Goal: Task Accomplishment & Management: Complete application form

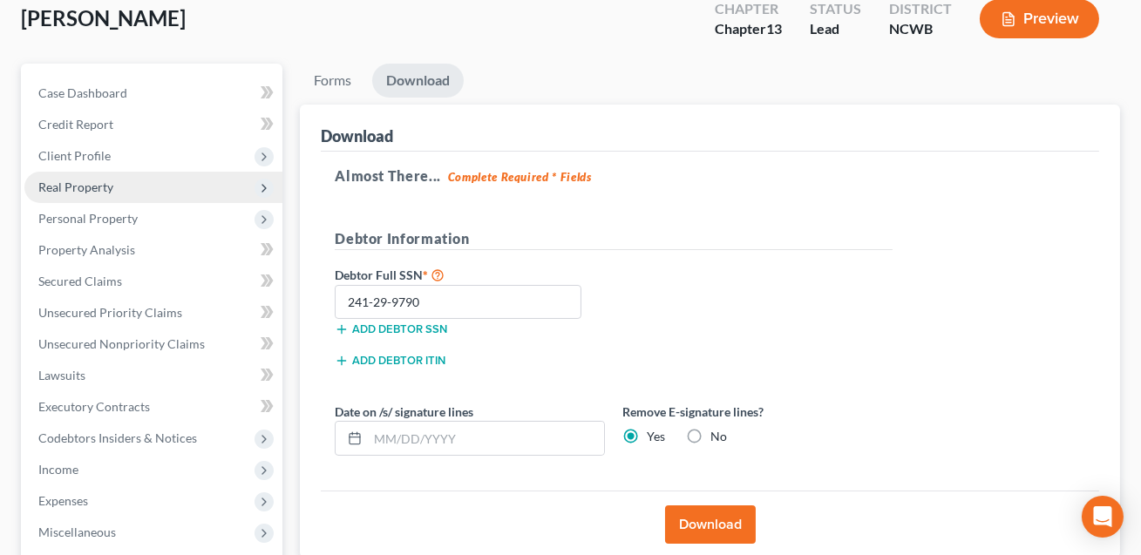
scroll to position [104, 0]
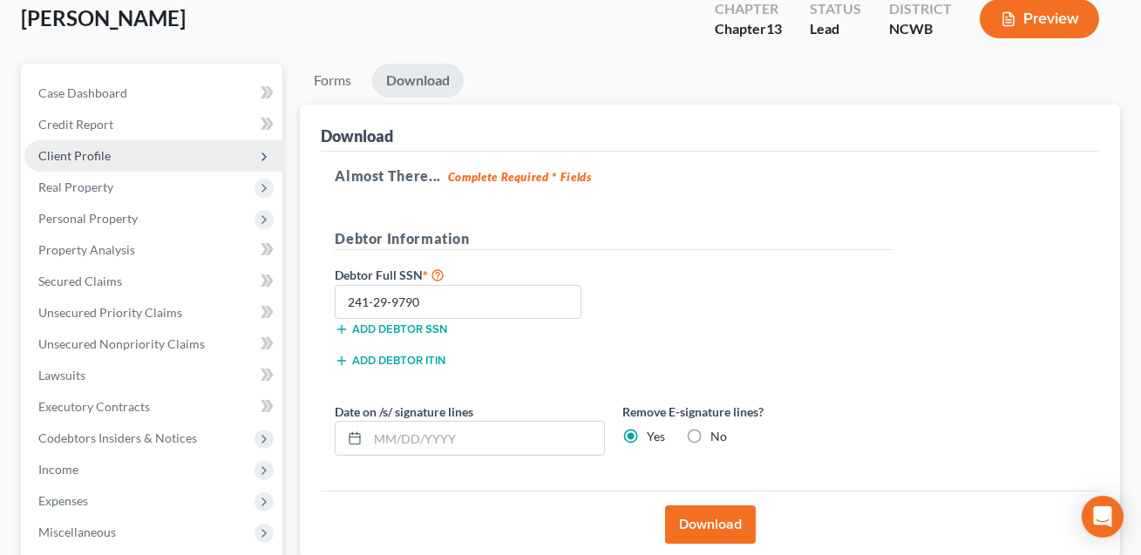
click at [79, 155] on span "Client Profile" at bounding box center [74, 155] width 72 height 15
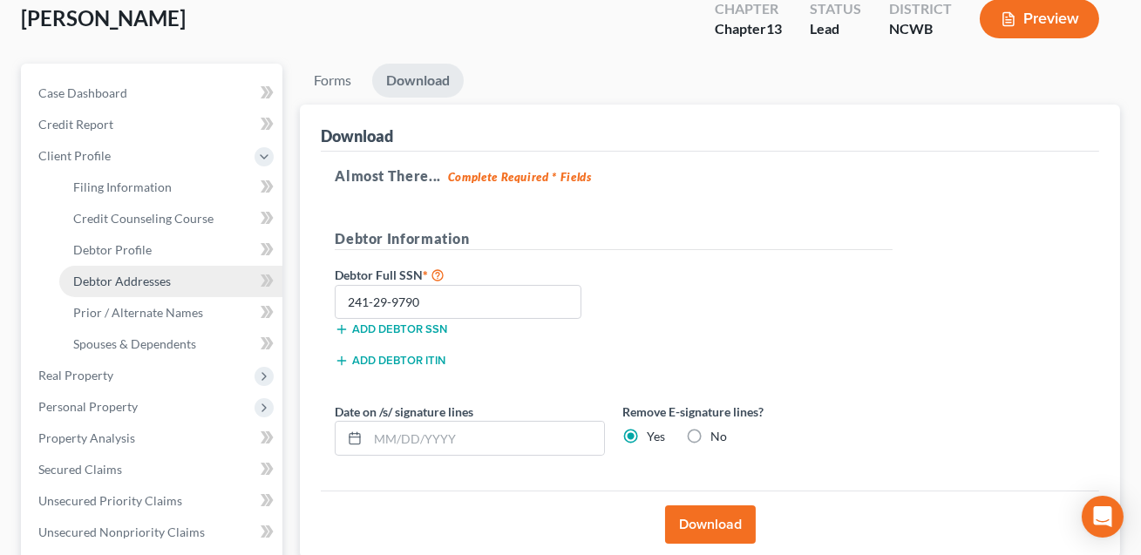
click at [99, 275] on span "Debtor Addresses" at bounding box center [122, 281] width 98 height 15
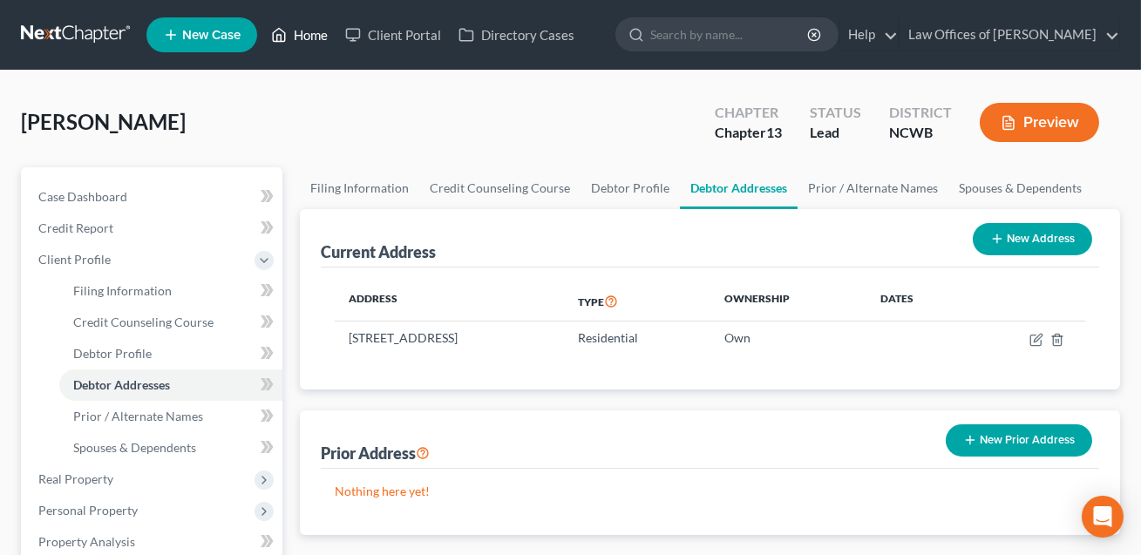
click at [316, 36] on link "Home" at bounding box center [299, 34] width 74 height 31
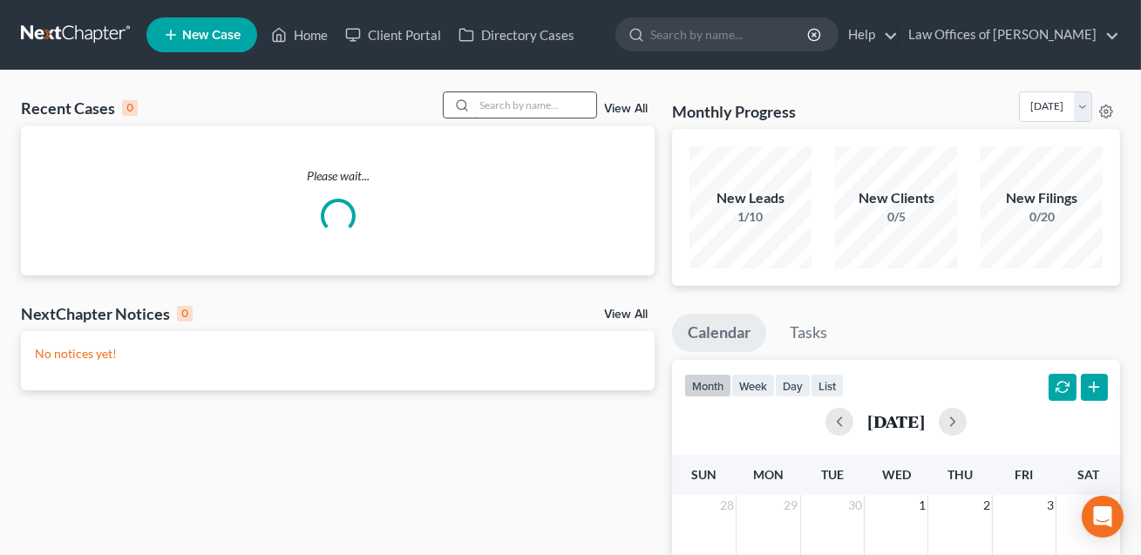
click at [494, 105] on input "search" at bounding box center [535, 104] width 122 height 25
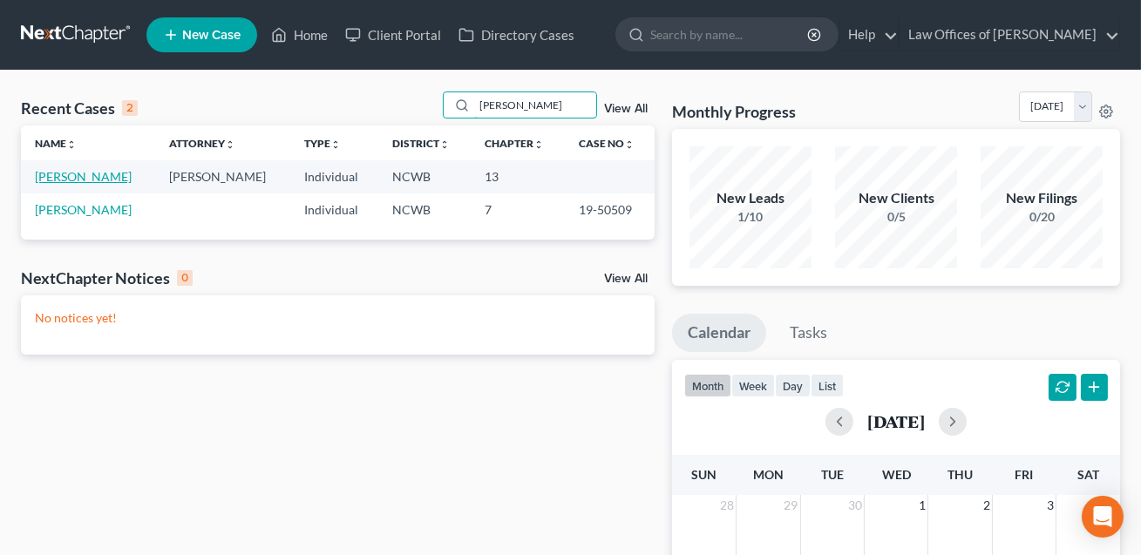
type input "[PERSON_NAME]"
click at [101, 173] on link "[PERSON_NAME]" at bounding box center [83, 176] width 97 height 15
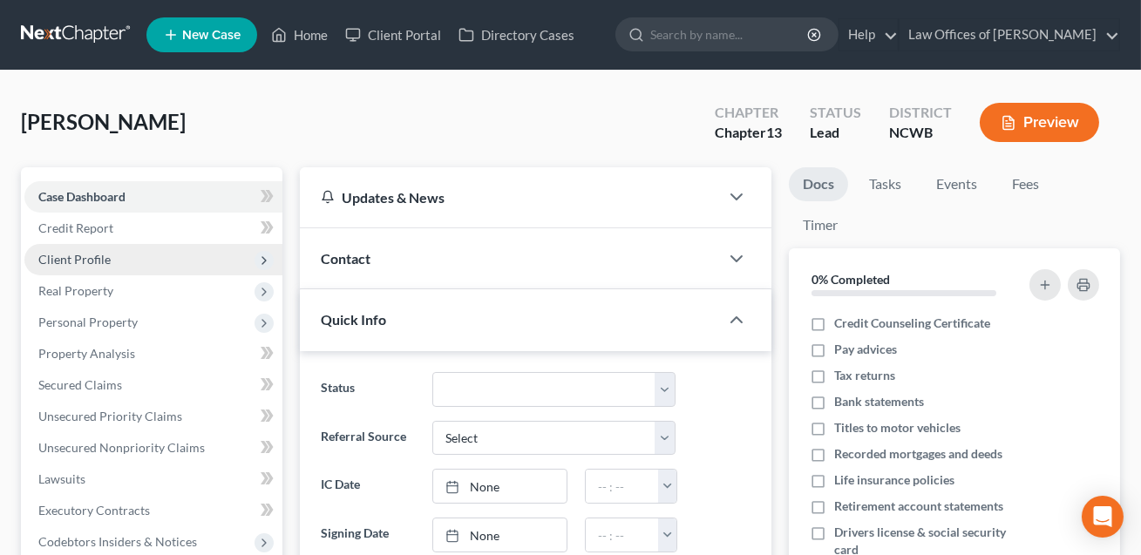
click at [74, 259] on span "Client Profile" at bounding box center [74, 259] width 72 height 15
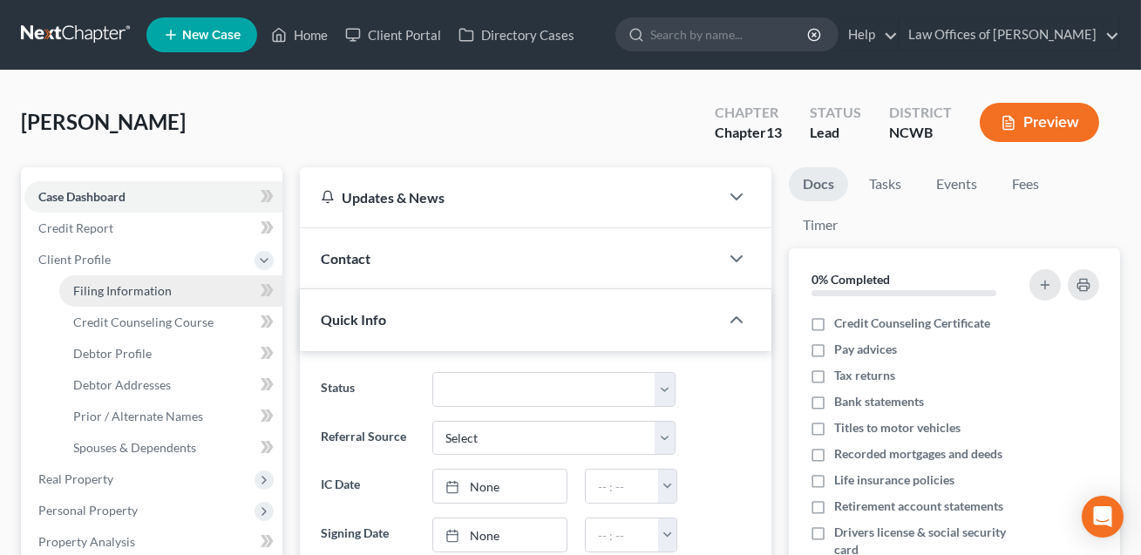
click at [94, 291] on span "Filing Information" at bounding box center [122, 290] width 99 height 15
select select "1"
select select "0"
select select "3"
select select "28"
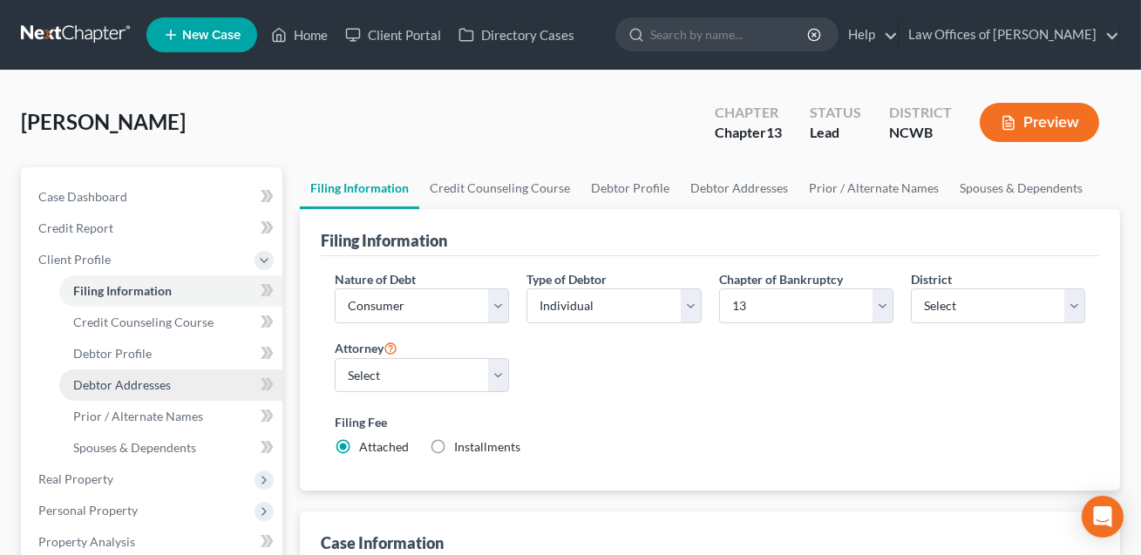
click at [129, 386] on span "Debtor Addresses" at bounding box center [122, 385] width 98 height 15
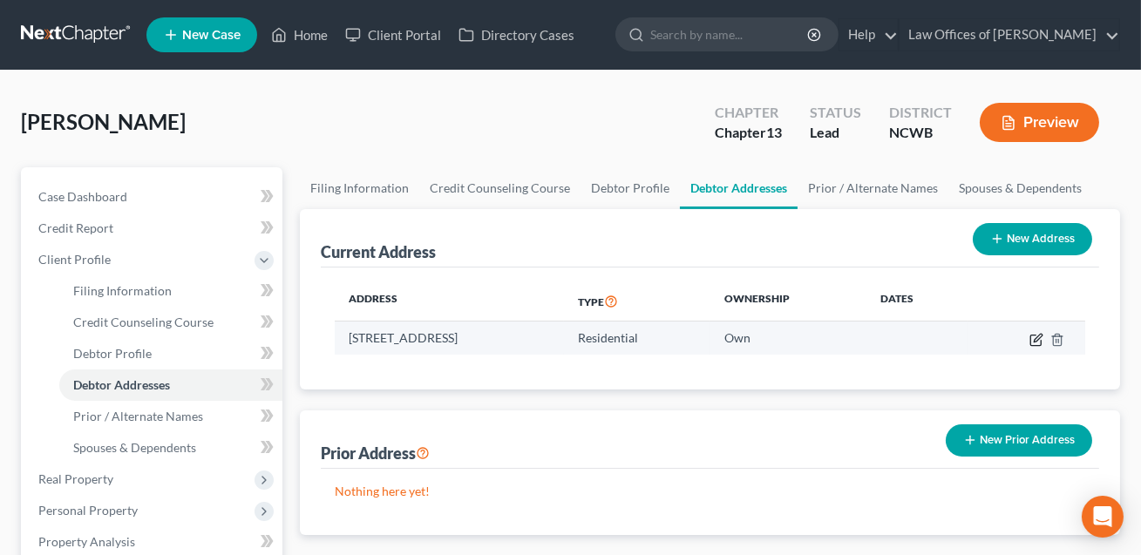
click at [1037, 338] on icon "button" at bounding box center [1038, 338] width 8 height 8
select select "28"
select select "48"
select select "0"
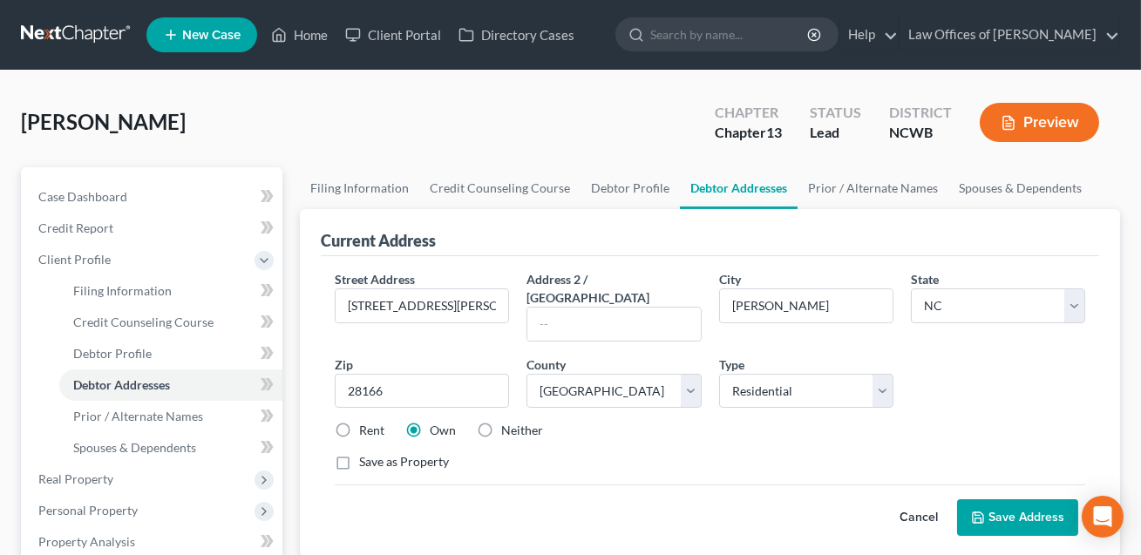
click at [1004, 500] on button "Save Address" at bounding box center [1017, 518] width 121 height 37
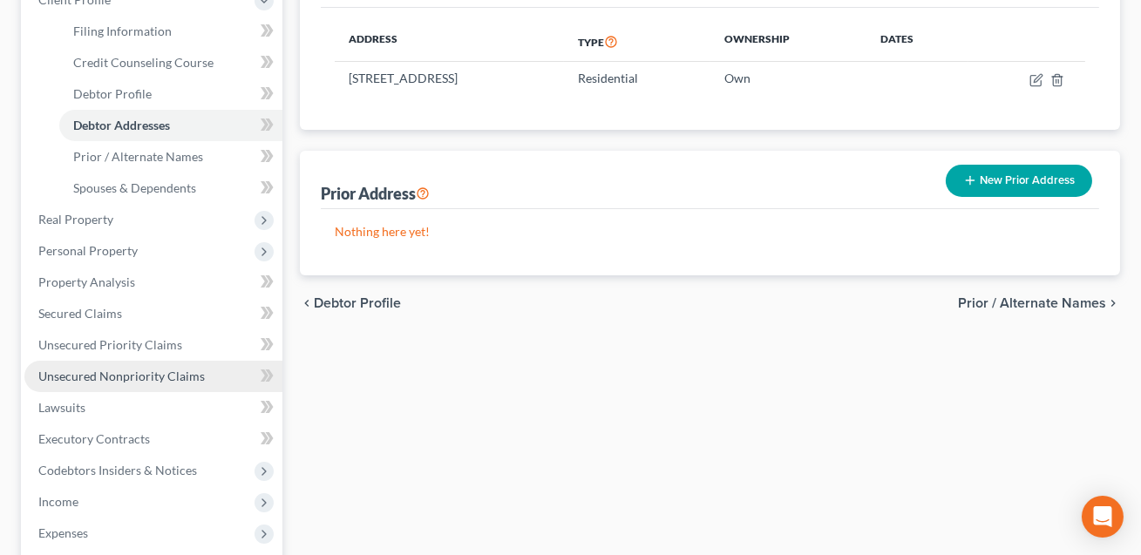
scroll to position [325, 0]
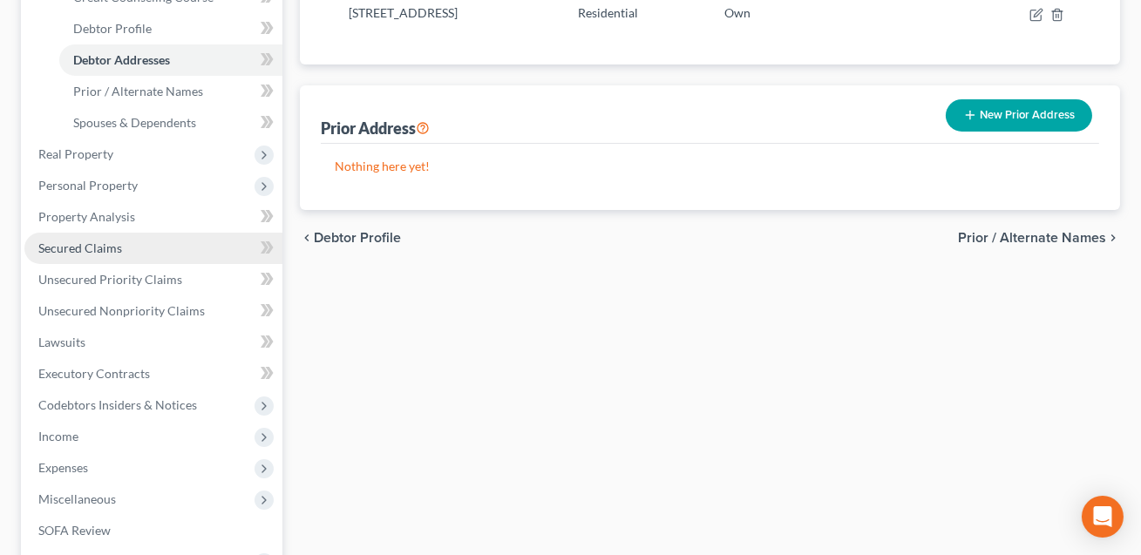
click at [110, 244] on span "Secured Claims" at bounding box center [80, 248] width 84 height 15
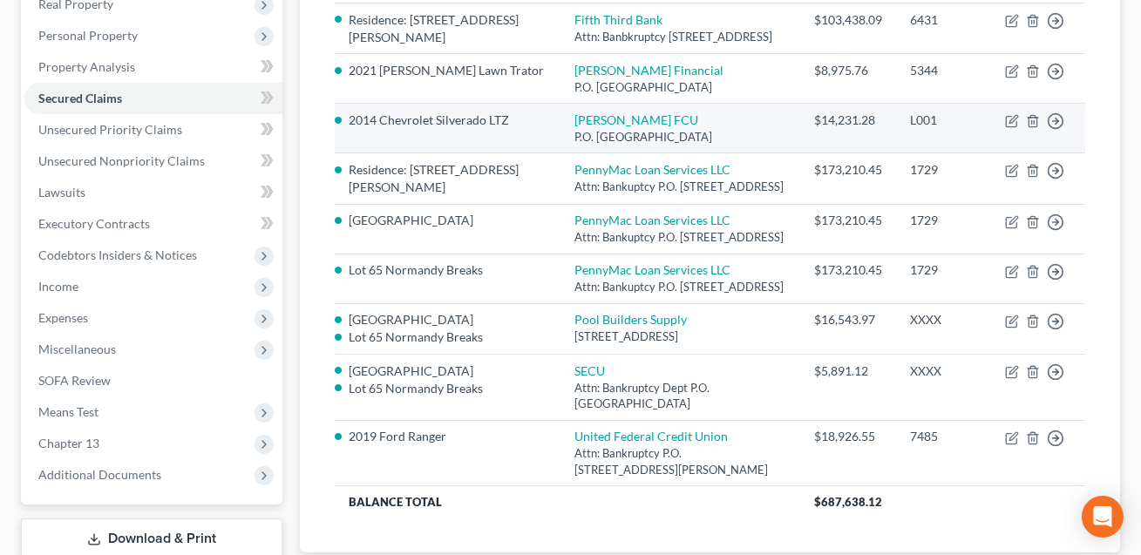
scroll to position [398, 0]
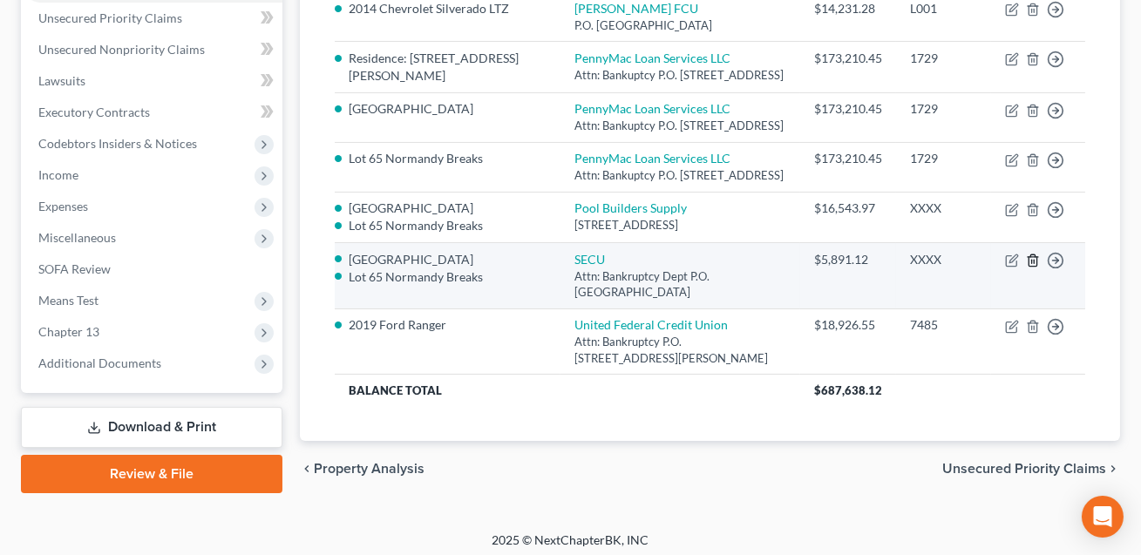
click at [1034, 263] on line "button" at bounding box center [1034, 261] width 0 height 3
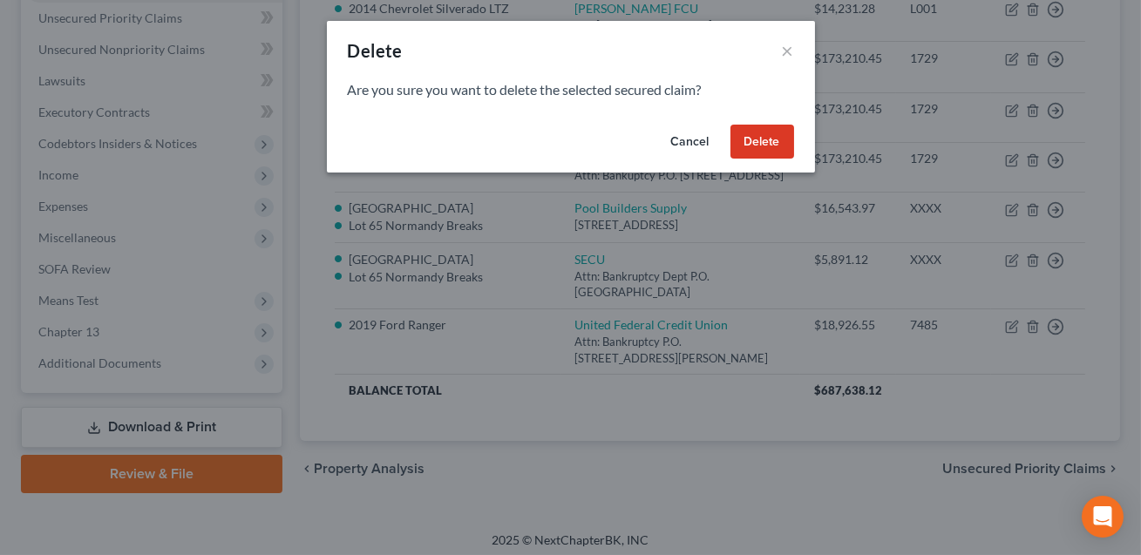
click at [759, 139] on button "Delete" at bounding box center [763, 142] width 64 height 35
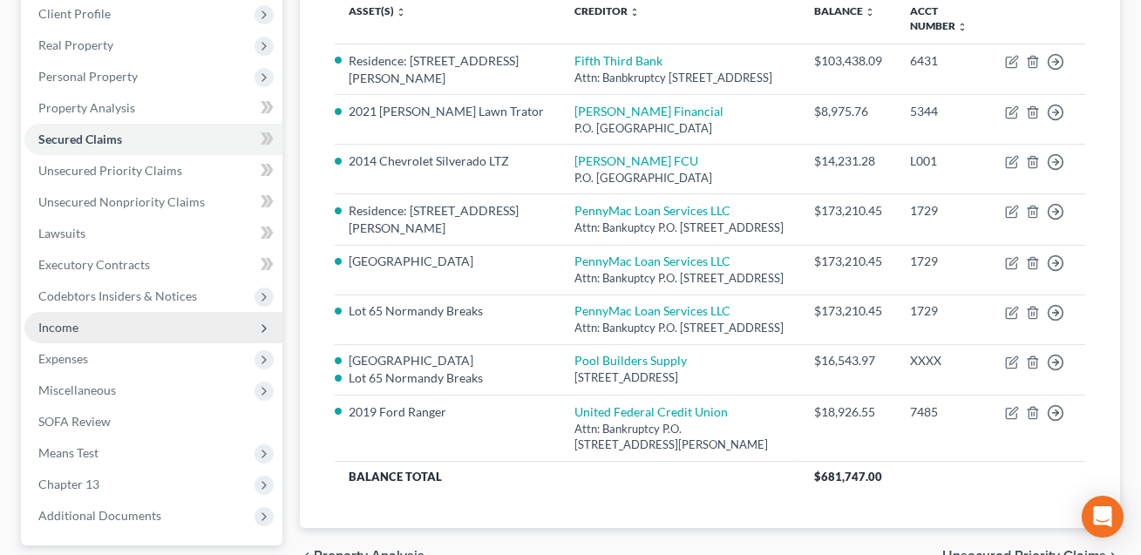
scroll to position [243, 0]
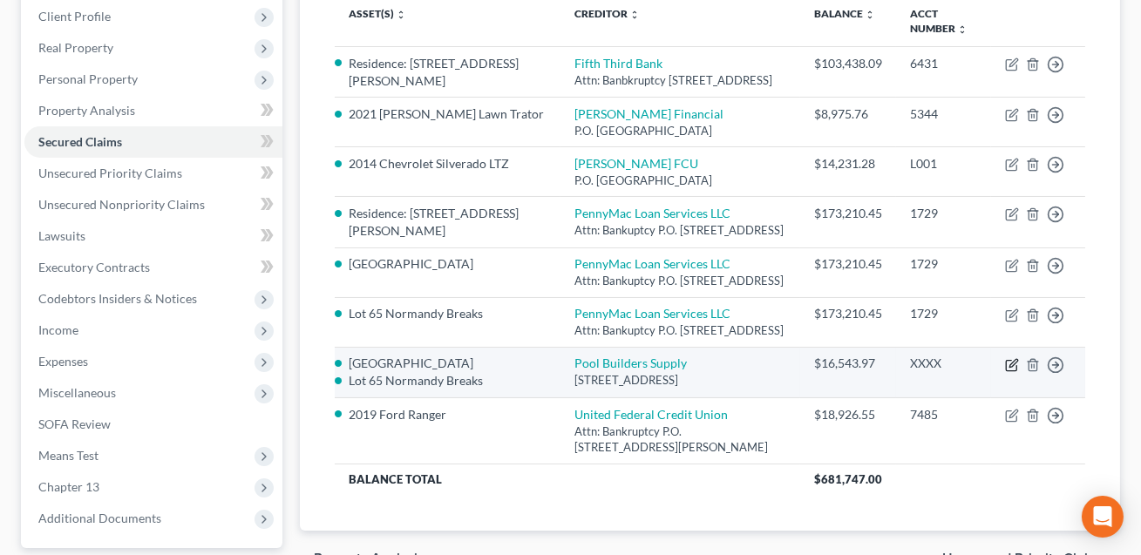
click at [1011, 372] on icon "button" at bounding box center [1012, 365] width 14 height 14
select select "28"
select select "3"
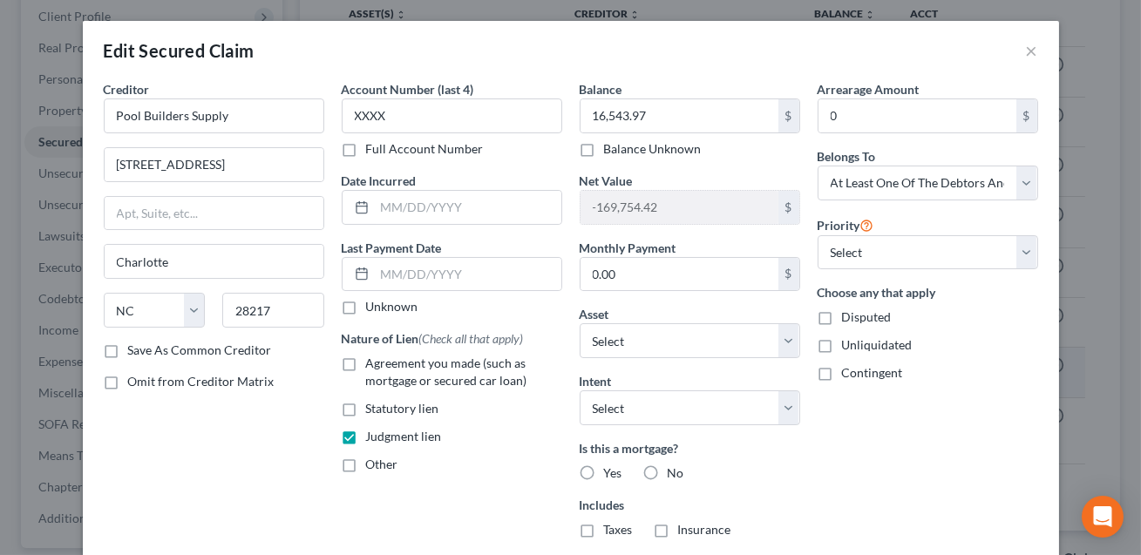
select select "2840896"
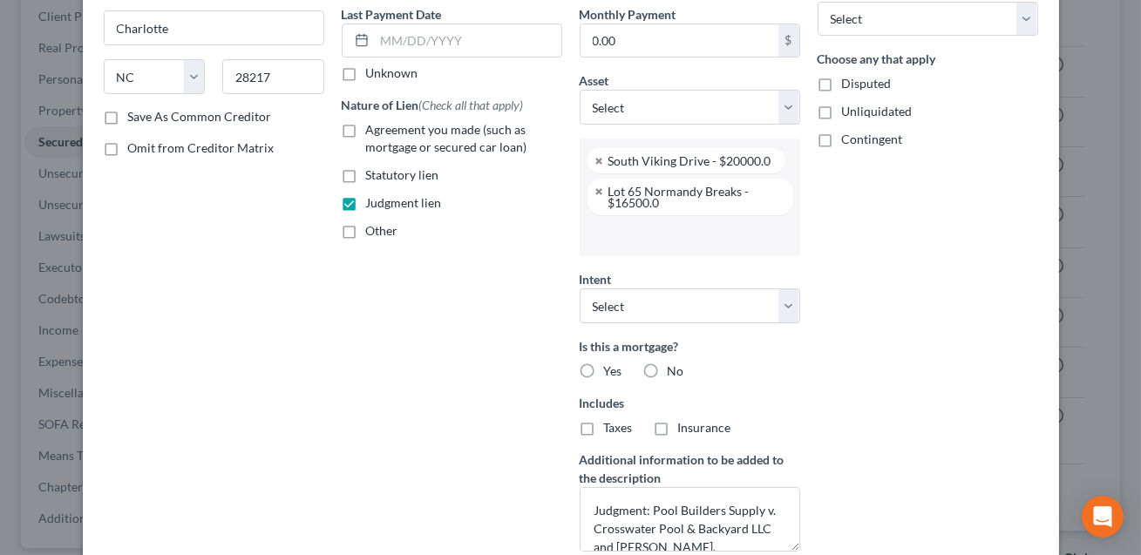
scroll to position [433, 0]
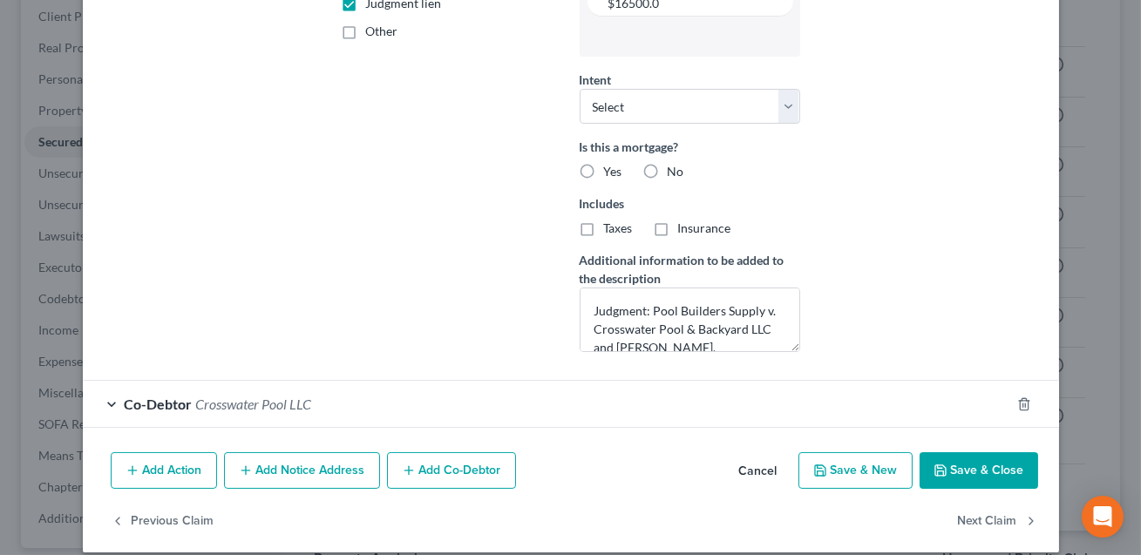
click at [978, 476] on button "Save & Close" at bounding box center [979, 470] width 119 height 37
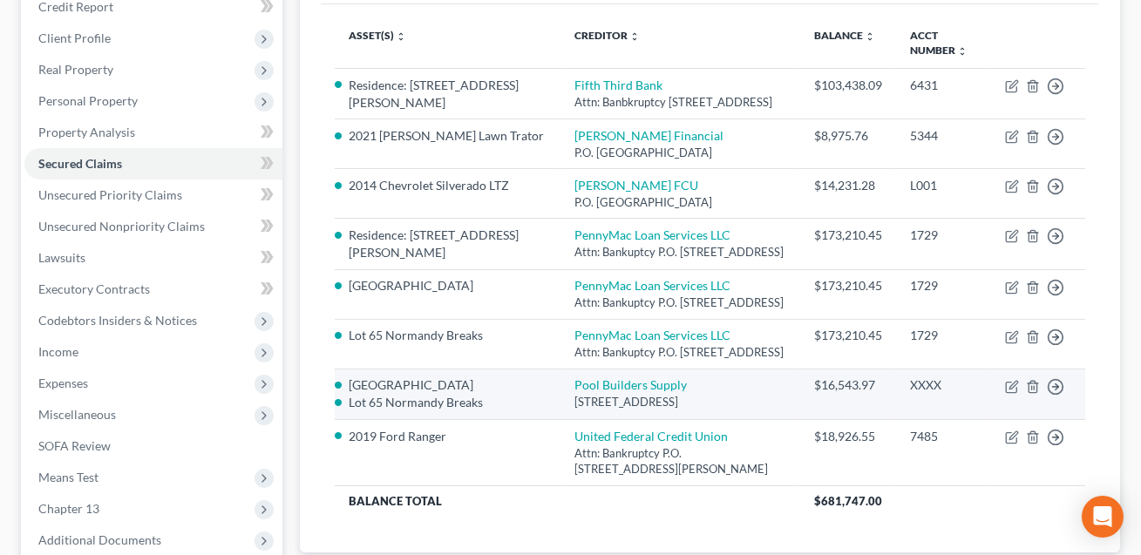
scroll to position [217, 0]
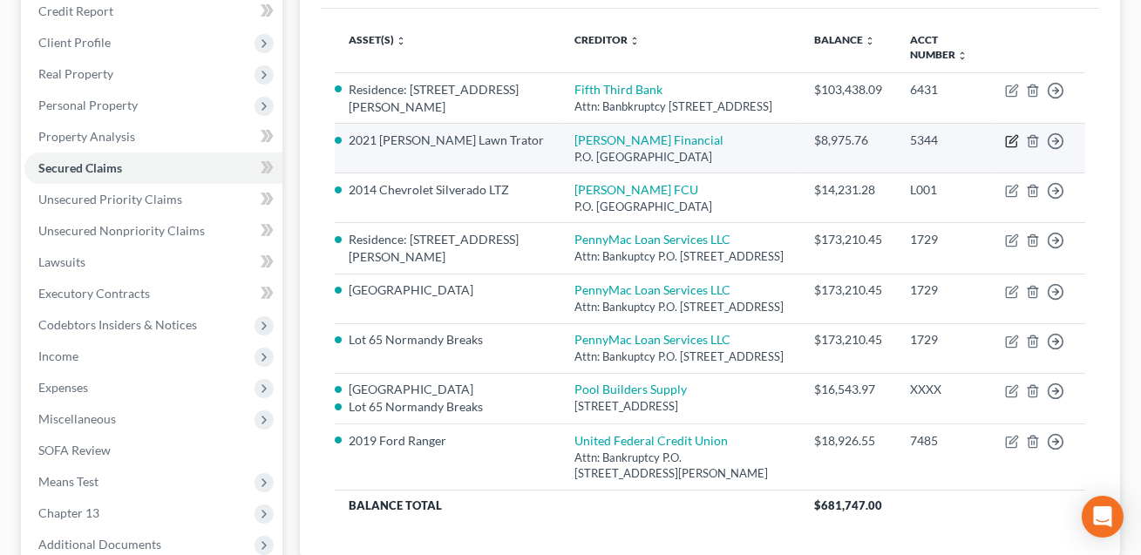
click at [1010, 144] on icon "button" at bounding box center [1014, 140] width 8 height 8
select select "45"
select select "0"
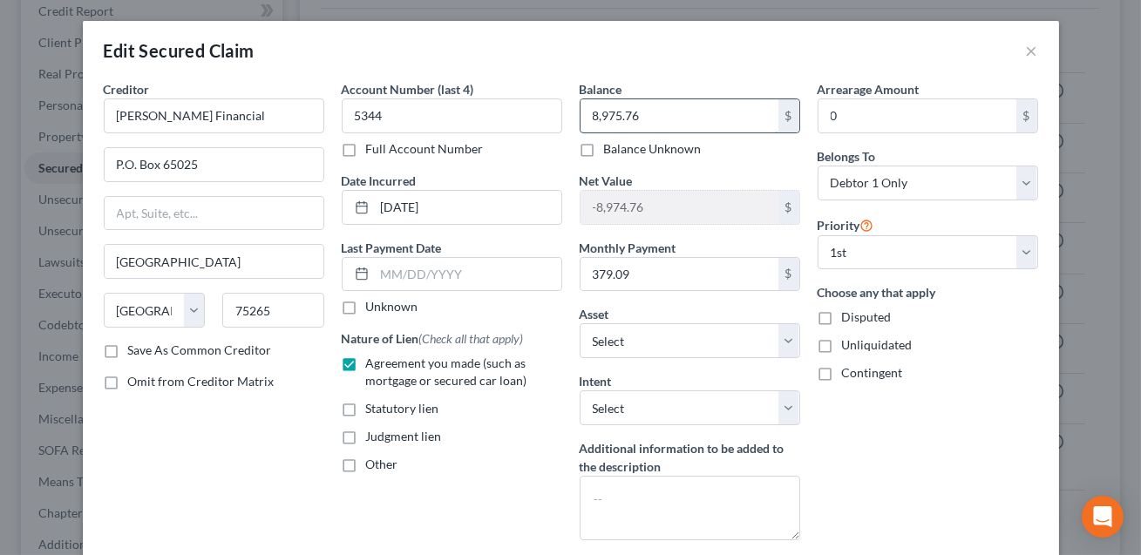
click at [640, 116] on input "8,975.76" at bounding box center [680, 115] width 198 height 33
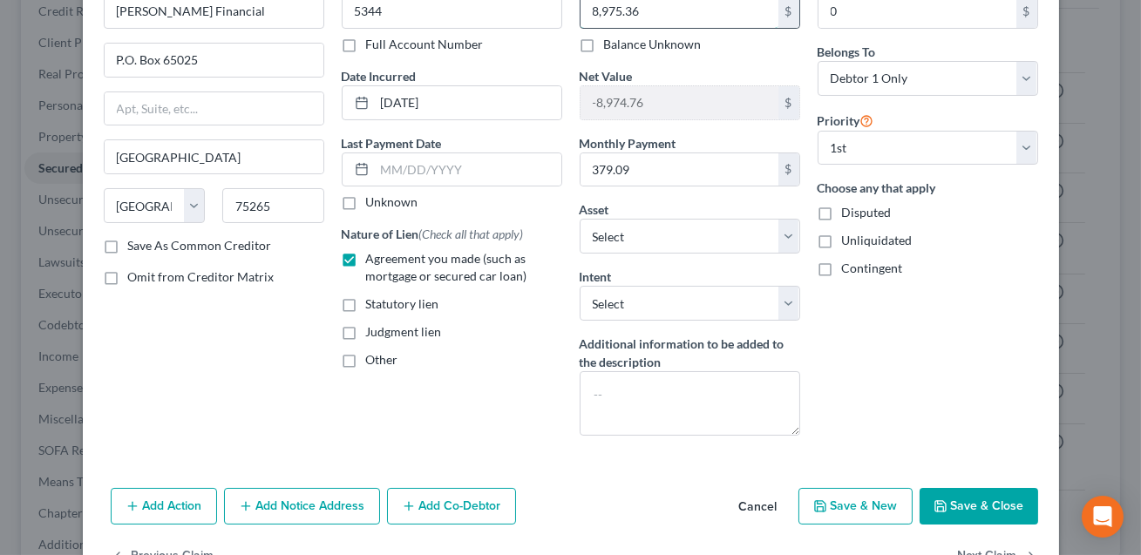
scroll to position [157, 0]
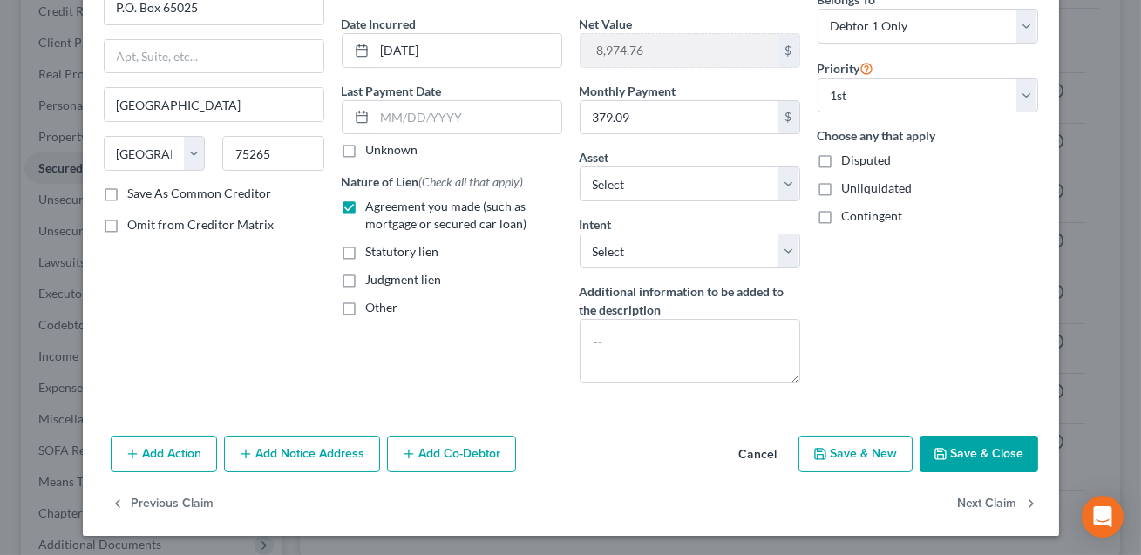
type input "8,975.36"
click at [985, 450] on button "Save & Close" at bounding box center [979, 454] width 119 height 37
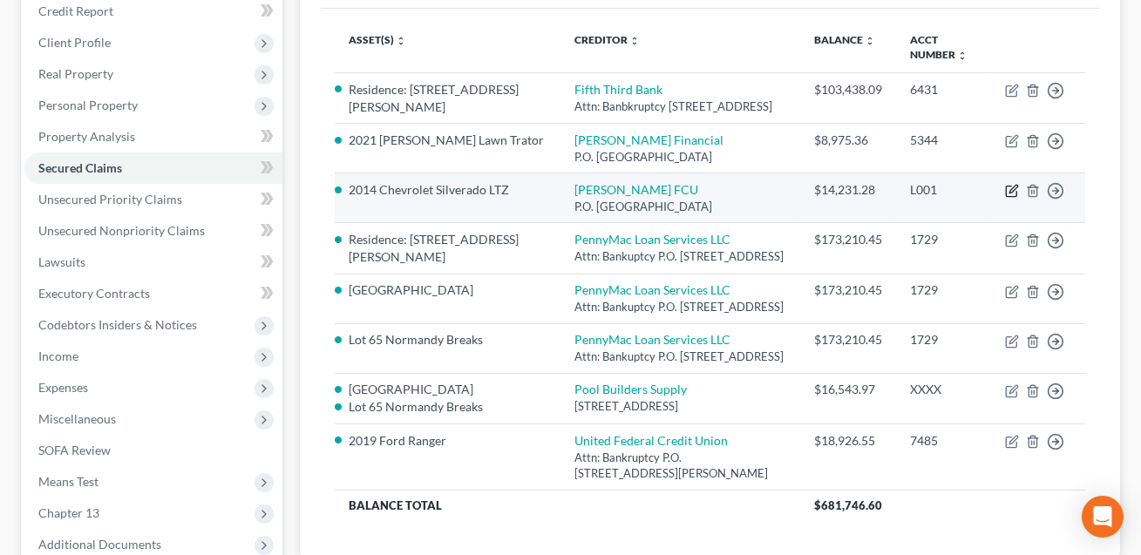
click at [1014, 198] on icon "button" at bounding box center [1012, 191] width 14 height 14
select select "48"
select select "0"
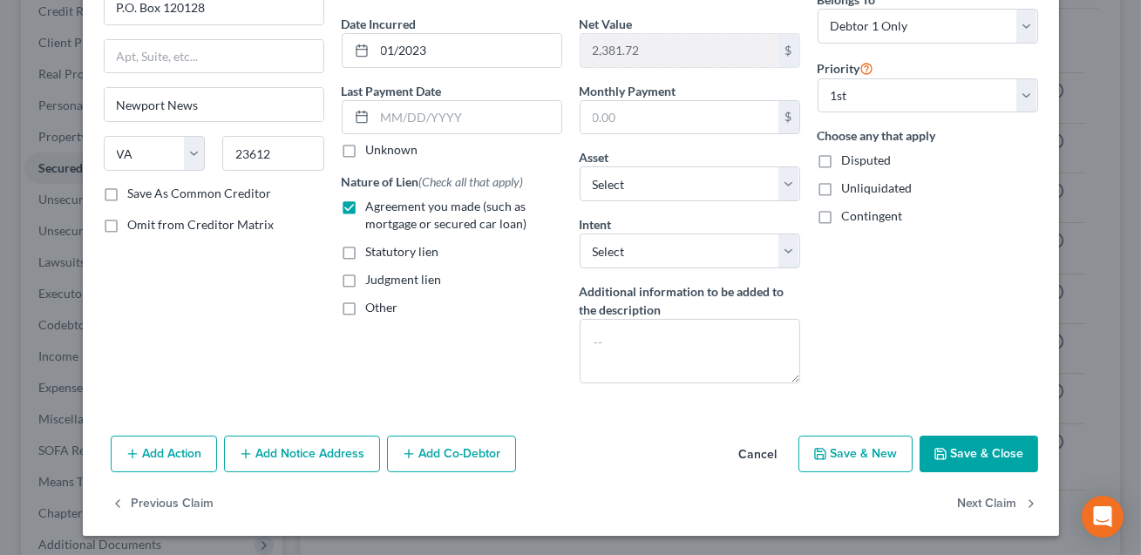
click at [963, 458] on button "Save & Close" at bounding box center [979, 454] width 119 height 37
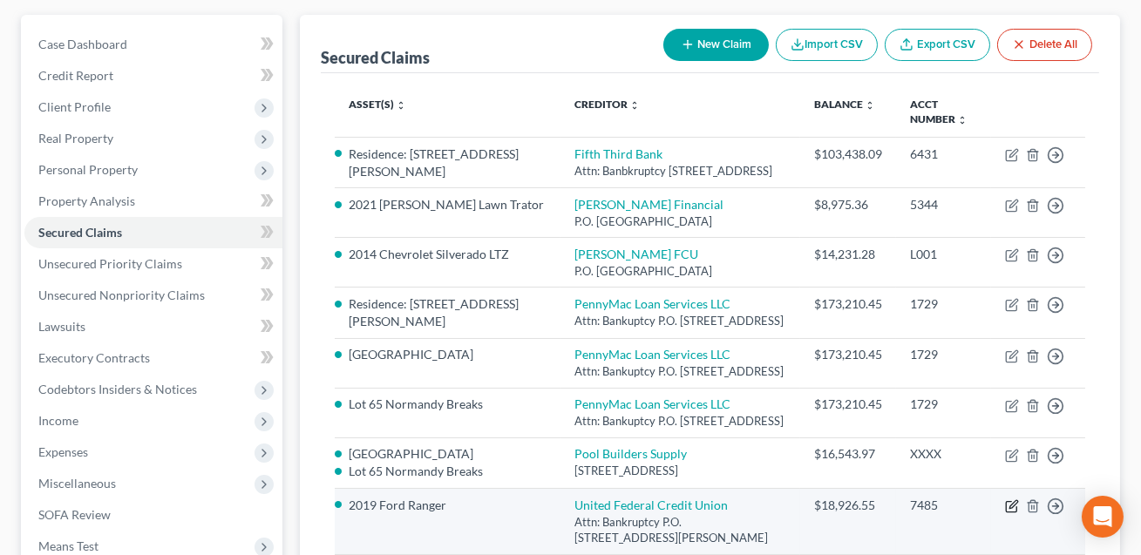
scroll to position [0, 0]
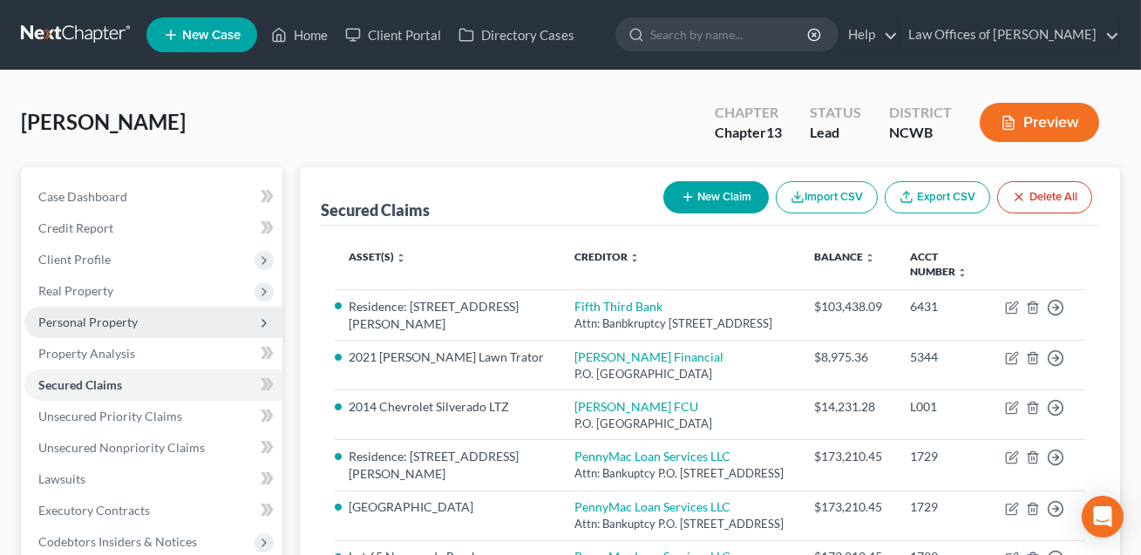
click at [105, 316] on span "Personal Property" at bounding box center [87, 322] width 99 height 15
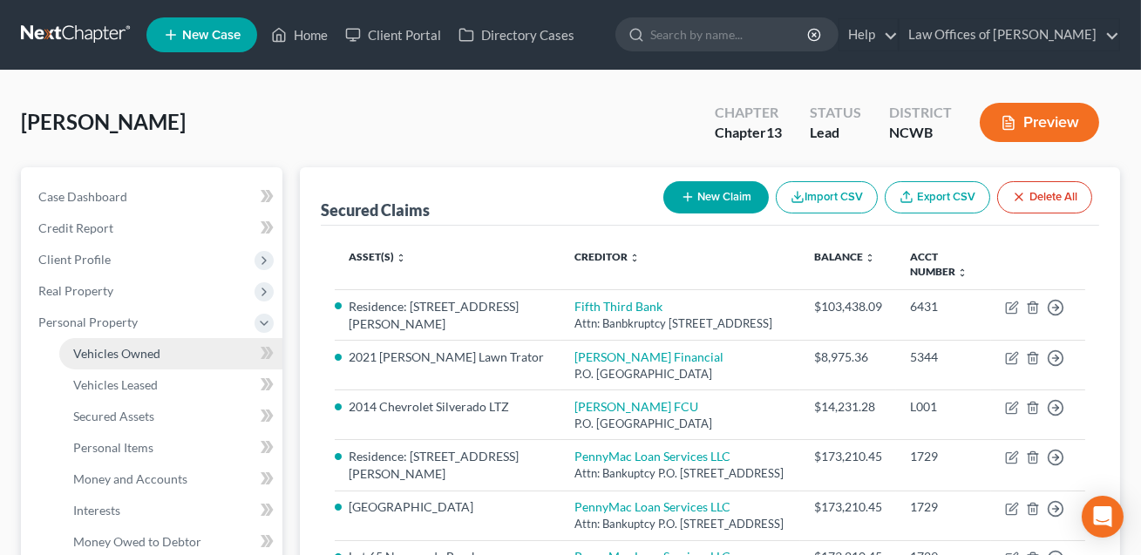
click at [112, 348] on span "Vehicles Owned" at bounding box center [116, 353] width 87 height 15
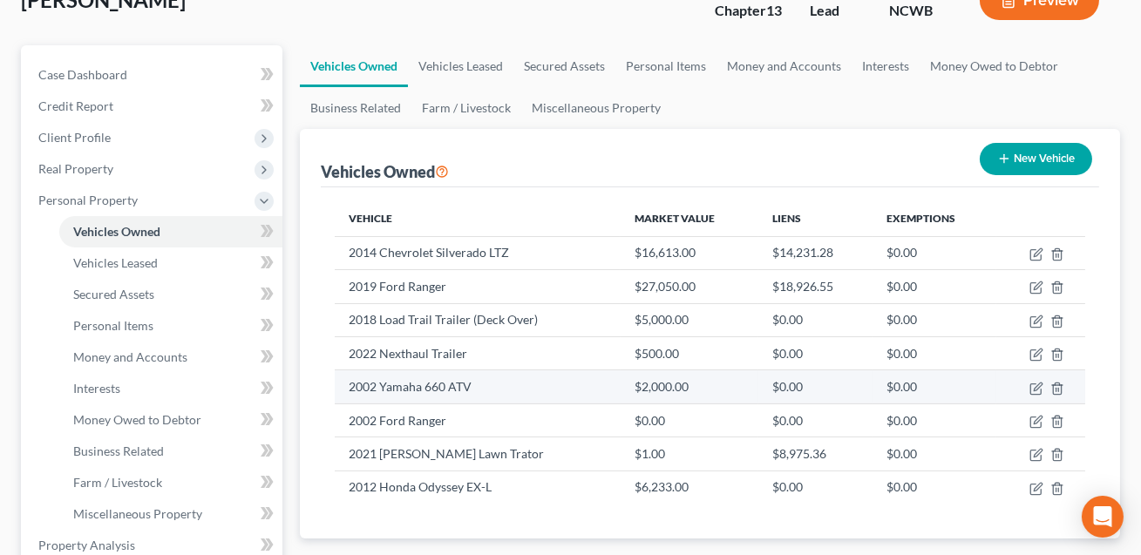
scroll to position [124, 0]
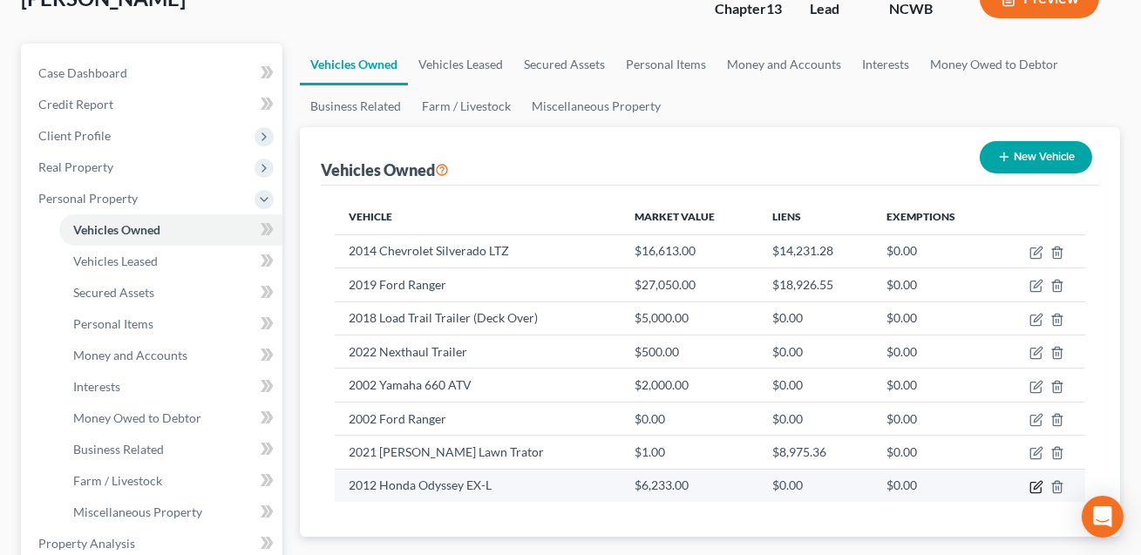
click at [1037, 485] on icon "button" at bounding box center [1037, 487] width 14 height 14
select select "0"
select select "14"
select select "2"
select select "0"
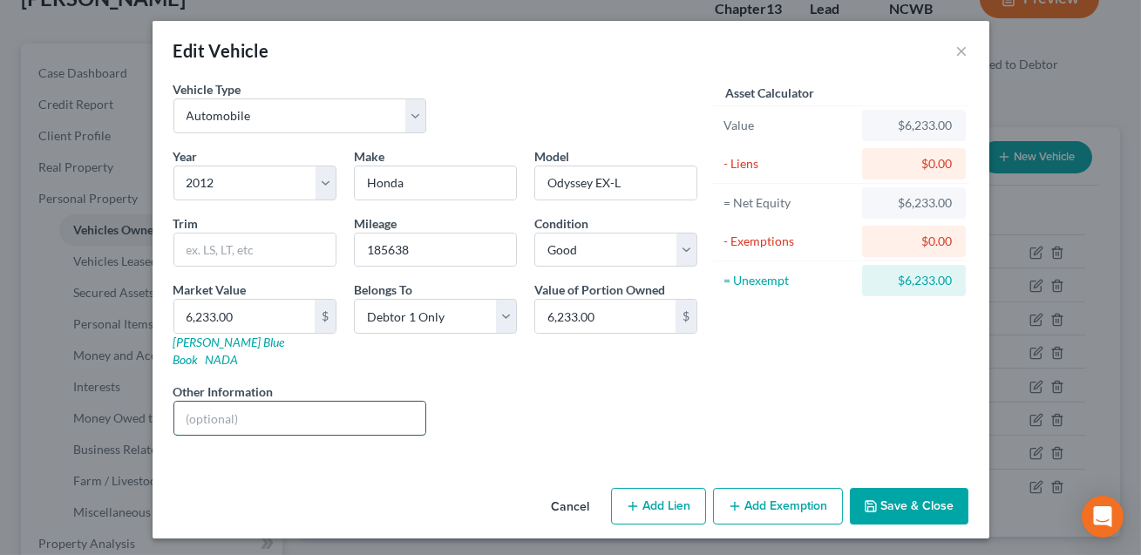
click at [271, 402] on input "text" at bounding box center [300, 418] width 252 height 33
drag, startPoint x: 319, startPoint y: 398, endPoint x: 225, endPoint y: 399, distance: 94.2
click at [225, 402] on input "Vin#[US_VEHICLE_IDENTIFICATION_NUMBER]. KBB value listed." at bounding box center [300, 418] width 252 height 33
type input "Vin#[US_VEHICLE_IDENTIFICATION_NUMBER]. KBB value listed."
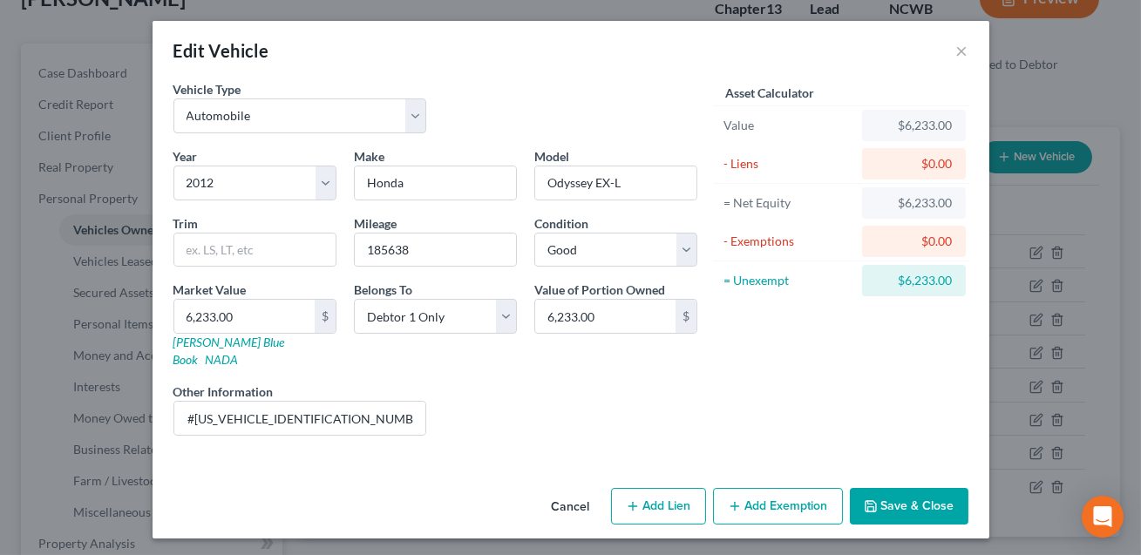
click at [616, 419] on div "Year Select 2026 2025 2024 2023 2022 2021 2020 2019 2018 2017 2016 2015 2014 20…" at bounding box center [435, 298] width 541 height 303
click at [895, 488] on button "Save & Close" at bounding box center [909, 506] width 119 height 37
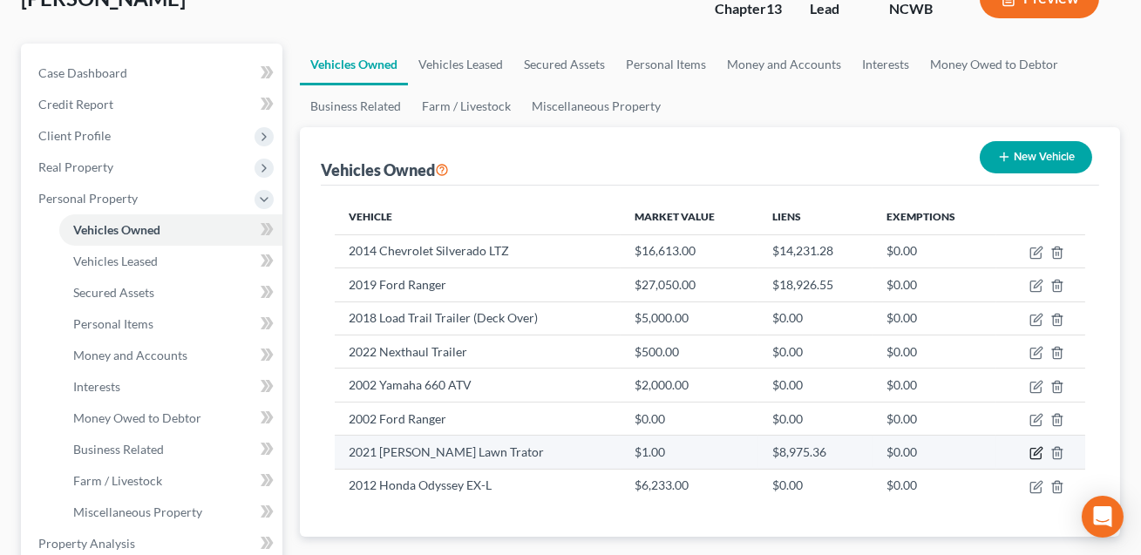
click at [1037, 452] on icon "button" at bounding box center [1038, 452] width 8 height 8
select select "7"
select select "5"
select select "2"
select select "0"
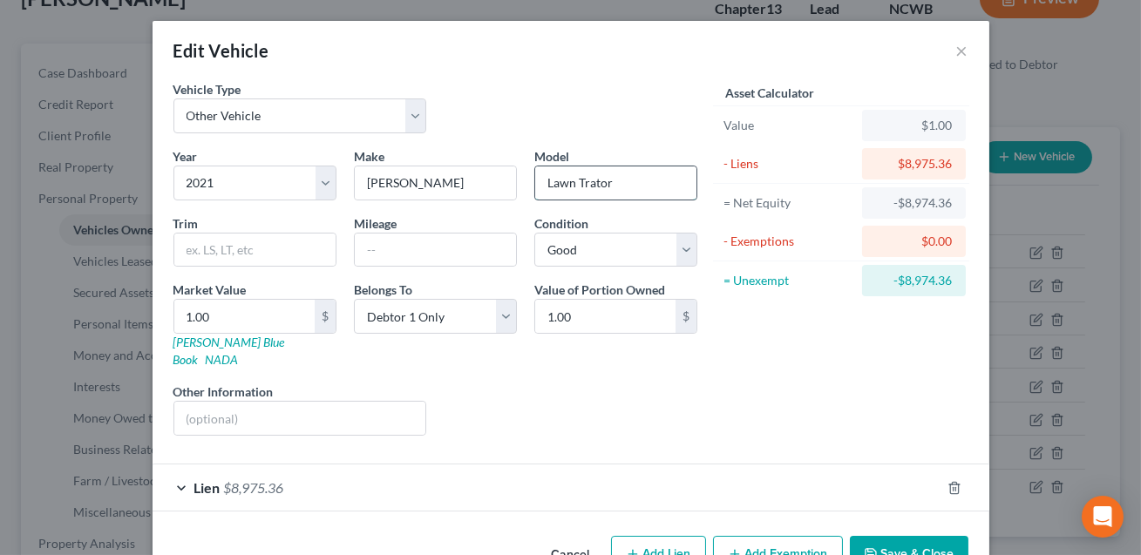
click at [595, 185] on input "Lawn Trator" at bounding box center [615, 183] width 161 height 33
type input "Lawn Tractor"
click at [356, 402] on input "text" at bounding box center [300, 418] width 252 height 33
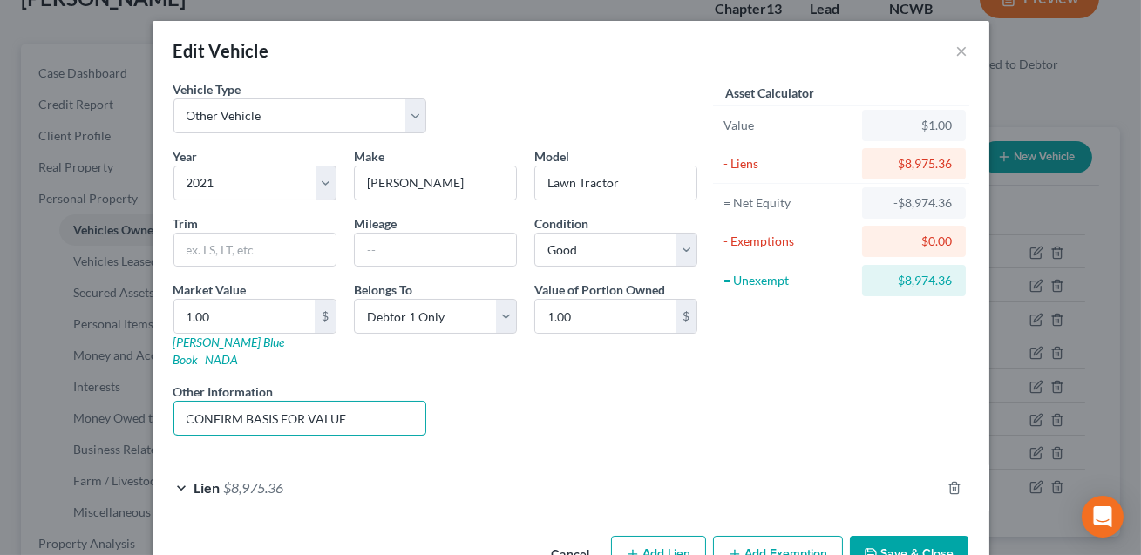
type input "CONFIRM BASIS FOR VALUE"
click at [902, 538] on button "Save & Close" at bounding box center [909, 554] width 119 height 37
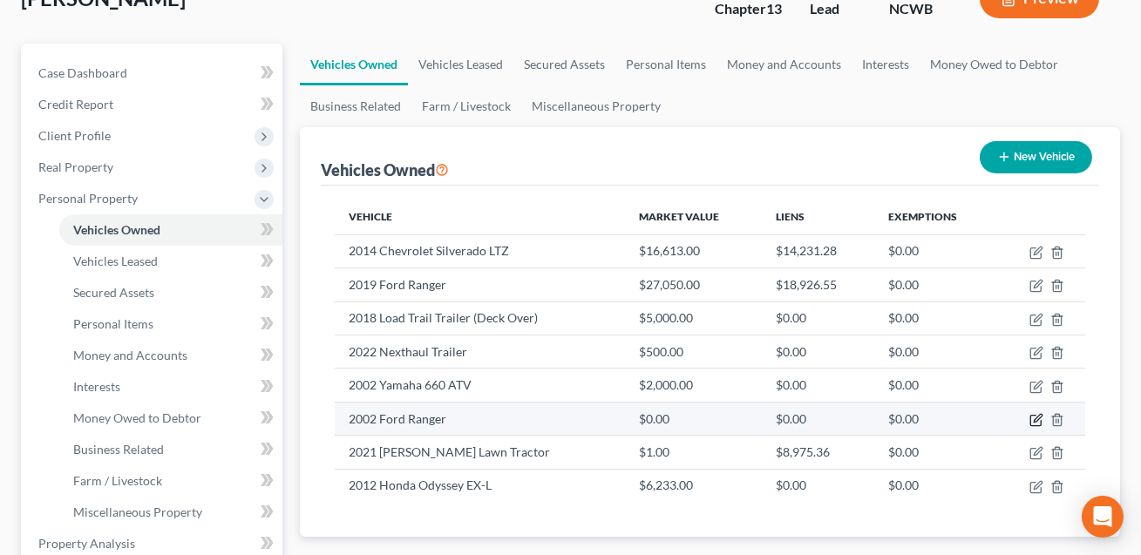
click at [1037, 418] on icon "button" at bounding box center [1037, 420] width 14 height 14
select select "0"
select select "24"
select select "0"
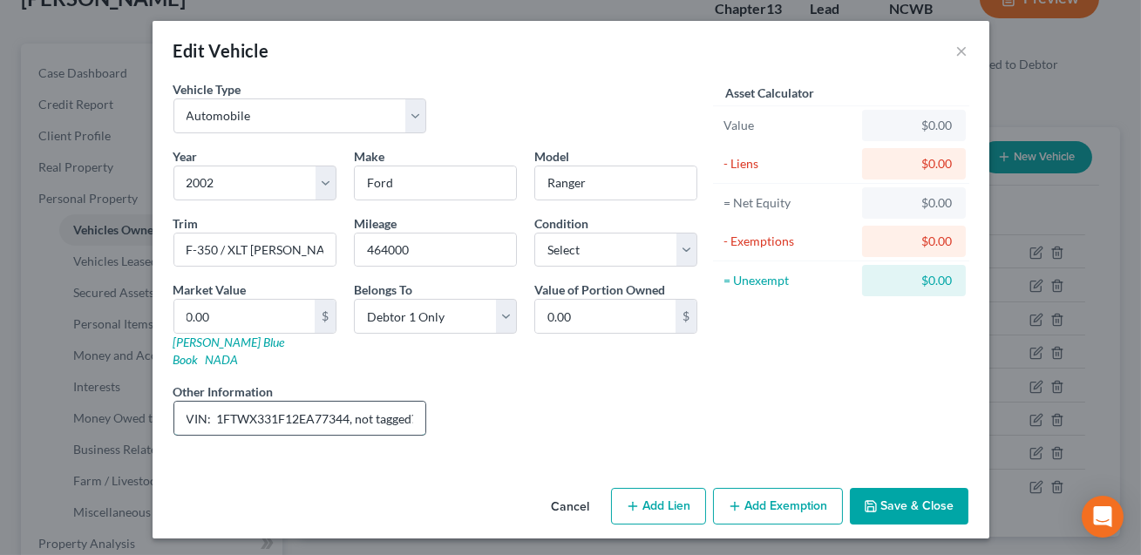
click at [412, 402] on input "VIN: 1FTWX331F12EA77344, not tagged? - Ranger or F-350 unsure of exact model" at bounding box center [300, 418] width 252 height 33
click at [234, 402] on input "VIN: 1FTWX331F12EA77344, not tagged? - Ranger or F-350 unsure of exact model" at bounding box center [300, 418] width 252 height 33
drag, startPoint x: 350, startPoint y: 400, endPoint x: 218, endPoint y: 404, distance: 132.6
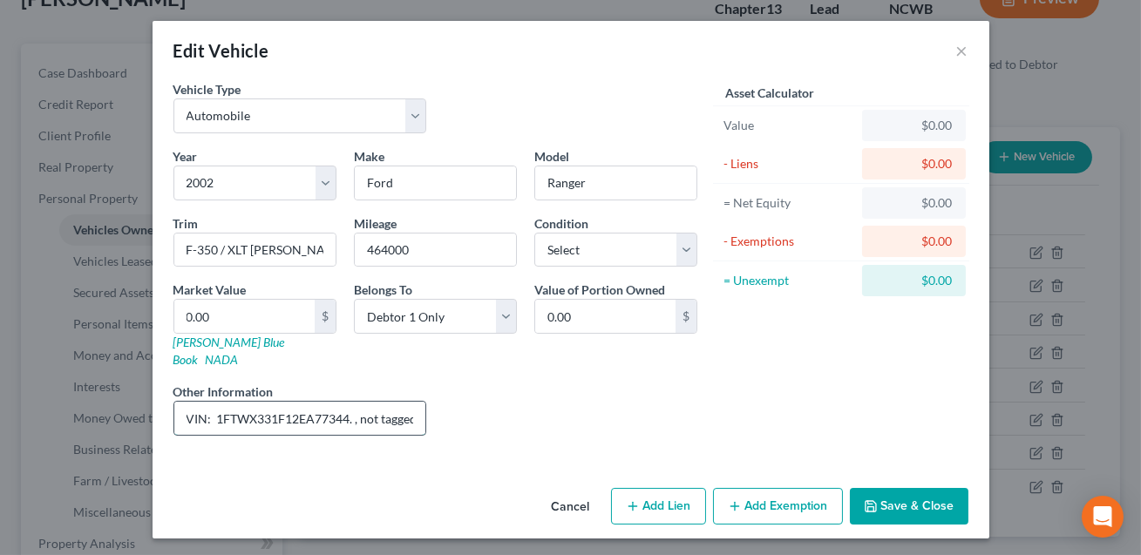
click at [218, 404] on input "VIN: 1FTWX331F12EA77344. , not tagged? - Ranger or F-350 unsure of exact model" at bounding box center [300, 418] width 252 height 33
type input "VIN: 1FTWX331F12EA77344. , not tagged? - Ranger or F-350 unsure of exact model"
click at [214, 345] on link "[PERSON_NAME] Blue Book" at bounding box center [229, 351] width 112 height 32
click at [904, 488] on button "Save & Close" at bounding box center [909, 506] width 119 height 37
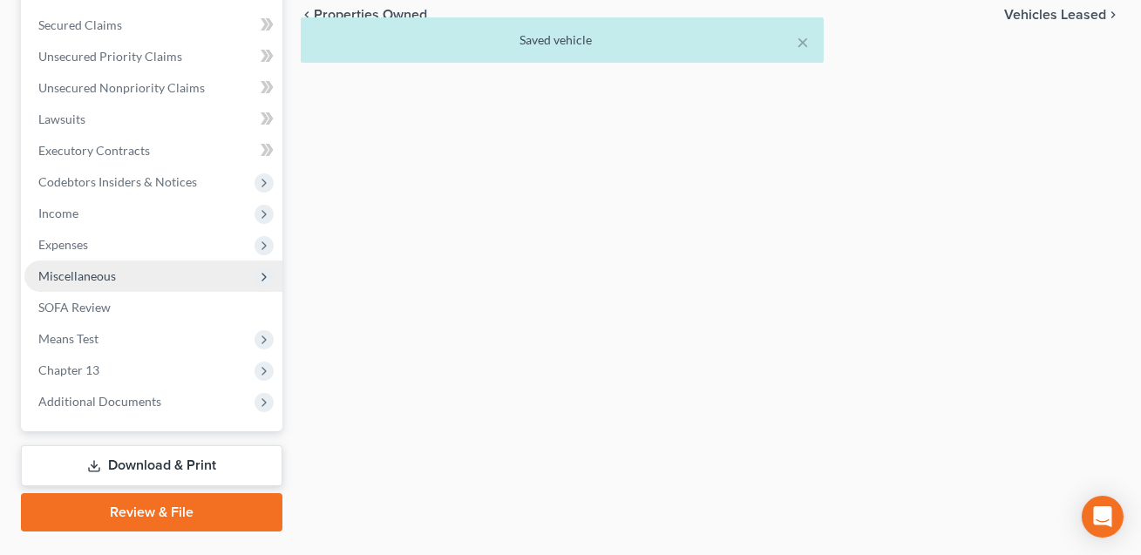
scroll to position [714, 0]
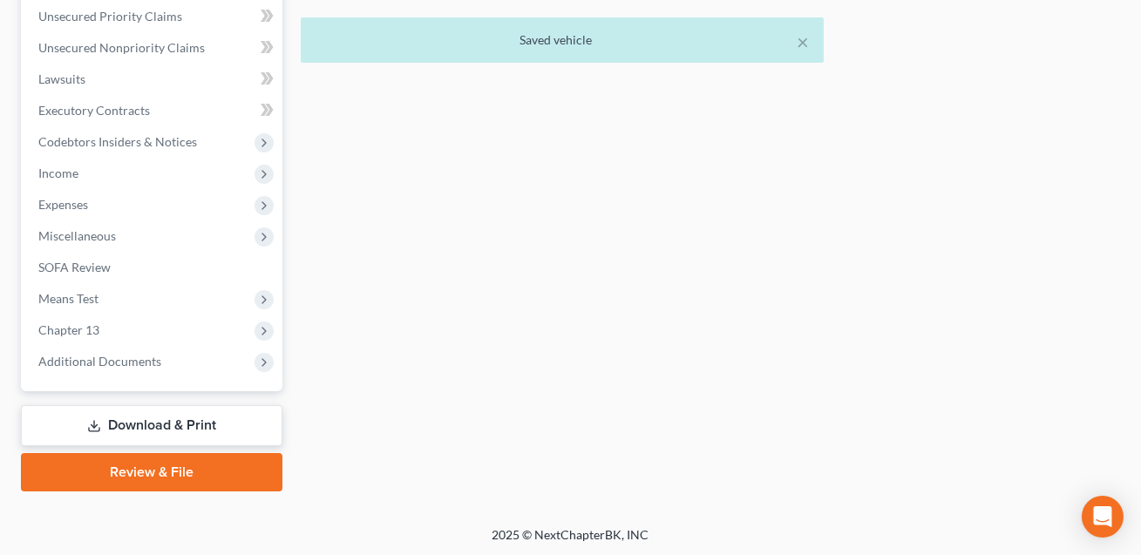
click at [120, 426] on link "Download & Print" at bounding box center [152, 425] width 262 height 41
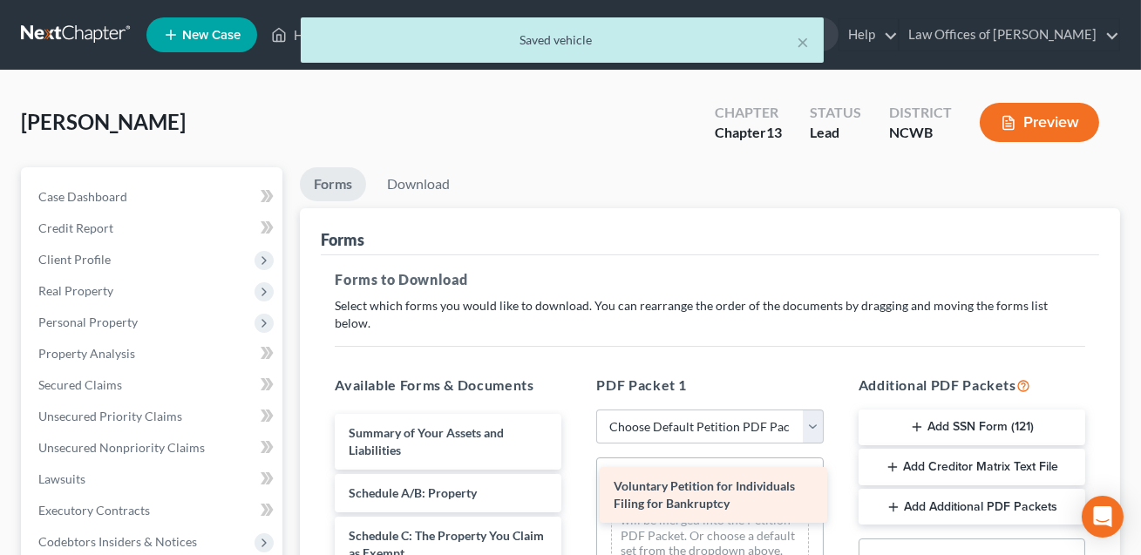
drag, startPoint x: 434, startPoint y: 421, endPoint x: 699, endPoint y: 492, distance: 274.3
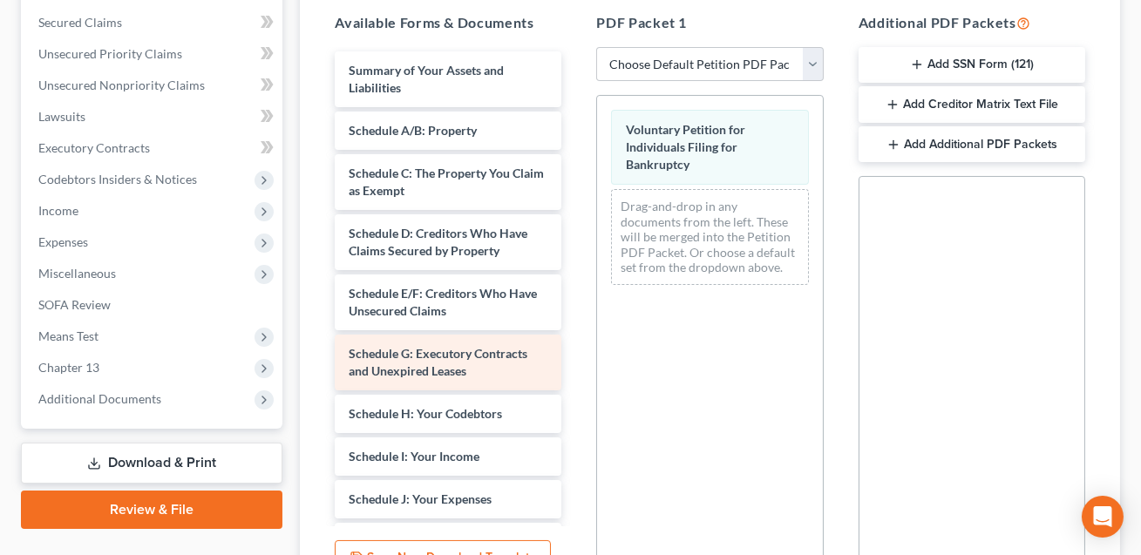
scroll to position [399, 0]
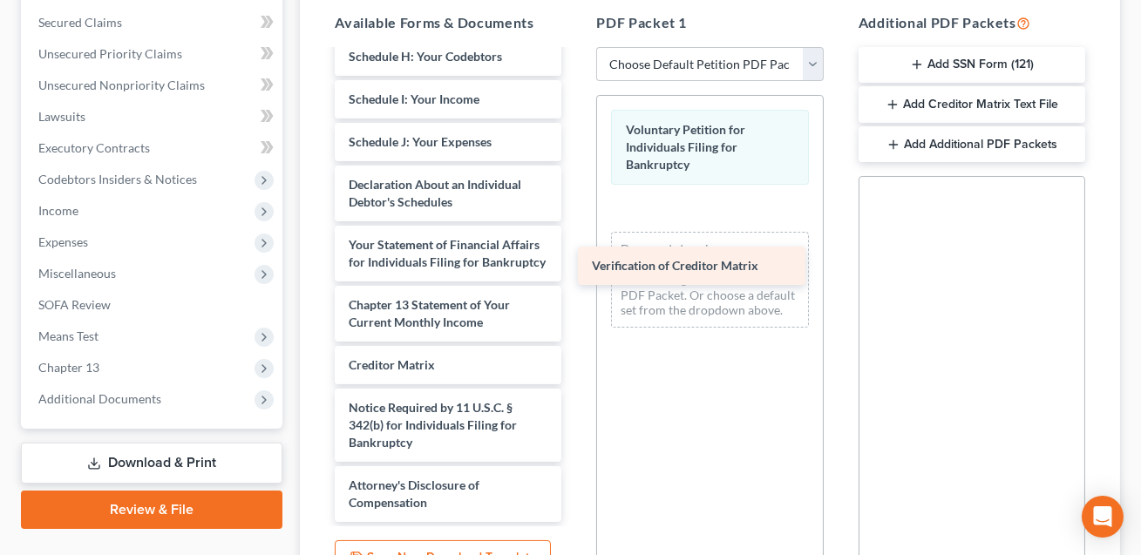
drag, startPoint x: 391, startPoint y: 344, endPoint x: 691, endPoint y: 232, distance: 321.1
click at [575, 232] on div "Verification of Creditor Matrix Summary of Your Assets and Liabilities Schedule…" at bounding box center [448, 108] width 255 height 828
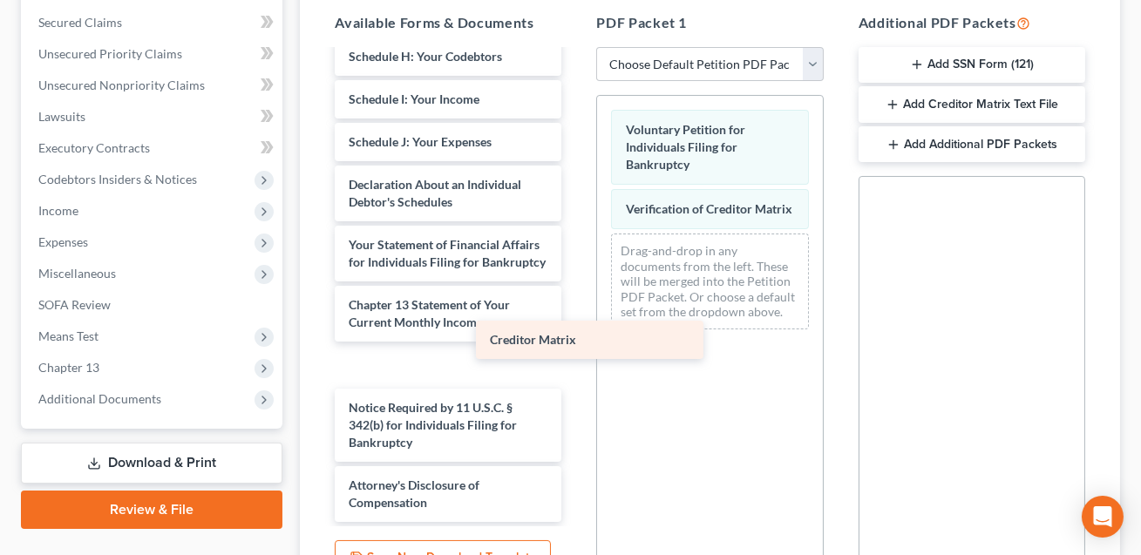
scroll to position [314, 0]
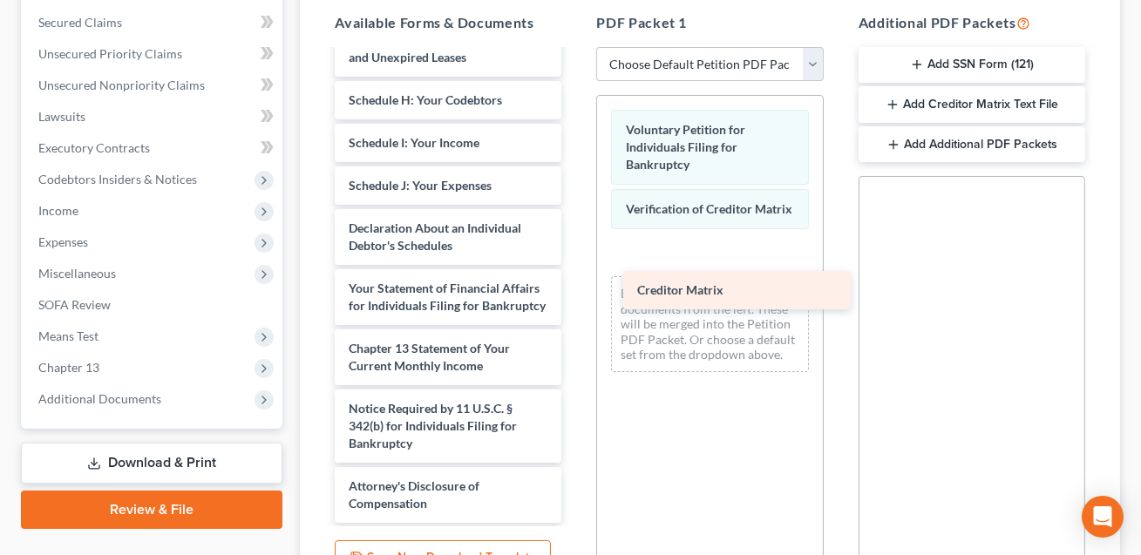
drag, startPoint x: 397, startPoint y: 340, endPoint x: 685, endPoint y: 285, distance: 293.8
click at [575, 285] on div "Creditor Matrix Summary of Your Assets and Liabilities Schedule A/B: Property S…" at bounding box center [448, 131] width 255 height 786
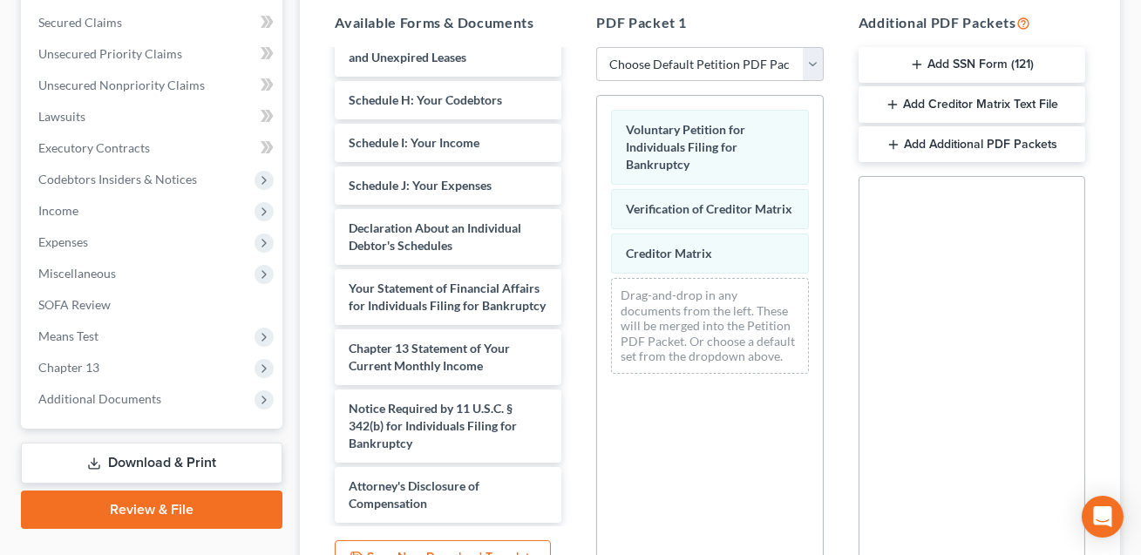
click at [968, 47] on button "Add SSN Form (121)" at bounding box center [972, 65] width 227 height 37
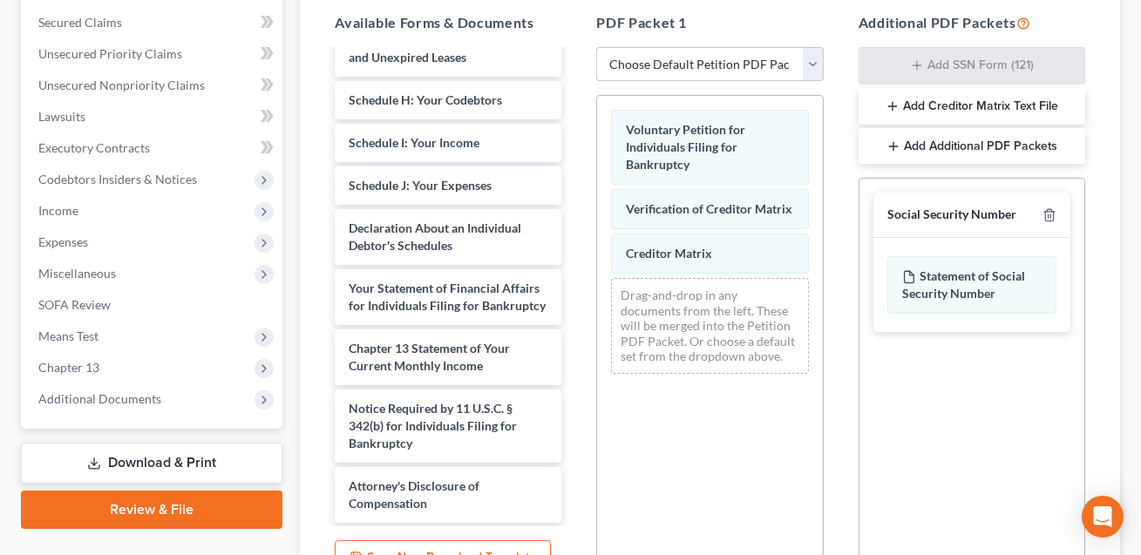
scroll to position [520, 0]
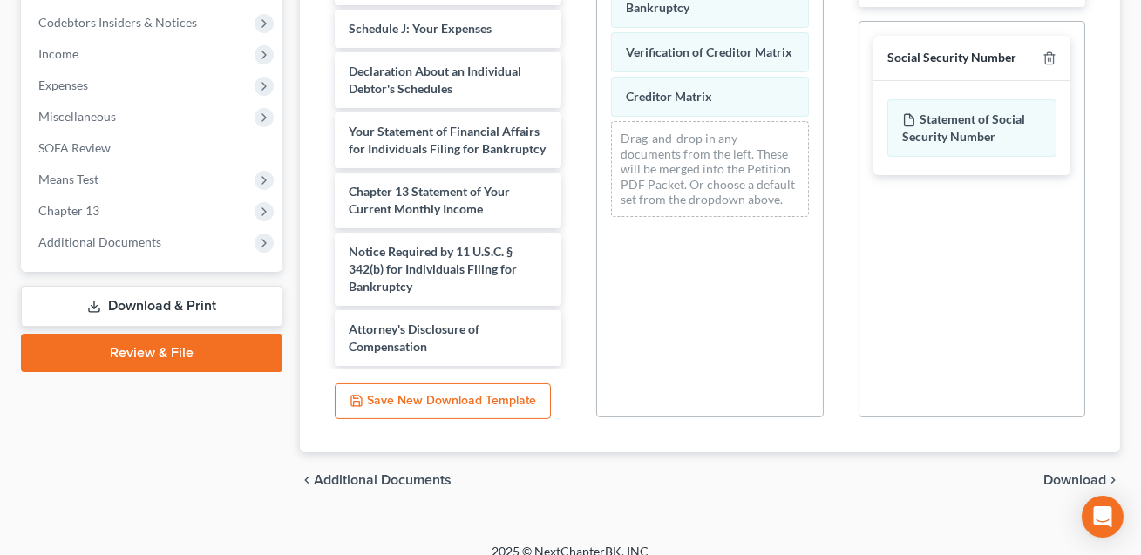
click at [1051, 473] on span "Download" at bounding box center [1075, 480] width 63 height 14
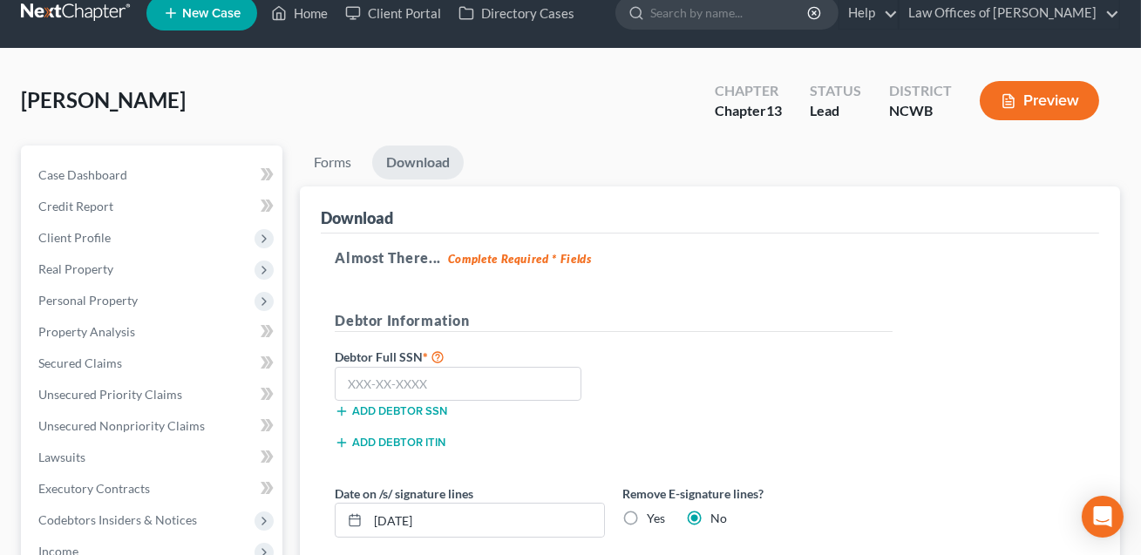
scroll to position [26, 0]
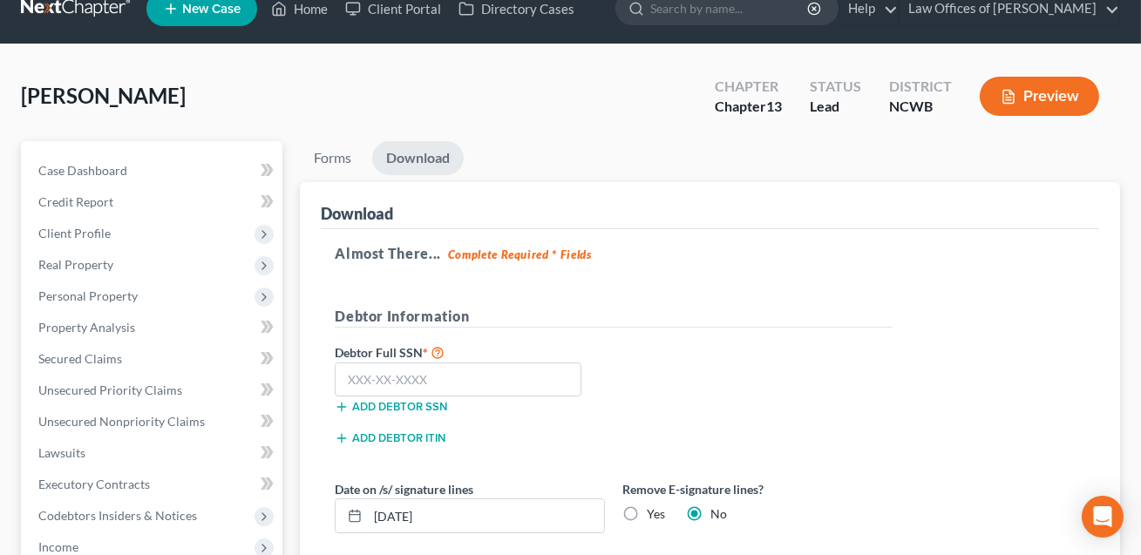
click at [647, 511] on label "Yes" at bounding box center [656, 514] width 18 height 17
click at [654, 511] on input "Yes" at bounding box center [659, 511] width 11 height 11
radio input "true"
radio input "false"
drag, startPoint x: 446, startPoint y: 513, endPoint x: 370, endPoint y: 516, distance: 76.8
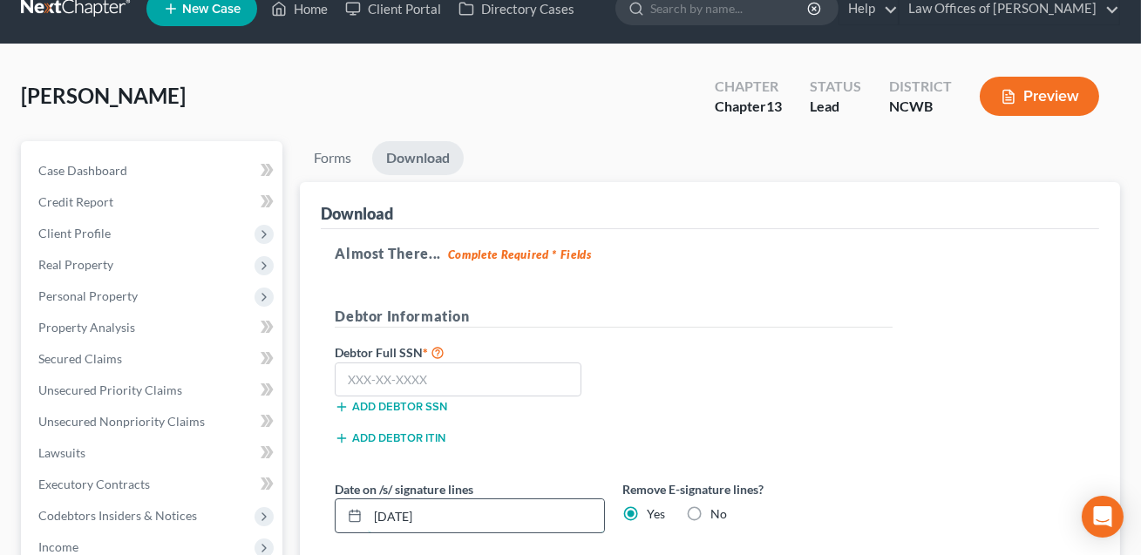
click at [370, 516] on input "[DATE]" at bounding box center [486, 516] width 236 height 33
click at [354, 377] on input "text" at bounding box center [458, 380] width 247 height 35
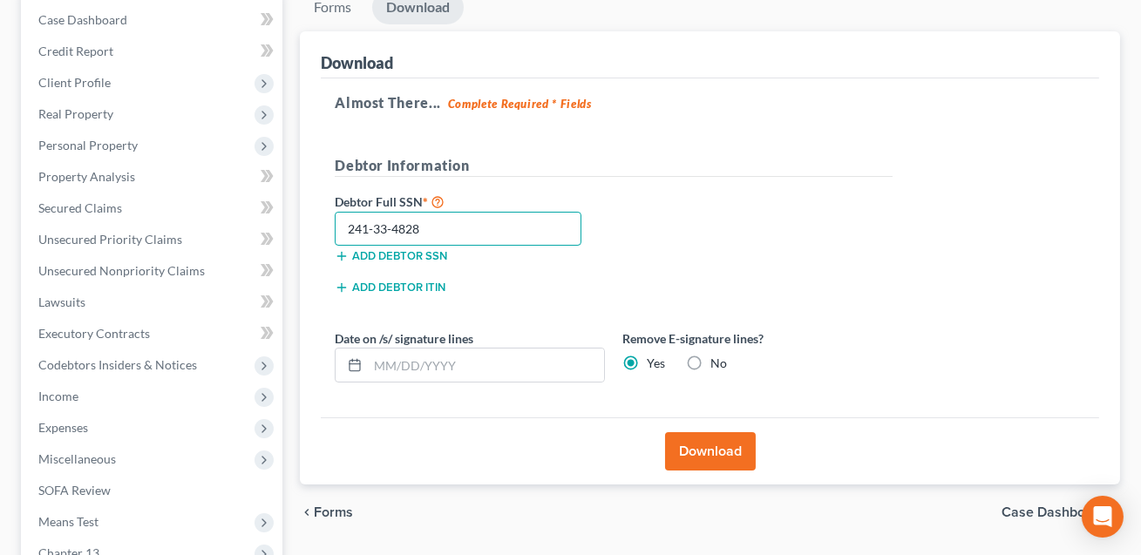
scroll to position [400, 0]
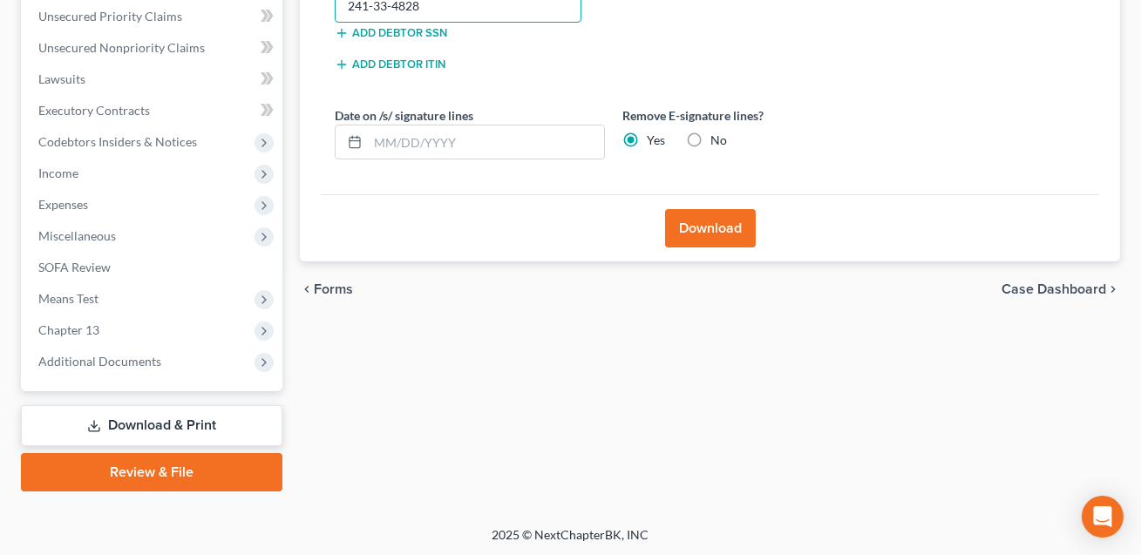
type input "241-33-4828"
click at [697, 223] on button "Download" at bounding box center [710, 228] width 91 height 38
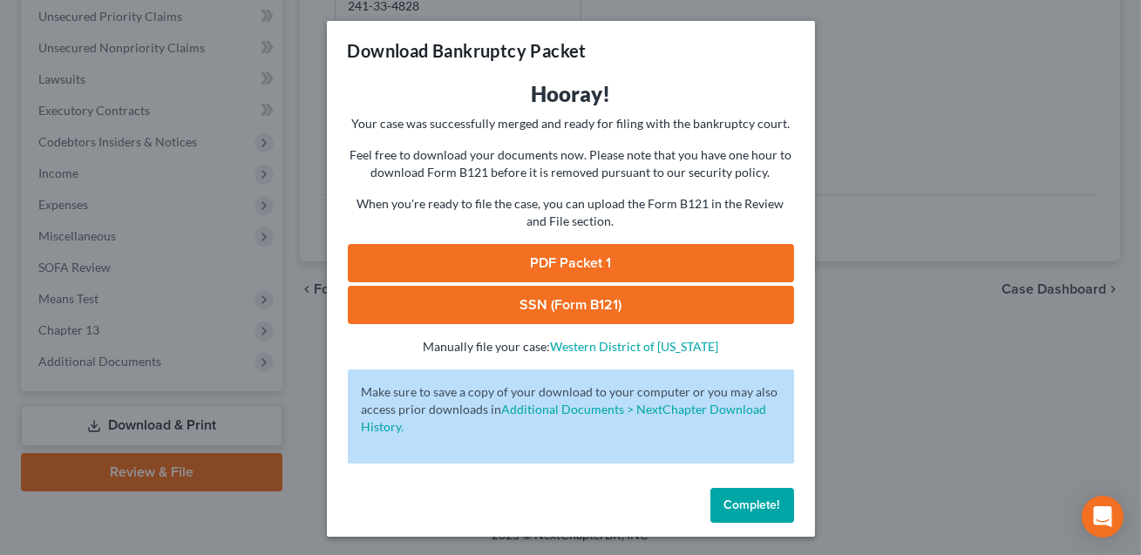
click at [630, 304] on link "SSN (Form B121)" at bounding box center [571, 305] width 446 height 38
click at [582, 271] on link "PDF Packet 1" at bounding box center [571, 263] width 446 height 38
click at [759, 498] on span "Complete!" at bounding box center [753, 505] width 56 height 15
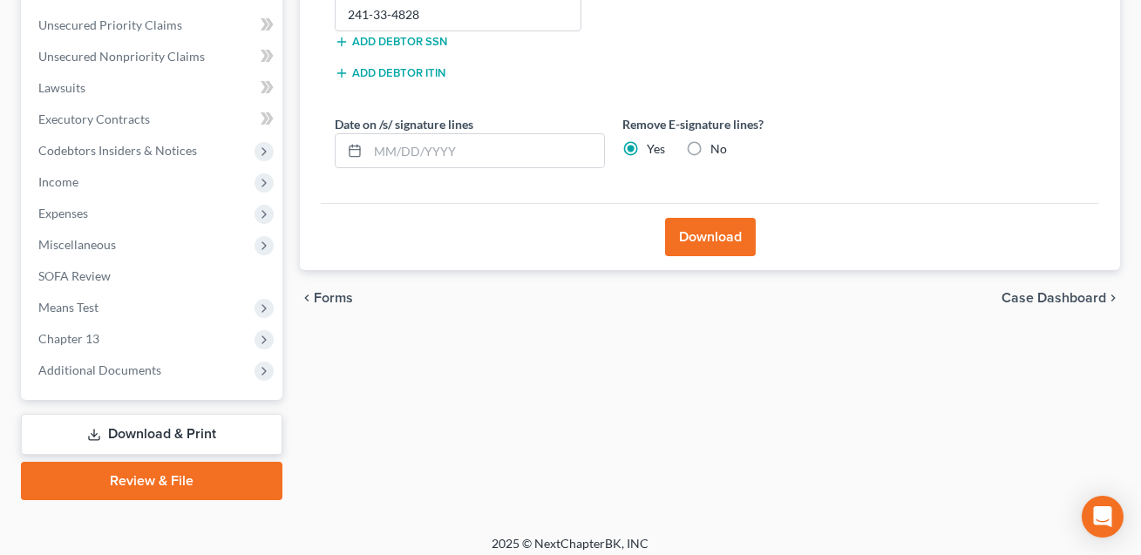
scroll to position [0, 0]
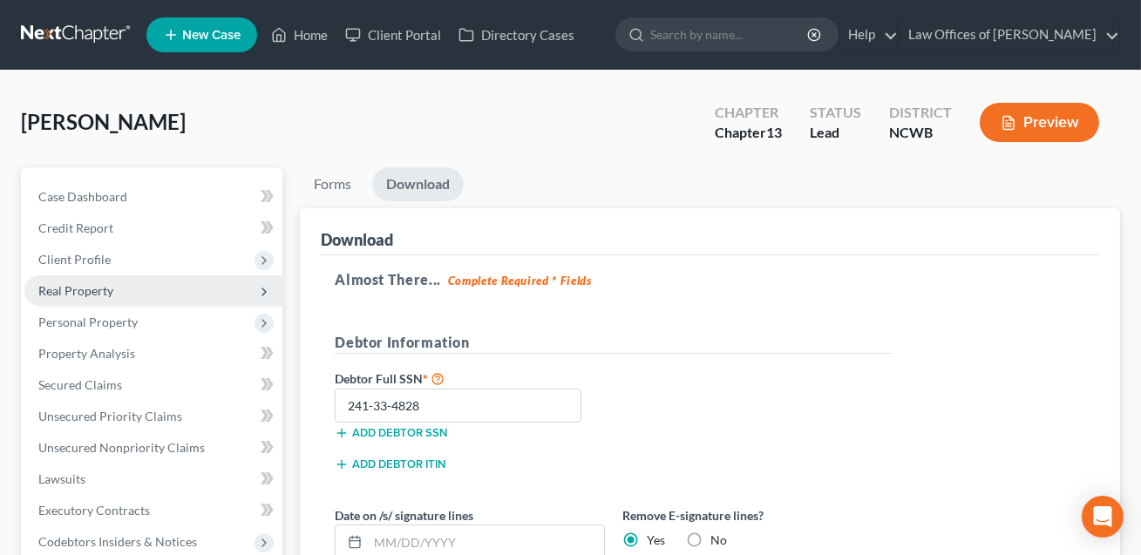
click at [76, 296] on span "Real Property" at bounding box center [75, 290] width 75 height 15
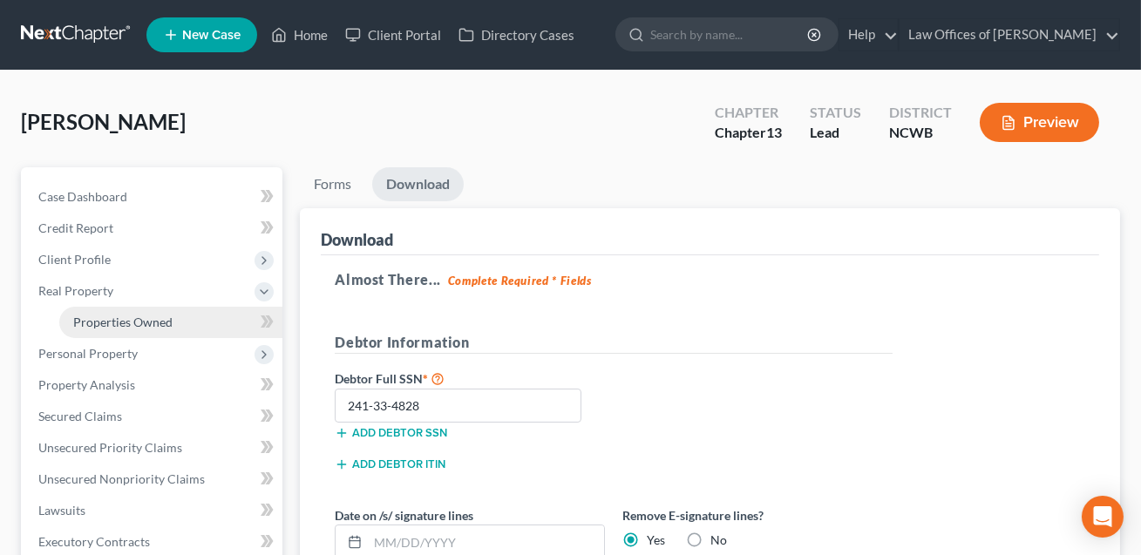
click at [88, 318] on span "Properties Owned" at bounding box center [122, 322] width 99 height 15
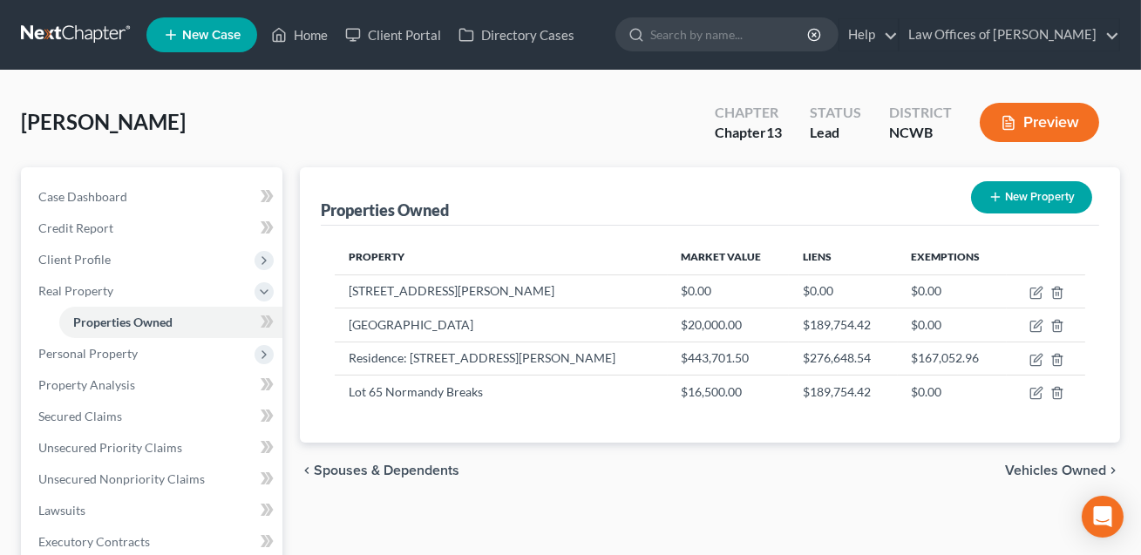
click at [1051, 126] on button "Preview" at bounding box center [1039, 122] width 119 height 39
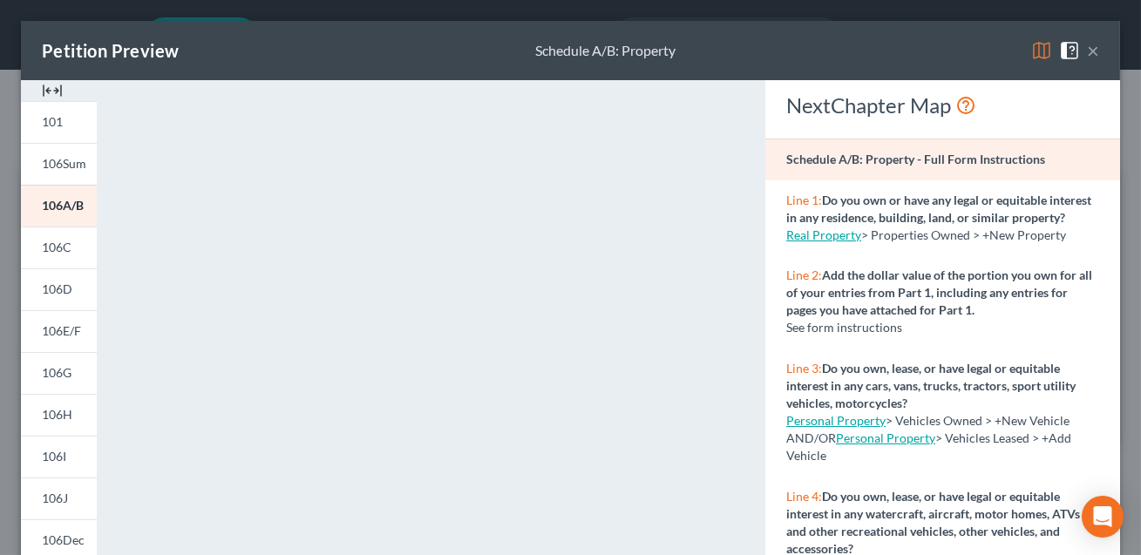
click at [1095, 51] on button "×" at bounding box center [1093, 50] width 12 height 21
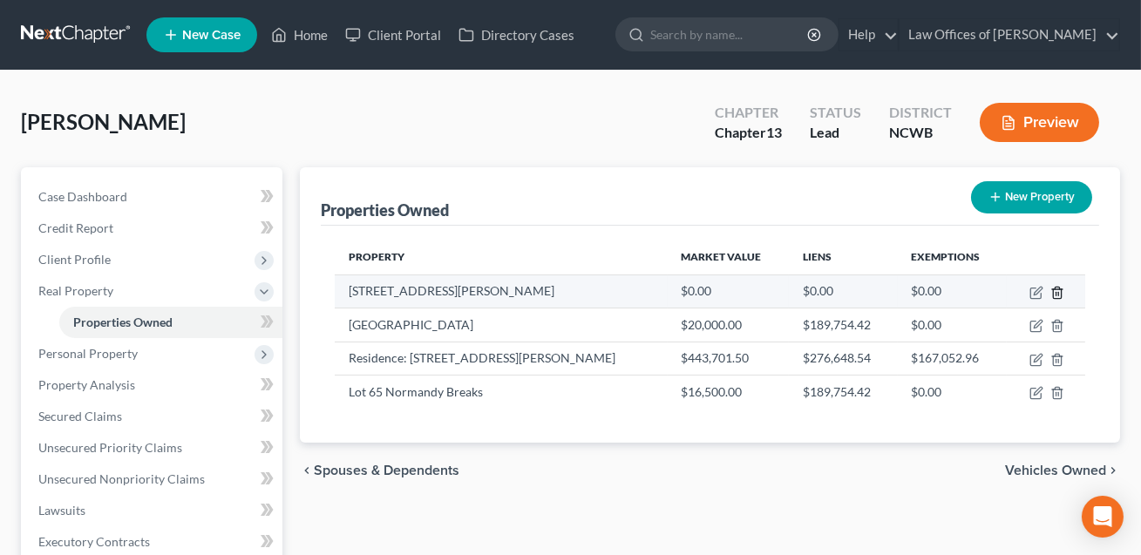
click at [1061, 292] on icon "button" at bounding box center [1057, 292] width 8 height 11
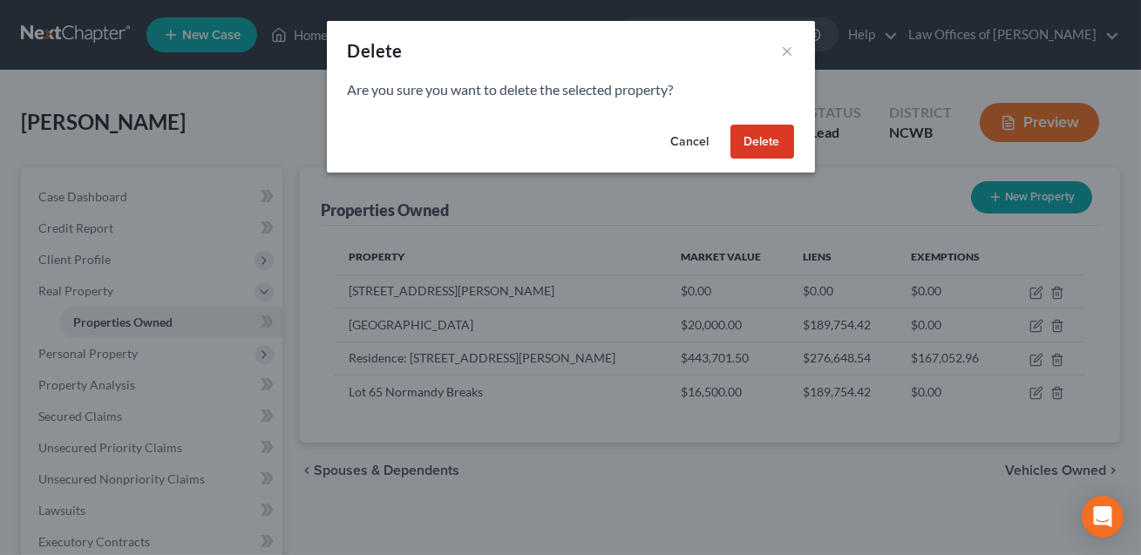
click at [771, 146] on button "Delete" at bounding box center [763, 142] width 64 height 35
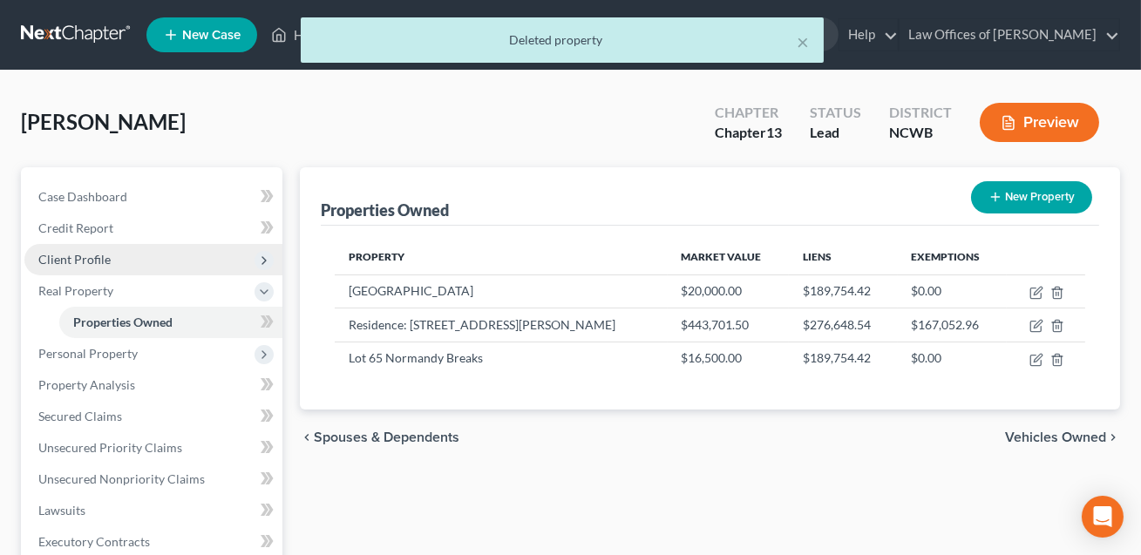
click at [127, 254] on span "Client Profile" at bounding box center [153, 259] width 258 height 31
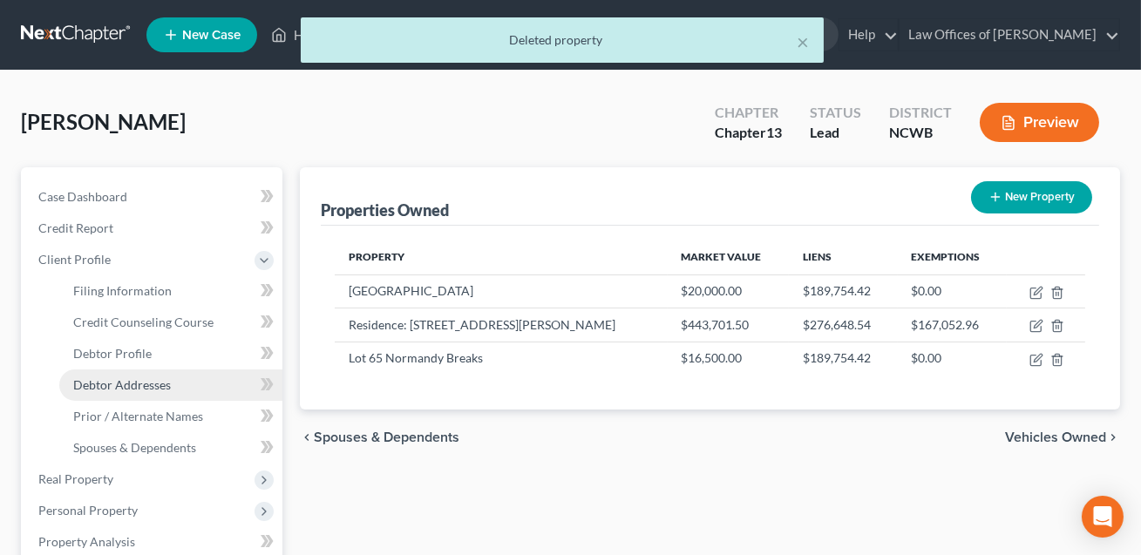
click at [112, 384] on span "Debtor Addresses" at bounding box center [122, 385] width 98 height 15
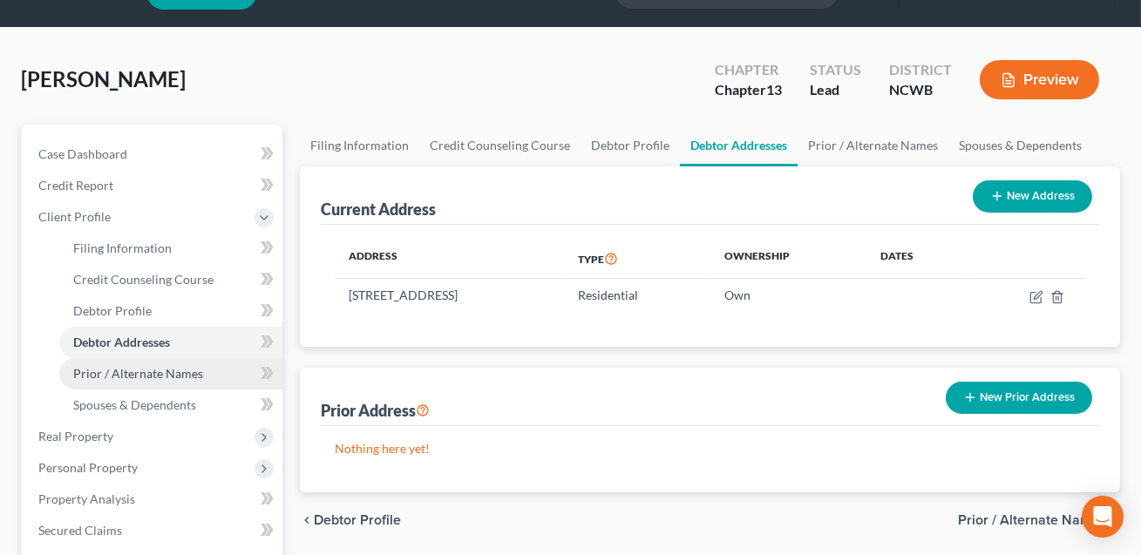
scroll to position [112, 0]
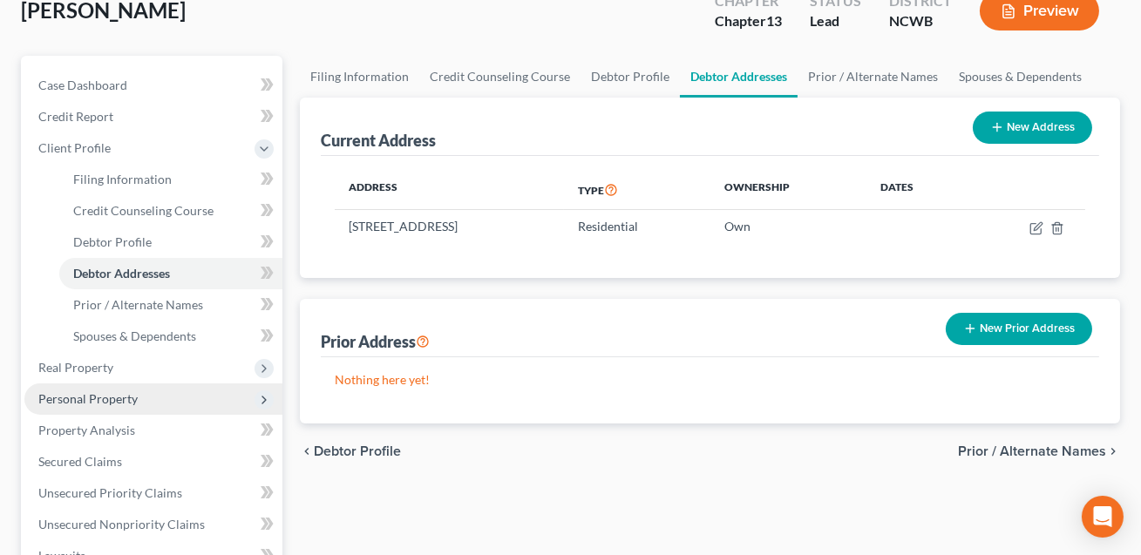
click at [84, 398] on span "Personal Property" at bounding box center [87, 398] width 99 height 15
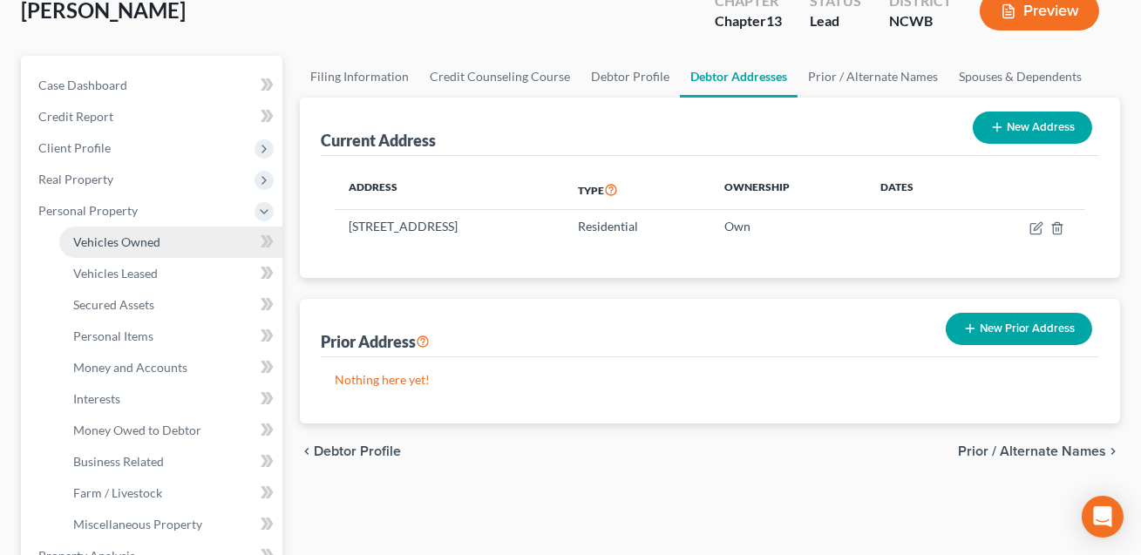
click at [108, 242] on span "Vehicles Owned" at bounding box center [116, 242] width 87 height 15
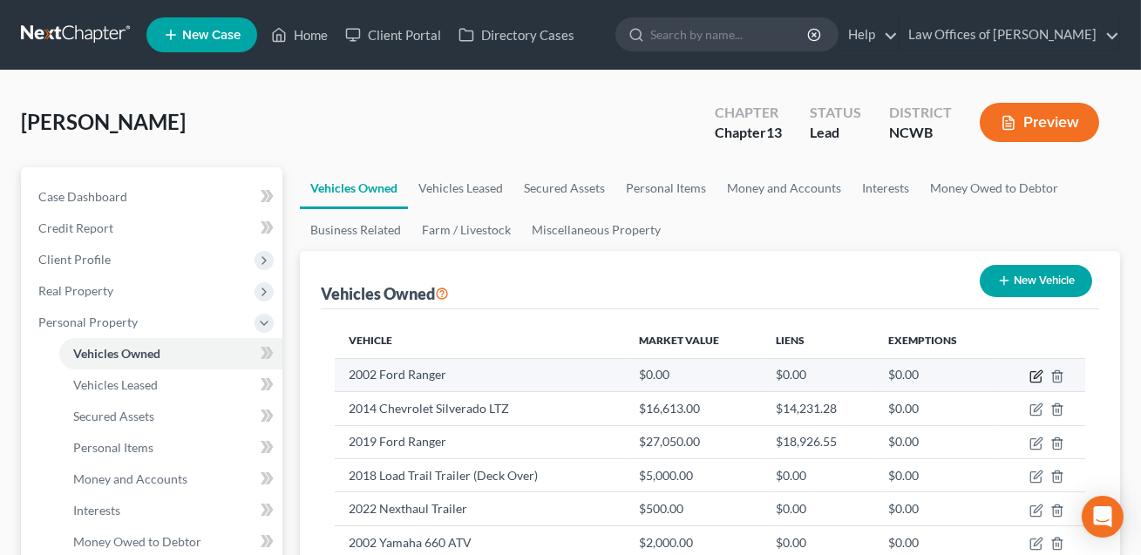
click at [1037, 377] on icon "button" at bounding box center [1038, 375] width 8 height 8
select select "0"
select select "24"
select select "0"
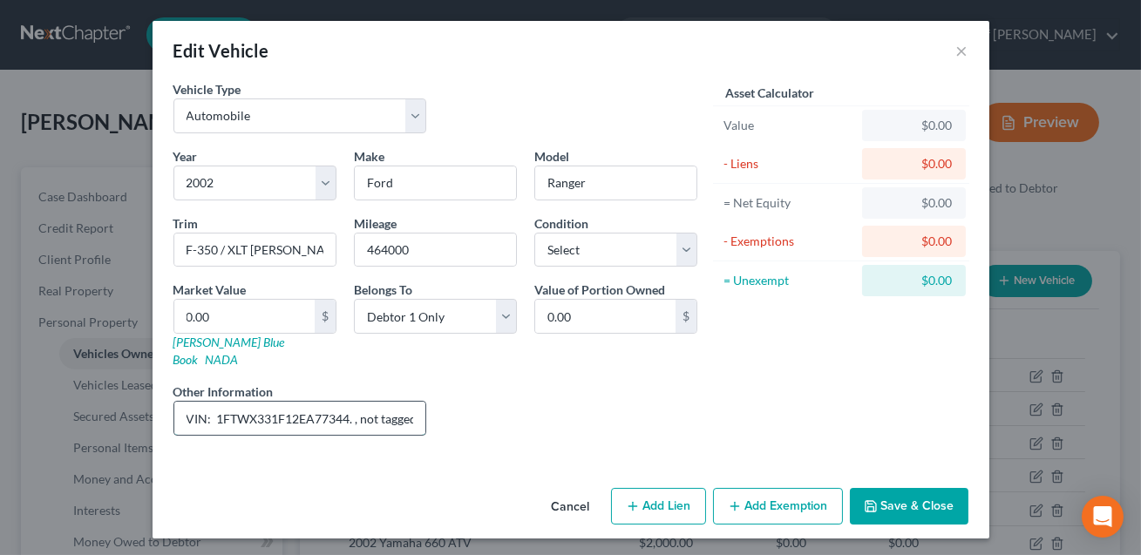
click at [364, 404] on input "VIN: 1FTWX331F12EA77344. , not tagged? - Ranger or F-350 unsure of exact model" at bounding box center [300, 418] width 252 height 33
drag, startPoint x: 331, startPoint y: 400, endPoint x: 438, endPoint y: 404, distance: 106.4
click at [438, 404] on div "Year Select 2026 2025 2024 2023 2022 2021 2020 2019 2018 2017 2016 2015 2014 20…" at bounding box center [435, 298] width 541 height 303
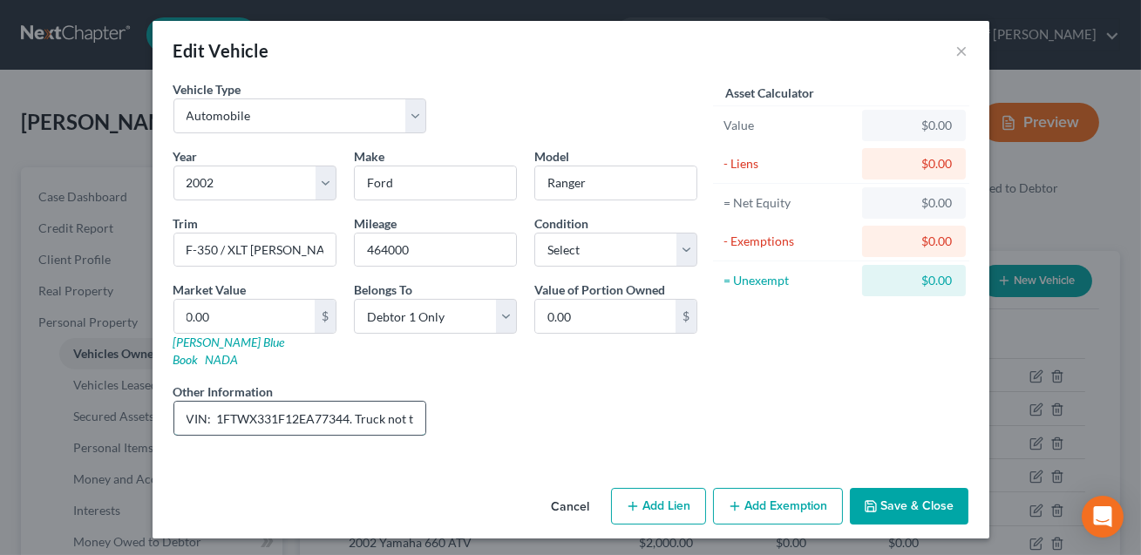
drag, startPoint x: 349, startPoint y: 401, endPoint x: 215, endPoint y: 403, distance: 133.4
click at [215, 403] on input "VIN: 1FTWX331F12EA77344. Truck not tagged. KBB value listed." at bounding box center [300, 418] width 252 height 33
click at [211, 339] on link "[PERSON_NAME] Blue Book" at bounding box center [229, 351] width 112 height 32
click at [278, 402] on input "VIN: 1FTWX331F12EA77344. Truck not tagged. KBB value listed." at bounding box center [300, 418] width 252 height 33
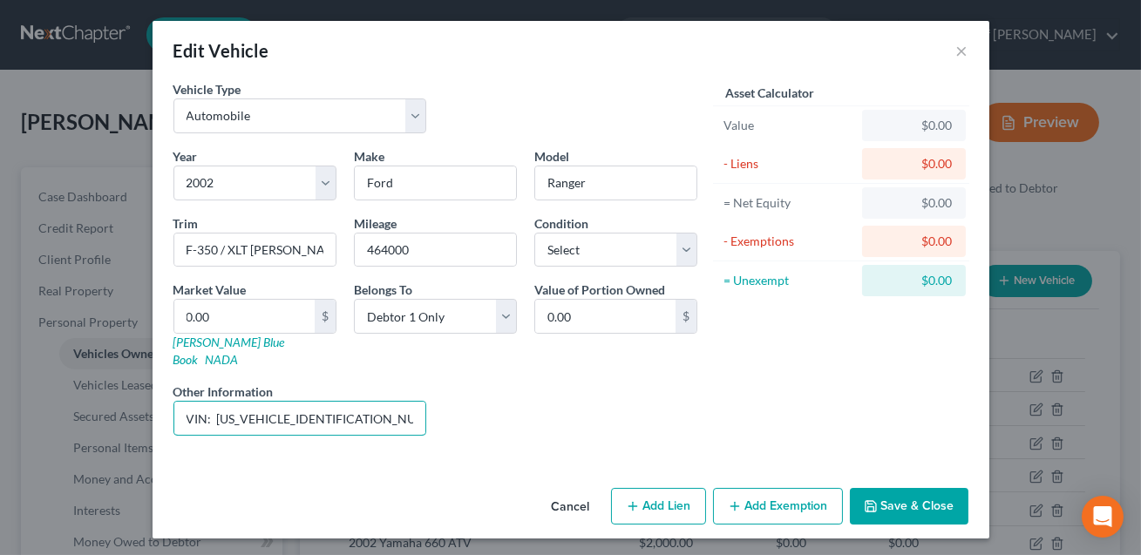
type input "VIN: [US_VEHICLE_IDENTIFICATION_NUMBER]. Truck not tagged. KBB value listed."
click at [602, 179] on input "Ranger" at bounding box center [615, 183] width 161 height 33
drag, startPoint x: 602, startPoint y: 179, endPoint x: 547, endPoint y: 180, distance: 55.8
click at [547, 180] on input "Ranger" at bounding box center [615, 183] width 161 height 33
type input "F350"
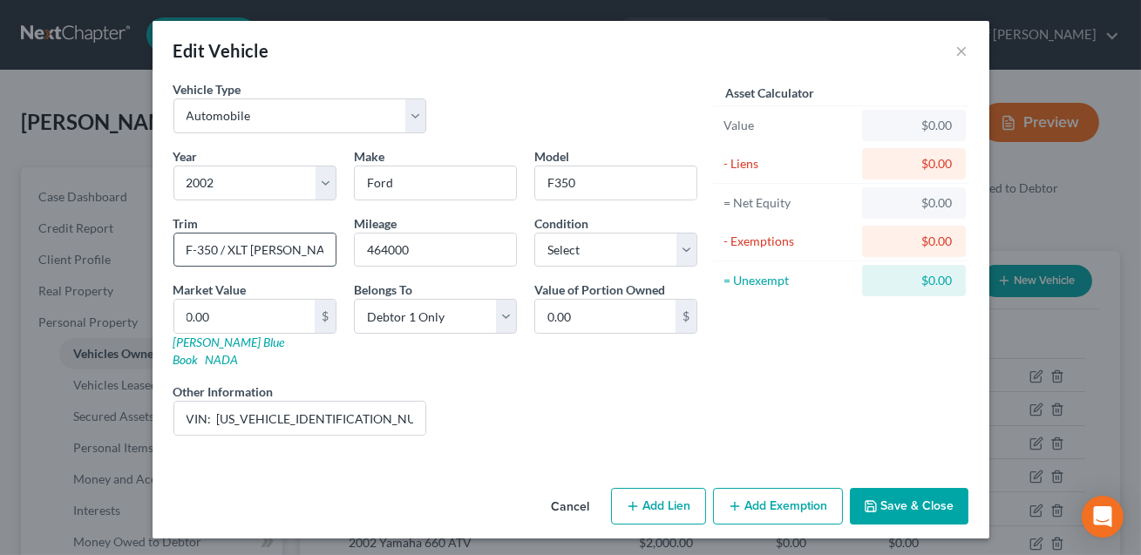
drag, startPoint x: 291, startPoint y: 250, endPoint x: 173, endPoint y: 249, distance: 118.6
click at [173, 249] on div "F-350 / XLT [PERSON_NAME]" at bounding box center [254, 250] width 163 height 35
click at [569, 253] on select "Select Excellent Very Good Good Fair Poor" at bounding box center [615, 250] width 163 height 35
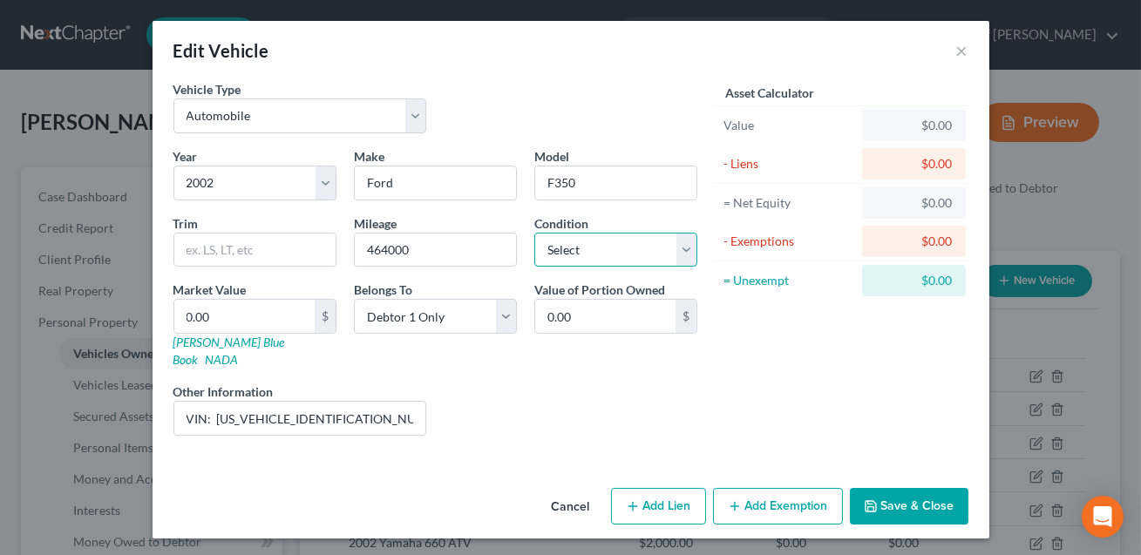
select select "3"
click at [270, 321] on input "0.00" at bounding box center [244, 316] width 140 height 33
type input "7"
type input "7.00"
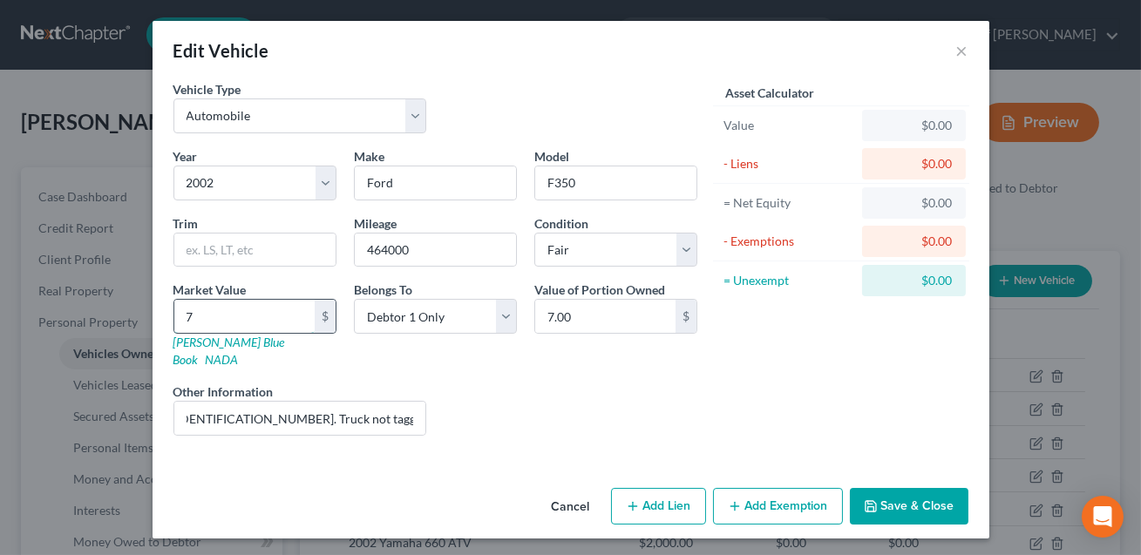
type input "71"
type input "71.00"
type input "710"
type input "710.00"
type input "7,108"
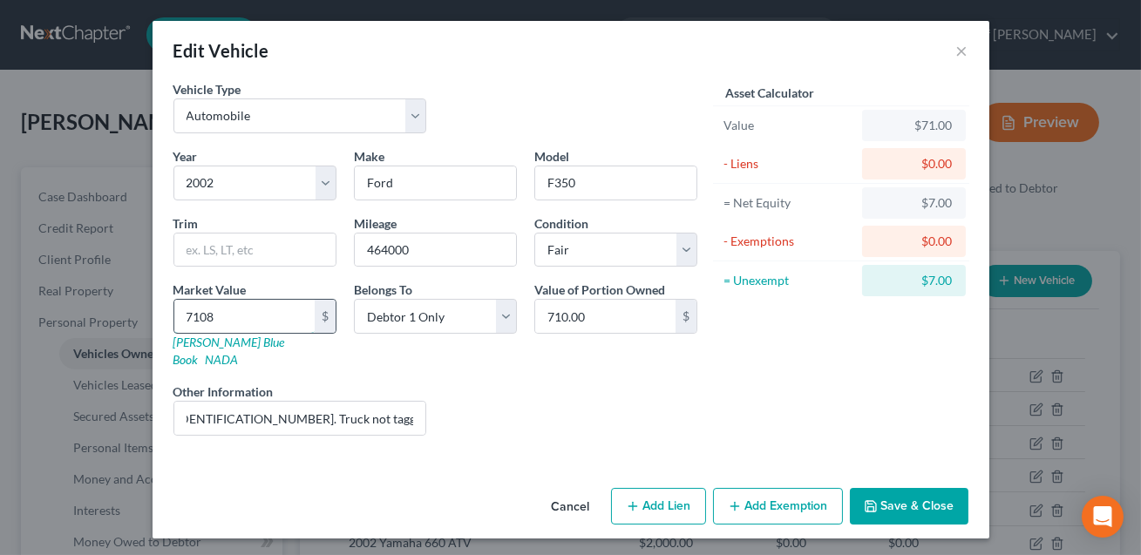
type input "7,108.00"
click at [908, 493] on button "Save & Close" at bounding box center [909, 506] width 119 height 37
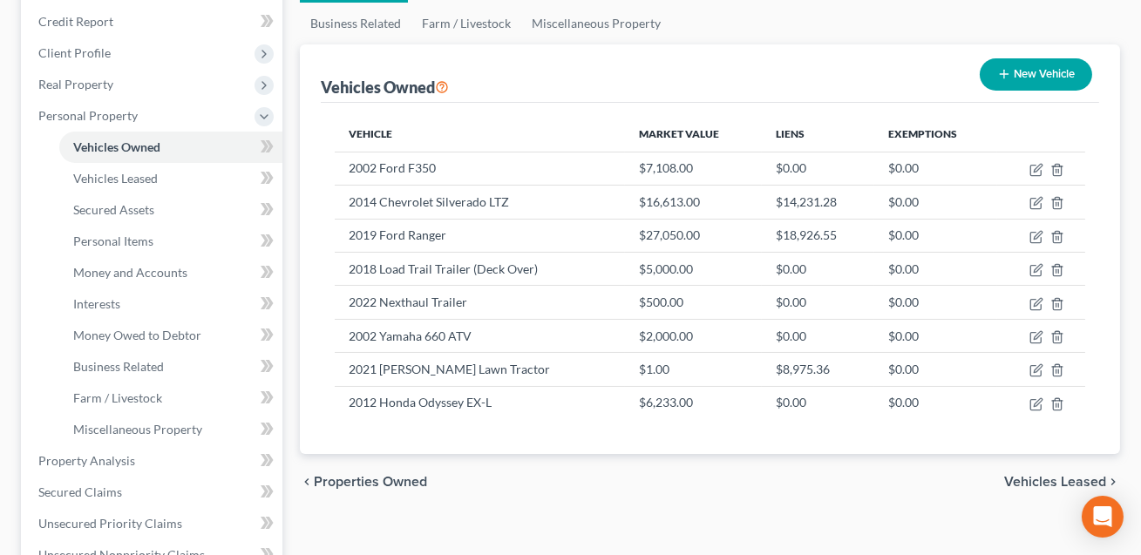
scroll to position [209, 0]
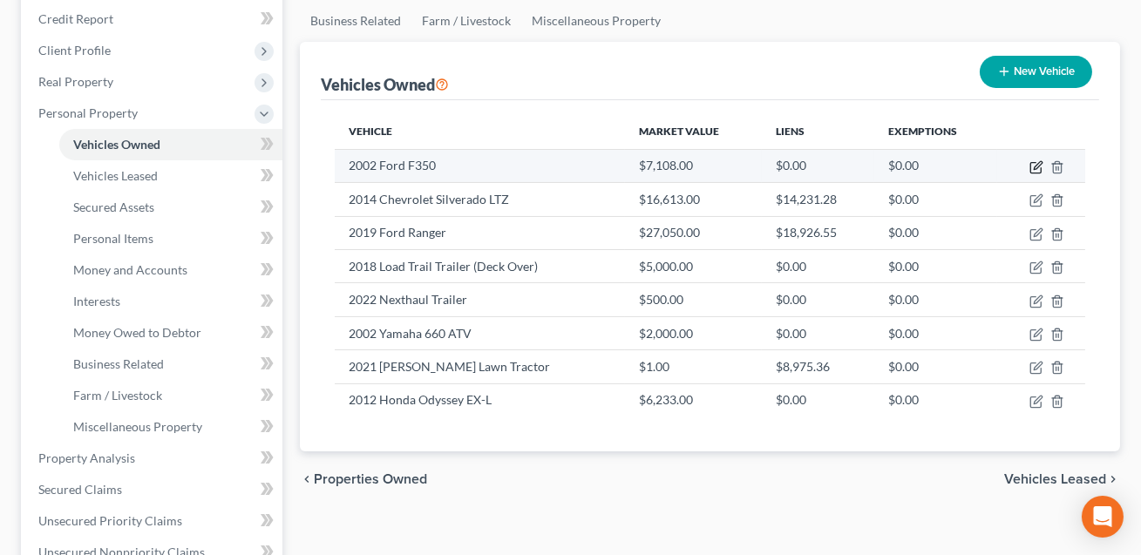
click at [1037, 167] on icon "button" at bounding box center [1037, 167] width 14 height 14
select select "0"
select select "24"
select select "3"
select select "0"
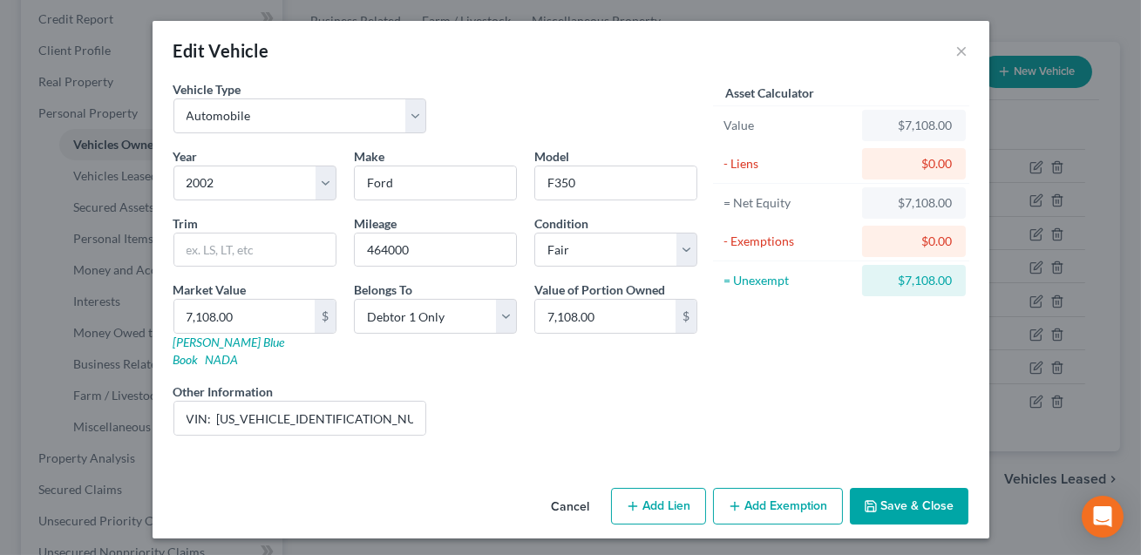
click at [865, 488] on button "Save & Close" at bounding box center [909, 506] width 119 height 37
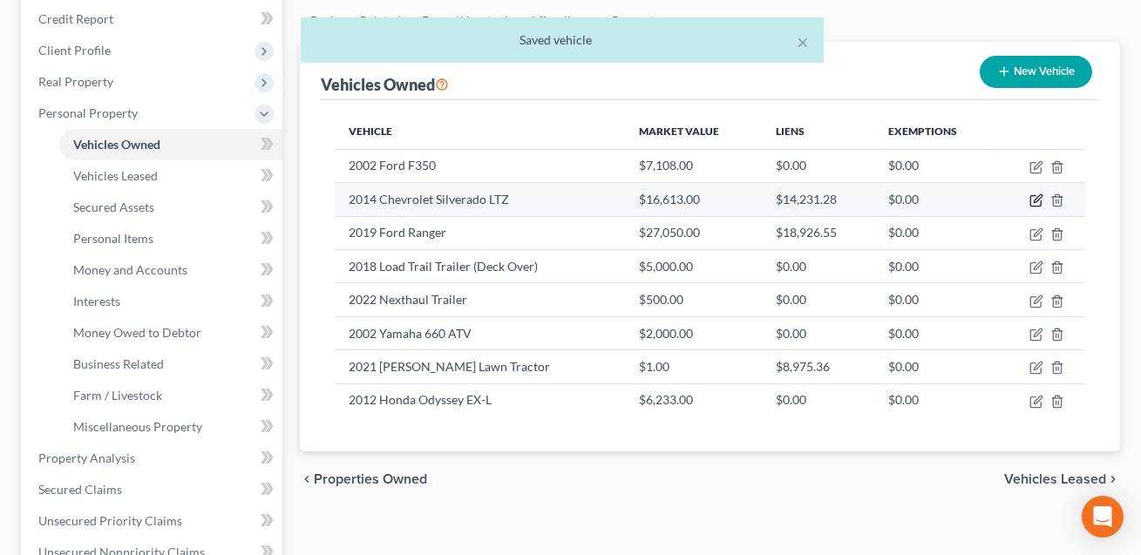
click at [1034, 200] on icon "button" at bounding box center [1038, 199] width 8 height 8
select select "0"
select select "12"
select select "2"
select select "0"
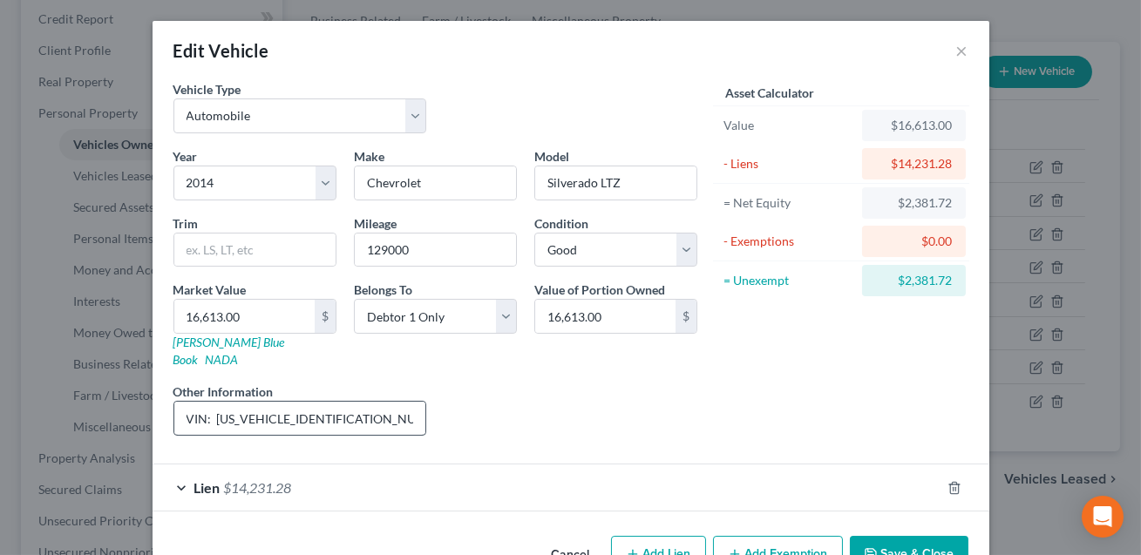
scroll to position [0, 48]
click at [925, 536] on button "Save & Close" at bounding box center [909, 554] width 119 height 37
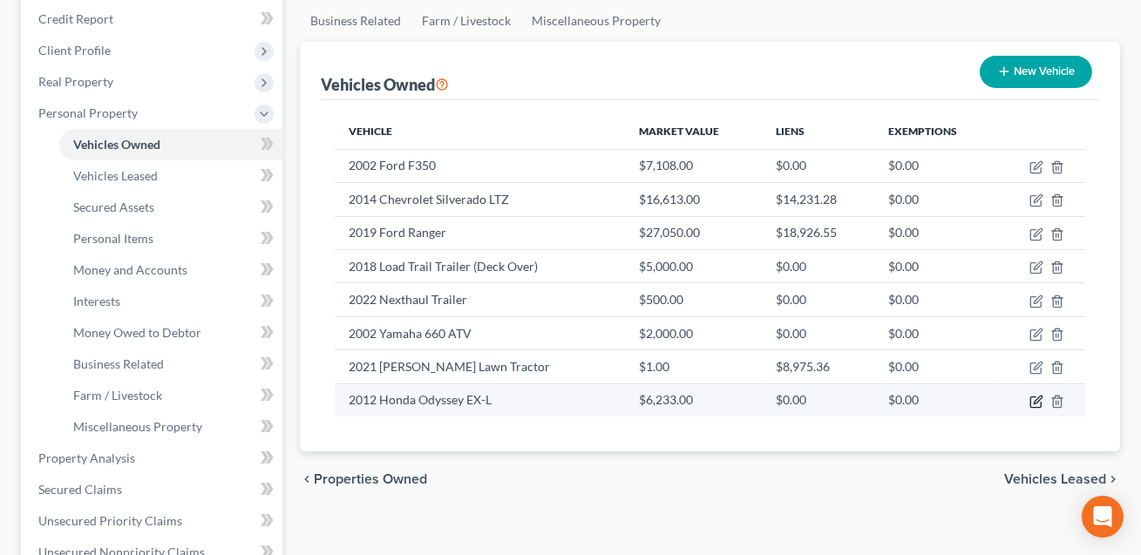
click at [1038, 398] on icon "button" at bounding box center [1037, 402] width 14 height 14
select select "0"
select select "14"
select select "2"
select select "0"
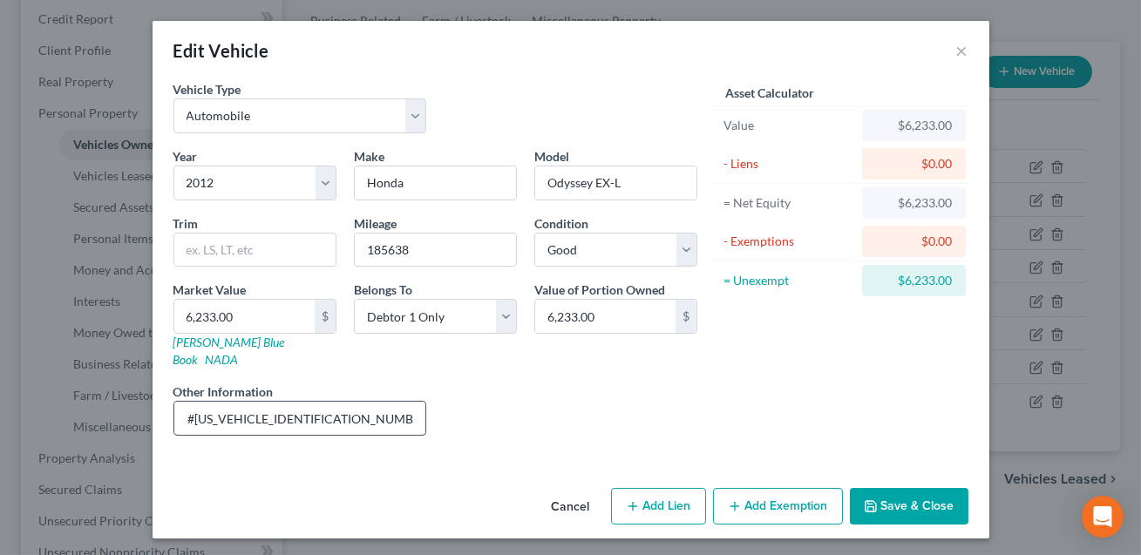
scroll to position [0, 0]
click at [187, 402] on input "Vin#[US_VEHICLE_IDENTIFICATION_NUMBER]. KBB value listed." at bounding box center [300, 418] width 252 height 33
type input "6 cyl, 4 dr, 2WD minivan. Vin#[US_VEHICLE_IDENTIFICATION_NUMBER]. KBB value lis…"
click at [888, 488] on button "Save & Close" at bounding box center [909, 506] width 119 height 37
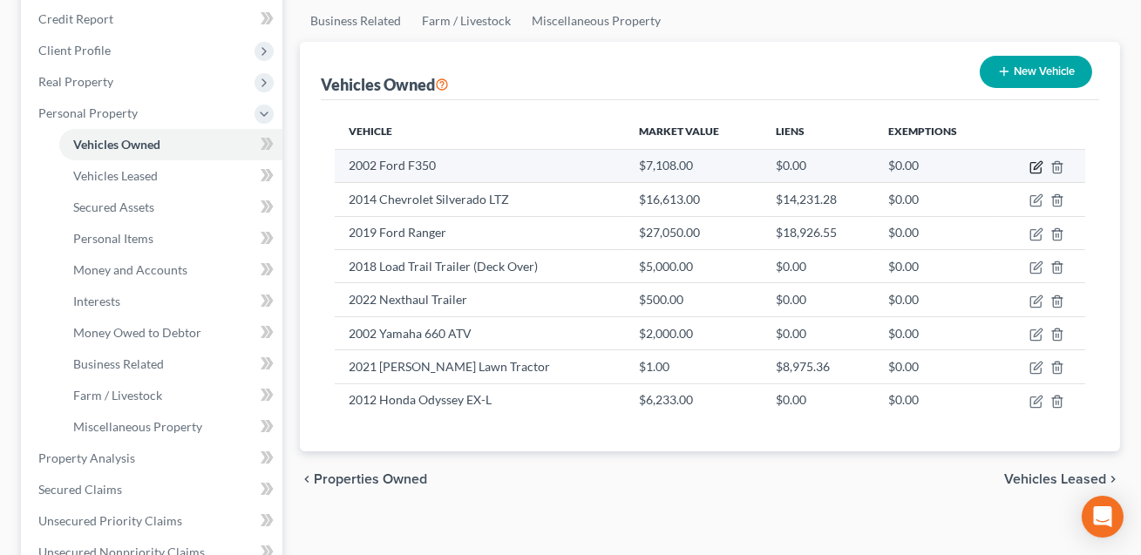
click at [1034, 163] on icon "button" at bounding box center [1037, 167] width 14 height 14
select select "0"
select select "24"
select select "3"
select select "0"
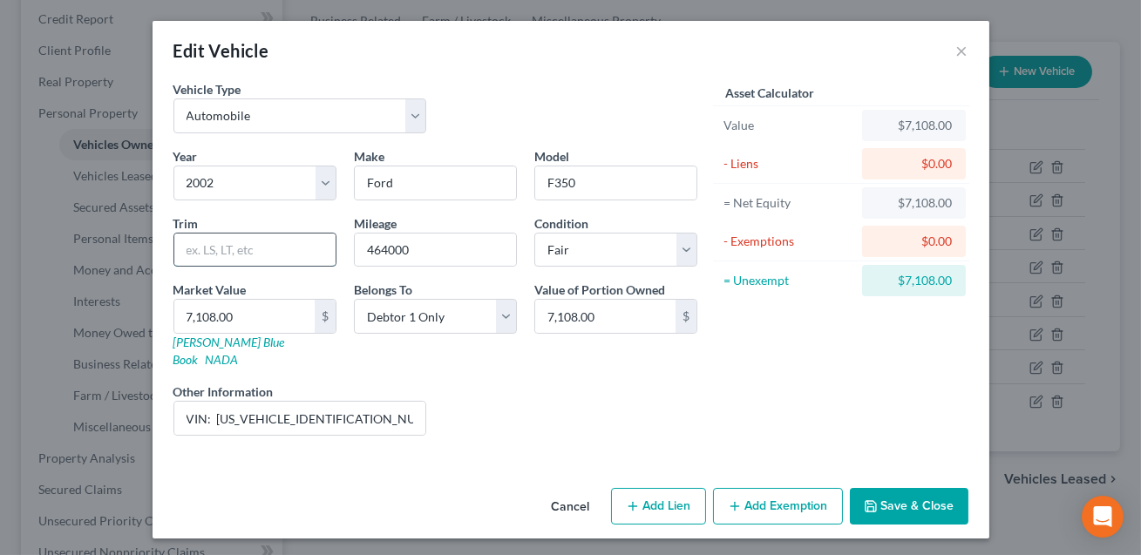
click at [256, 257] on input "text" at bounding box center [254, 250] width 161 height 33
type input "XLT"
click at [586, 410] on div "Liens Select" at bounding box center [570, 409] width 271 height 53
click at [916, 494] on button "Save & Close" at bounding box center [909, 506] width 119 height 37
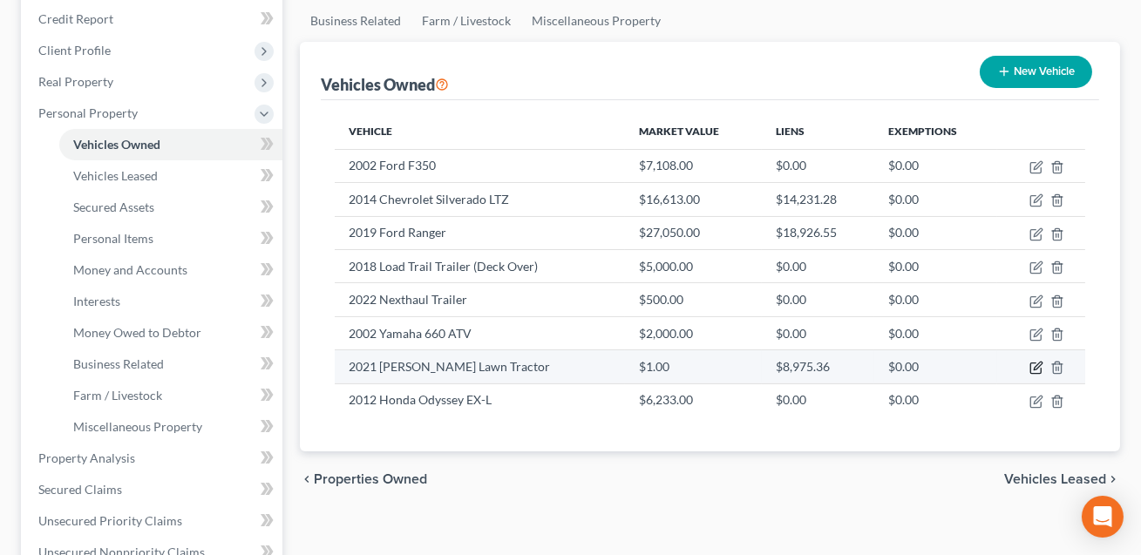
click at [1038, 367] on icon "button" at bounding box center [1037, 368] width 14 height 14
select select "7"
select select "5"
select select "2"
select select "0"
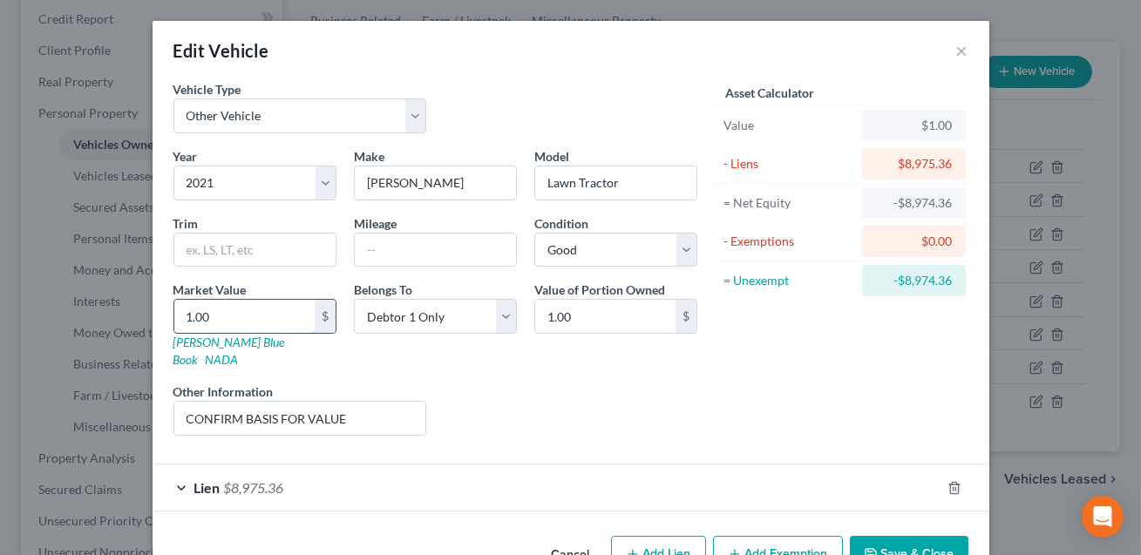
click at [232, 318] on input "1.00" at bounding box center [244, 316] width 140 height 33
type input "15"
type input "15.00"
type input "157"
type input "157.00"
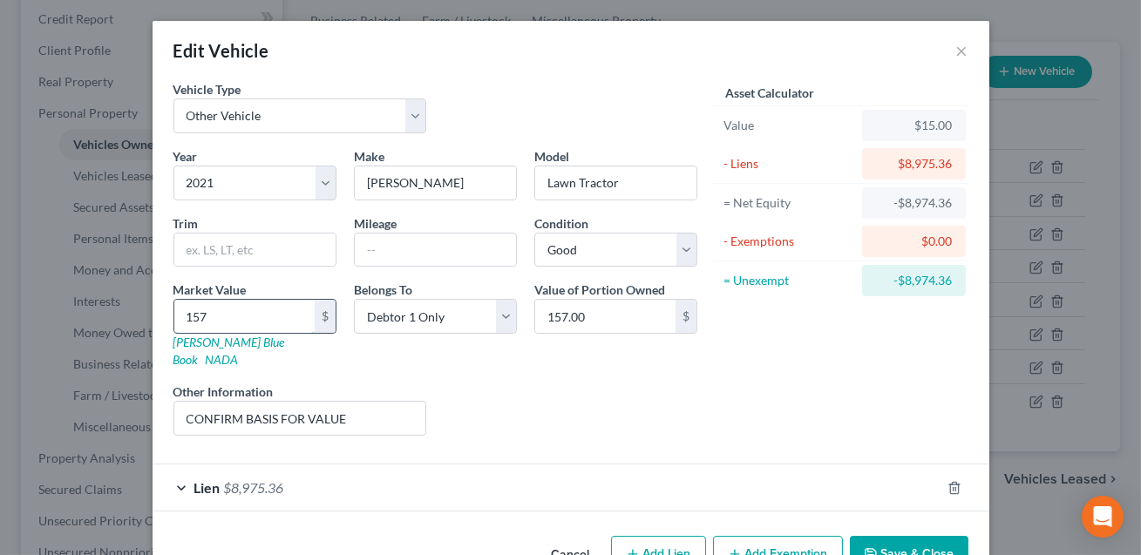
type input "1575"
type input "1,575.00"
type input "1,5750"
type input "15,750.00"
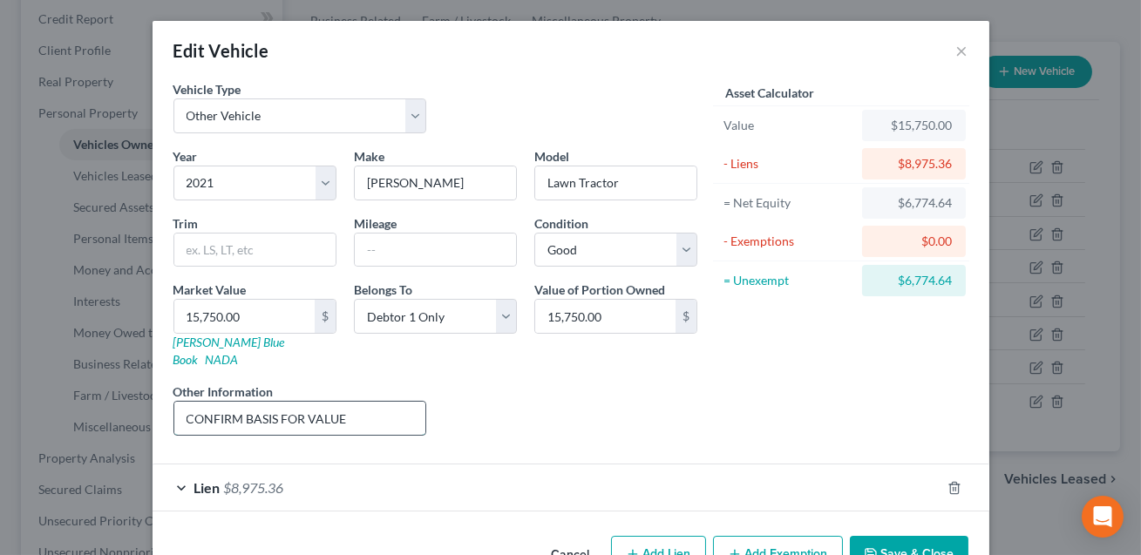
drag, startPoint x: 350, startPoint y: 404, endPoint x: 184, endPoint y: 403, distance: 166.5
click at [184, 403] on input "CONFIRM BASIS FOR VALUE" at bounding box center [300, 418] width 252 height 33
type input "Value based upon online research of similar models on sale."
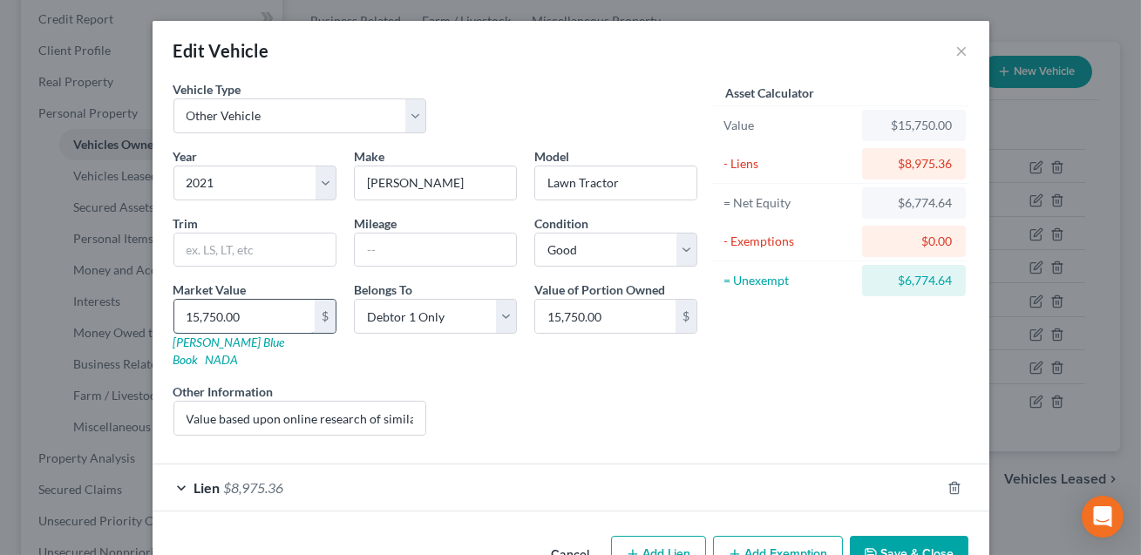
type input "2"
type input "2.00"
type input "20"
type input "20.00"
type input "200"
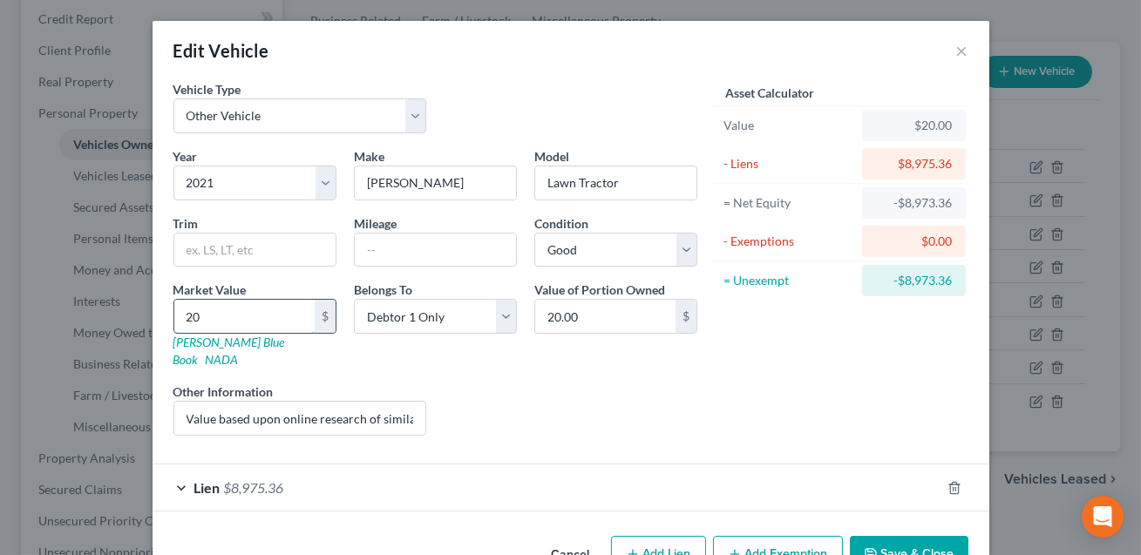
type input "200.00"
type input "2000"
type input "2,000.00"
type input "2,0000"
type input "20,000.00"
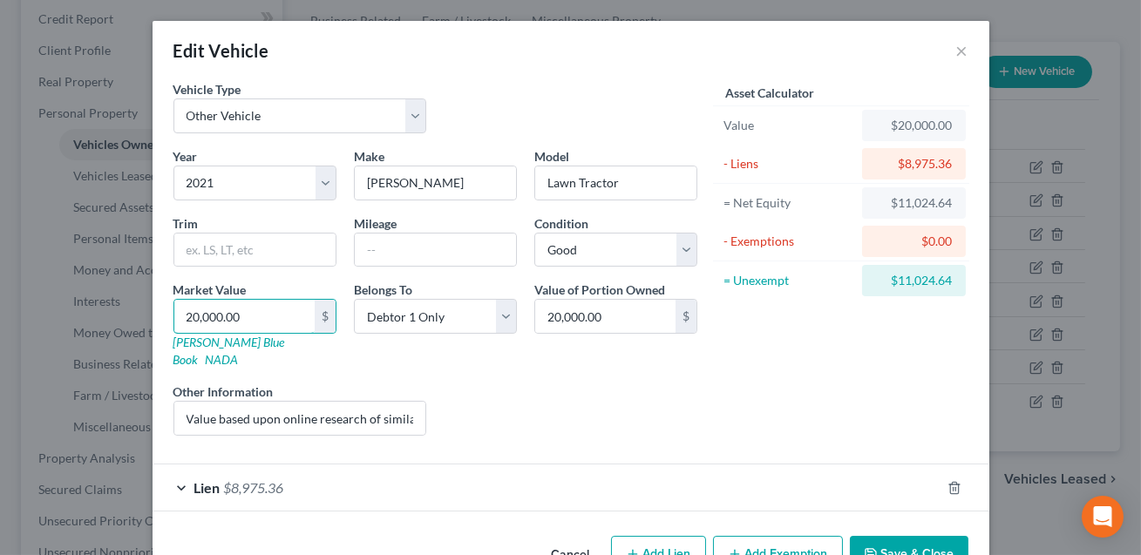
scroll to position [33, 0]
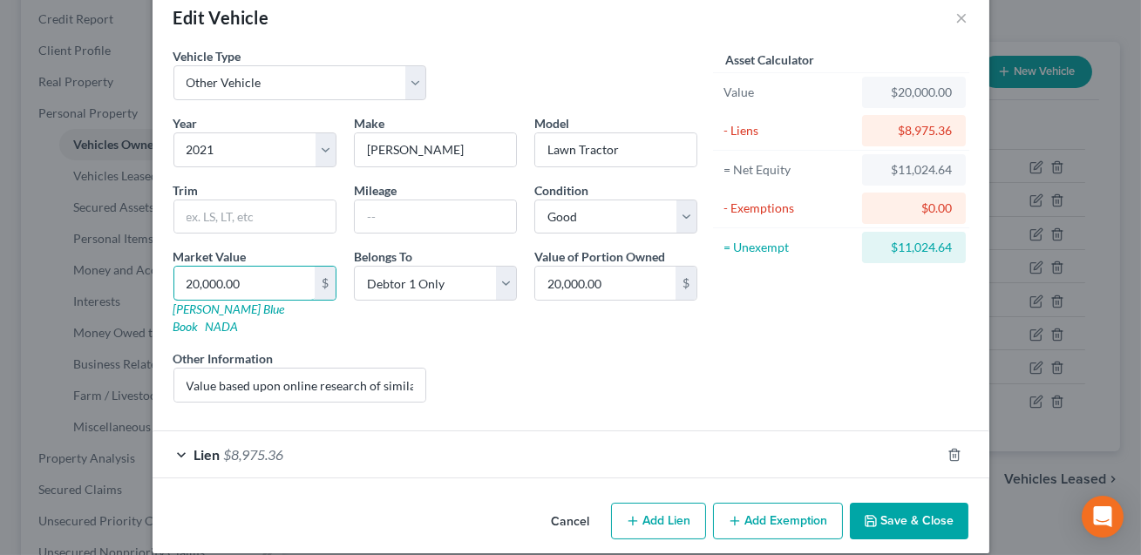
type input "20,000.00"
click at [900, 505] on button "Save & Close" at bounding box center [909, 521] width 119 height 37
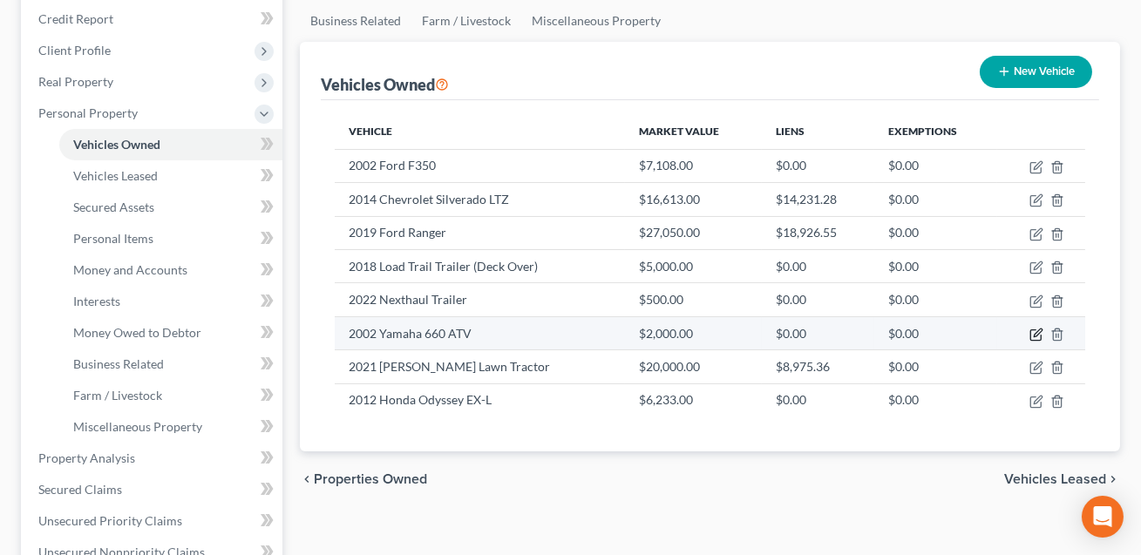
click at [1036, 330] on icon "button" at bounding box center [1037, 335] width 14 height 14
select select "0"
select select "24"
select select "0"
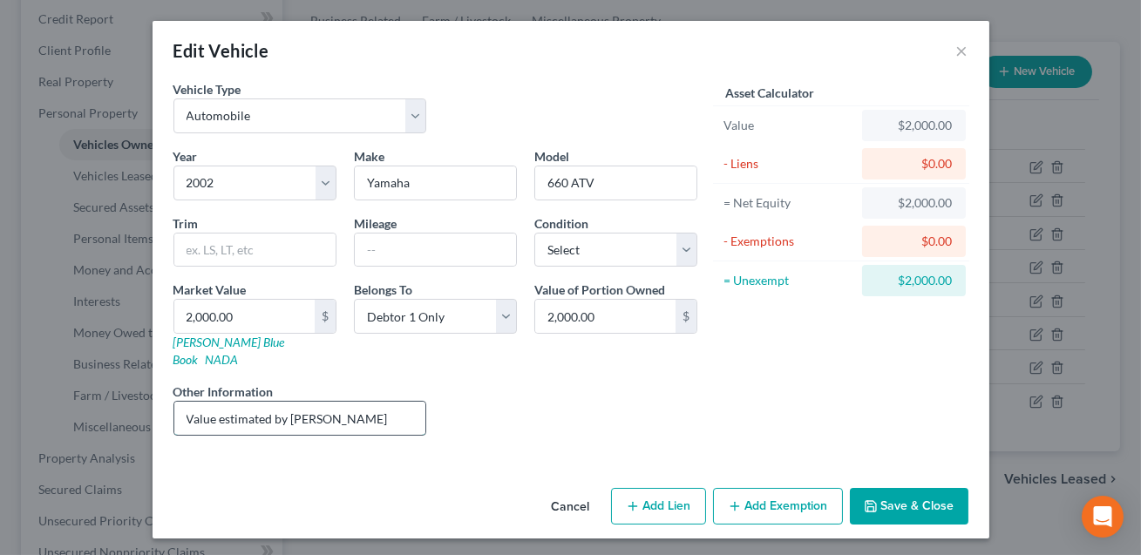
click at [343, 402] on input "Value estimated by [PERSON_NAME]" at bounding box center [300, 418] width 252 height 33
type input "Value estimated by [PERSON_NAME]."
click at [888, 494] on button "Save & Close" at bounding box center [909, 506] width 119 height 37
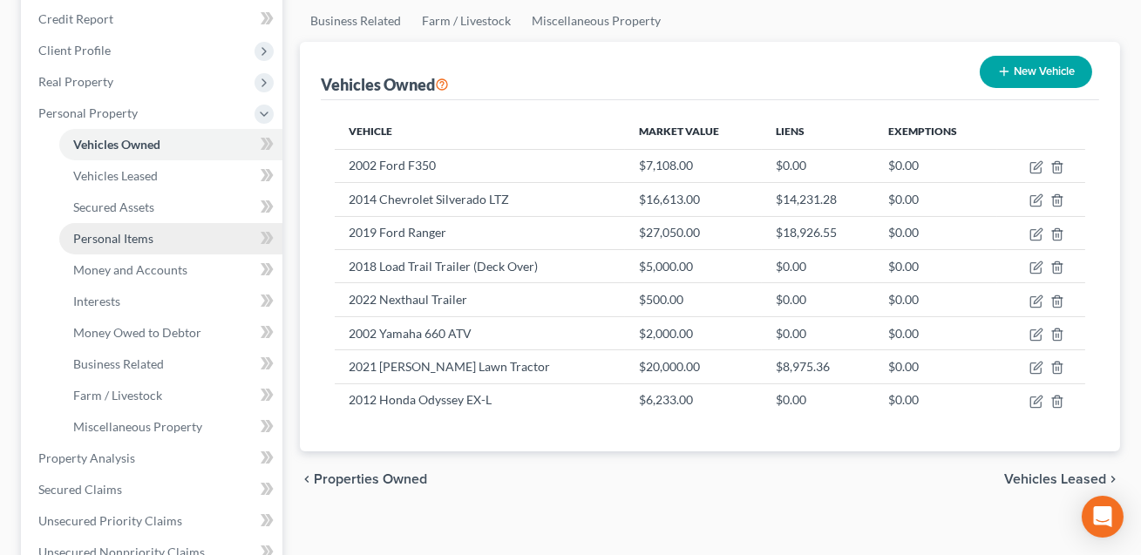
click at [125, 239] on span "Personal Items" at bounding box center [113, 238] width 80 height 15
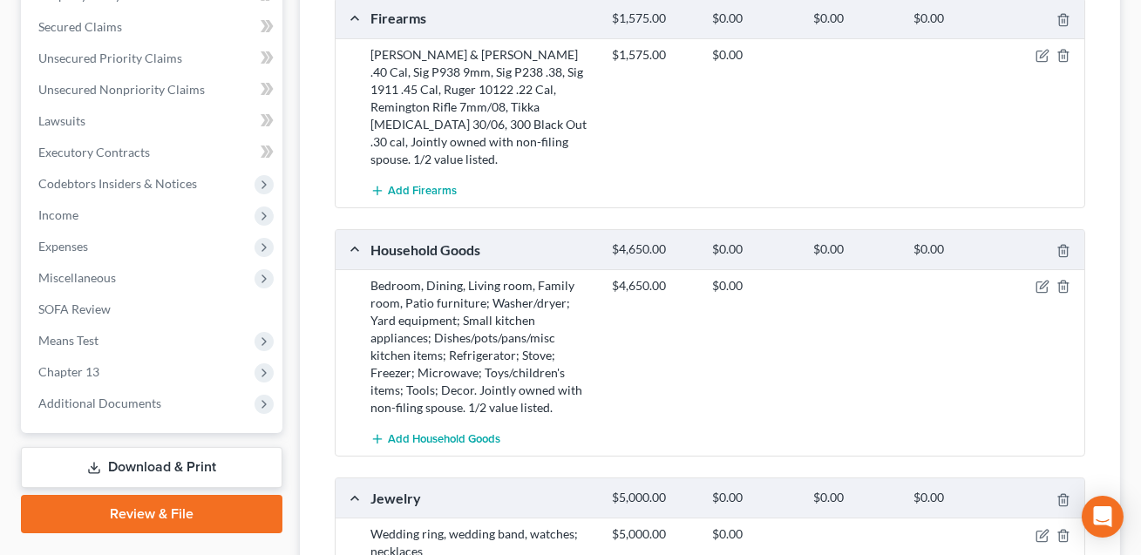
scroll to position [719, 0]
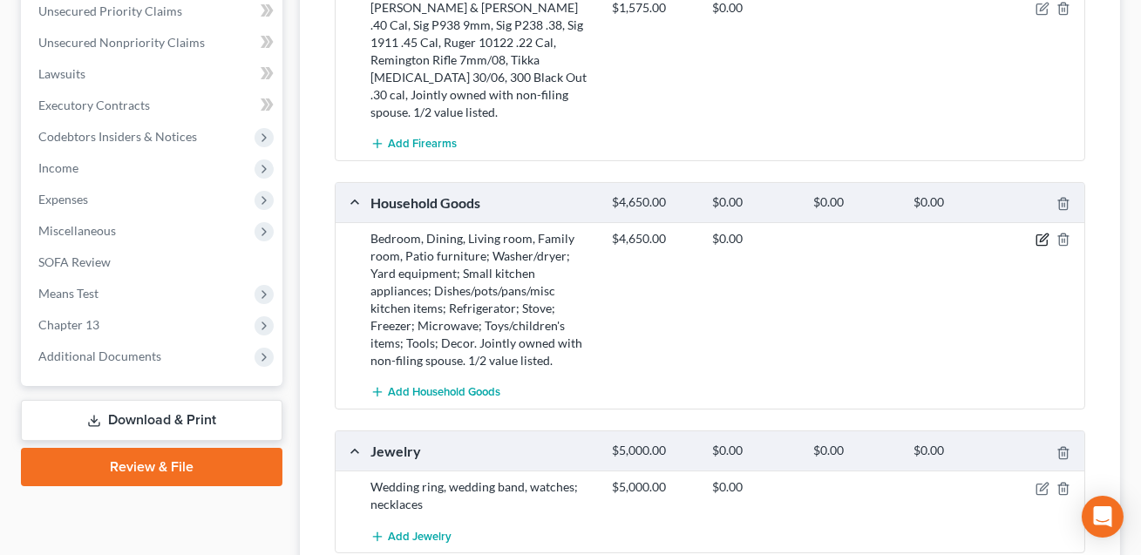
click at [1042, 233] on icon "button" at bounding box center [1043, 240] width 14 height 14
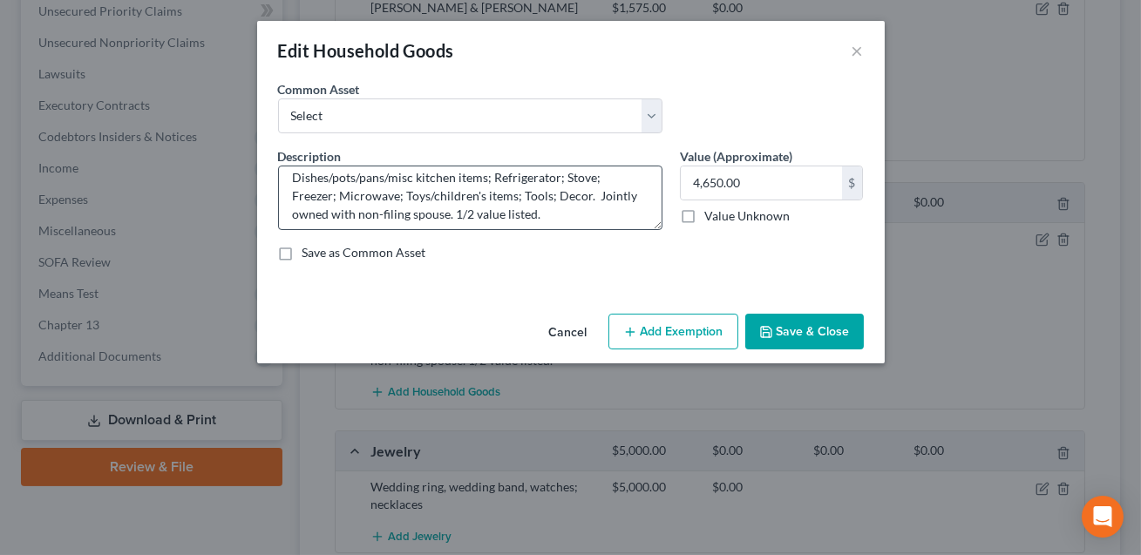
scroll to position [54, 0]
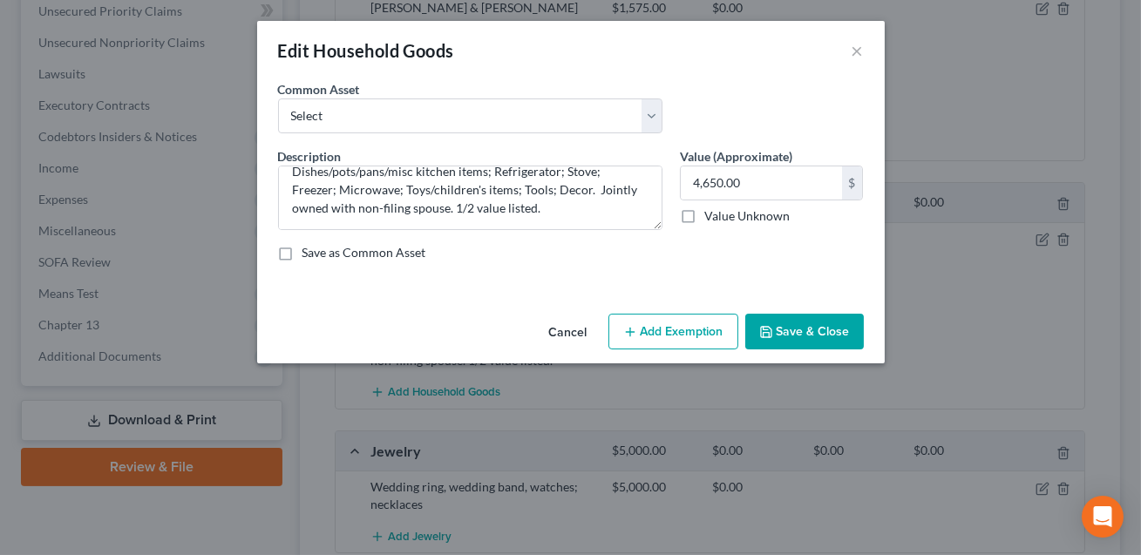
click at [677, 326] on button "Add Exemption" at bounding box center [674, 332] width 130 height 37
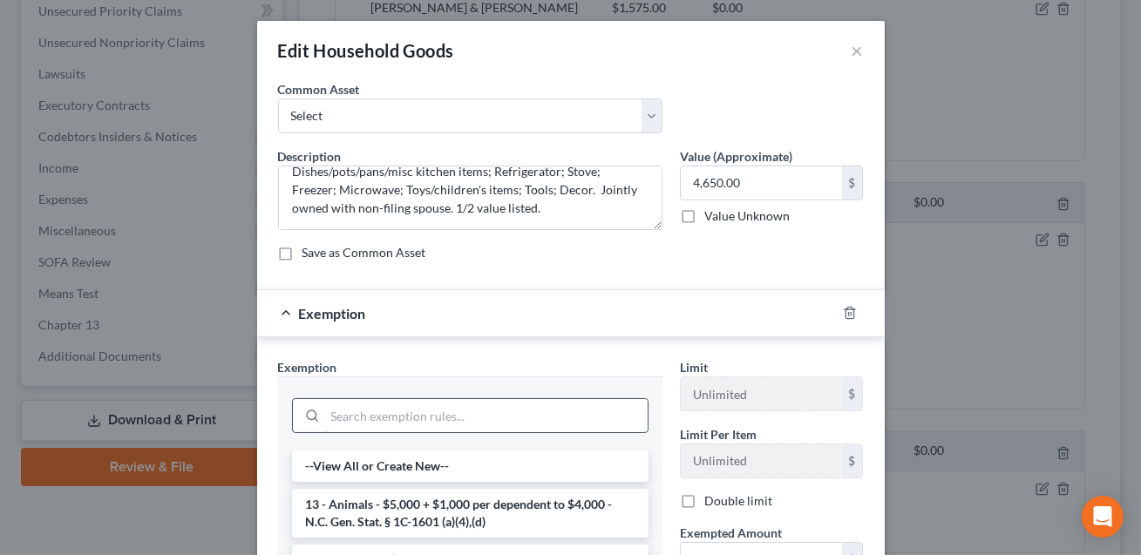
click at [363, 412] on input "search" at bounding box center [486, 415] width 323 height 33
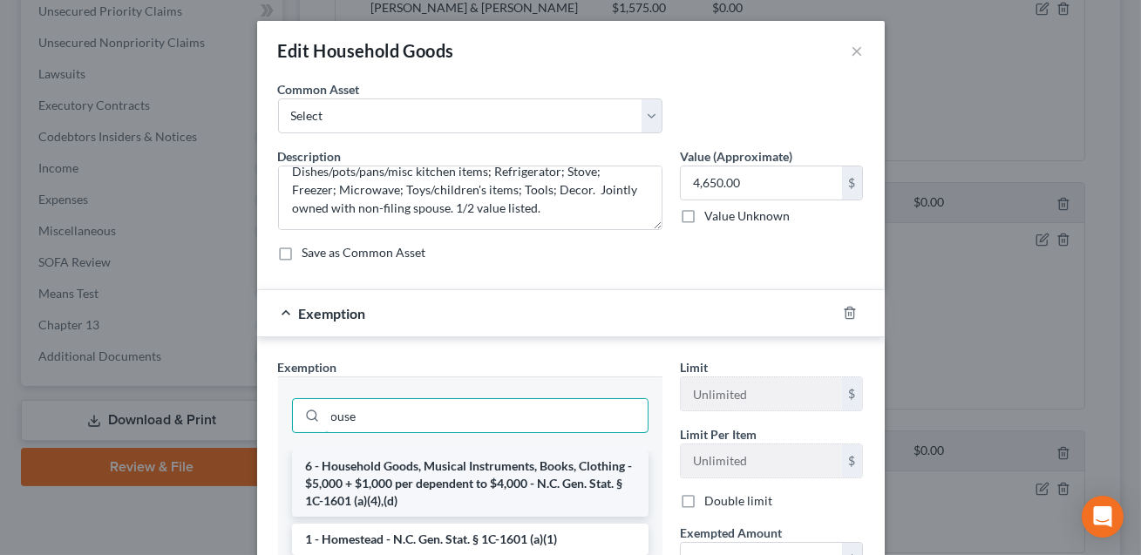
type input "ouse"
click at [356, 467] on li "6 - Household Goods, Musical Instruments, Books, Clothing - $5,000 + $1,000 per…" at bounding box center [470, 484] width 357 height 66
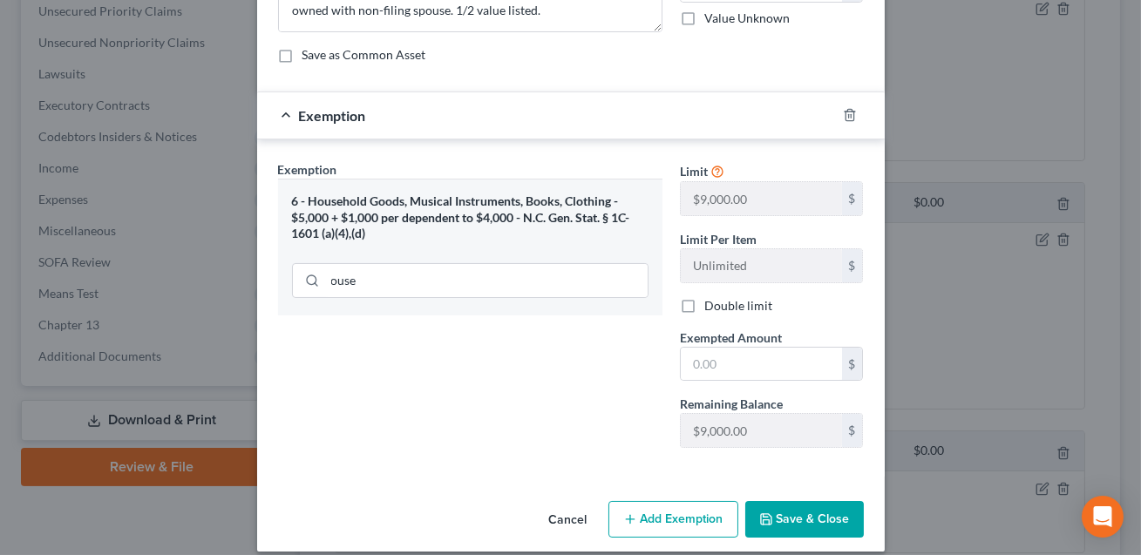
scroll to position [214, 0]
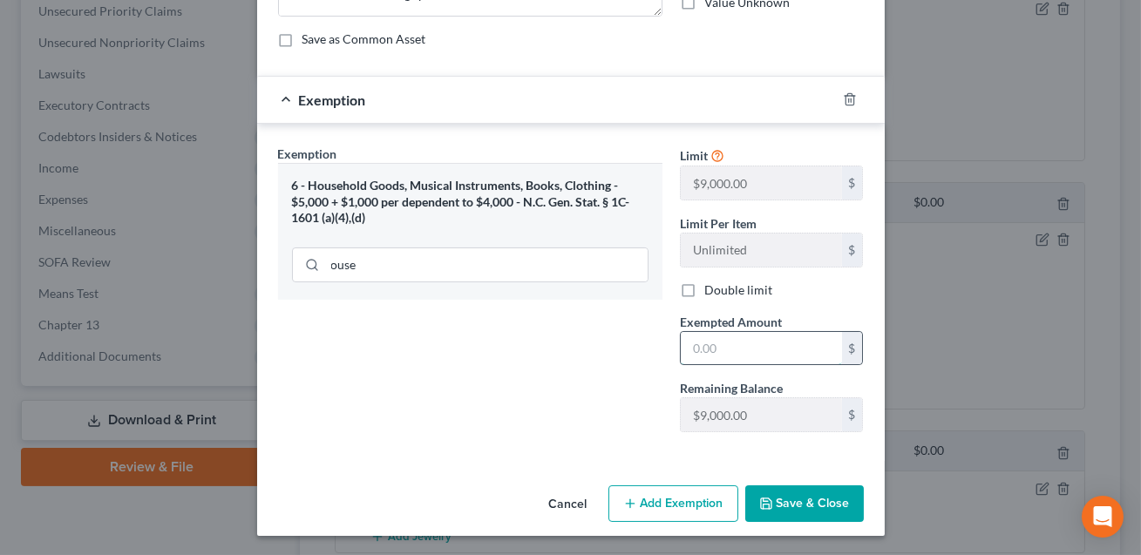
click at [696, 345] on input "text" at bounding box center [761, 348] width 161 height 33
type input "4,650.00"
click at [820, 507] on button "Save & Close" at bounding box center [804, 504] width 119 height 37
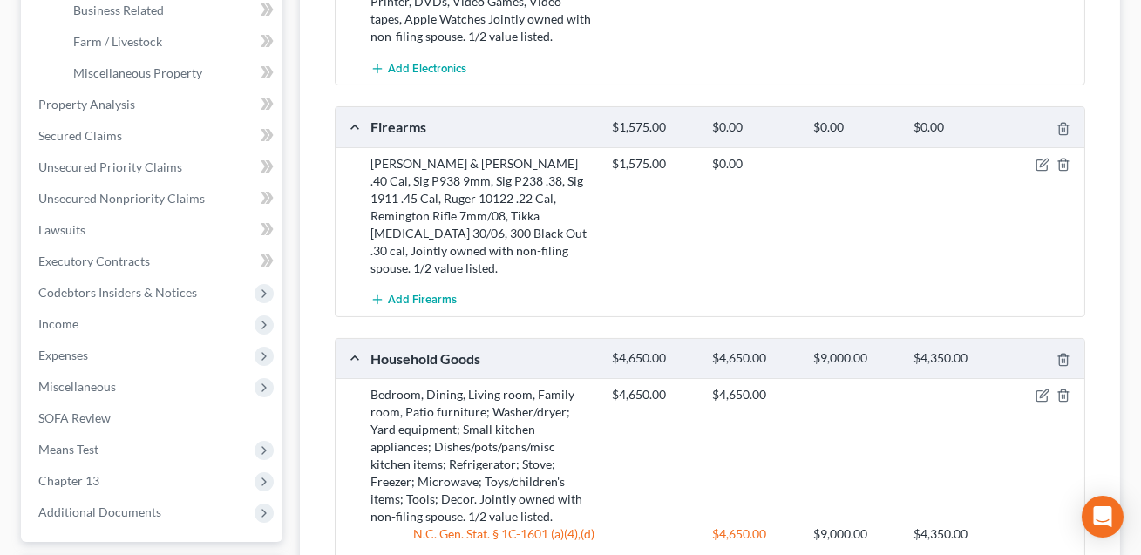
scroll to position [561, 0]
click at [1044, 167] on icon "button" at bounding box center [1043, 167] width 14 height 14
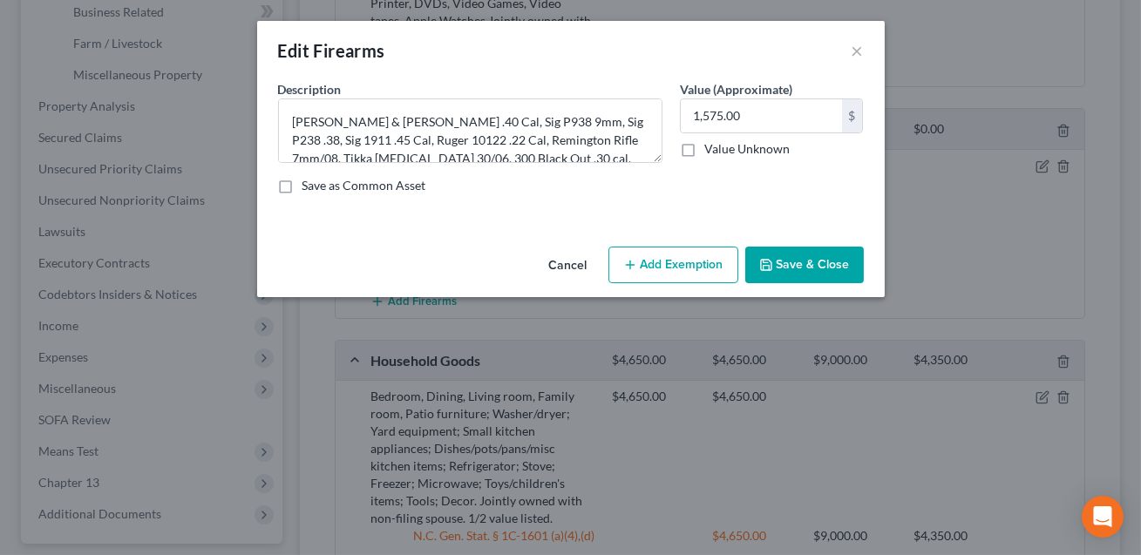
click at [695, 256] on button "Add Exemption" at bounding box center [674, 265] width 130 height 37
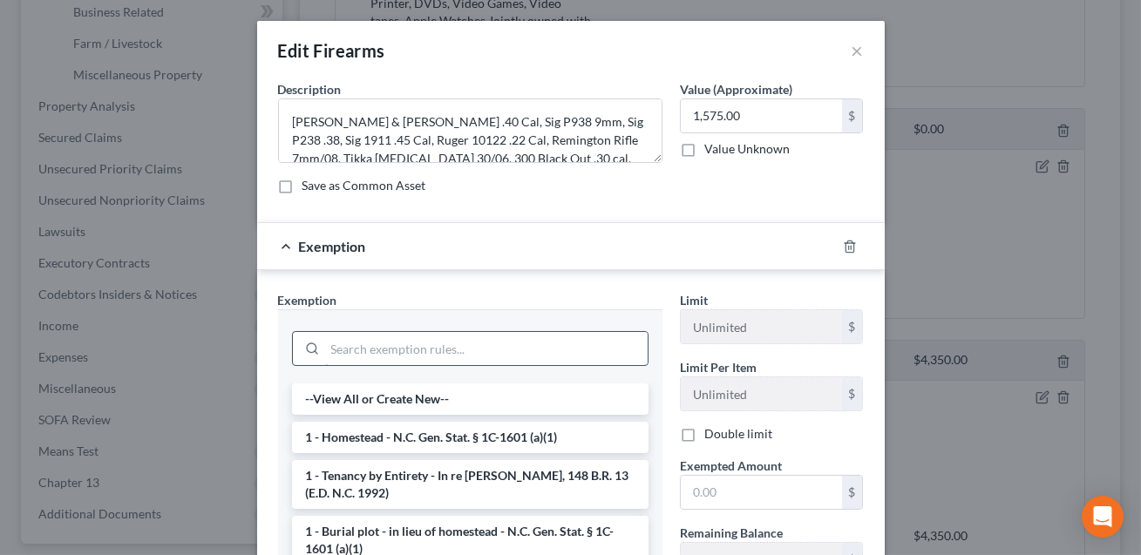
click at [465, 357] on input "search" at bounding box center [486, 348] width 323 height 33
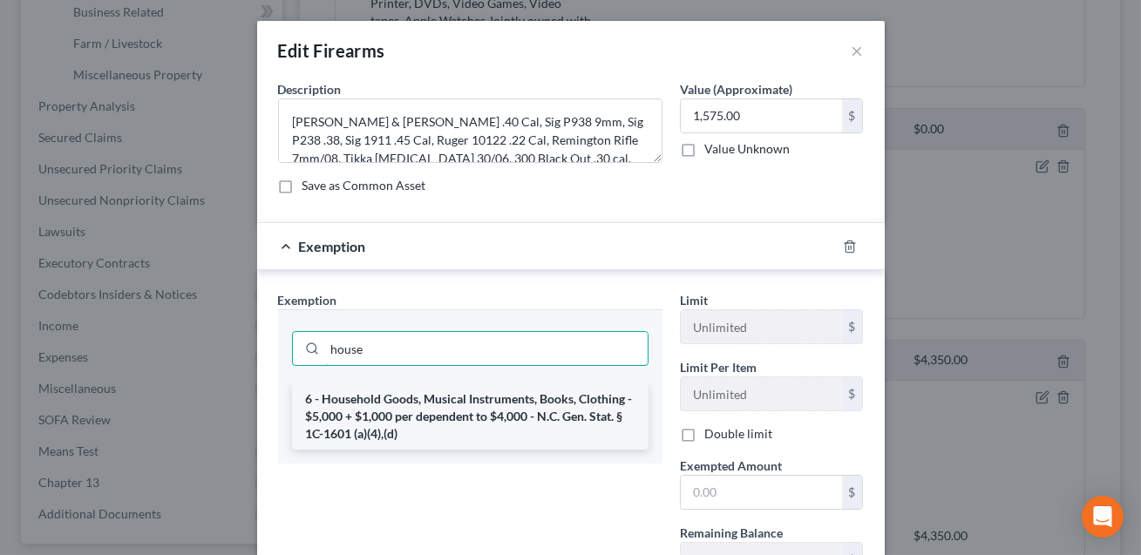
type input "house"
click at [391, 410] on li "6 - Household Goods, Musical Instruments, Books, Clothing - $5,000 + $1,000 per…" at bounding box center [470, 417] width 357 height 66
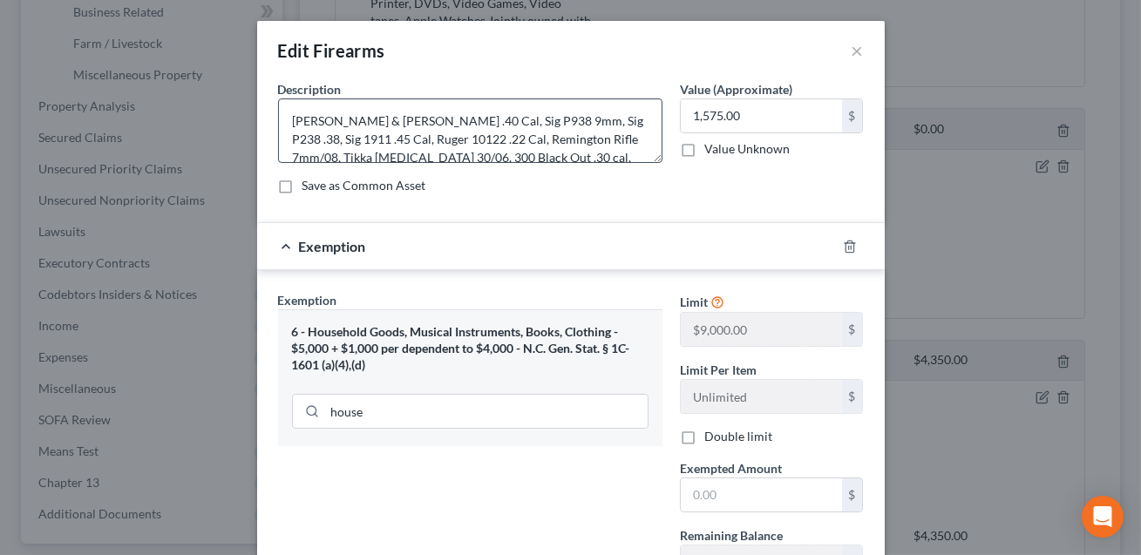
scroll to position [0, 0]
click at [623, 124] on textarea "[PERSON_NAME] & [PERSON_NAME] .40 Cal, Sig P938 9mm, Sig P238 .38, Sig 1911 .45…" at bounding box center [470, 131] width 384 height 65
click at [310, 143] on textarea "[PERSON_NAME] & [PERSON_NAME] .40 Cal, Sig P938 9mm, Sig P238 .38, Sig 1911( .4…" at bounding box center [470, 131] width 384 height 65
click at [718, 496] on input "text" at bounding box center [761, 495] width 161 height 33
click at [328, 139] on textarea "[PERSON_NAME] & [PERSON_NAME] .40 Cal, Sig P938 9mm, Sig P238 .38, Sig 1911( .4…" at bounding box center [470, 131] width 384 height 65
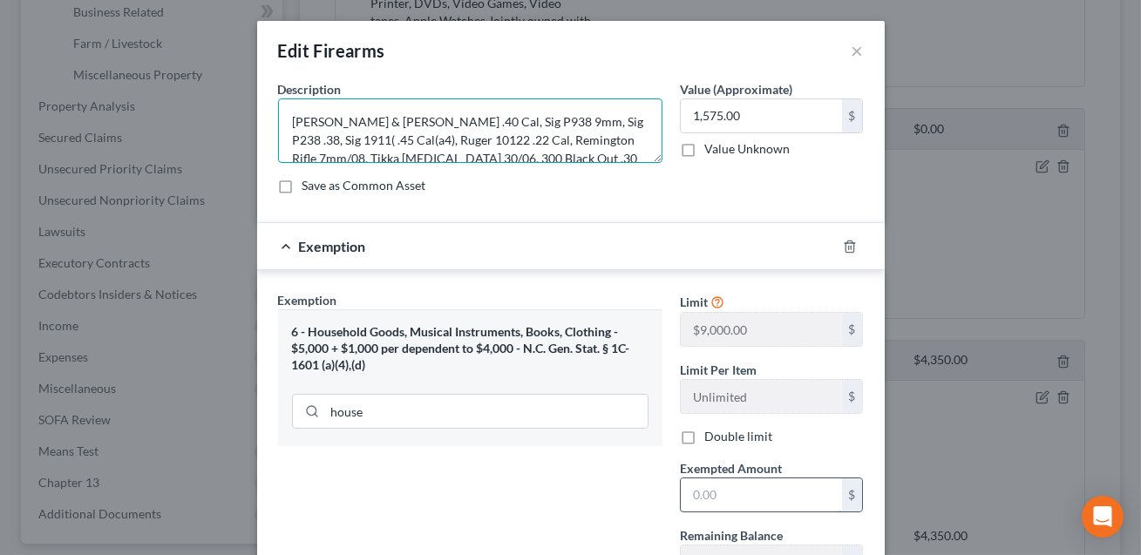
type textarea "[PERSON_NAME] & [PERSON_NAME] .40 Cal, Sig P938 9mm, Sig P238 .38, Sig 1911( .4…"
click at [723, 505] on input "text" at bounding box center [761, 495] width 161 height 33
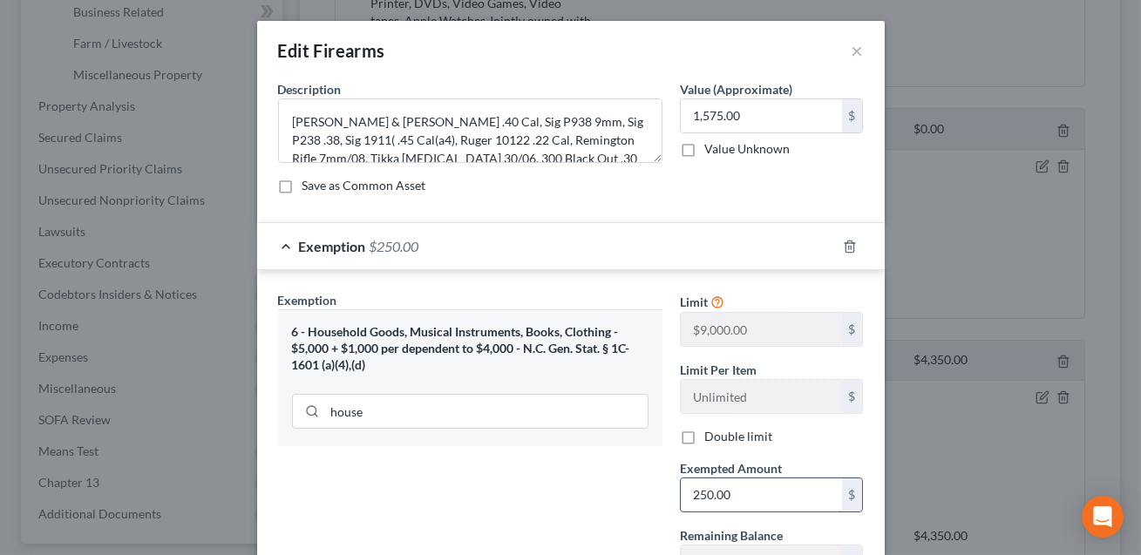
scroll to position [146, 0]
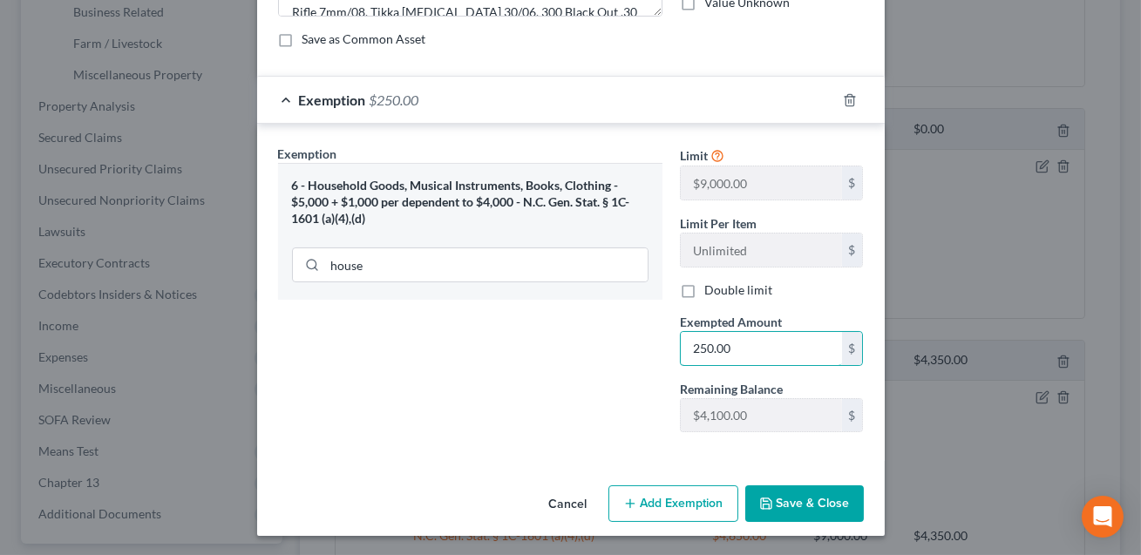
type input "250.00"
click at [702, 499] on button "Add Exemption" at bounding box center [674, 504] width 130 height 37
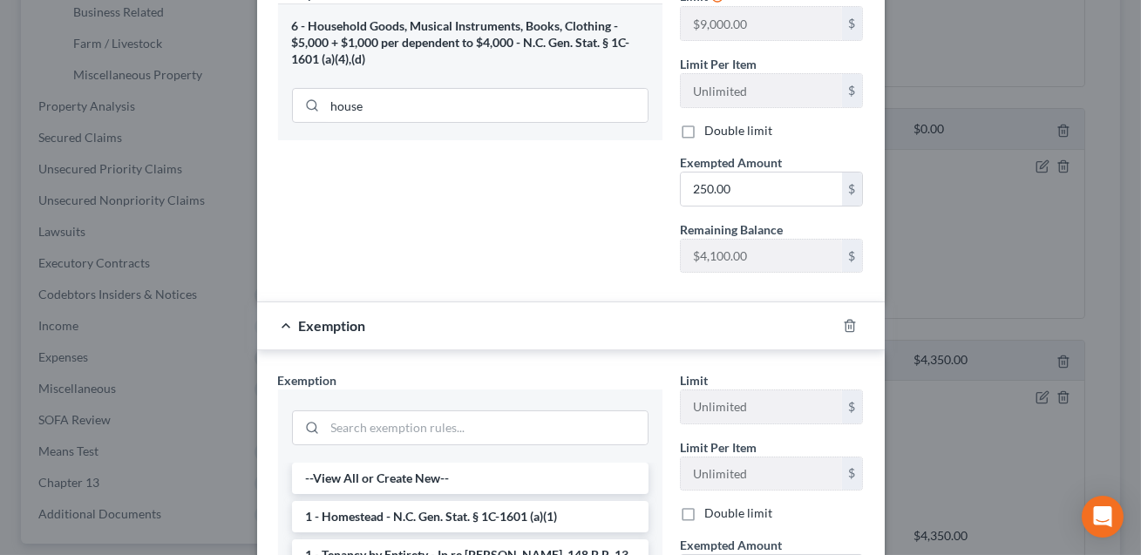
scroll to position [340, 0]
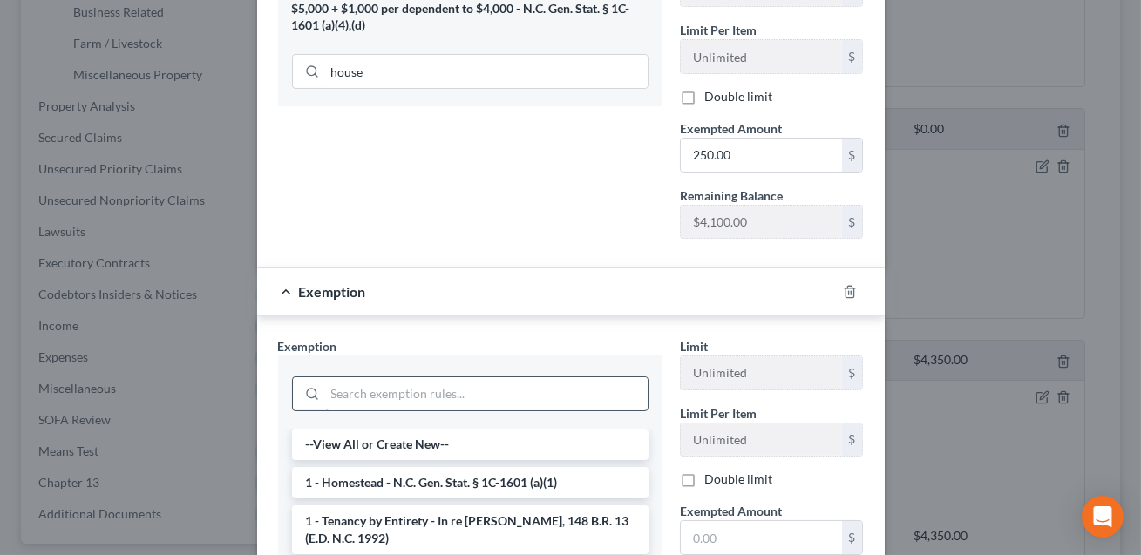
click at [364, 384] on input "search" at bounding box center [486, 394] width 323 height 33
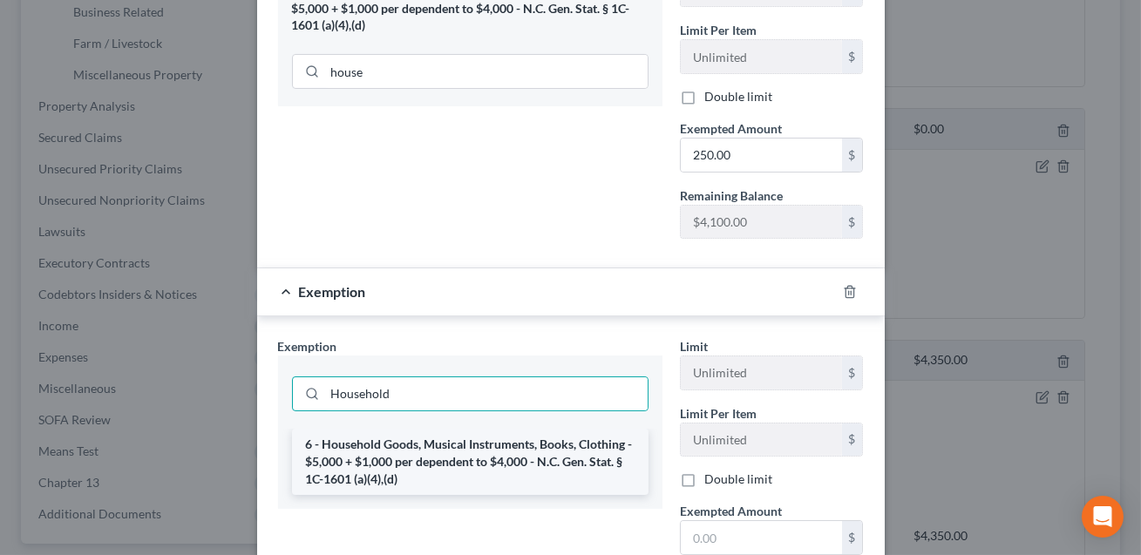
click at [351, 450] on li "6 - Household Goods, Musical Instruments, Books, Clothing - $5,000 + $1,000 per…" at bounding box center [470, 462] width 357 height 66
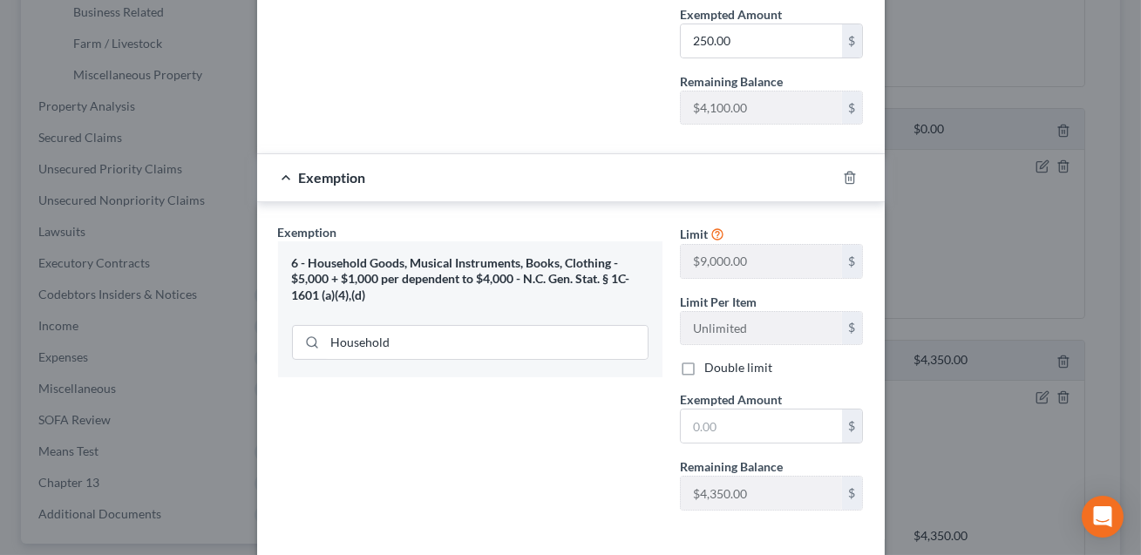
scroll to position [465, 0]
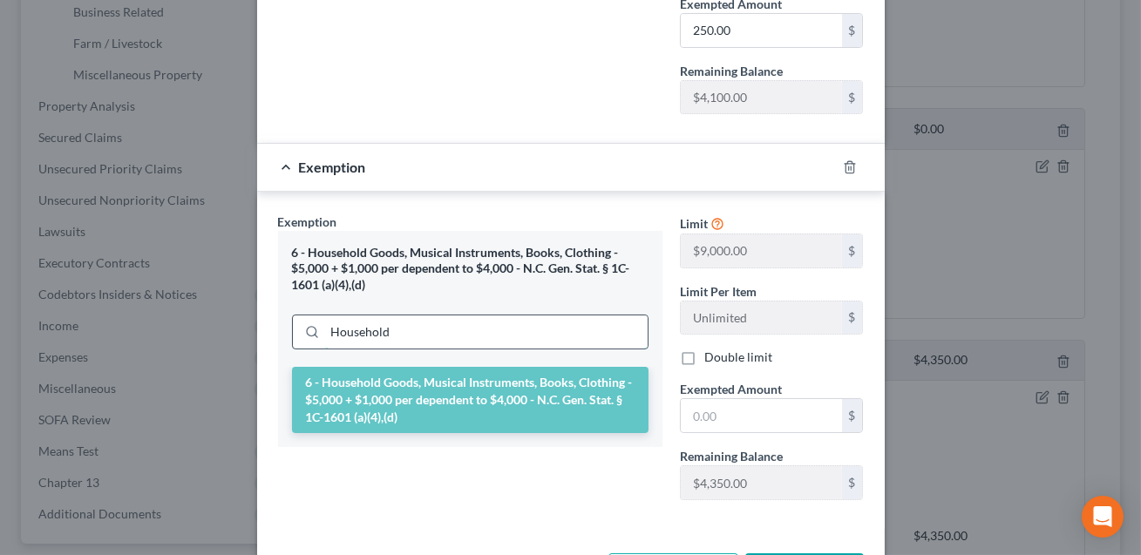
drag, startPoint x: 400, startPoint y: 329, endPoint x: 307, endPoint y: 329, distance: 93.3
click at [307, 329] on div "Household" at bounding box center [470, 332] width 357 height 35
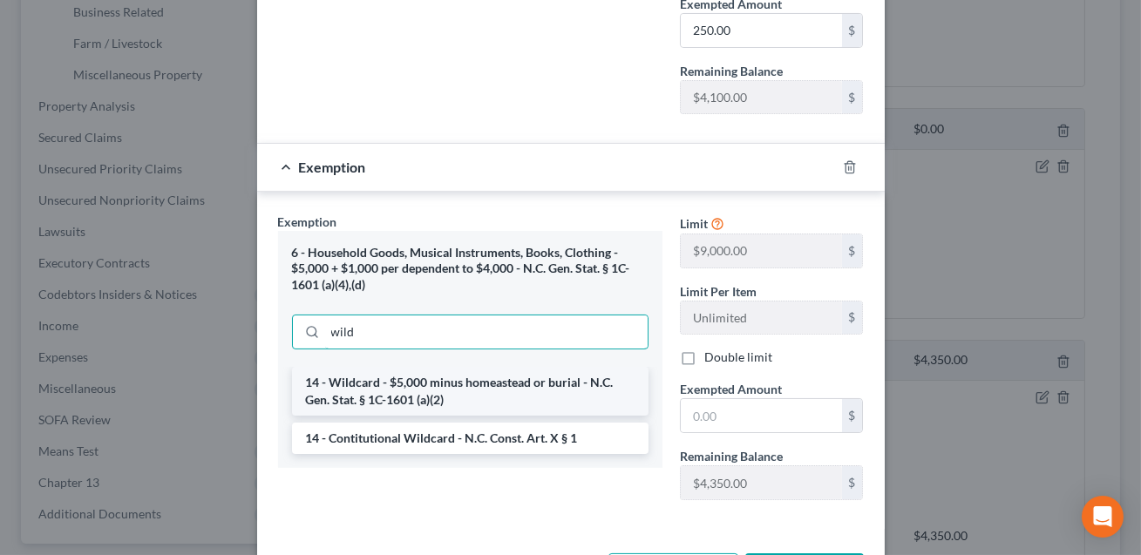
type input "wild"
click at [393, 391] on li "14 - Wildcard - $5,000 minus homeastead or burial - N.C. Gen. Stat. § 1C-1601 (…" at bounding box center [470, 391] width 357 height 49
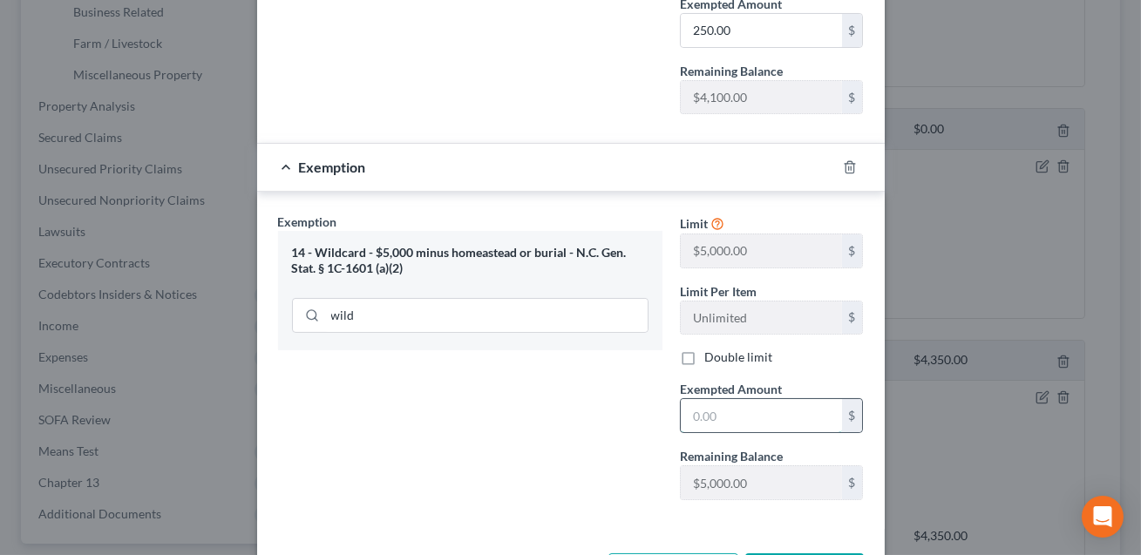
click at [711, 415] on input "text" at bounding box center [761, 415] width 161 height 33
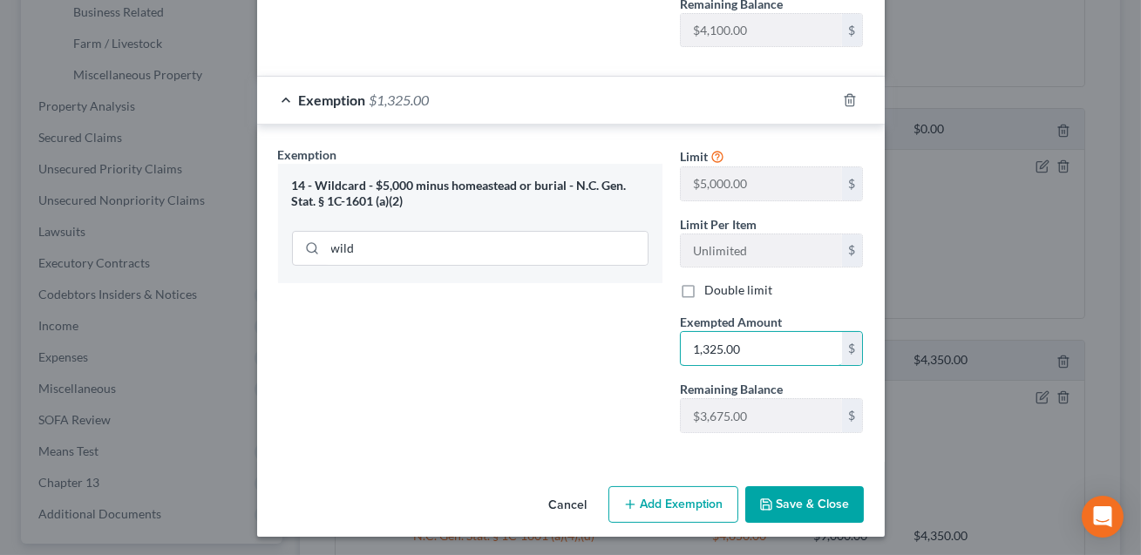
type input "1,325.00"
click at [815, 498] on button "Save & Close" at bounding box center [804, 504] width 119 height 37
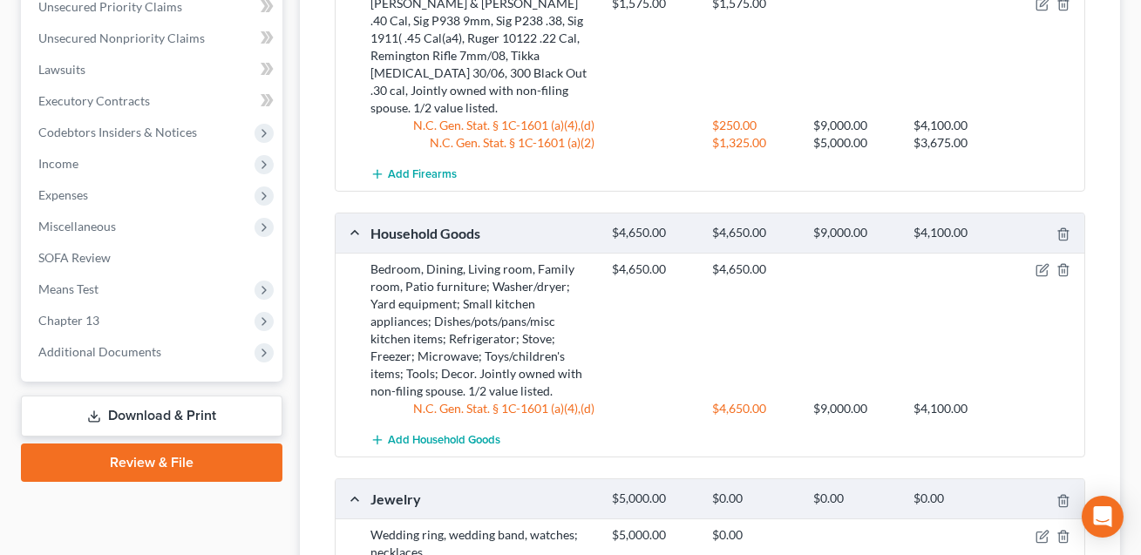
scroll to position [922, 0]
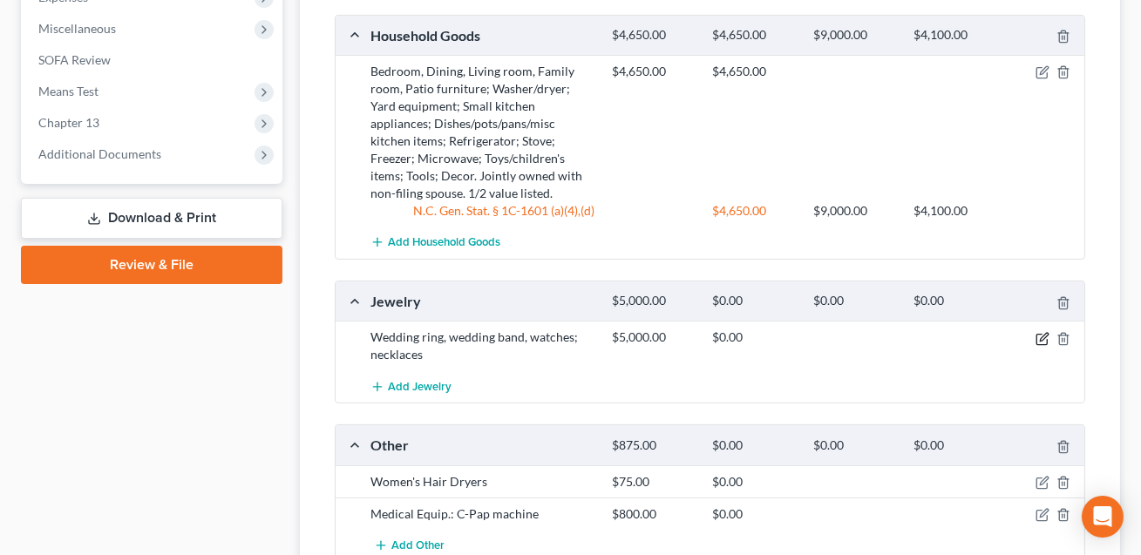
click at [1040, 333] on icon "button" at bounding box center [1044, 337] width 8 height 8
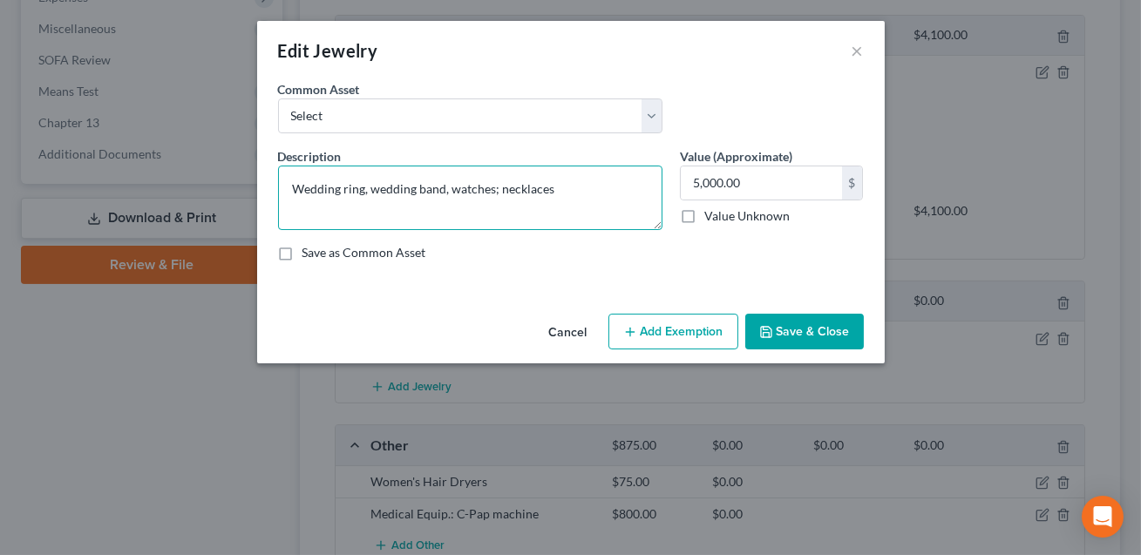
click at [568, 189] on textarea "Wedding ring, wedding band, watches; necklaces" at bounding box center [470, 198] width 384 height 65
drag, startPoint x: 555, startPoint y: 190, endPoint x: 566, endPoint y: 203, distance: 16.7
click at [566, 203] on textarea "Wedding ring, wedding band, watches; necklaces. Jointly owned with non-filing s…" at bounding box center [470, 198] width 384 height 65
type textarea "Wedding ring, wedding band, watches; necklaces. --CONFIRM"
click at [790, 336] on button "Save & Close" at bounding box center [804, 332] width 119 height 37
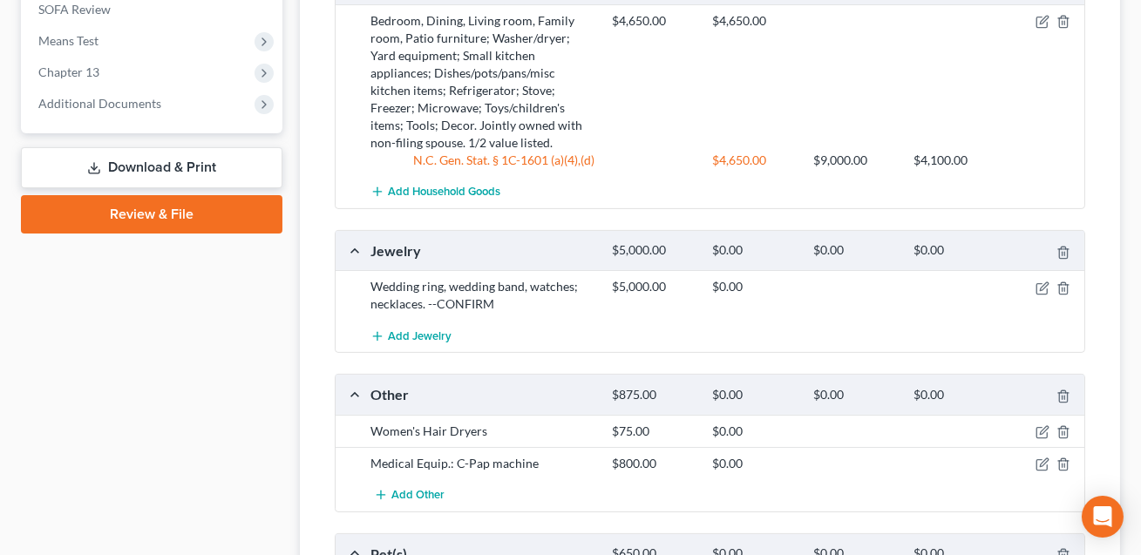
scroll to position [973, 0]
click at [1065, 425] on icon "button" at bounding box center [1064, 432] width 14 height 14
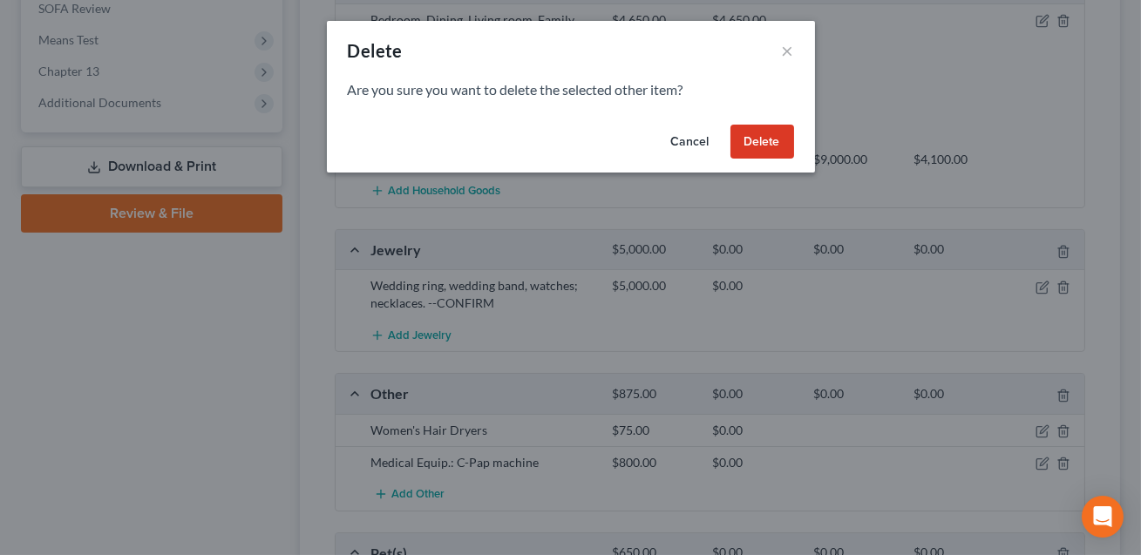
click at [752, 144] on button "Delete" at bounding box center [763, 142] width 64 height 35
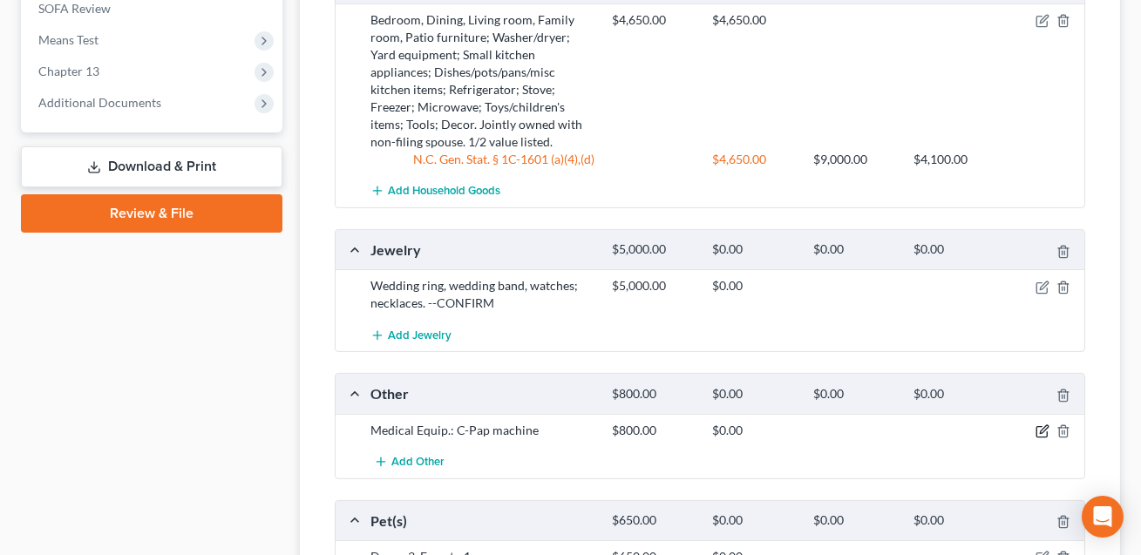
click at [1043, 425] on icon "button" at bounding box center [1044, 429] width 8 height 8
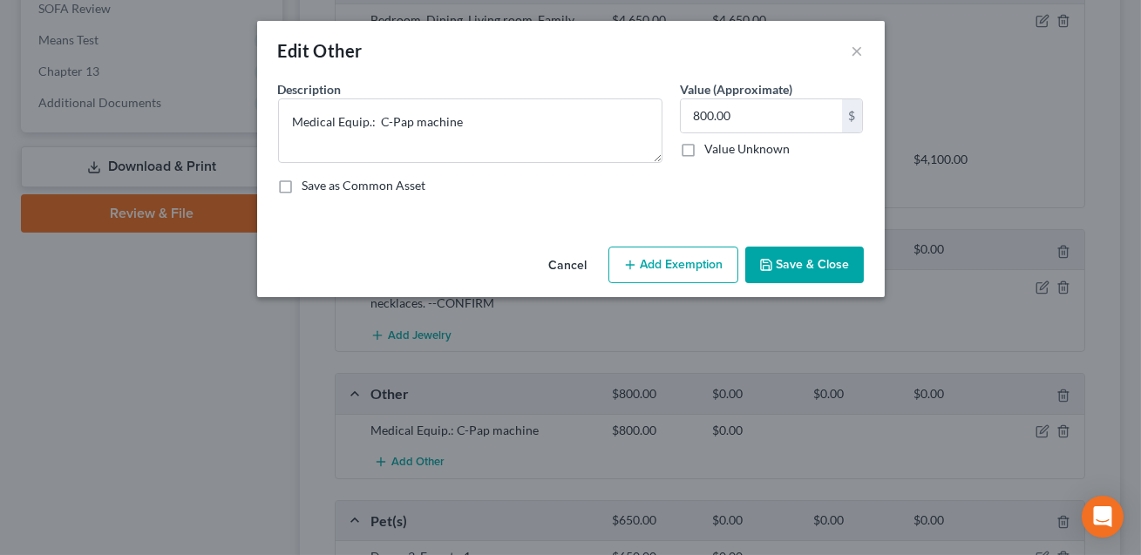
click at [667, 262] on button "Add Exemption" at bounding box center [674, 265] width 130 height 37
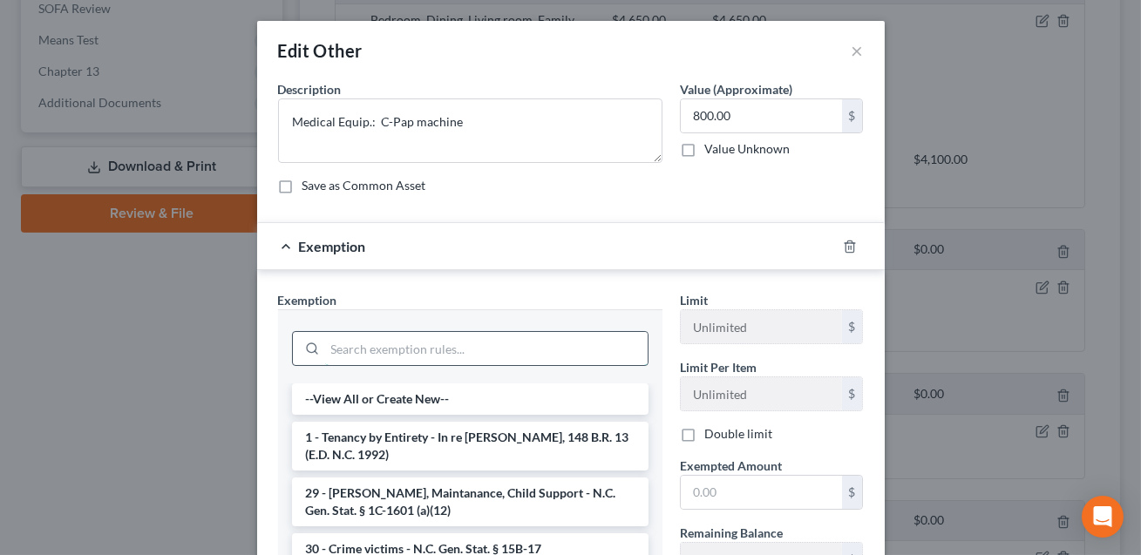
click at [390, 341] on input "search" at bounding box center [486, 348] width 323 height 33
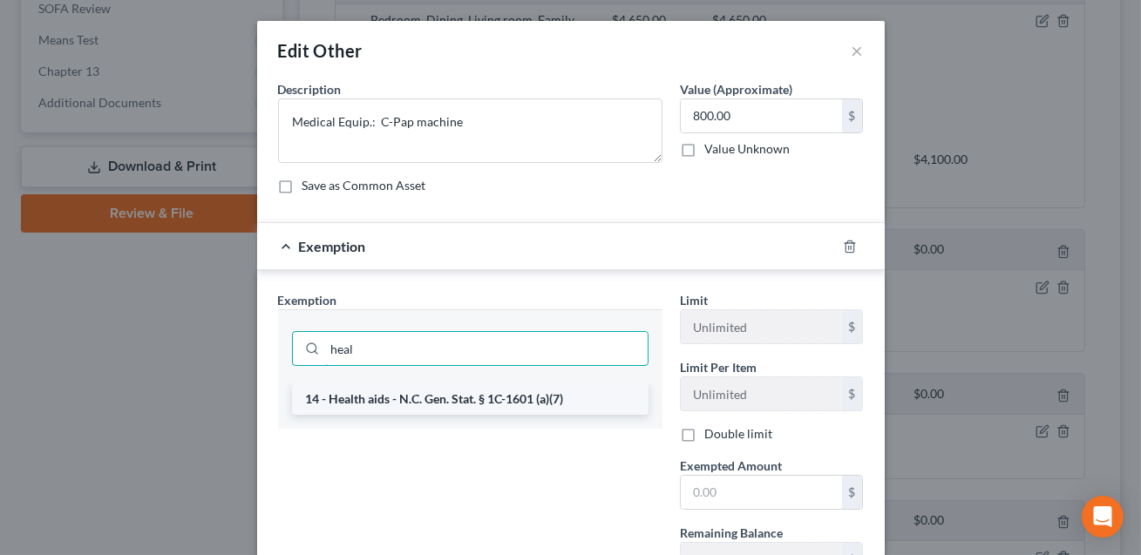
type input "heal"
click at [394, 398] on li "14 - Health aids - N.C. Gen. Stat. § 1C-1601 (a)(7)" at bounding box center [470, 399] width 357 height 31
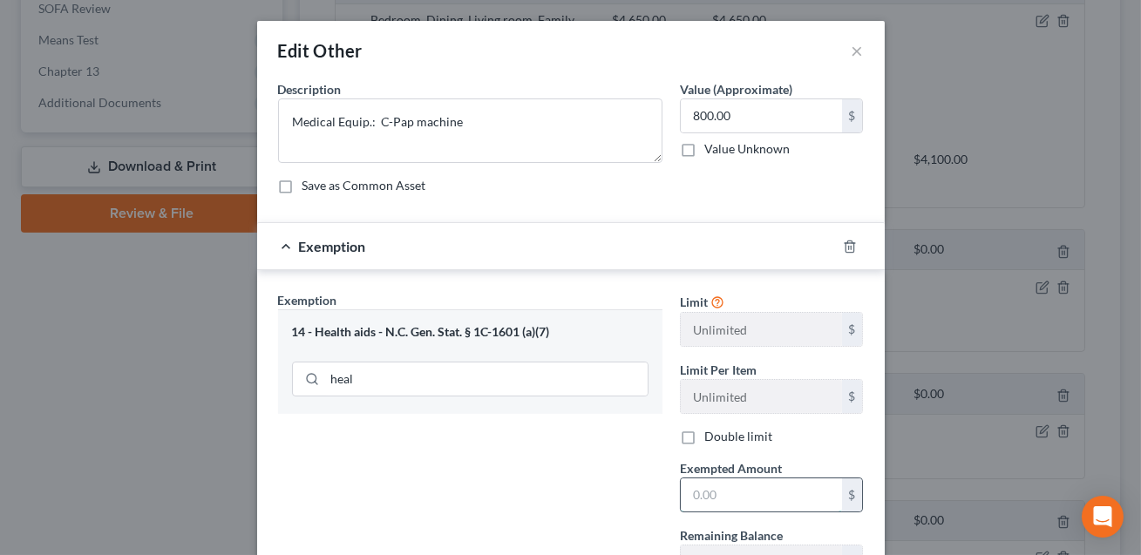
click at [700, 498] on input "text" at bounding box center [761, 495] width 161 height 33
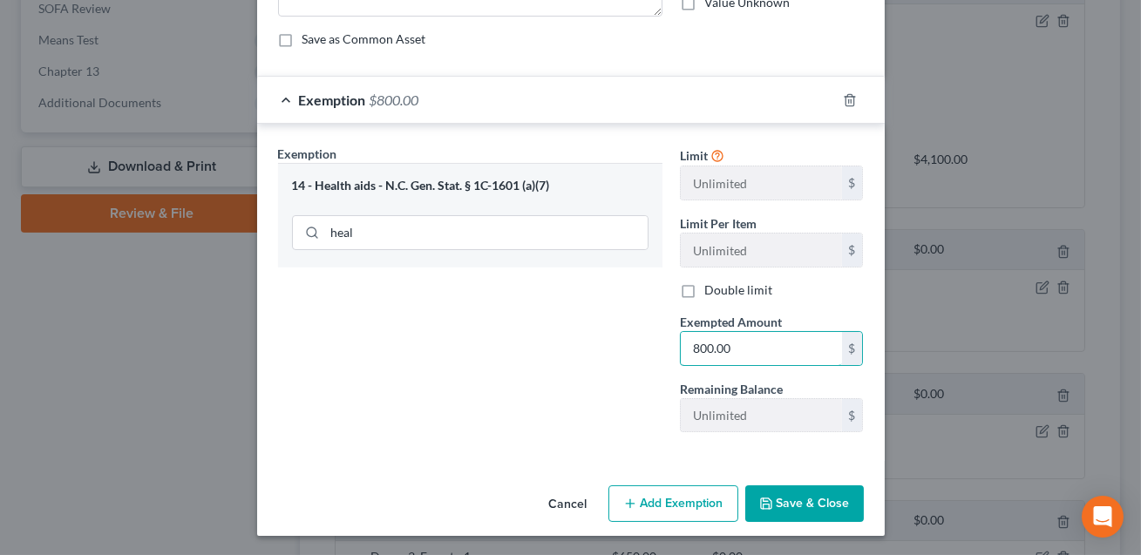
type input "800.00"
click at [820, 498] on button "Save & Close" at bounding box center [804, 504] width 119 height 37
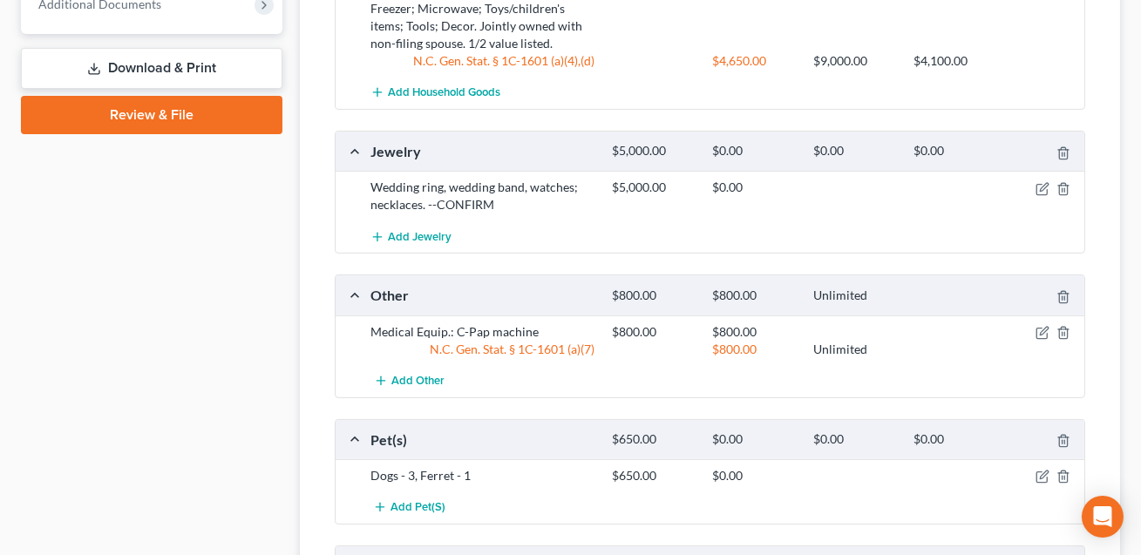
scroll to position [1072, 0]
click at [1044, 469] on icon "button" at bounding box center [1043, 476] width 14 height 14
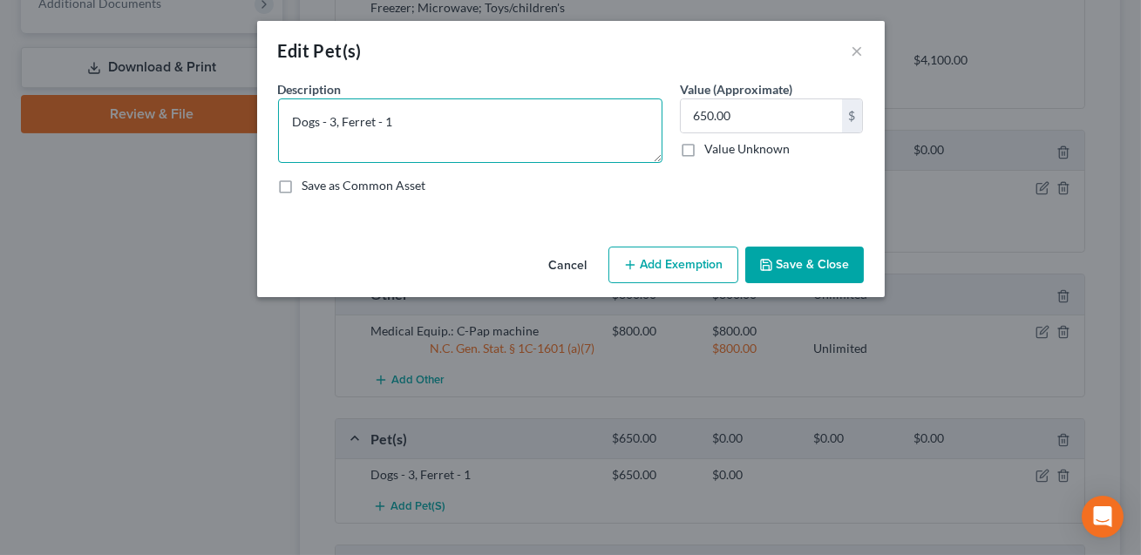
click at [480, 130] on textarea "Dogs - 3, Ferret - 1" at bounding box center [470, 131] width 384 height 65
click at [612, 123] on textarea "Dogs - 3, Ferret - 1. Jointly owned with non-filng spouse. 1/2 [PERSON_NAME] li…" at bounding box center [470, 131] width 384 height 65
click at [533, 121] on textarea "Dogs - 3, Ferret - 1. Jointly owned with non-filng spouse. 1/2 value listed." at bounding box center [470, 131] width 384 height 65
type textarea "Dogs - 3, Ferret - 1. Jointly owned with non-filing spouse. 1/2 value listed."
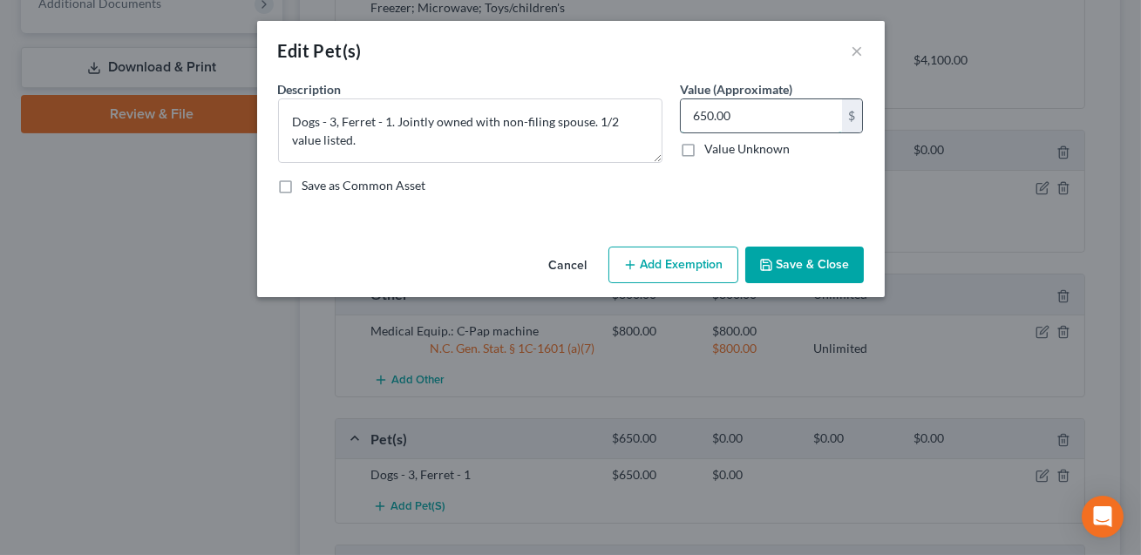
click at [717, 120] on input "650.00" at bounding box center [761, 115] width 161 height 33
type input "325.00"
click at [666, 255] on button "Add Exemption" at bounding box center [674, 265] width 130 height 37
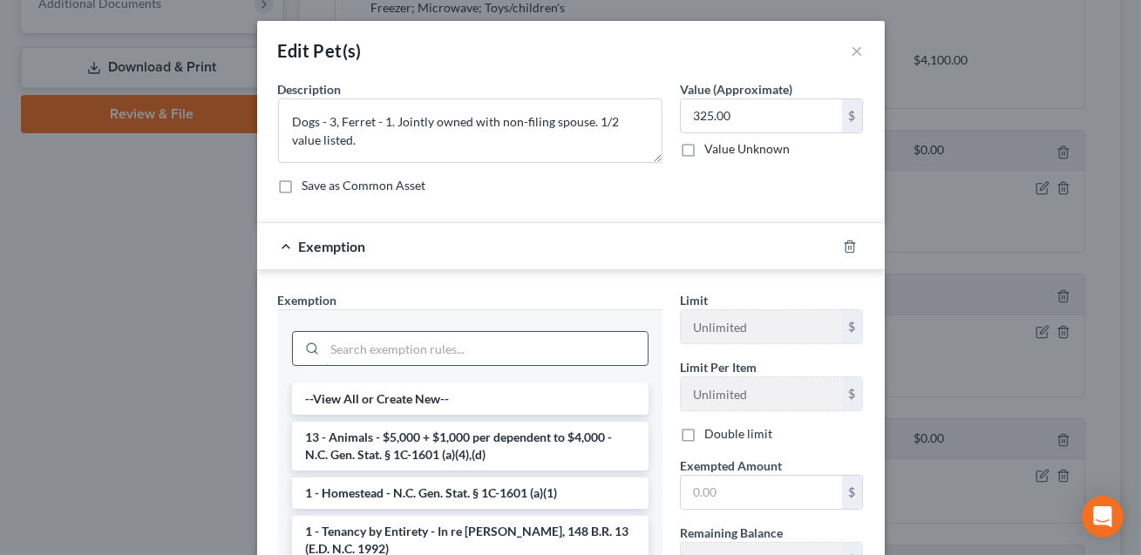
click at [484, 357] on input "search" at bounding box center [486, 348] width 323 height 33
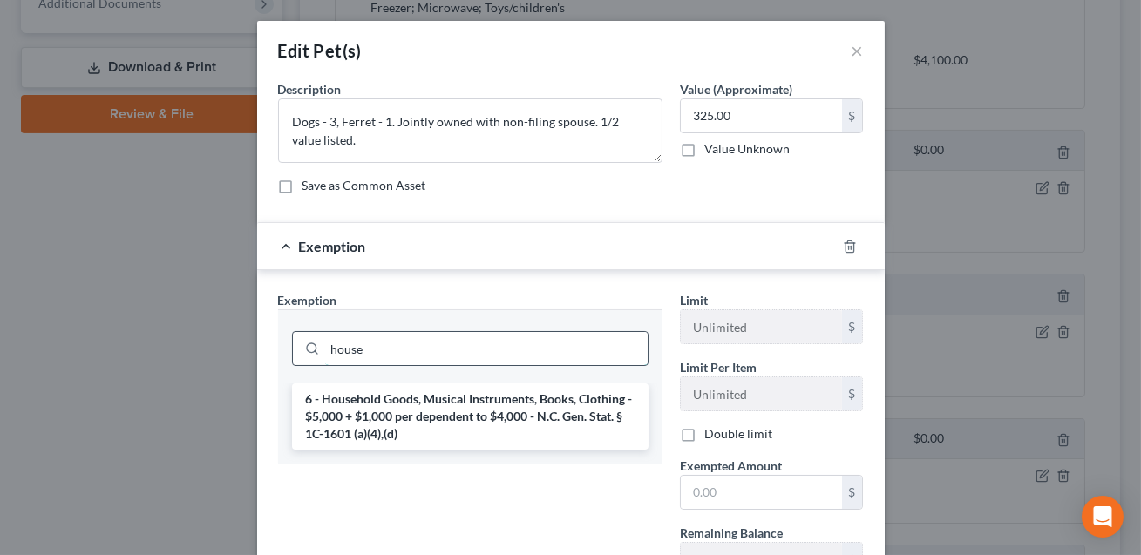
type input "house"
click at [460, 398] on li "6 - Household Goods, Musical Instruments, Books, Clothing - $5,000 + $1,000 per…" at bounding box center [470, 417] width 357 height 66
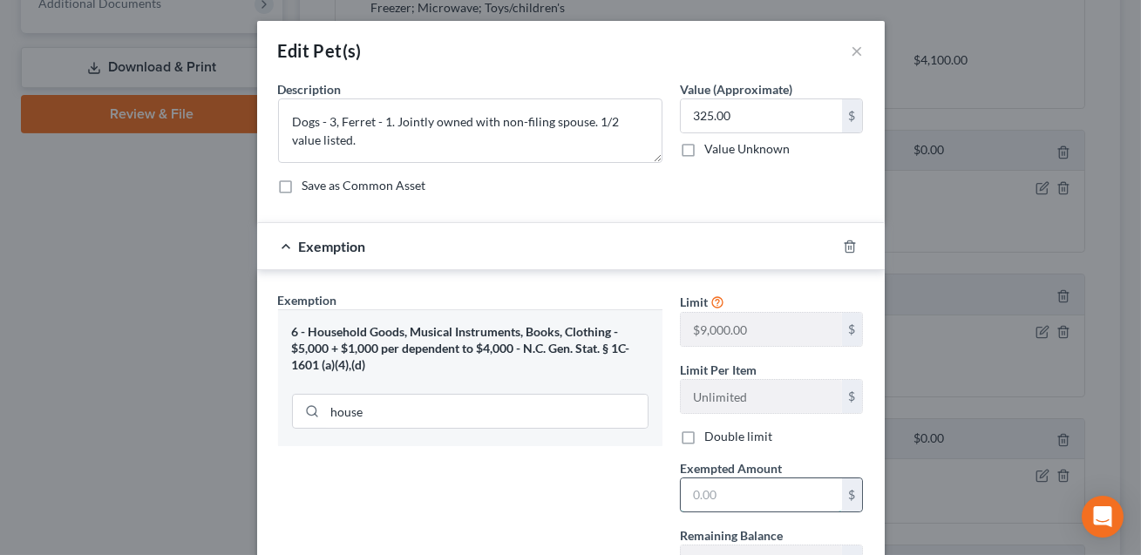
click at [704, 503] on input "text" at bounding box center [761, 495] width 161 height 33
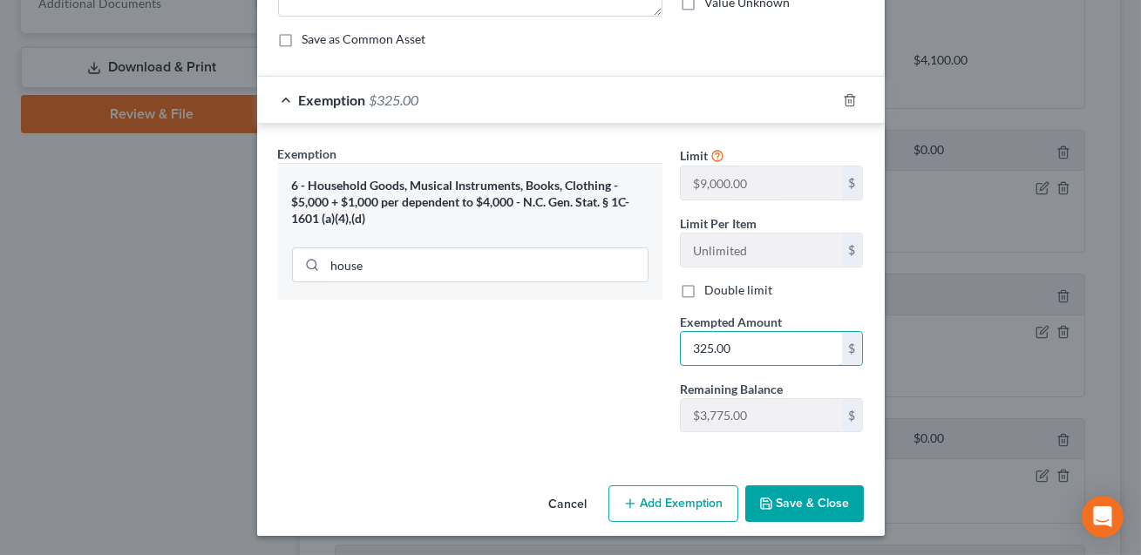
type input "325.00"
click at [827, 503] on button "Save & Close" at bounding box center [804, 504] width 119 height 37
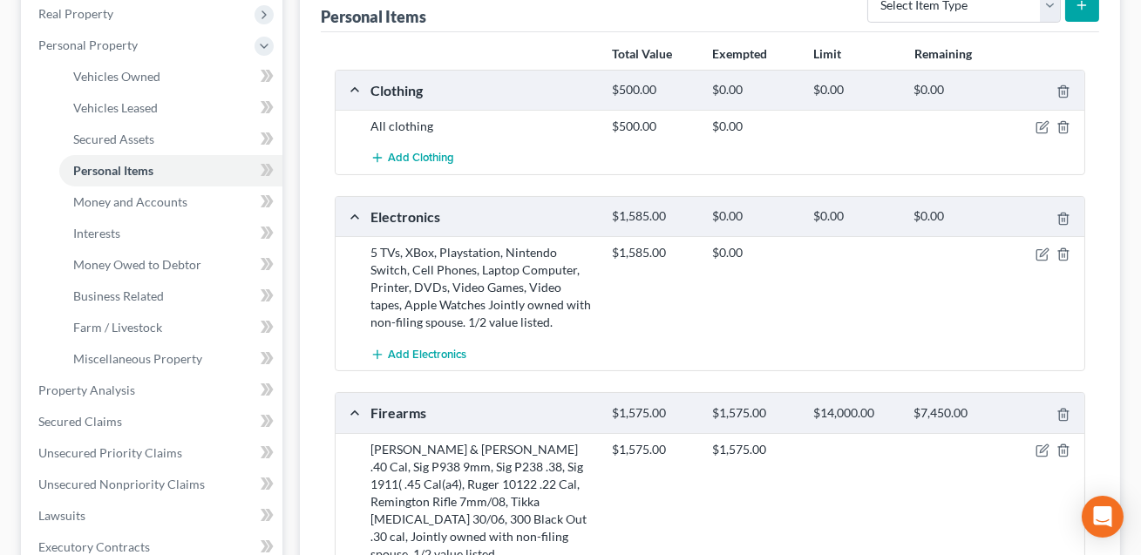
scroll to position [269, 0]
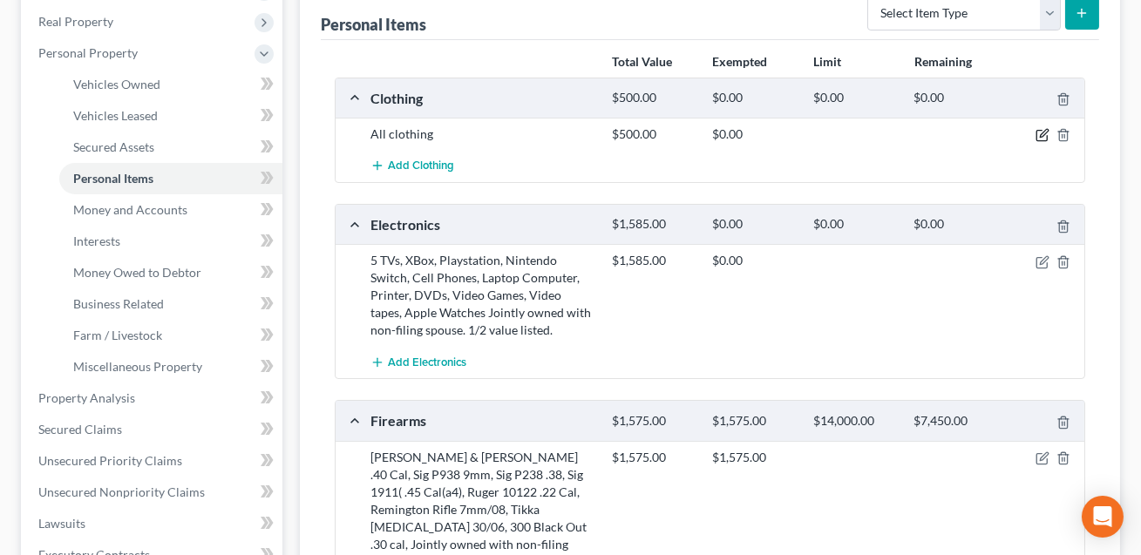
click at [1042, 133] on icon "button" at bounding box center [1044, 134] width 8 height 8
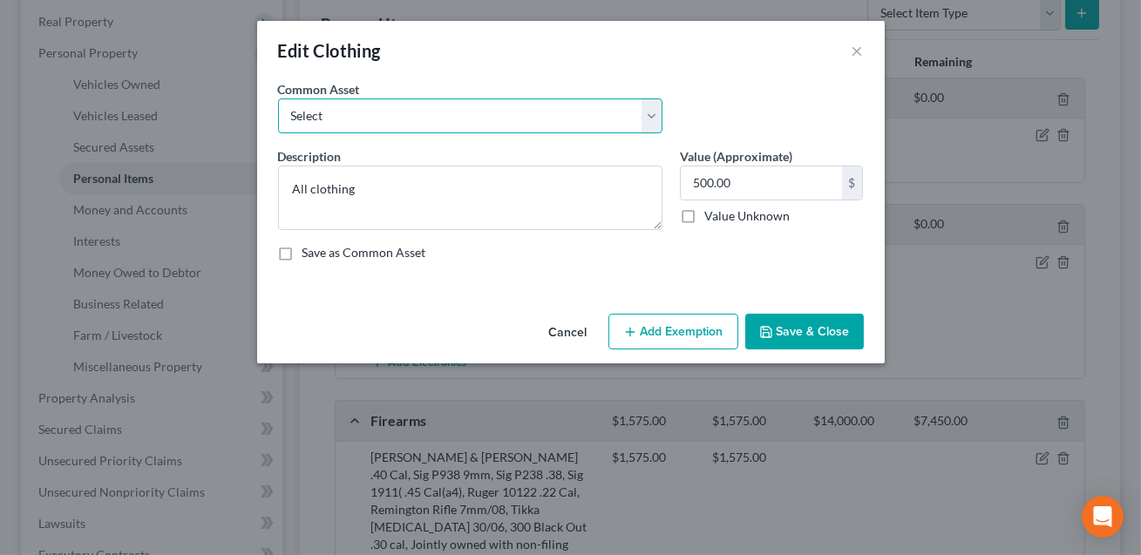
click at [523, 119] on select "Select All clothing All clothing and personal effects" at bounding box center [470, 116] width 384 height 35
select select "1"
type textarea "All clothing and personal effects"
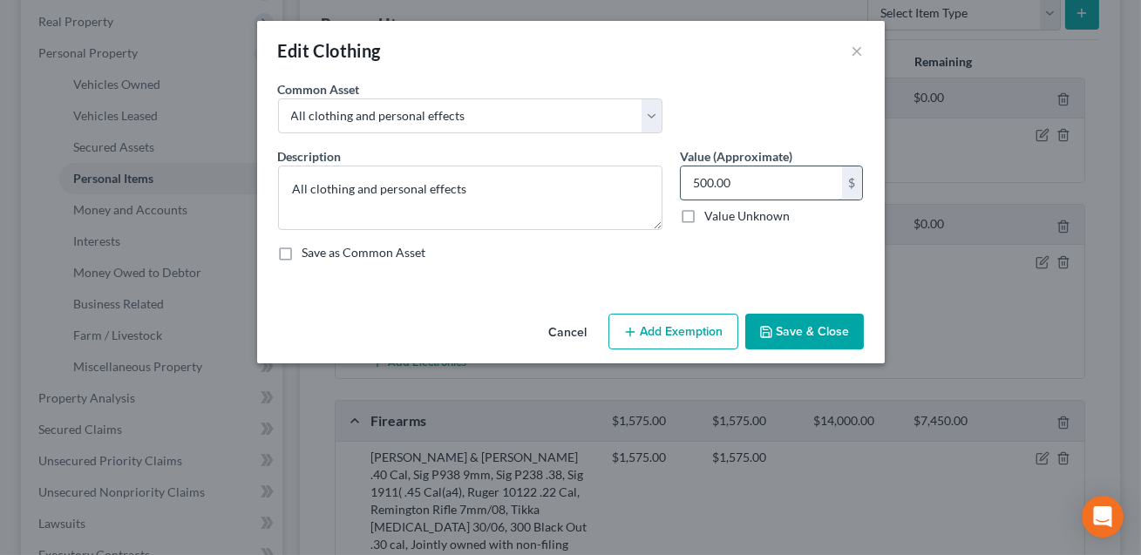
click at [732, 183] on input "500.00" at bounding box center [761, 183] width 161 height 33
type input "2,000.00"
click at [541, 194] on textarea "All clothing and personal effects" at bounding box center [470, 198] width 384 height 65
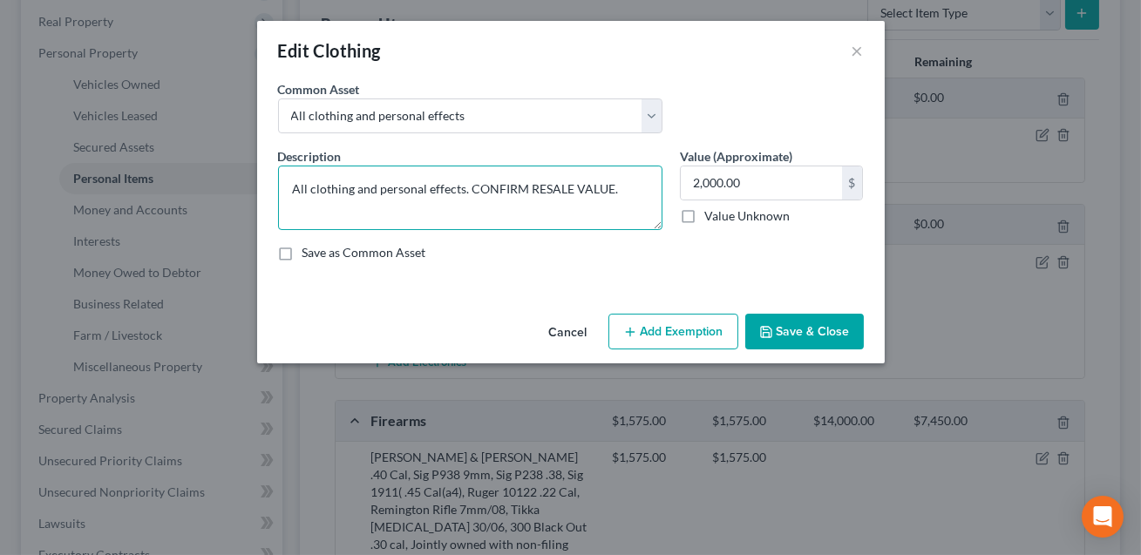
type textarea "All clothing and personal effects. CONFIRM RESALE VALUE."
click at [797, 340] on button "Save & Close" at bounding box center [804, 332] width 119 height 37
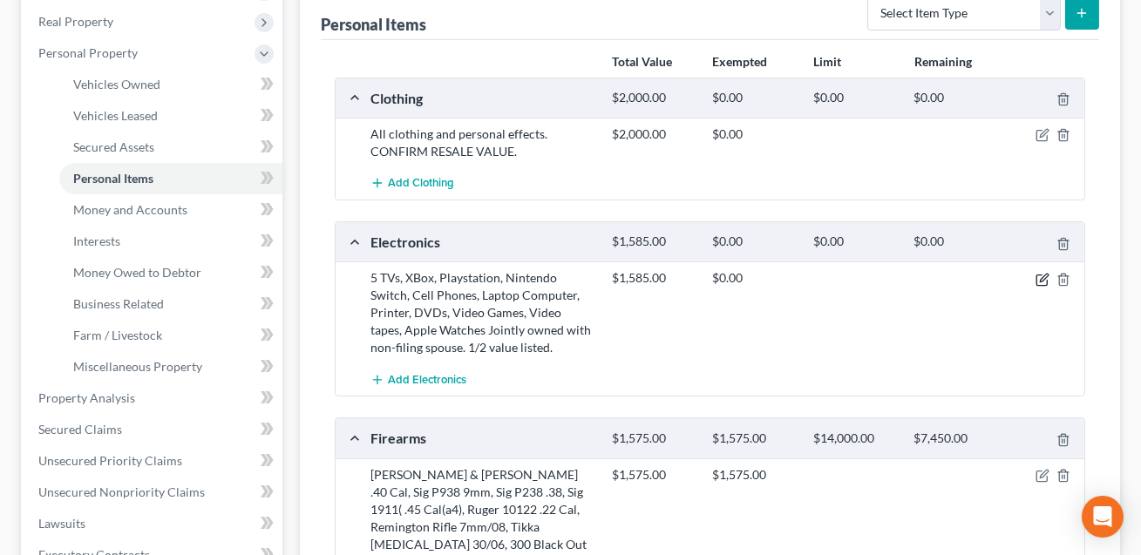
click at [1042, 278] on icon "button" at bounding box center [1043, 280] width 14 height 14
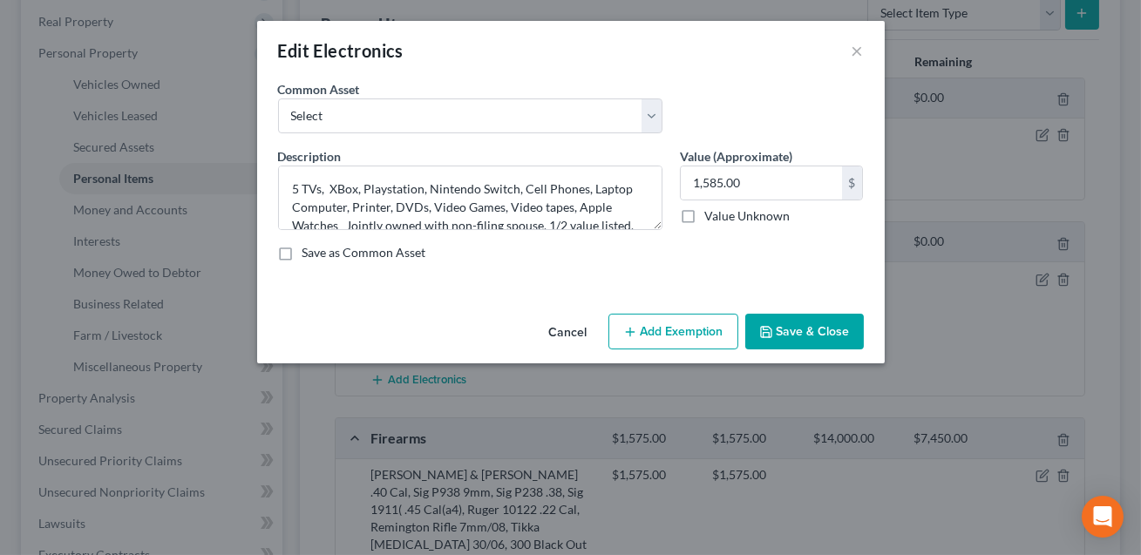
click at [656, 334] on button "Add Exemption" at bounding box center [674, 332] width 130 height 37
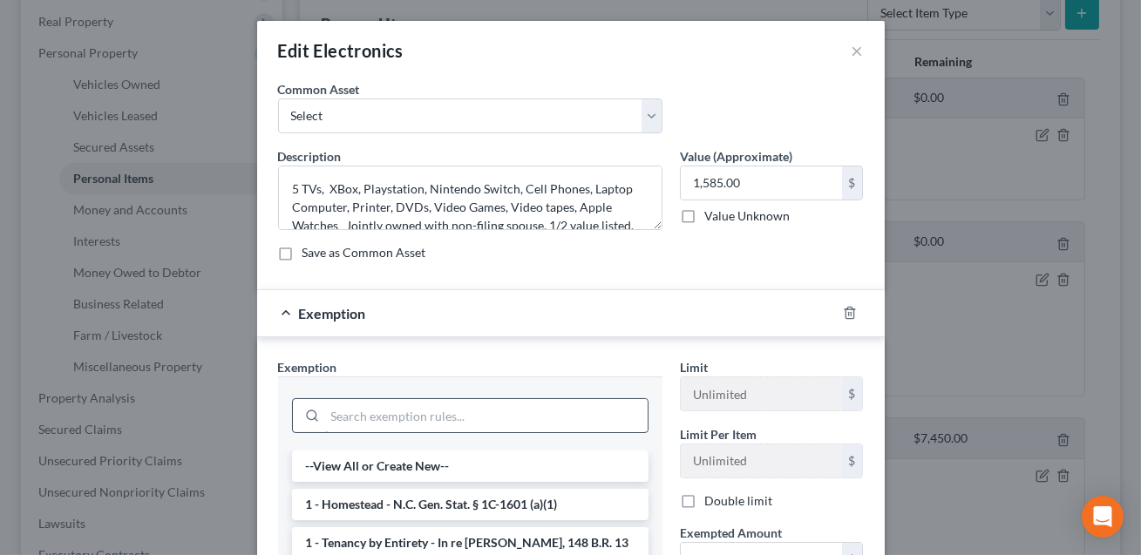
click at [397, 410] on input "search" at bounding box center [486, 415] width 323 height 33
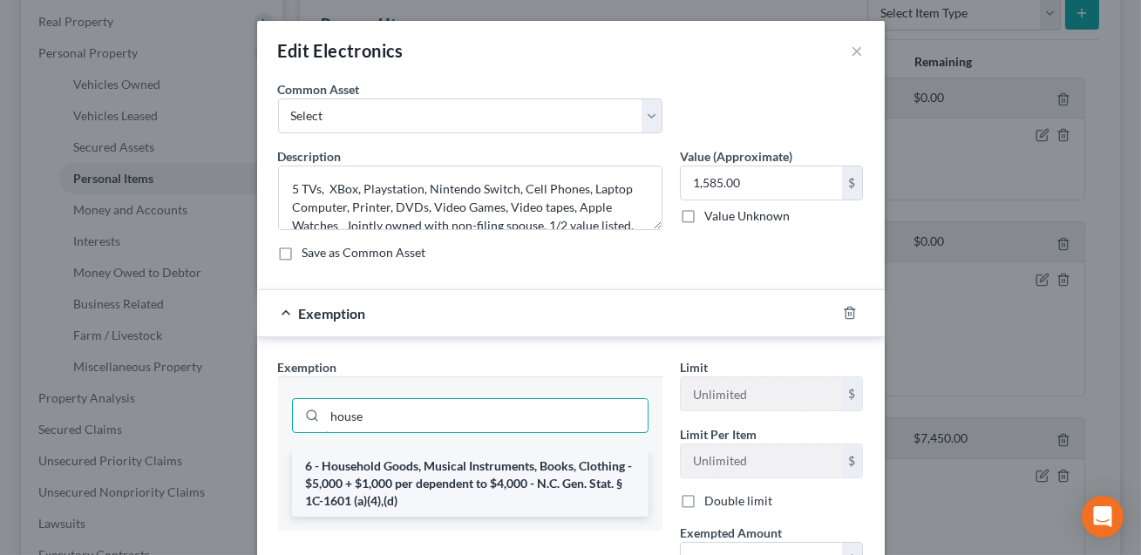
type input "house"
click at [412, 478] on li "6 - Household Goods, Musical Instruments, Books, Clothing - $5,000 + $1,000 per…" at bounding box center [470, 484] width 357 height 66
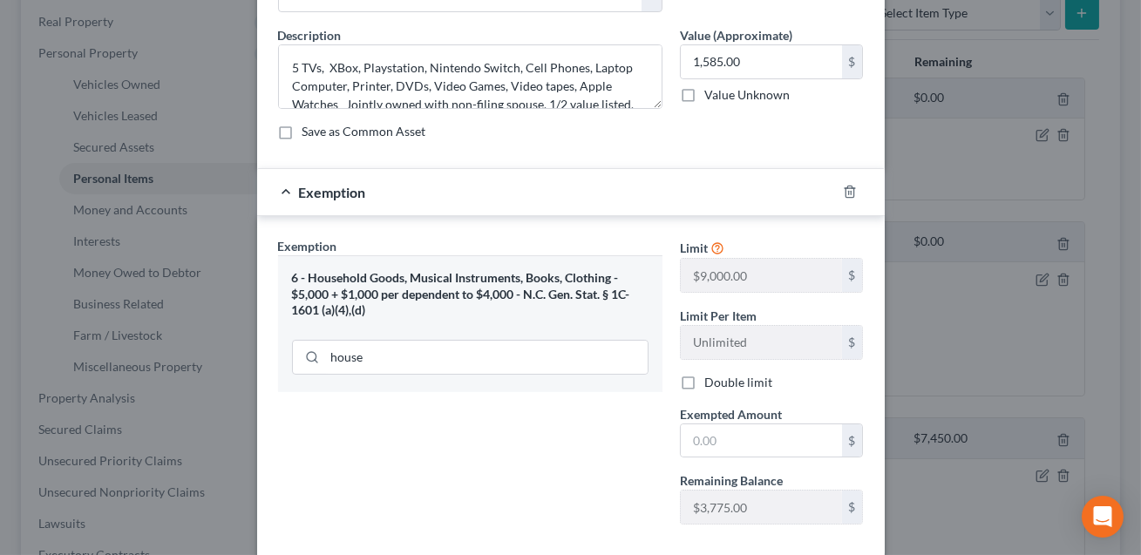
scroll to position [214, 0]
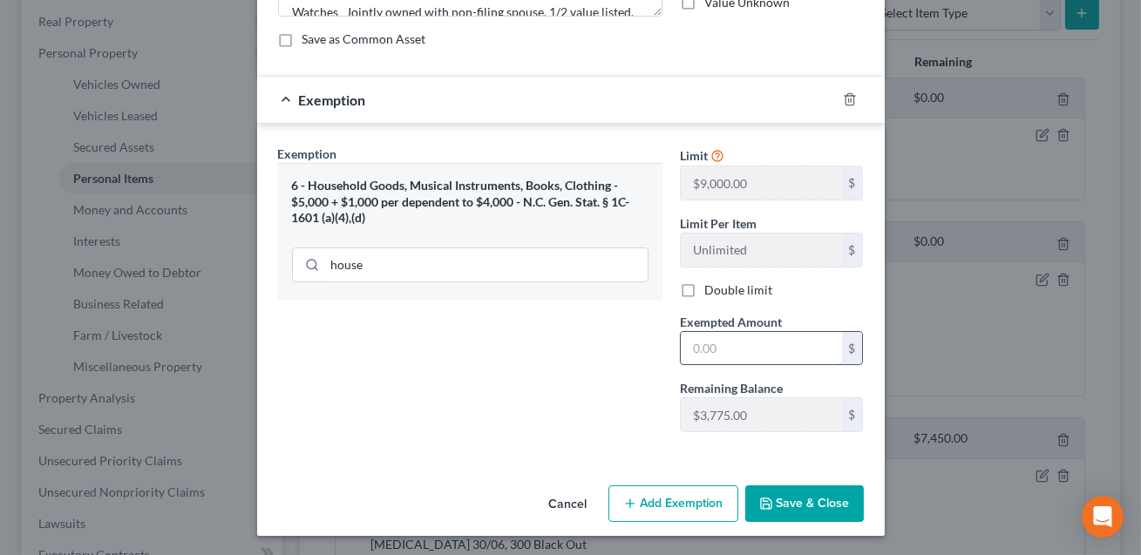
click at [709, 359] on input "text" at bounding box center [761, 348] width 161 height 33
type input "1,585.00"
click at [819, 506] on button "Save & Close" at bounding box center [804, 504] width 119 height 37
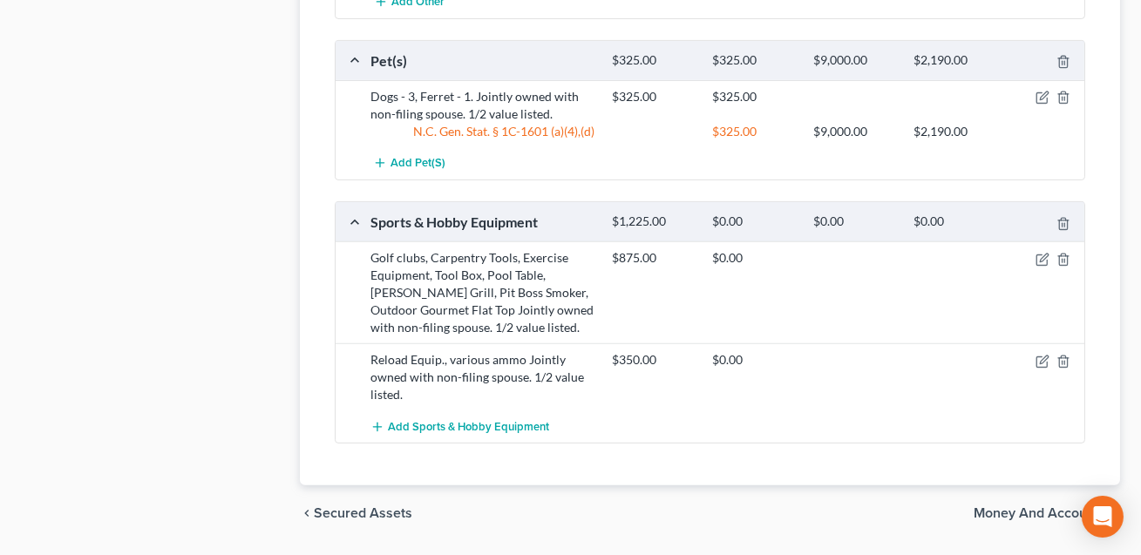
scroll to position [1505, 0]
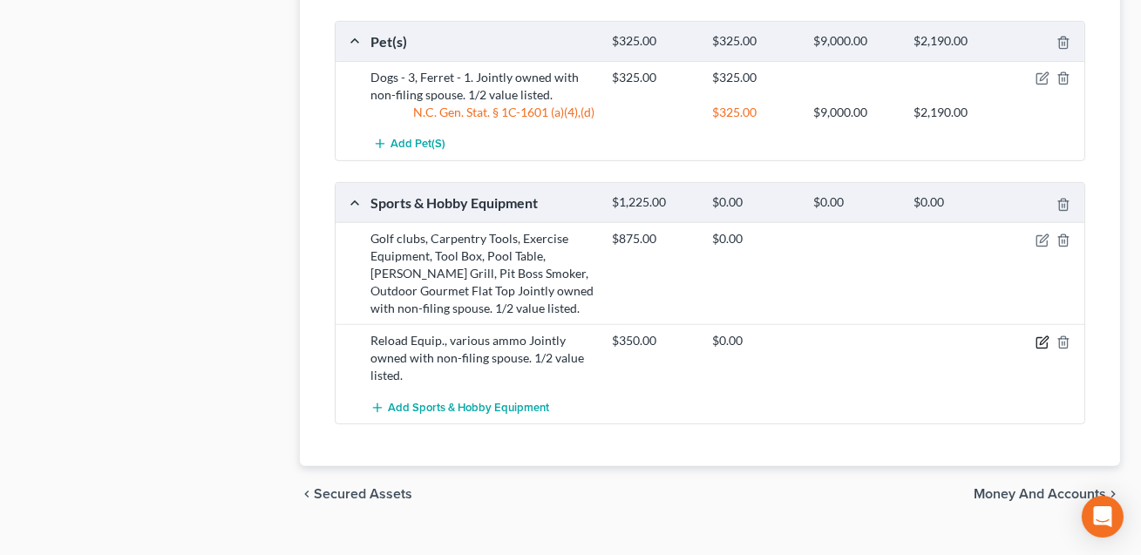
click at [1043, 337] on icon "button" at bounding box center [1044, 341] width 8 height 8
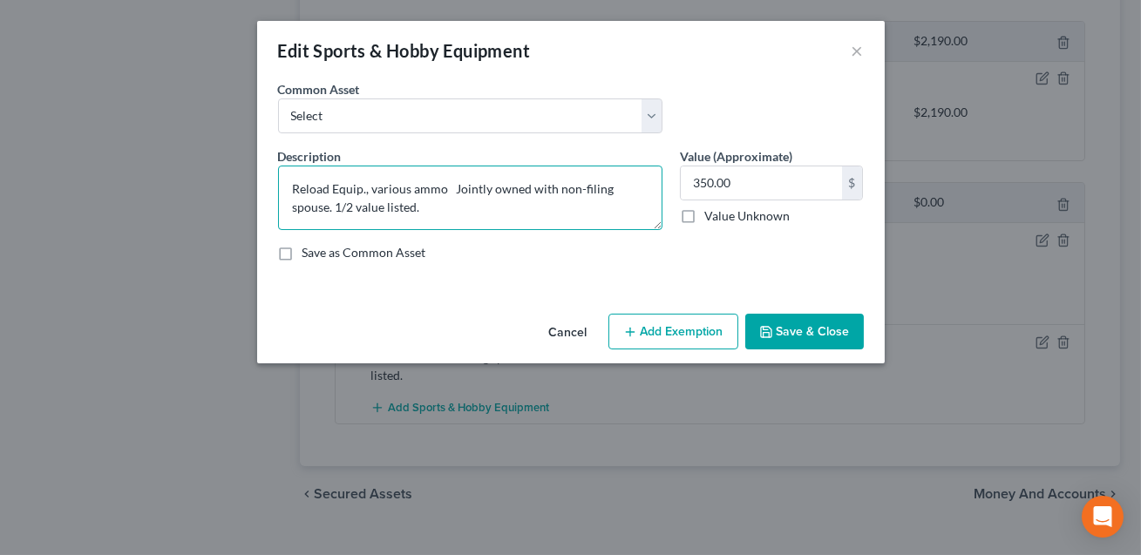
drag, startPoint x: 289, startPoint y: 187, endPoint x: 446, endPoint y: 194, distance: 156.3
click at [446, 194] on textarea "Reload Equip., various ammo Jointly owned with non-filing spouse. 1/2 value lis…" at bounding box center [470, 198] width 384 height 65
click at [852, 48] on button "×" at bounding box center [858, 50] width 12 height 21
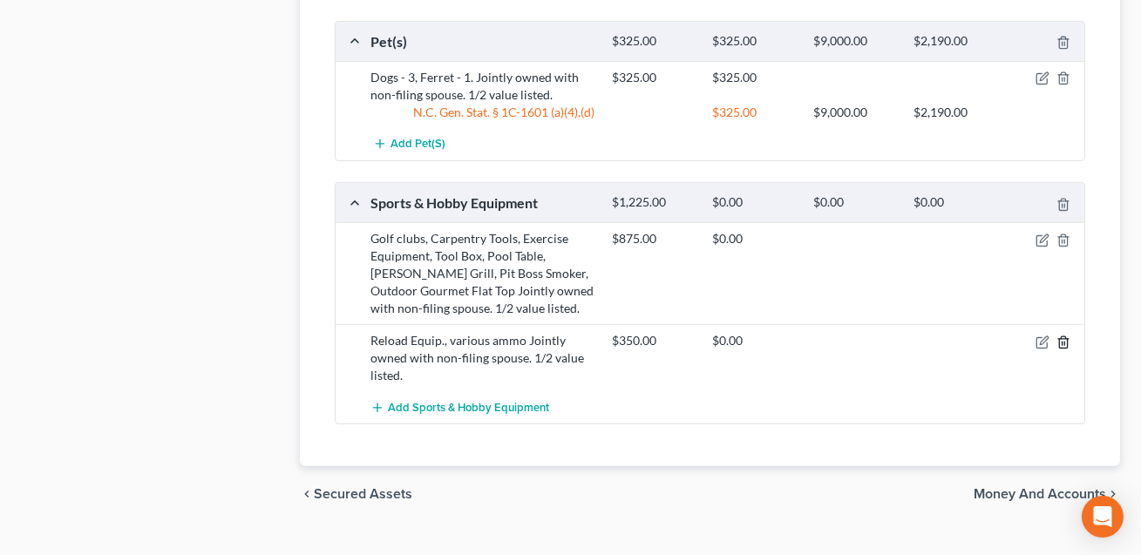
click at [1060, 336] on icon "button" at bounding box center [1064, 343] width 14 height 14
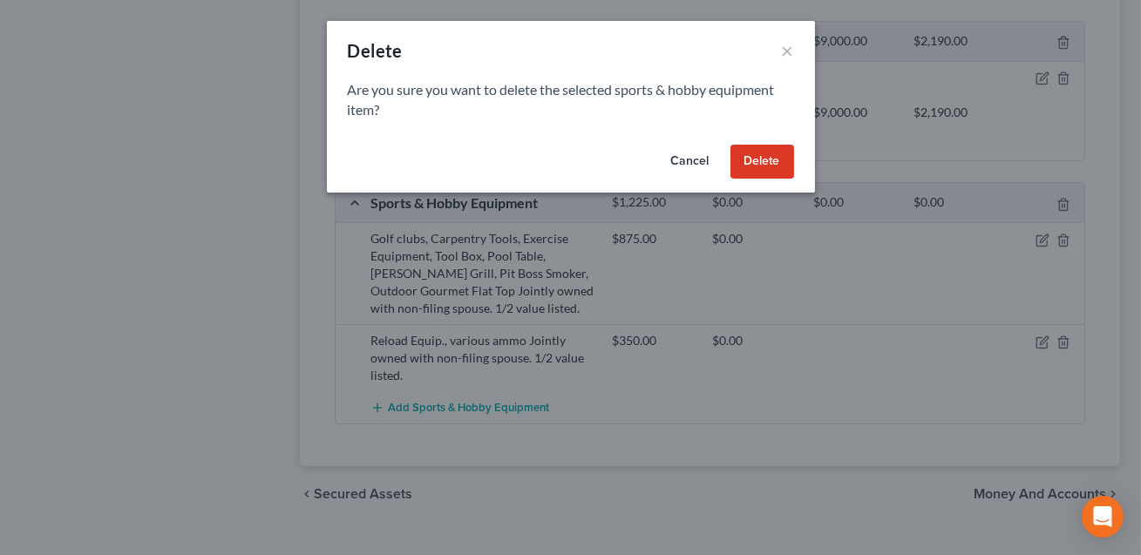
click at [767, 163] on button "Delete" at bounding box center [763, 162] width 64 height 35
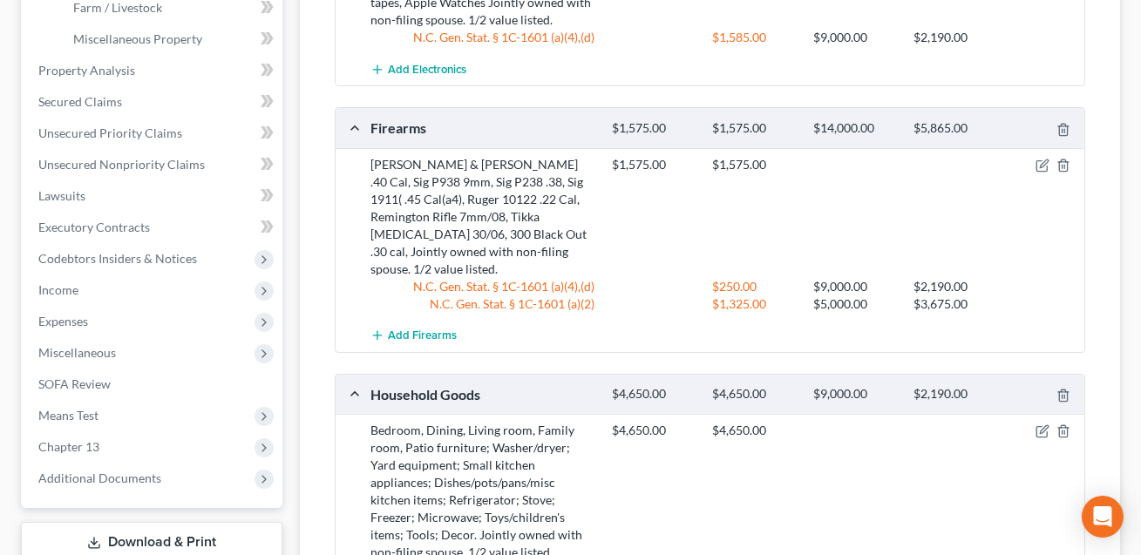
scroll to position [489, 0]
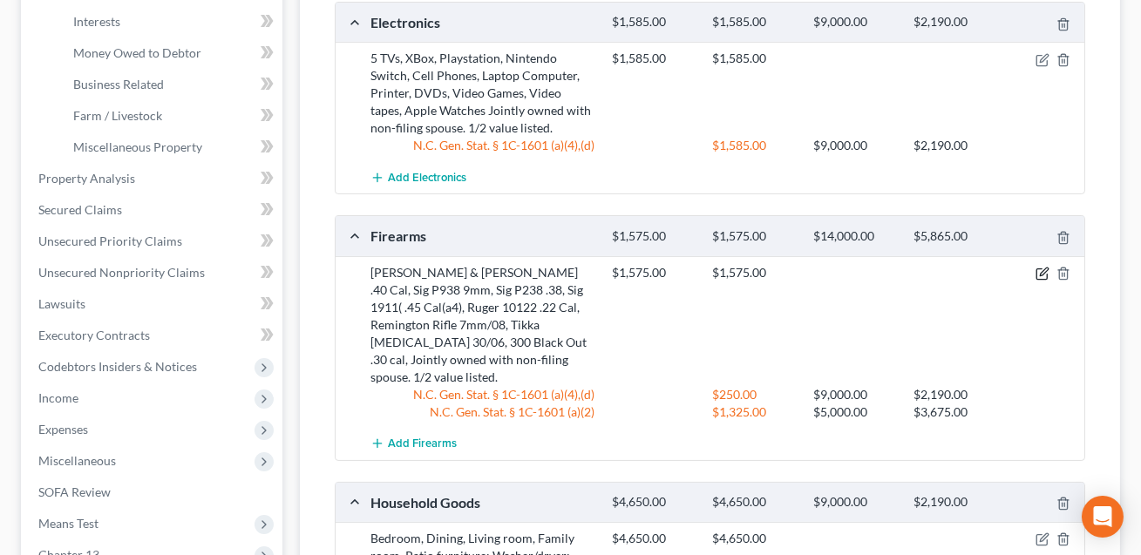
click at [1039, 272] on icon "button" at bounding box center [1043, 274] width 14 height 14
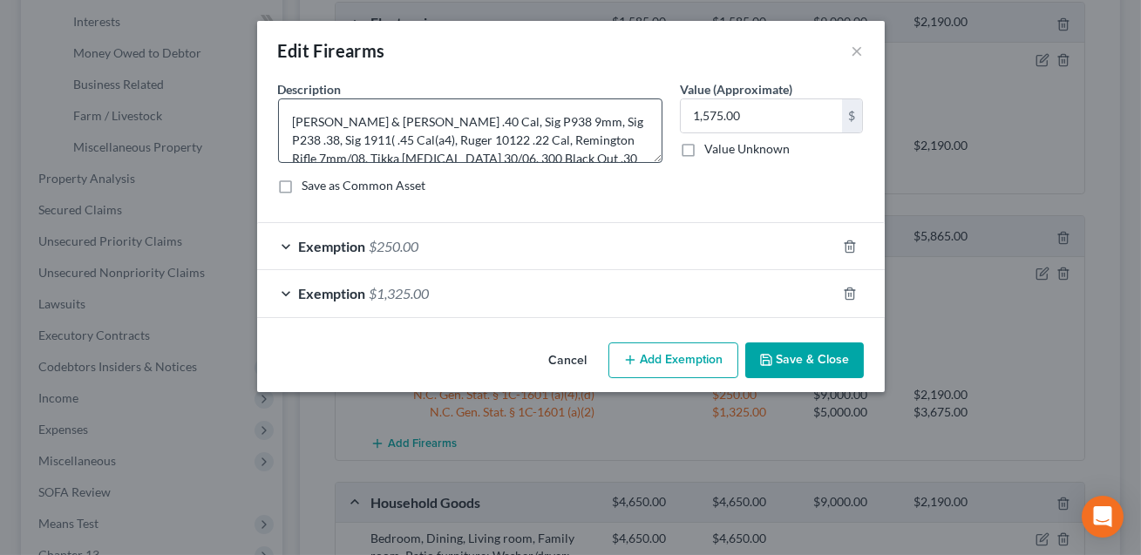
scroll to position [36, 0]
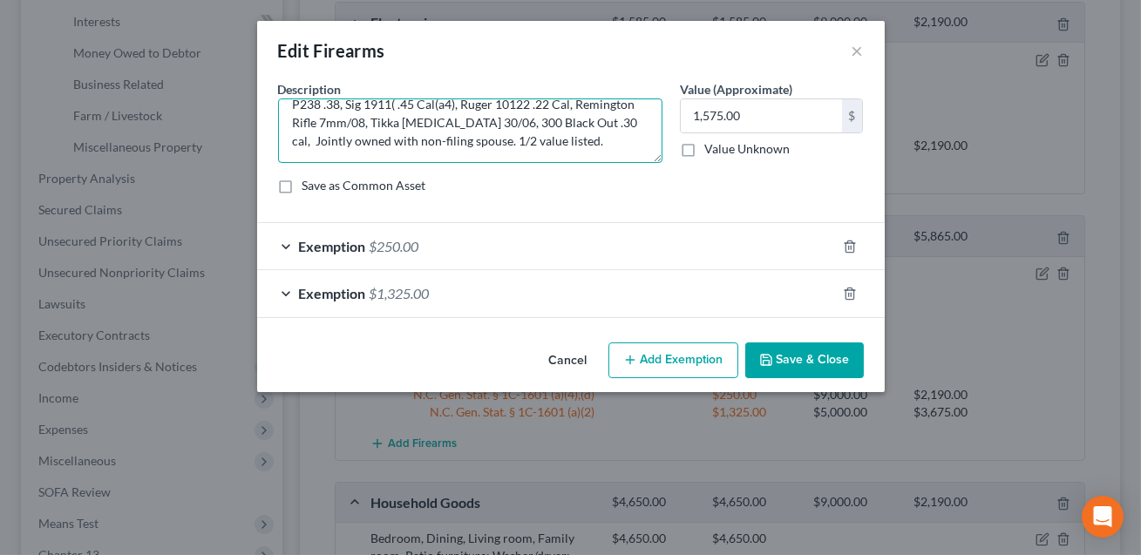
click at [446, 123] on textarea "[PERSON_NAME] & [PERSON_NAME] .40 Cal, Sig P938 9mm, Sig P238 .38, Sig 1911( .4…" at bounding box center [470, 131] width 384 height 65
click at [478, 123] on textarea "[PERSON_NAME] & [PERSON_NAME] .40 Cal, Sig P938 9mm, Sig P238 .38, Sig 1911( .4…" at bounding box center [470, 131] width 384 height 65
type textarea "[PERSON_NAME] & [PERSON_NAME] .40 Cal, Sig P938 9mm, Sig P238 .38, Sig 1911( .4…"
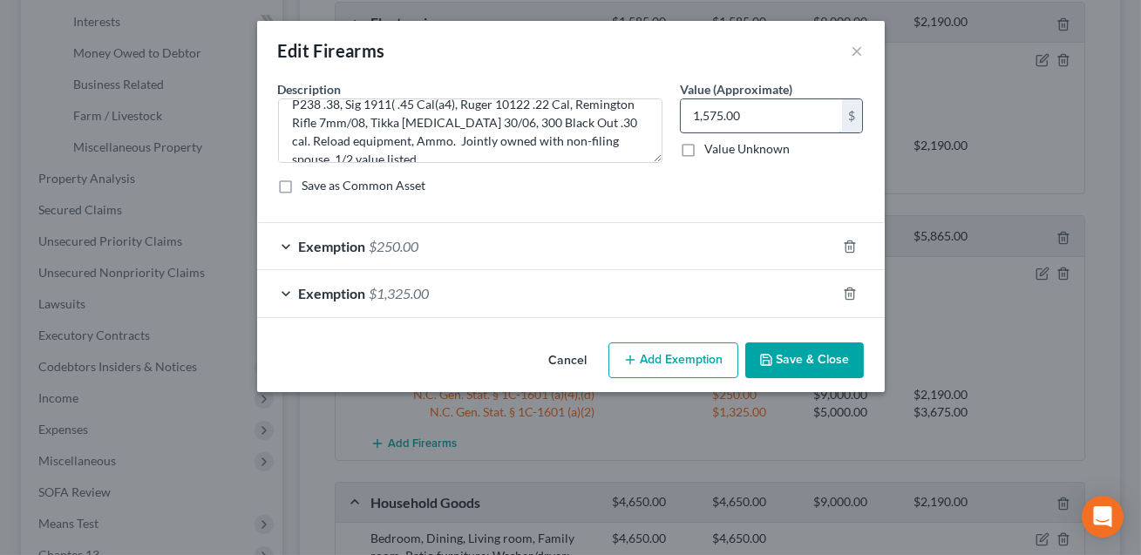
click at [737, 113] on input "1,575.00" at bounding box center [761, 115] width 161 height 33
type input "1,925.00"
click at [538, 303] on div "Exemption $1,325.00" at bounding box center [546, 293] width 579 height 46
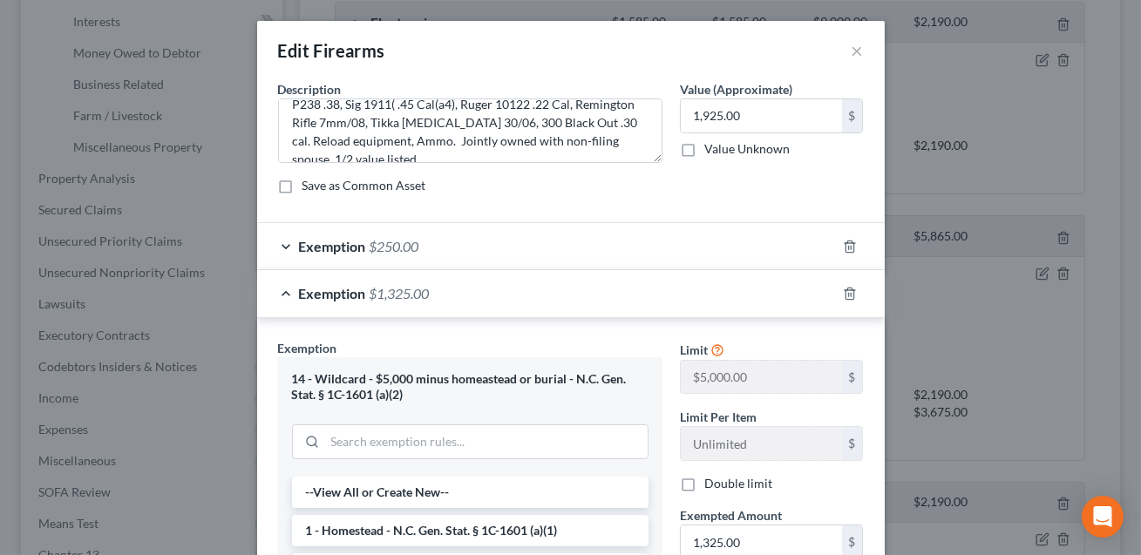
scroll to position [242, 0]
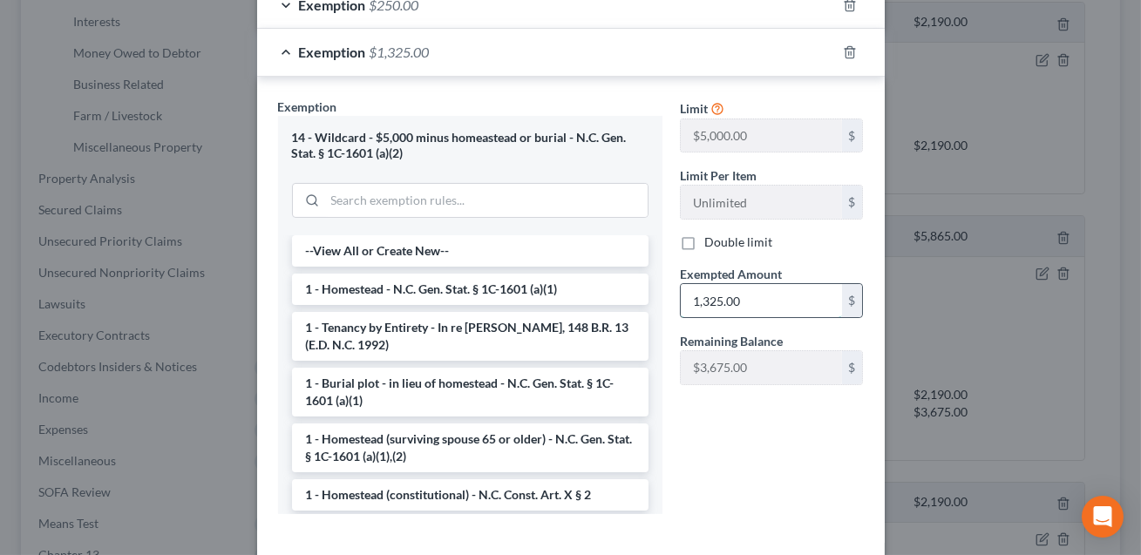
click at [732, 307] on input "1,325.00" at bounding box center [761, 300] width 161 height 33
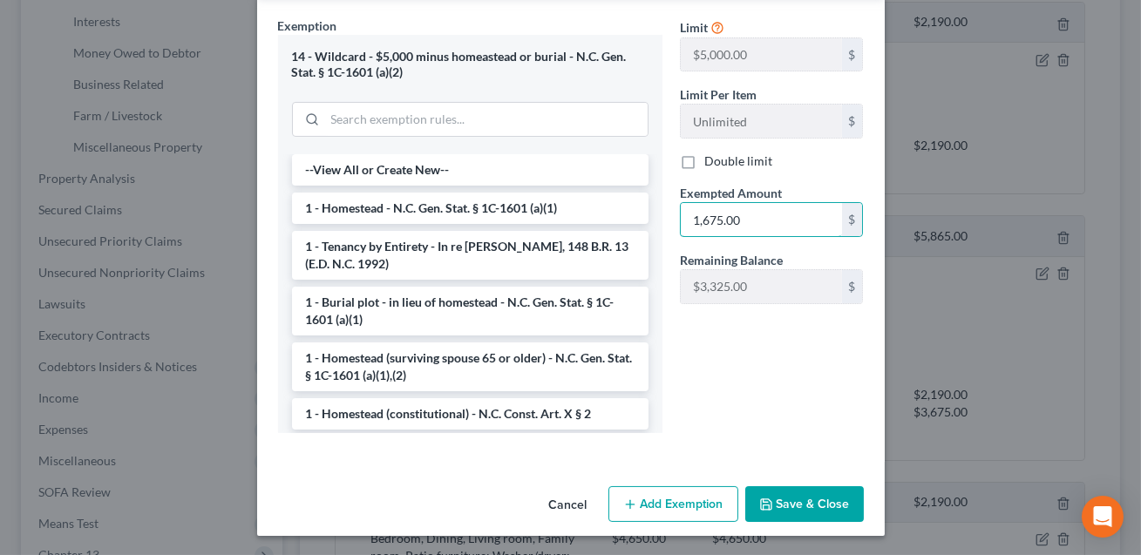
type input "1,675.00"
click at [785, 503] on button "Save & Close" at bounding box center [804, 504] width 119 height 37
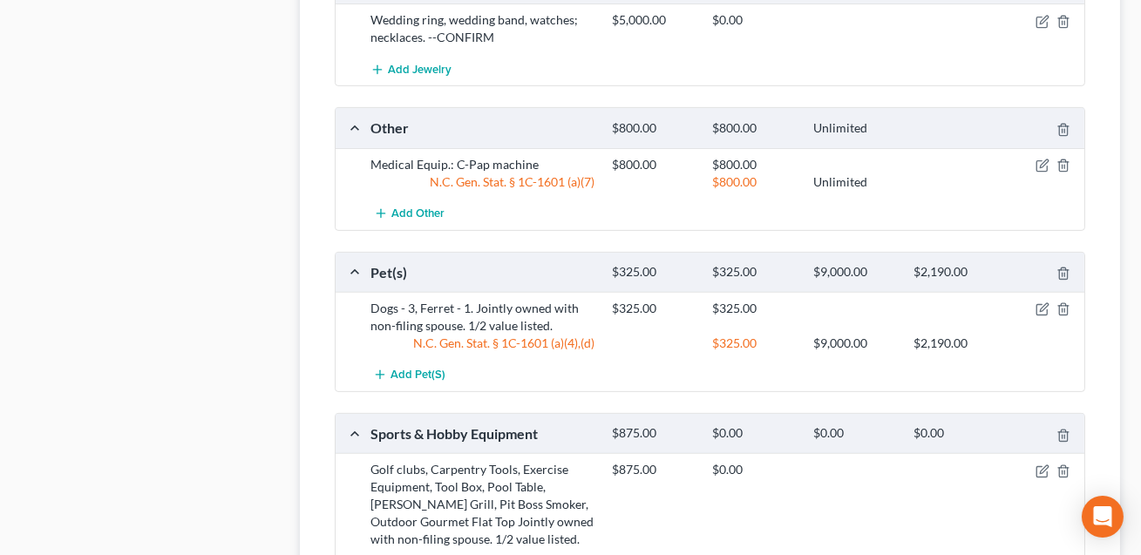
scroll to position [1280, 0]
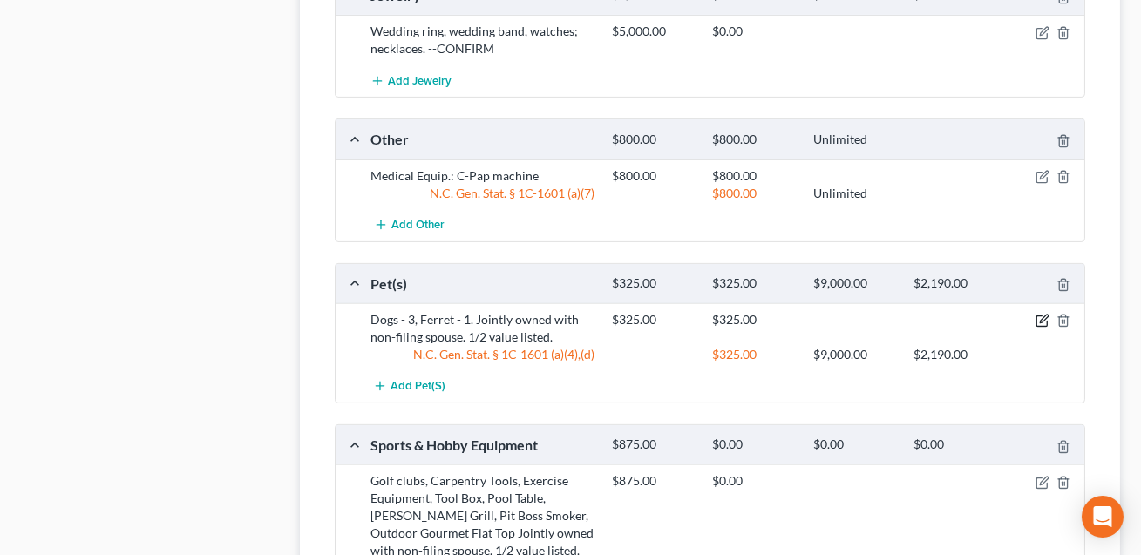
click at [1040, 316] on icon "button" at bounding box center [1044, 320] width 8 height 8
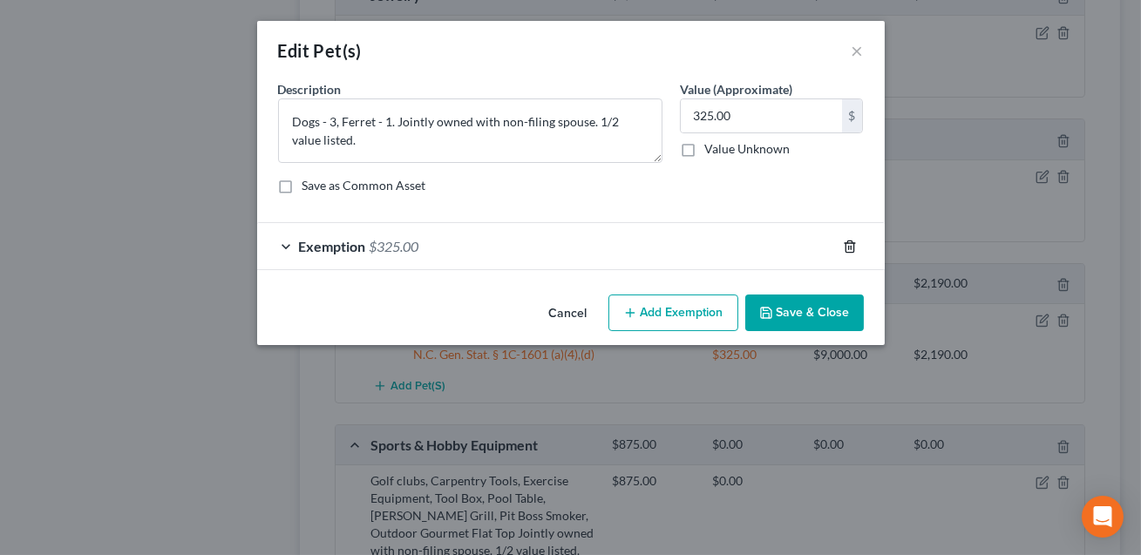
click at [853, 240] on icon "button" at bounding box center [850, 247] width 14 height 14
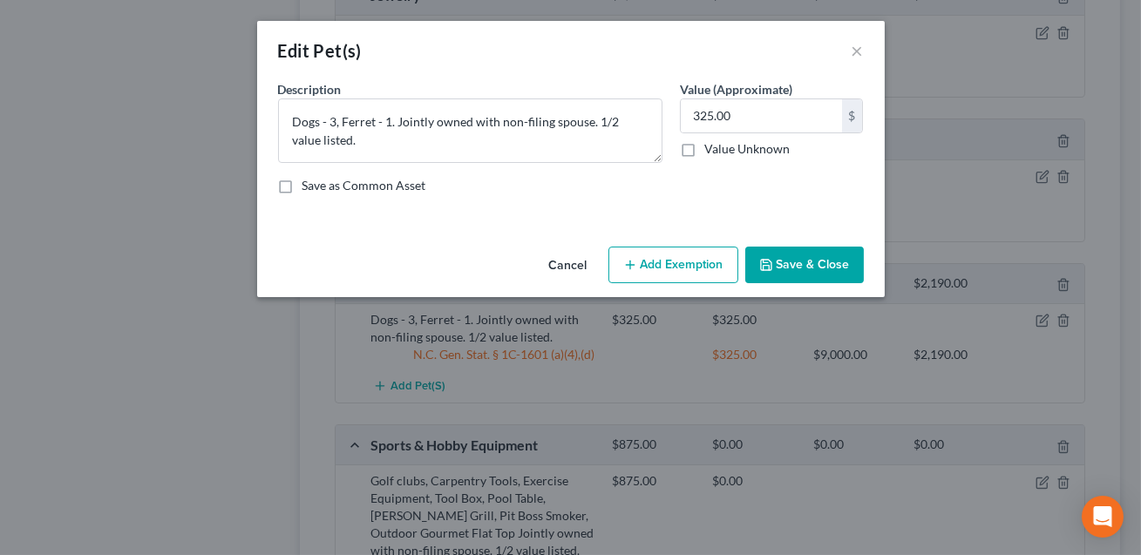
click at [811, 267] on button "Save & Close" at bounding box center [804, 265] width 119 height 37
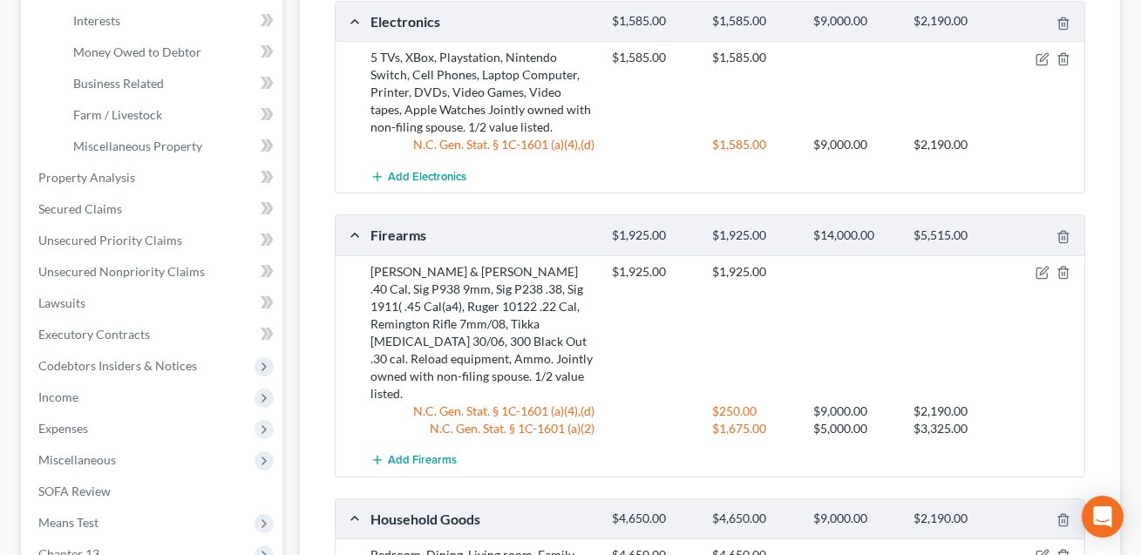
scroll to position [486, 0]
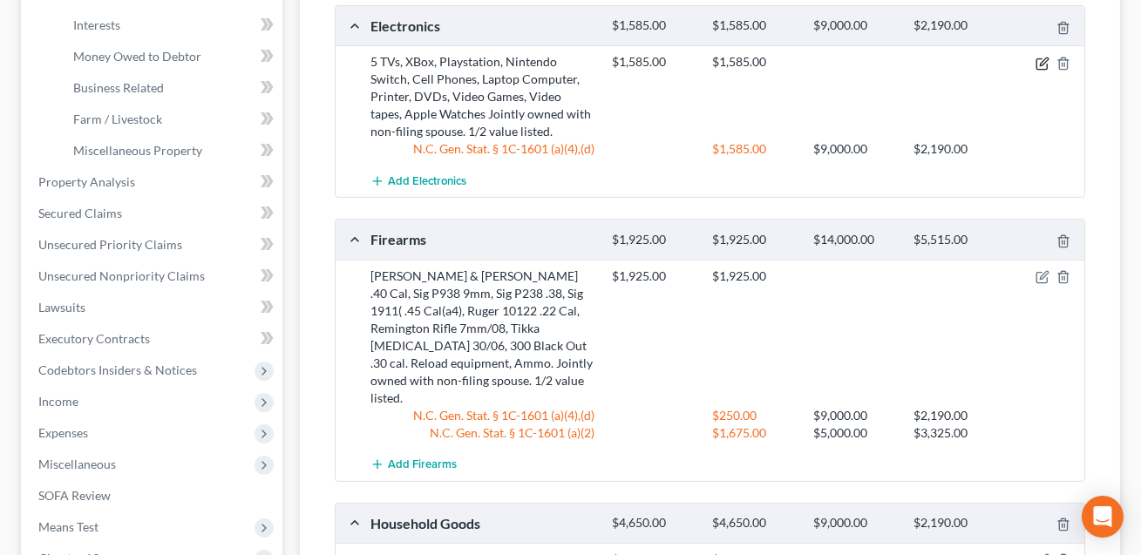
click at [1042, 61] on icon "button" at bounding box center [1043, 64] width 14 height 14
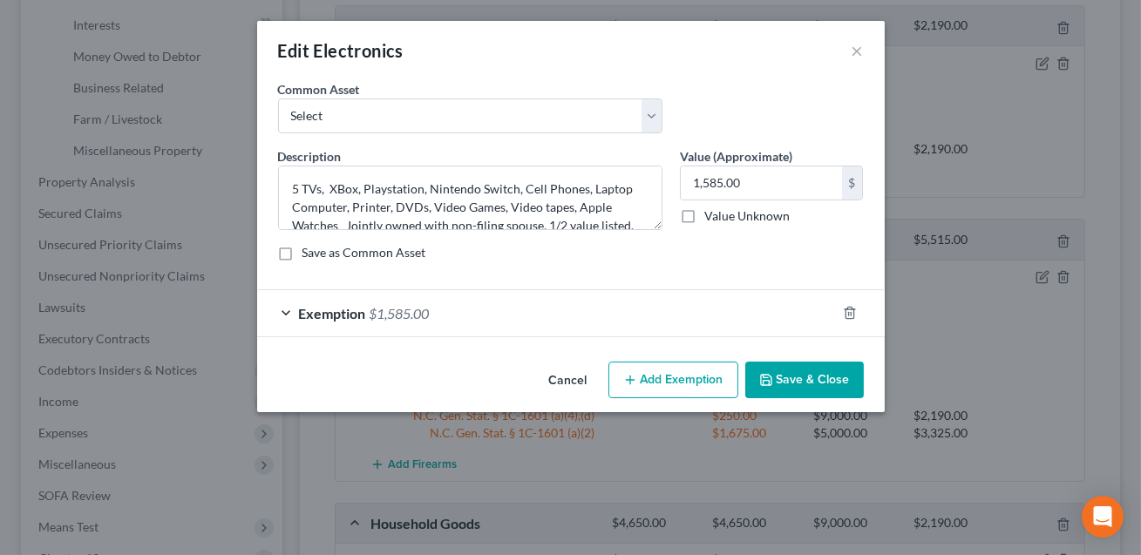
click at [591, 286] on form "An exemption set must first be selected from the Filing Information section. Co…" at bounding box center [571, 208] width 586 height 257
click at [575, 307] on div "Exemption $1,585.00" at bounding box center [546, 313] width 579 height 46
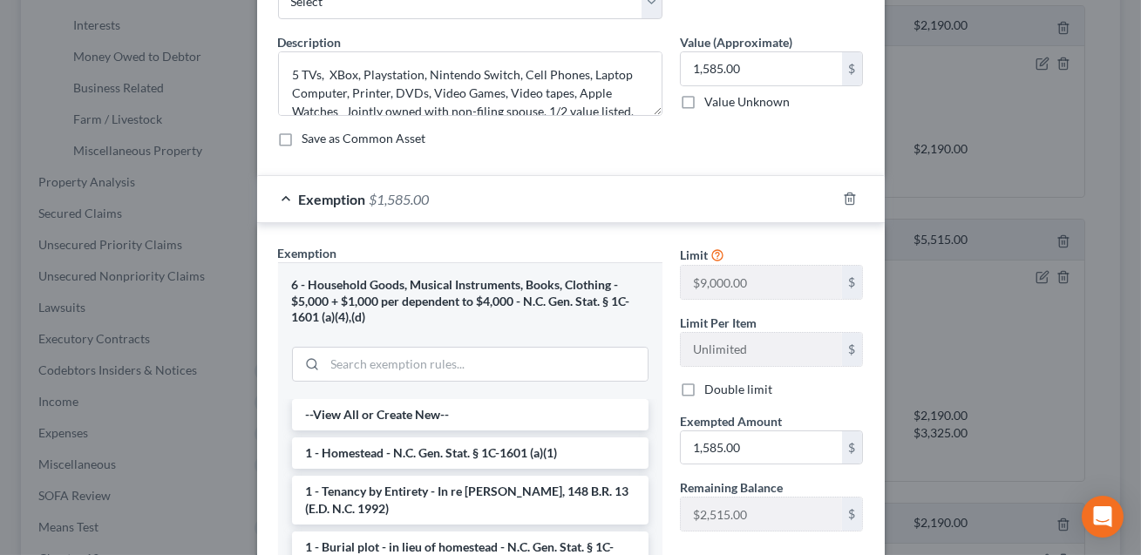
scroll to position [174, 0]
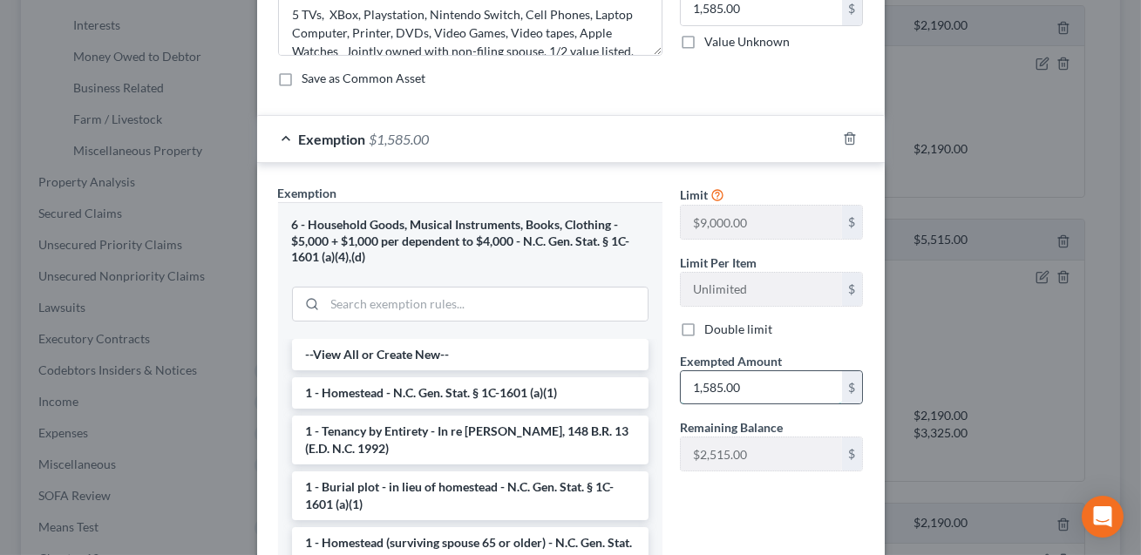
click at [757, 385] on input "1,585.00" at bounding box center [761, 387] width 161 height 33
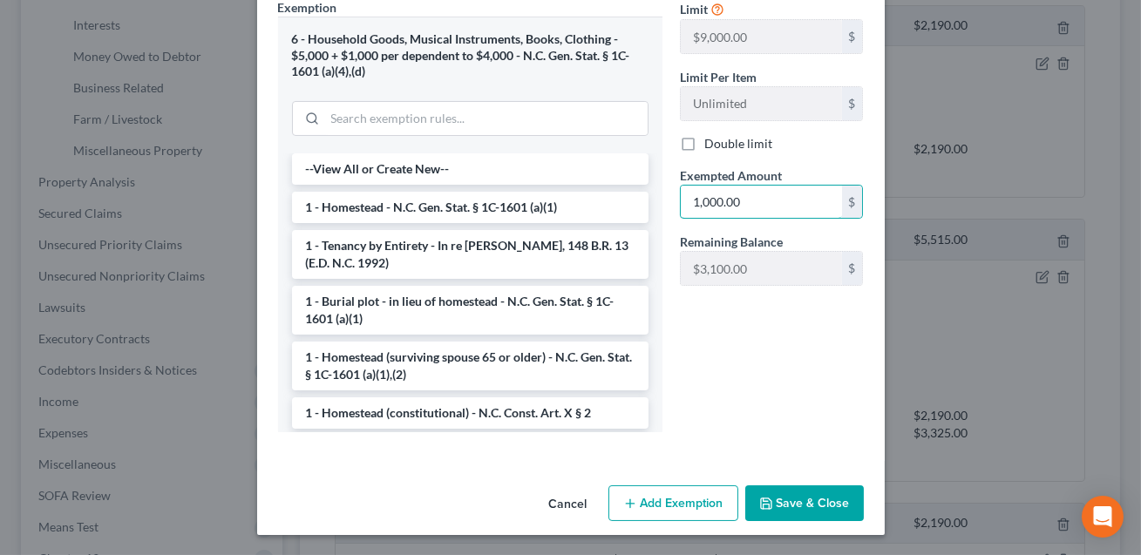
type input "1,000.00"
click at [810, 503] on button "Save & Close" at bounding box center [804, 504] width 119 height 37
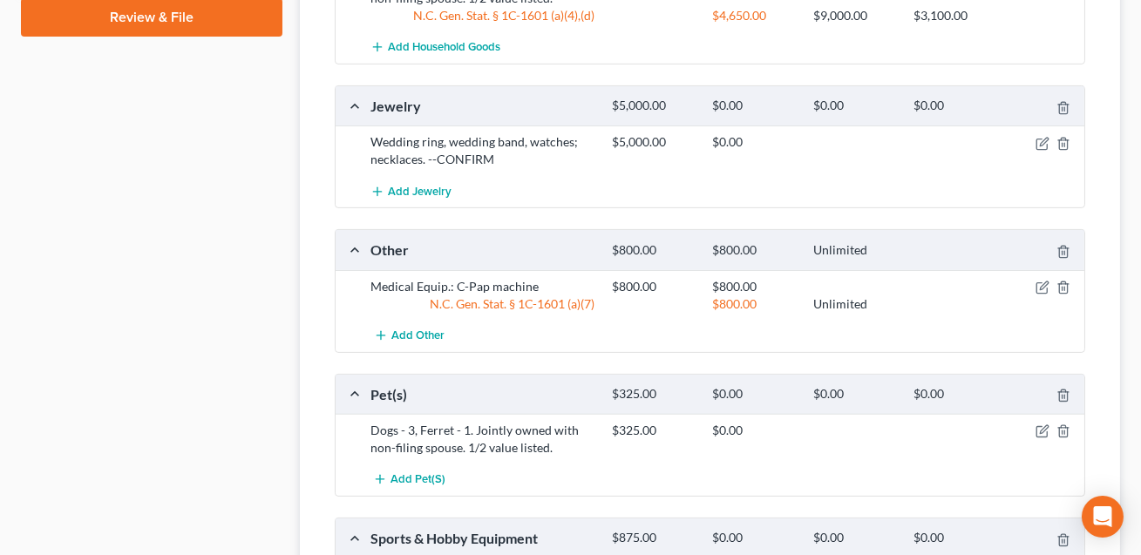
scroll to position [1174, 0]
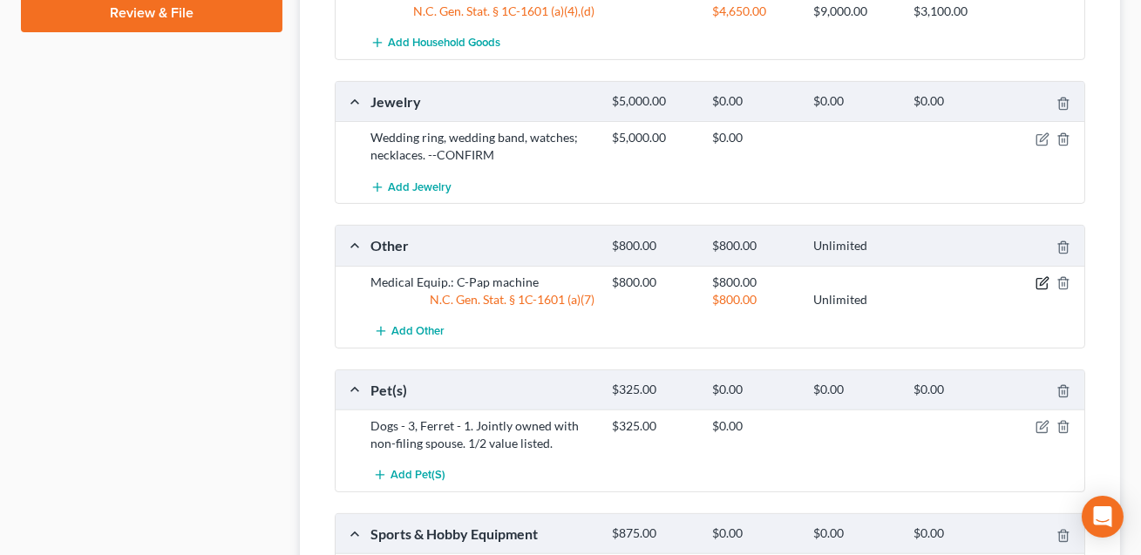
click at [1044, 277] on icon "button" at bounding box center [1044, 281] width 8 height 8
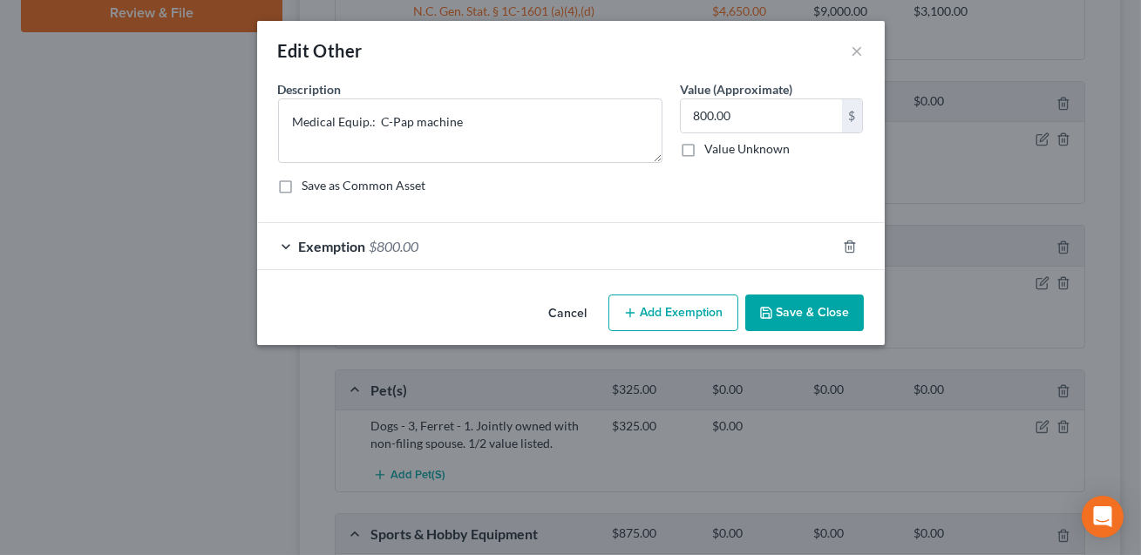
click at [787, 318] on button "Save & Close" at bounding box center [804, 313] width 119 height 37
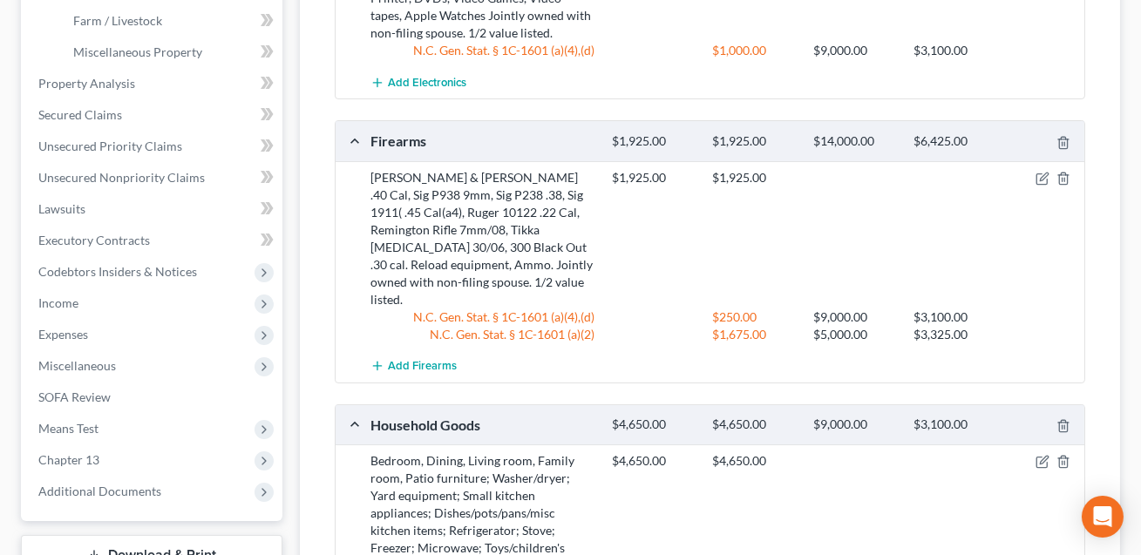
scroll to position [575, 0]
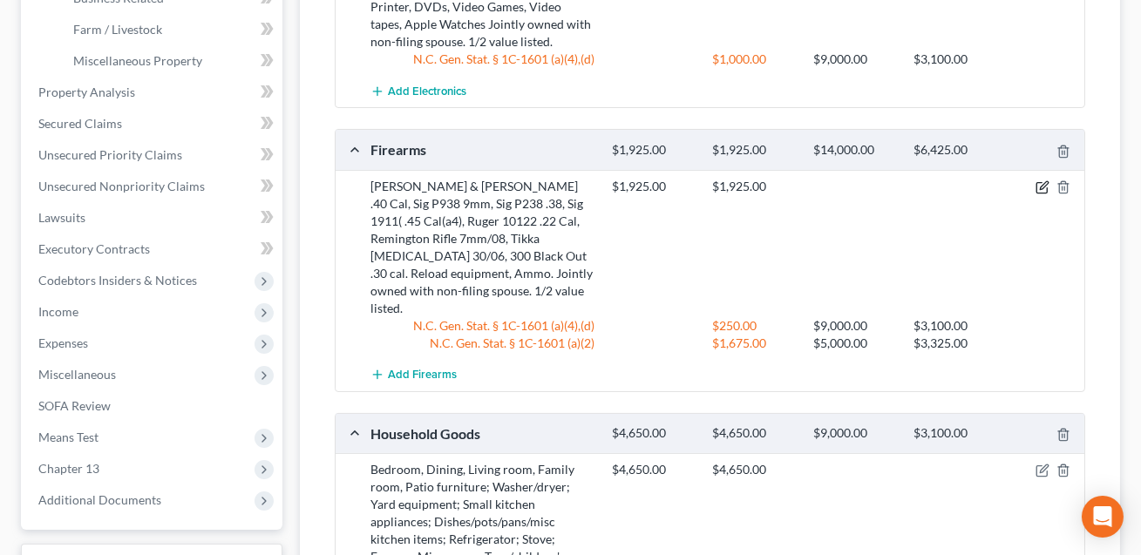
click at [1045, 186] on icon "button" at bounding box center [1043, 187] width 14 height 14
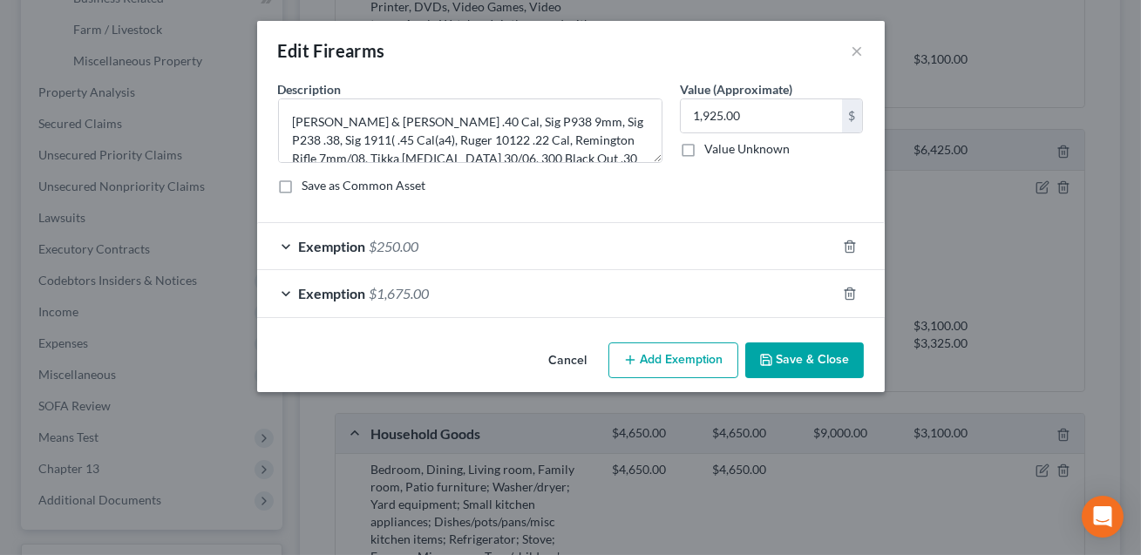
click at [582, 282] on div "Exemption $1,675.00" at bounding box center [546, 293] width 579 height 46
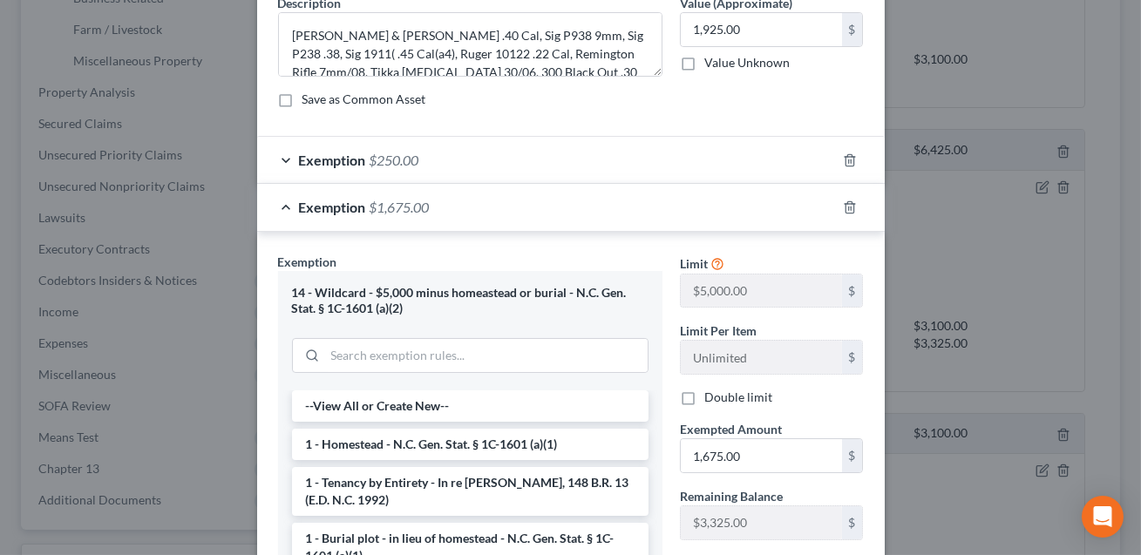
scroll to position [108, 0]
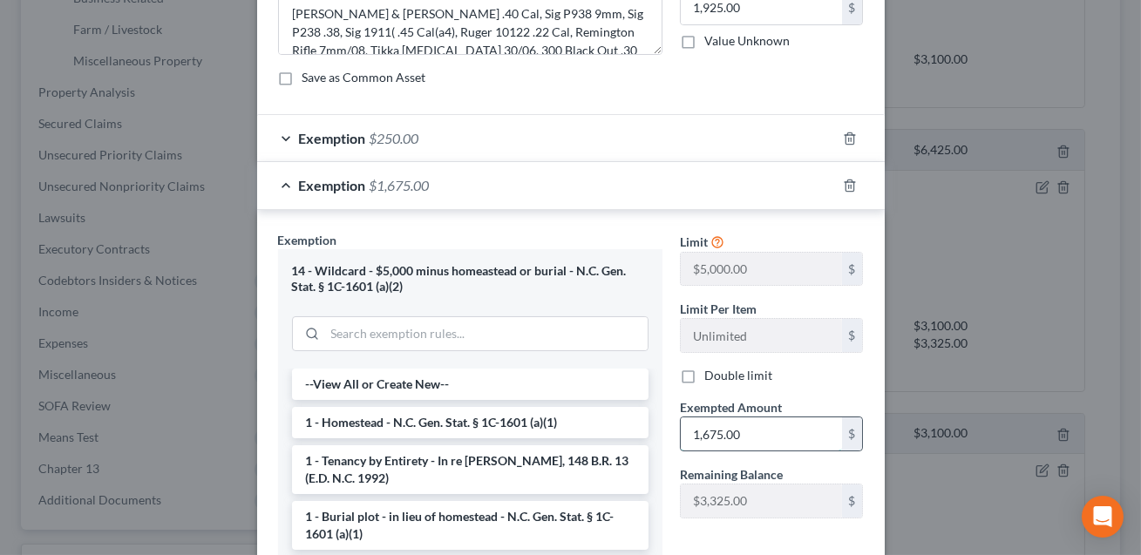
click at [759, 439] on input "1,675.00" at bounding box center [761, 434] width 161 height 33
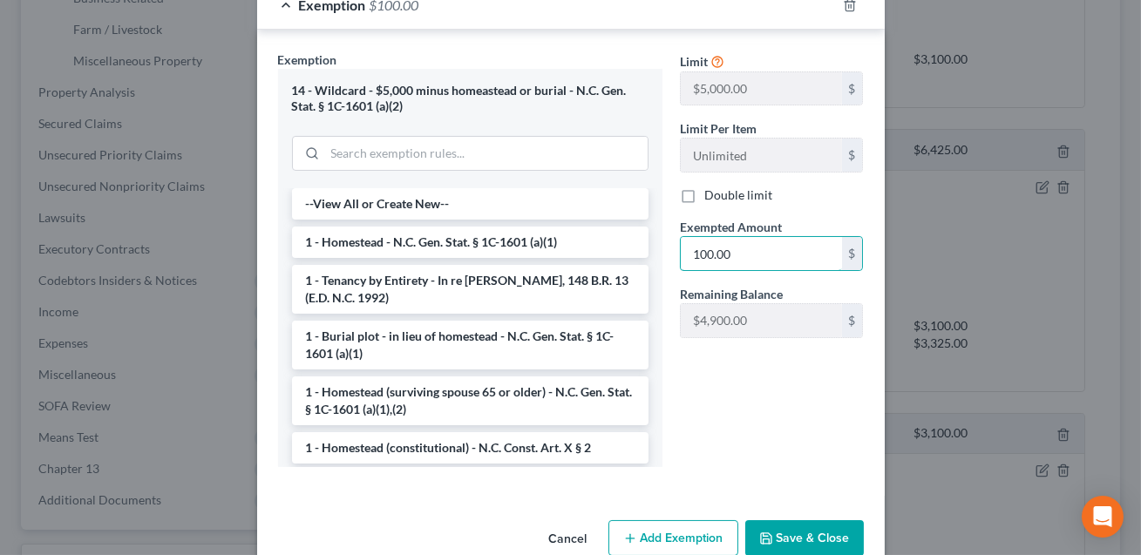
scroll to position [310, 0]
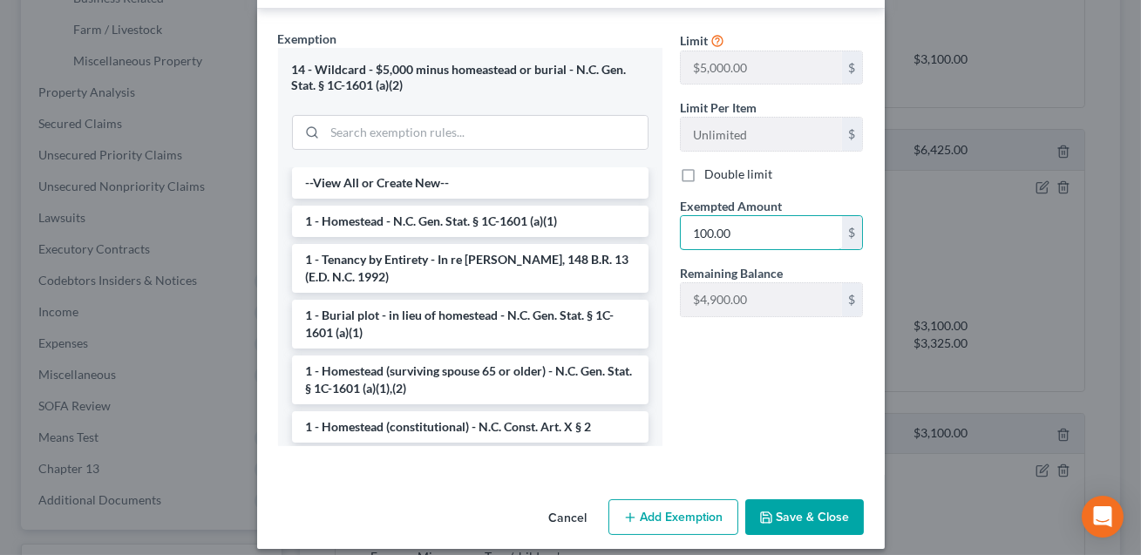
type input "100.00"
click at [820, 514] on button "Save & Close" at bounding box center [804, 518] width 119 height 37
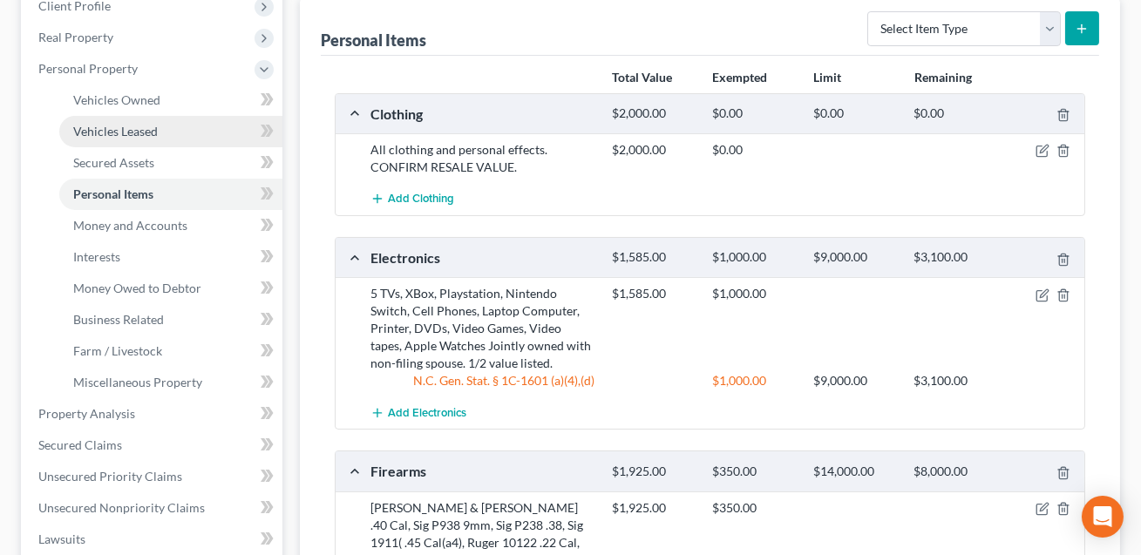
scroll to position [248, 0]
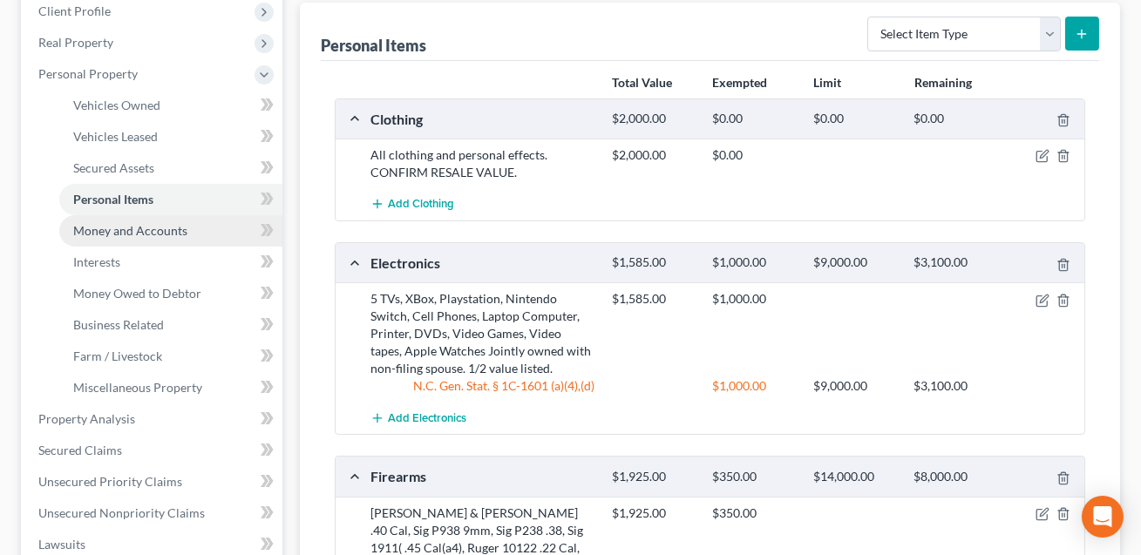
click at [101, 229] on span "Money and Accounts" at bounding box center [130, 230] width 114 height 15
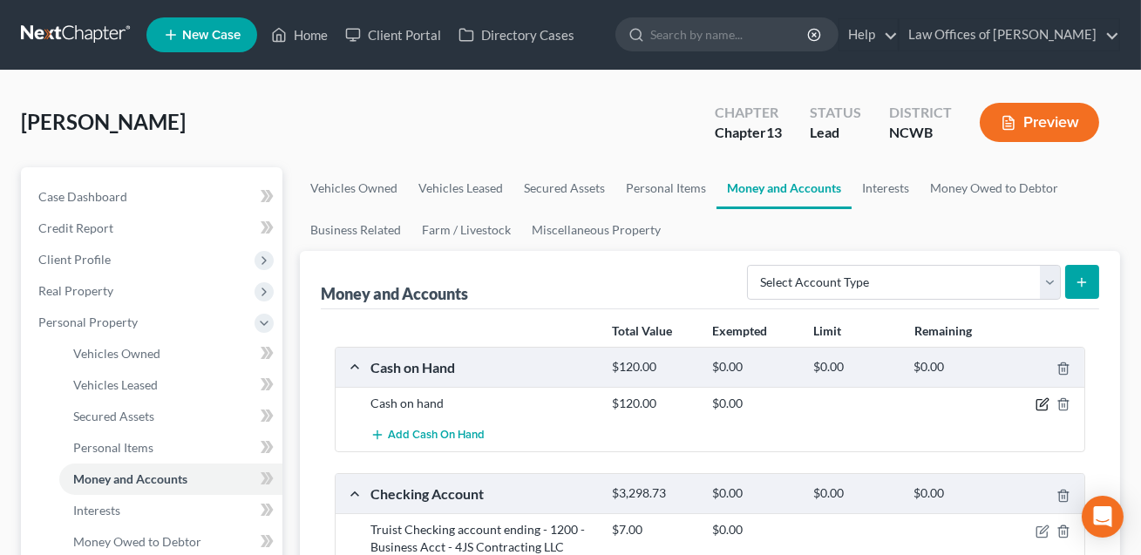
click at [1043, 402] on icon "button" at bounding box center [1044, 403] width 8 height 8
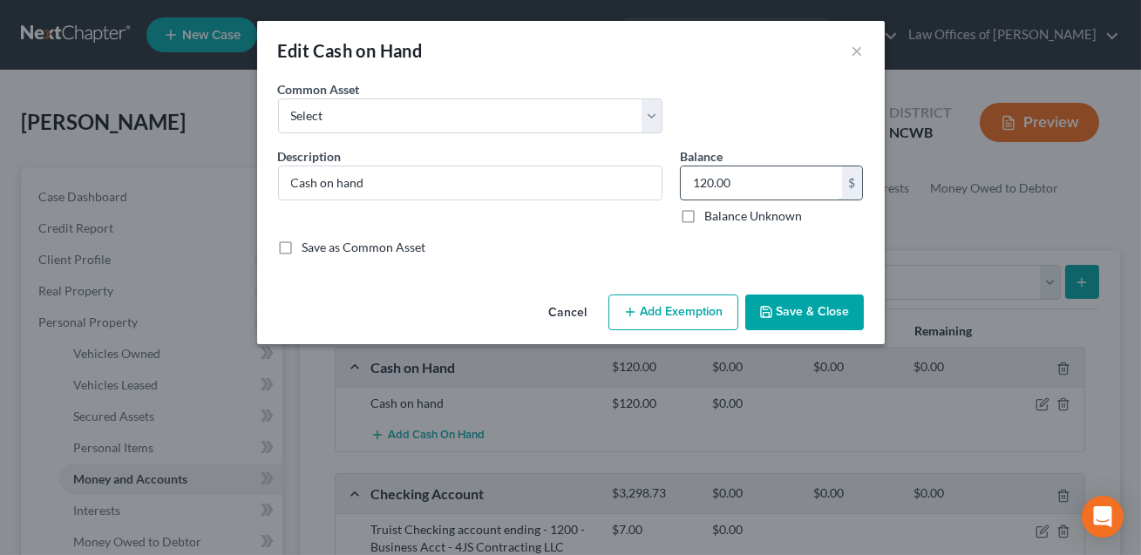
click at [746, 190] on input "120.00" at bounding box center [761, 183] width 161 height 33
type input "0.00"
click at [811, 309] on button "Save & Close" at bounding box center [804, 313] width 119 height 37
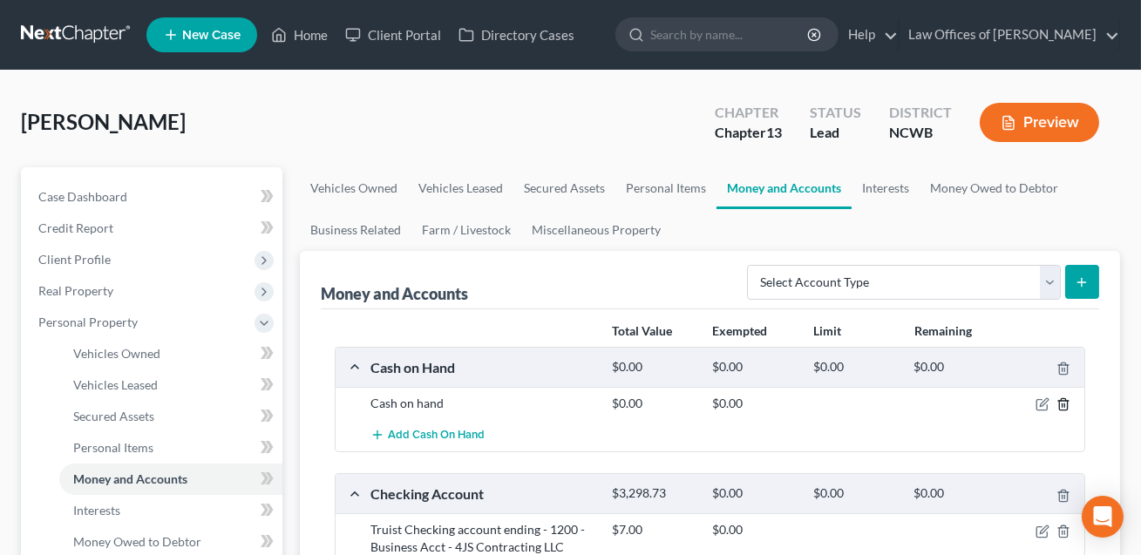
click at [1065, 406] on icon "button" at bounding box center [1064, 405] width 14 height 14
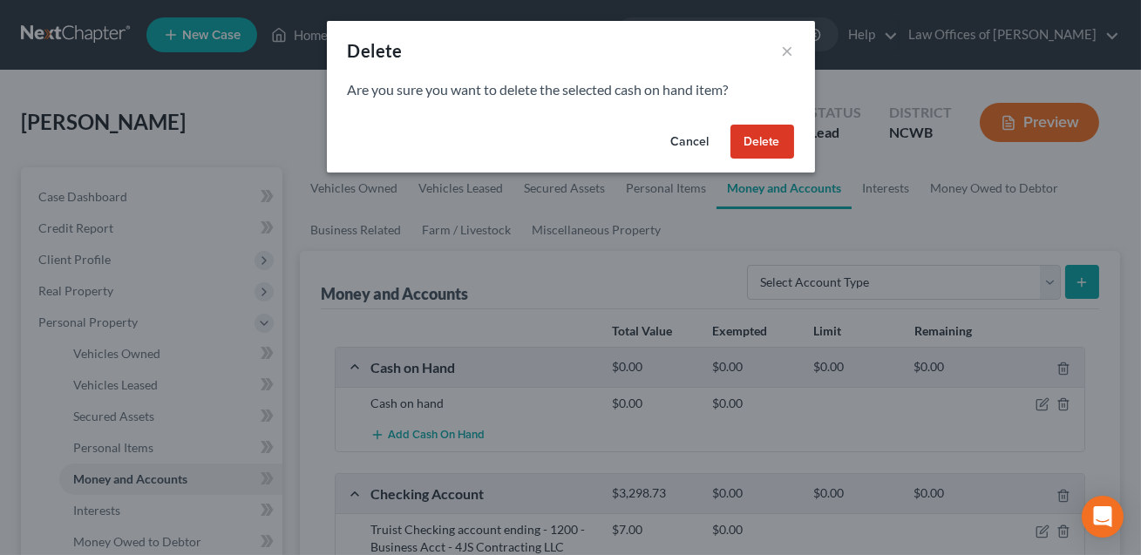
click at [761, 131] on button "Delete" at bounding box center [763, 142] width 64 height 35
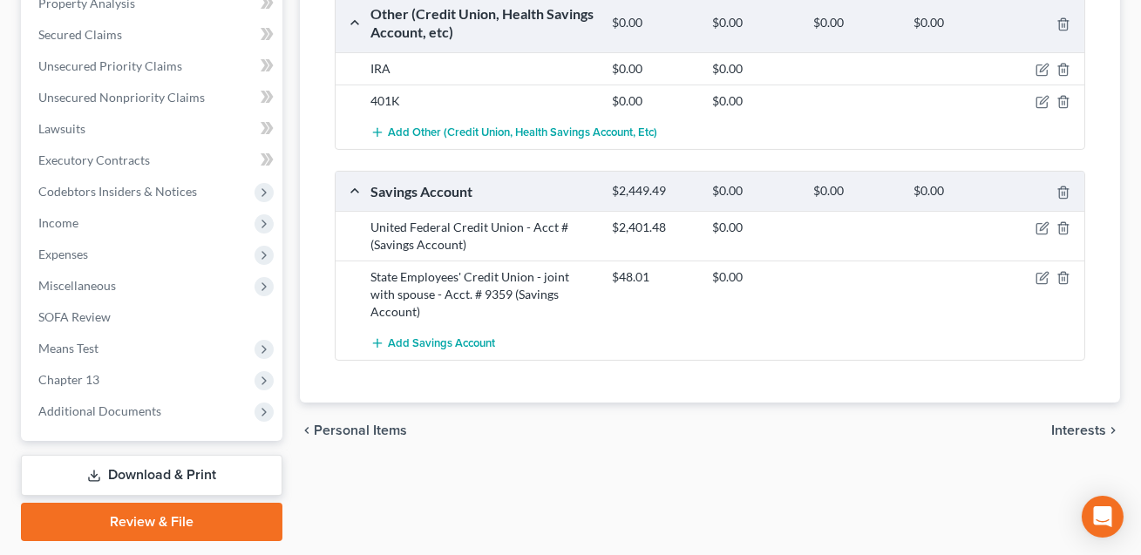
scroll to position [676, 0]
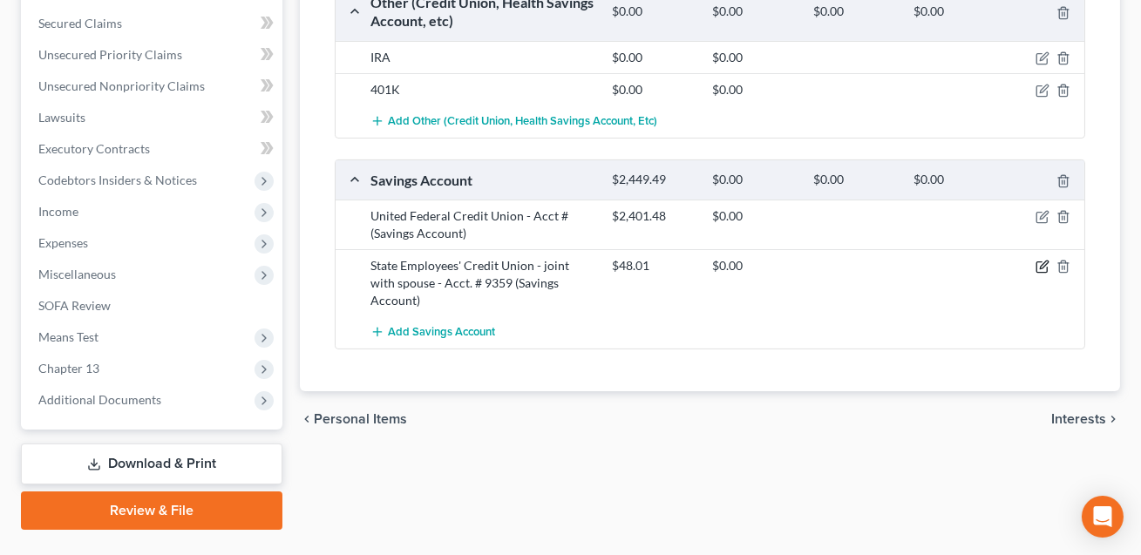
click at [1047, 262] on icon "button" at bounding box center [1043, 267] width 14 height 14
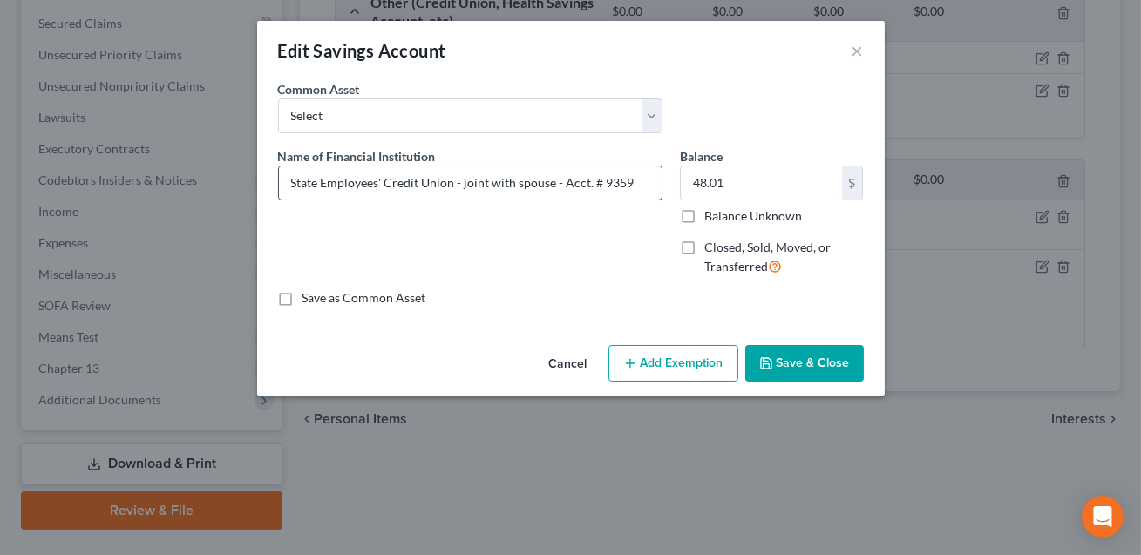
drag, startPoint x: 460, startPoint y: 184, endPoint x: 282, endPoint y: 178, distance: 178.0
click at [282, 178] on input "State Employees' Credit Union - joint with spouse - Acct. # 9359" at bounding box center [470, 183] width 383 height 33
drag, startPoint x: 454, startPoint y: 184, endPoint x: 354, endPoint y: 186, distance: 100.3
click at [354, 186] on input "SECU svgs. joint with spouse - Acct. # 9359" at bounding box center [470, 183] width 383 height 33
drag, startPoint x: 394, startPoint y: 184, endPoint x: 350, endPoint y: 183, distance: 44.5
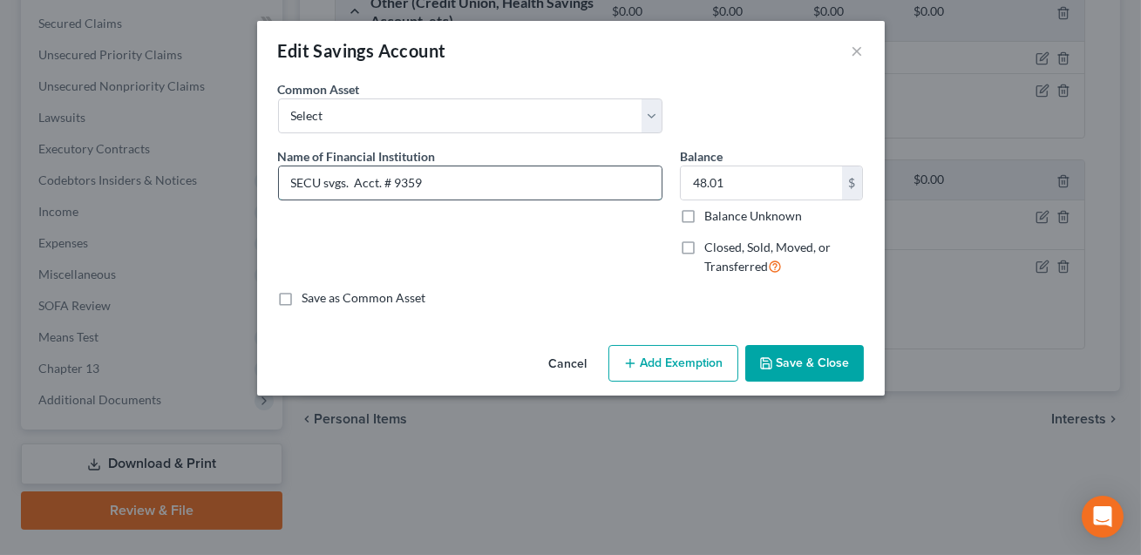
click at [350, 183] on input "SECU svgs. Acct. # 9359" at bounding box center [470, 183] width 383 height 33
click at [347, 186] on input "SECU svgs.-9359" at bounding box center [470, 183] width 383 height 33
click at [399, 181] on input "SECU svgs. -9359" at bounding box center [470, 183] width 383 height 33
type input "SECU svgs. -9359. Jnt with spouse. 1/2 value listed."
click at [720, 186] on input "48.01" at bounding box center [761, 183] width 161 height 33
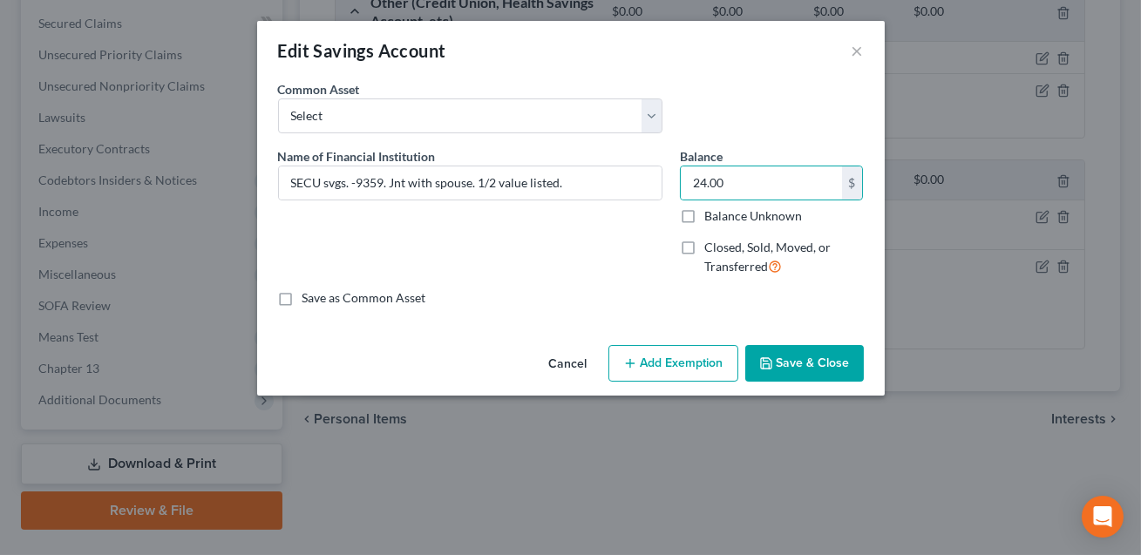
click at [673, 364] on button "Add Exemption" at bounding box center [674, 363] width 130 height 37
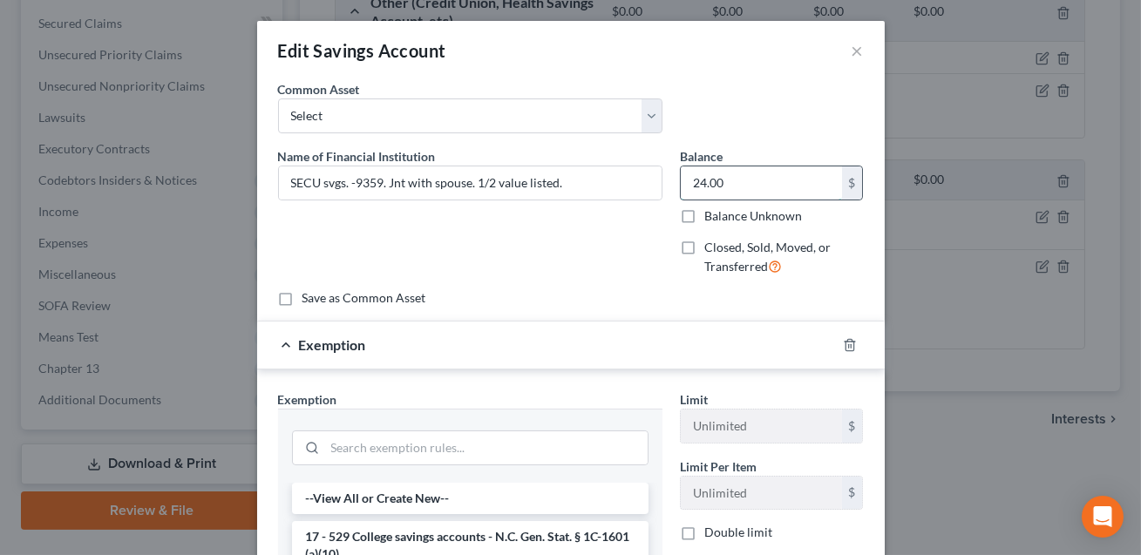
click at [737, 182] on input "24.00" at bounding box center [761, 183] width 161 height 33
type input "24.01"
click at [367, 446] on input "search" at bounding box center [486, 448] width 323 height 33
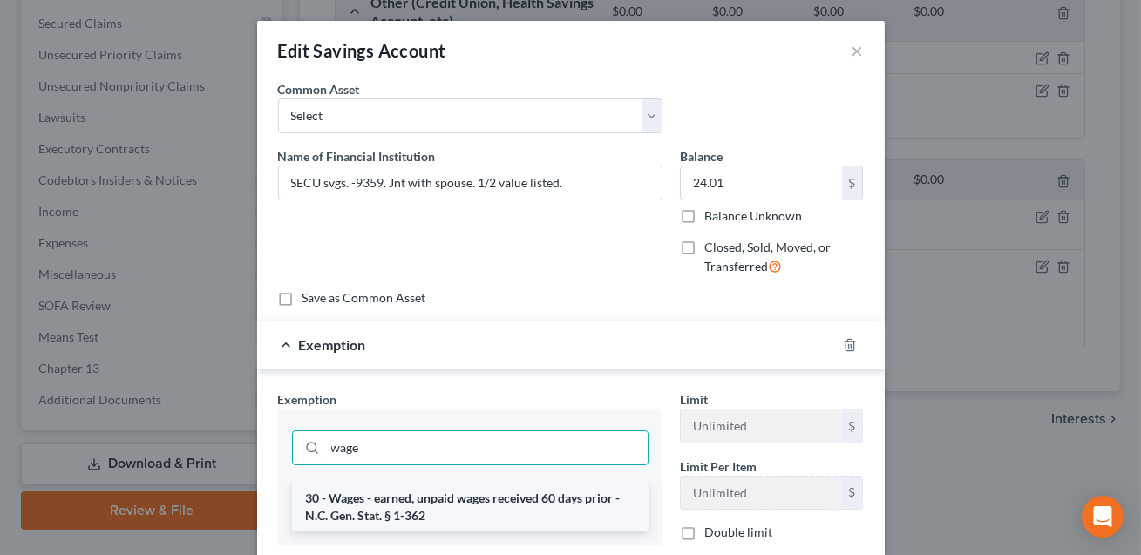
type input "wage"
click at [358, 507] on li "30 - Wages - earned, unpaid wages received 60 days prior - N.C. Gen. Stat. § 1-…" at bounding box center [470, 507] width 357 height 49
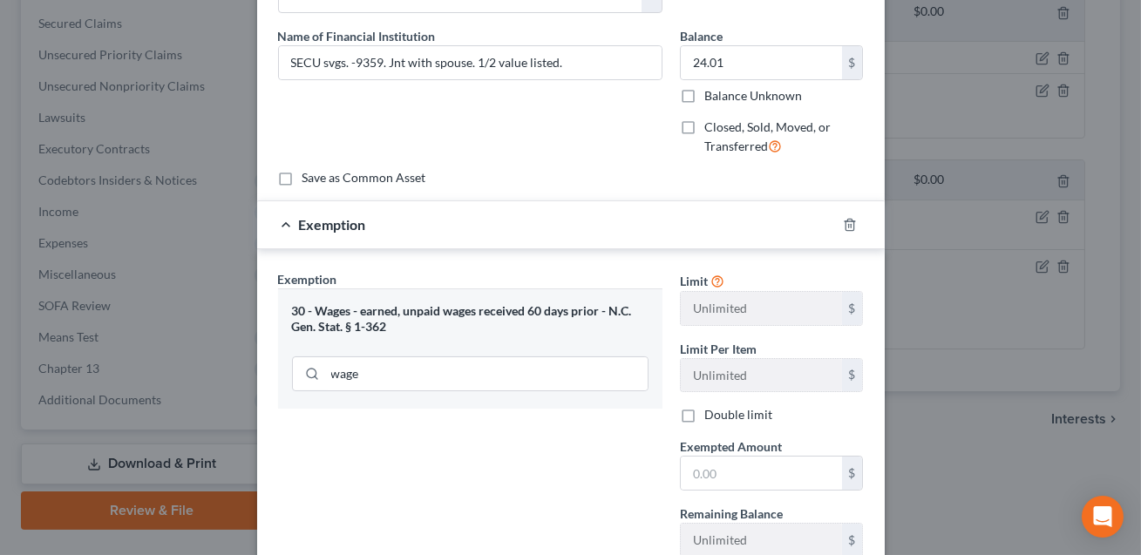
scroll to position [166, 0]
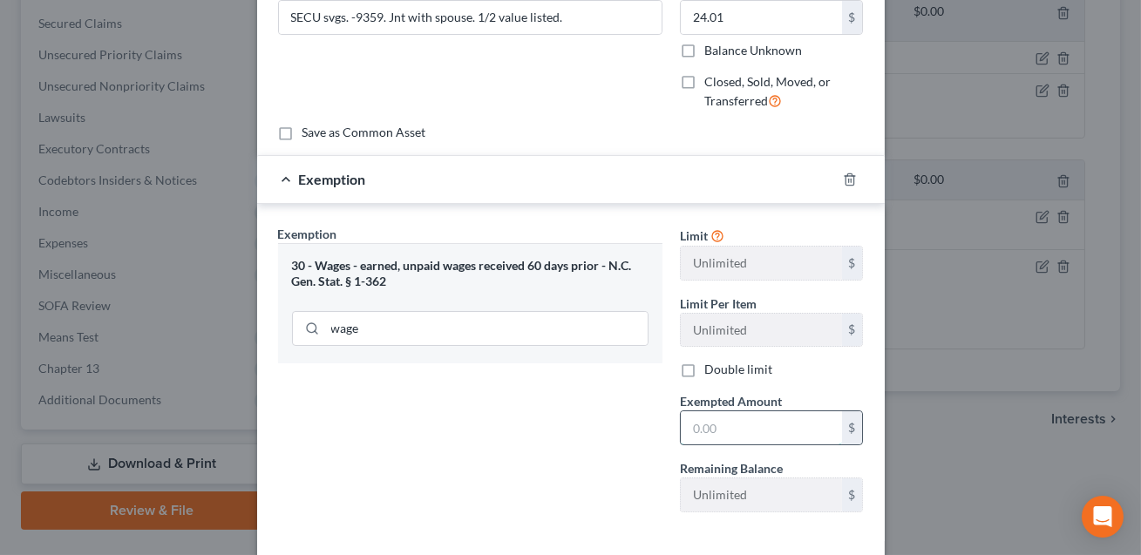
click at [694, 434] on input "text" at bounding box center [761, 428] width 161 height 33
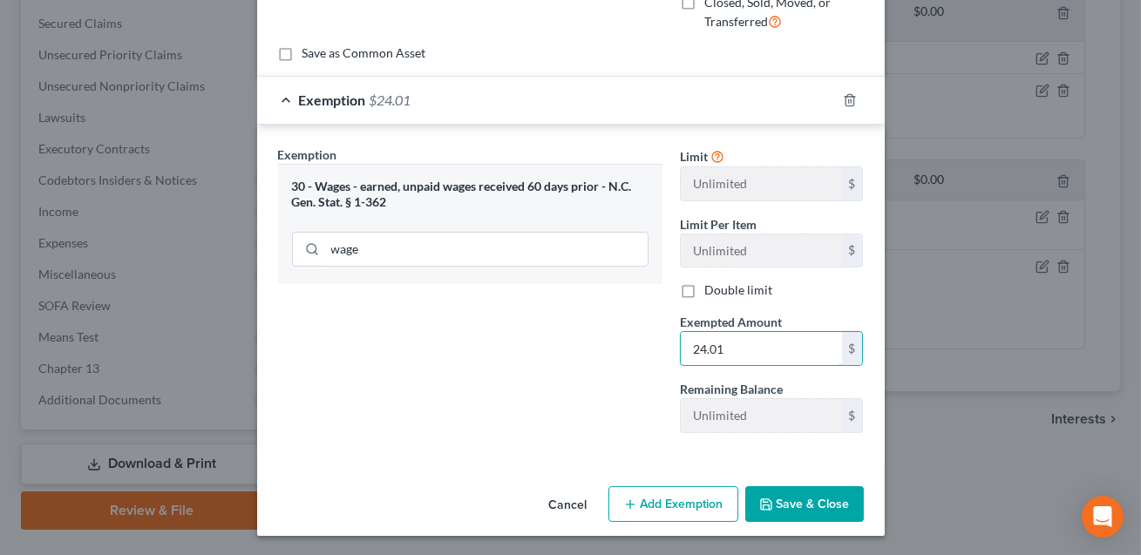
type input "24.01"
click at [814, 501] on button "Save & Close" at bounding box center [804, 504] width 119 height 37
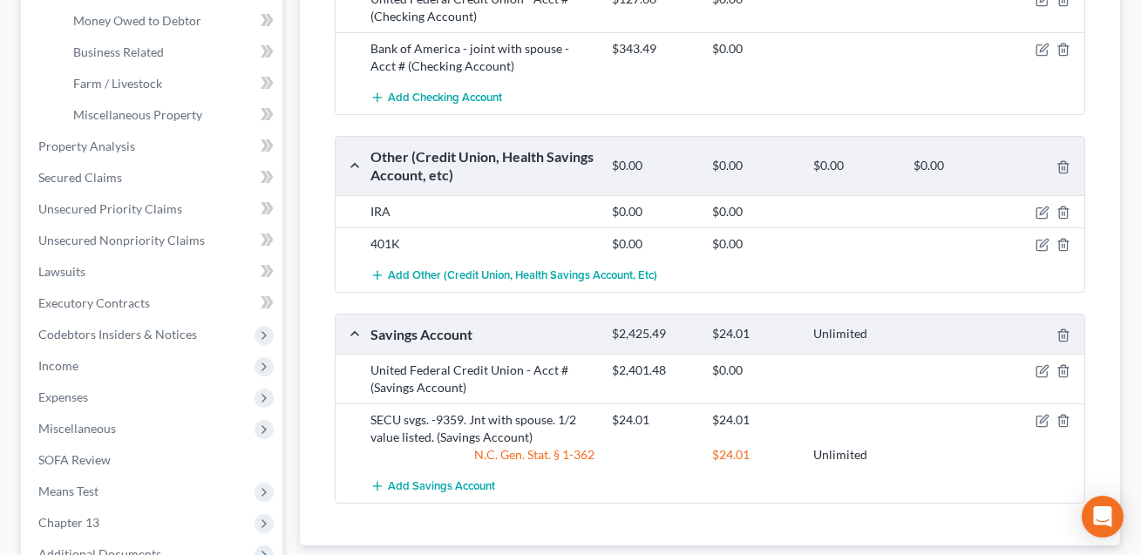
scroll to position [524, 0]
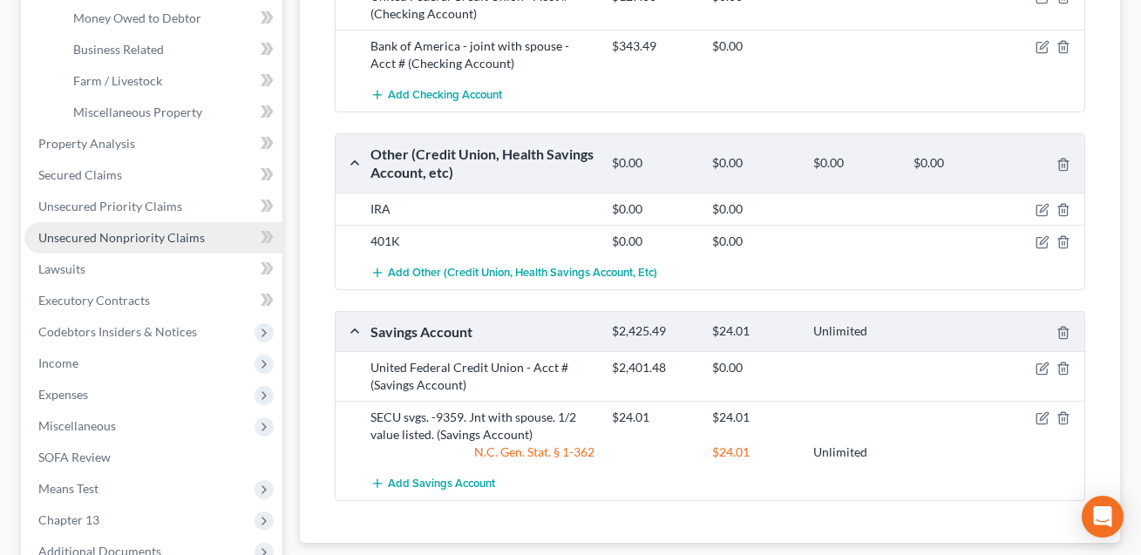
click at [95, 238] on span "Unsecured Nonpriority Claims" at bounding box center [121, 237] width 167 height 15
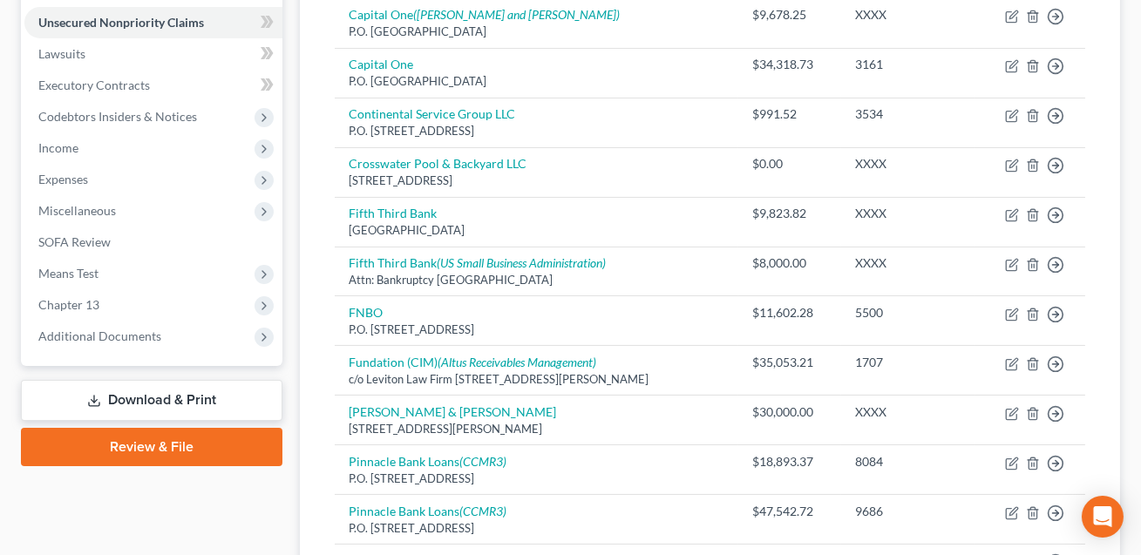
scroll to position [448, 0]
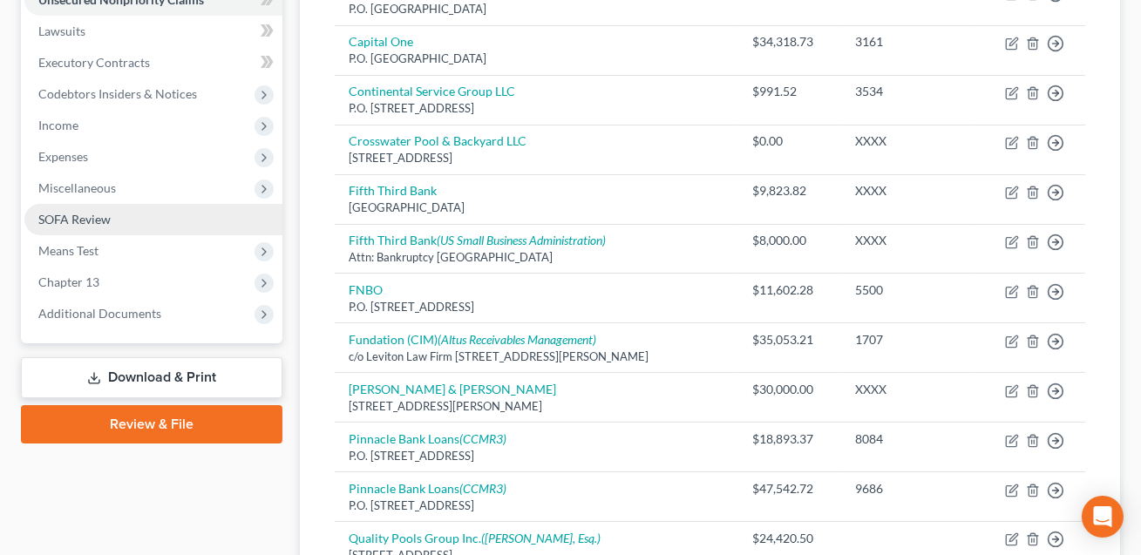
click at [81, 223] on span "SOFA Review" at bounding box center [74, 219] width 72 height 15
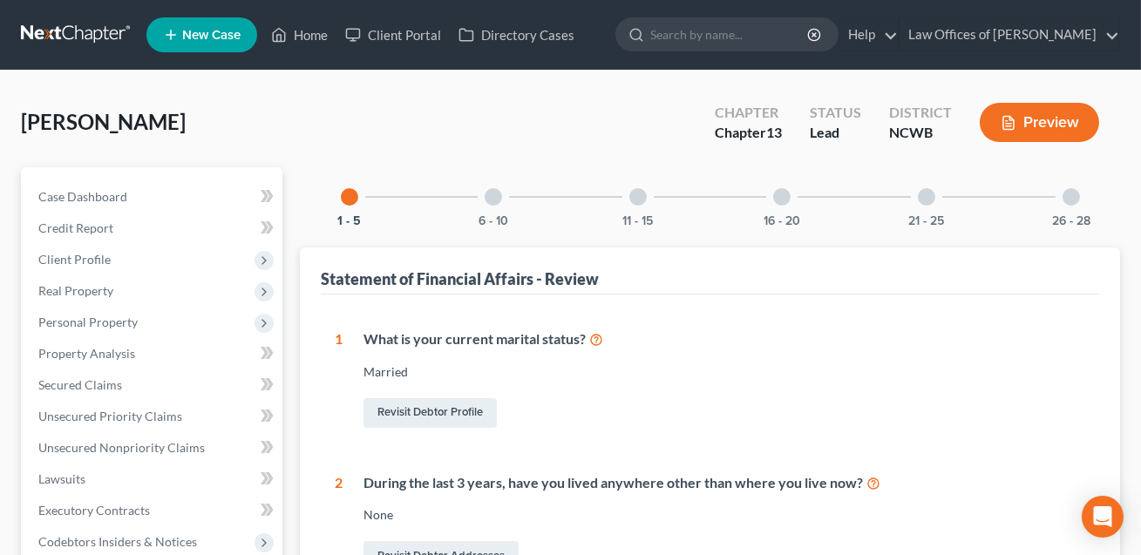
click at [493, 201] on div at bounding box center [493, 196] width 17 height 17
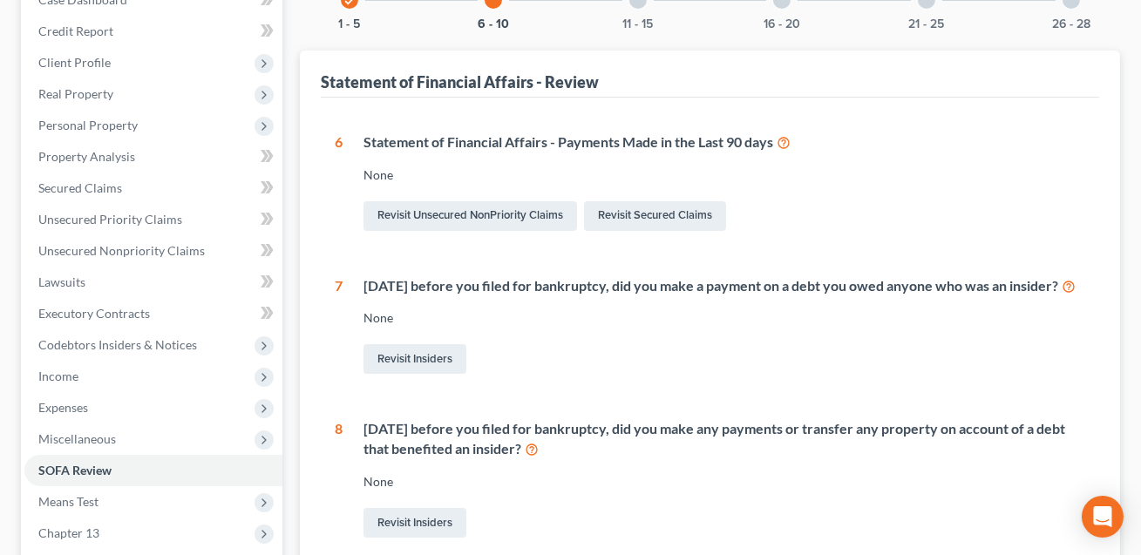
scroll to position [84, 0]
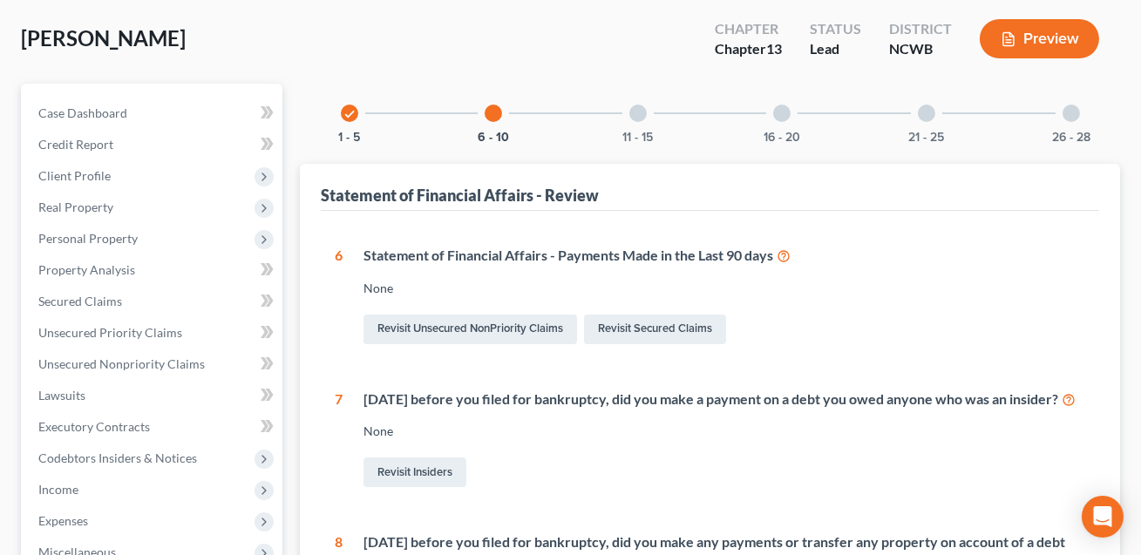
click at [637, 108] on div at bounding box center [637, 113] width 17 height 17
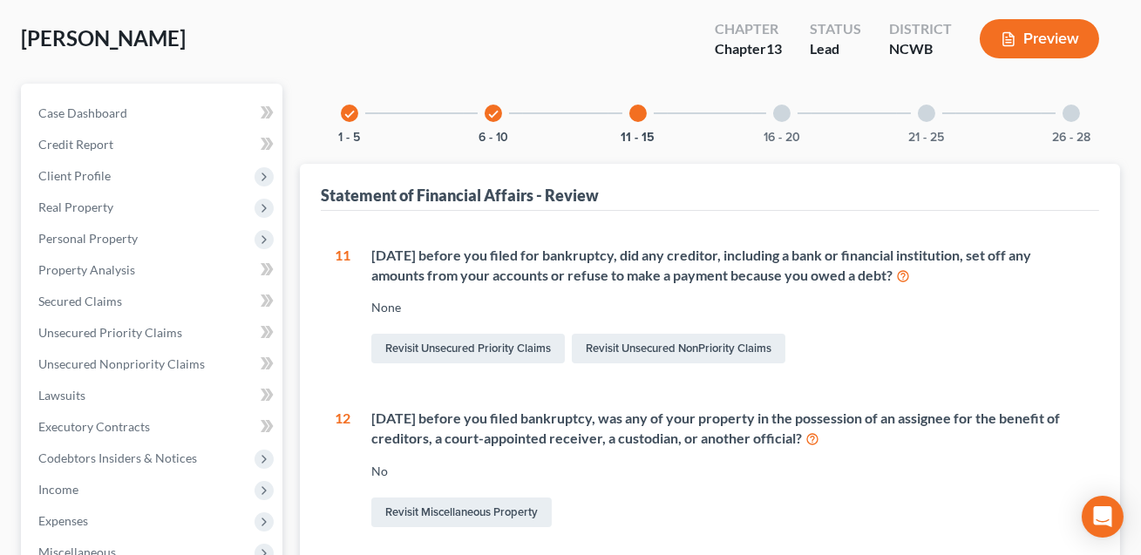
click at [493, 105] on div "check" at bounding box center [493, 113] width 17 height 17
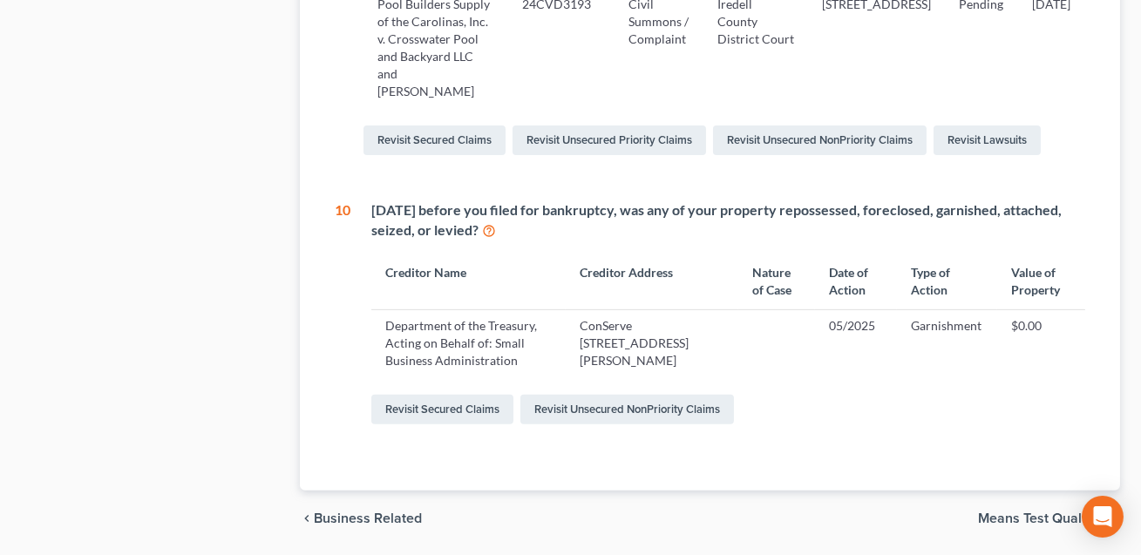
scroll to position [1316, 0]
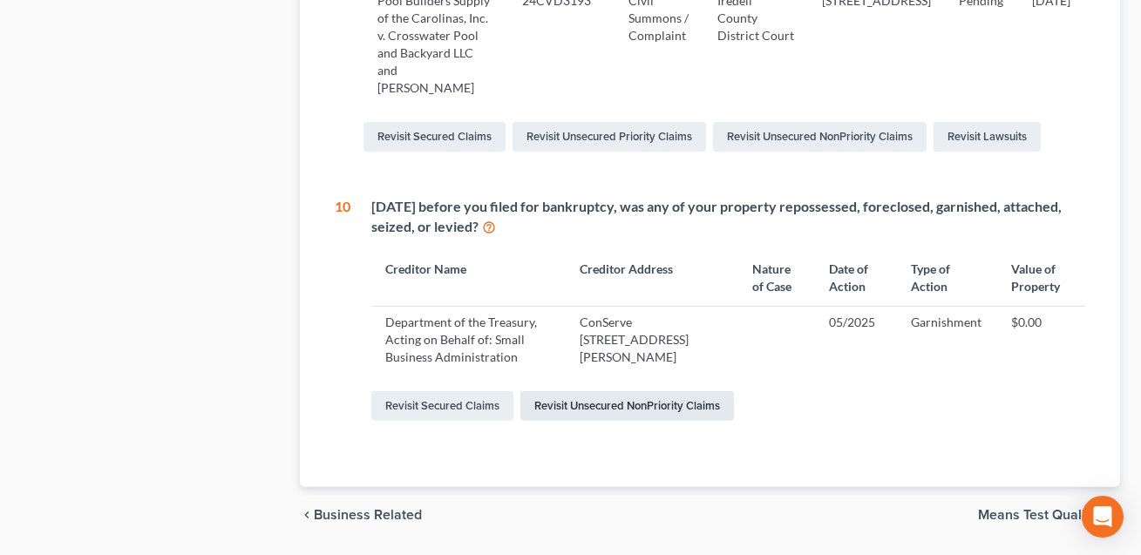
click at [547, 421] on link "Revisit Unsecured NonPriority Claims" at bounding box center [627, 406] width 214 height 30
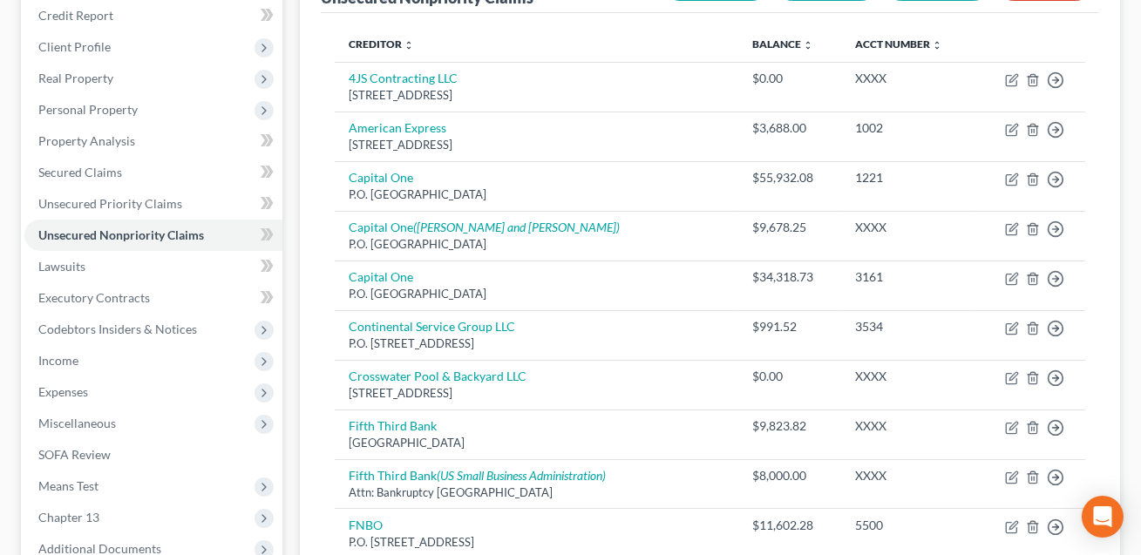
scroll to position [254, 0]
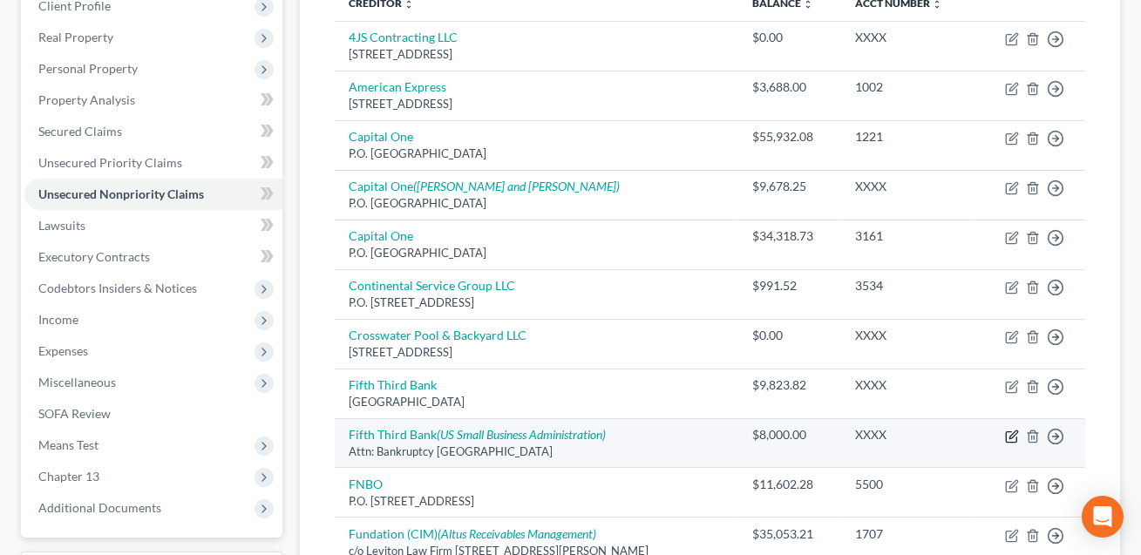
click at [1011, 439] on icon "button" at bounding box center [1012, 437] width 14 height 14
select select "36"
select select "14"
select select "3"
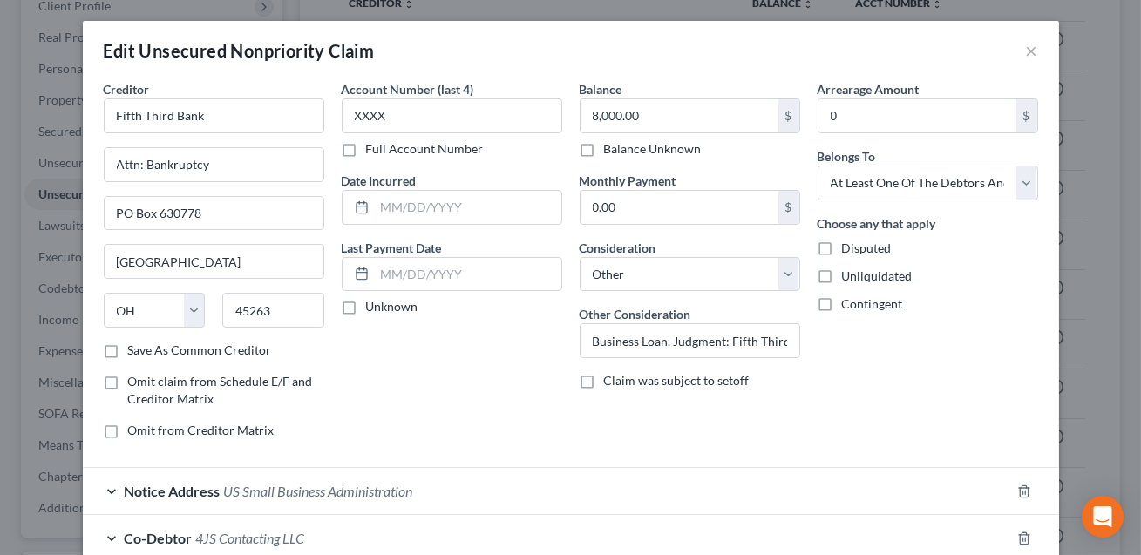
scroll to position [152, 0]
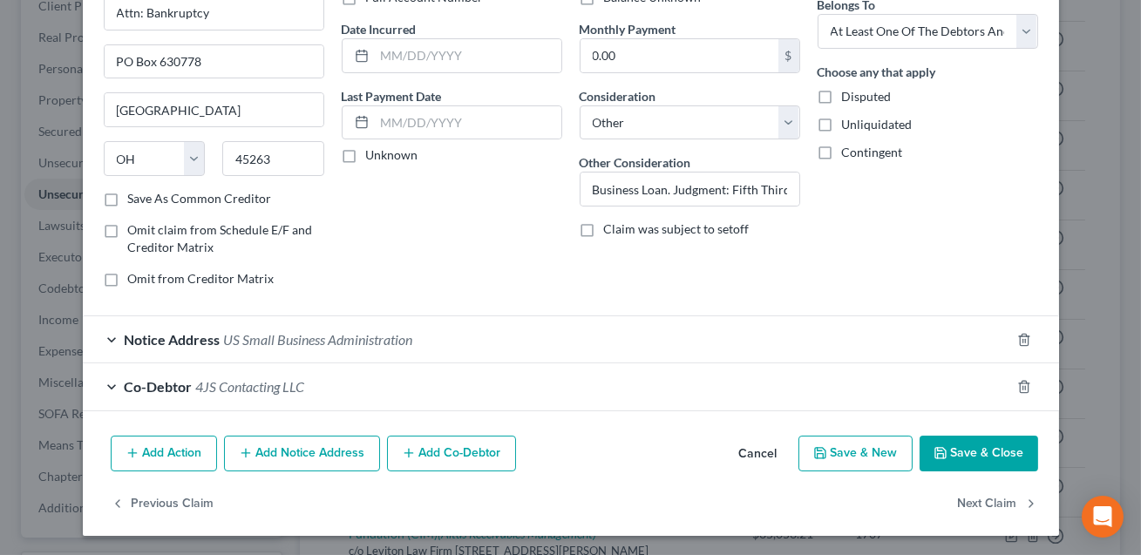
click at [545, 346] on div "Notice Address US Small Business Administration" at bounding box center [547, 339] width 928 height 46
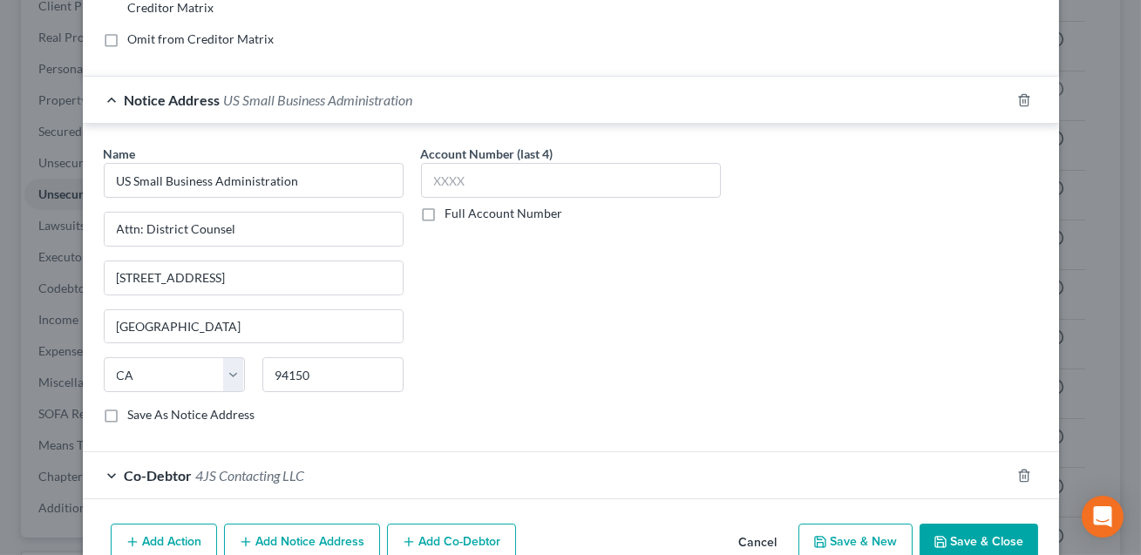
scroll to position [480, 0]
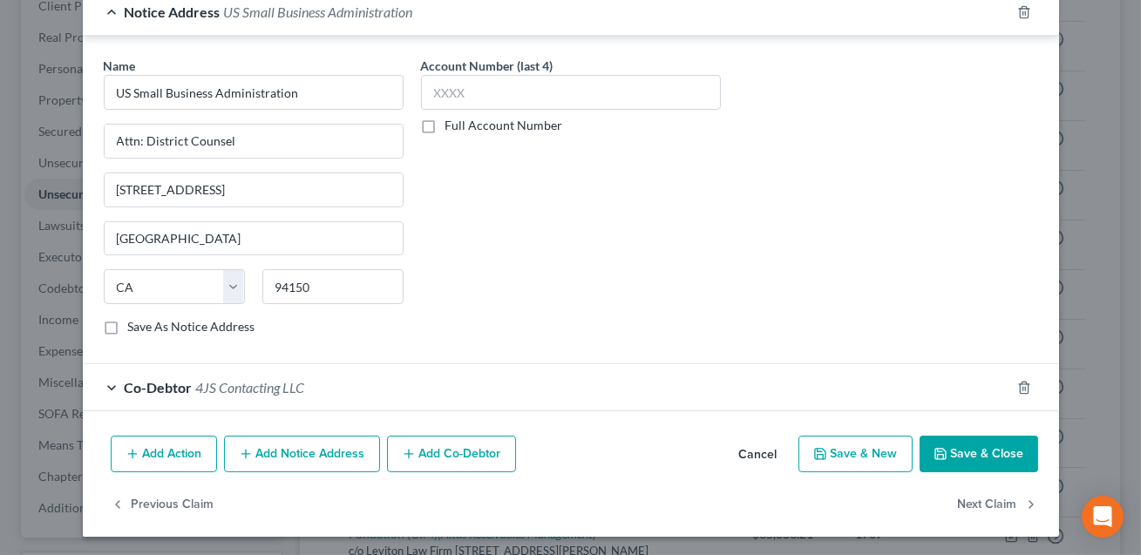
click at [960, 465] on button "Save & Close" at bounding box center [979, 454] width 119 height 37
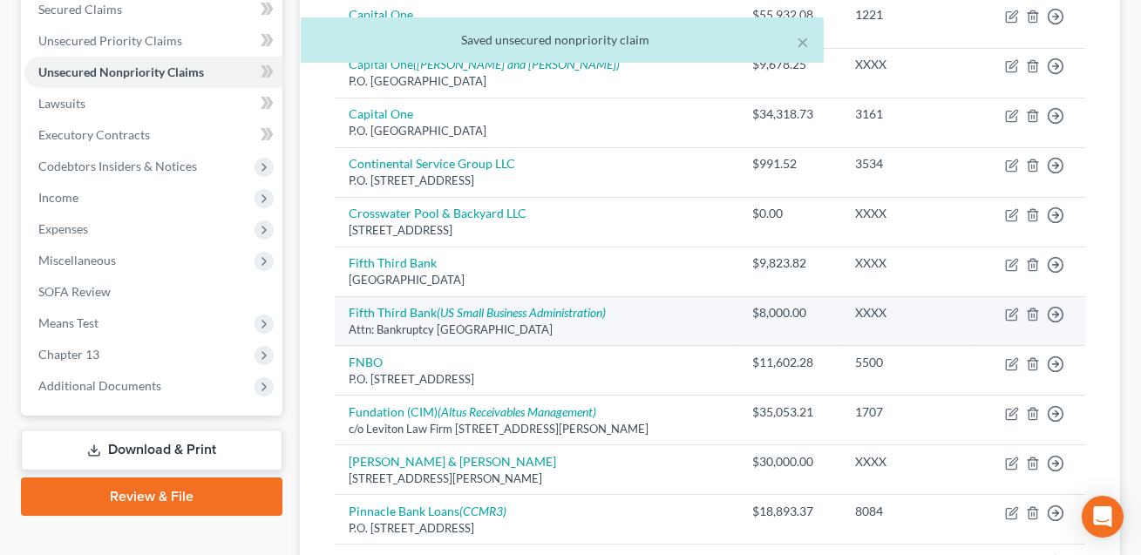
scroll to position [282, 0]
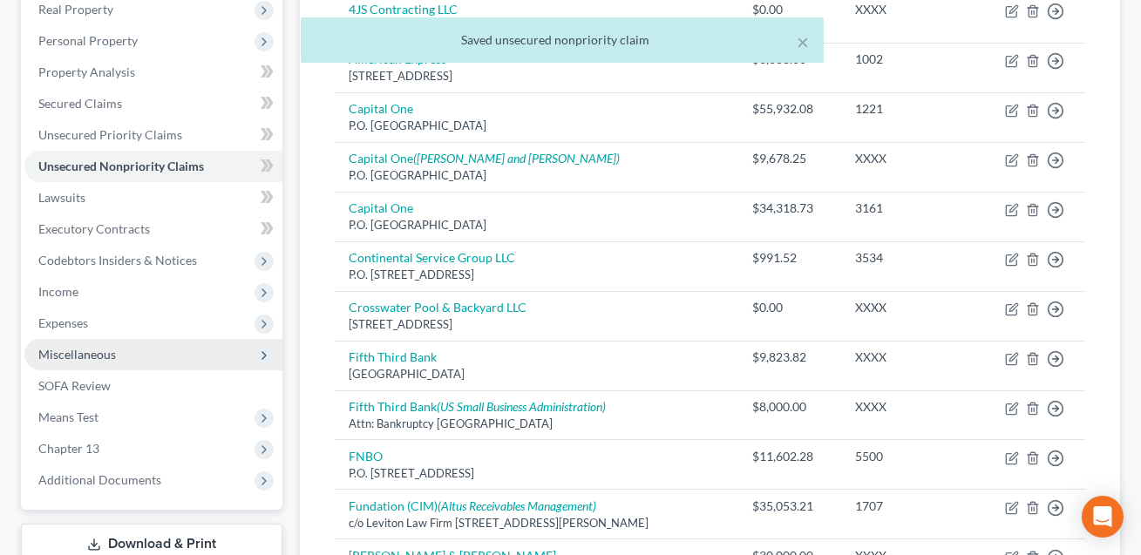
click at [92, 347] on span "Miscellaneous" at bounding box center [77, 354] width 78 height 15
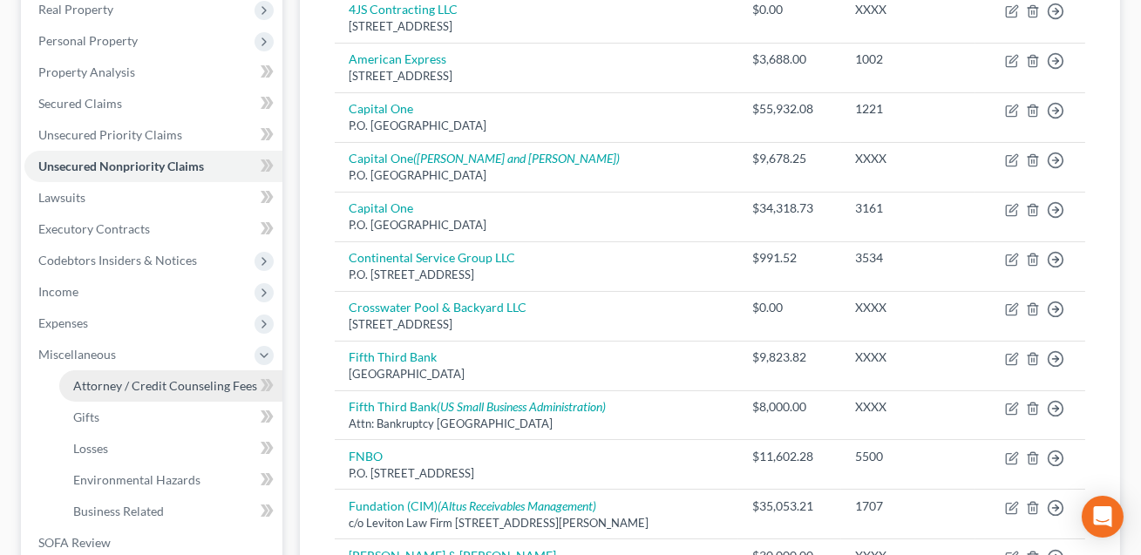
click at [97, 386] on span "Attorney / Credit Counseling Fees" at bounding box center [165, 385] width 184 height 15
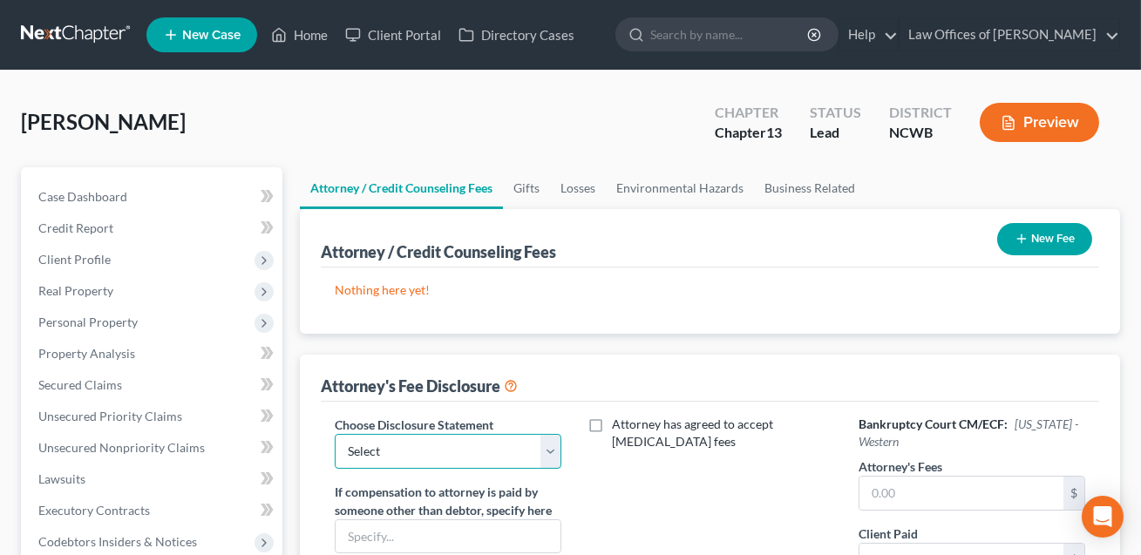
click at [408, 446] on select "Select Attorney Fee Discloure" at bounding box center [448, 451] width 227 height 35
select select "0"
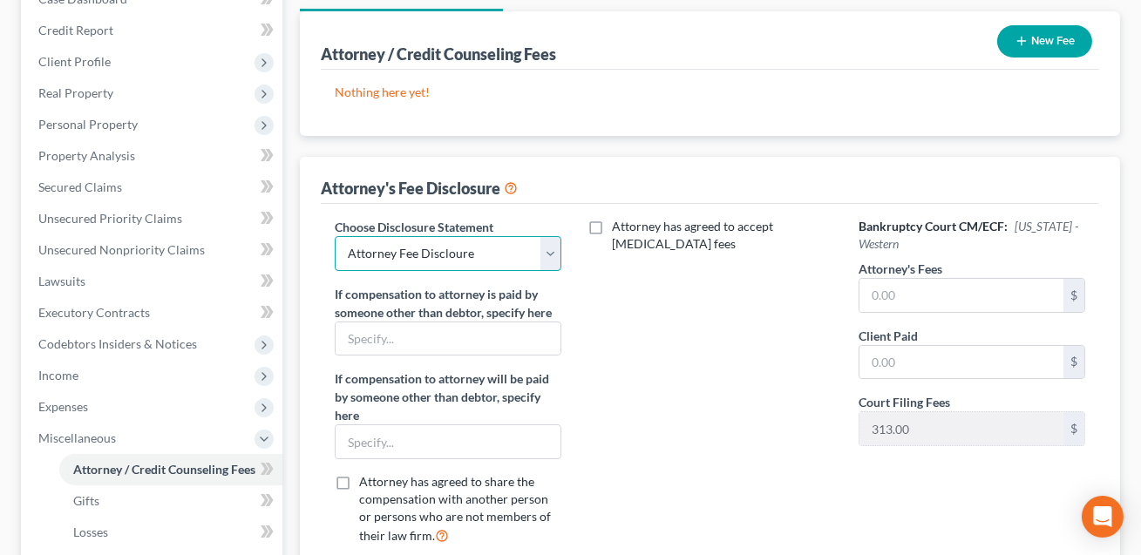
scroll to position [206, 0]
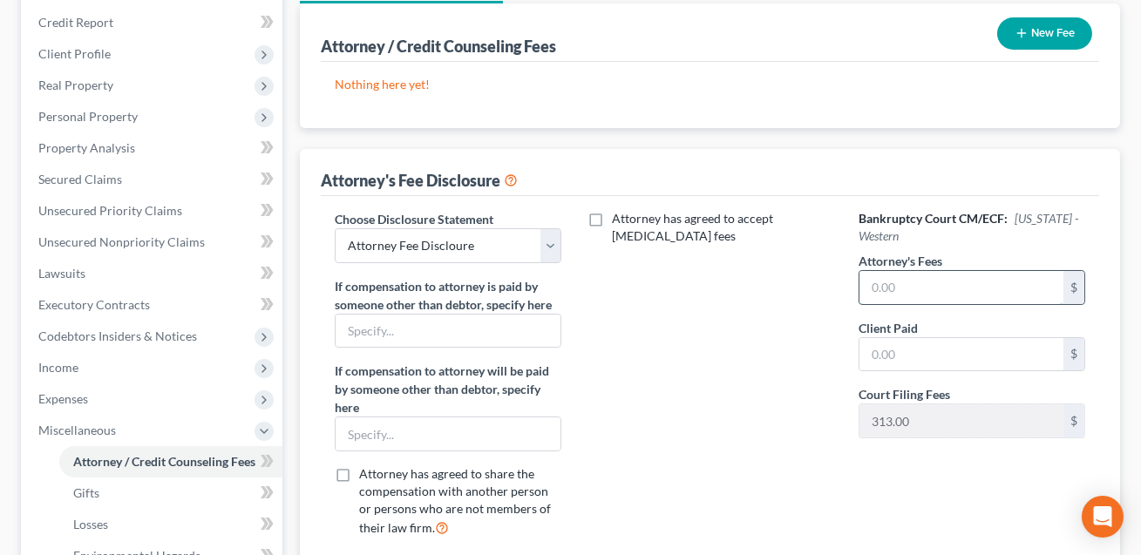
click at [888, 286] on input "text" at bounding box center [962, 287] width 204 height 33
type input "5,000.00"
click at [947, 349] on input "text" at bounding box center [962, 354] width 204 height 33
click at [919, 351] on input "500.00" at bounding box center [962, 354] width 204 height 33
type input "5"
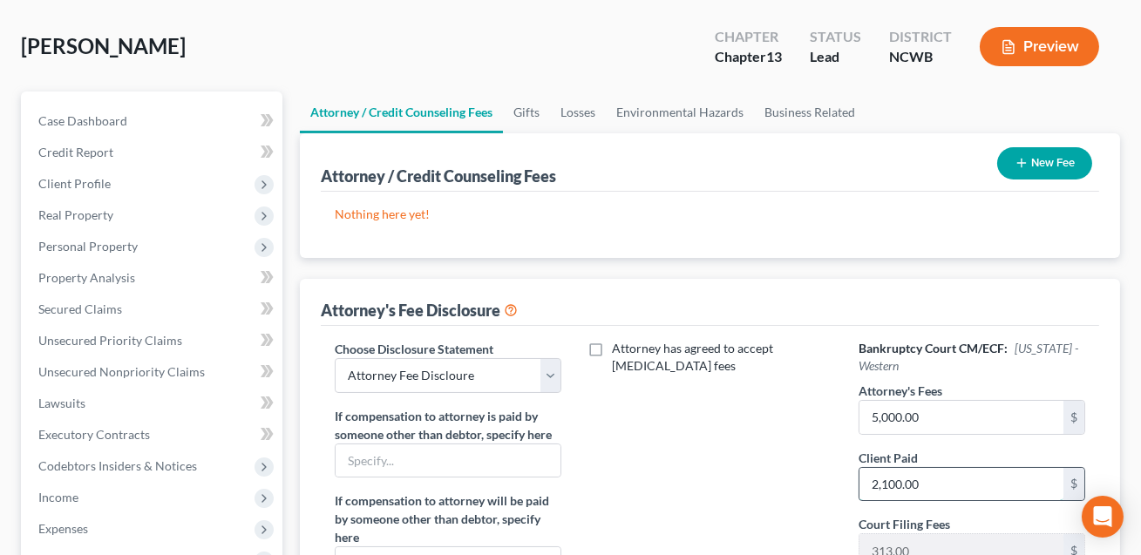
scroll to position [0, 0]
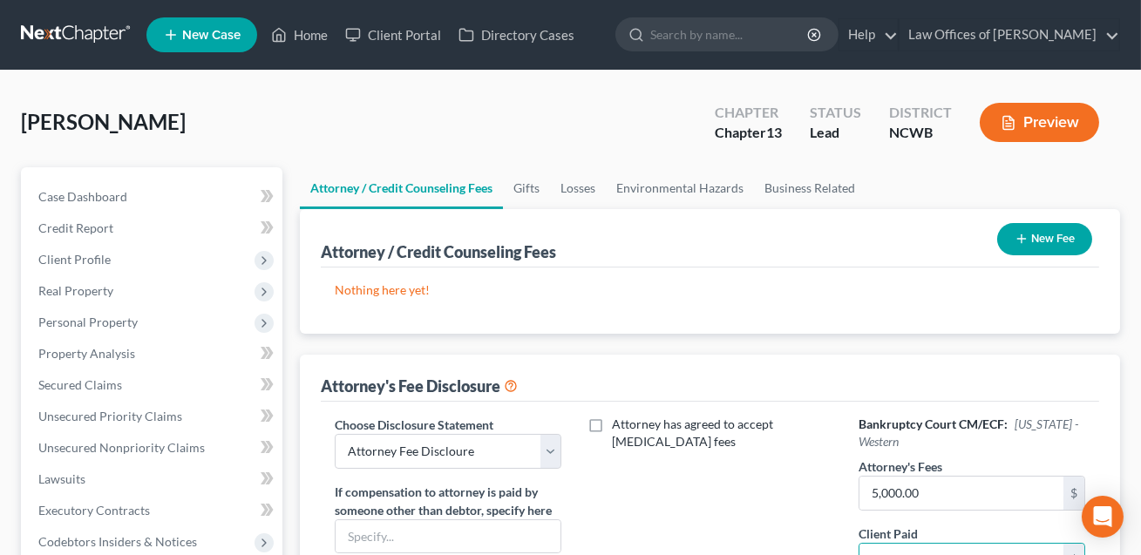
type input "2,100.00"
click at [1068, 241] on button "New Fee" at bounding box center [1044, 239] width 95 height 32
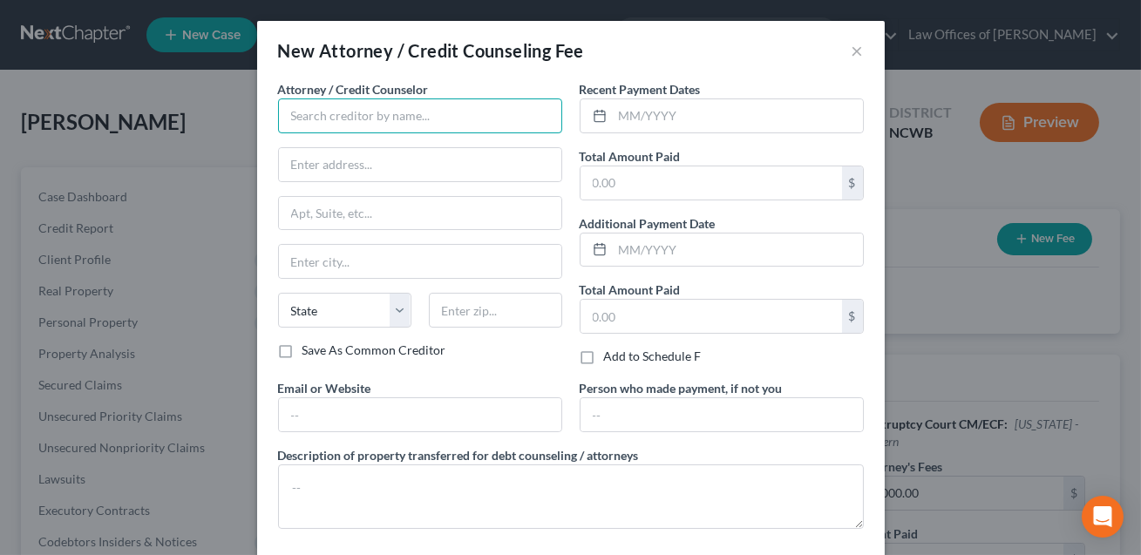
click at [337, 112] on input "text" at bounding box center [420, 116] width 284 height 35
click at [343, 118] on input "Law Offcies of [PERSON_NAME]" at bounding box center [420, 116] width 284 height 35
click at [396, 118] on input "Law Offices of [PERSON_NAME]" at bounding box center [420, 116] width 284 height 35
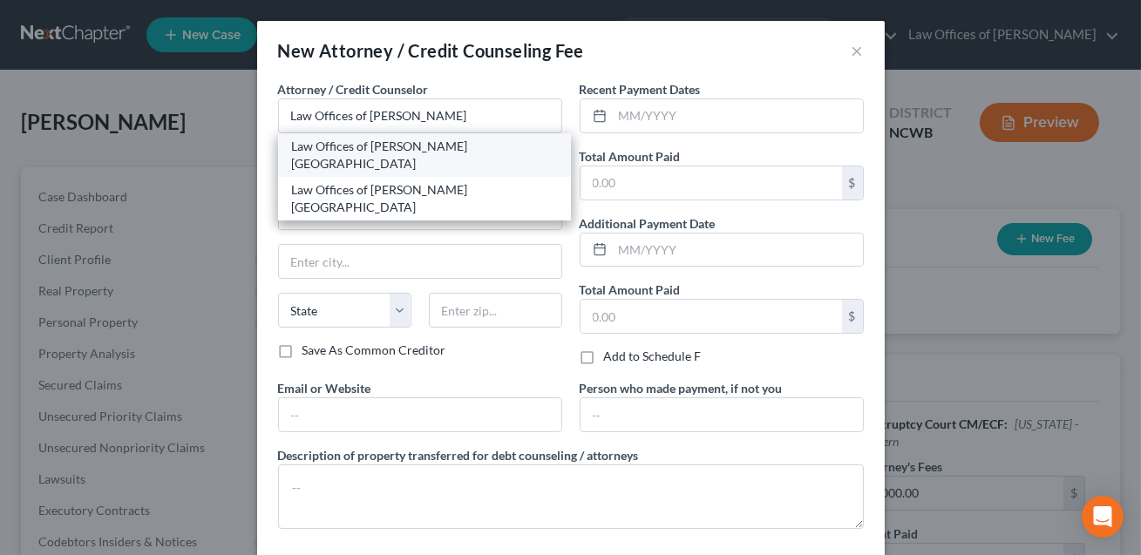
click at [440, 141] on div "Law Offices of [PERSON_NAME] [GEOGRAPHIC_DATA]" at bounding box center [424, 155] width 265 height 35
type input "Law Offices of [PERSON_NAME] [GEOGRAPHIC_DATA]"
type input "[STREET_ADDRESS]"
type input "[GEOGRAPHIC_DATA]"
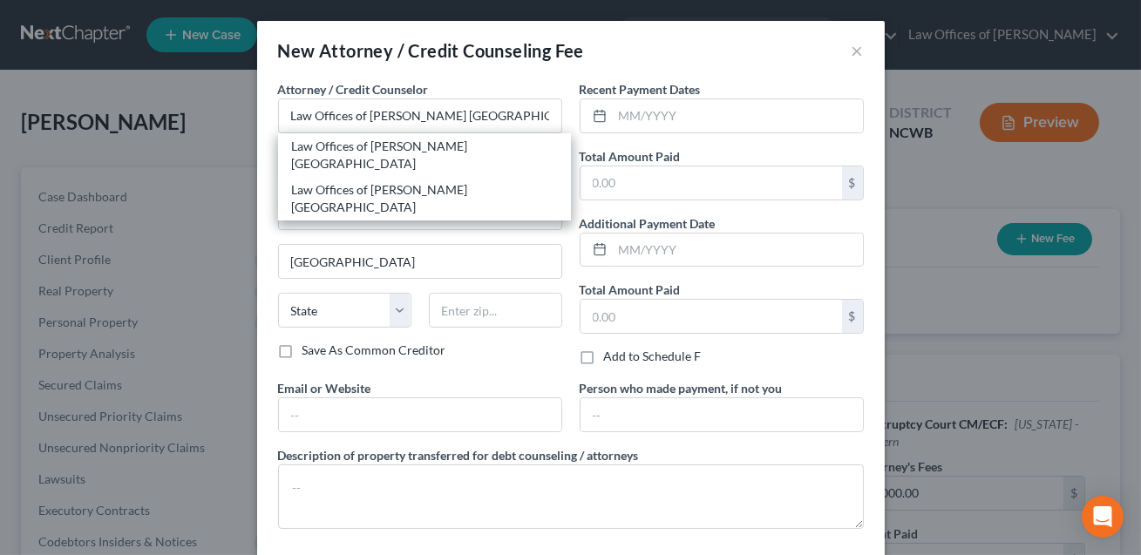
select select "28"
type input "28677"
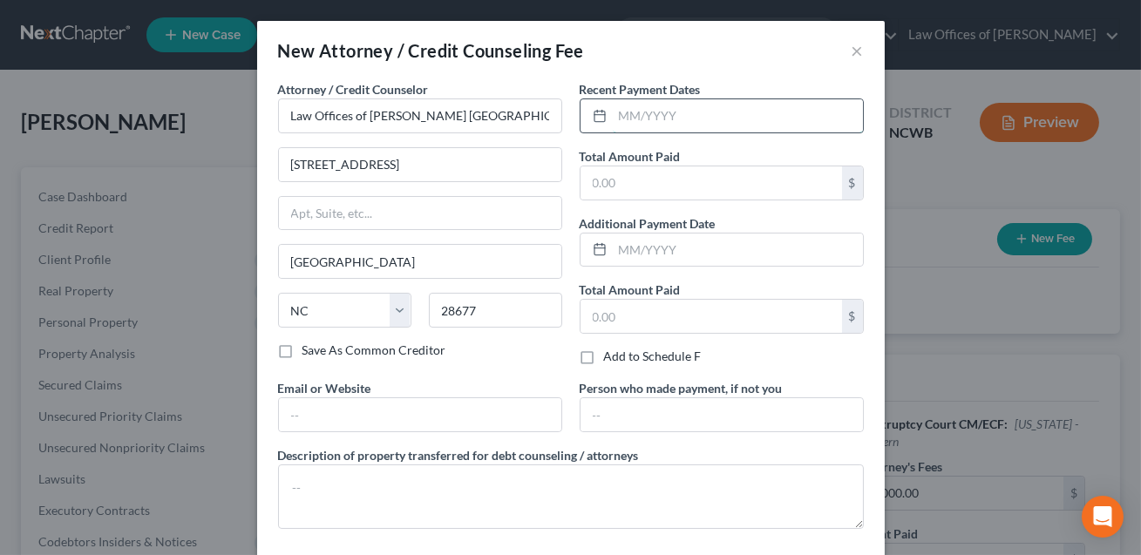
click at [617, 118] on input "text" at bounding box center [738, 115] width 250 height 33
type input "05/2025"
click at [619, 173] on input "text" at bounding box center [712, 183] width 262 height 33
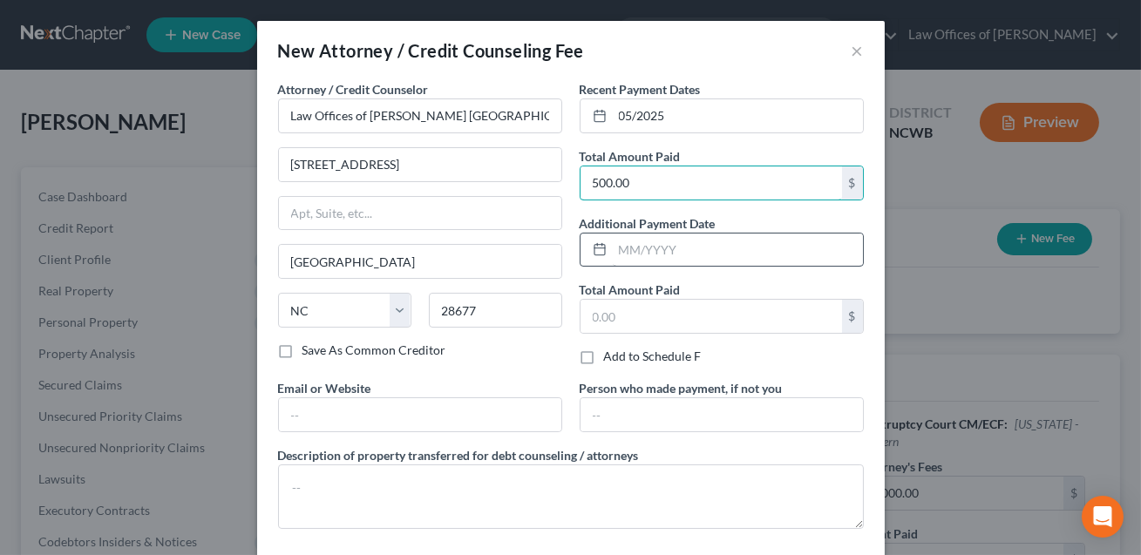
type input "500.00"
click at [621, 248] on input "text" at bounding box center [738, 250] width 250 height 33
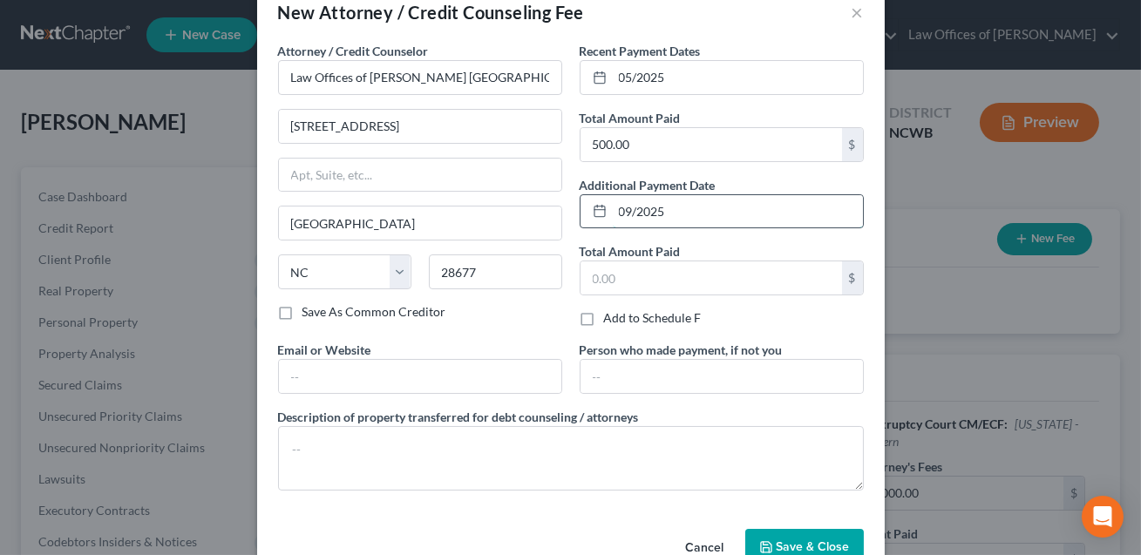
scroll to position [31, 0]
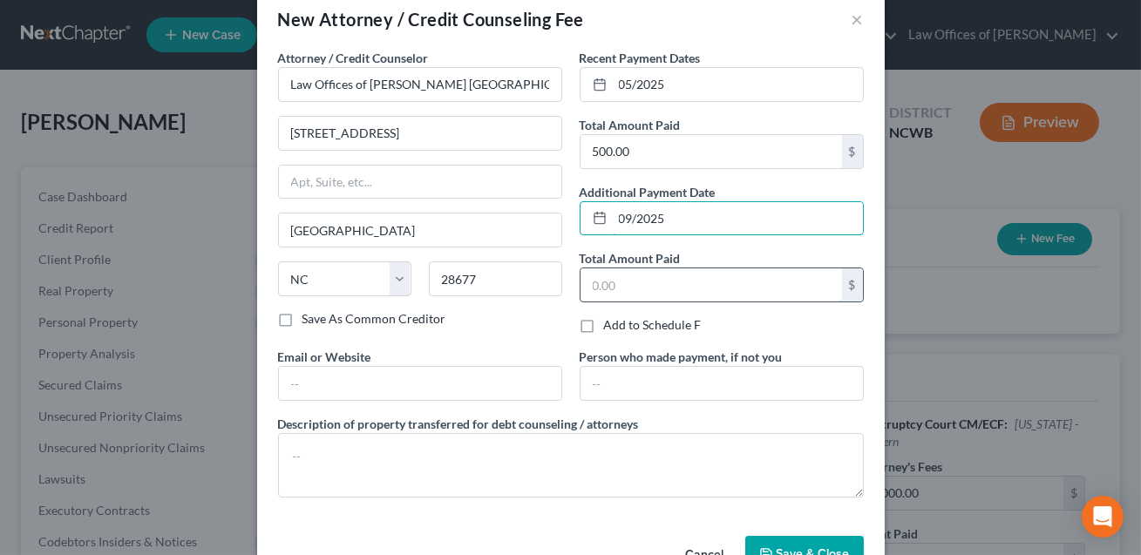
type input "09/2025"
click at [655, 282] on input "text" at bounding box center [712, 285] width 262 height 33
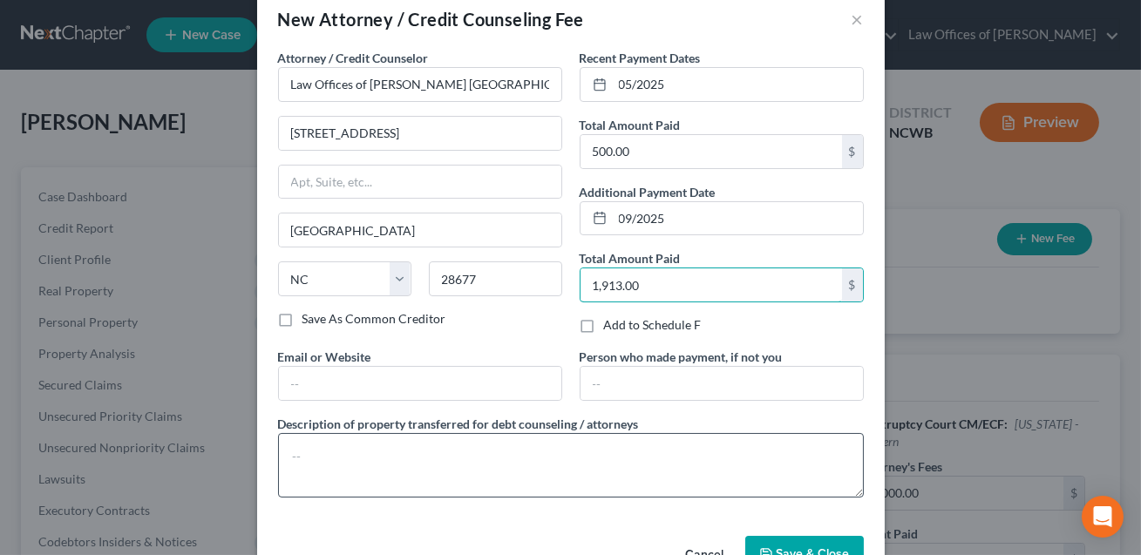
type input "1,913.00"
click at [391, 453] on textarea at bounding box center [571, 465] width 586 height 65
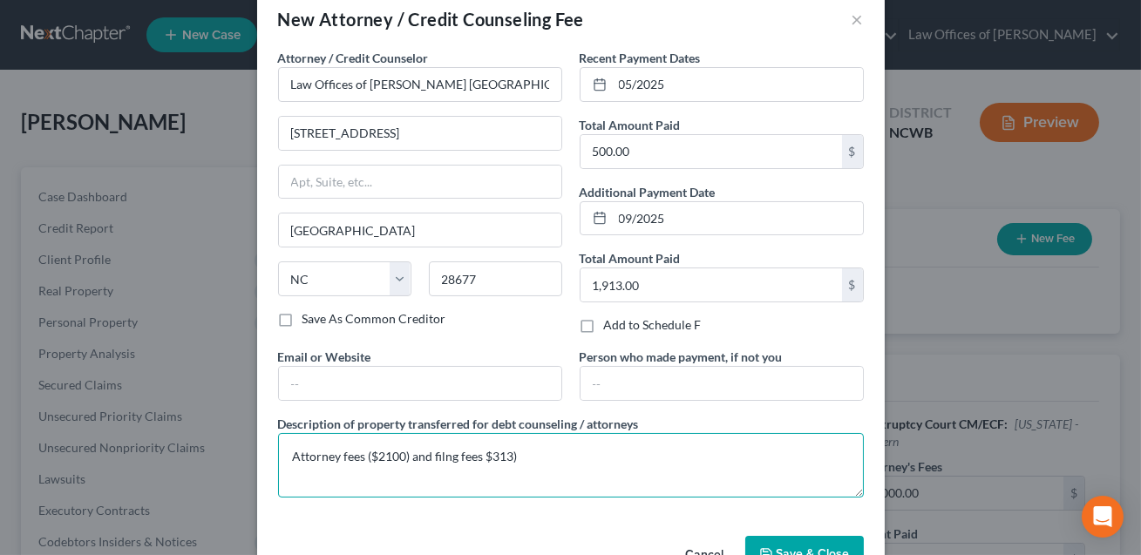
click at [486, 454] on textarea "Attorney fees ($2100) and filng fees $313)" at bounding box center [571, 465] width 586 height 65
click at [445, 455] on textarea "Attorney fees ($2100) and filng fees ($313)" at bounding box center [571, 465] width 586 height 65
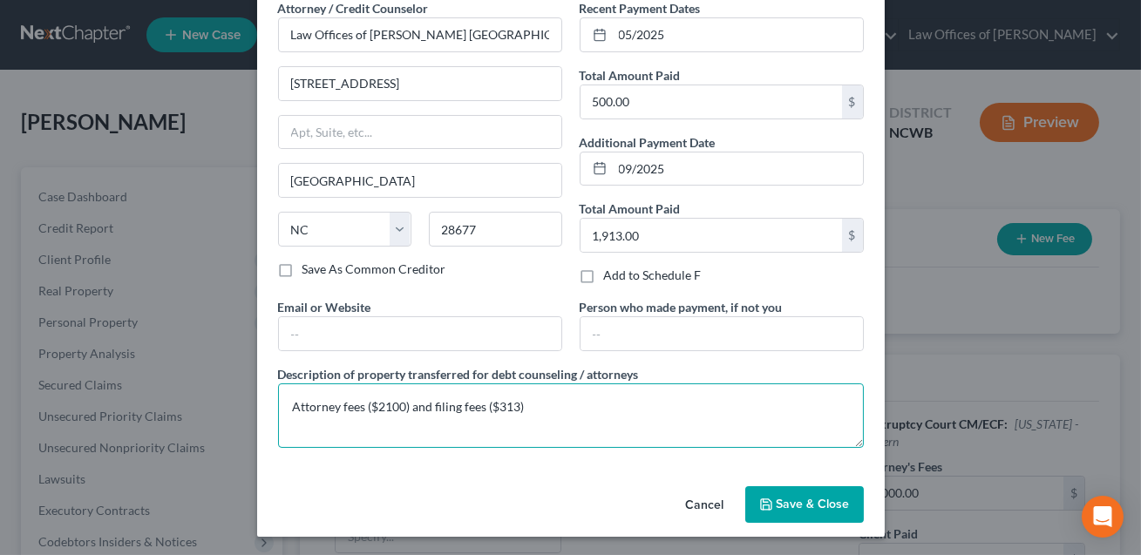
type textarea "Attorney fees ($2100) and filing fees ($313)"
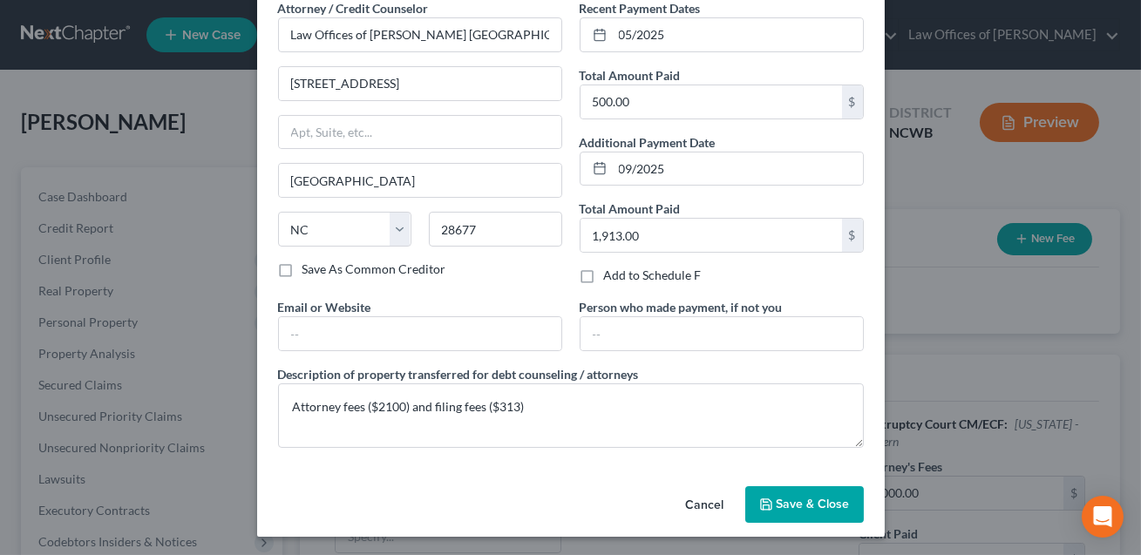
click at [798, 511] on button "Save & Close" at bounding box center [804, 504] width 119 height 37
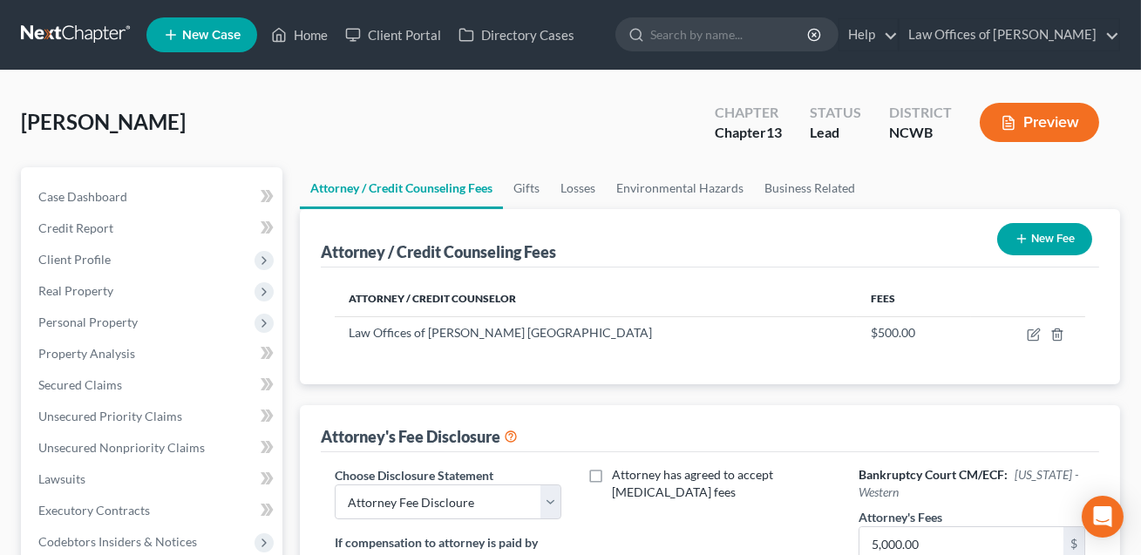
click at [1063, 239] on button "New Fee" at bounding box center [1044, 239] width 95 height 32
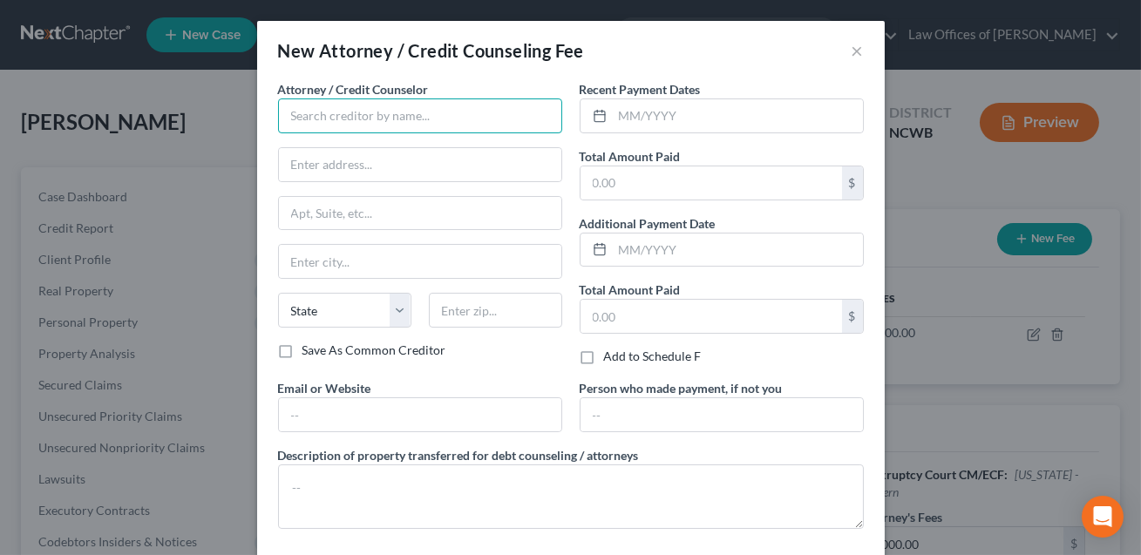
click at [352, 119] on input "text" at bounding box center [420, 116] width 284 height 35
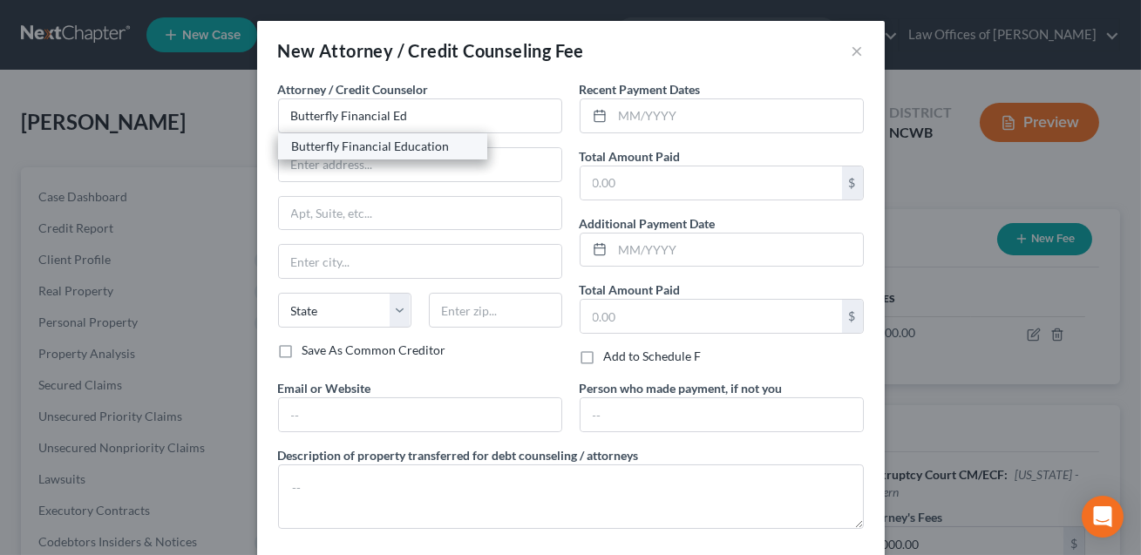
click at [347, 146] on div "Butterfly Financial Education" at bounding box center [382, 146] width 181 height 17
type input "Butterfly Financial Education"
type input "(Online)"
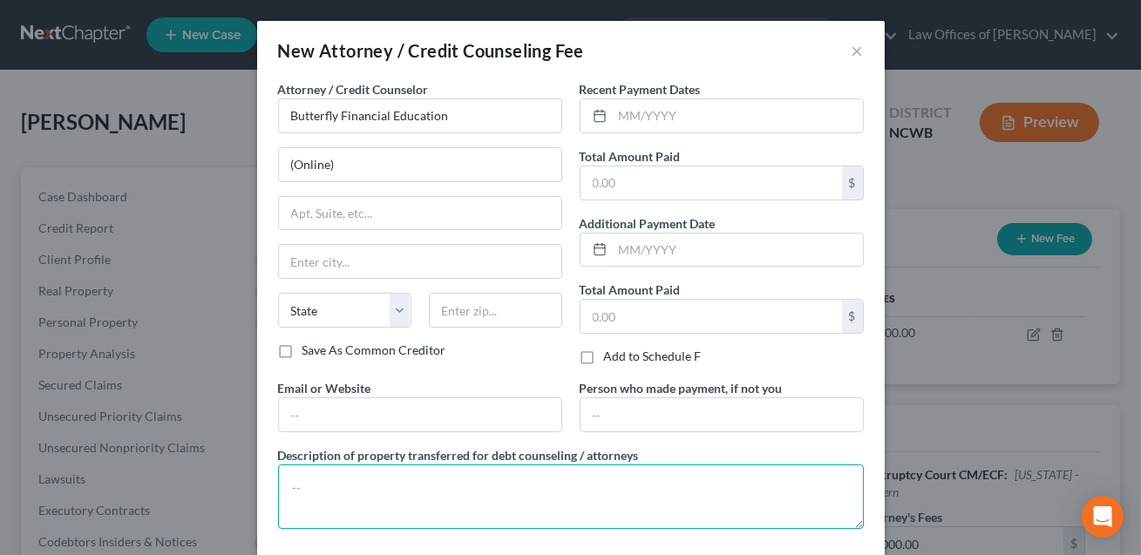
click at [340, 491] on textarea at bounding box center [571, 497] width 586 height 65
type textarea "Credit counseling class."
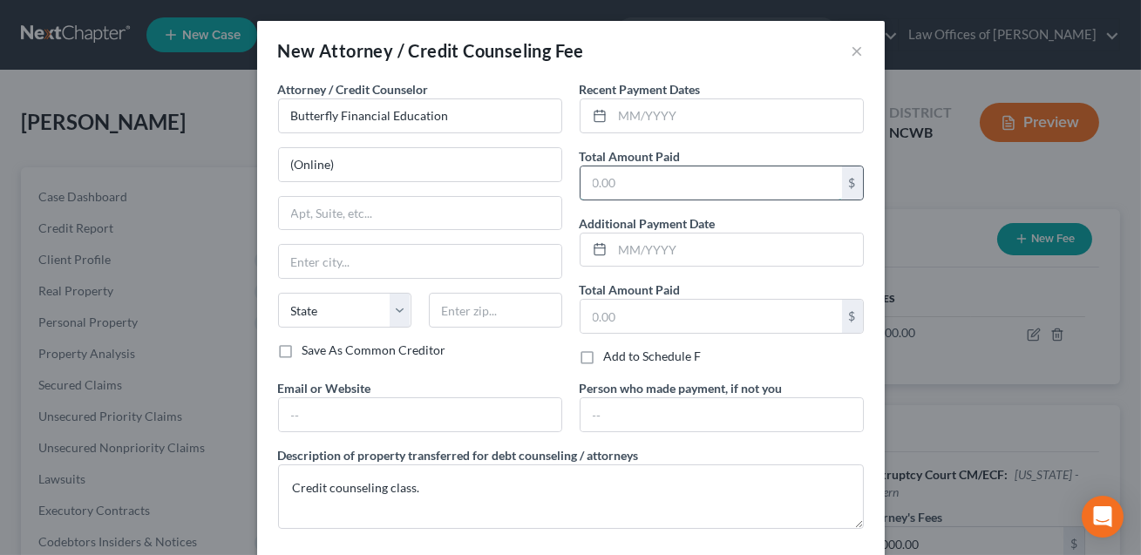
click at [595, 186] on input "text" at bounding box center [712, 183] width 262 height 33
type input "25.00"
click at [629, 119] on input "text" at bounding box center [738, 115] width 250 height 33
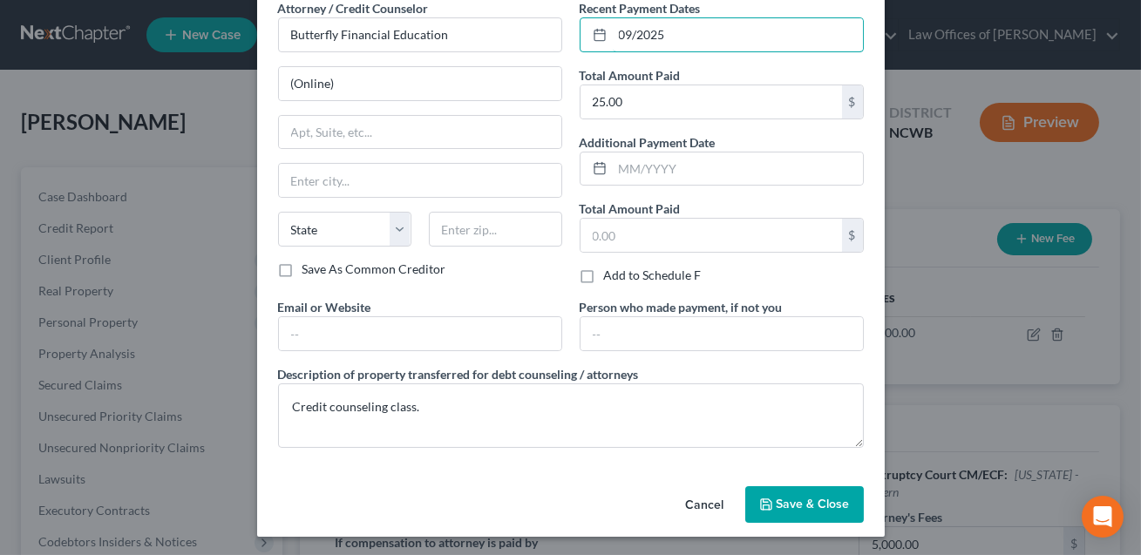
type input "09/2025"
click at [799, 493] on button "Save & Close" at bounding box center [804, 504] width 119 height 37
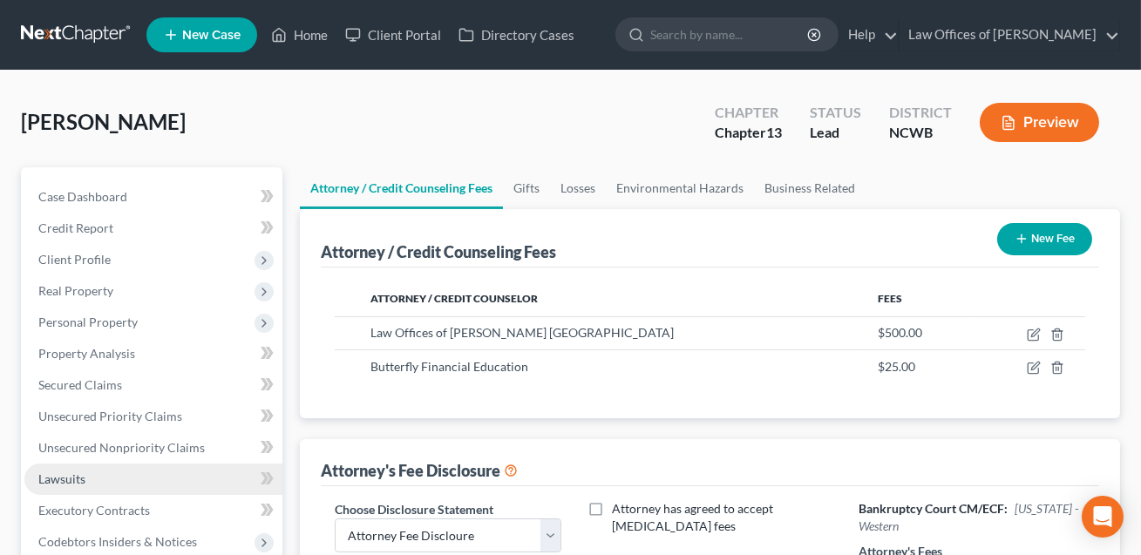
scroll to position [54, 0]
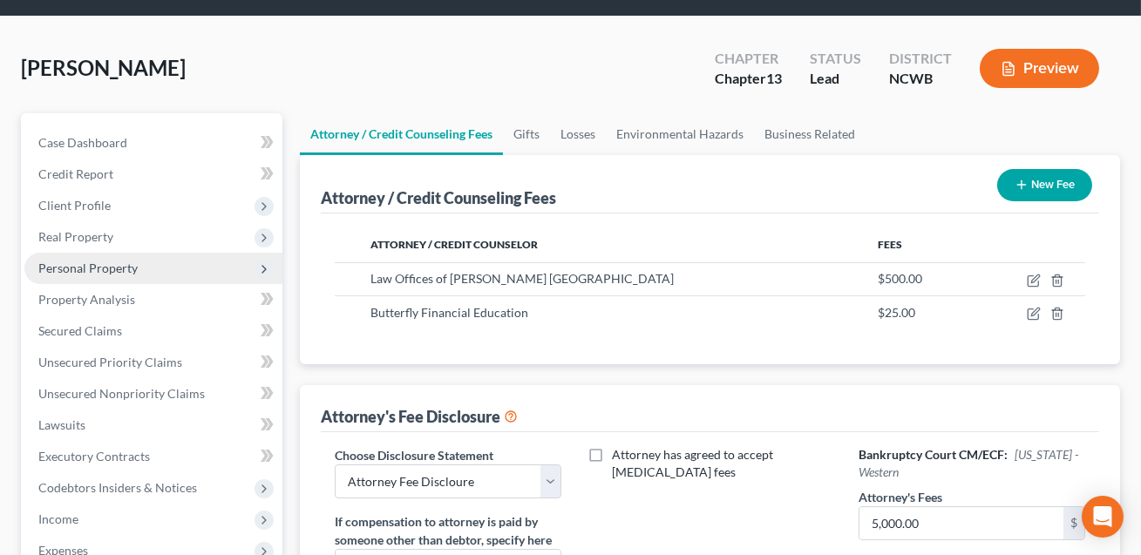
click at [88, 269] on span "Personal Property" at bounding box center [87, 268] width 99 height 15
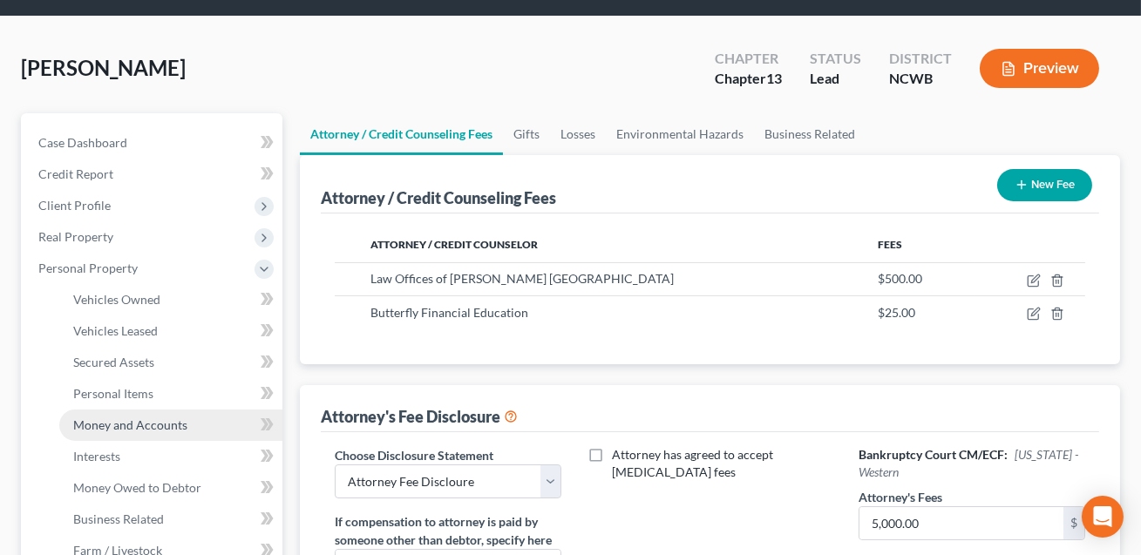
click at [99, 423] on span "Money and Accounts" at bounding box center [130, 425] width 114 height 15
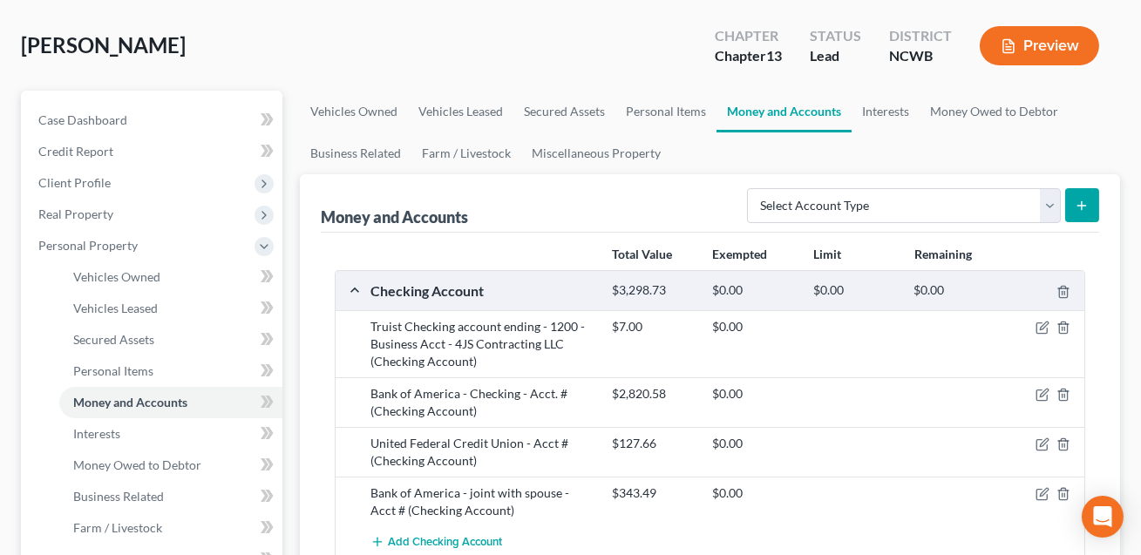
scroll to position [78, 0]
click at [1044, 443] on icon "button" at bounding box center [1044, 443] width 8 height 8
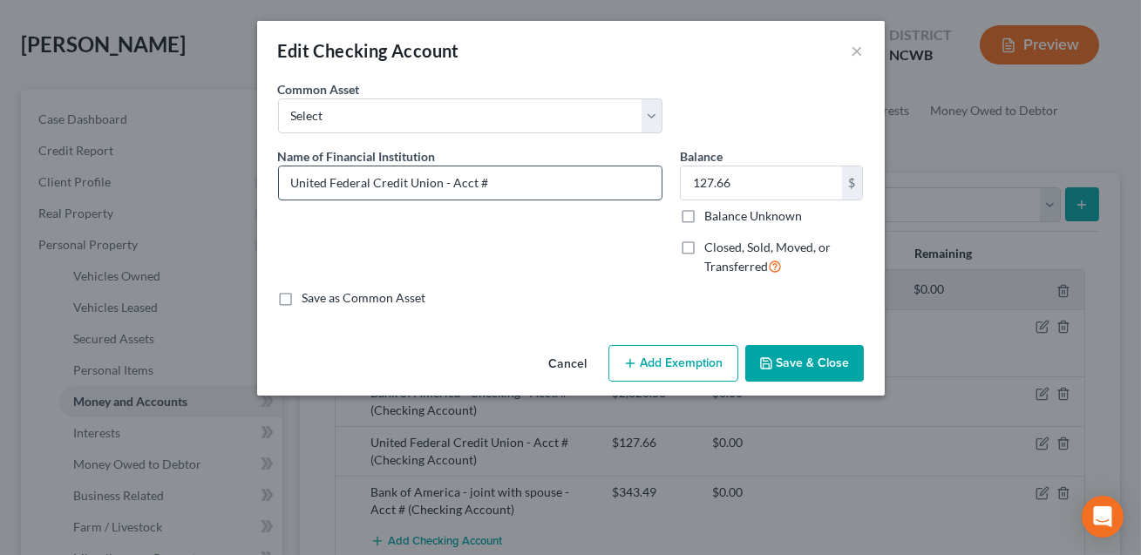
click at [486, 185] on input "United Federal Credit Union - Acct #" at bounding box center [470, 183] width 383 height 33
type input "United Federal Credit Union - Acct #1019"
click at [728, 188] on input "127.66" at bounding box center [761, 183] width 161 height 33
type input "2,278.59"
click at [677, 363] on button "Add Exemption" at bounding box center [674, 363] width 130 height 37
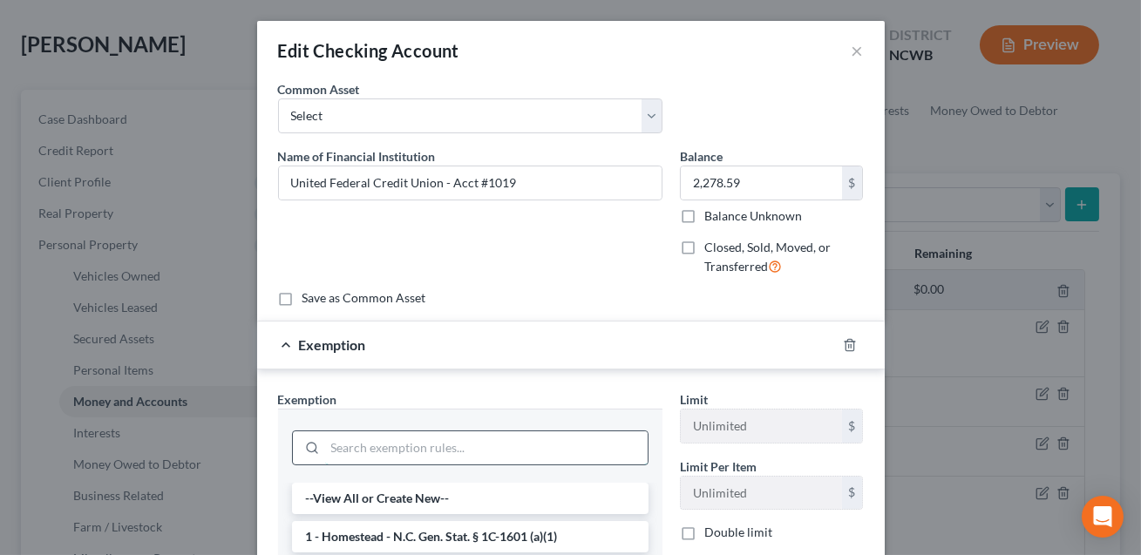
click at [446, 446] on input "search" at bounding box center [486, 448] width 323 height 33
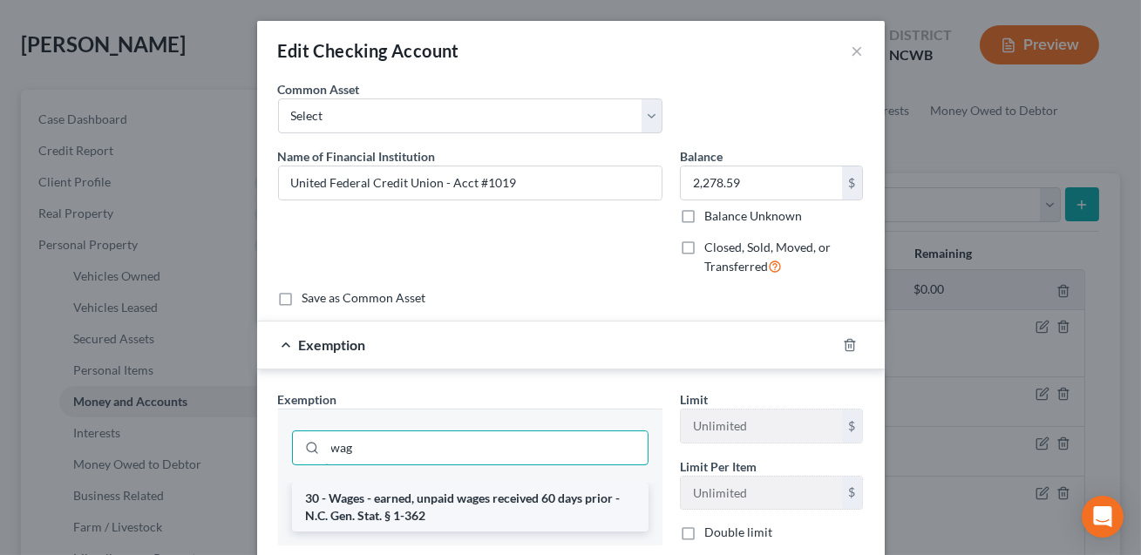
type input "wag"
click at [439, 498] on li "30 - Wages - earned, unpaid wages received 60 days prior - N.C. Gen. Stat. § 1-…" at bounding box center [470, 507] width 357 height 49
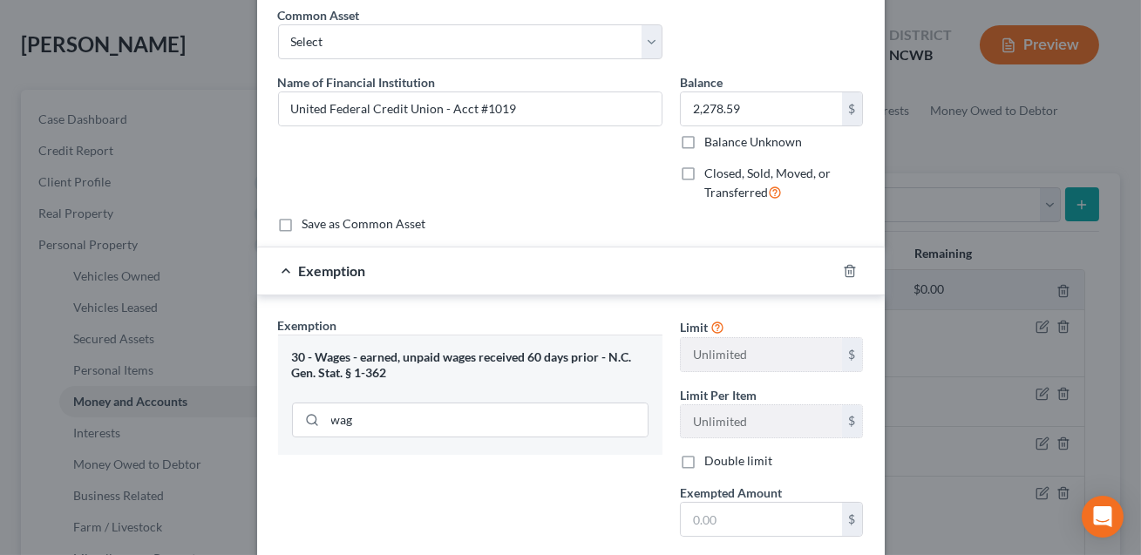
scroll to position [130, 0]
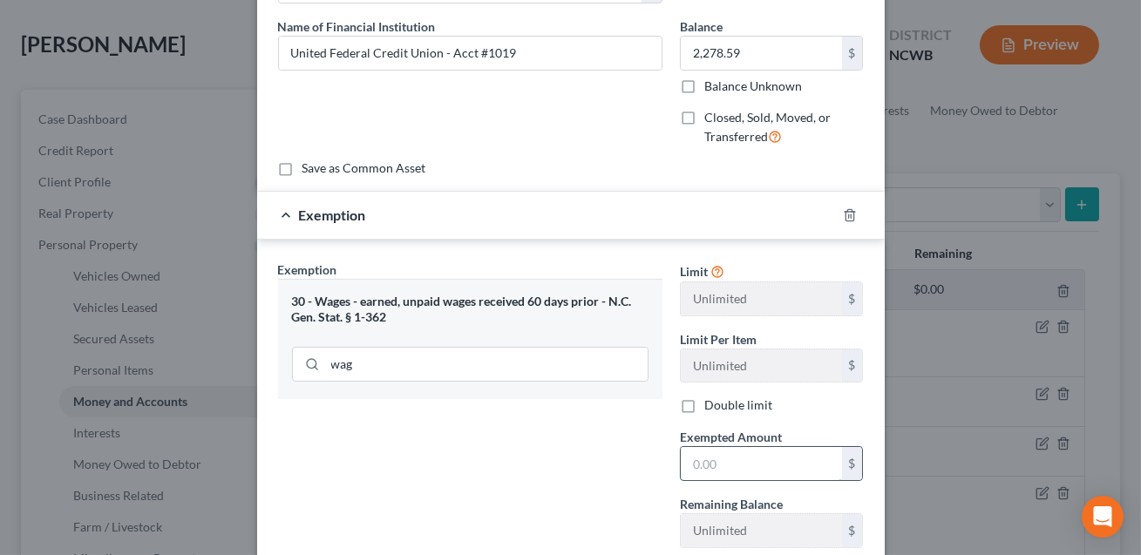
click at [699, 463] on input "text" at bounding box center [761, 463] width 161 height 33
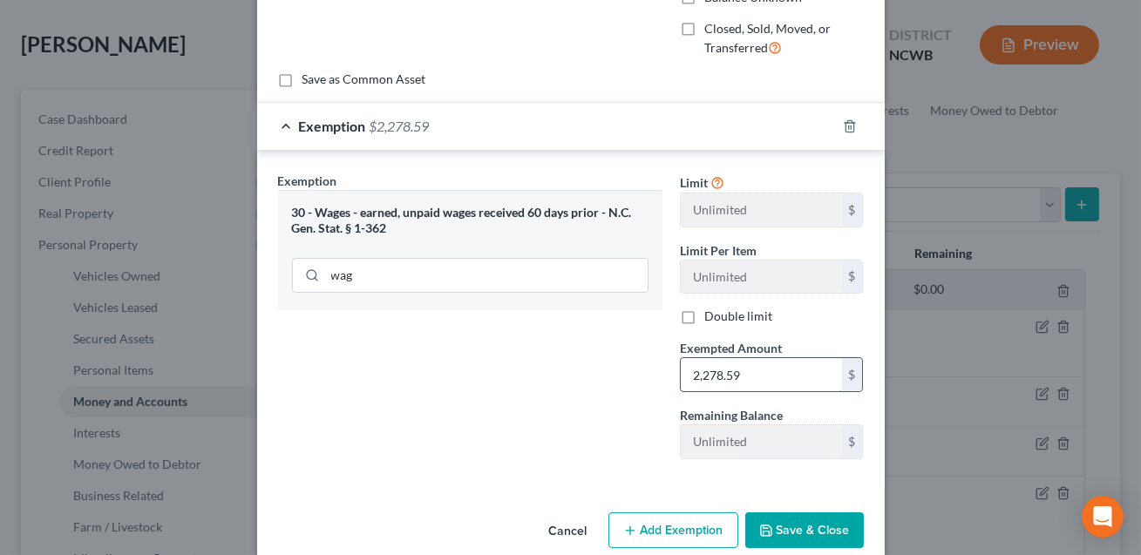
scroll to position [245, 0]
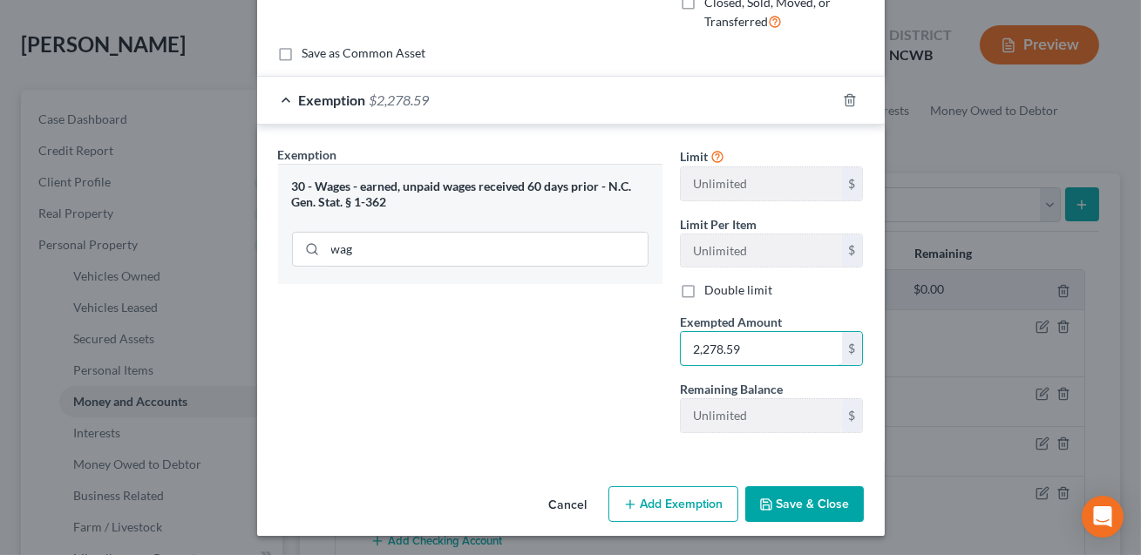
type input "2,278.59"
click at [825, 509] on button "Save & Close" at bounding box center [804, 504] width 119 height 37
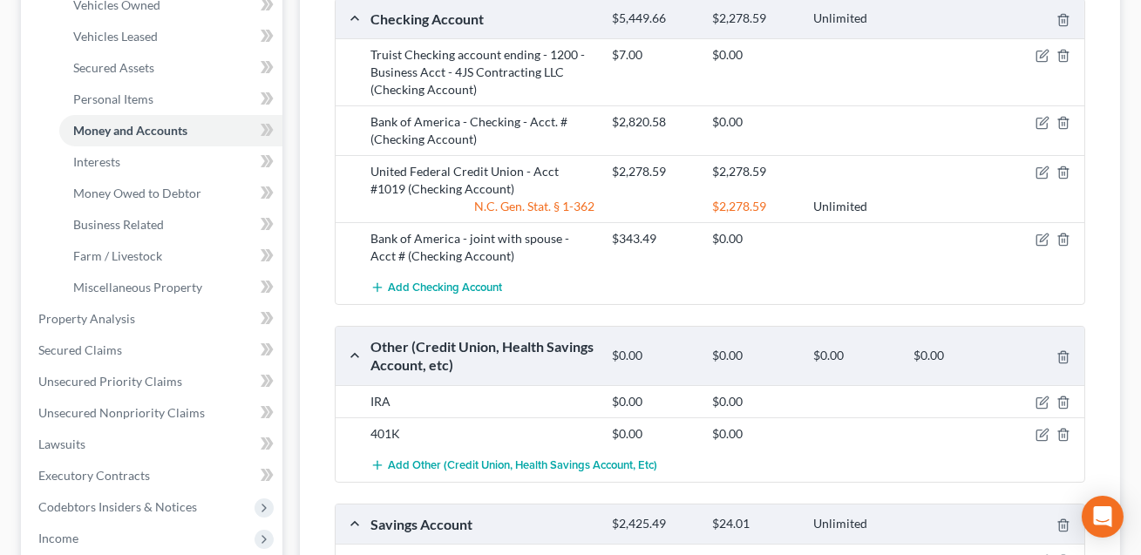
scroll to position [364, 0]
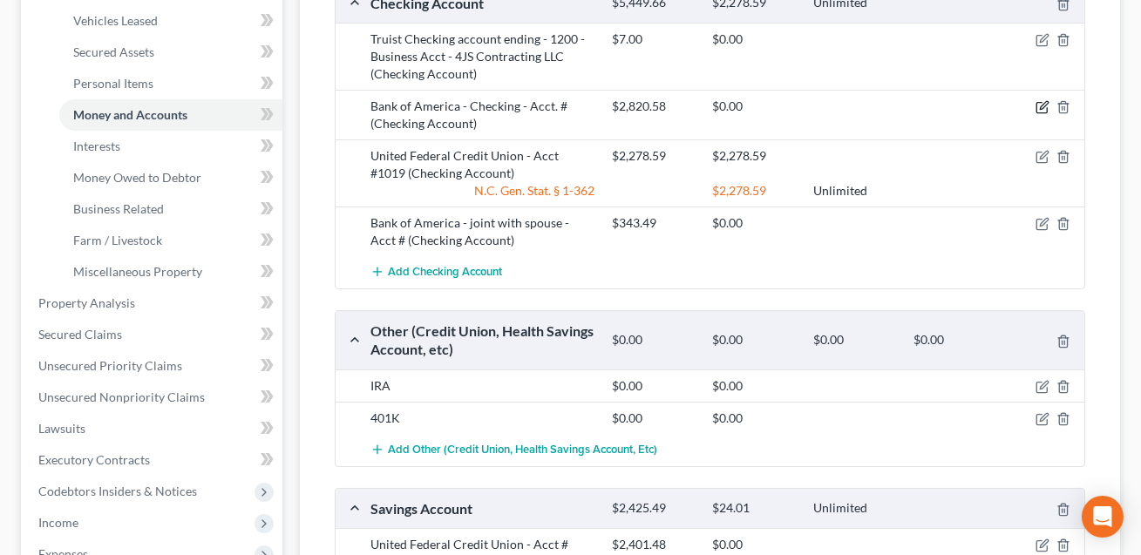
click at [1040, 105] on icon "button" at bounding box center [1043, 107] width 14 height 14
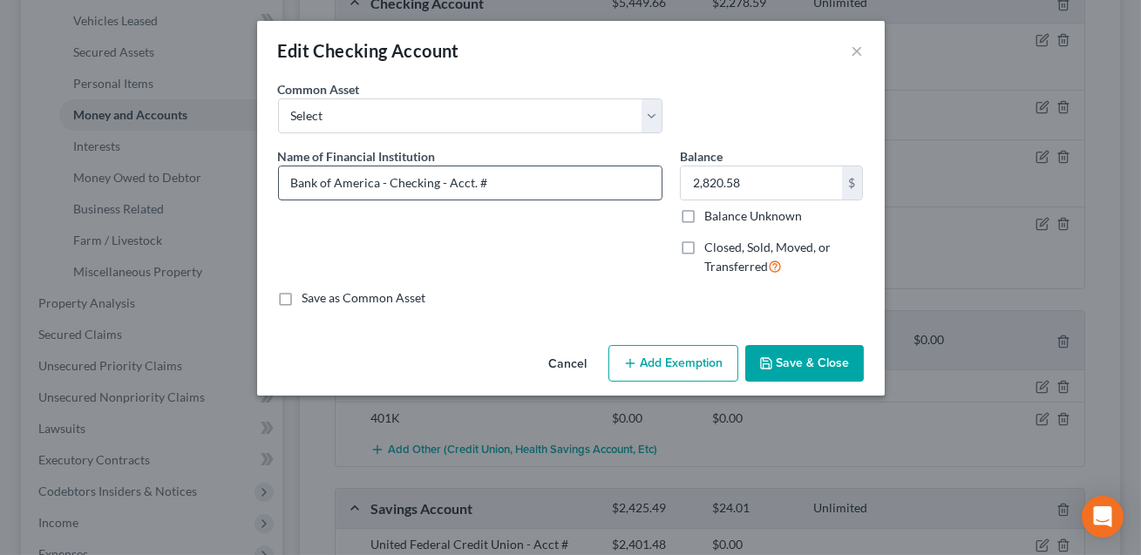
click at [481, 184] on input "Bank of America - Checking - Acct. #" at bounding box center [470, 183] width 383 height 33
type input "Bank of America - Checking - Acct. #6236"
click at [743, 180] on input "2,820.58" at bounding box center [761, 183] width 161 height 33
type input "1.00"
click at [797, 362] on button "Save & Close" at bounding box center [804, 363] width 119 height 37
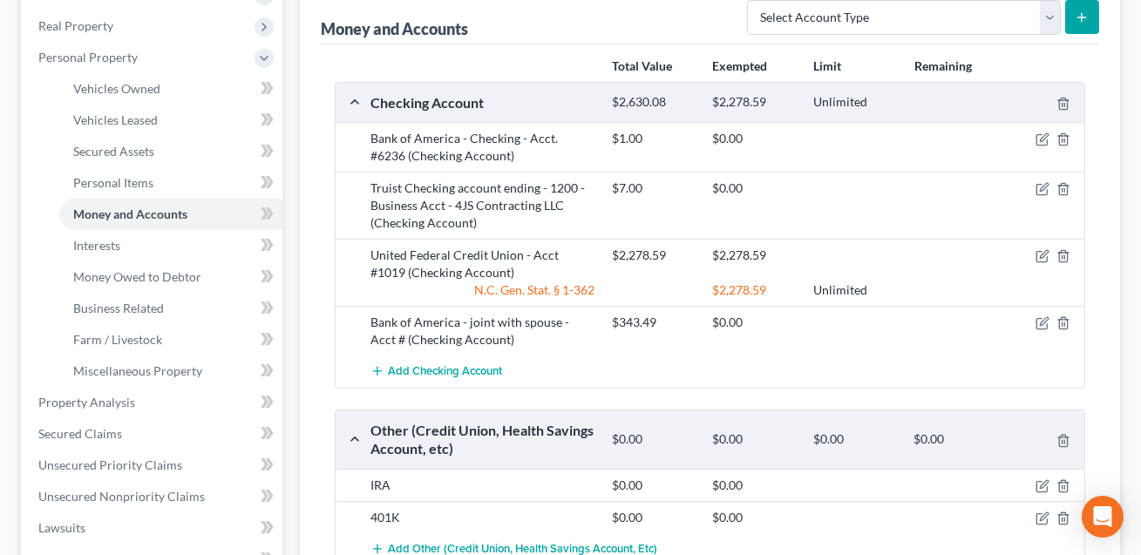
scroll to position [264, 0]
click at [1044, 188] on icon "button" at bounding box center [1044, 189] width 8 height 8
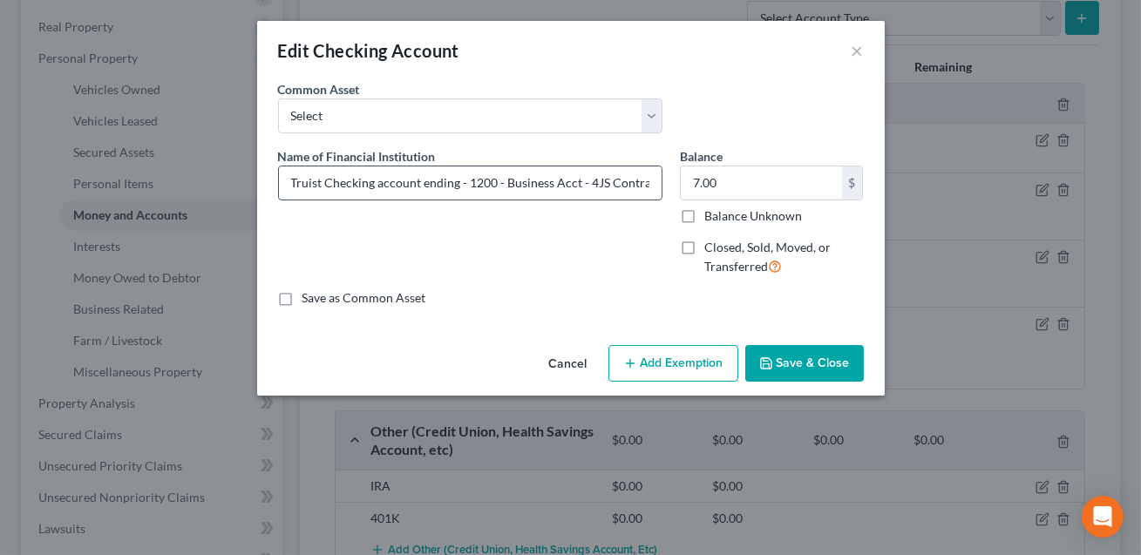
click at [466, 184] on input "Truist Checking account ending - 1200 - Business Acct - 4JS Contracting LLC" at bounding box center [470, 183] width 383 height 33
type input "Truist Checking account ending #1200 - Business Acct - 4JS Contracting LLC"
click at [787, 363] on button "Save & Close" at bounding box center [804, 363] width 119 height 37
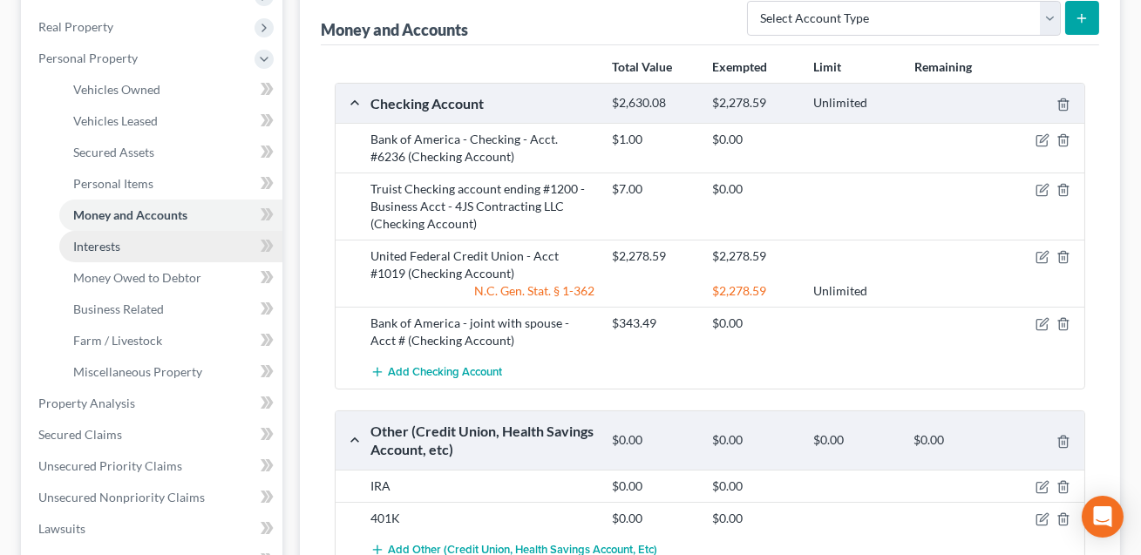
click at [112, 243] on span "Interests" at bounding box center [96, 246] width 47 height 15
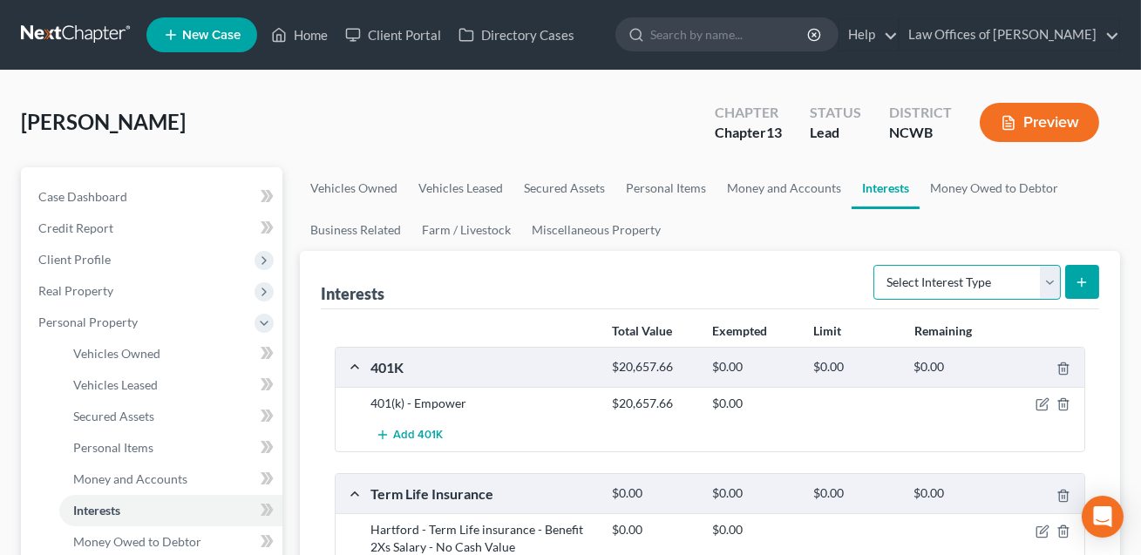
click at [957, 281] on select "Select Interest Type 401K Annuity Bond Education IRA Government Bond Government…" at bounding box center [967, 282] width 187 height 35
select select "incorporated_business"
click at [1082, 282] on line "submit" at bounding box center [1082, 282] width 0 height 8
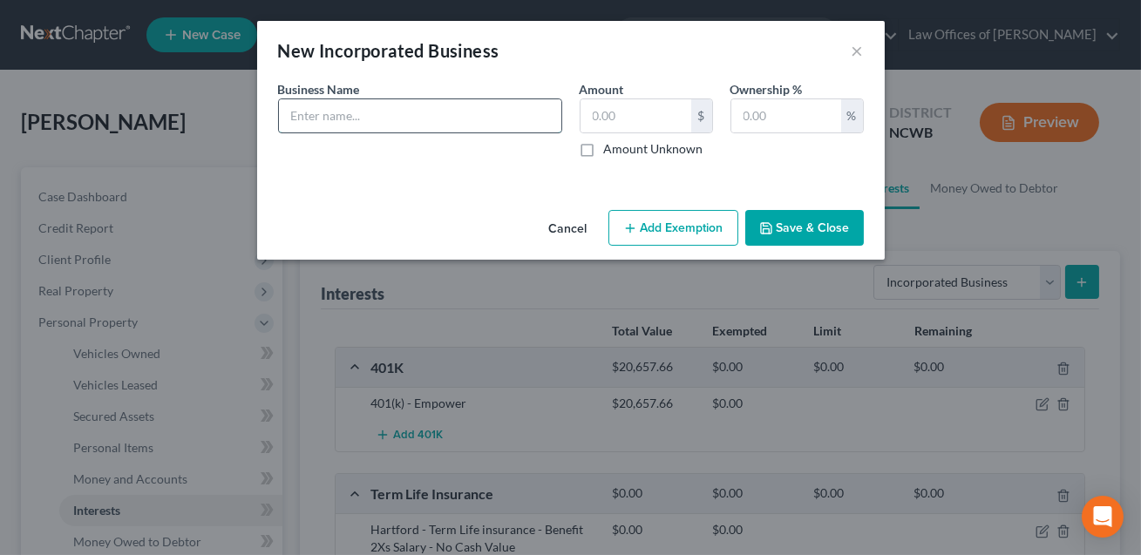
click at [334, 112] on input "text" at bounding box center [420, 115] width 282 height 33
paste input "F. [PERSON_NAME] Law Offices of [PERSON_NAME], P.A. [STREET_ADDRESS] 704-872-50…"
click at [549, 116] on input "F. [PERSON_NAME] Law Offices of [PERSON_NAME], P.A. [STREET_ADDRESS] 704-872-50…" at bounding box center [420, 115] width 282 height 33
type input "F. [PERSON_NAME] Law Offices of [PERSON_NAME], P.A. [STREET_ADDRESS] 704-872-50…"
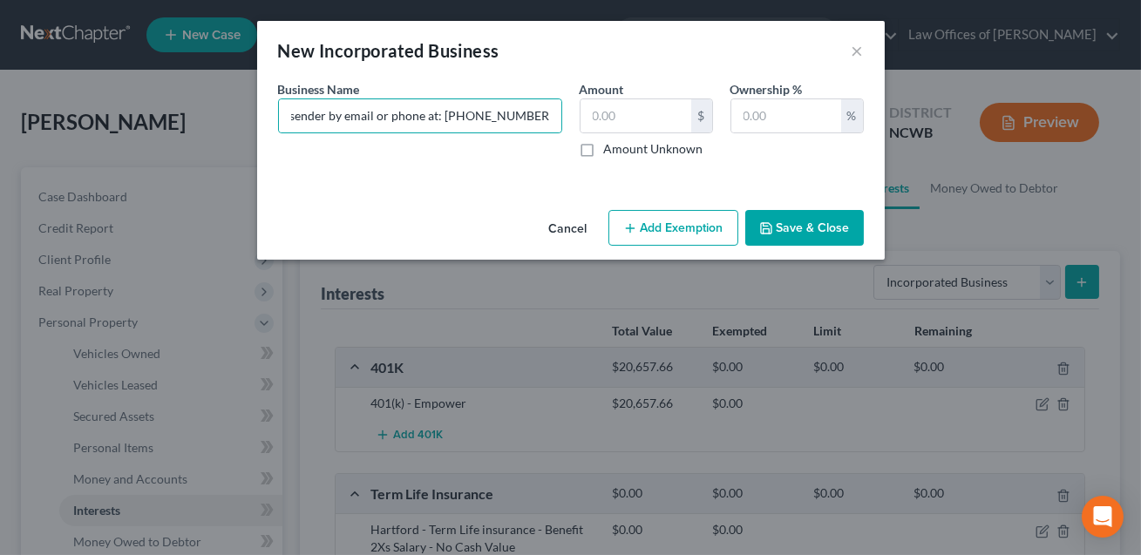
scroll to position [0, 0]
click at [554, 231] on button "Cancel" at bounding box center [568, 229] width 66 height 35
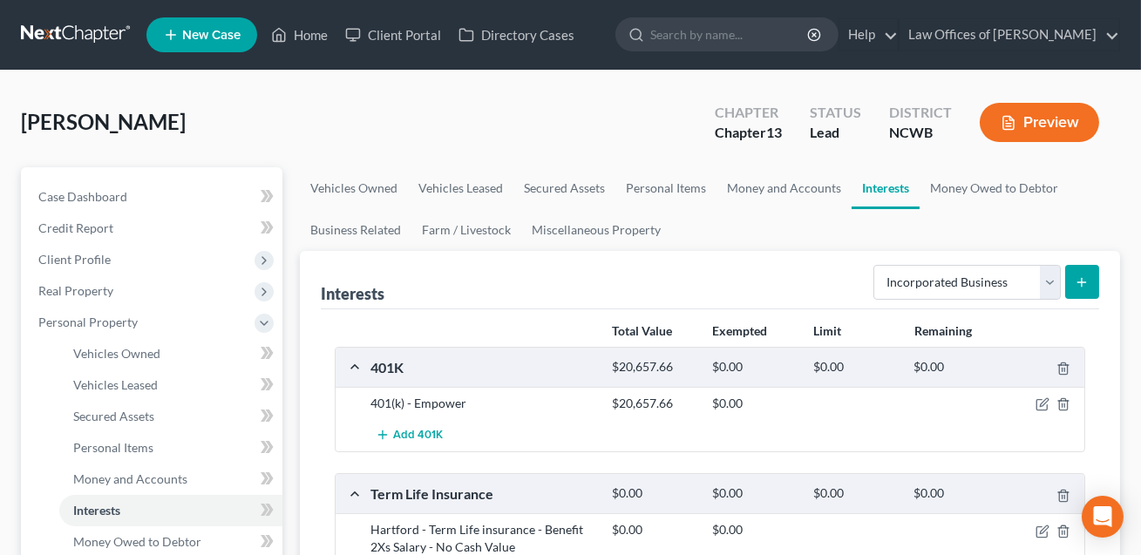
click at [1080, 282] on icon "submit" at bounding box center [1082, 283] width 14 height 14
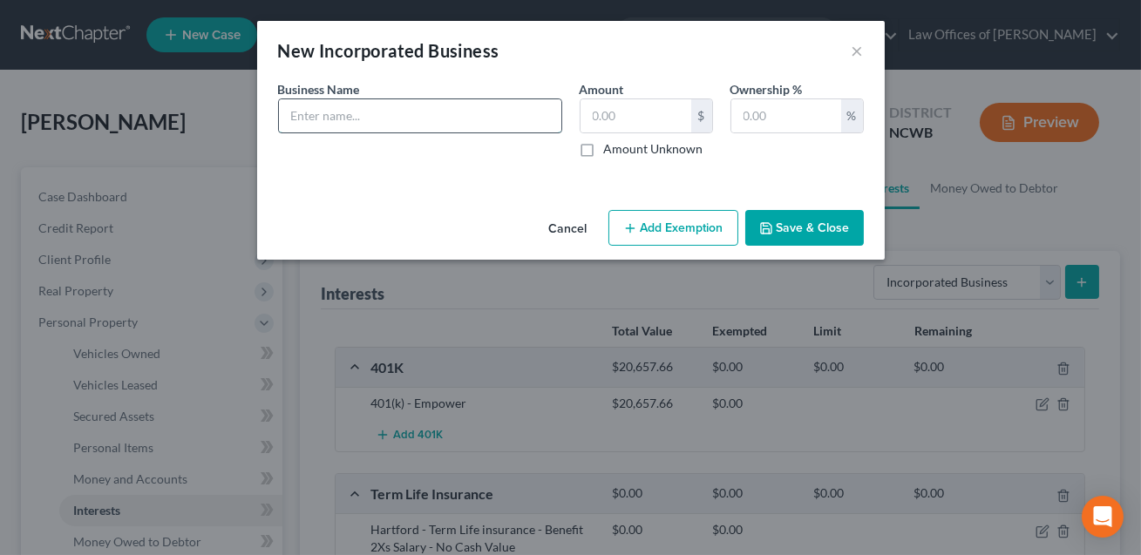
click at [311, 114] on input "text" at bounding box center [420, 115] width 282 height 33
type input "4JS LLC"
click at [793, 230] on button "Save & Close" at bounding box center [804, 228] width 119 height 37
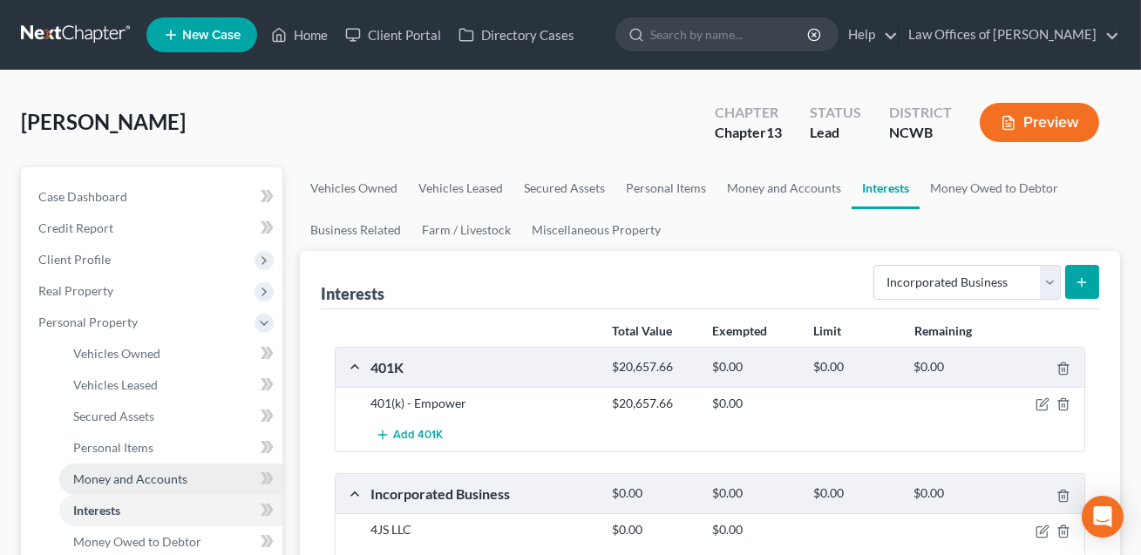
click at [122, 481] on span "Money and Accounts" at bounding box center [130, 479] width 114 height 15
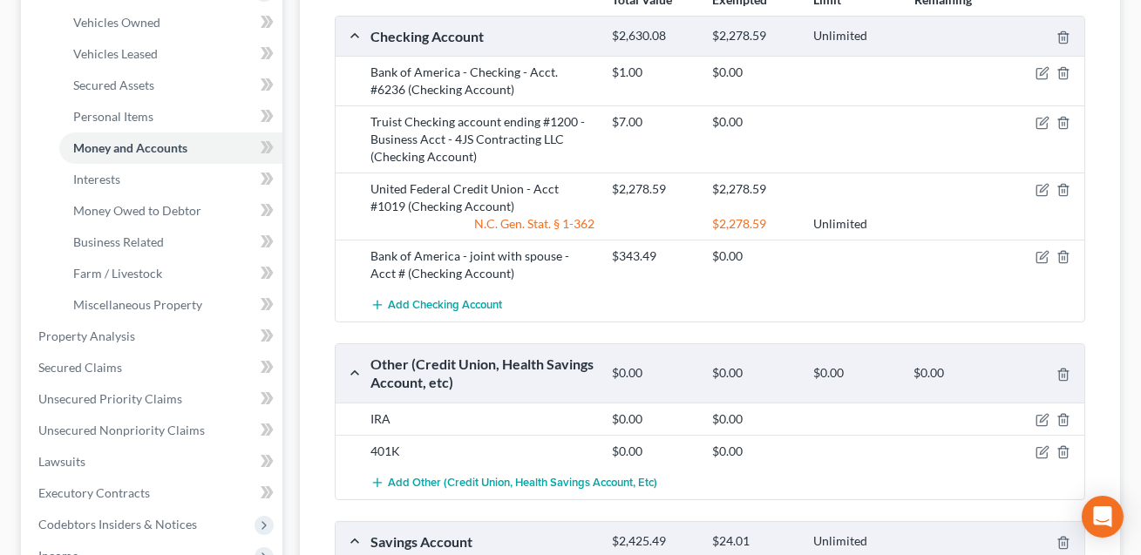
scroll to position [323, 0]
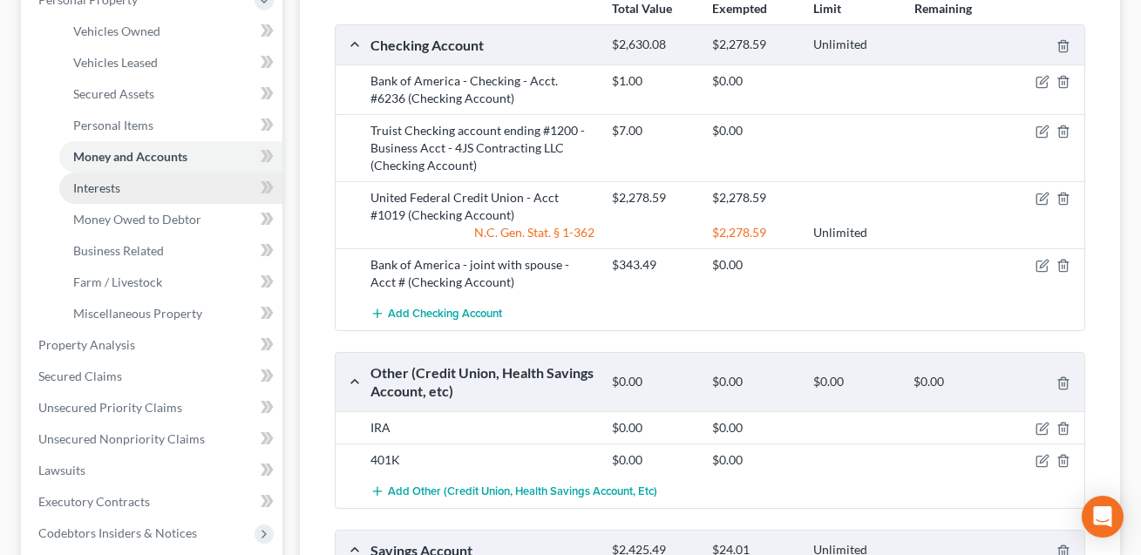
click at [106, 187] on span "Interests" at bounding box center [96, 187] width 47 height 15
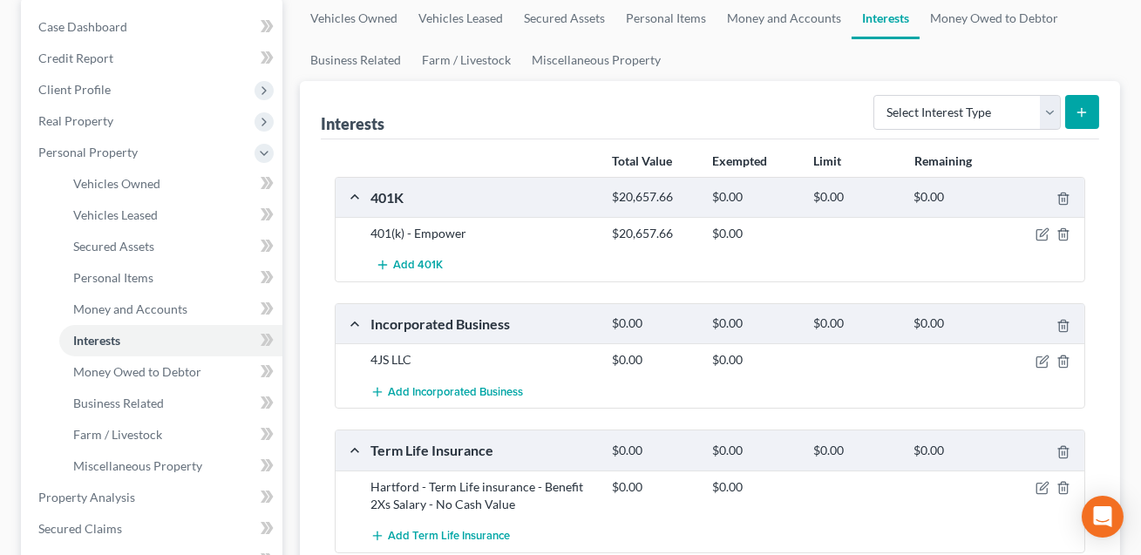
scroll to position [196, 0]
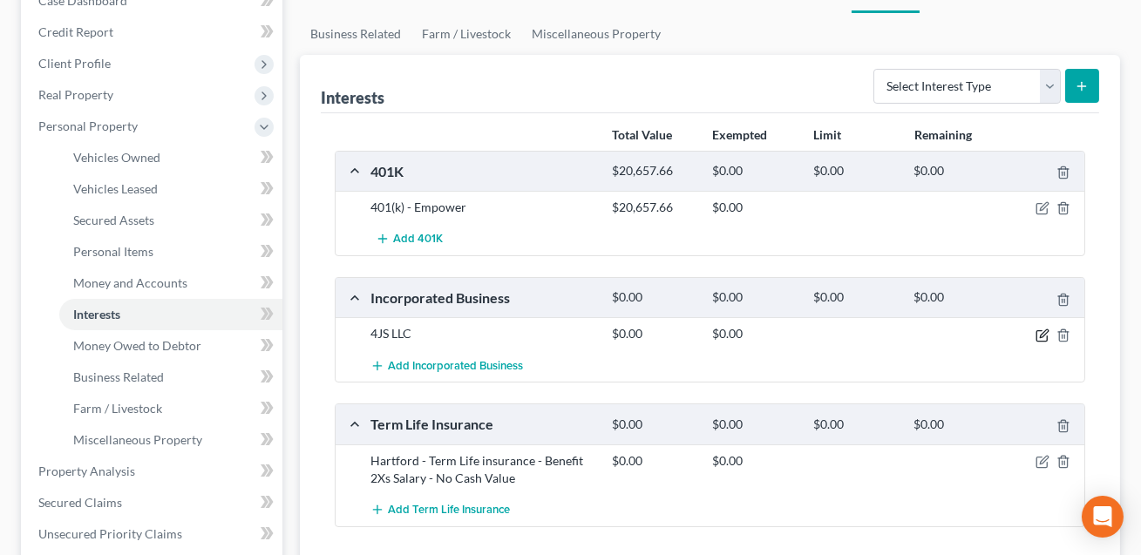
click at [1044, 334] on icon "button" at bounding box center [1044, 334] width 8 height 8
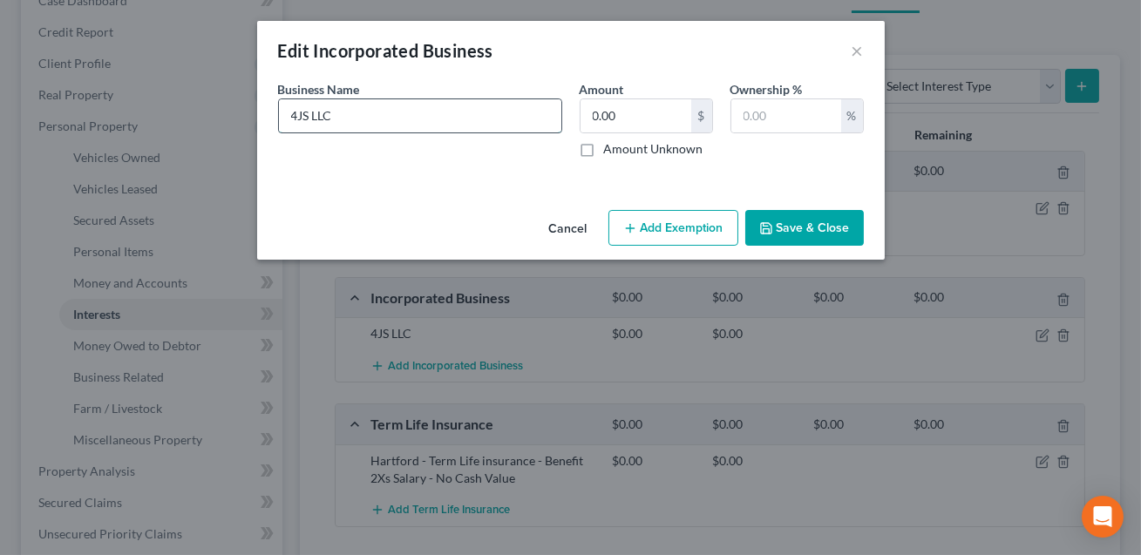
click at [313, 118] on input "4JS LLC" at bounding box center [420, 115] width 282 height 33
type input "4JS Contracting LLC. Assets: Bank account"
click at [798, 224] on button "Save & Close" at bounding box center [804, 228] width 119 height 37
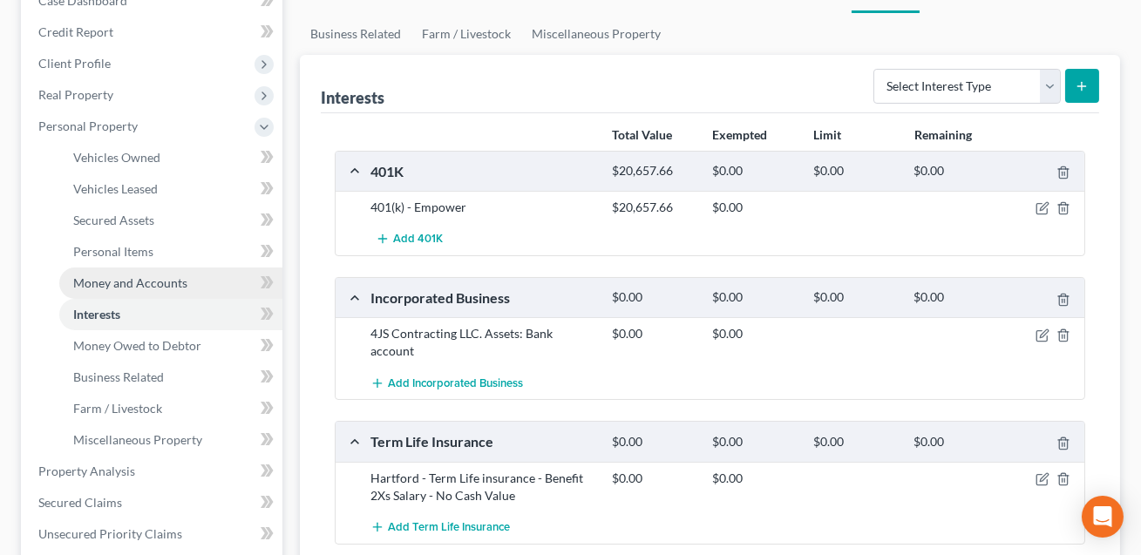
click at [155, 284] on span "Money and Accounts" at bounding box center [130, 283] width 114 height 15
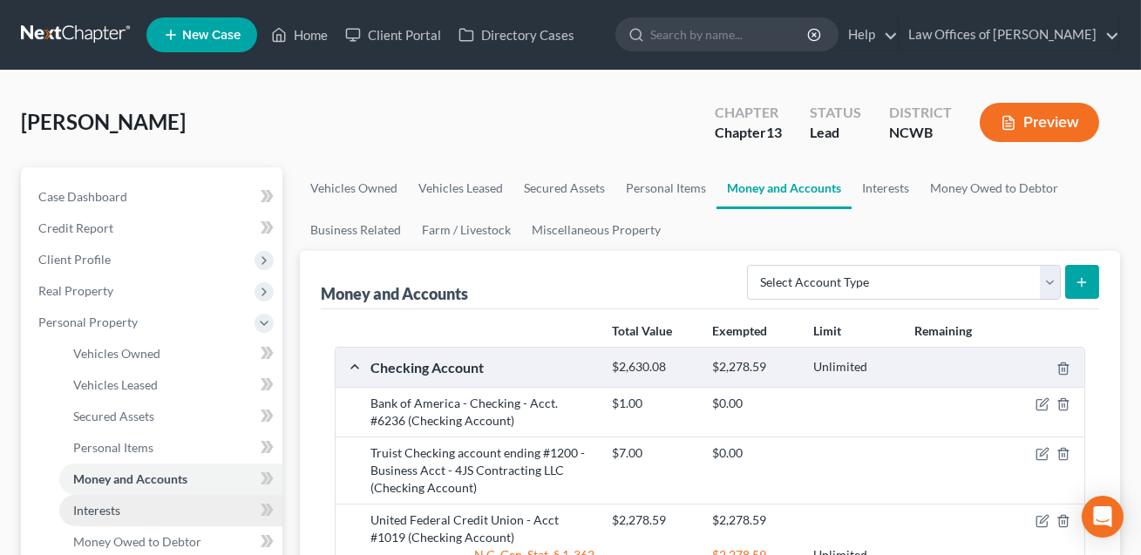
click at [109, 509] on span "Interests" at bounding box center [96, 510] width 47 height 15
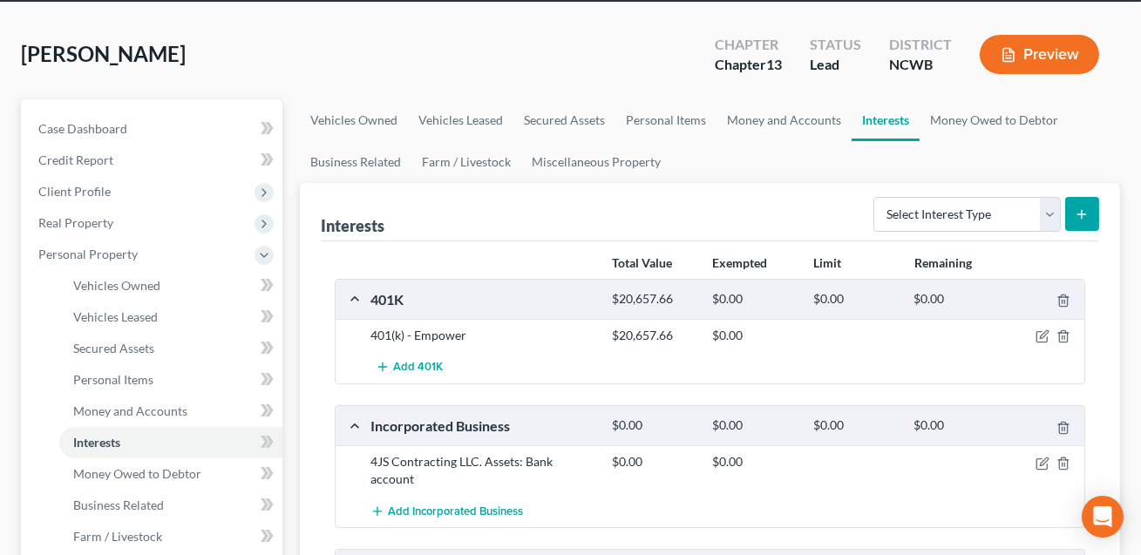
scroll to position [77, 0]
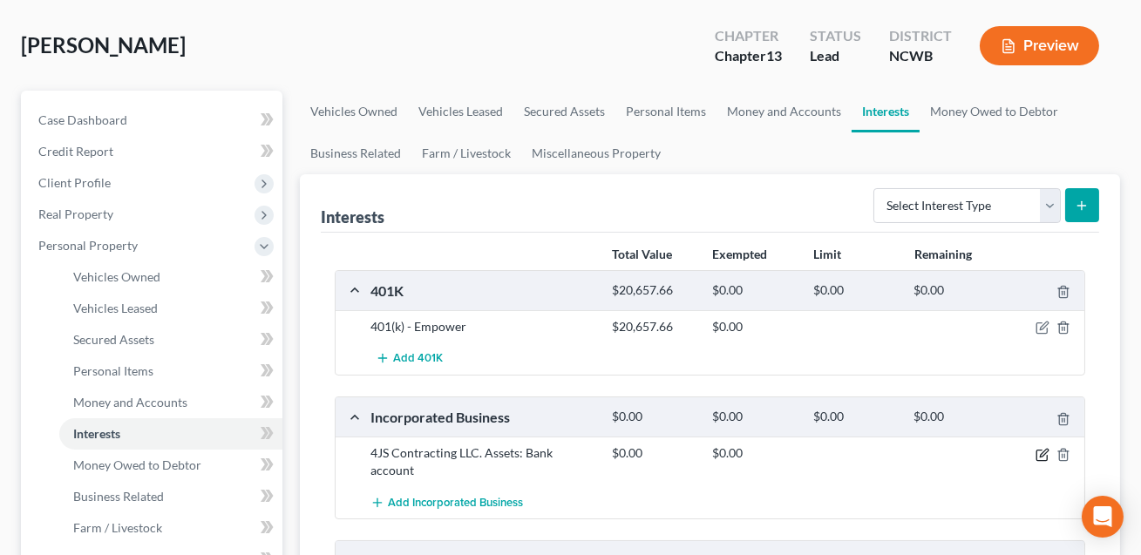
click at [1041, 459] on icon "button" at bounding box center [1042, 455] width 10 height 10
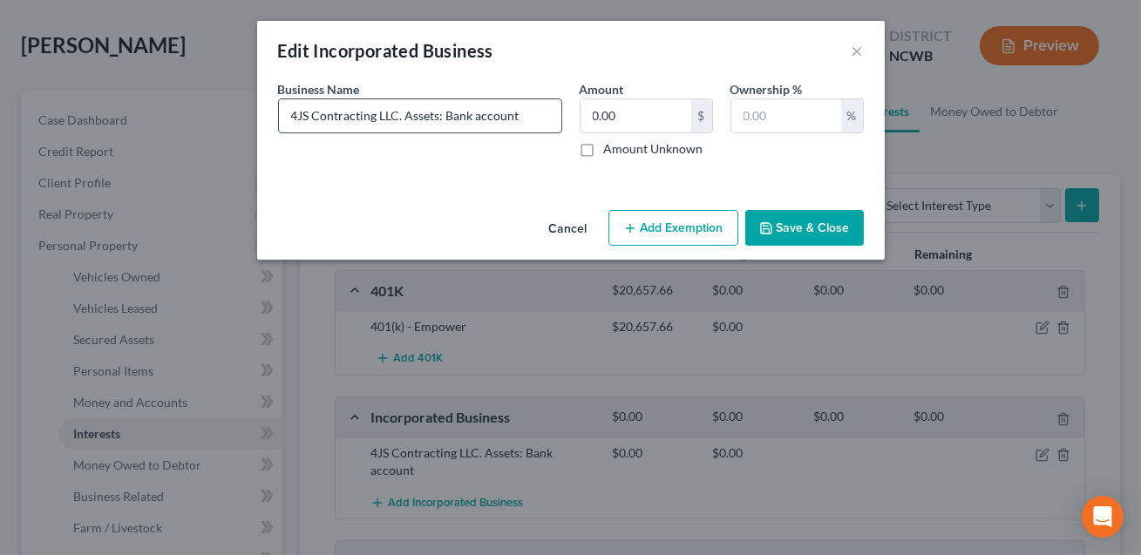
click at [445, 115] on input "4JS Contracting LLC. Assets: Bank account" at bounding box center [420, 115] width 282 height 33
click at [465, 119] on input "4JS Contracting LLC. Assets: Truit Bank account" at bounding box center [420, 115] width 282 height 33
click at [551, 120] on input "4JS Contracting LLC. Assets: Truist Bank account" at bounding box center [420, 115] width 282 height 33
click at [492, 119] on input "4JS Contracting LLC. Assets: Truist Bank account #1200:_____________-. Liabilit…" at bounding box center [420, 115] width 282 height 33
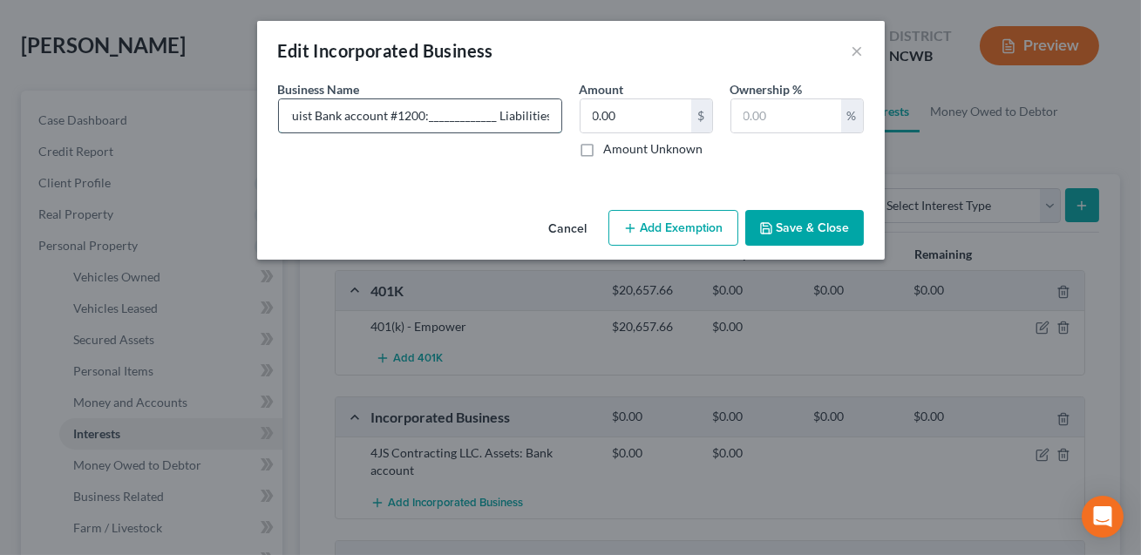
scroll to position [0, 160]
type input "4JS Contracting LLC. Assets: Truist Bank account #1200:_____________. Liabiliti…"
click at [794, 231] on button "Save & Close" at bounding box center [804, 228] width 119 height 37
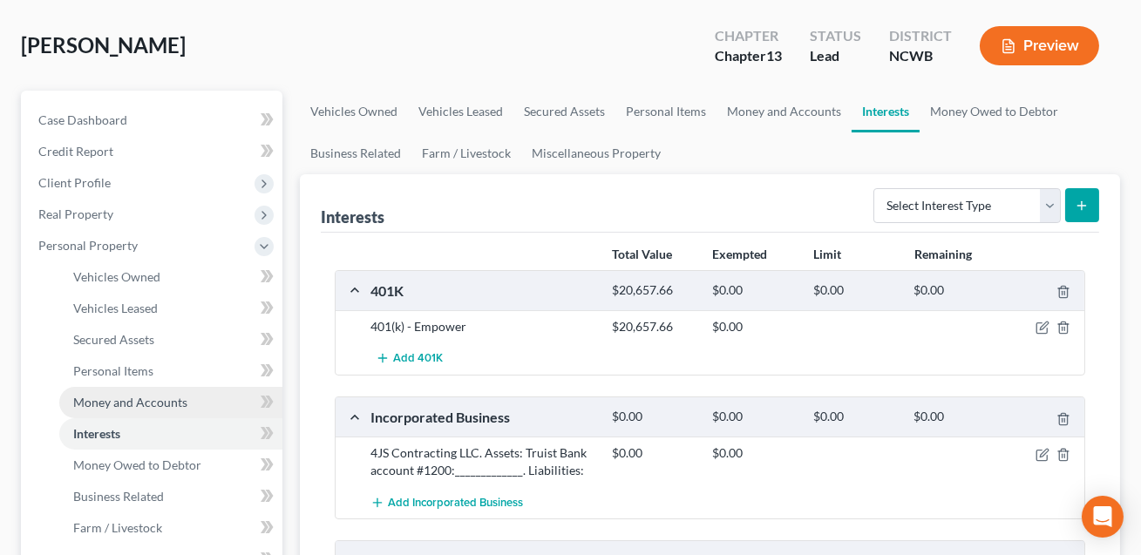
click at [158, 404] on span "Money and Accounts" at bounding box center [130, 402] width 114 height 15
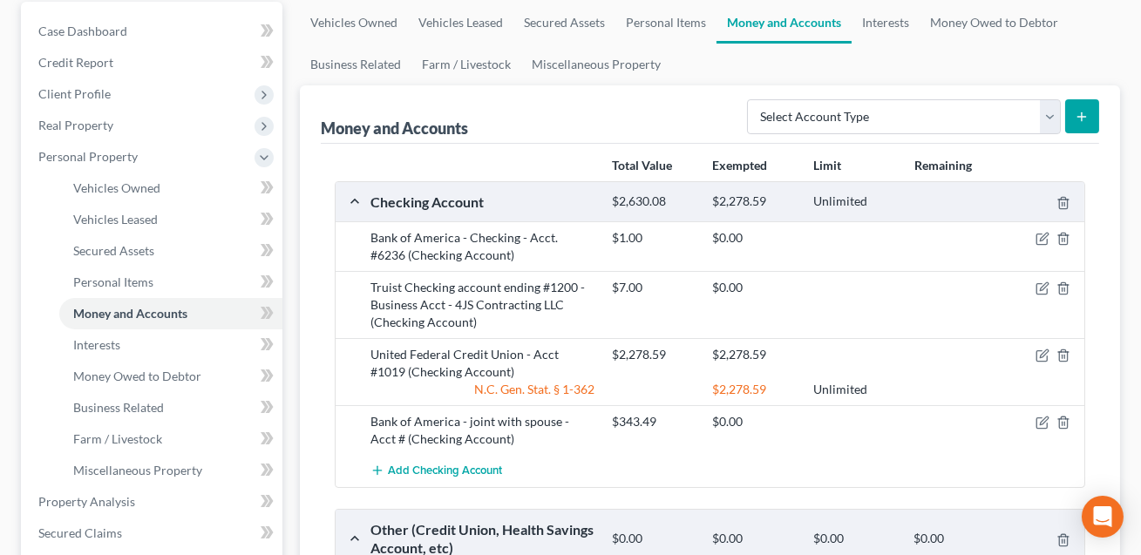
scroll to position [256, 0]
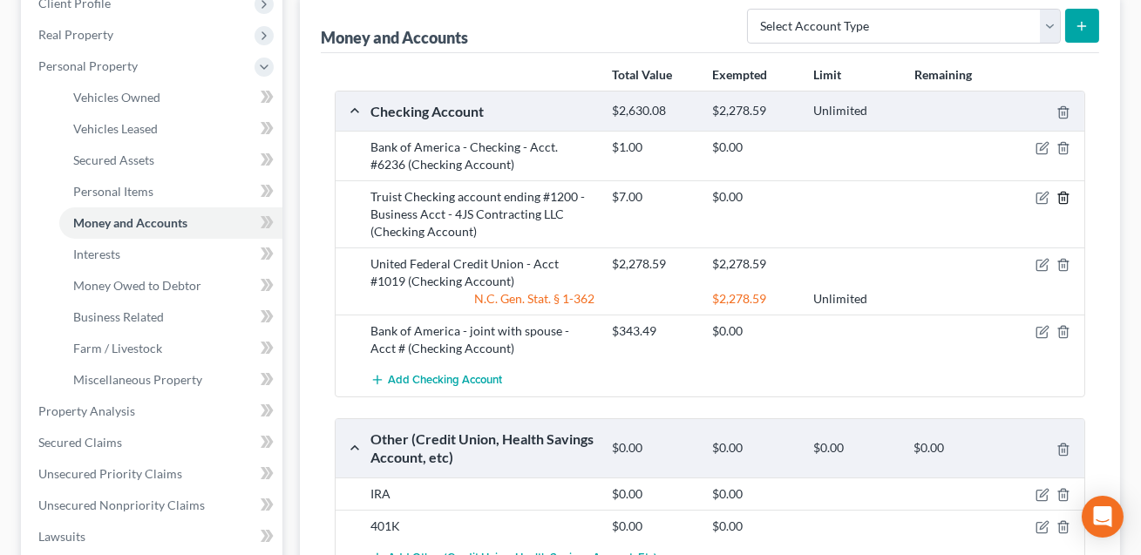
click at [1064, 201] on icon "button" at bounding box center [1064, 198] width 14 height 14
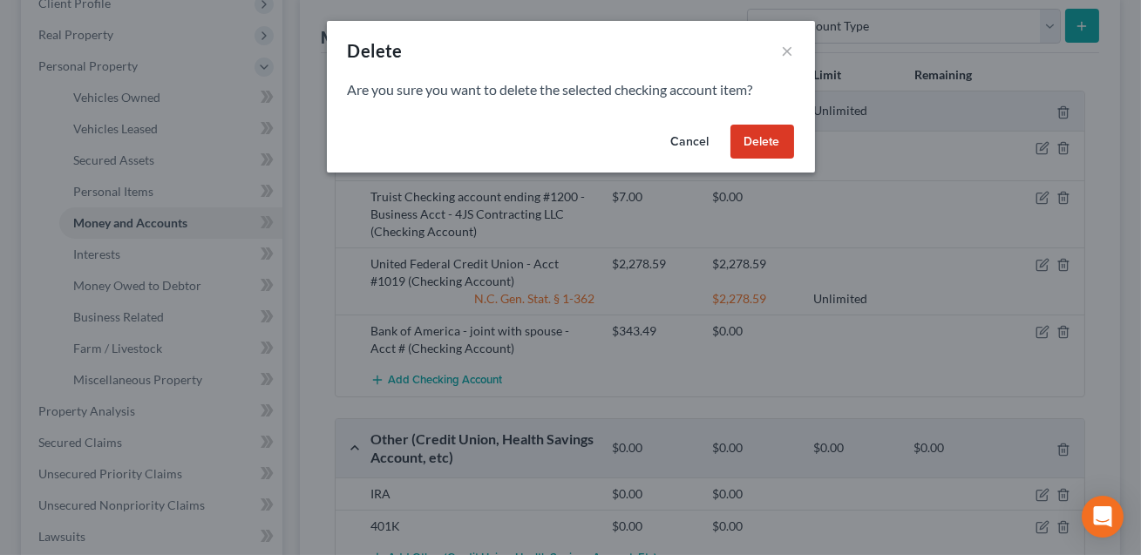
click at [763, 144] on button "Delete" at bounding box center [763, 142] width 64 height 35
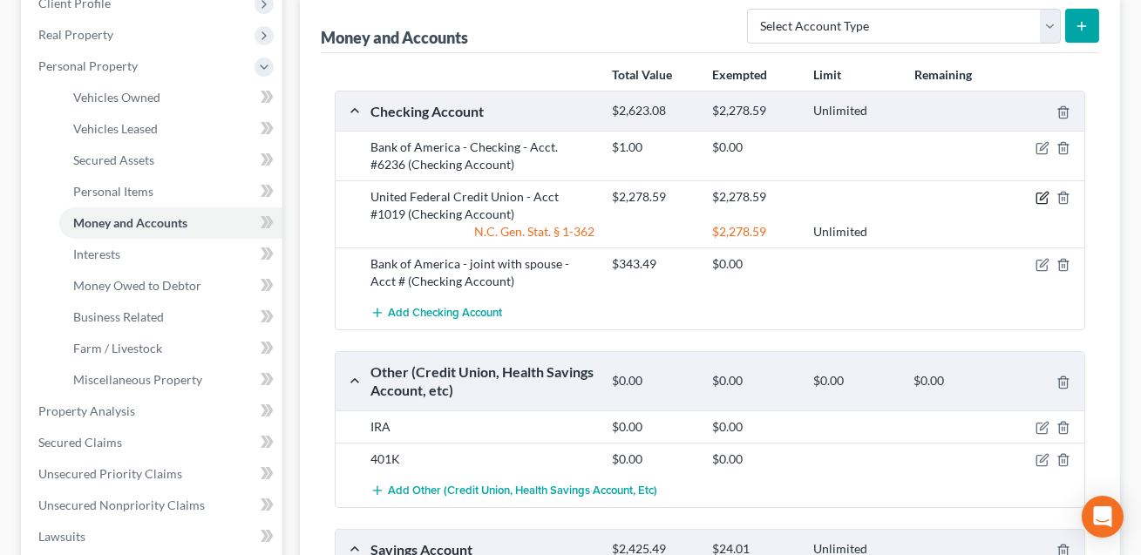
click at [1042, 195] on icon "button" at bounding box center [1044, 197] width 8 height 8
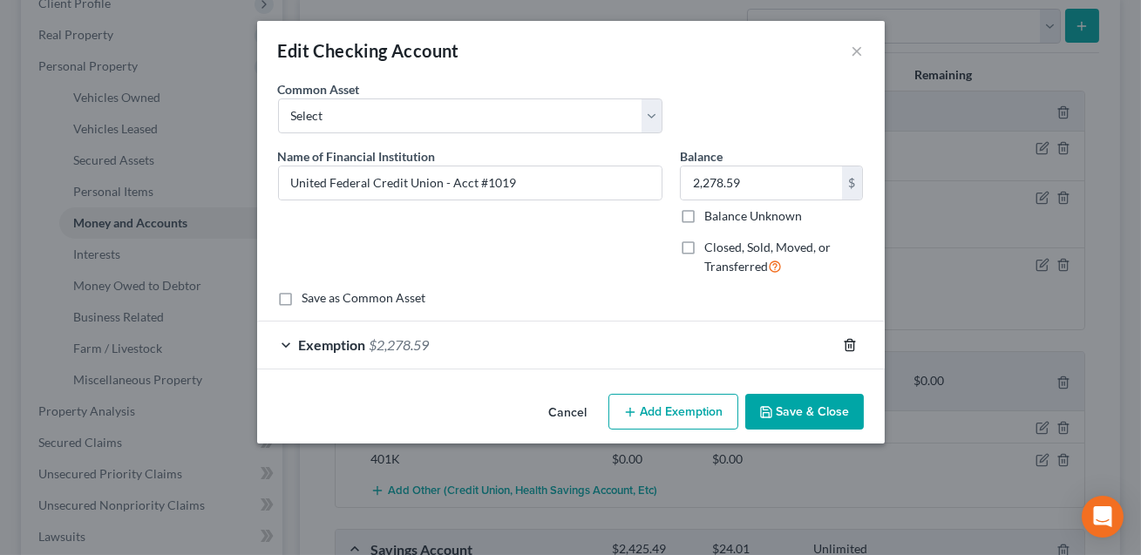
click at [851, 346] on line "button" at bounding box center [851, 345] width 0 height 3
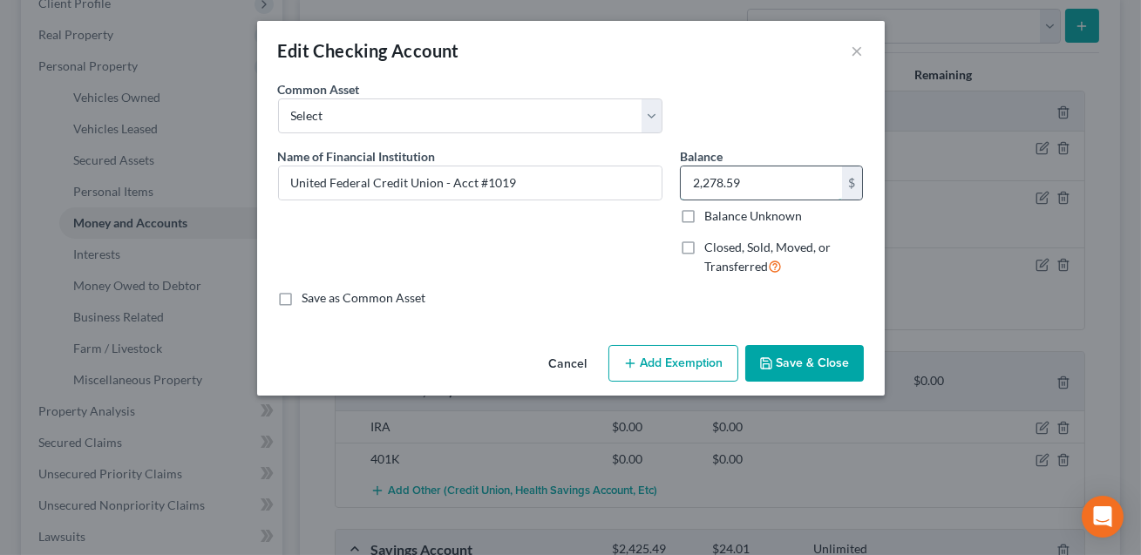
click at [755, 185] on input "2,278.59" at bounding box center [761, 183] width 161 height 33
type input "1.00"
click at [806, 371] on button "Save & Close" at bounding box center [804, 363] width 119 height 37
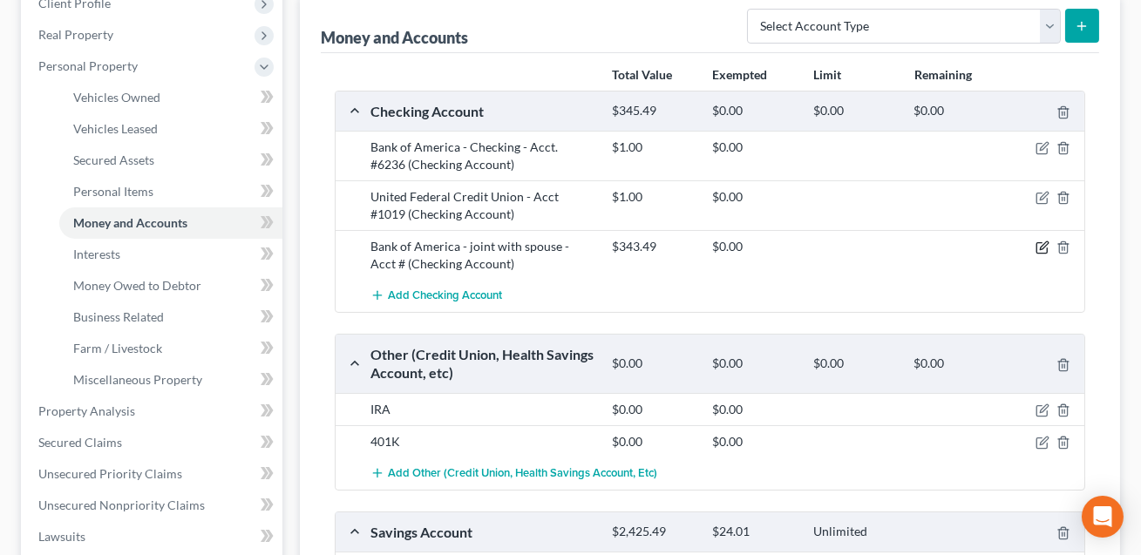
click at [1043, 248] on icon "button" at bounding box center [1044, 246] width 8 height 8
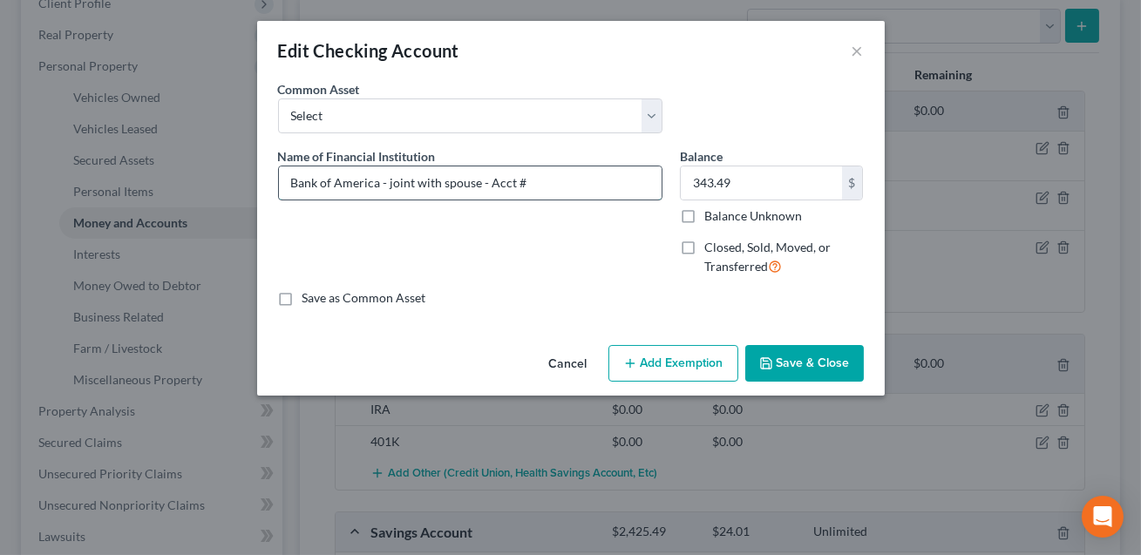
click at [526, 180] on input "Bank of America - joint with spouse - Acct #" at bounding box center [470, 183] width 383 height 33
type input "Bank of America - joint with spouse - Acct #7950"
click at [752, 189] on input "343.49" at bounding box center [761, 183] width 161 height 33
type input "1.00"
click at [809, 376] on button "Save & Close" at bounding box center [804, 363] width 119 height 37
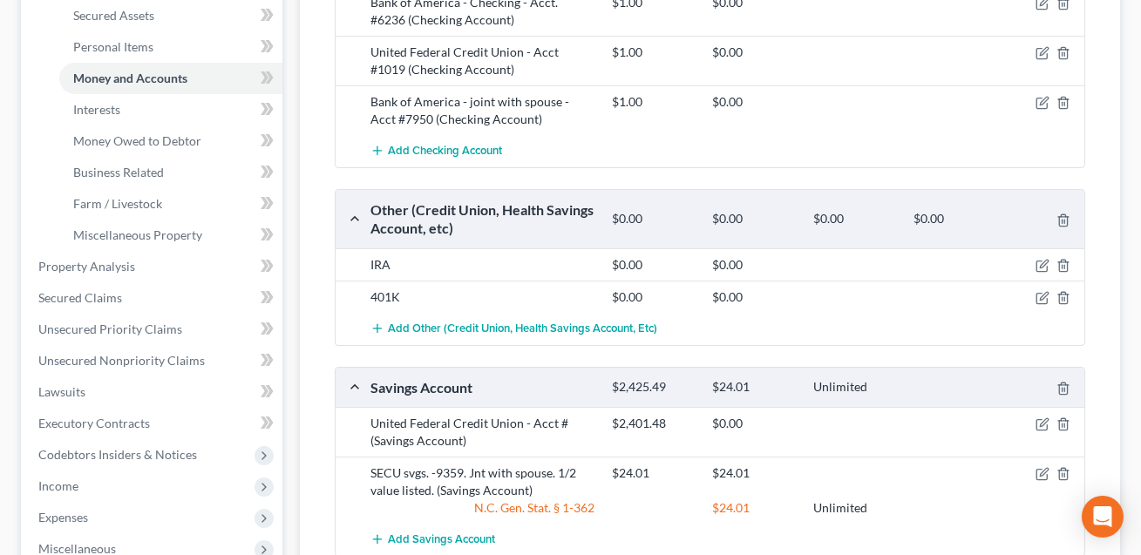
scroll to position [493, 0]
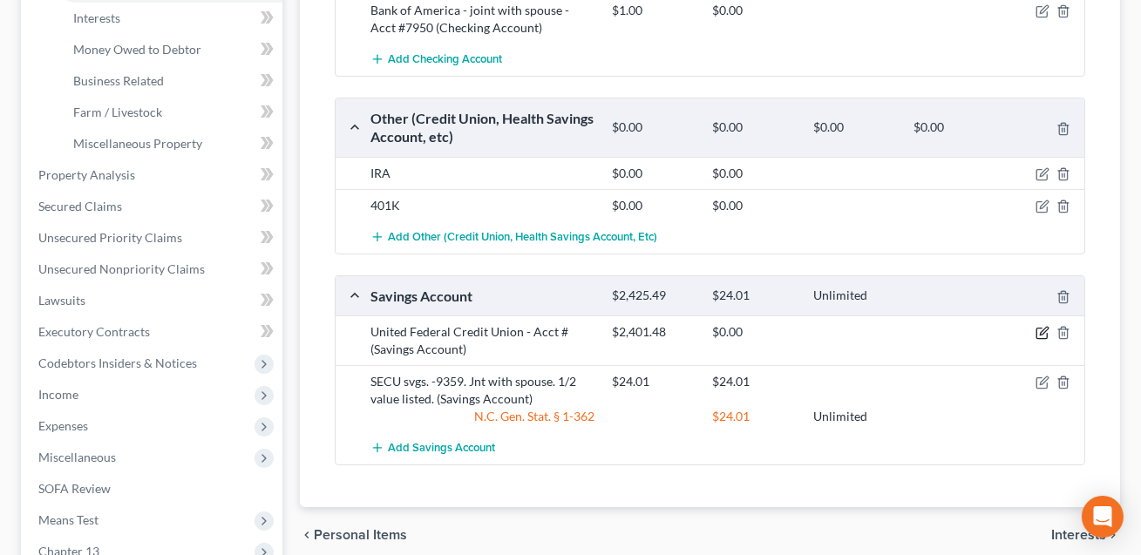
click at [1044, 328] on icon "button" at bounding box center [1043, 333] width 14 height 14
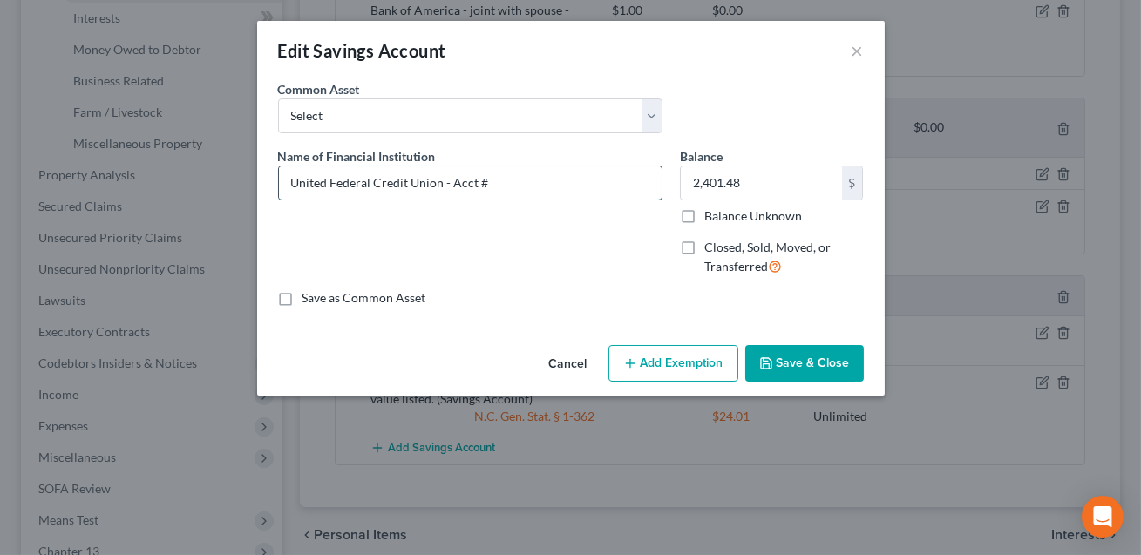
click at [508, 187] on input "United Federal Credit Union - Acct #" at bounding box center [470, 183] width 383 height 33
type input "United Federal Credit Union - Acct #0100"
click at [758, 183] on input "2,401.48" at bounding box center [761, 183] width 161 height 33
type input "1.00"
click at [789, 357] on button "Save & Close" at bounding box center [804, 363] width 119 height 37
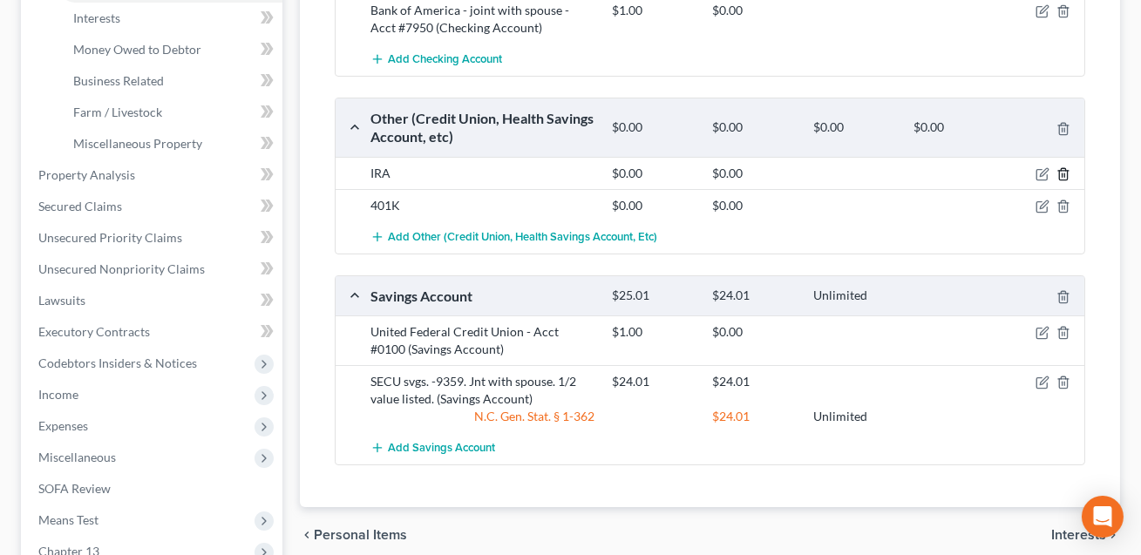
click at [1063, 173] on line "button" at bounding box center [1063, 174] width 0 height 3
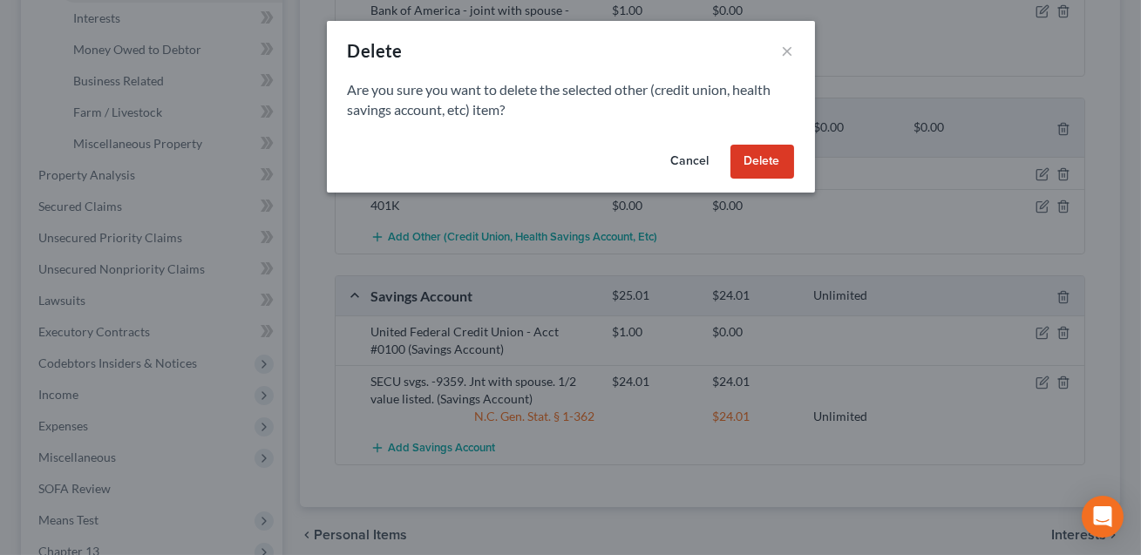
click at [760, 161] on button "Delete" at bounding box center [763, 162] width 64 height 35
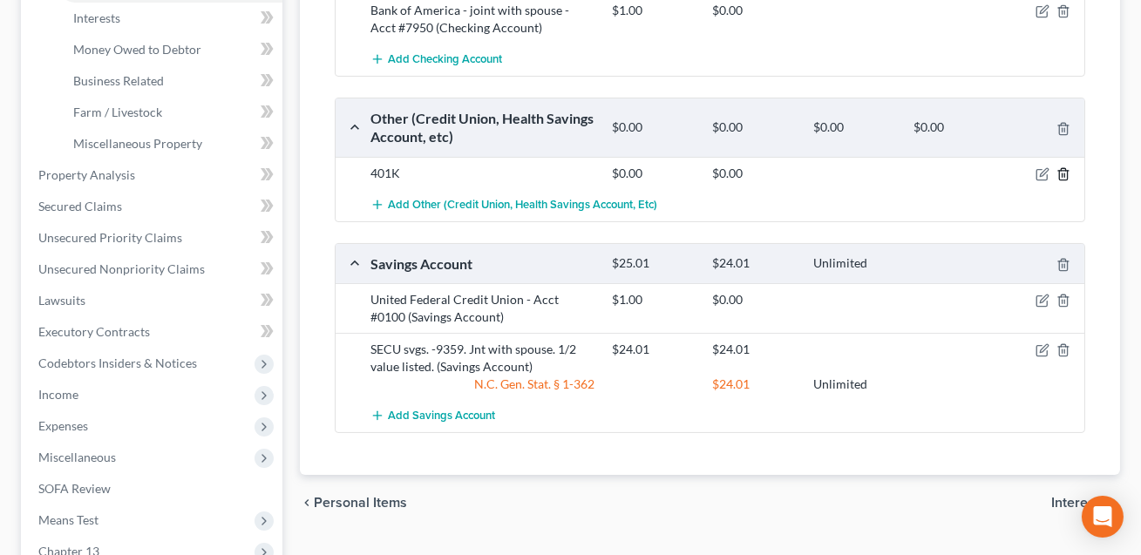
click at [1063, 178] on icon "button" at bounding box center [1063, 173] width 8 height 11
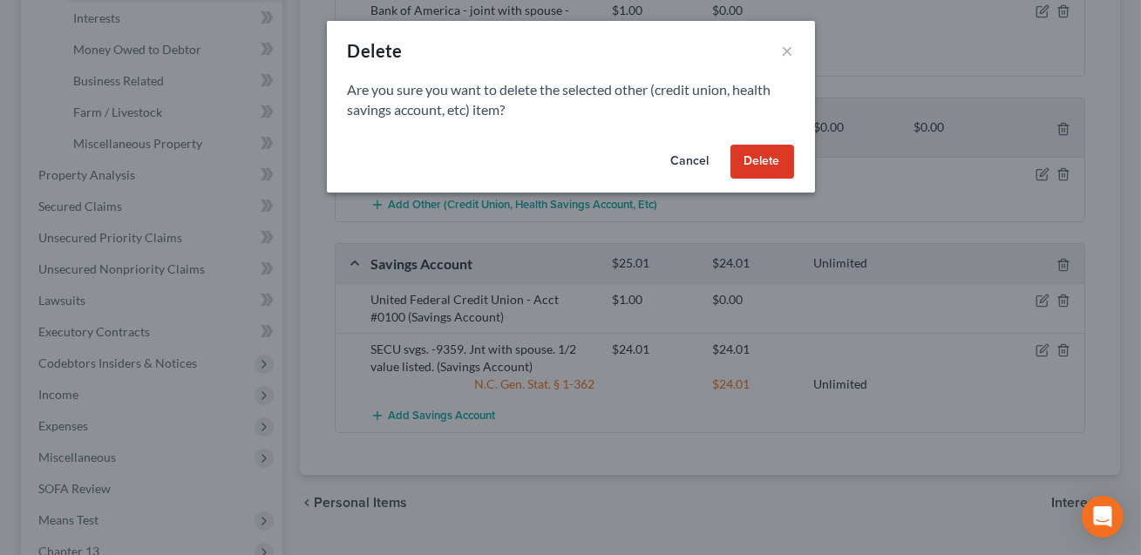
click at [761, 160] on button "Delete" at bounding box center [763, 162] width 64 height 35
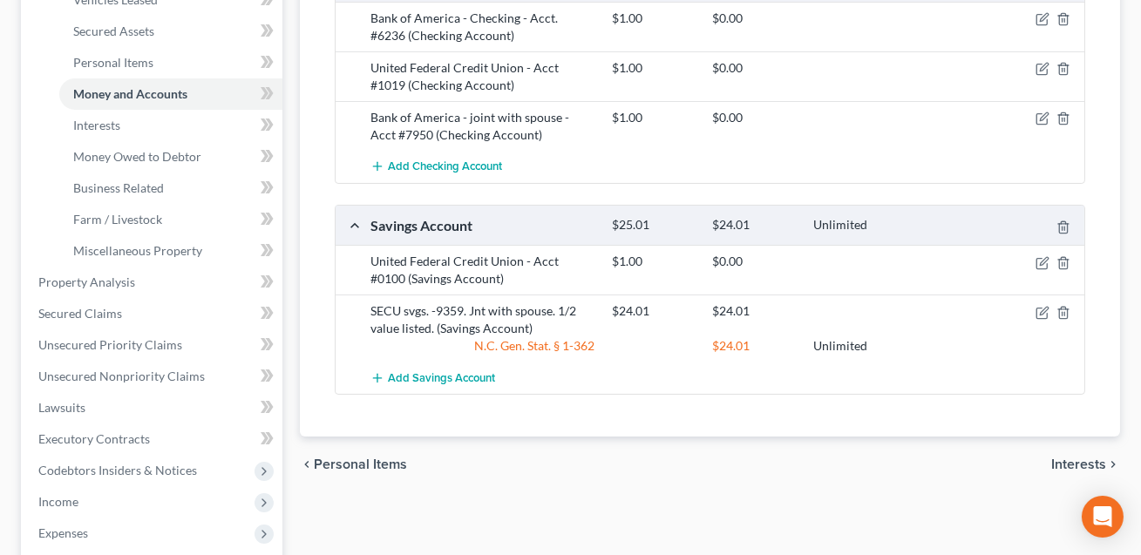
scroll to position [381, 0]
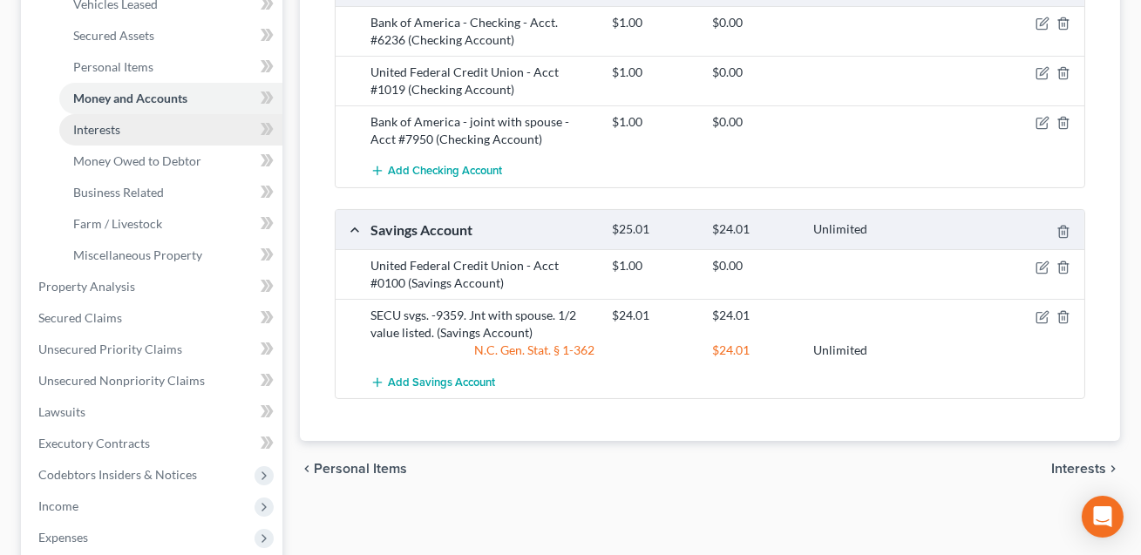
click at [113, 131] on span "Interests" at bounding box center [96, 129] width 47 height 15
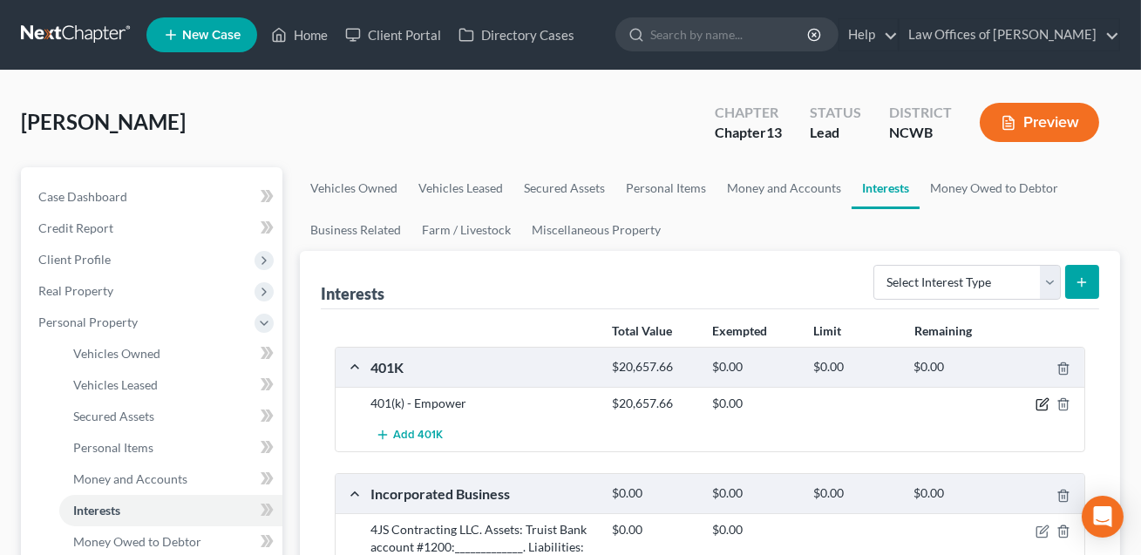
click at [1041, 406] on icon "button" at bounding box center [1043, 405] width 14 height 14
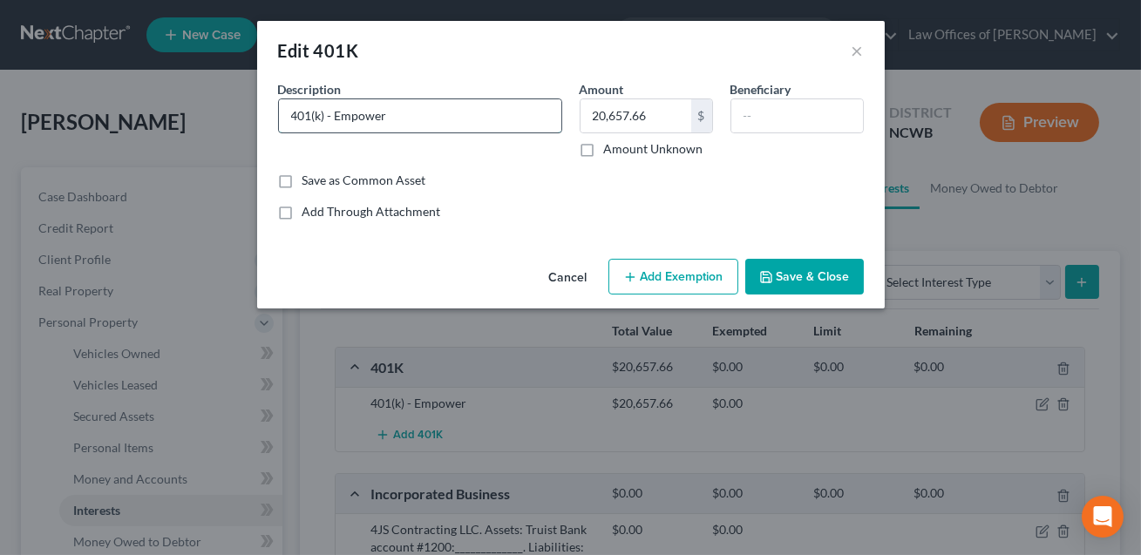
click at [417, 118] on input "401(k) - Empower" at bounding box center [420, 115] width 282 height 33
drag, startPoint x: 336, startPoint y: 115, endPoint x: 282, endPoint y: 118, distance: 54.1
click at [282, 118] on input "401(k) - Empower 401k" at bounding box center [420, 115] width 282 height 33
click at [378, 119] on input "Empower 401k" at bounding box center [420, 115] width 282 height 33
drag, startPoint x: 496, startPoint y: 115, endPoint x: 452, endPoint y: 117, distance: 43.6
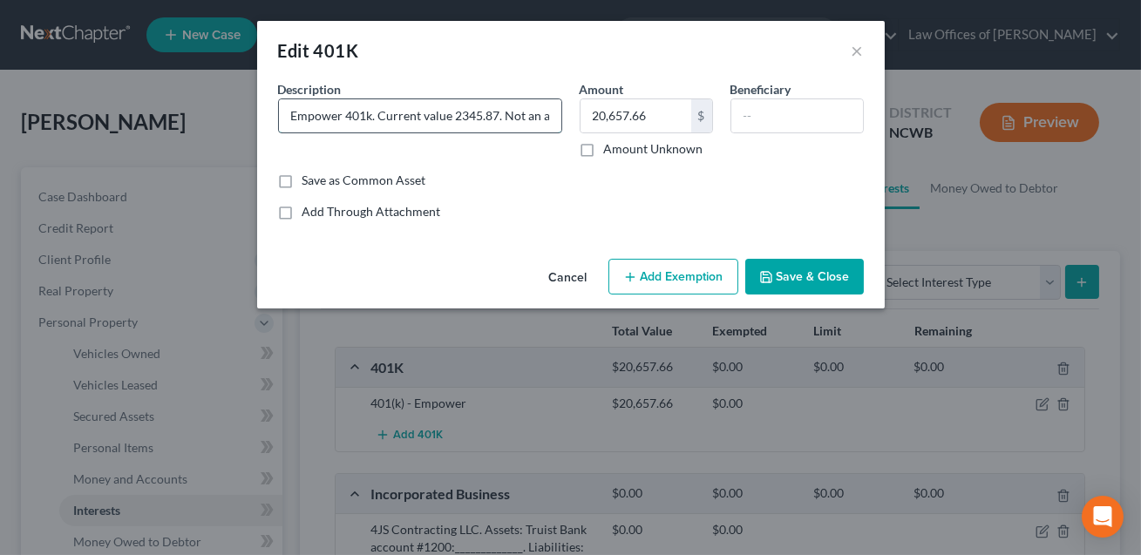
click at [452, 117] on input "Empower 401k. Current value 2345.87. Not an asset of the estate." at bounding box center [420, 115] width 282 height 33
type input "Empower 401k. Current value 20,657.66. Not an asset of the estate."
drag, startPoint x: 663, startPoint y: 119, endPoint x: 626, endPoint y: 116, distance: 37.7
type input "0.00"
click at [795, 283] on button "Save & Close" at bounding box center [804, 277] width 119 height 37
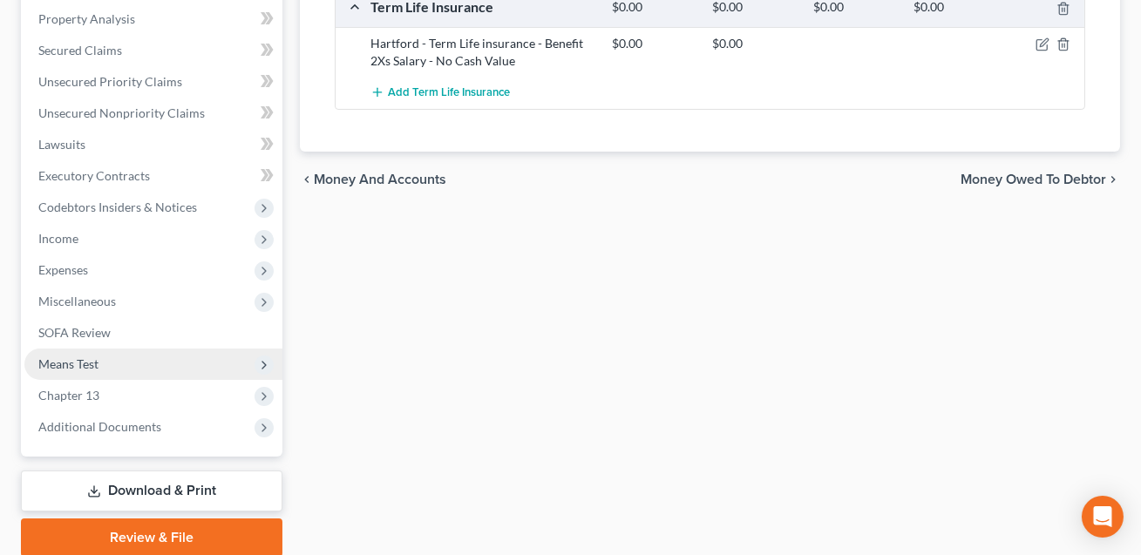
scroll to position [659, 0]
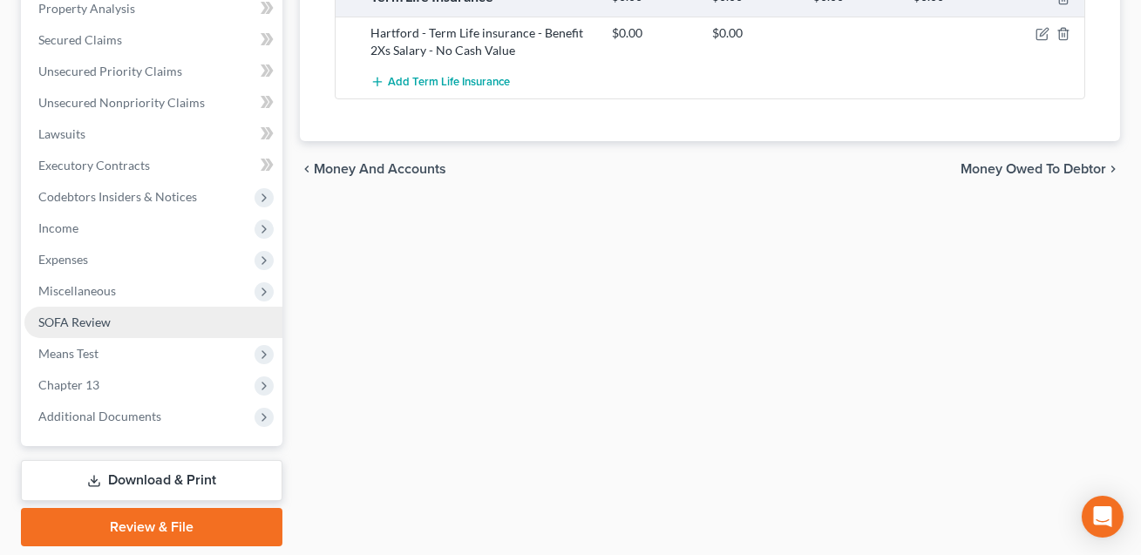
click at [83, 315] on span "SOFA Review" at bounding box center [74, 322] width 72 height 15
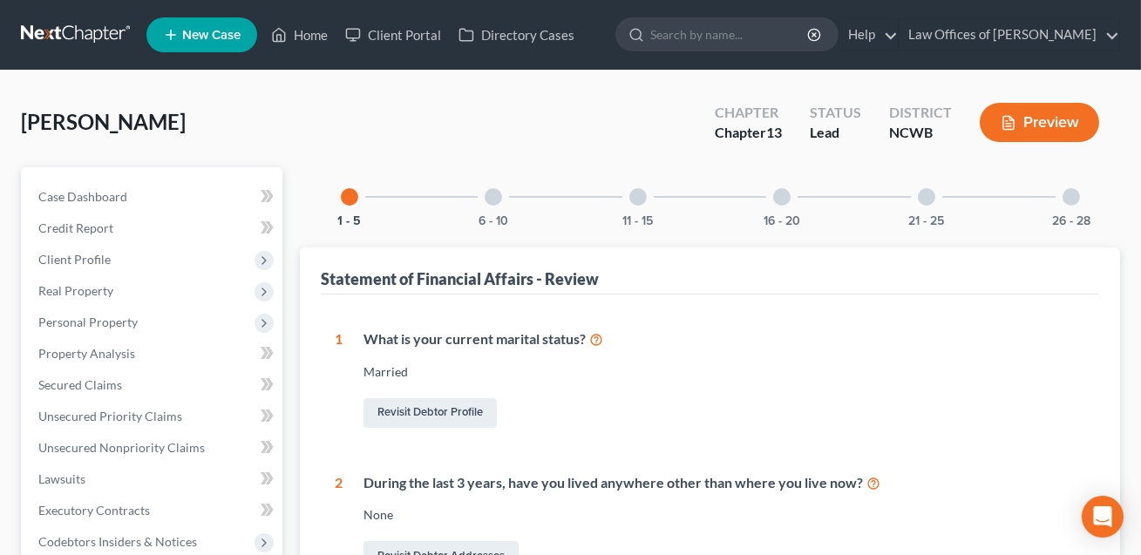
click at [1073, 198] on div at bounding box center [1071, 196] width 17 height 17
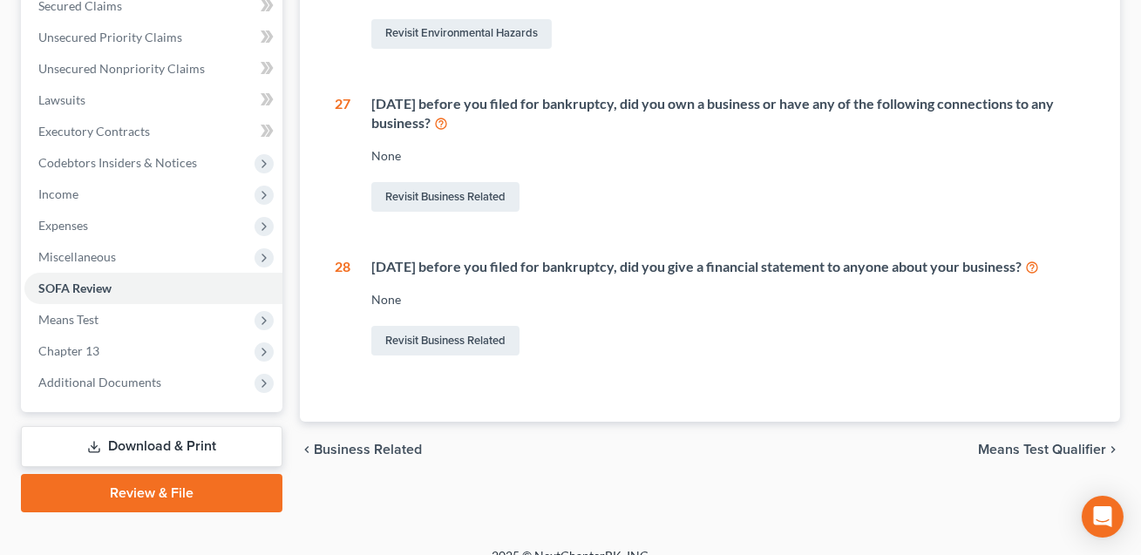
scroll to position [378, 0]
click at [486, 197] on link "Revisit Business Related" at bounding box center [445, 198] width 148 height 30
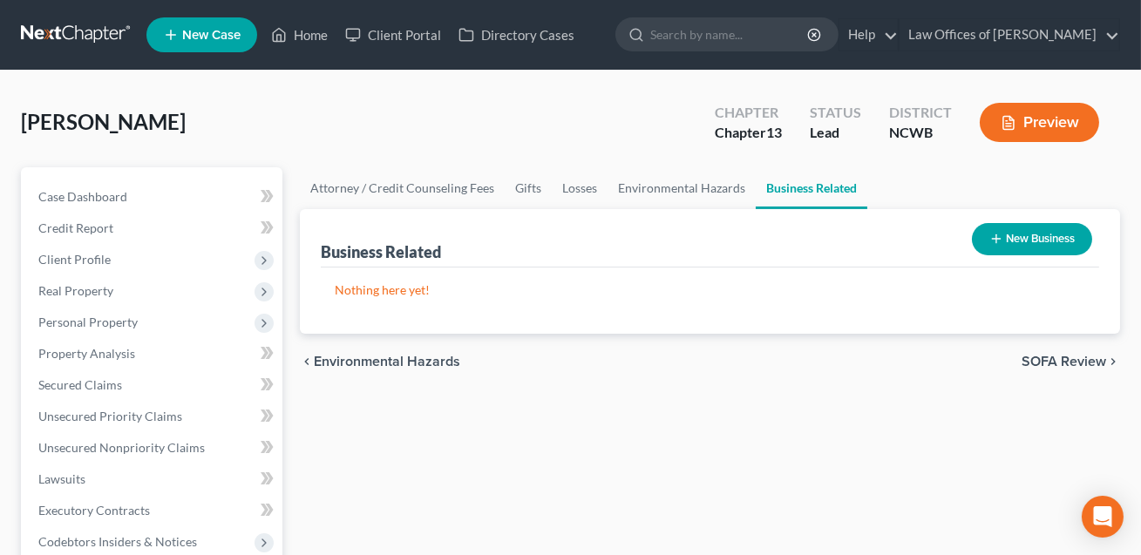
click at [1048, 231] on button "New Business" at bounding box center [1032, 239] width 120 height 32
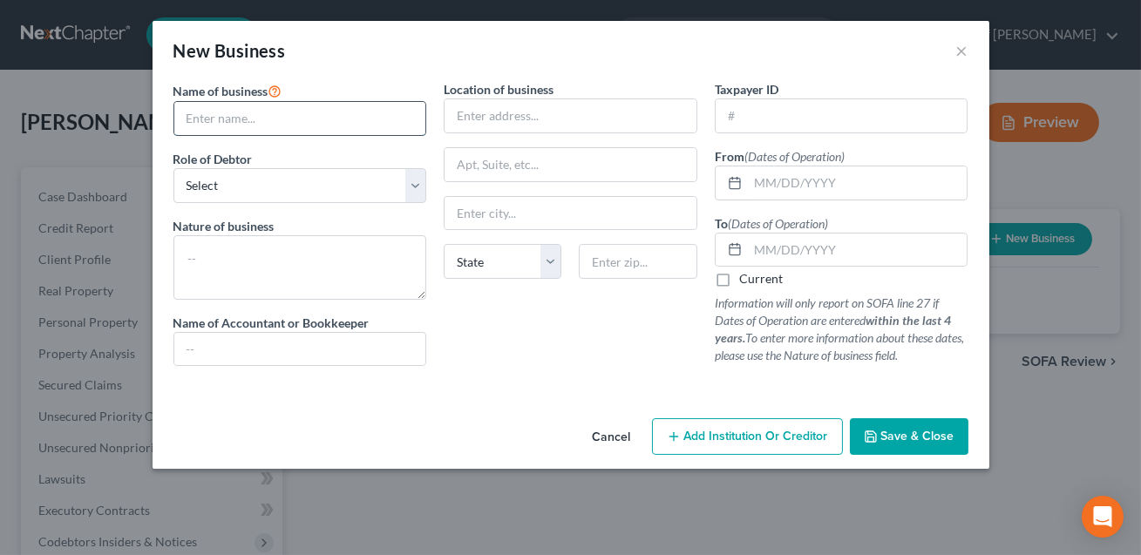
click at [274, 121] on input "text" at bounding box center [300, 118] width 252 height 33
type input "4JS Contracting LLC"
click at [210, 174] on select "Select A member of a limited liability company (LLC) or limited liability partn…" at bounding box center [300, 185] width 254 height 35
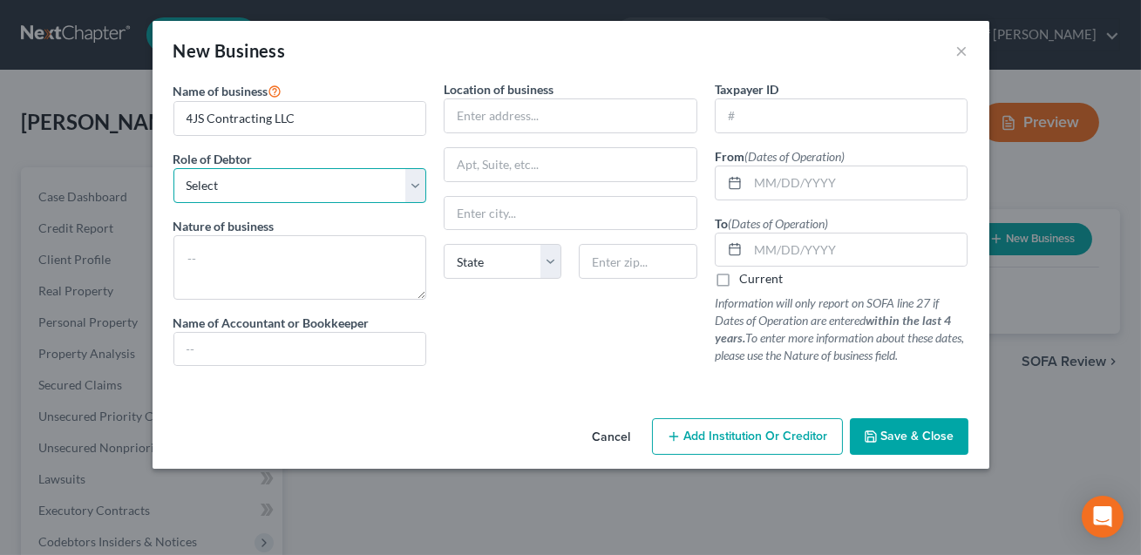
select select "member"
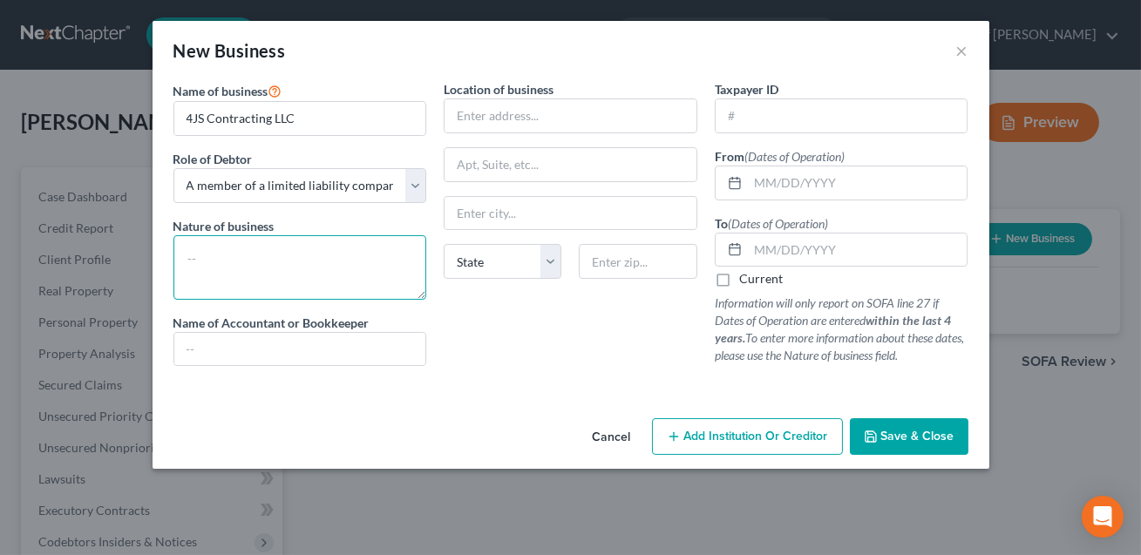
click at [210, 262] on textarea at bounding box center [300, 267] width 254 height 65
type textarea "Construction"
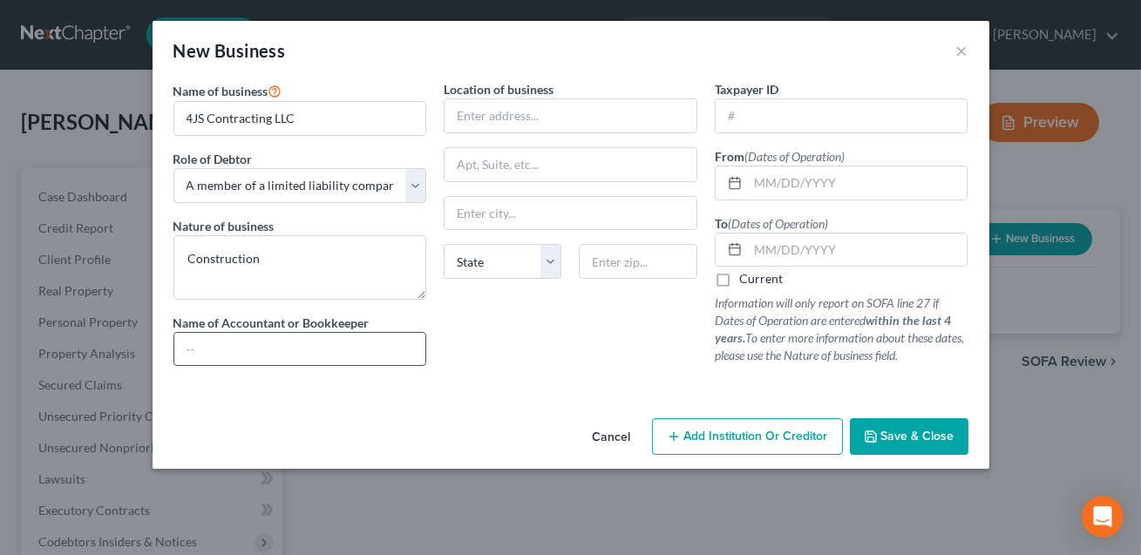
click at [206, 349] on input "text" at bounding box center [300, 349] width 252 height 33
type input "Self"
click at [467, 124] on input "text" at bounding box center [571, 115] width 252 height 33
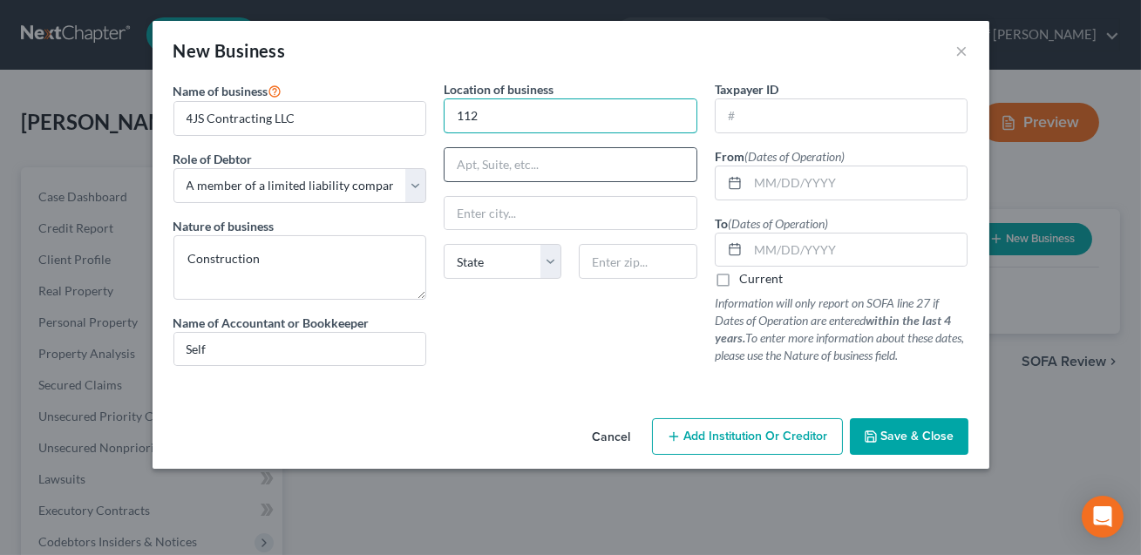
type input "[STREET_ADDRESS][PERSON_NAME]"
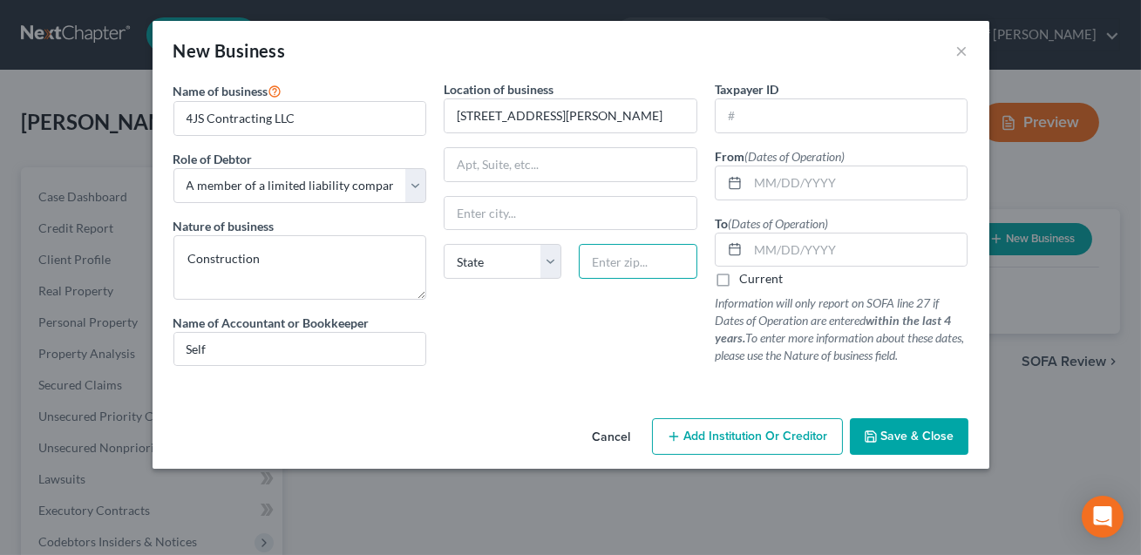
click at [611, 250] on input "text" at bounding box center [638, 261] width 118 height 35
type input "28166"
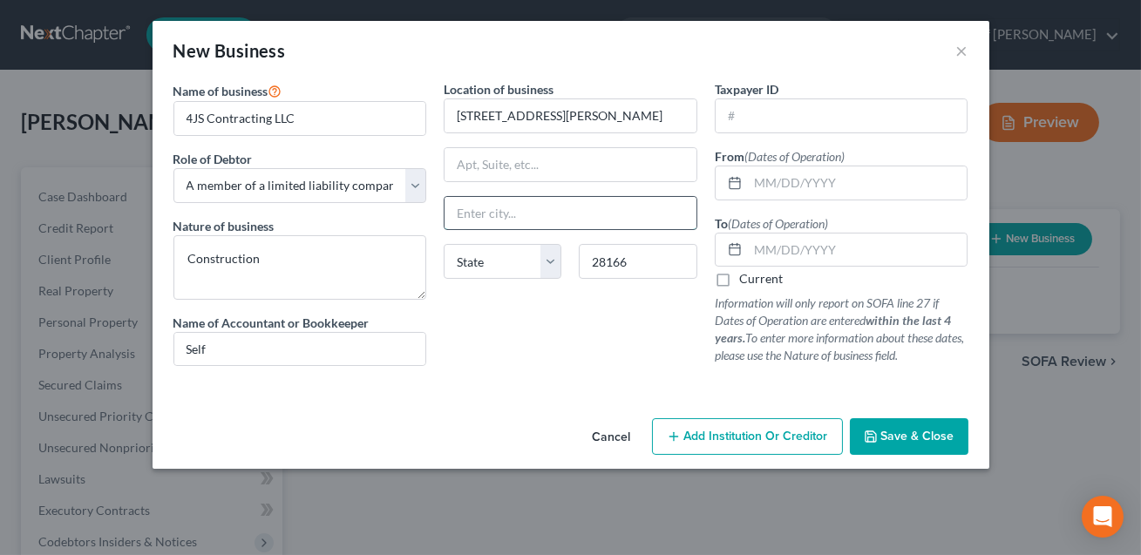
click at [593, 202] on input "text" at bounding box center [571, 213] width 252 height 33
type input "[PERSON_NAME]"
select select "28"
click at [732, 126] on input "text" at bounding box center [842, 115] width 252 height 33
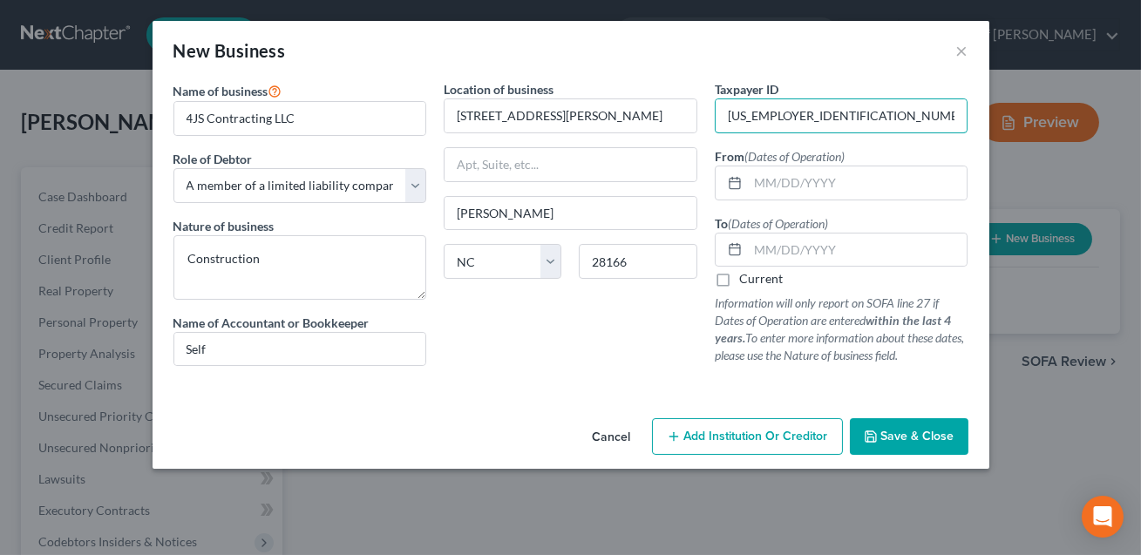
type input "[US_EMPLOYER_IDENTIFICATION_NUMBER]"
click at [799, 176] on input "text" at bounding box center [858, 183] width 220 height 33
click at [814, 186] on input "01/26/20218" at bounding box center [858, 183] width 220 height 33
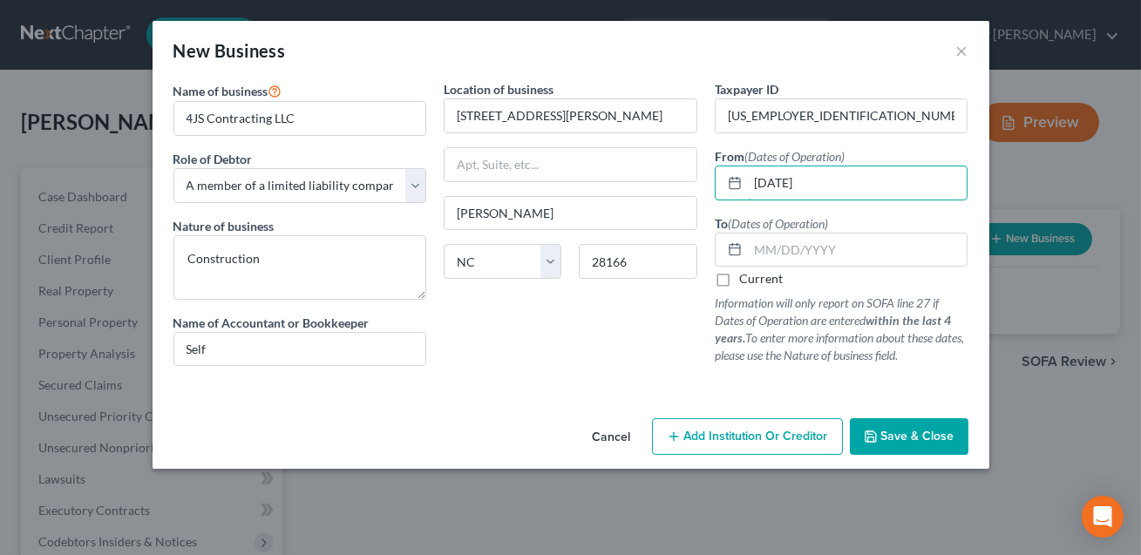
type input "[DATE]"
click at [778, 242] on input "text" at bounding box center [858, 250] width 220 height 33
type input "[DATE]"
click at [891, 432] on span "Save & Close" at bounding box center [917, 436] width 73 height 15
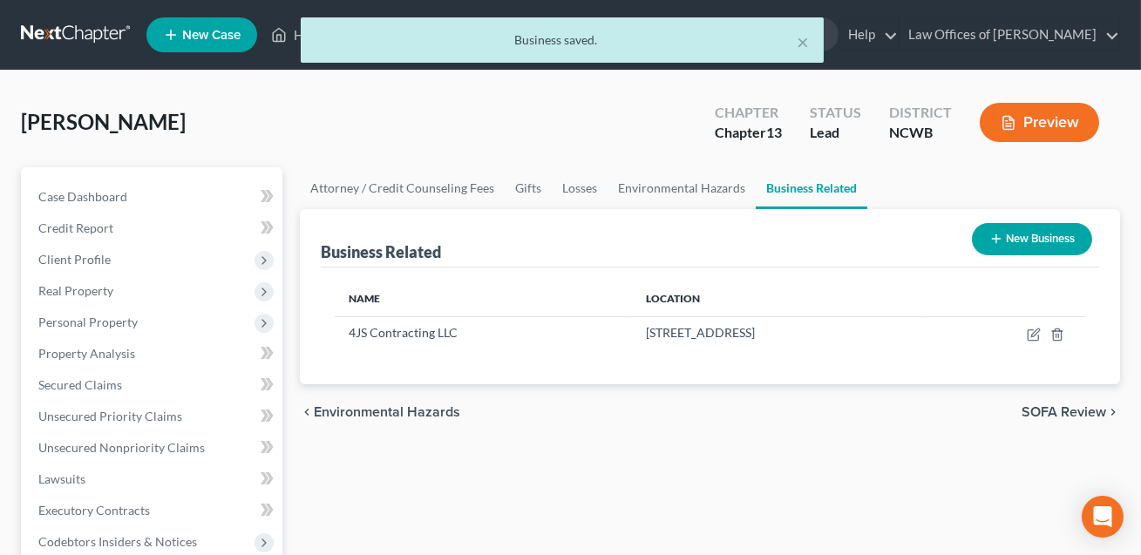
click at [1038, 238] on button "New Business" at bounding box center [1032, 239] width 120 height 32
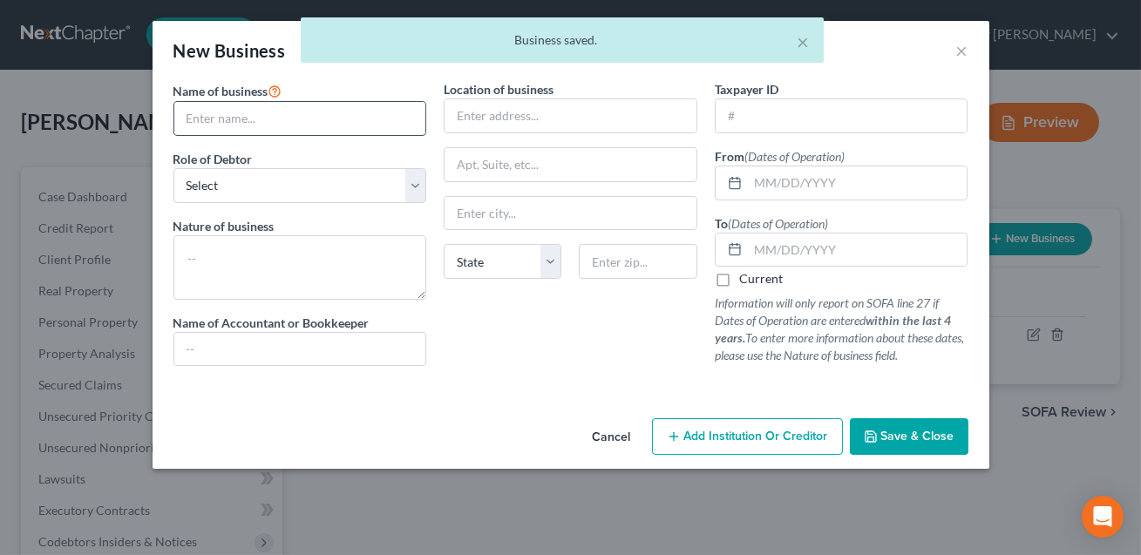
click at [276, 114] on input "text" at bounding box center [300, 118] width 252 height 33
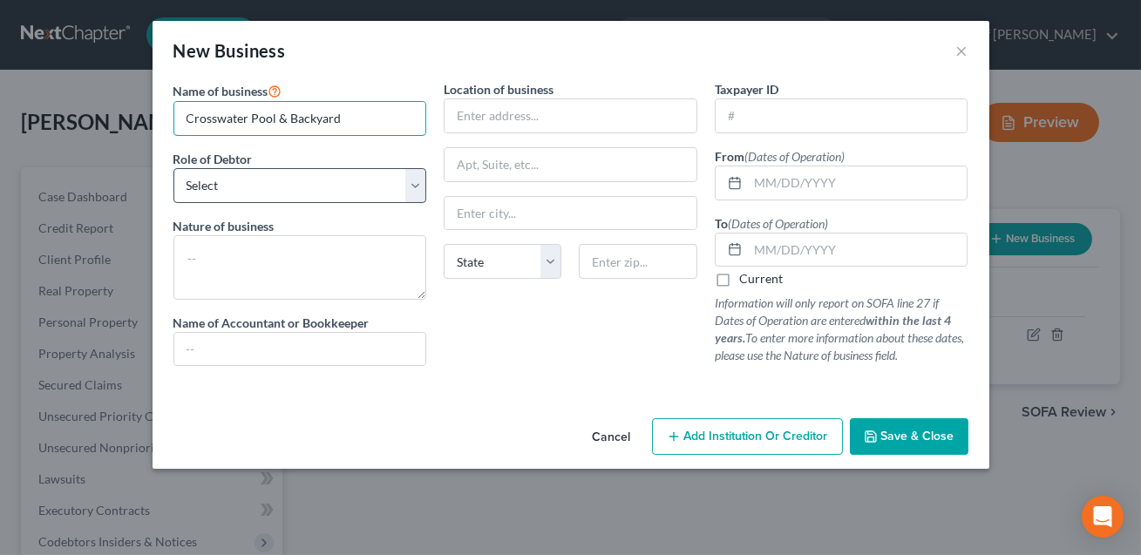
type input "Crosswater Pool & Backyard"
click at [257, 175] on select "Select A member of a limited liability company (LLC) or limited liability partn…" at bounding box center [300, 185] width 254 height 35
select select "member"
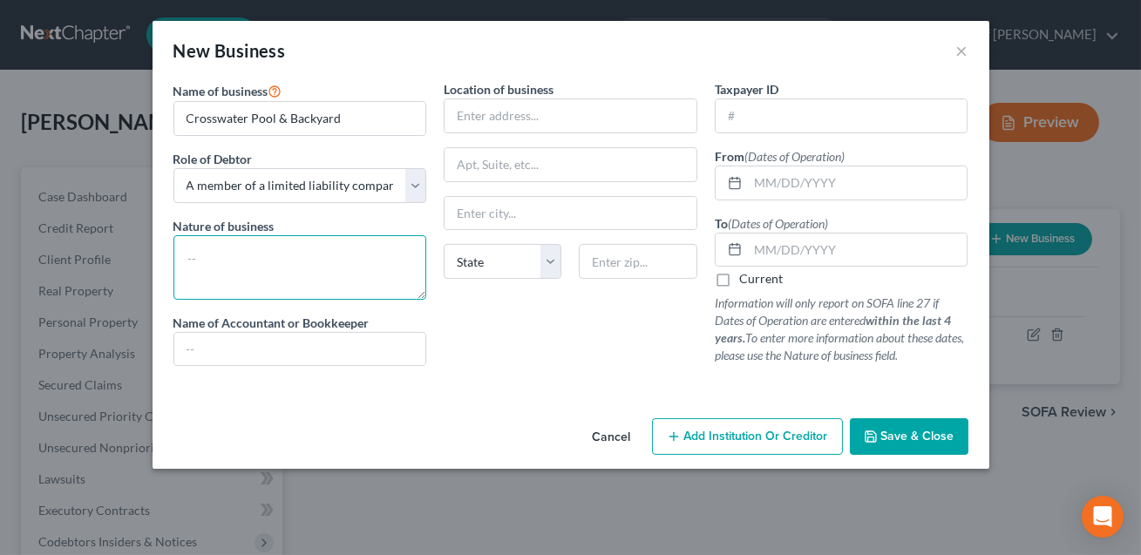
click at [250, 251] on textarea at bounding box center [300, 267] width 254 height 65
type textarea "Pool construction"
click at [228, 326] on label "Name of Accountant or Bookkeeper" at bounding box center [271, 323] width 196 height 18
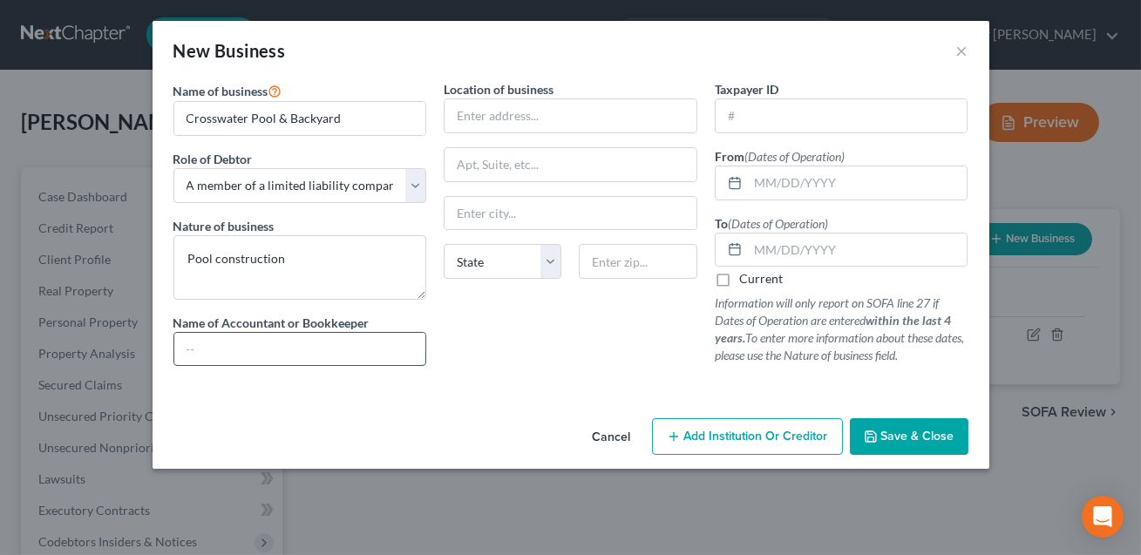
click at [224, 341] on input "text" at bounding box center [300, 349] width 252 height 33
type input "Self"
click at [500, 109] on input "text" at bounding box center [571, 115] width 252 height 33
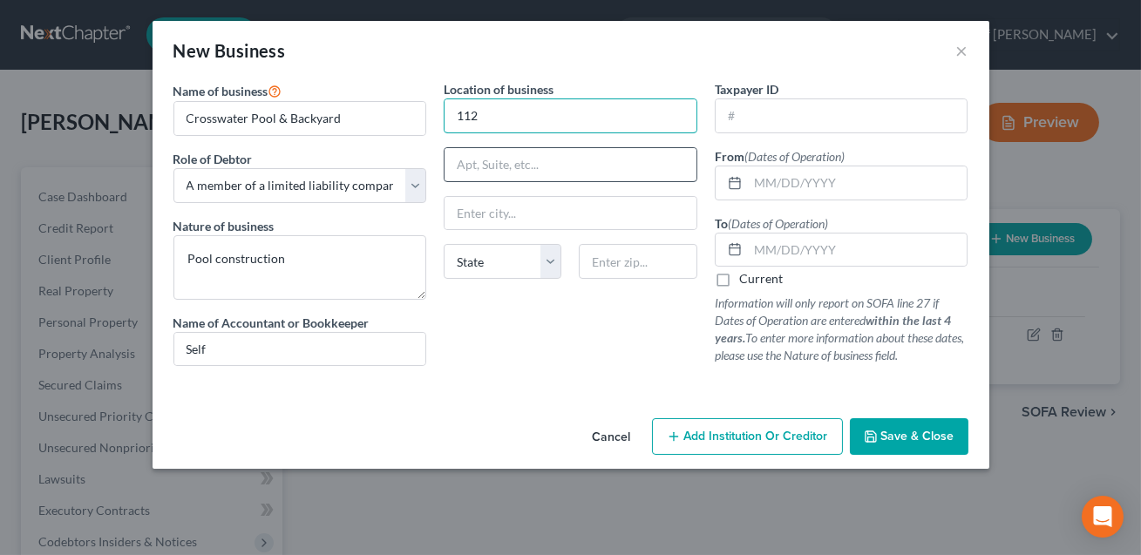
type input "[STREET_ADDRESS][PERSON_NAME]"
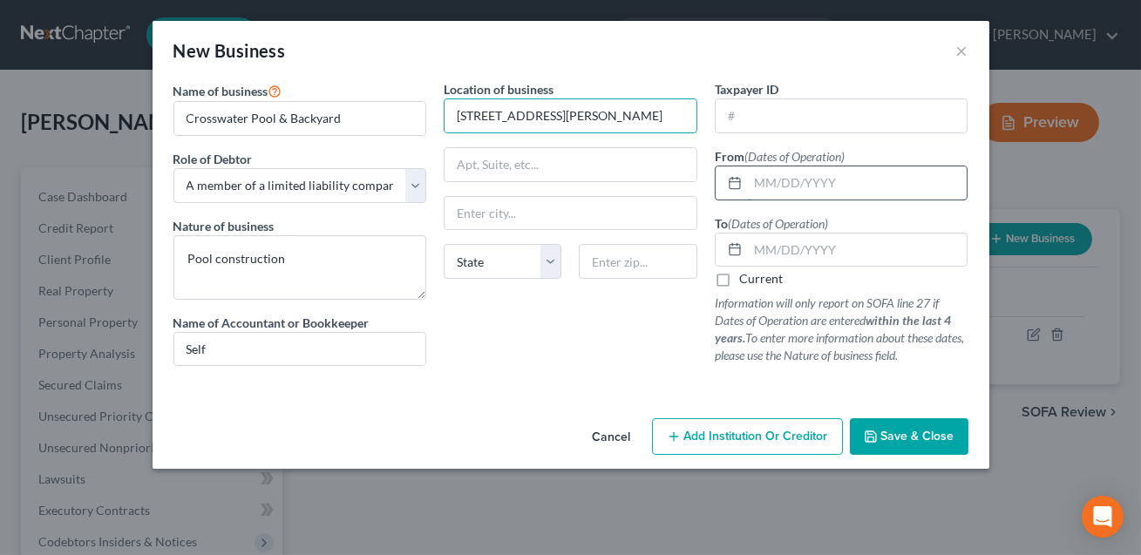
click at [804, 178] on input "text" at bounding box center [858, 183] width 220 height 33
type input "[DATE]"
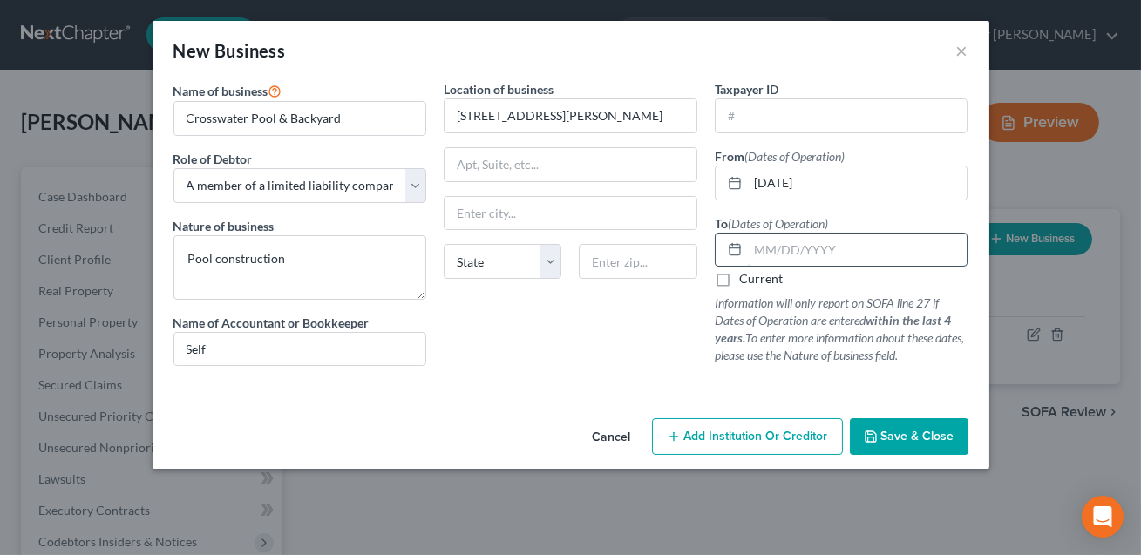
click at [768, 256] on input "text" at bounding box center [858, 250] width 220 height 33
type input "[DATE]"
click at [613, 259] on input "text" at bounding box center [638, 261] width 118 height 35
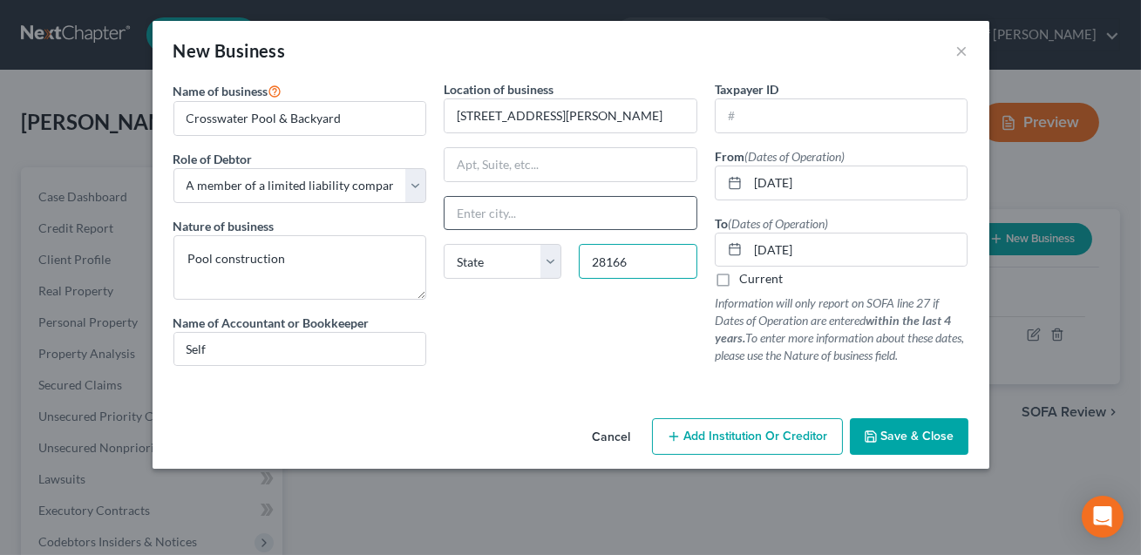
type input "28166"
click at [518, 220] on input "text" at bounding box center [571, 213] width 252 height 33
type input "[PERSON_NAME]"
select select "28"
click at [749, 119] on input "text" at bounding box center [842, 115] width 252 height 33
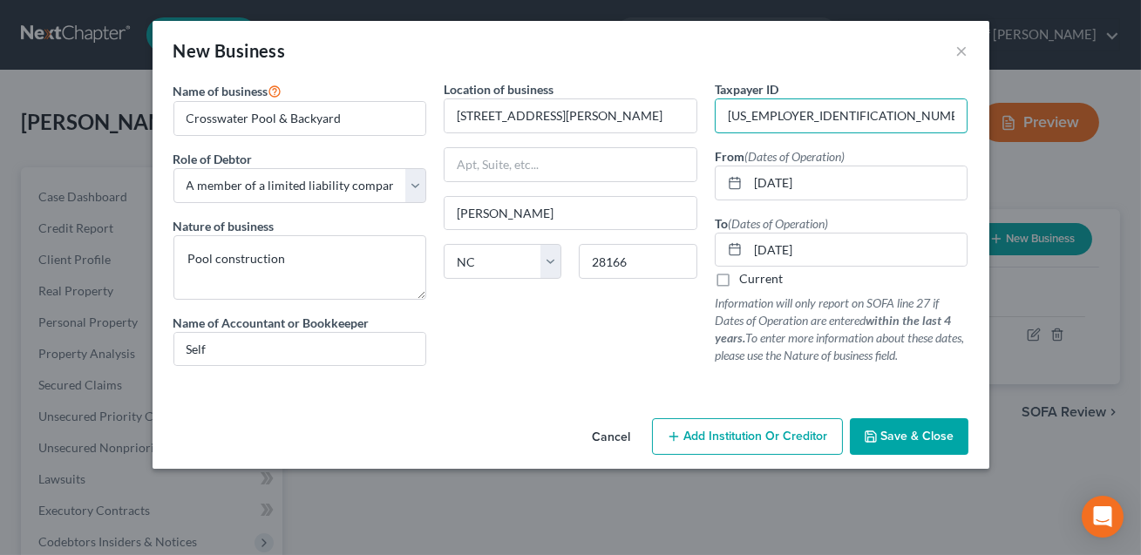
type input "[US_EMPLOYER_IDENTIFICATION_NUMBER]"
click at [896, 434] on span "Save & Close" at bounding box center [917, 436] width 73 height 15
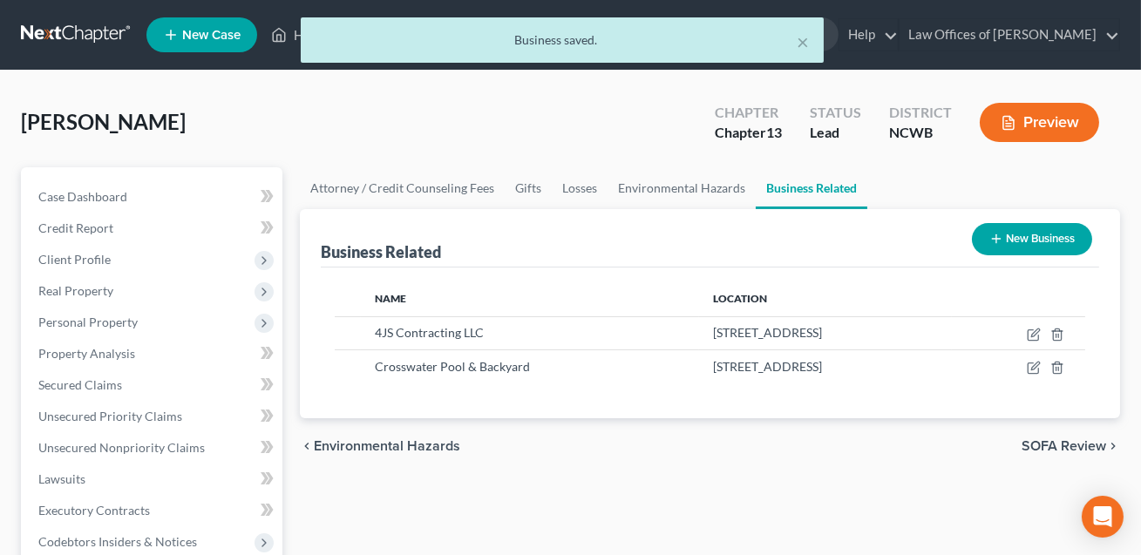
click at [1028, 246] on button "New Business" at bounding box center [1032, 239] width 120 height 32
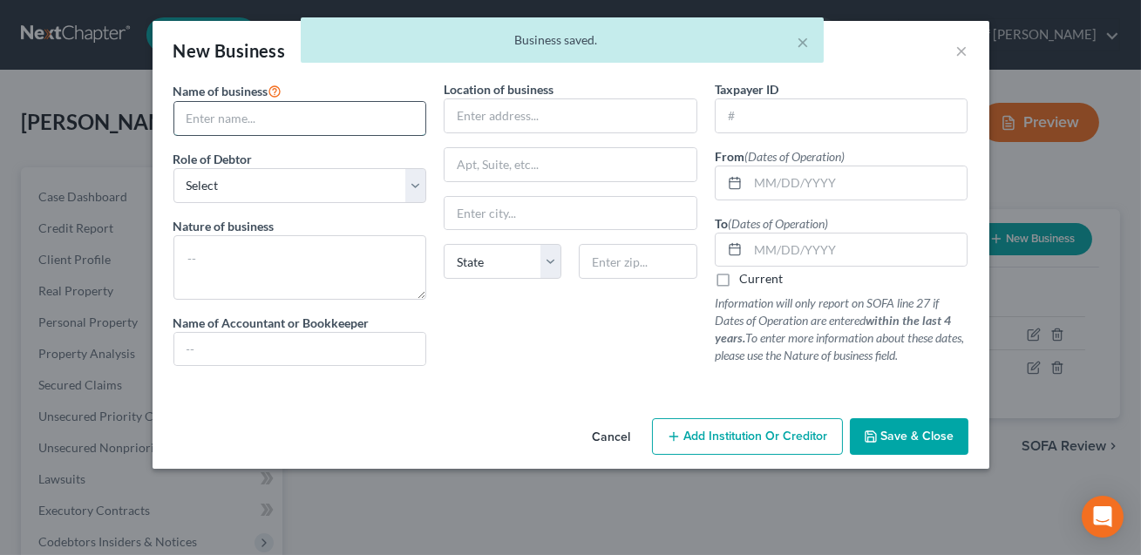
click at [296, 122] on input "text" at bounding box center [300, 118] width 252 height 33
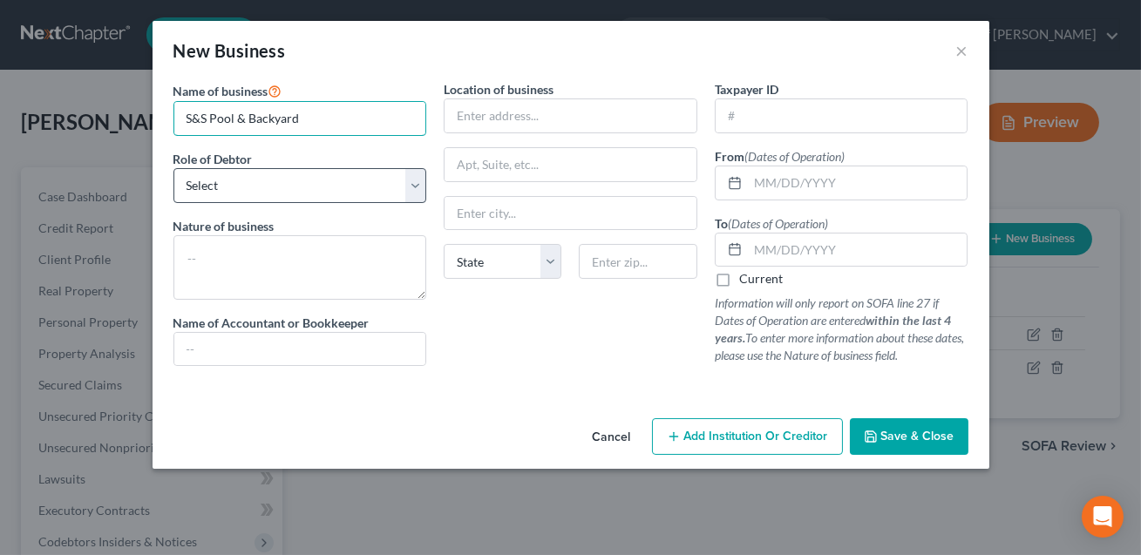
type input "S&S Pool & Backyard"
click at [275, 185] on select "Select A member of a limited liability company (LLC) or limited liability partn…" at bounding box center [300, 185] width 254 height 35
select select "member"
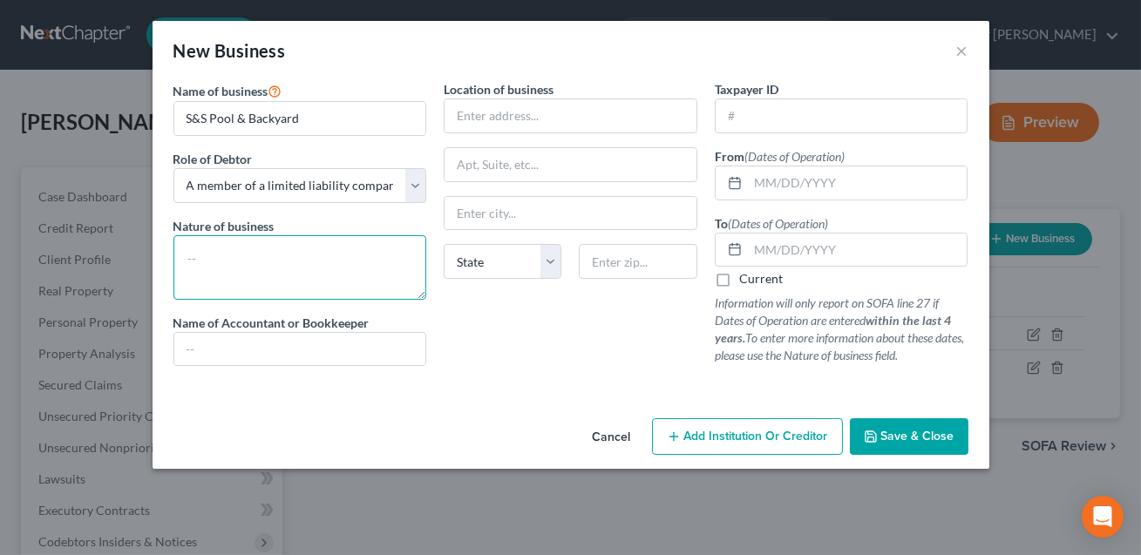
click at [239, 245] on textarea at bounding box center [300, 267] width 254 height 65
type textarea "Pool Construction"
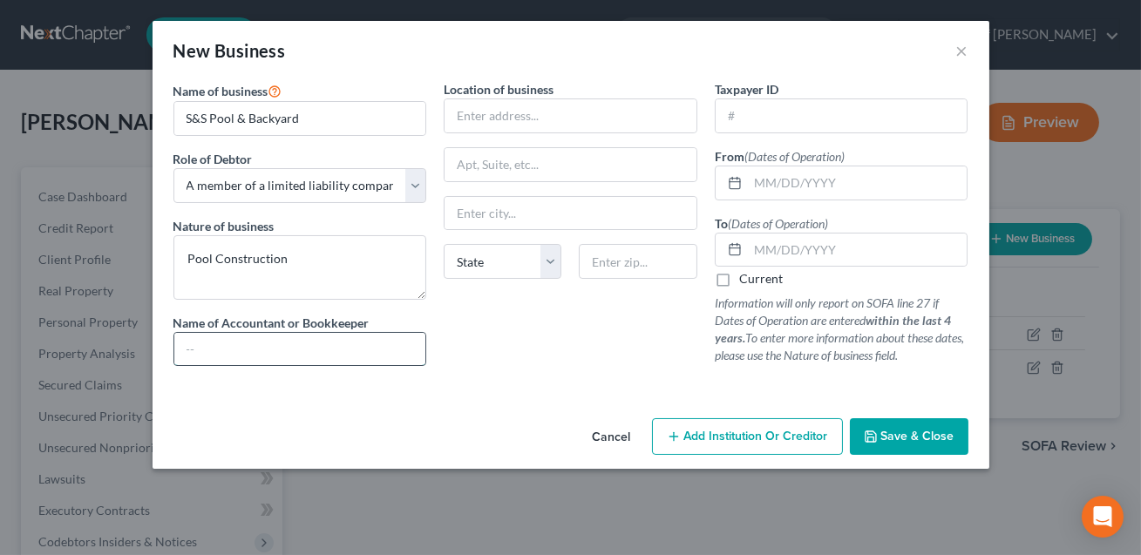
click at [190, 337] on input "text" at bounding box center [300, 349] width 252 height 33
type input "Self"
click at [464, 123] on input "text" at bounding box center [571, 115] width 252 height 33
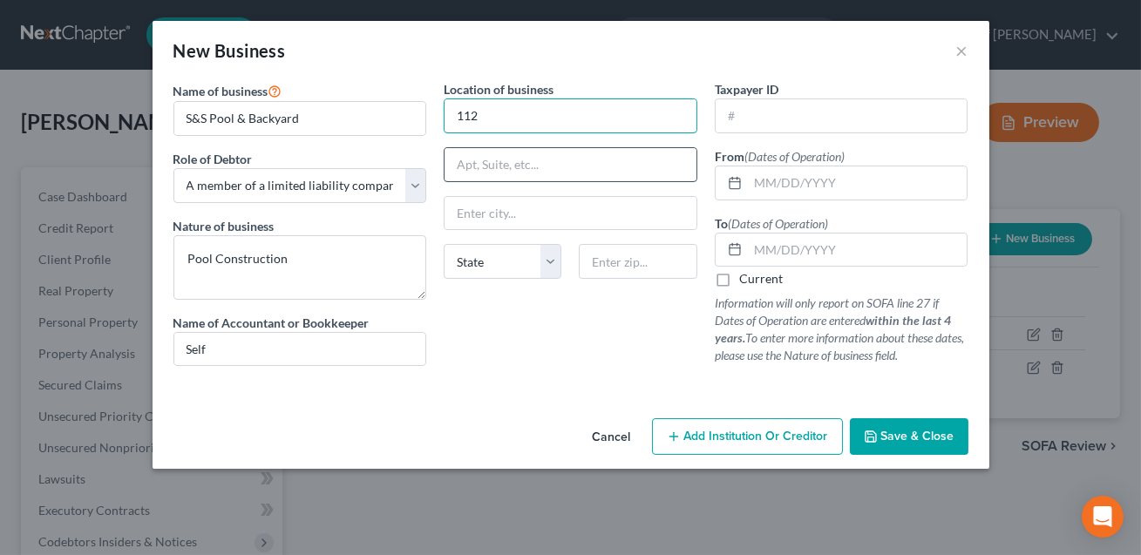
type input "[STREET_ADDRESS][PERSON_NAME]"
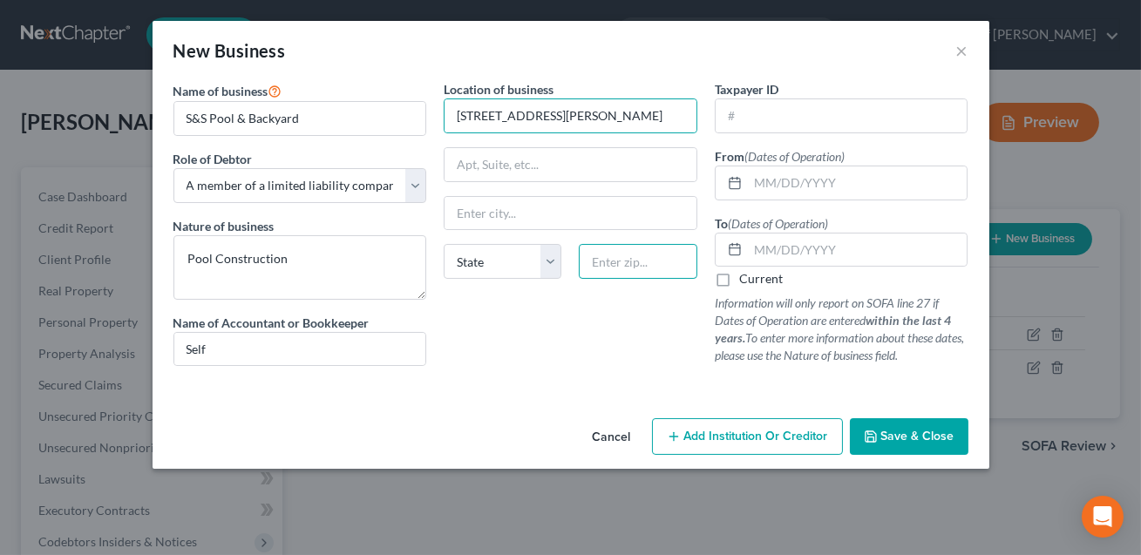
click at [599, 262] on input "text" at bounding box center [638, 261] width 118 height 35
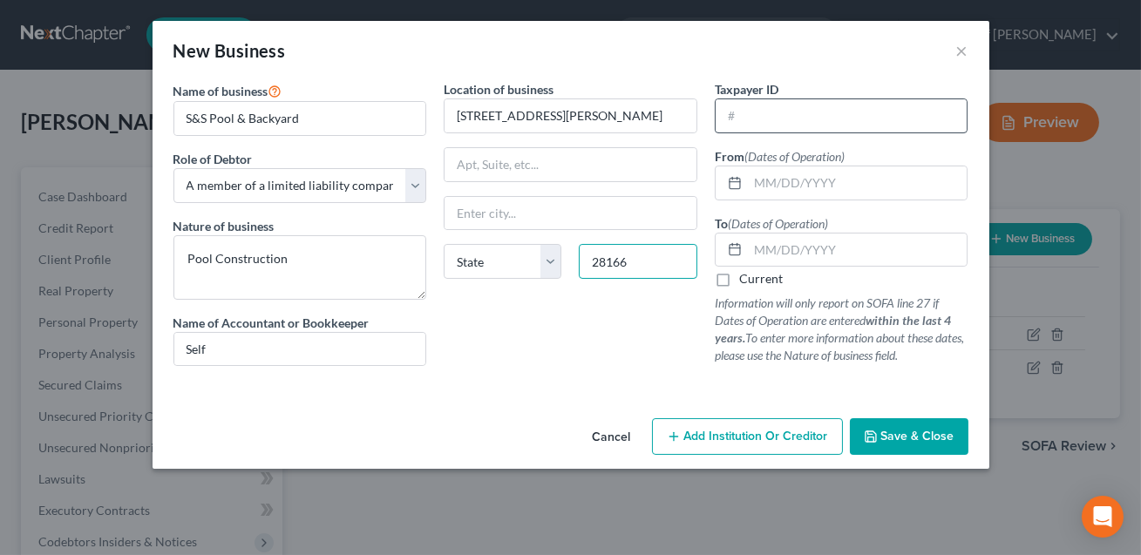
type input "28166"
click at [744, 117] on input "text" at bounding box center [842, 115] width 252 height 33
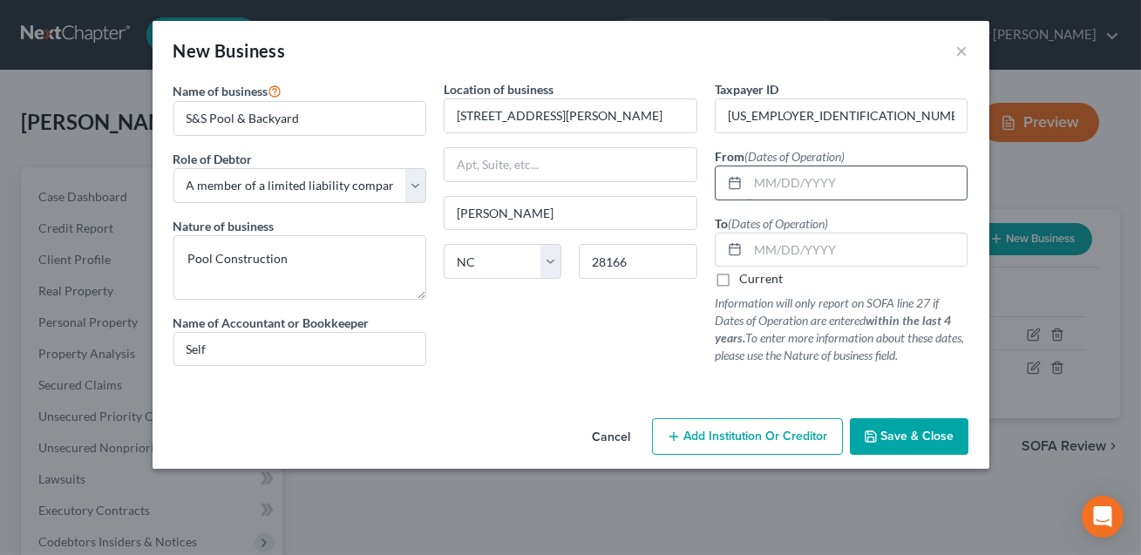
click at [756, 184] on input "text" at bounding box center [858, 183] width 220 height 33
click at [756, 240] on input "text" at bounding box center [858, 250] width 220 height 33
click at [914, 437] on span "Save & Close" at bounding box center [917, 436] width 73 height 15
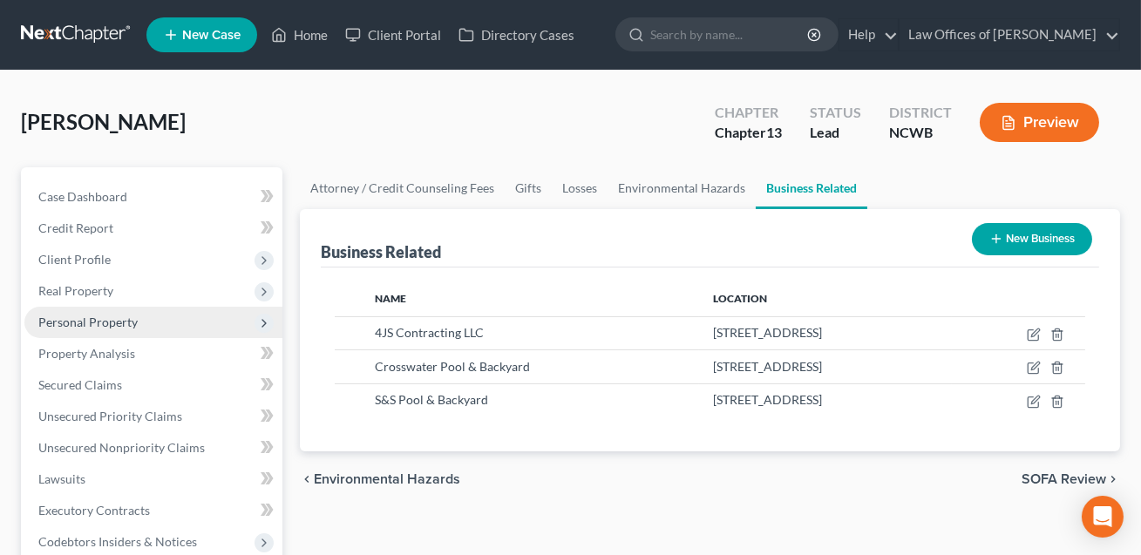
click at [67, 321] on span "Personal Property" at bounding box center [87, 322] width 99 height 15
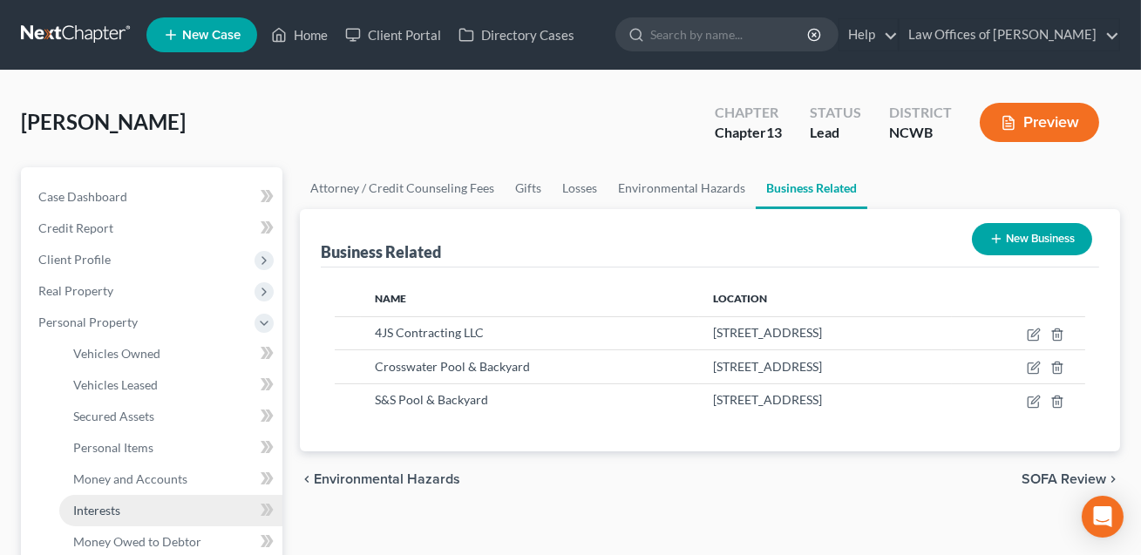
click at [108, 508] on span "Interests" at bounding box center [96, 510] width 47 height 15
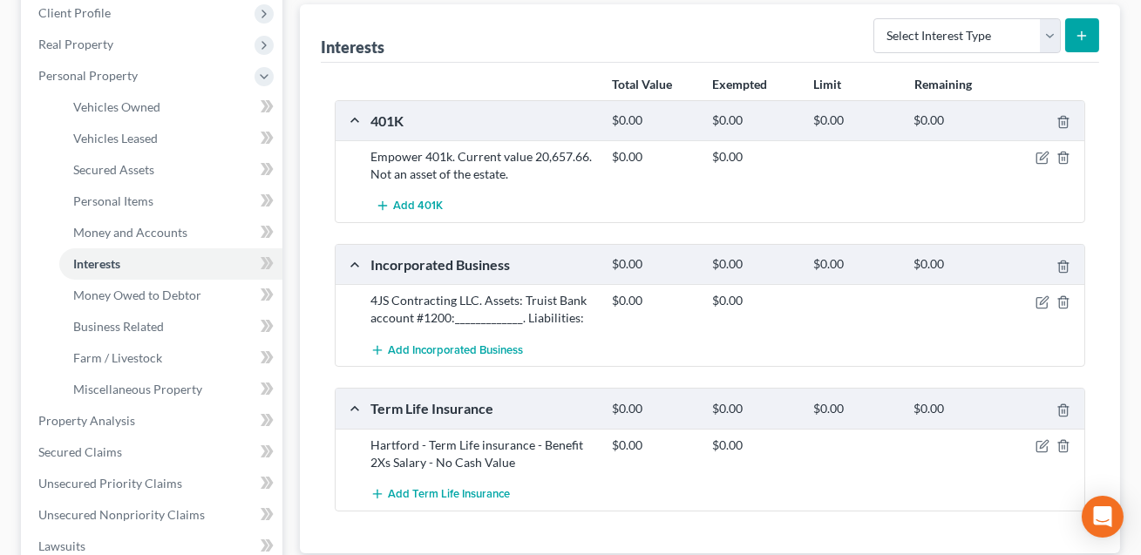
scroll to position [295, 0]
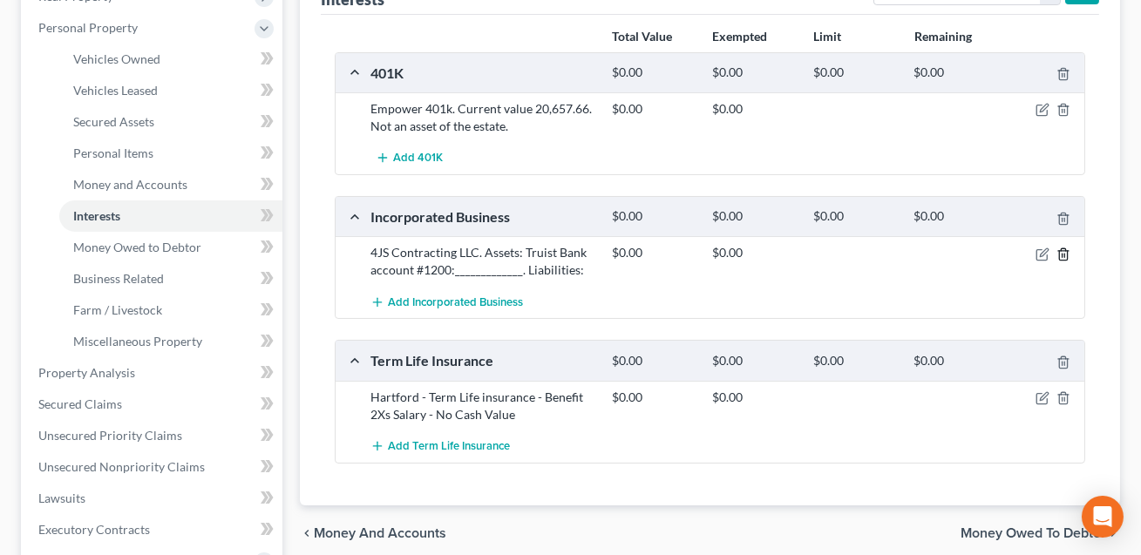
click at [1064, 254] on icon "button" at bounding box center [1064, 255] width 14 height 14
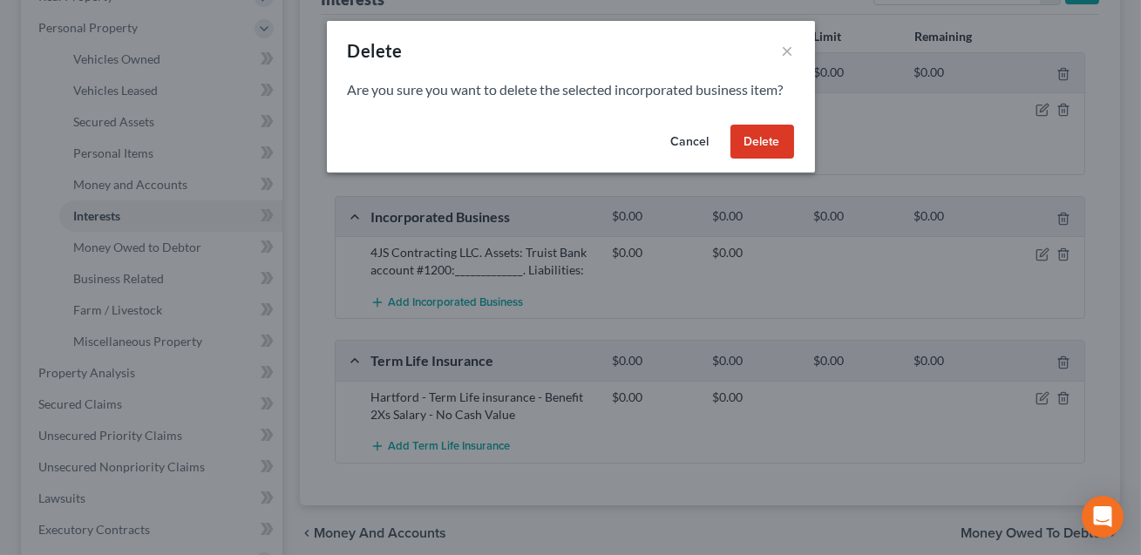
click at [773, 146] on button "Delete" at bounding box center [763, 142] width 64 height 35
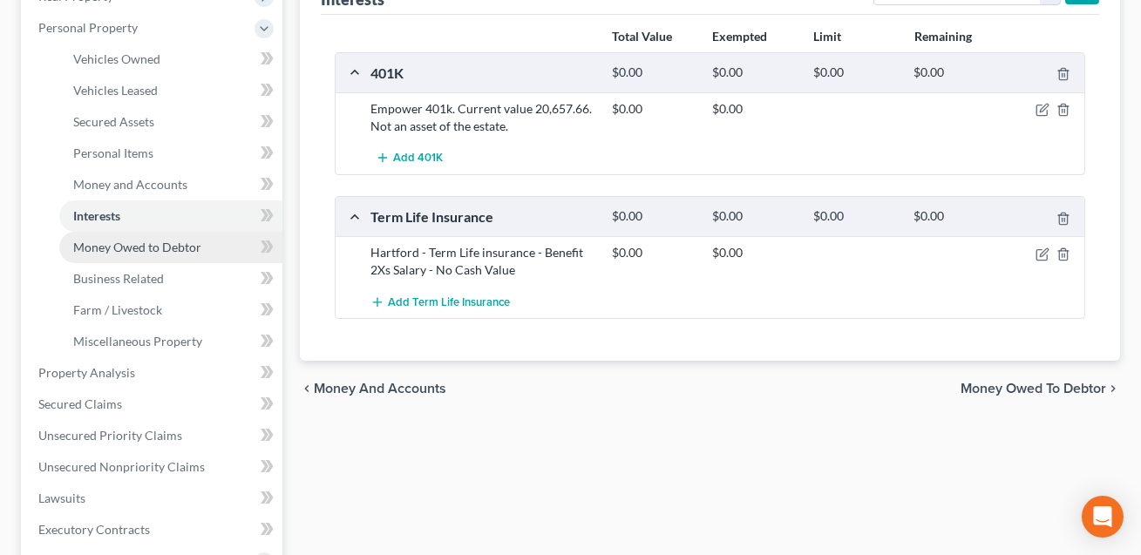
click at [127, 247] on span "Money Owed to Debtor" at bounding box center [137, 247] width 128 height 15
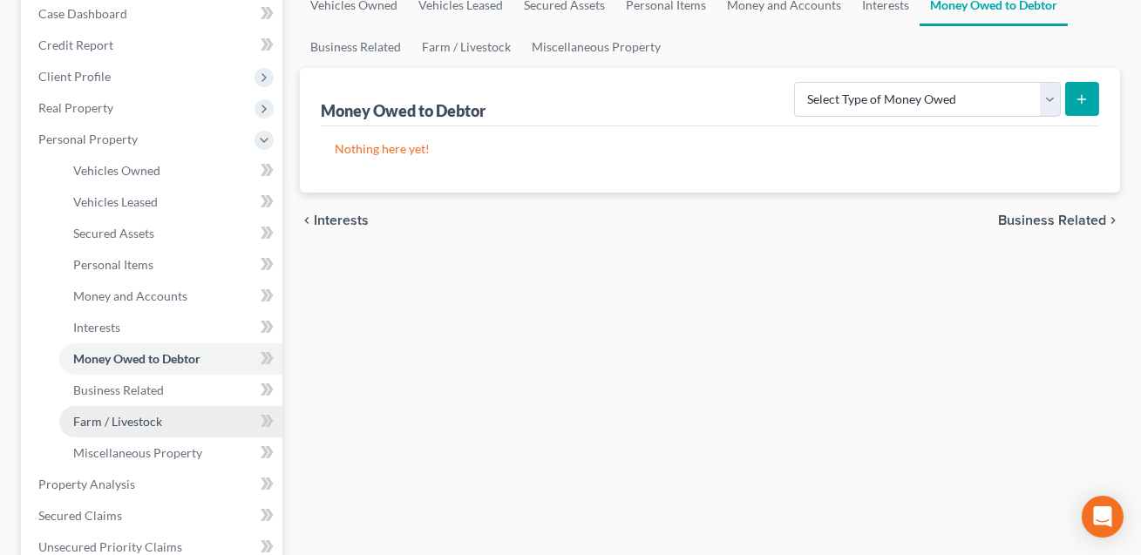
scroll to position [197, 0]
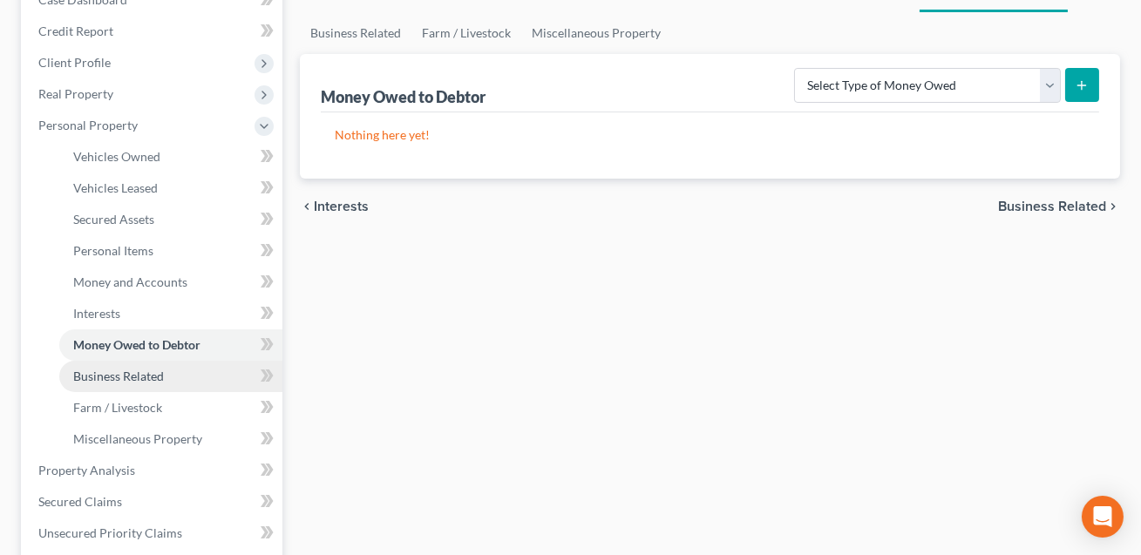
click at [128, 378] on span "Business Related" at bounding box center [118, 376] width 91 height 15
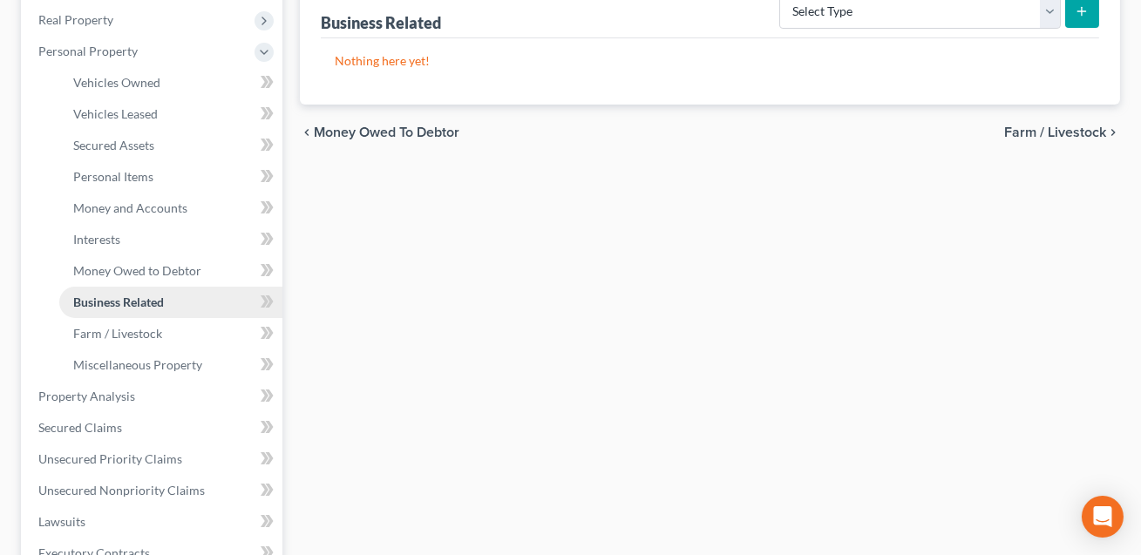
scroll to position [301, 0]
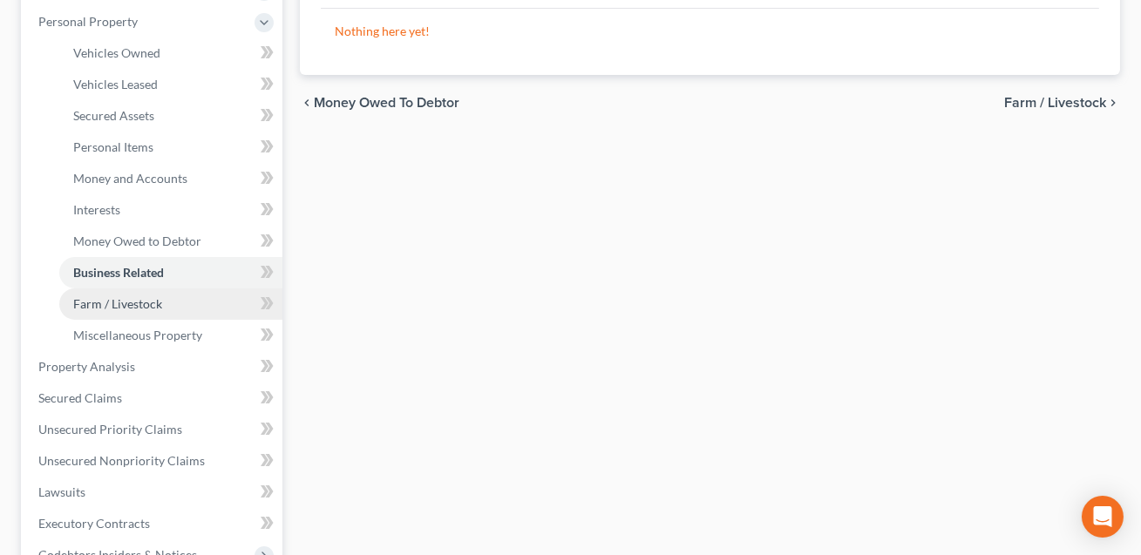
click at [121, 301] on span "Farm / Livestock" at bounding box center [117, 303] width 89 height 15
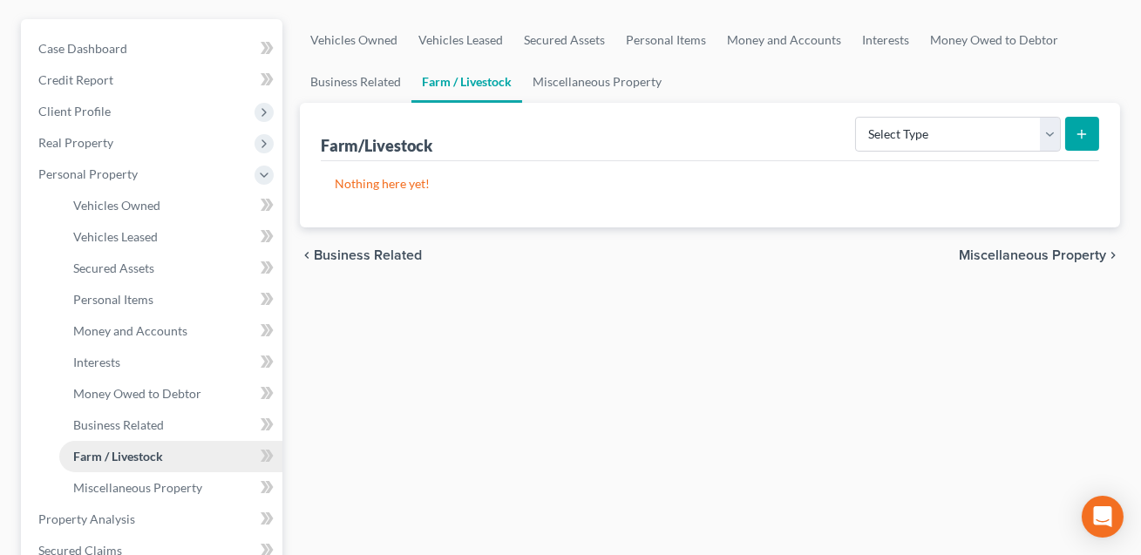
scroll to position [200, 0]
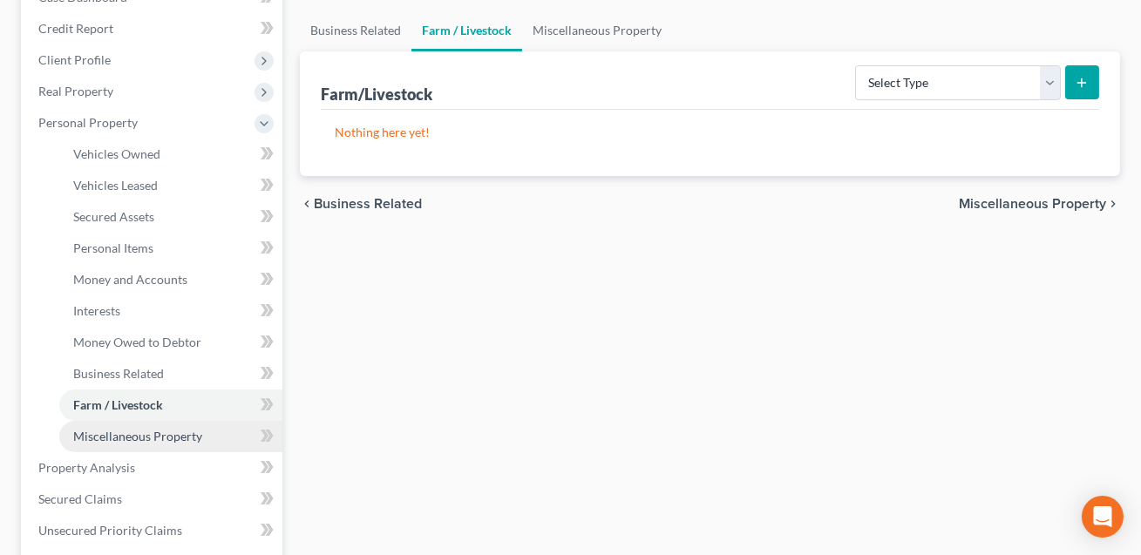
click at [141, 432] on span "Miscellaneous Property" at bounding box center [137, 436] width 129 height 15
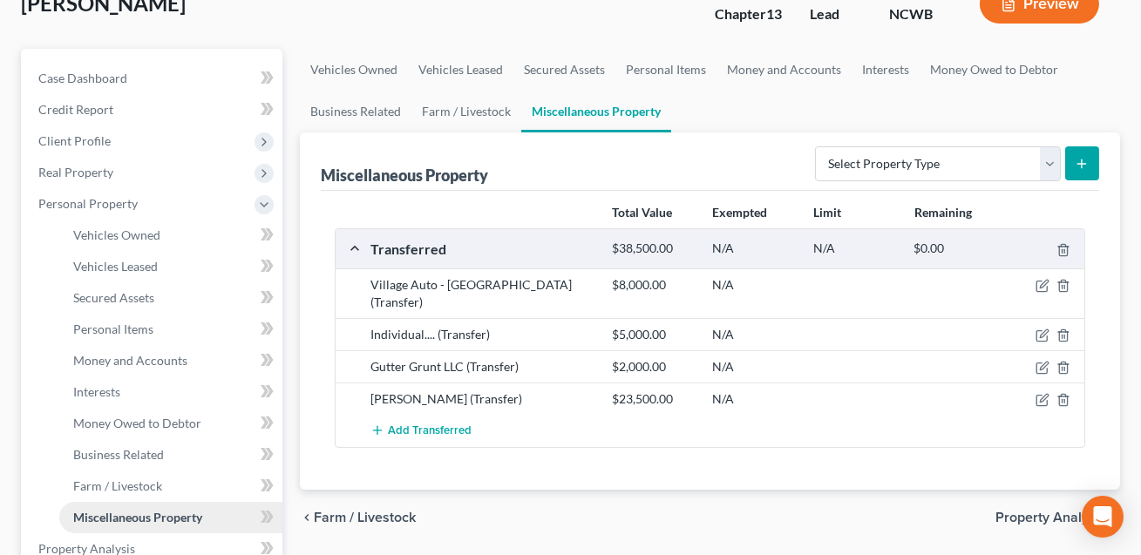
scroll to position [120, 0]
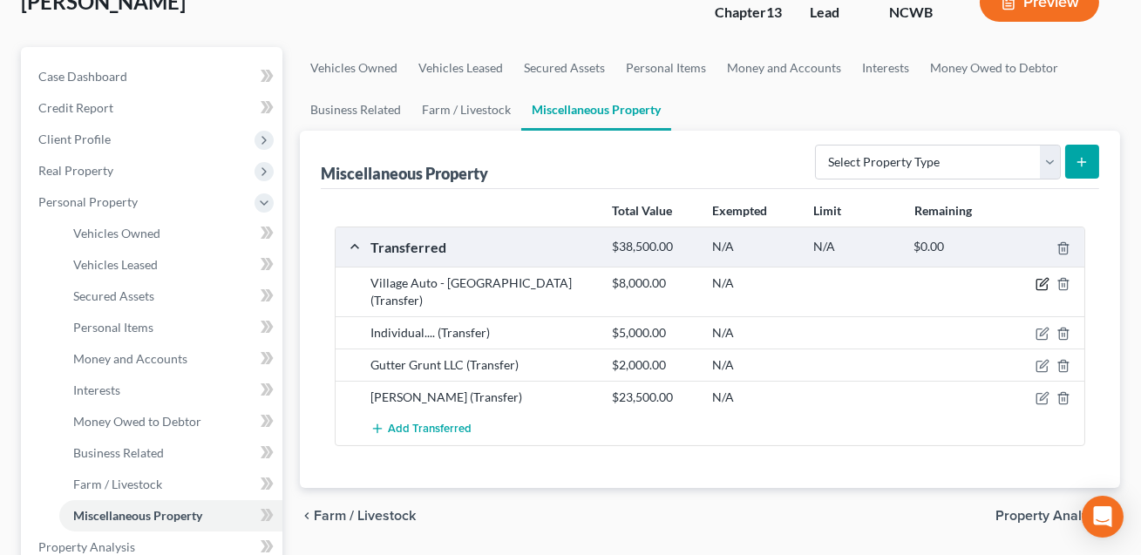
click at [1044, 284] on icon "button" at bounding box center [1043, 284] width 14 height 14
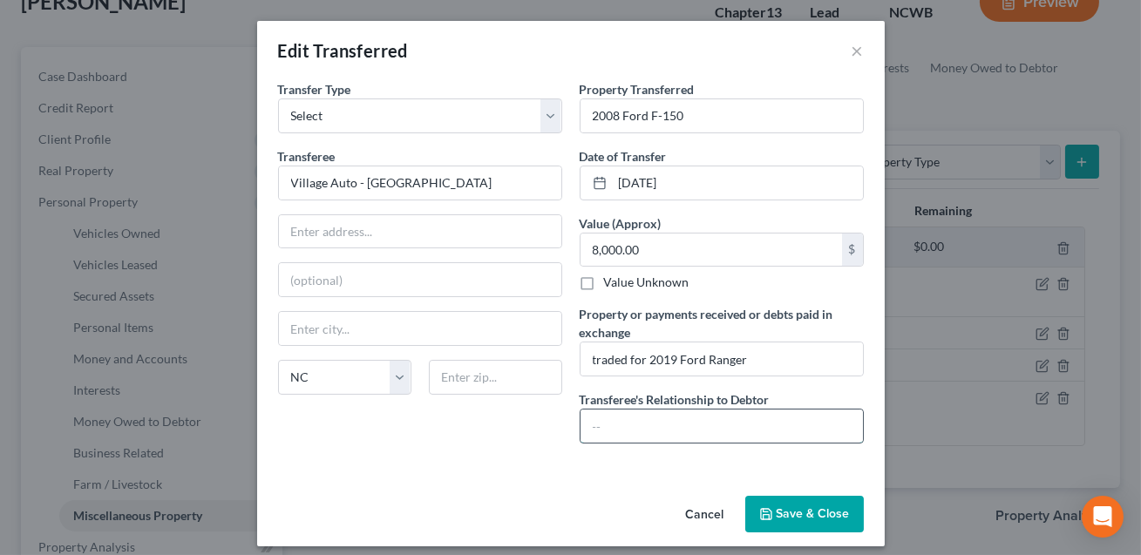
click at [731, 420] on input "text" at bounding box center [722, 426] width 282 height 33
drag, startPoint x: 439, startPoint y: 180, endPoint x: 281, endPoint y: 181, distance: 158.7
click at [281, 181] on input "Village Auto - [GEOGRAPHIC_DATA]" at bounding box center [420, 183] width 282 height 33
click at [405, 184] on input "Lake Noman Auto Viullage" at bounding box center [420, 183] width 282 height 33
click at [335, 182] on input "[GEOGRAPHIC_DATA]" at bounding box center [420, 183] width 282 height 33
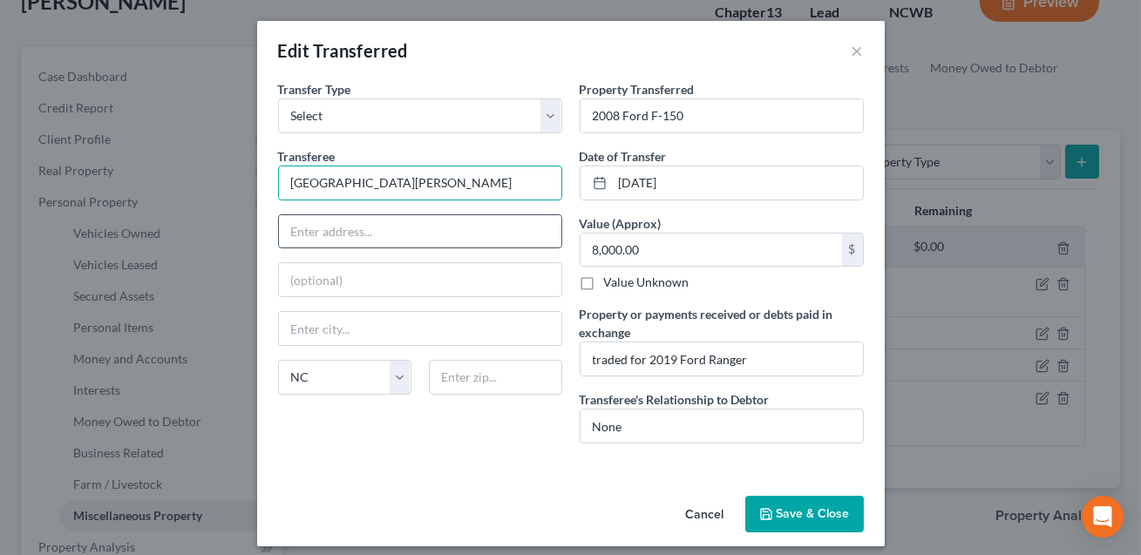
click at [331, 240] on input "text" at bounding box center [420, 231] width 282 height 33
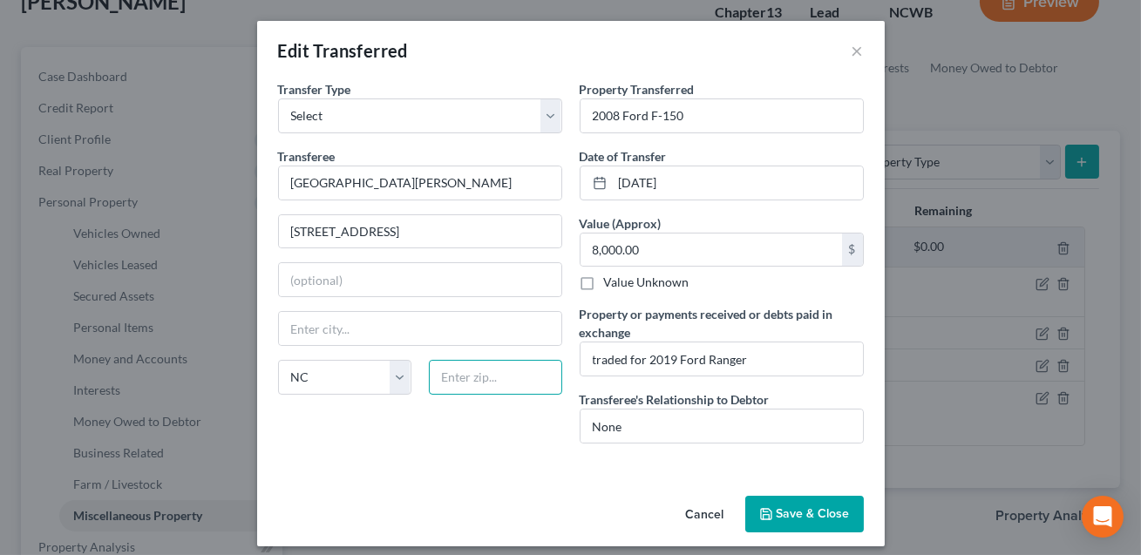
click at [443, 389] on input "text" at bounding box center [495, 377] width 133 height 35
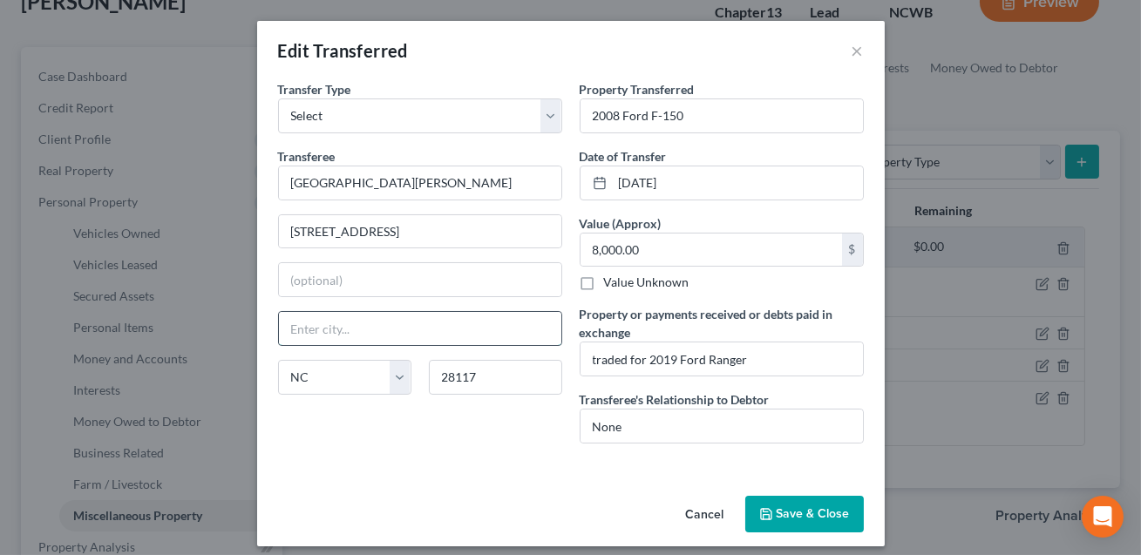
click at [394, 333] on input "text" at bounding box center [420, 328] width 282 height 33
click at [596, 359] on input "traded for 2019 Ford Ranger" at bounding box center [722, 359] width 282 height 33
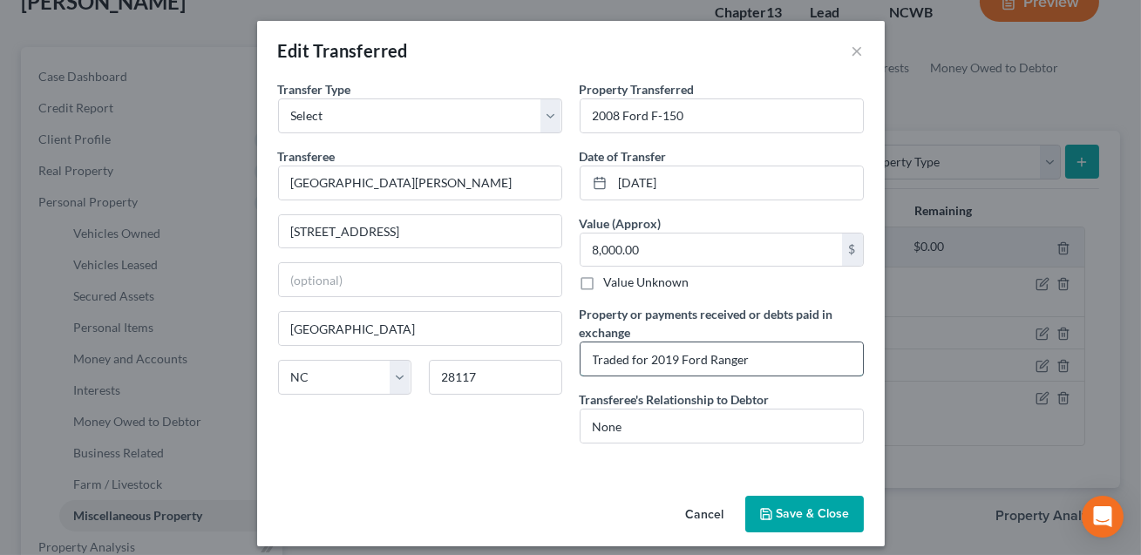
click at [633, 359] on input "Traded for 2019 Ford Ranger" at bounding box center [722, 359] width 282 height 33
click at [723, 360] on input "Traded-in credit used to ruchase for 2019 Ford Ranger" at bounding box center [722, 359] width 282 height 33
click at [681, 360] on input "Traded-in credit used to purchase for 2019 Ford Ranger" at bounding box center [722, 359] width 282 height 33
click at [684, 361] on input "Traded-in credit 0of $8000 used to purchase for 2019 Ford Ranger" at bounding box center [722, 359] width 282 height 33
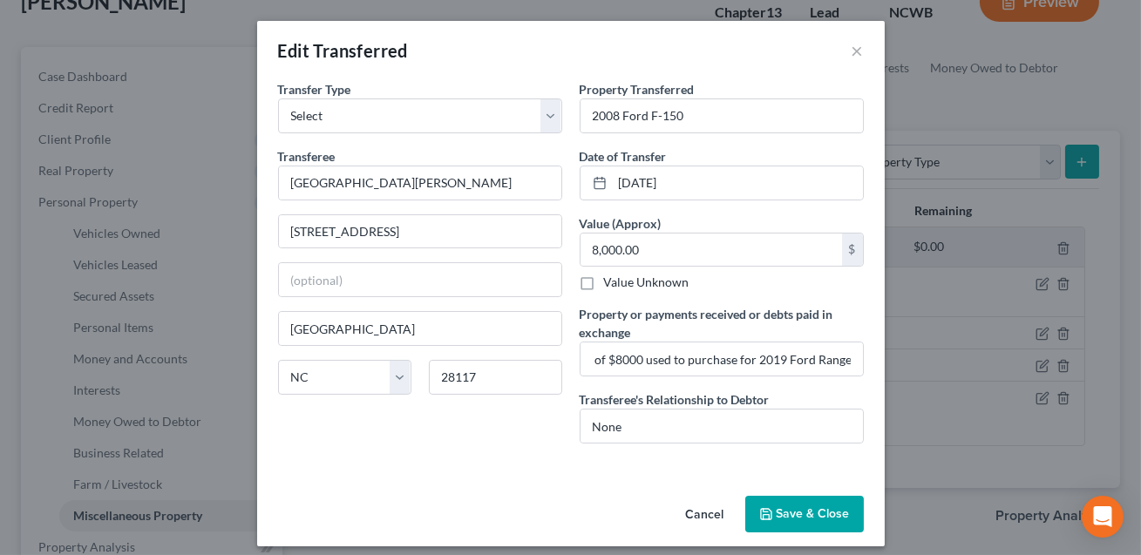
click at [789, 517] on button "Save & Close" at bounding box center [804, 514] width 119 height 37
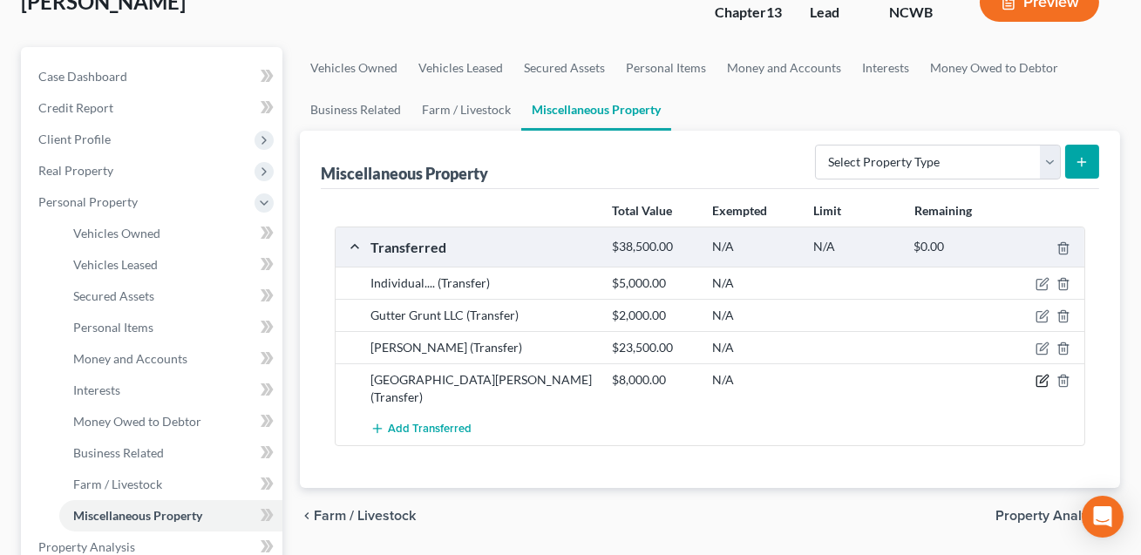
click at [1040, 381] on icon "button" at bounding box center [1044, 380] width 8 height 8
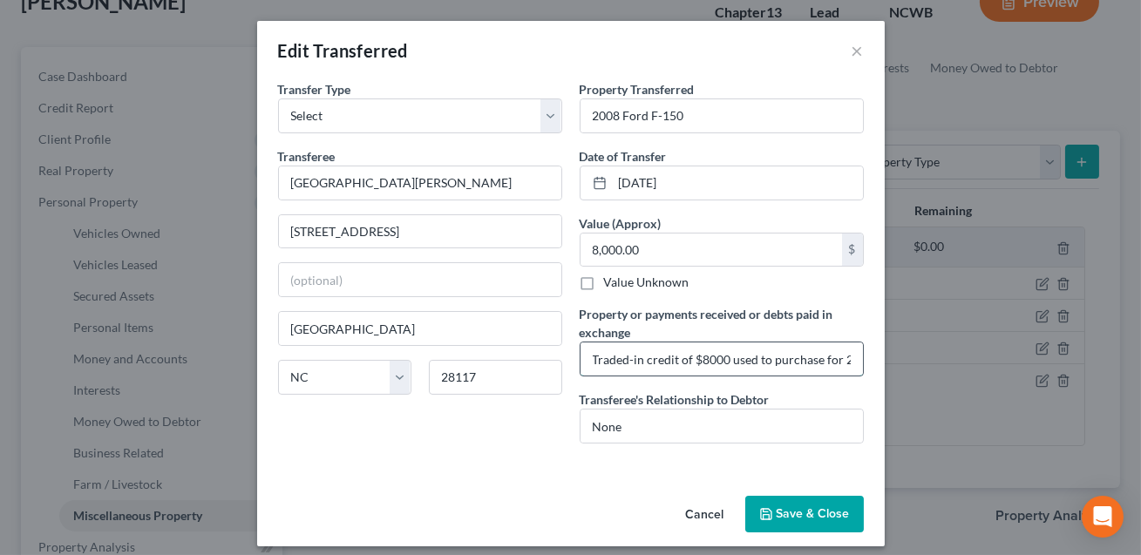
click at [628, 356] on input "Traded-in credit of $8000 used to purchase for 2019 Ford Ranger" at bounding box center [722, 359] width 282 height 33
click at [792, 514] on button "Save & Close" at bounding box center [804, 514] width 119 height 37
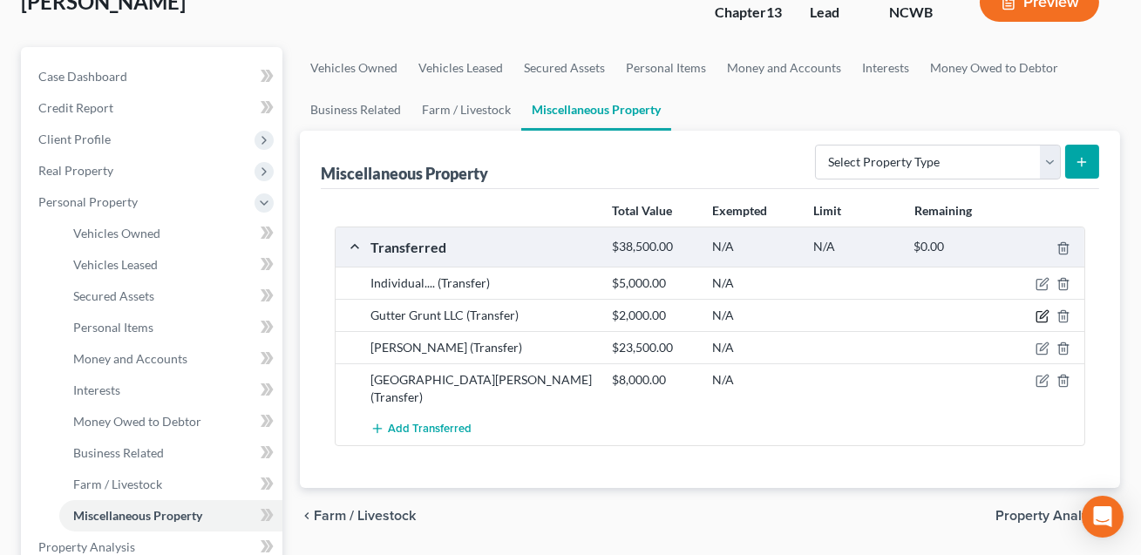
click at [1044, 316] on icon "button" at bounding box center [1044, 315] width 8 height 8
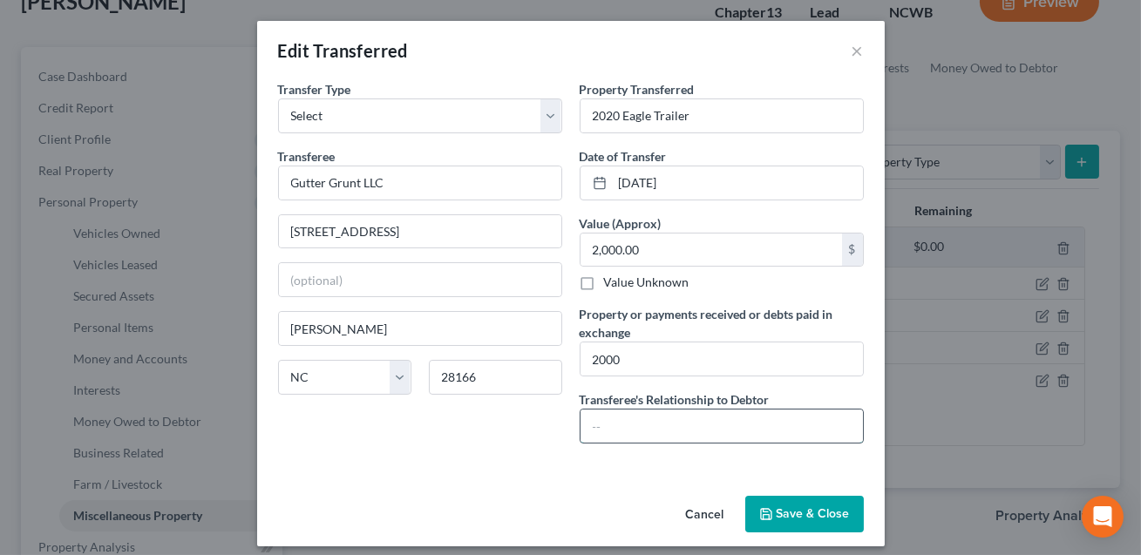
click at [623, 432] on input "text" at bounding box center [722, 426] width 282 height 33
click at [593, 359] on input "2000" at bounding box center [722, 359] width 282 height 33
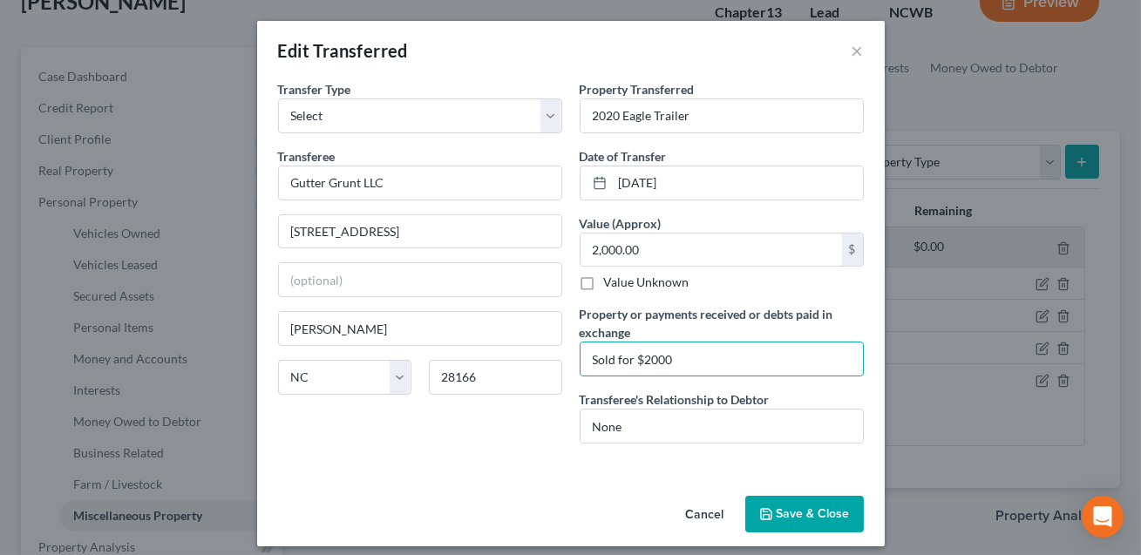
click at [813, 521] on button "Save & Close" at bounding box center [804, 514] width 119 height 37
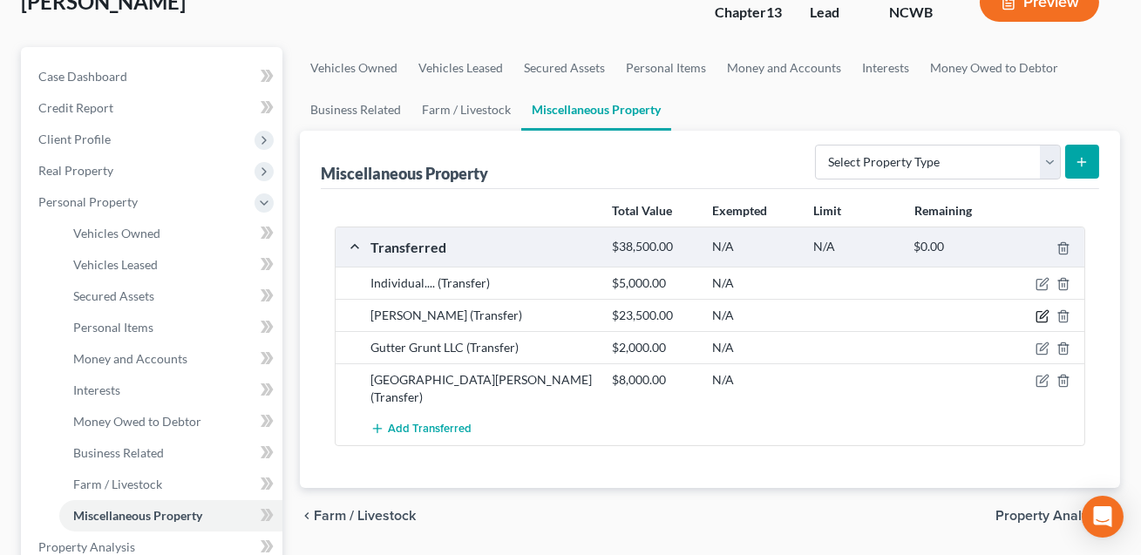
click at [1045, 314] on icon "button" at bounding box center [1044, 315] width 8 height 8
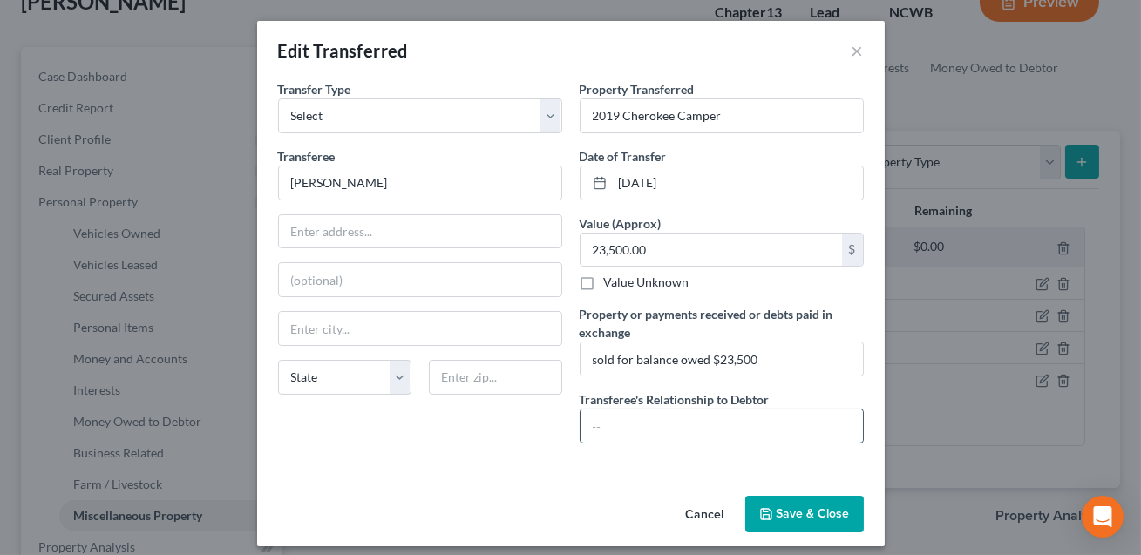
click at [613, 420] on input "text" at bounding box center [722, 426] width 282 height 33
click at [599, 358] on input "sold for balance owed $23,500" at bounding box center [722, 359] width 282 height 33
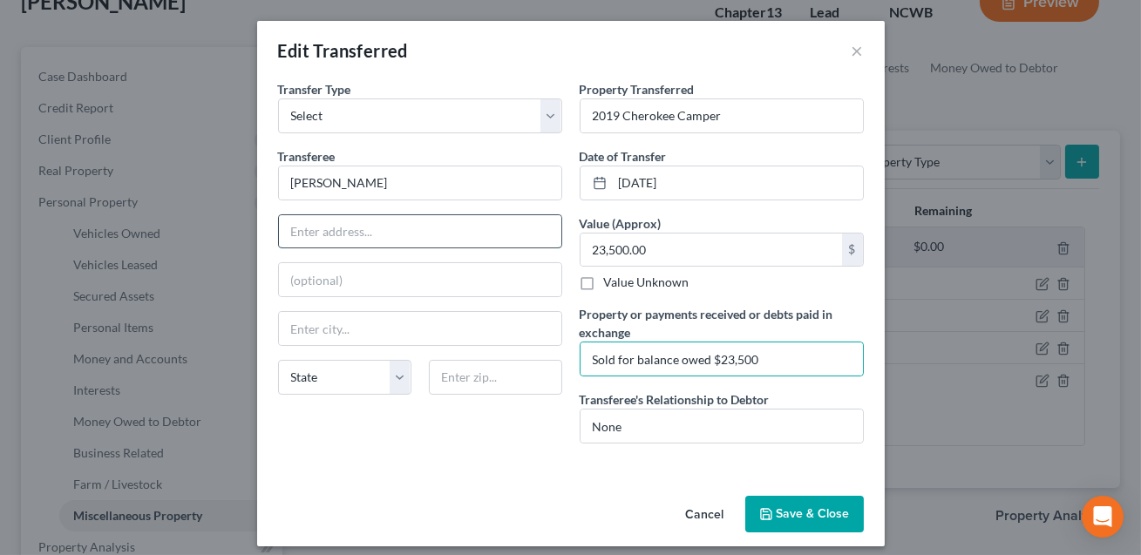
click at [378, 225] on input "text" at bounding box center [420, 231] width 282 height 33
click at [790, 514] on button "Save & Close" at bounding box center [804, 514] width 119 height 37
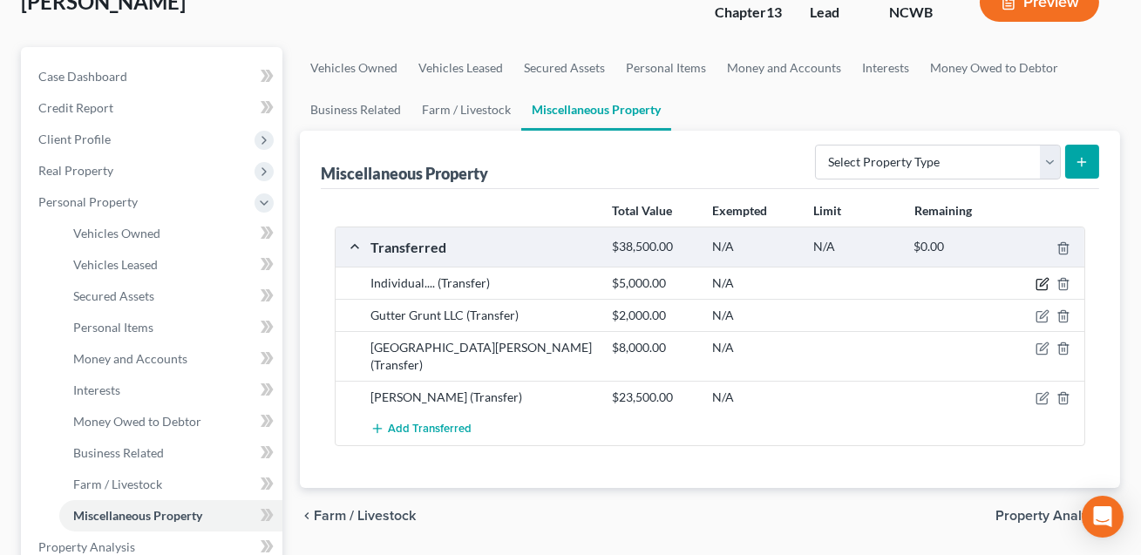
click at [1044, 286] on icon "button" at bounding box center [1043, 284] width 14 height 14
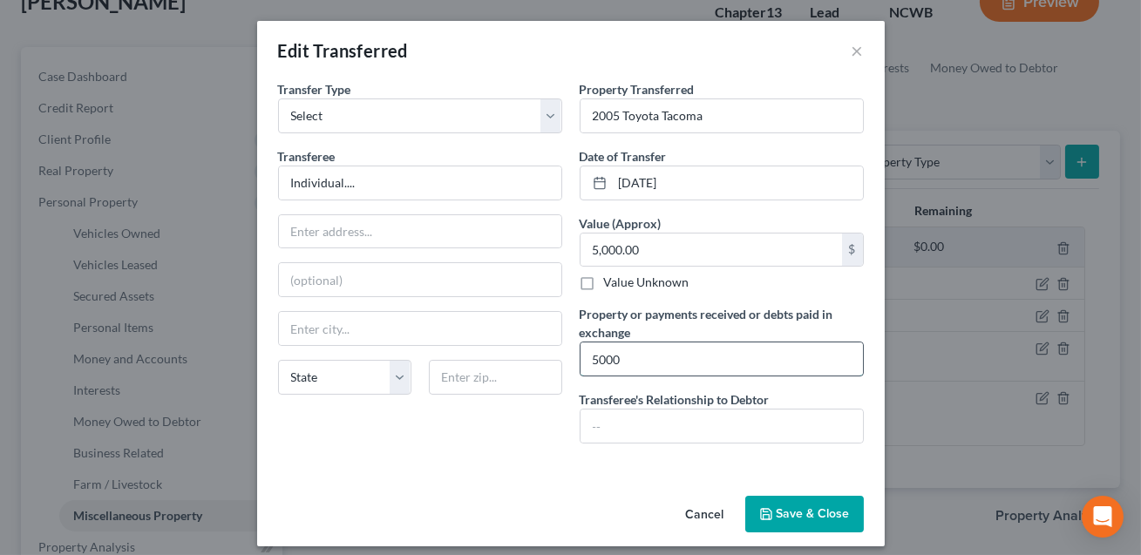
click at [593, 358] on input "5000" at bounding box center [722, 359] width 282 height 33
click at [370, 187] on input "Individual...." at bounding box center [420, 183] width 282 height 33
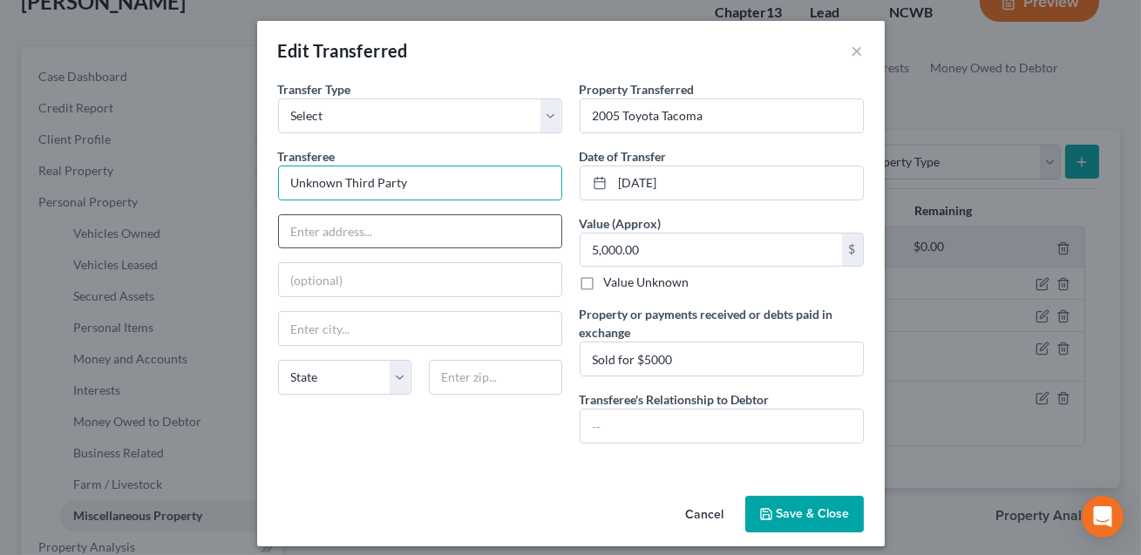
click at [411, 225] on input "text" at bounding box center [420, 231] width 282 height 33
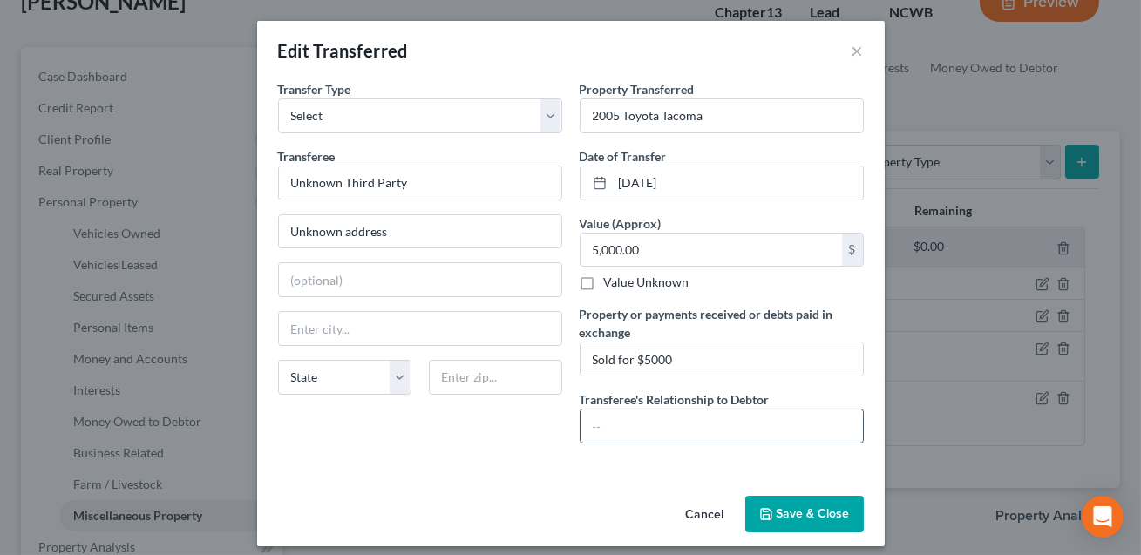
click at [728, 425] on input "text" at bounding box center [722, 426] width 282 height 33
click at [829, 514] on button "Save & Close" at bounding box center [804, 514] width 119 height 37
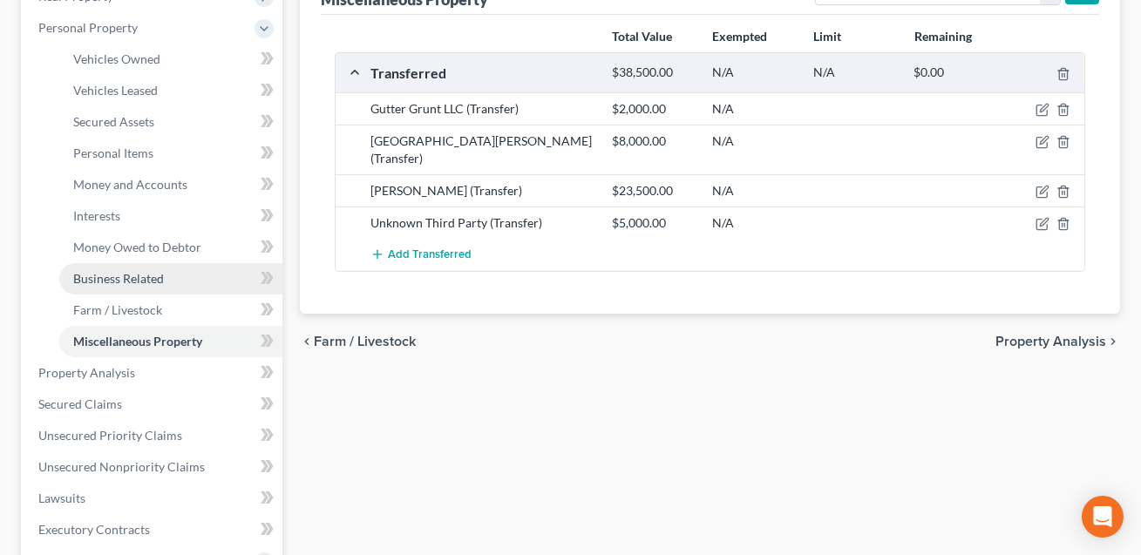
scroll to position [310, 0]
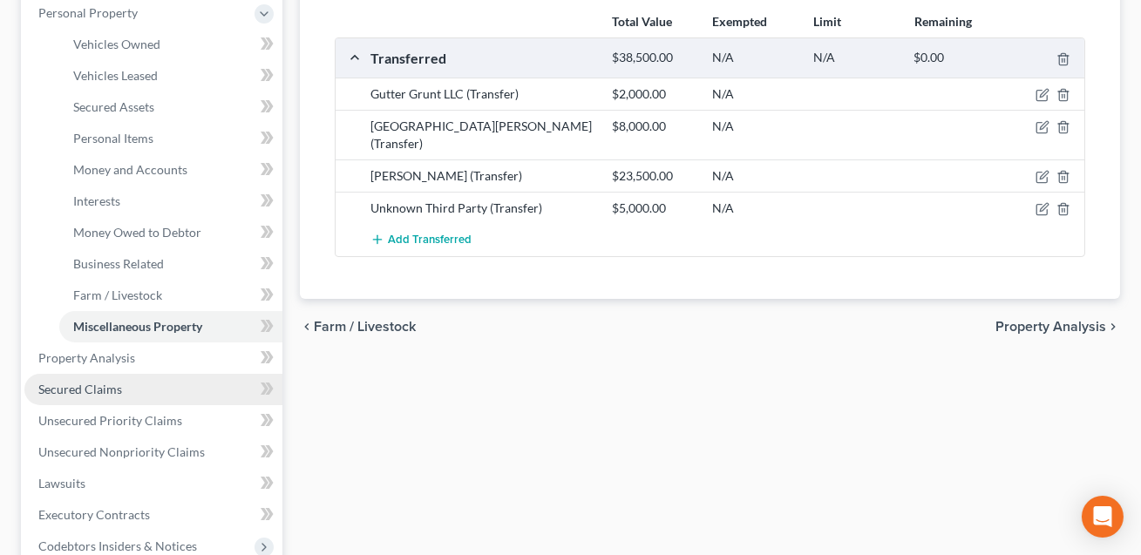
click at [103, 393] on span "Secured Claims" at bounding box center [80, 389] width 84 height 15
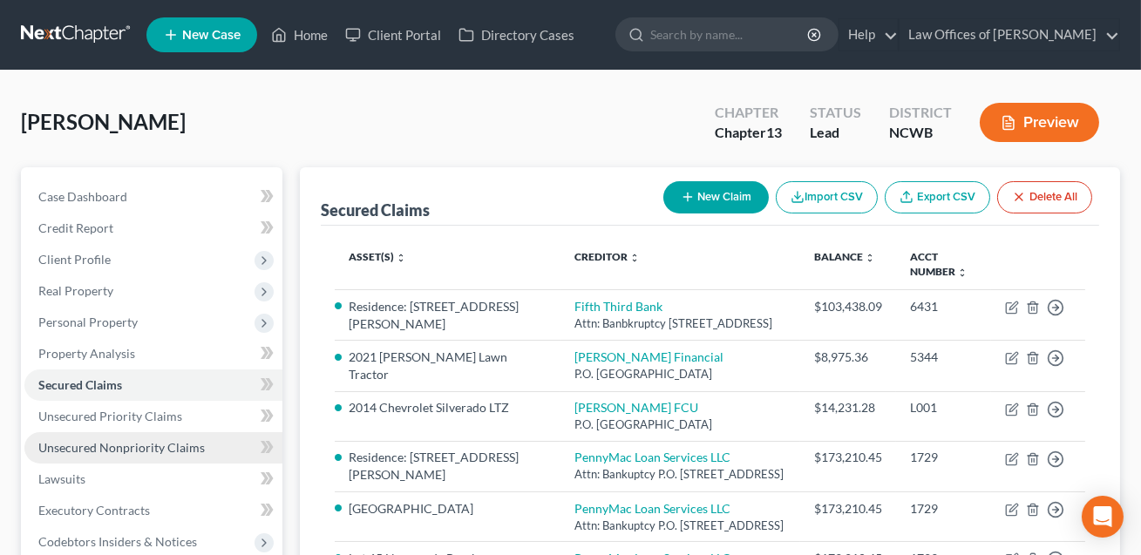
click at [115, 440] on span "Unsecured Nonpriority Claims" at bounding box center [121, 447] width 167 height 15
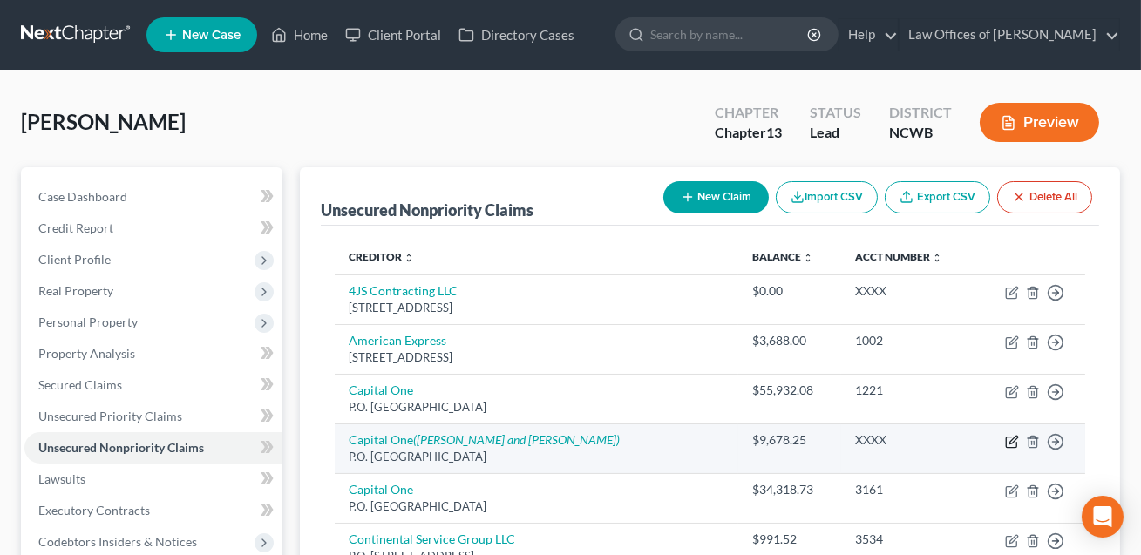
click at [1014, 437] on icon "button" at bounding box center [1014, 440] width 8 height 8
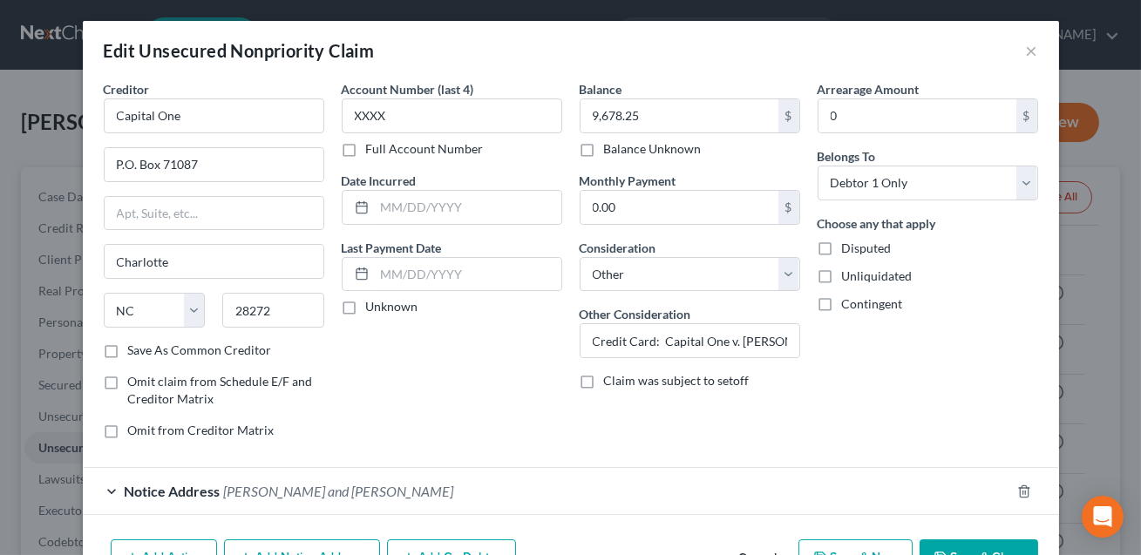
scroll to position [105, 0]
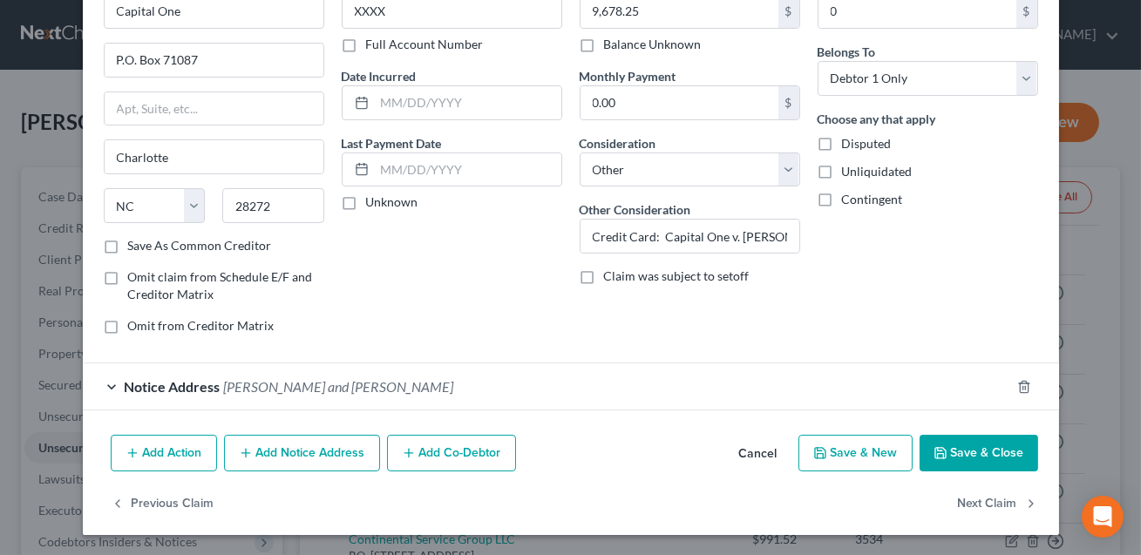
click at [958, 455] on button "Save & Close" at bounding box center [979, 453] width 119 height 37
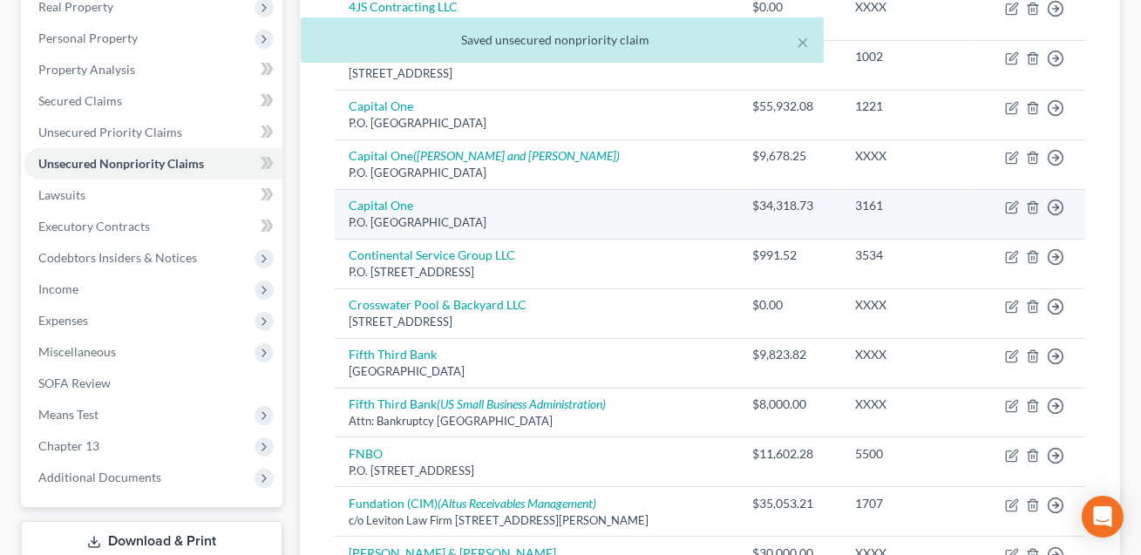
scroll to position [303, 0]
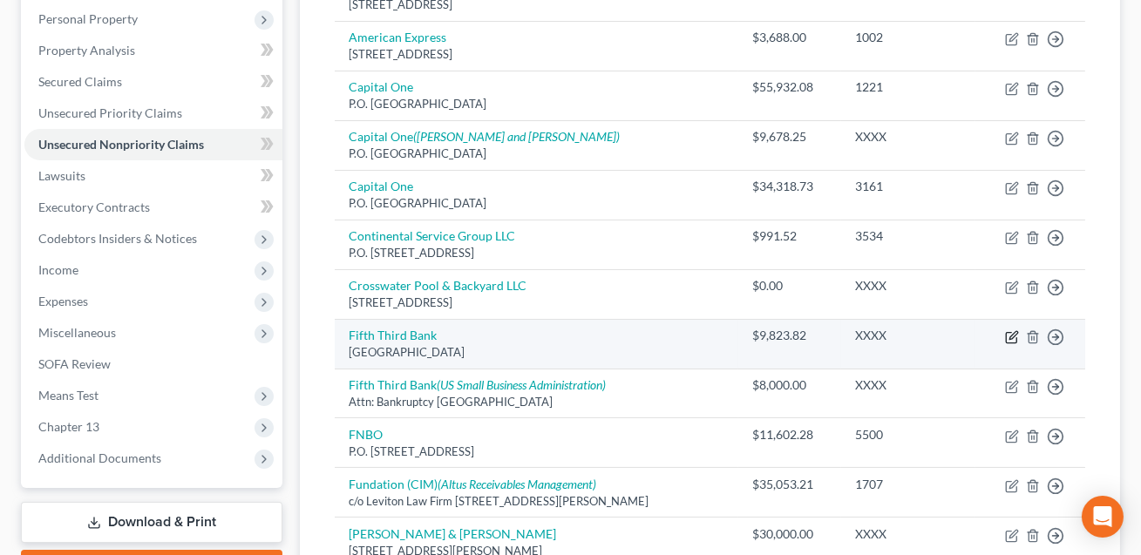
click at [1011, 338] on icon "button" at bounding box center [1012, 337] width 14 height 14
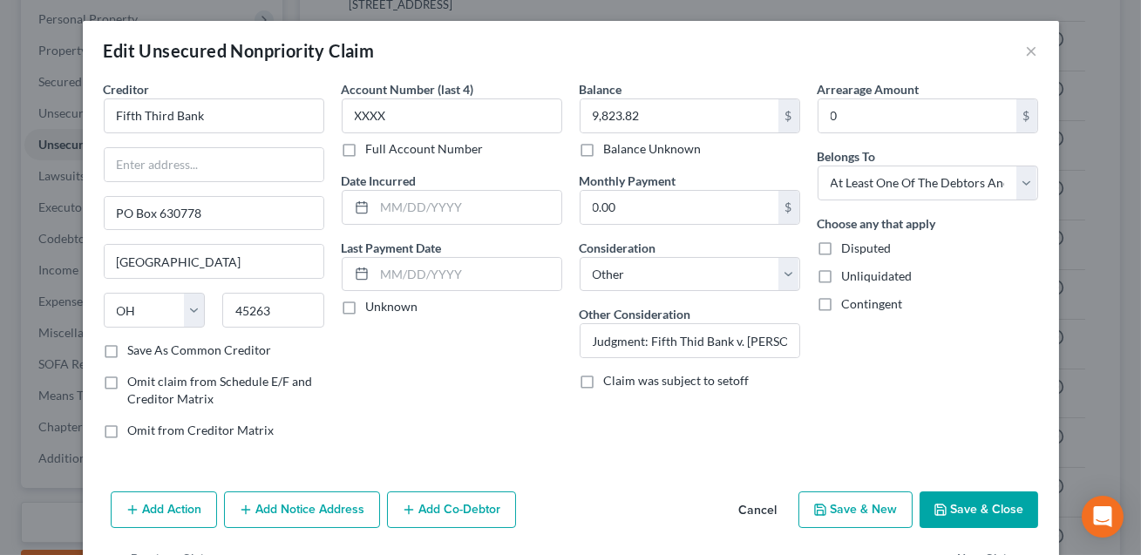
click at [976, 507] on button "Save & Close" at bounding box center [979, 510] width 119 height 37
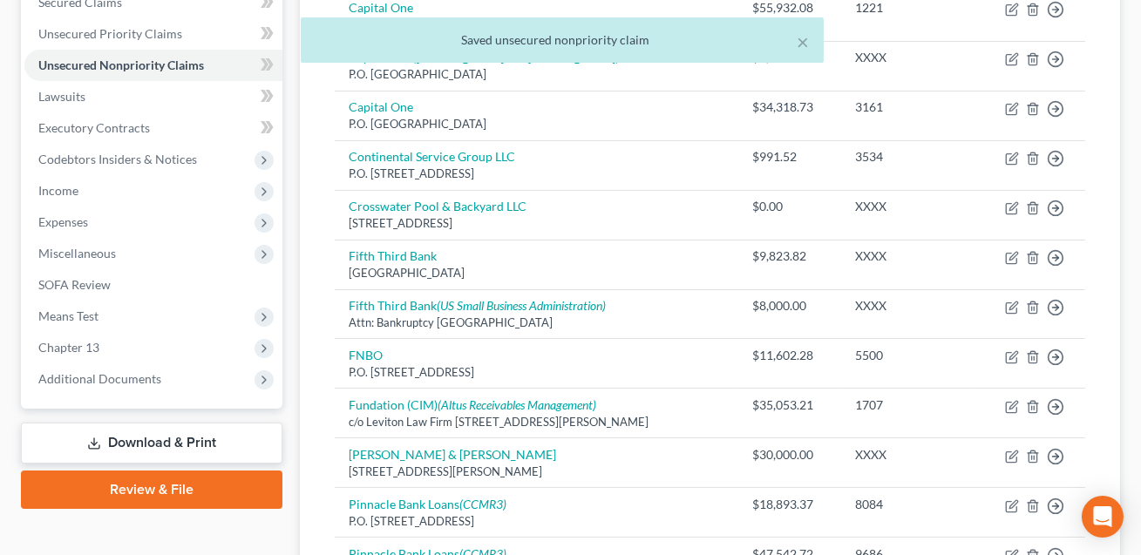
scroll to position [380, 0]
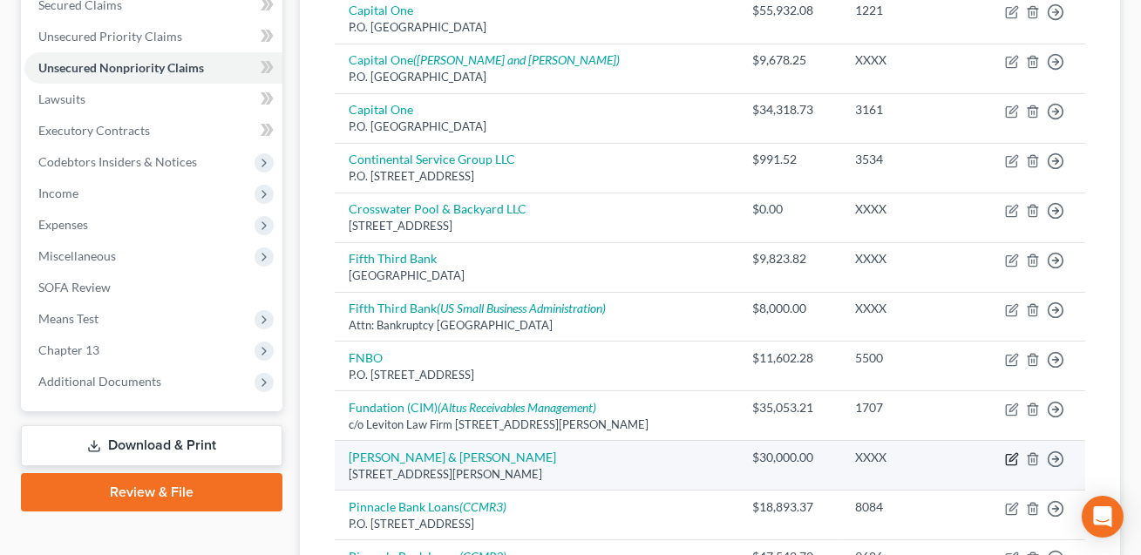
click at [1016, 455] on icon "button" at bounding box center [1012, 459] width 14 height 14
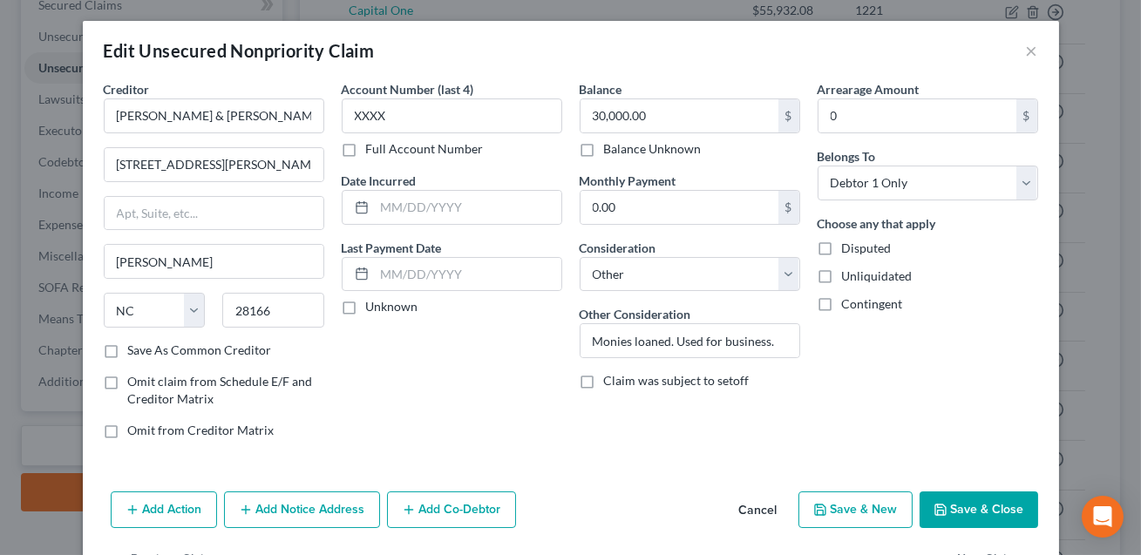
click at [988, 519] on button "Save & Close" at bounding box center [979, 510] width 119 height 37
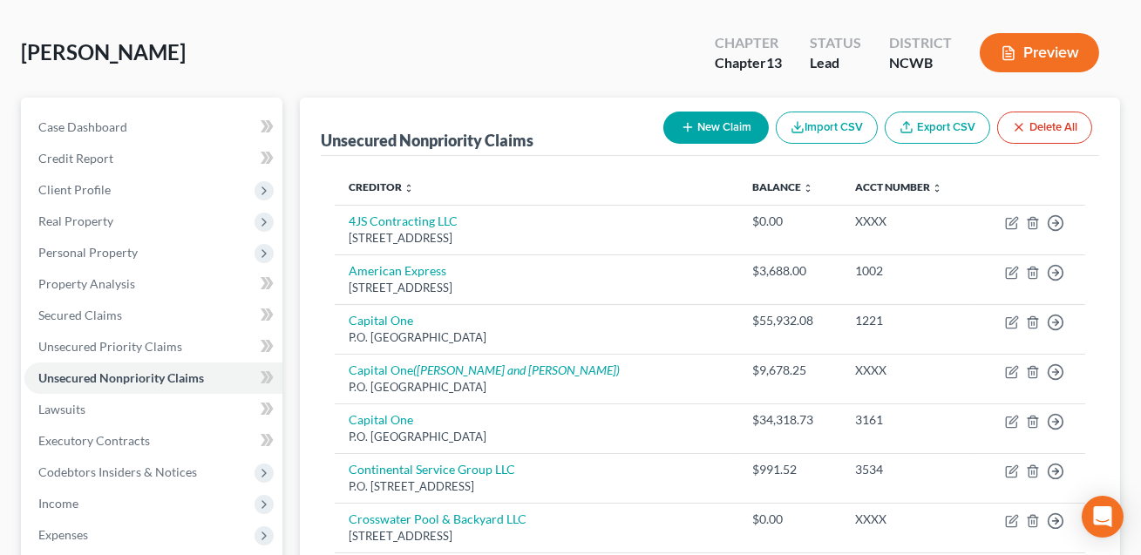
scroll to position [10, 0]
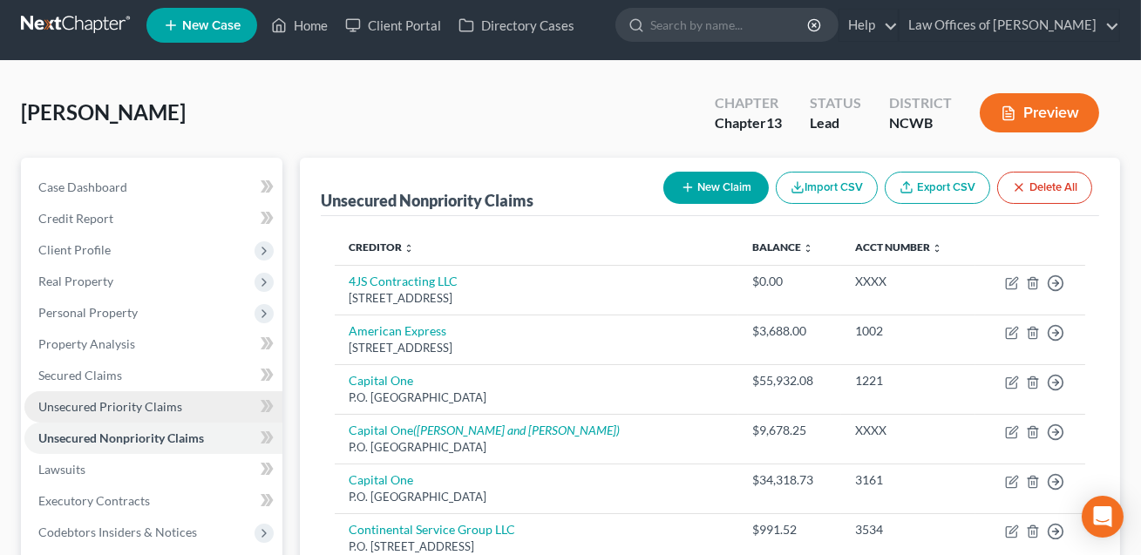
click at [123, 405] on span "Unsecured Priority Claims" at bounding box center [110, 406] width 144 height 15
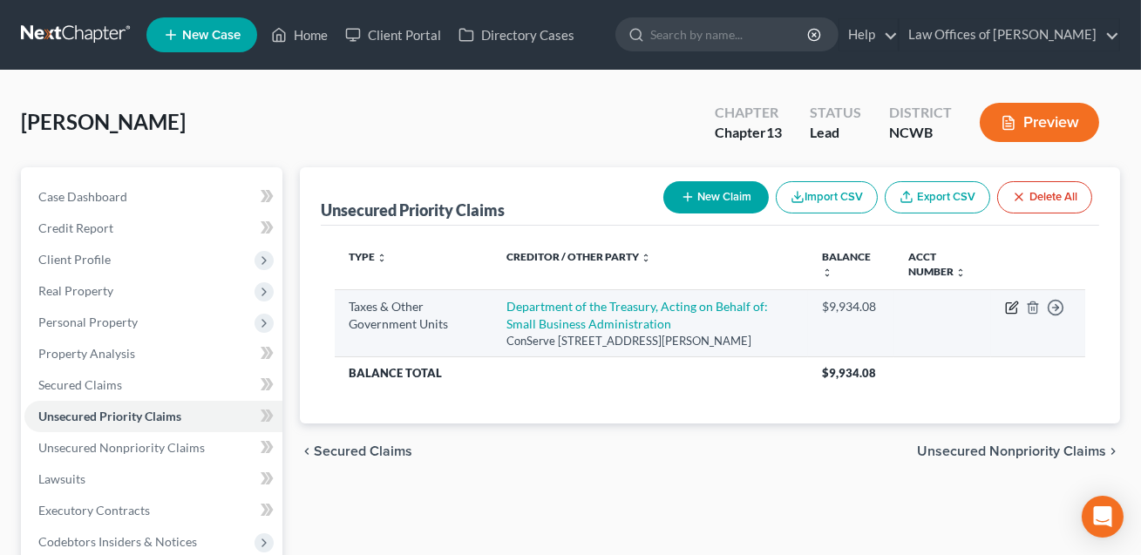
click at [1009, 303] on icon "button" at bounding box center [1011, 308] width 10 height 10
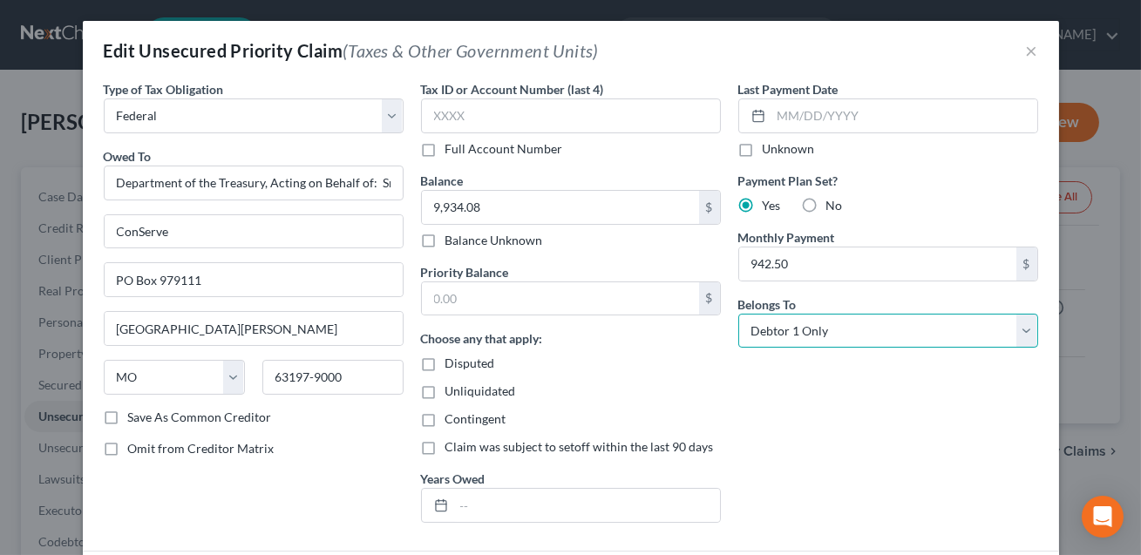
click at [910, 329] on select "Select Debtor 1 Only Debtor 2 Only Debtor 1 And Debtor 2 Only At Least One Of T…" at bounding box center [888, 331] width 300 height 35
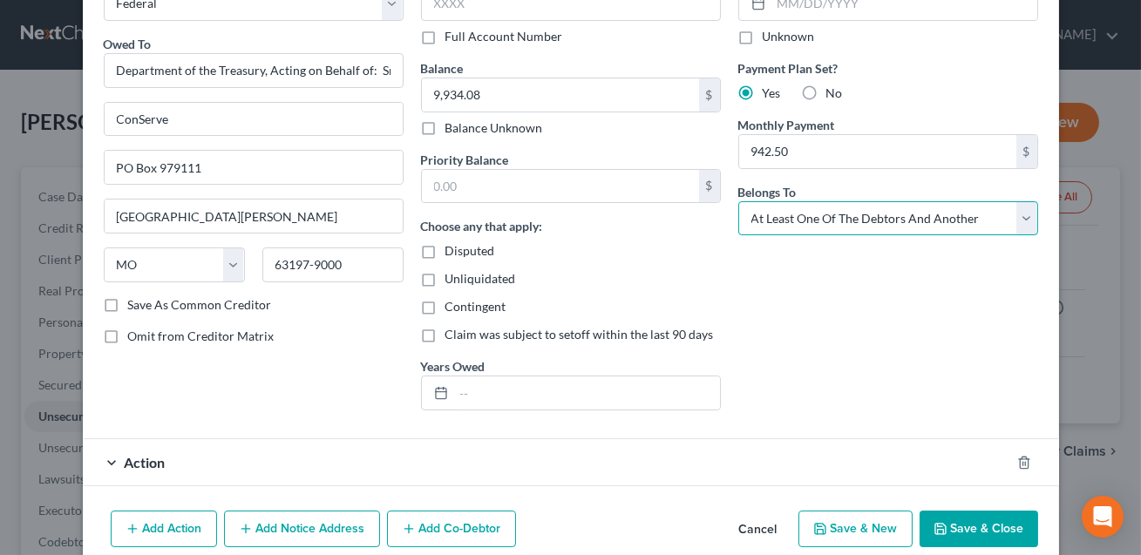
scroll to position [152, 0]
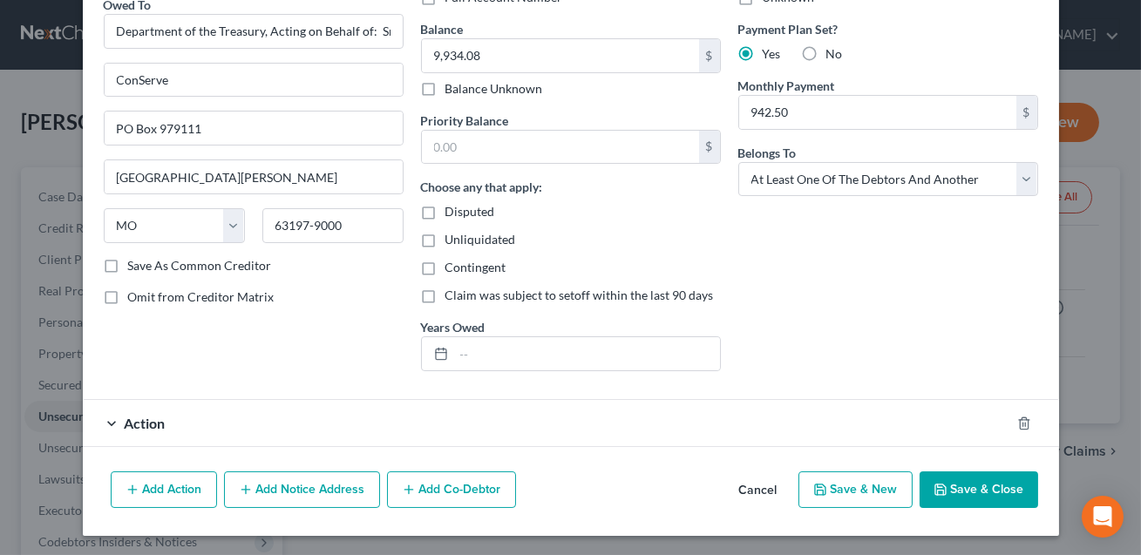
click at [450, 489] on button "Add Co-Debtor" at bounding box center [451, 490] width 129 height 37
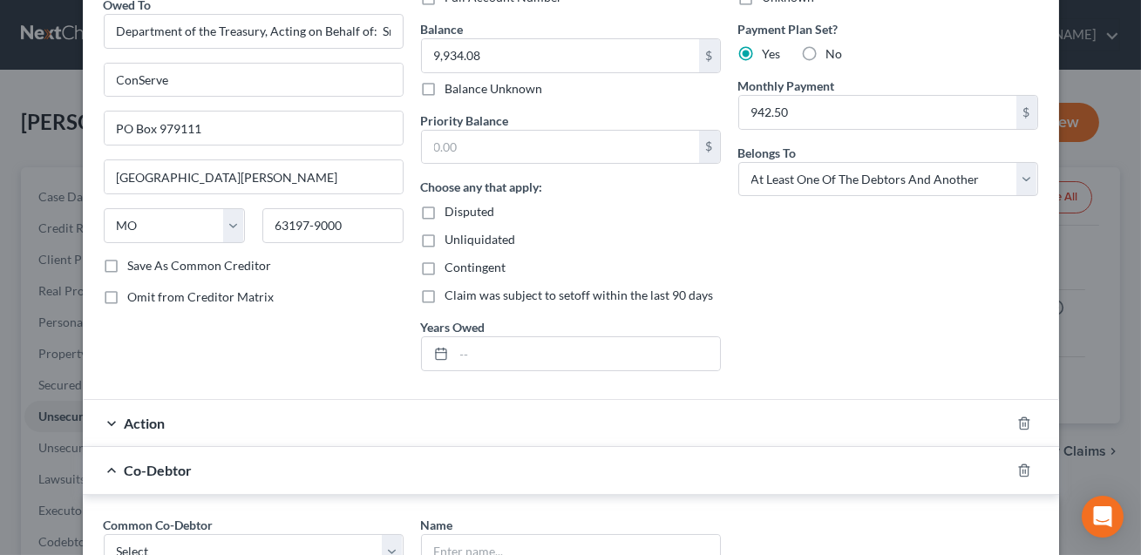
scroll to position [227, 0]
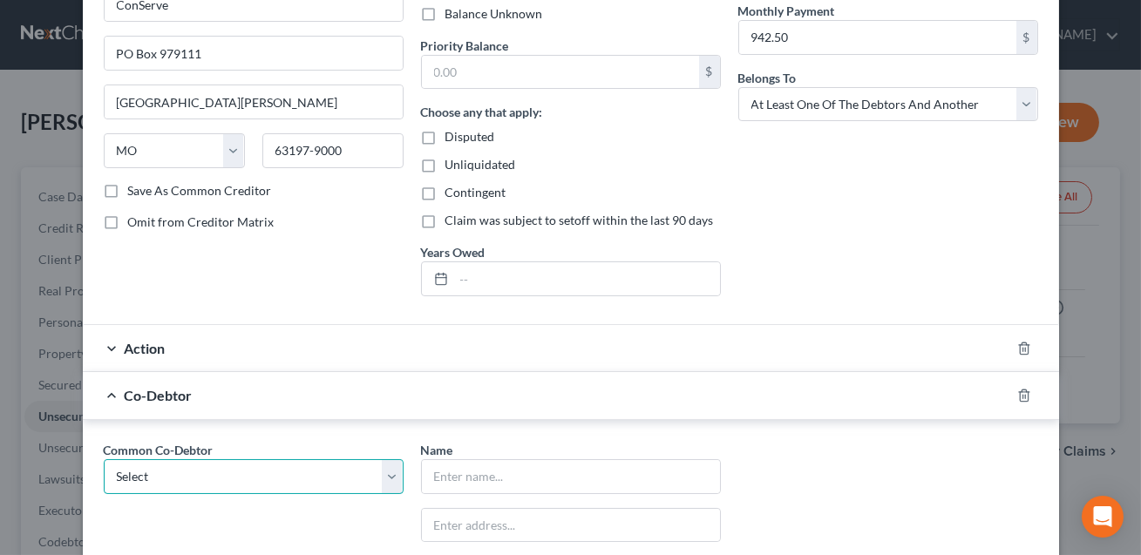
click at [247, 474] on select "Select 4JS Contacting LLC Crosswater Pool LLC S&S Pool LLC" at bounding box center [254, 476] width 300 height 35
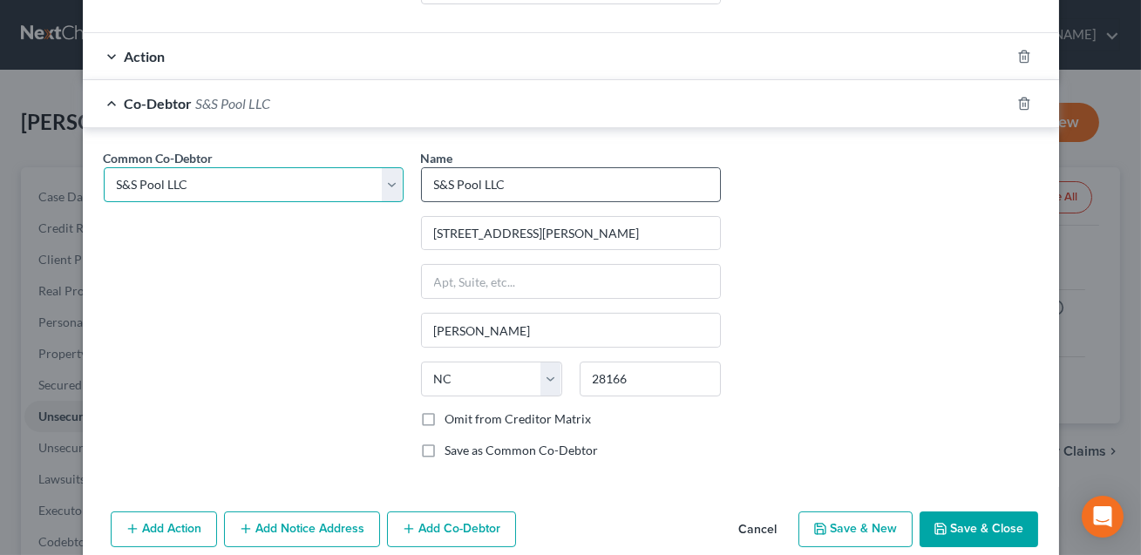
scroll to position [526, 0]
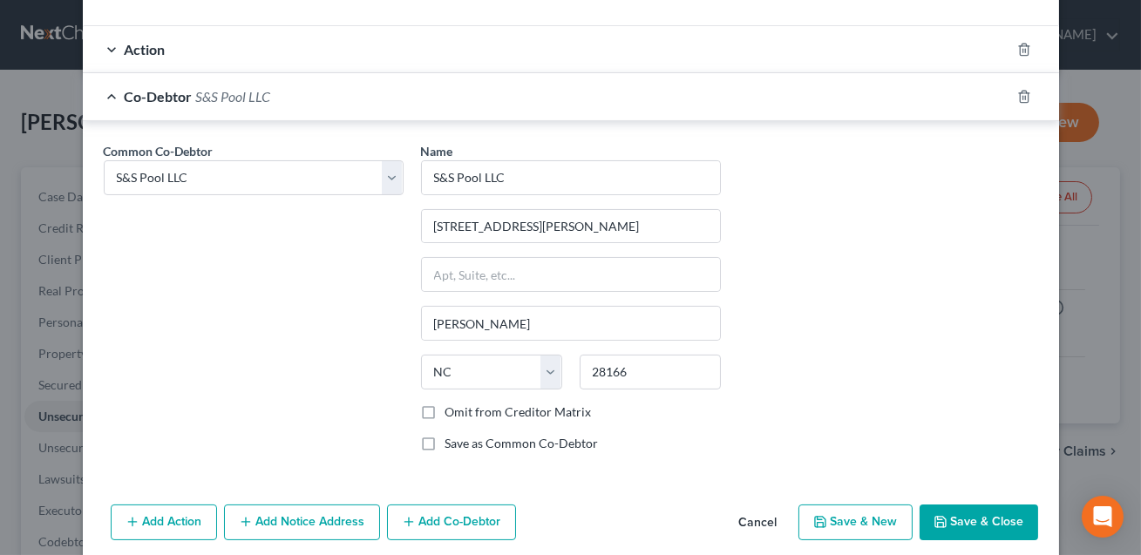
click at [521, 49] on div "Action" at bounding box center [547, 49] width 928 height 46
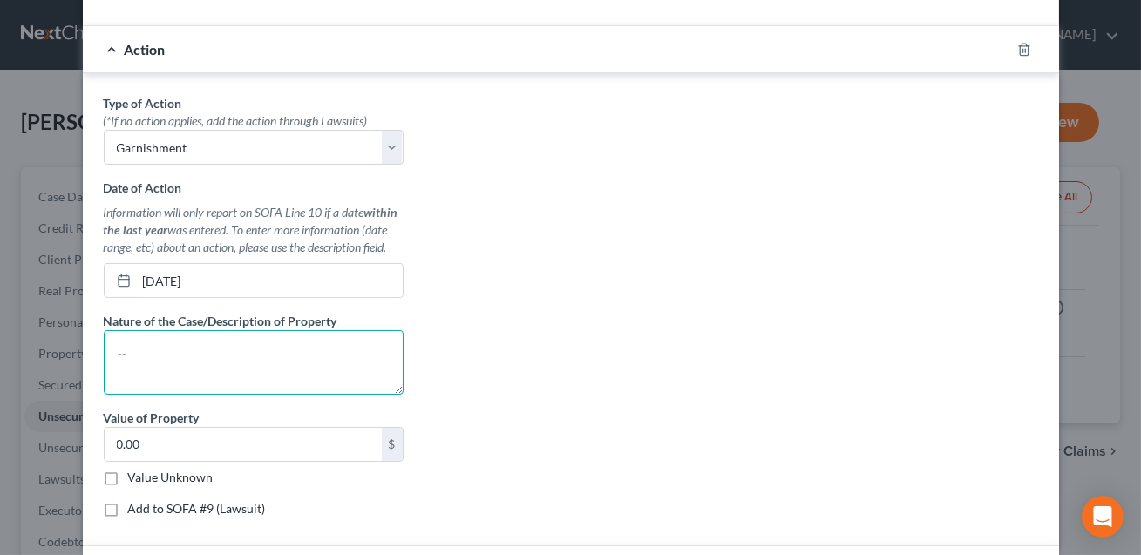
click at [220, 357] on textarea at bounding box center [254, 362] width 300 height 65
click at [133, 353] on textarea "Ganishment for taxes" at bounding box center [254, 362] width 300 height 65
click at [209, 352] on textarea "Garnishment for taxes" at bounding box center [254, 362] width 300 height 65
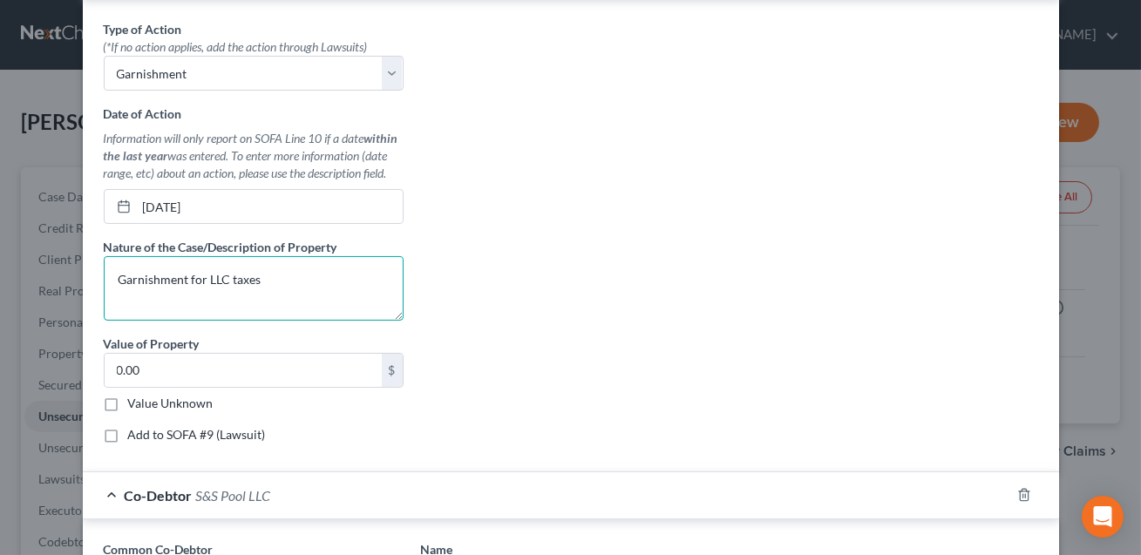
scroll to position [557, 0]
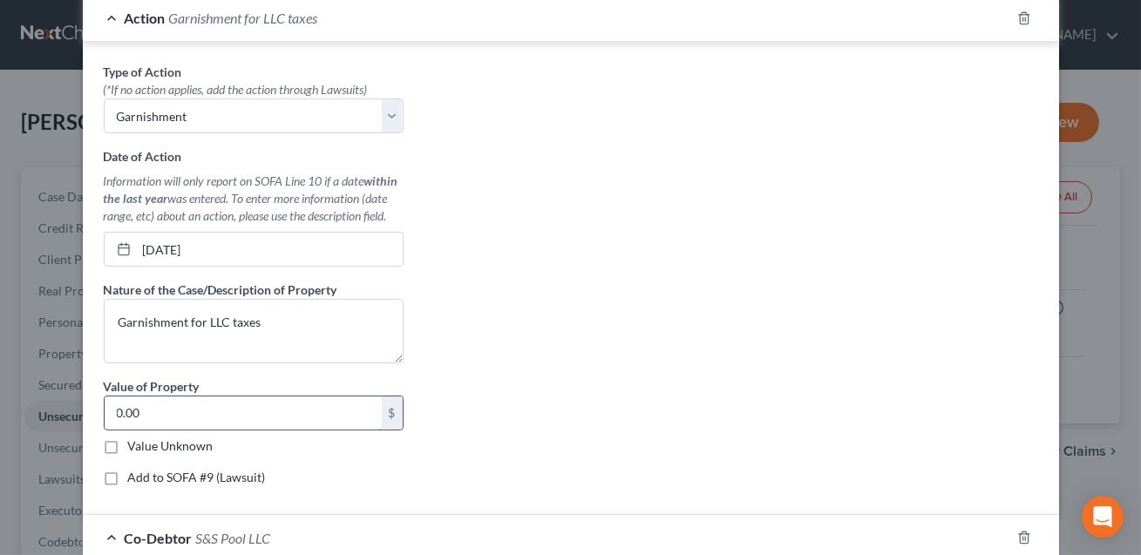
click at [238, 412] on input "0.00" at bounding box center [243, 413] width 277 height 33
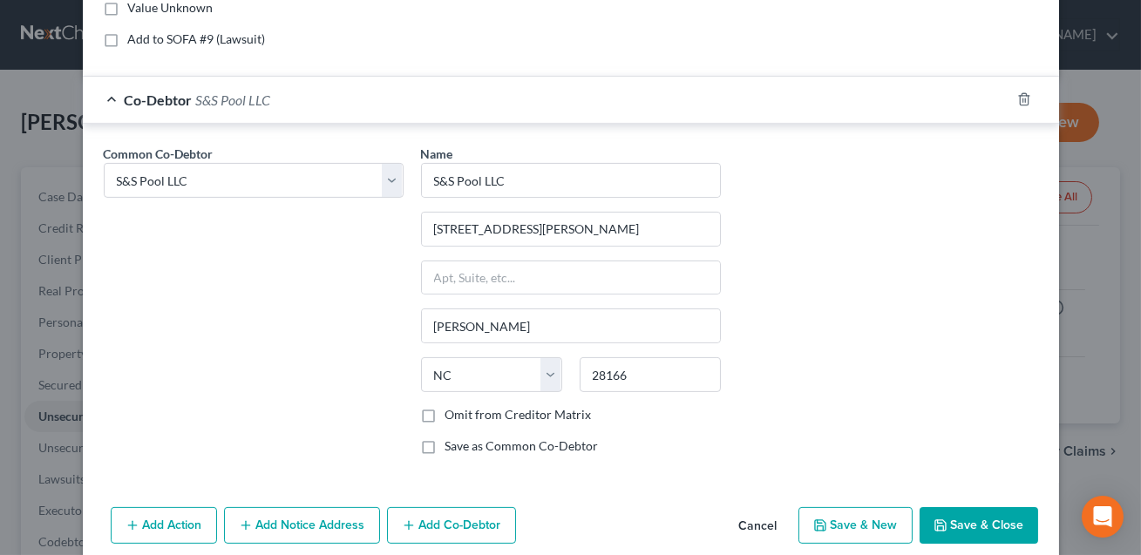
scroll to position [1029, 0]
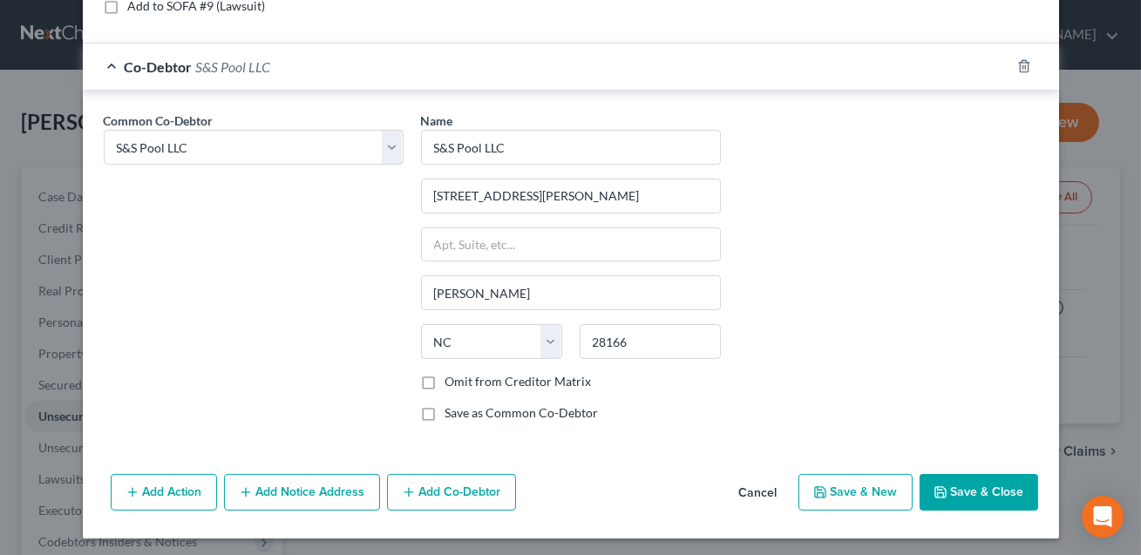
click at [965, 492] on button "Save & Close" at bounding box center [979, 492] width 119 height 37
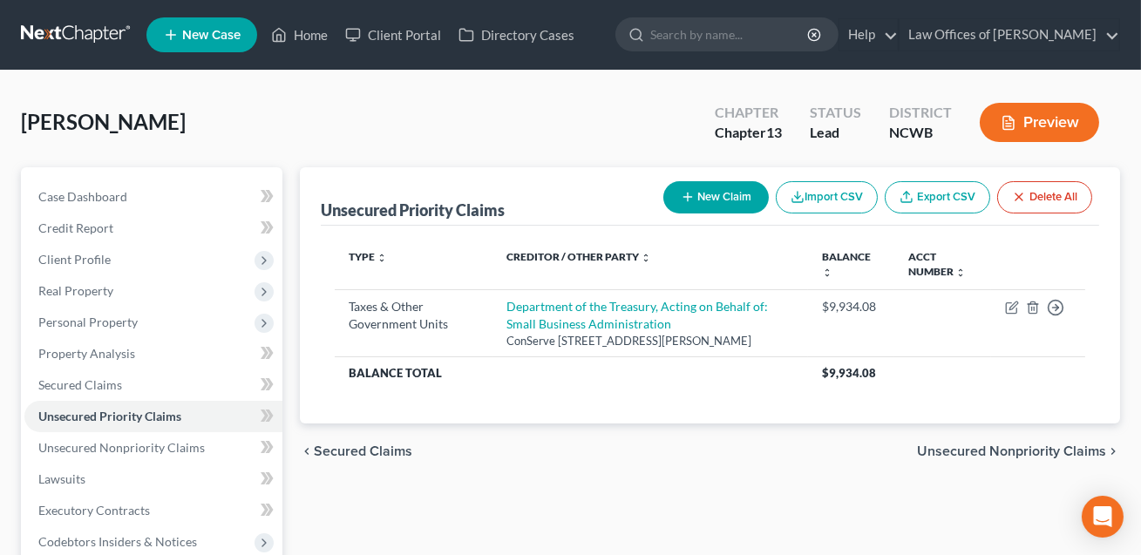
click at [1032, 124] on button "Preview" at bounding box center [1039, 122] width 119 height 39
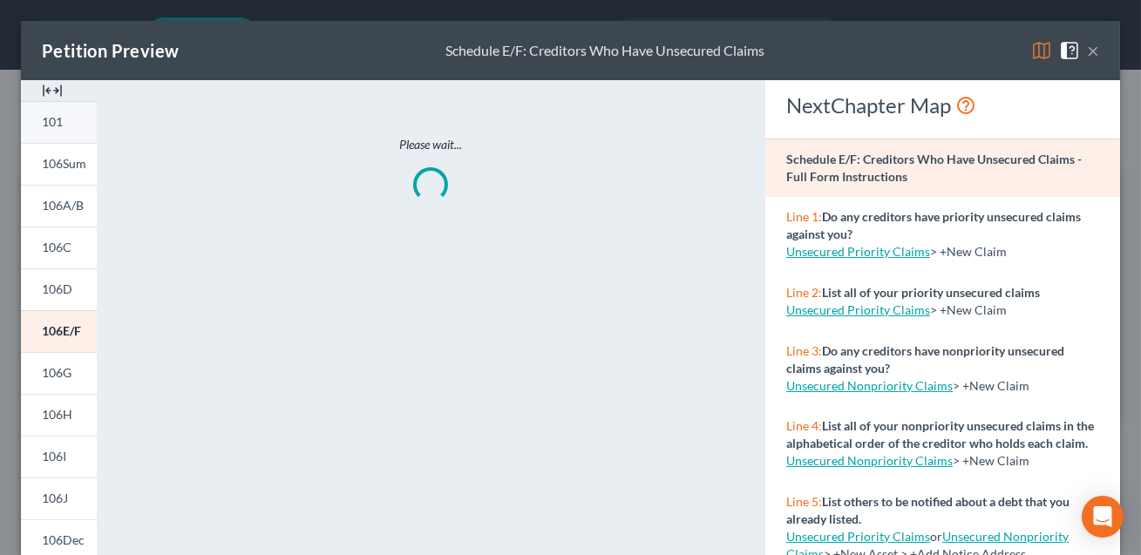
click at [65, 128] on link "101" at bounding box center [59, 122] width 76 height 42
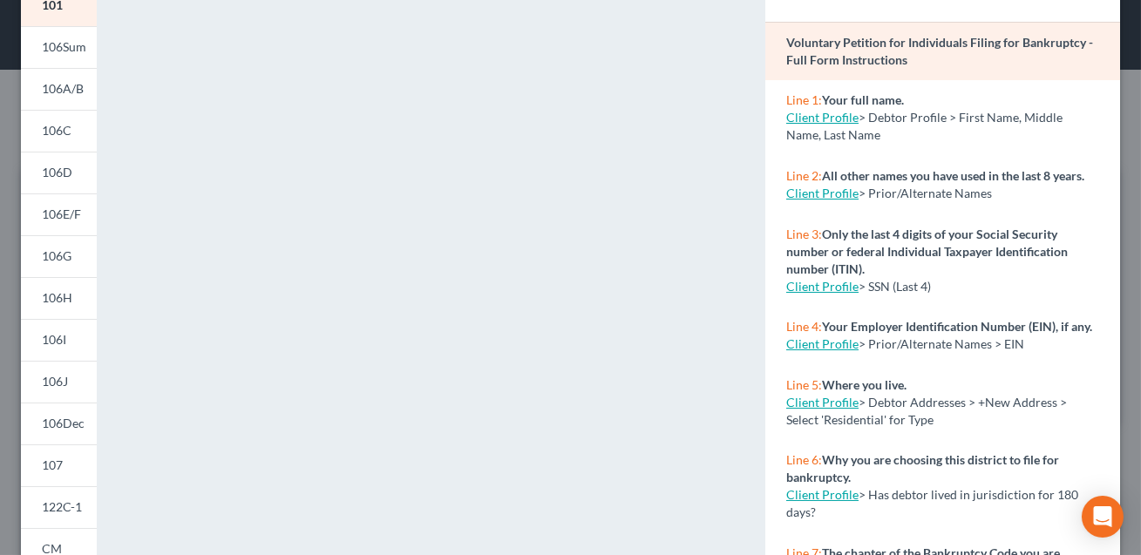
scroll to position [0, 0]
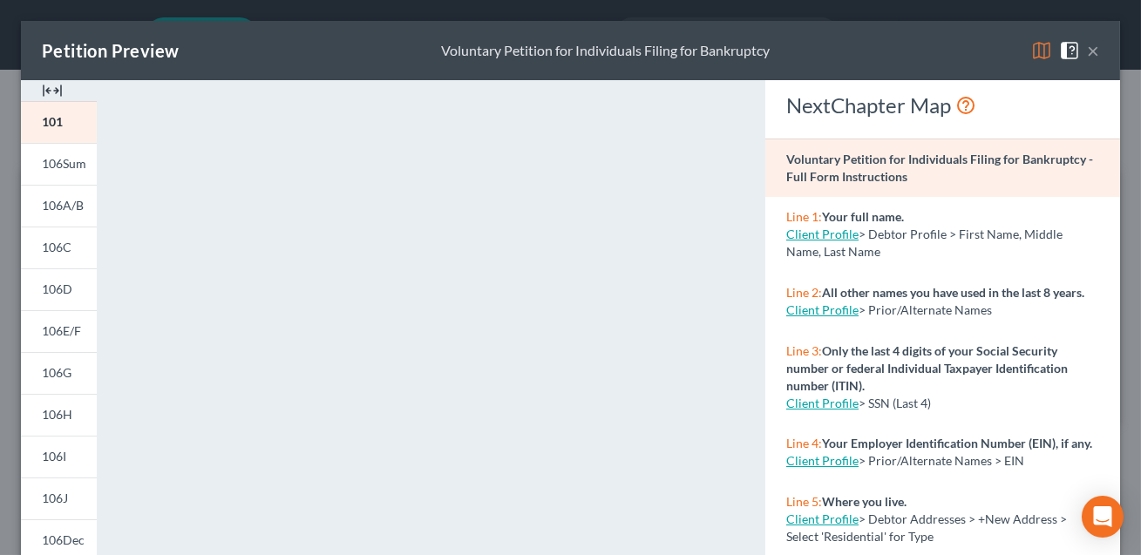
click at [1096, 52] on button "×" at bounding box center [1093, 50] width 12 height 21
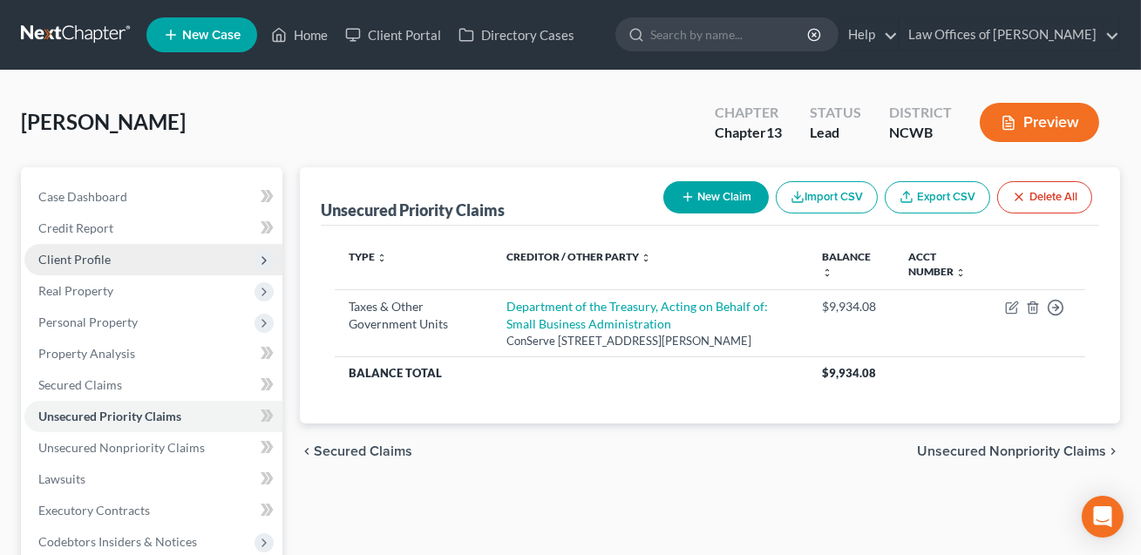
click at [75, 262] on span "Client Profile" at bounding box center [74, 259] width 72 height 15
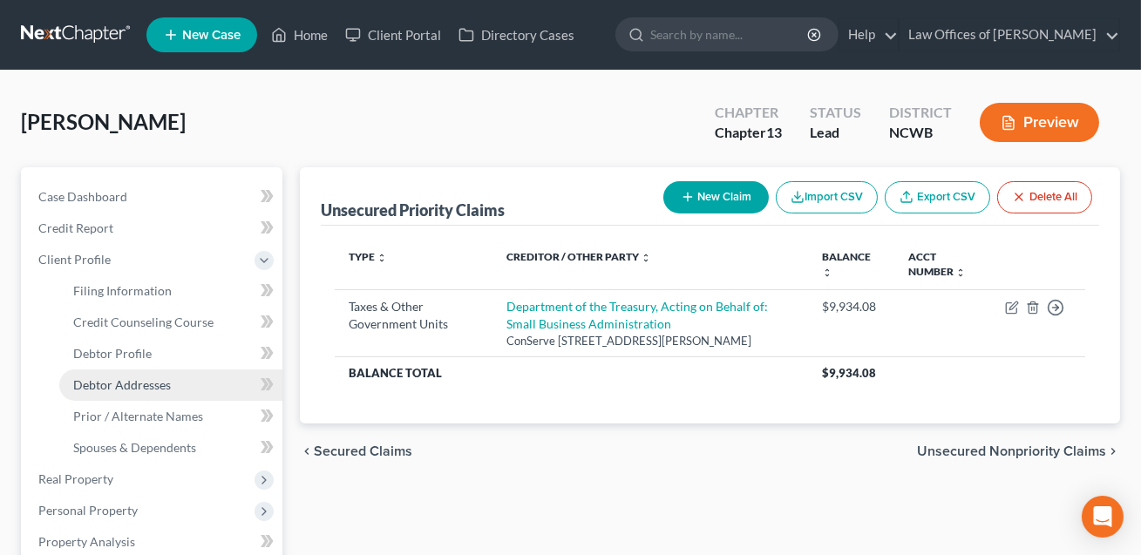
click at [104, 378] on span "Debtor Addresses" at bounding box center [122, 385] width 98 height 15
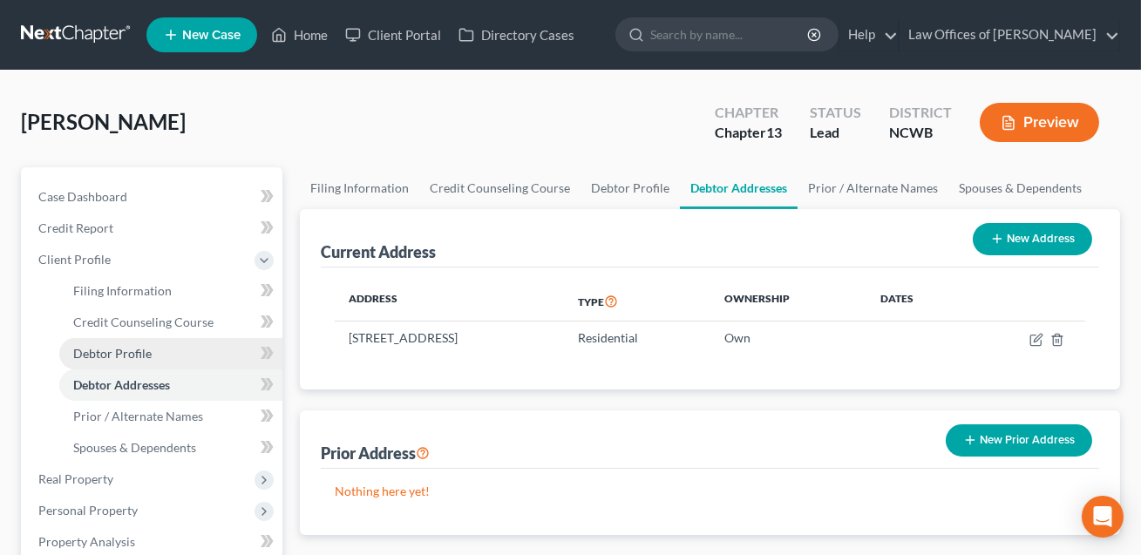
click at [104, 357] on span "Debtor Profile" at bounding box center [112, 353] width 78 height 15
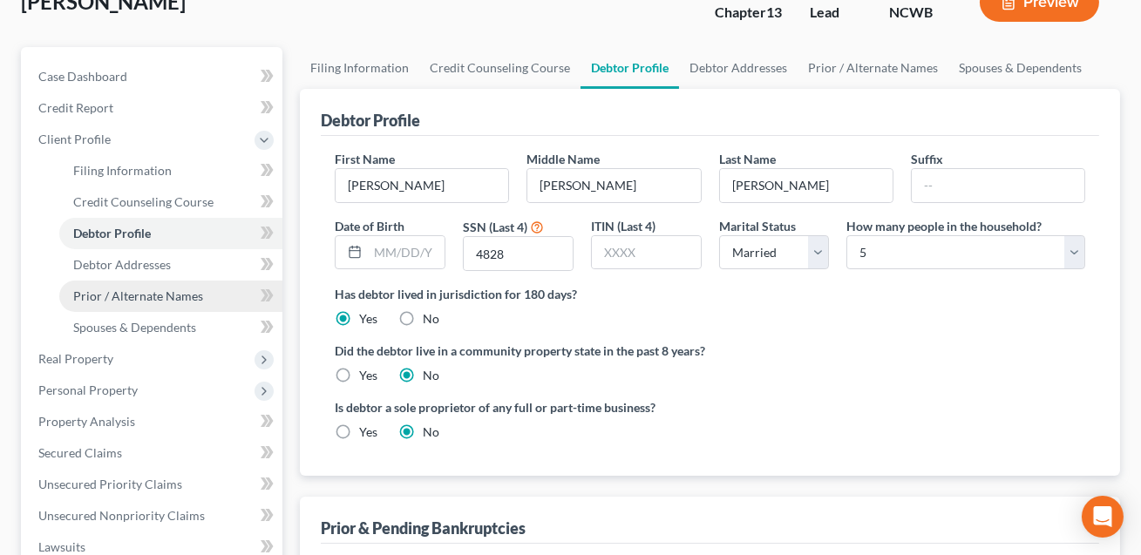
scroll to position [105, 0]
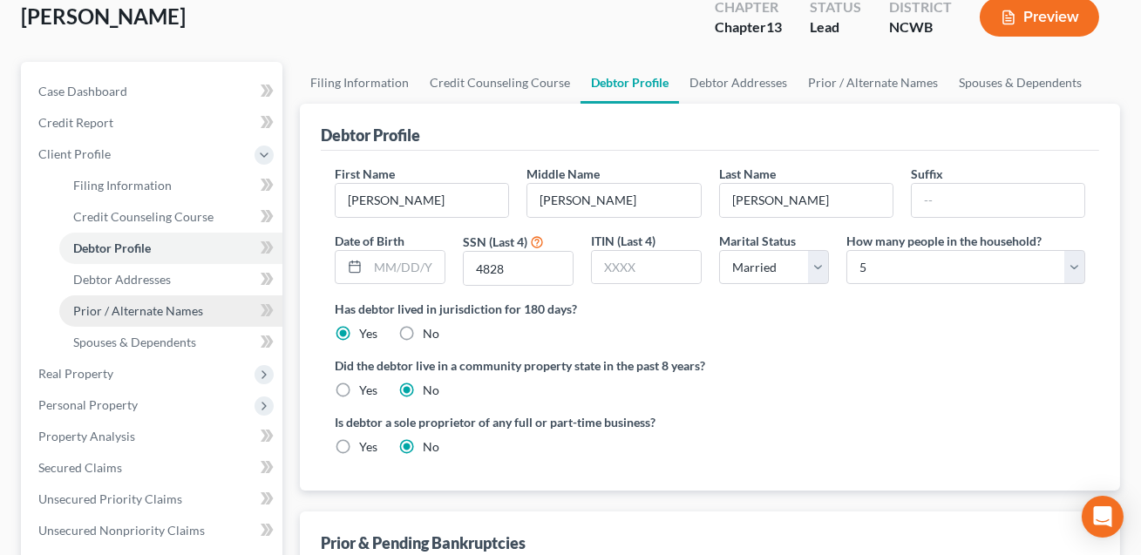
click at [156, 315] on span "Prior / Alternate Names" at bounding box center [138, 310] width 130 height 15
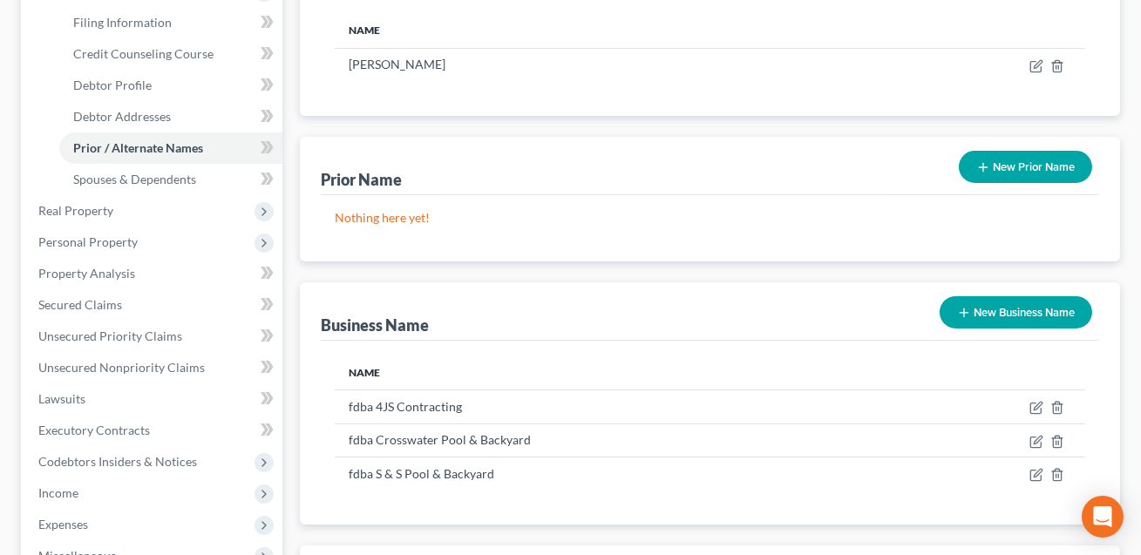
scroll to position [357, 0]
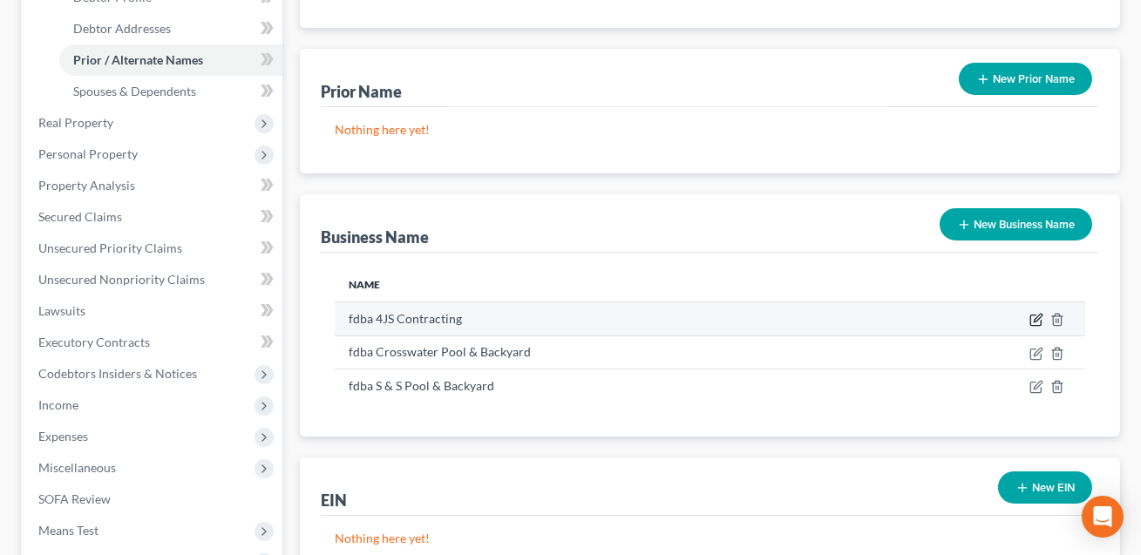
click at [1039, 319] on icon "button" at bounding box center [1037, 320] width 14 height 14
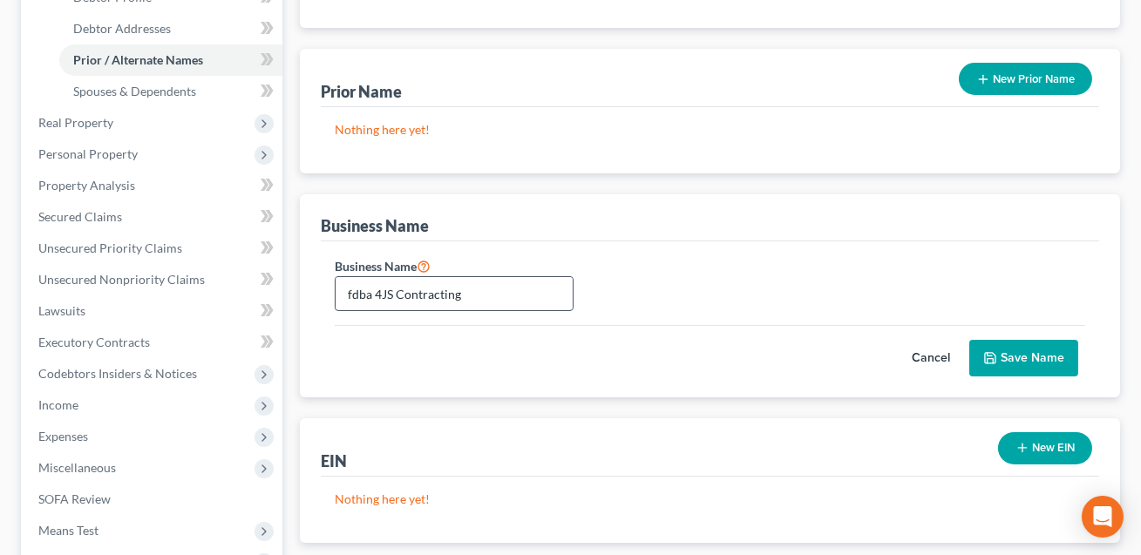
click at [461, 299] on input "fdba 4JS Contracting" at bounding box center [454, 293] width 237 height 33
click at [1036, 363] on button "Save Name" at bounding box center [1023, 358] width 109 height 37
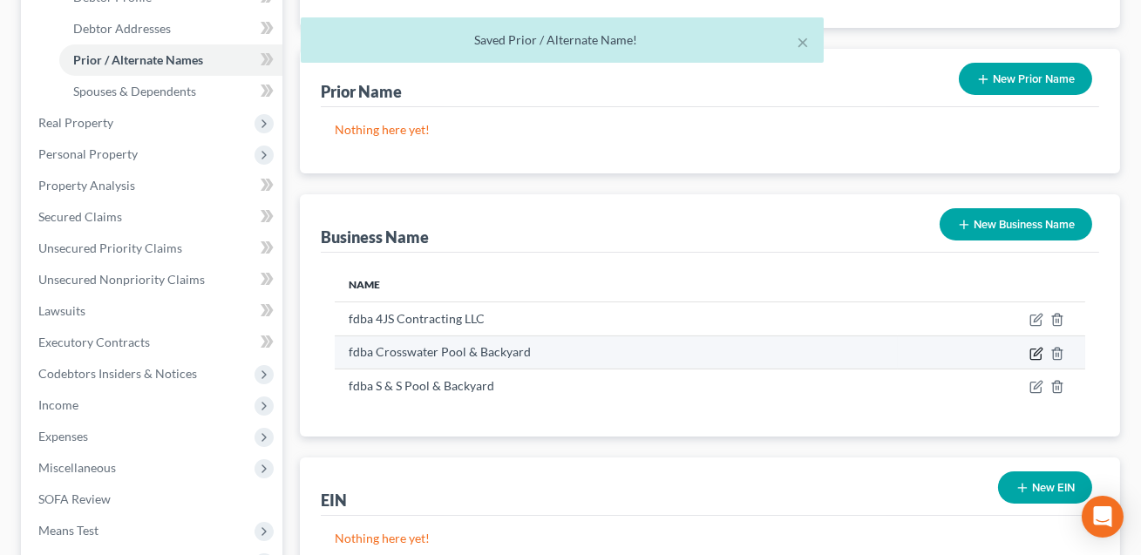
click at [1037, 350] on icon "button" at bounding box center [1038, 352] width 8 height 8
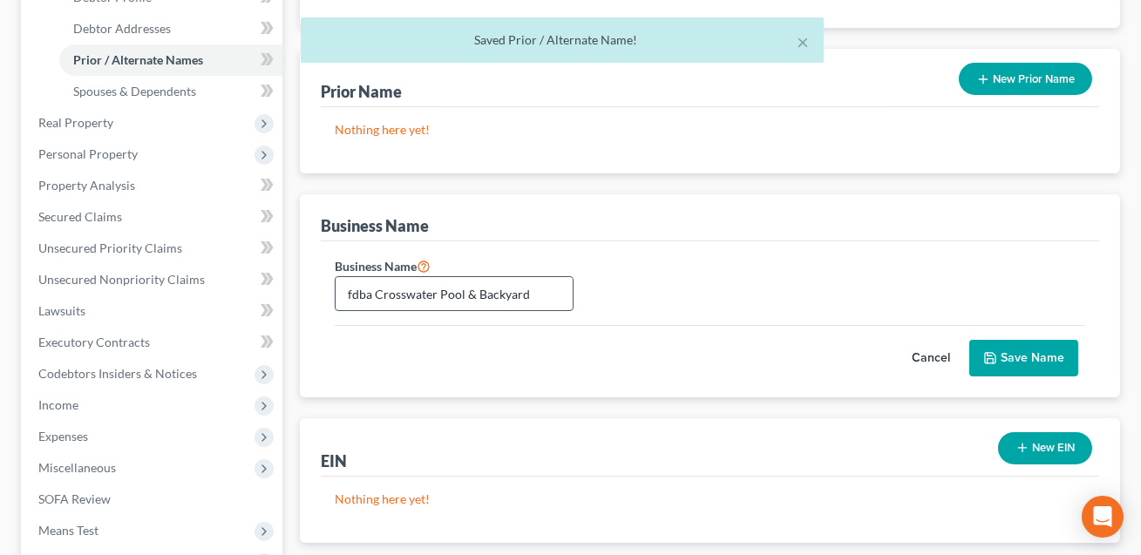
click at [563, 291] on input "fdba Crosswater Pool & Backyard" at bounding box center [454, 293] width 237 height 33
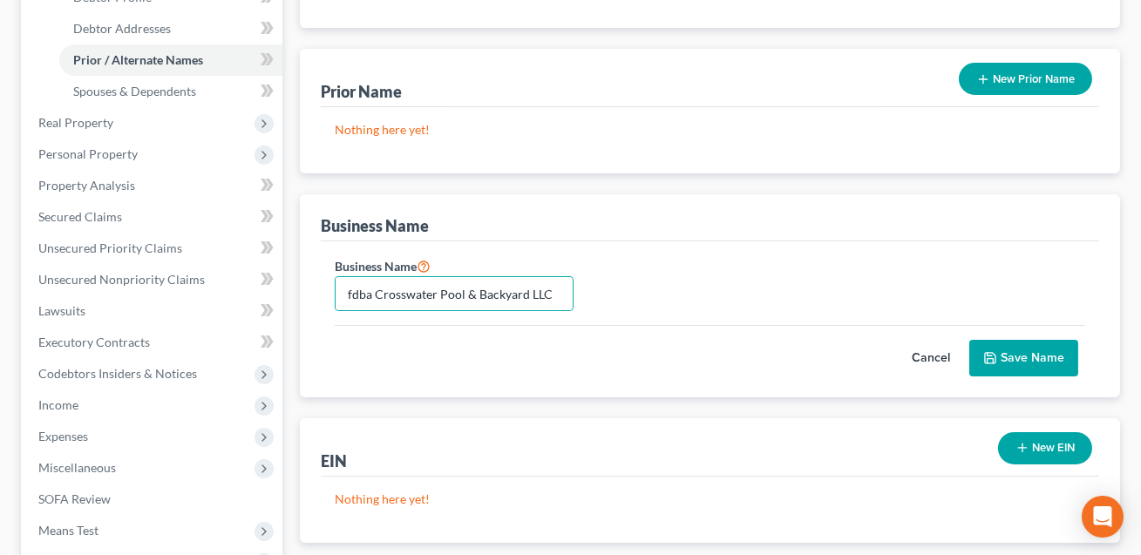
click at [1006, 359] on button "Save Name" at bounding box center [1023, 358] width 109 height 37
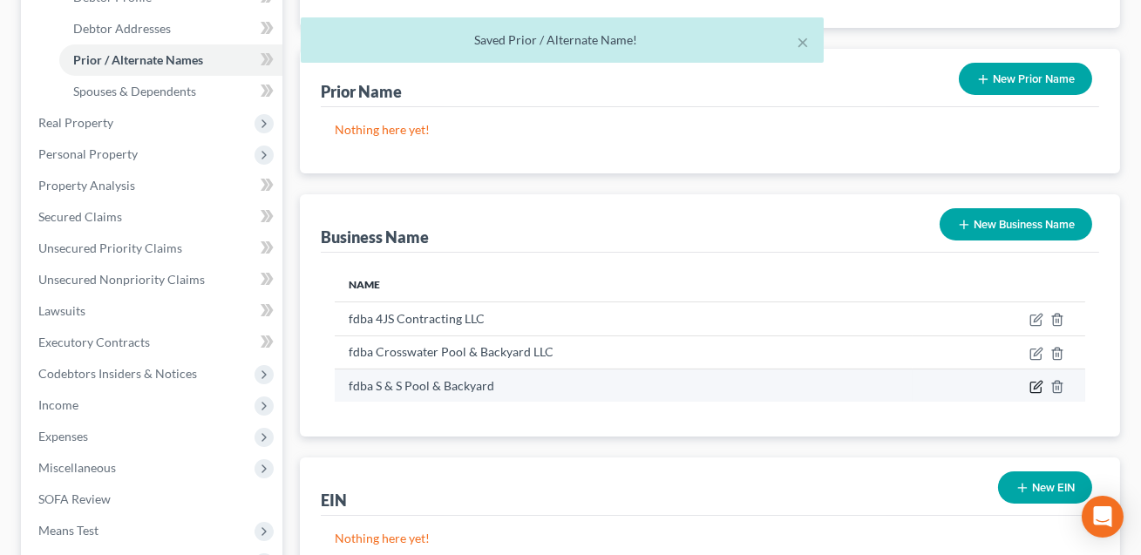
click at [1035, 384] on icon "button" at bounding box center [1038, 385] width 8 height 8
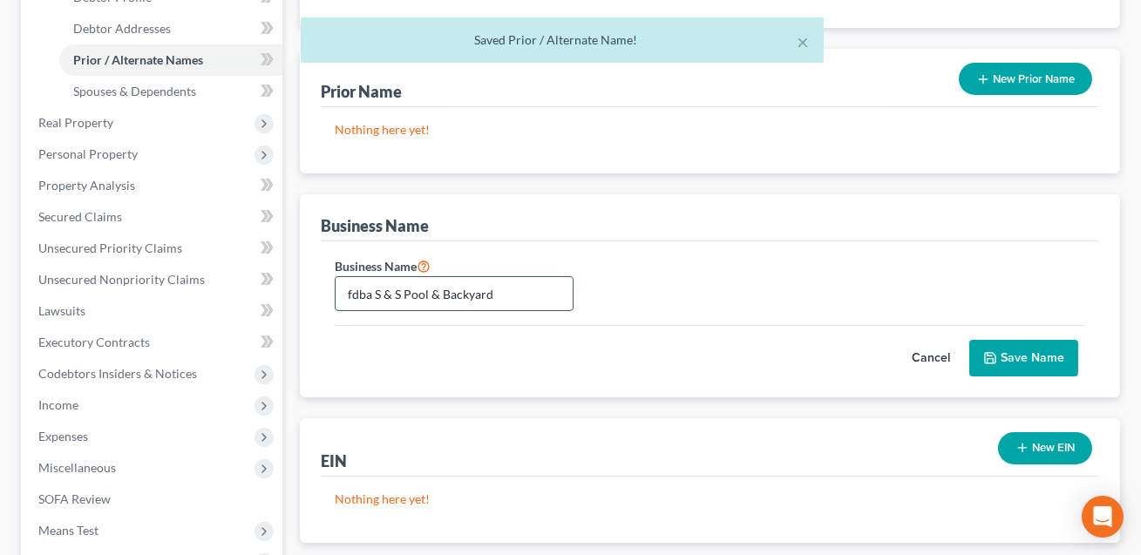
click at [507, 286] on input "fdba S & S Pool & Backyard" at bounding box center [454, 293] width 237 height 33
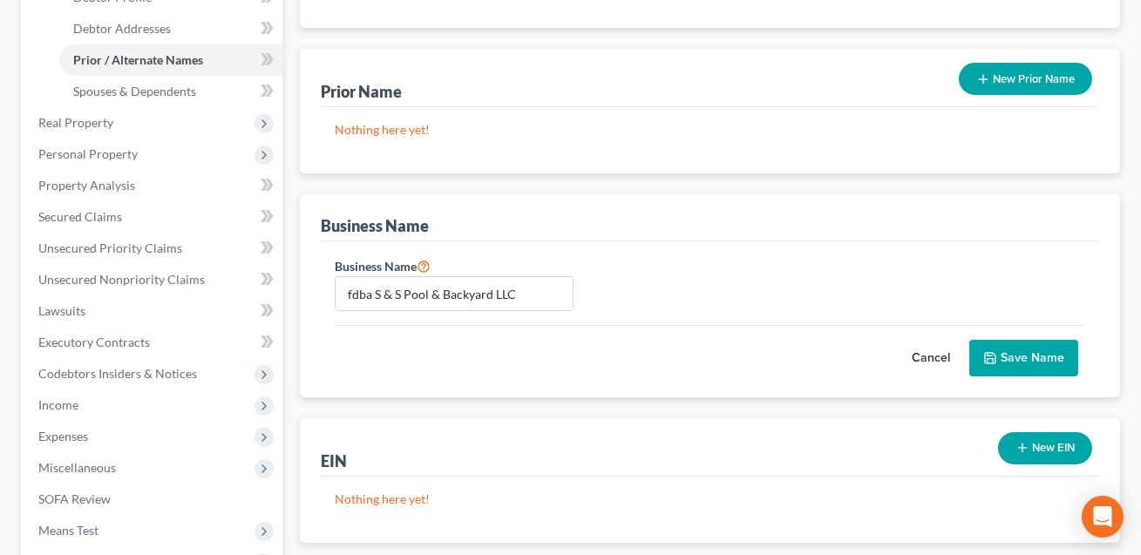
click at [1007, 360] on button "Save Name" at bounding box center [1023, 358] width 109 height 37
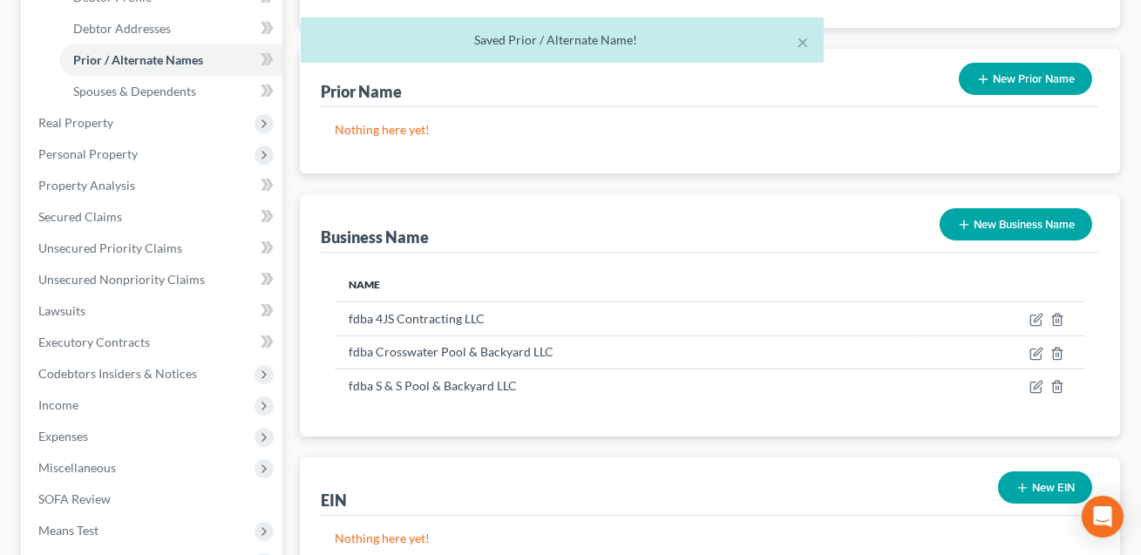
click at [1031, 494] on button "New EIN" at bounding box center [1045, 488] width 94 height 32
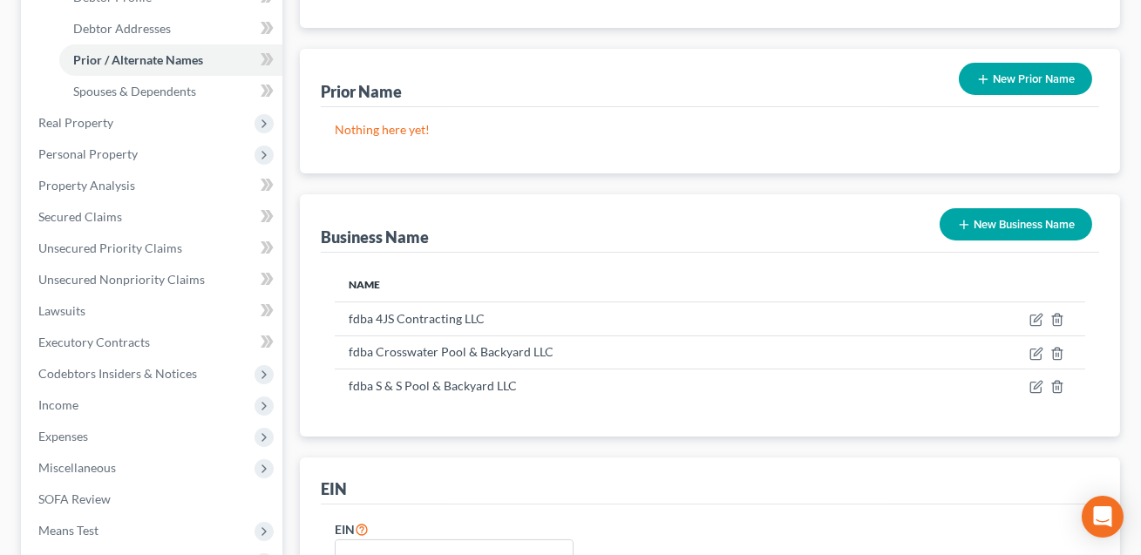
scroll to position [446, 0]
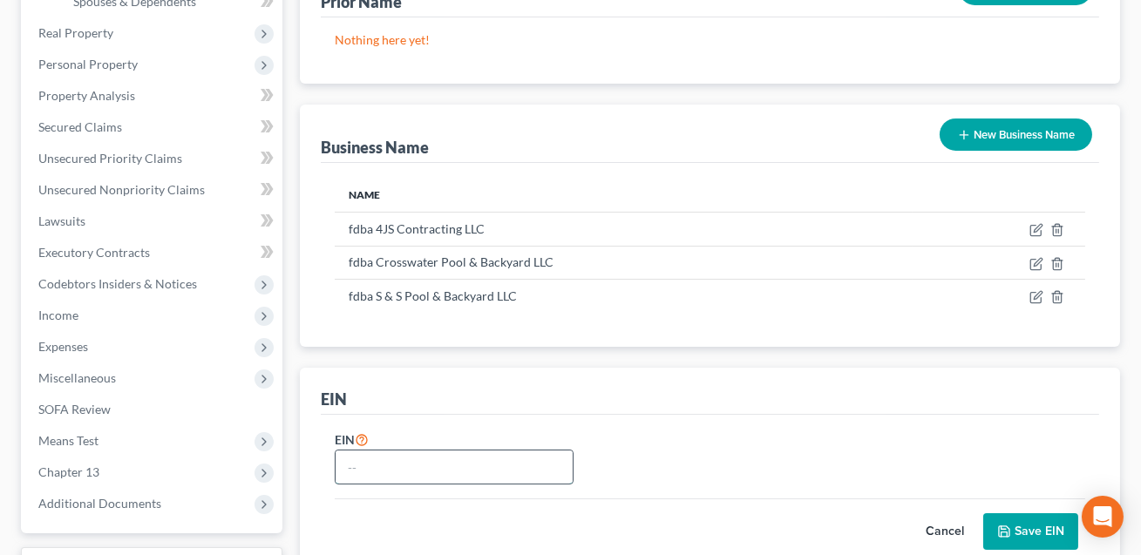
click at [497, 466] on input "text" at bounding box center [454, 467] width 237 height 33
click at [1019, 532] on button "Save EIN" at bounding box center [1030, 532] width 95 height 37
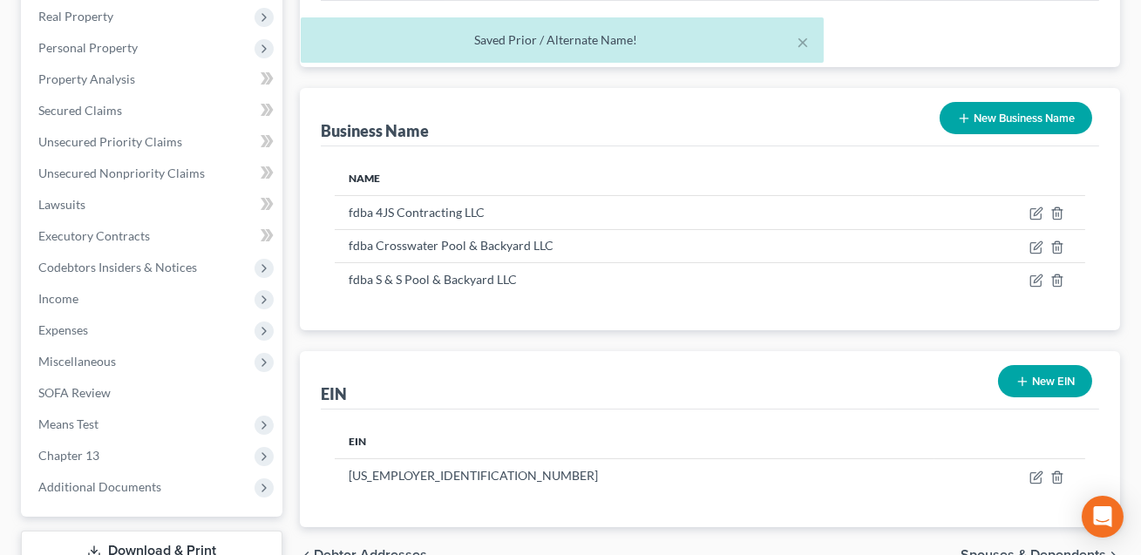
scroll to position [477, 0]
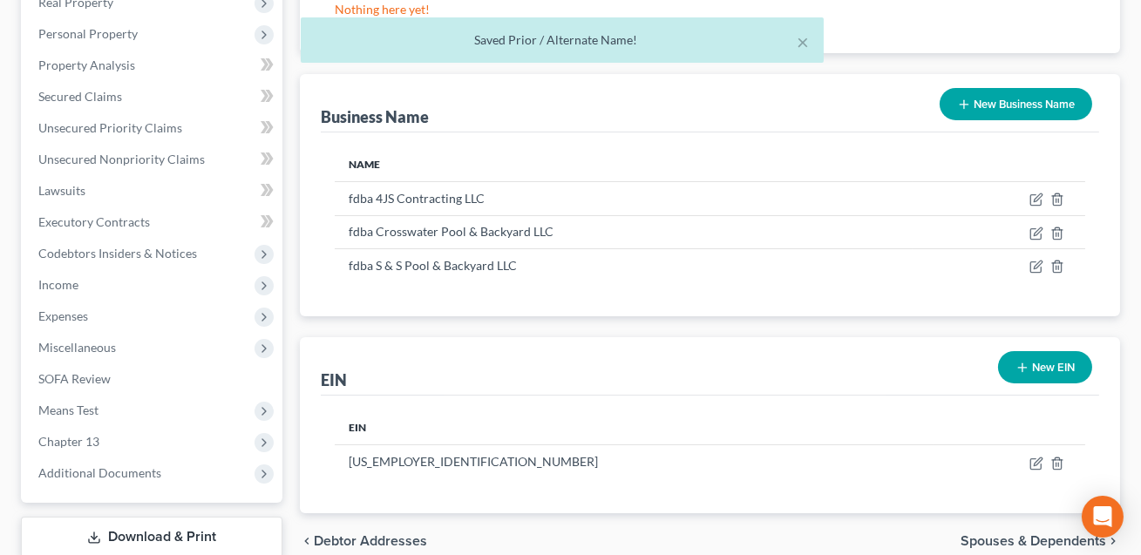
click at [1045, 365] on button "New EIN" at bounding box center [1045, 367] width 94 height 32
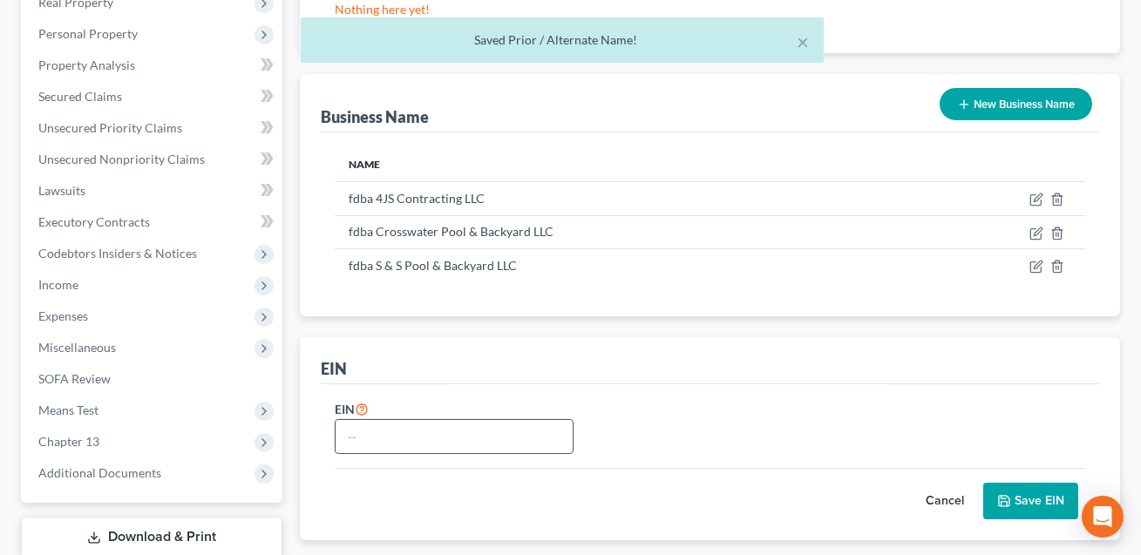
click at [418, 442] on input "text" at bounding box center [454, 436] width 237 height 33
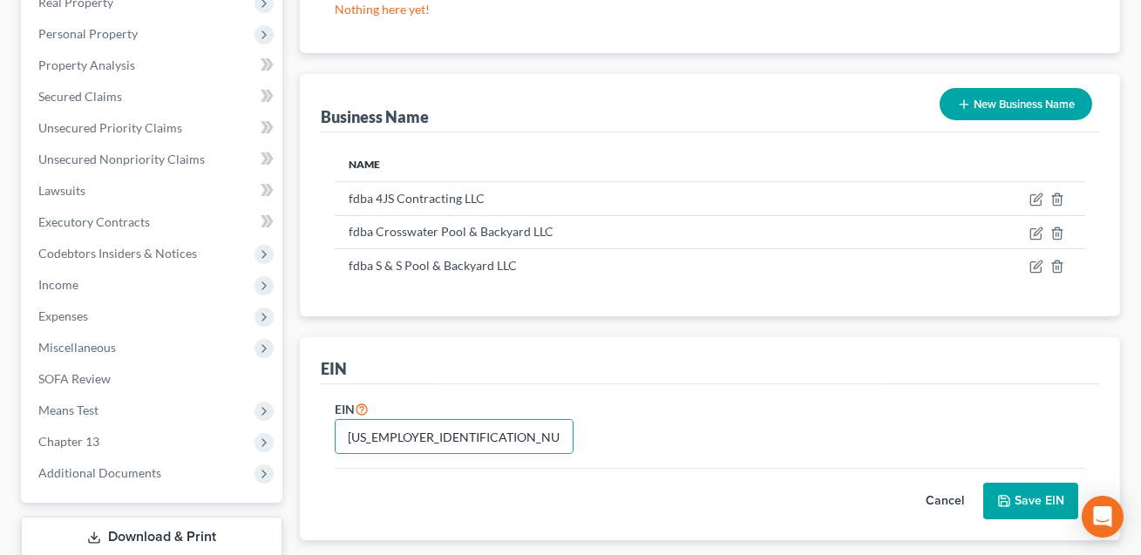
click at [1019, 498] on button "Save EIN" at bounding box center [1030, 501] width 95 height 37
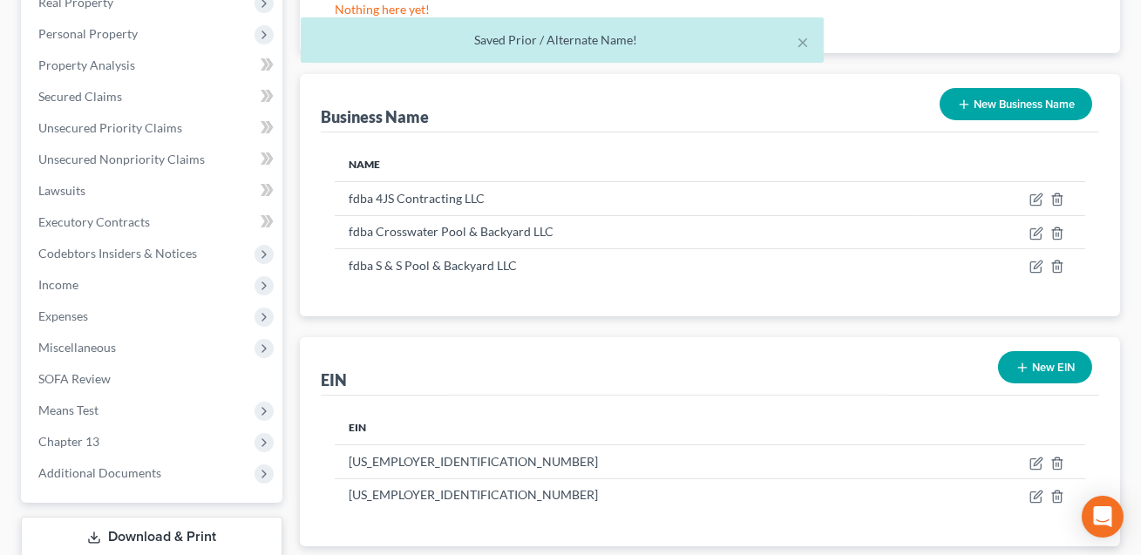
click at [1029, 375] on button "New EIN" at bounding box center [1045, 367] width 94 height 32
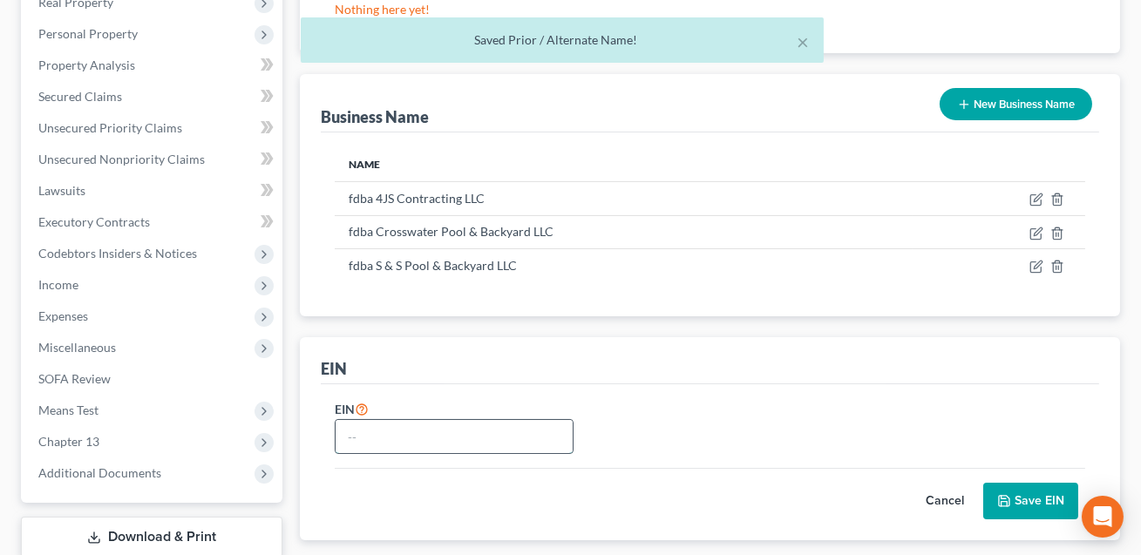
click at [392, 433] on input "text" at bounding box center [454, 436] width 237 height 33
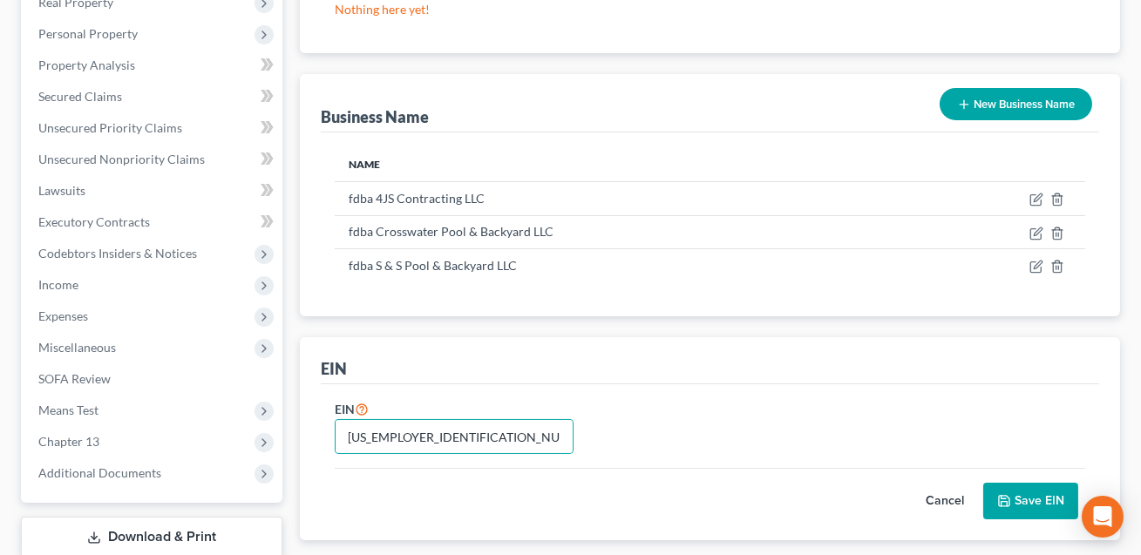
click at [1007, 497] on icon "submit" at bounding box center [1004, 501] width 14 height 14
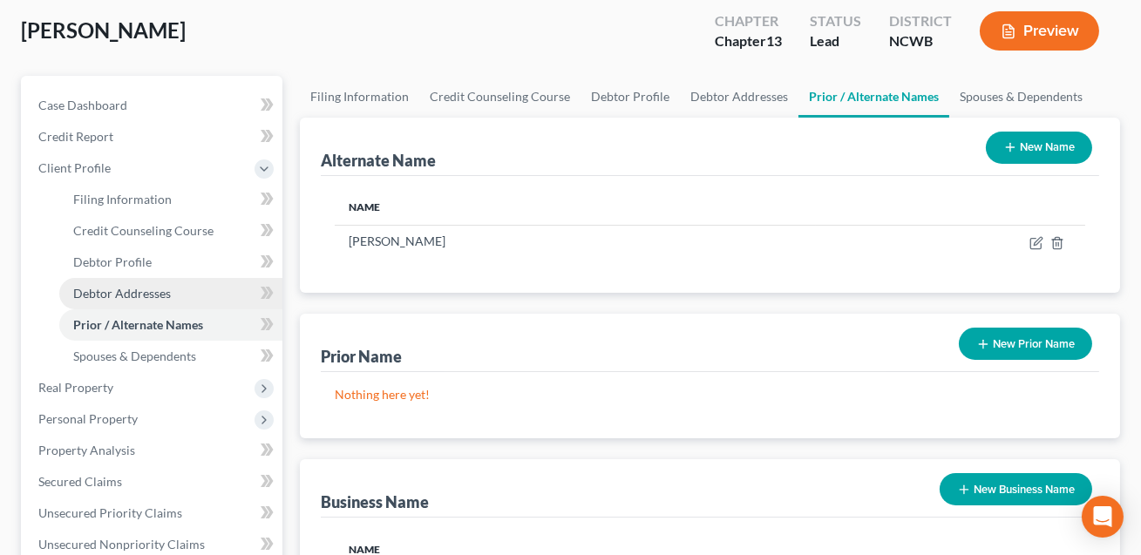
scroll to position [310, 0]
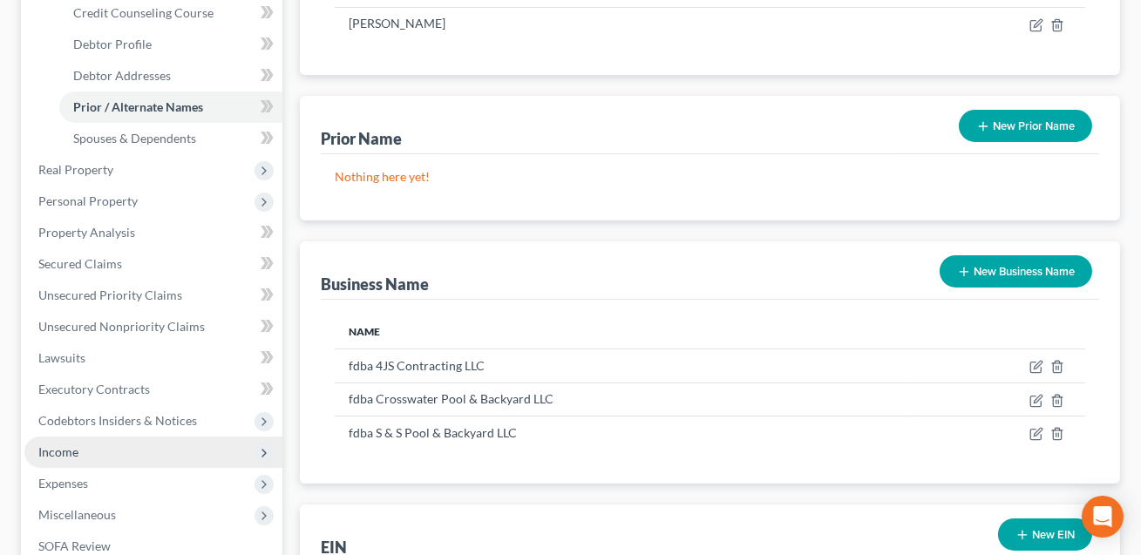
click at [74, 447] on span "Income" at bounding box center [58, 452] width 40 height 15
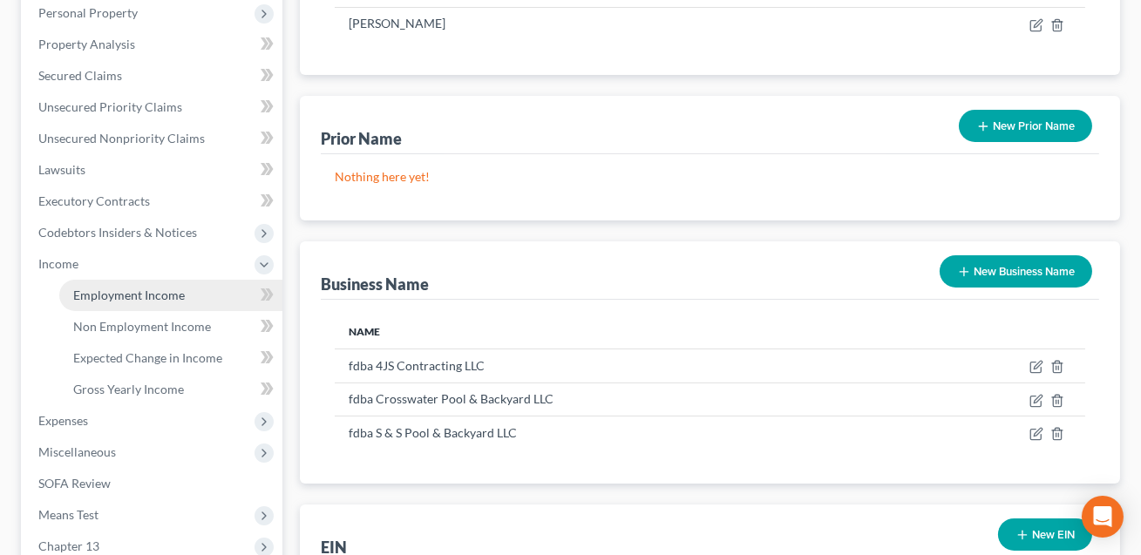
click at [125, 293] on span "Employment Income" at bounding box center [129, 295] width 112 height 15
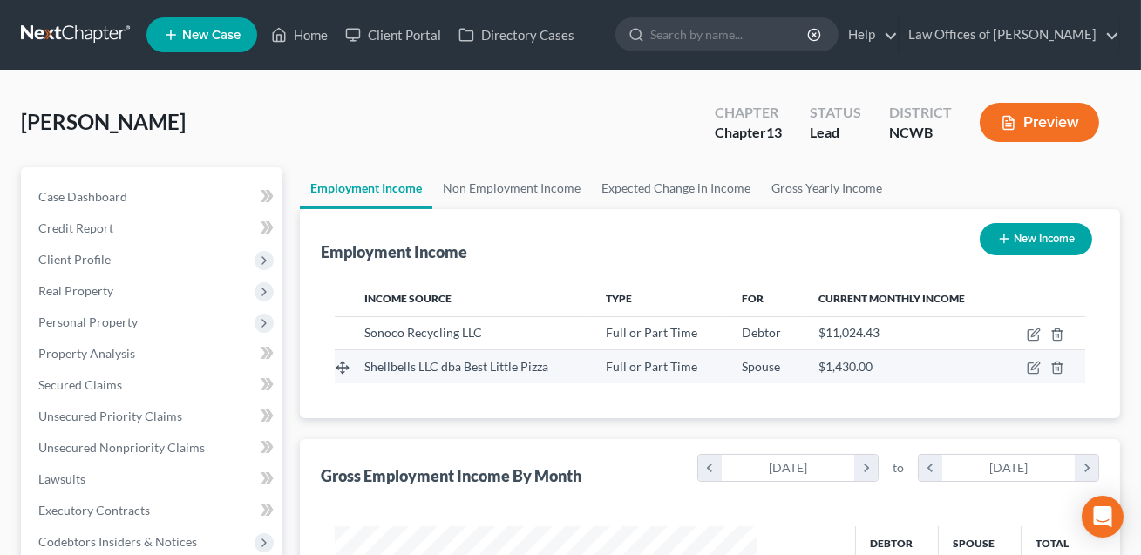
scroll to position [312, 458]
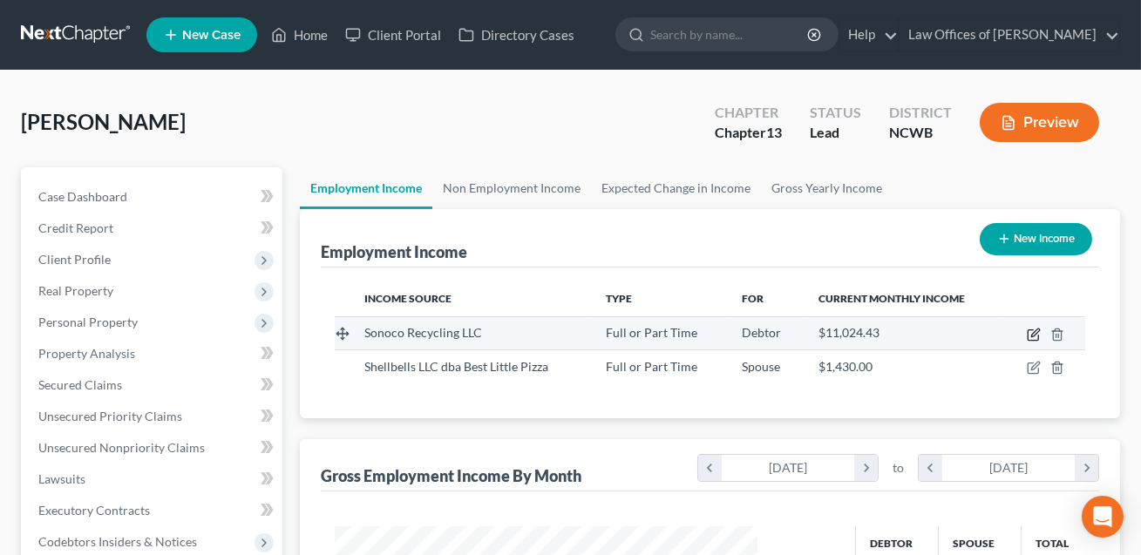
click at [1031, 334] on icon "button" at bounding box center [1035, 333] width 8 height 8
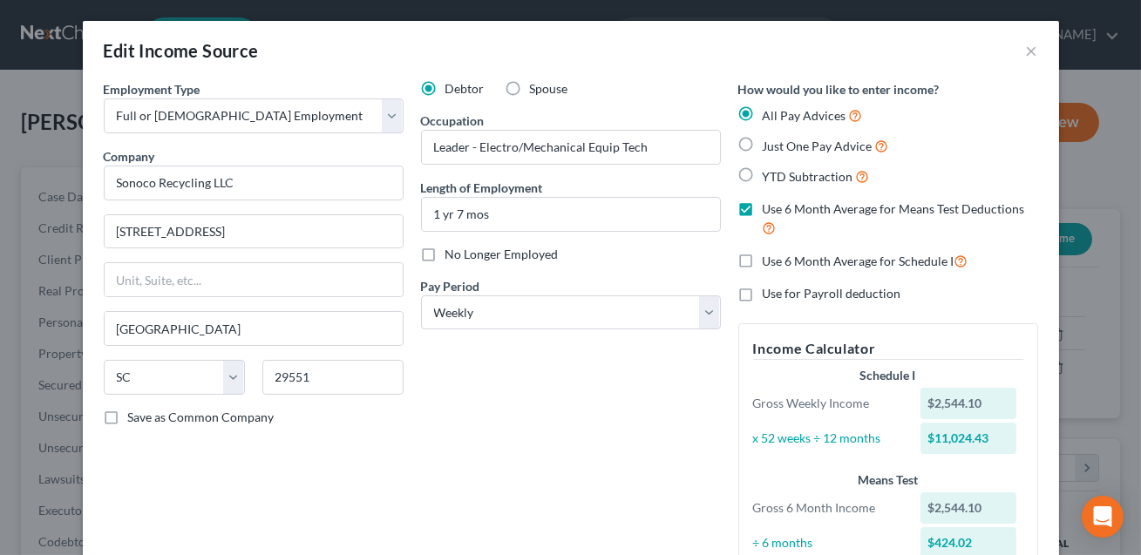
scroll to position [208, 0]
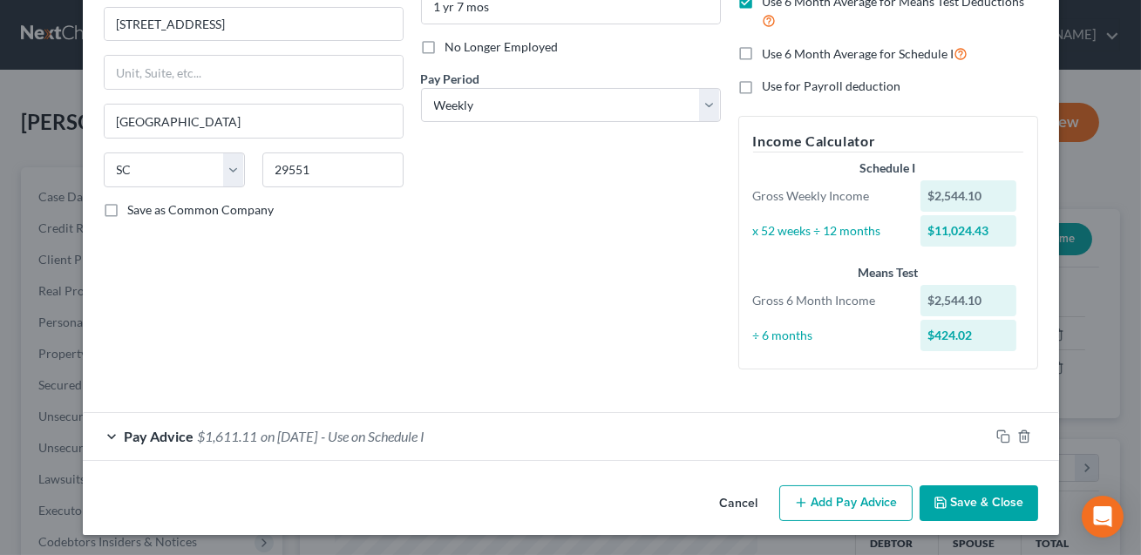
click at [819, 500] on button "Add Pay Advice" at bounding box center [845, 504] width 133 height 37
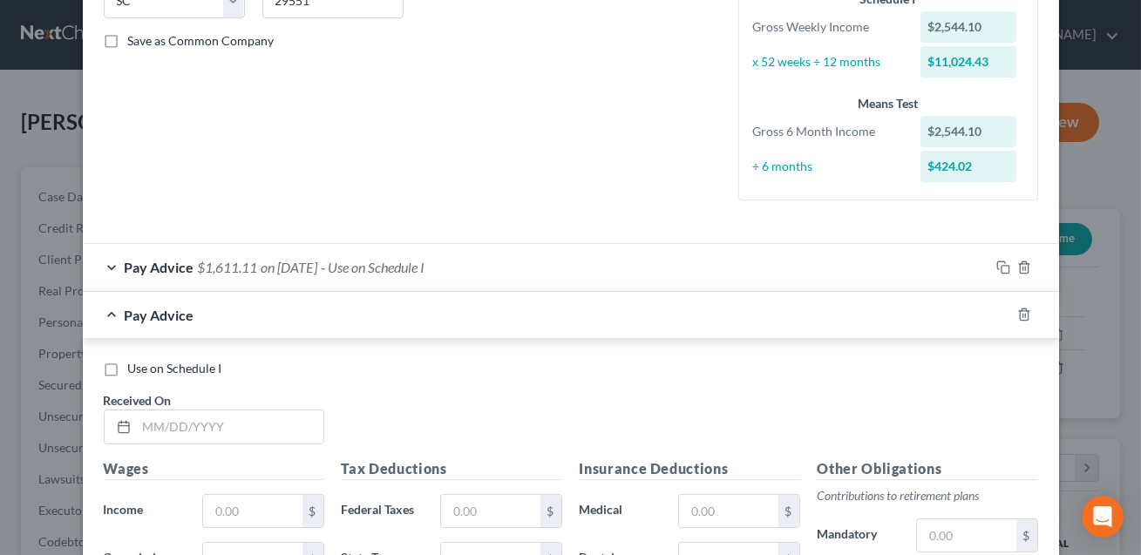
scroll to position [468, 0]
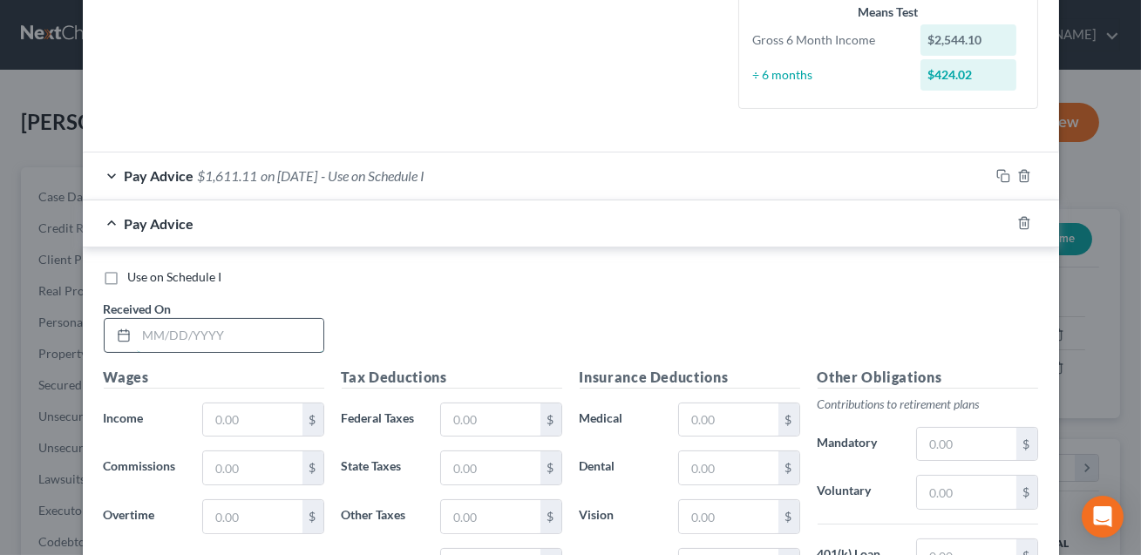
click at [158, 337] on input "text" at bounding box center [230, 335] width 187 height 33
click at [242, 419] on input "text" at bounding box center [252, 420] width 99 height 33
click at [500, 410] on input "text" at bounding box center [490, 420] width 99 height 33
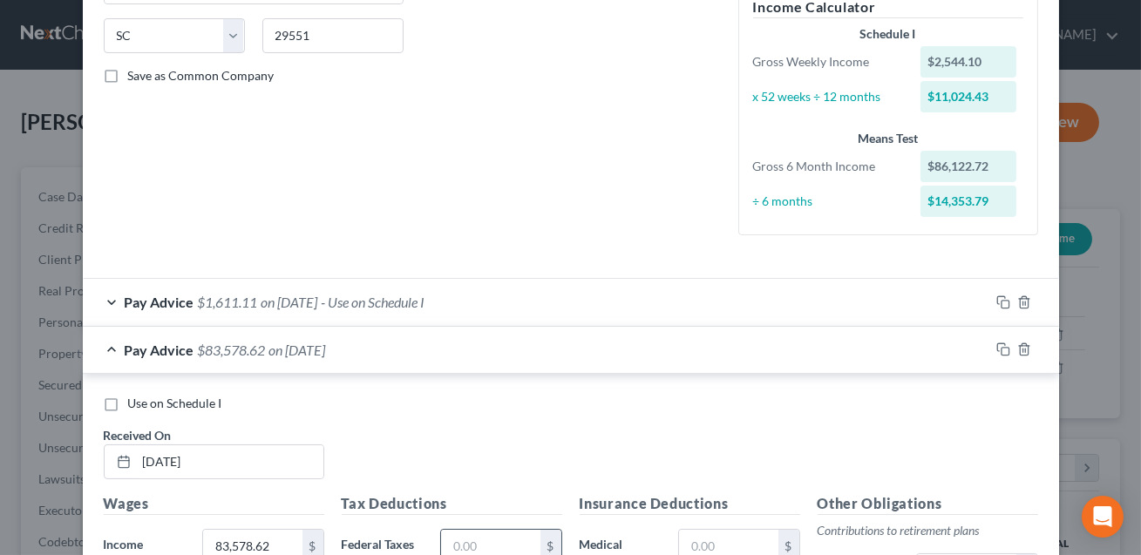
scroll to position [332, 0]
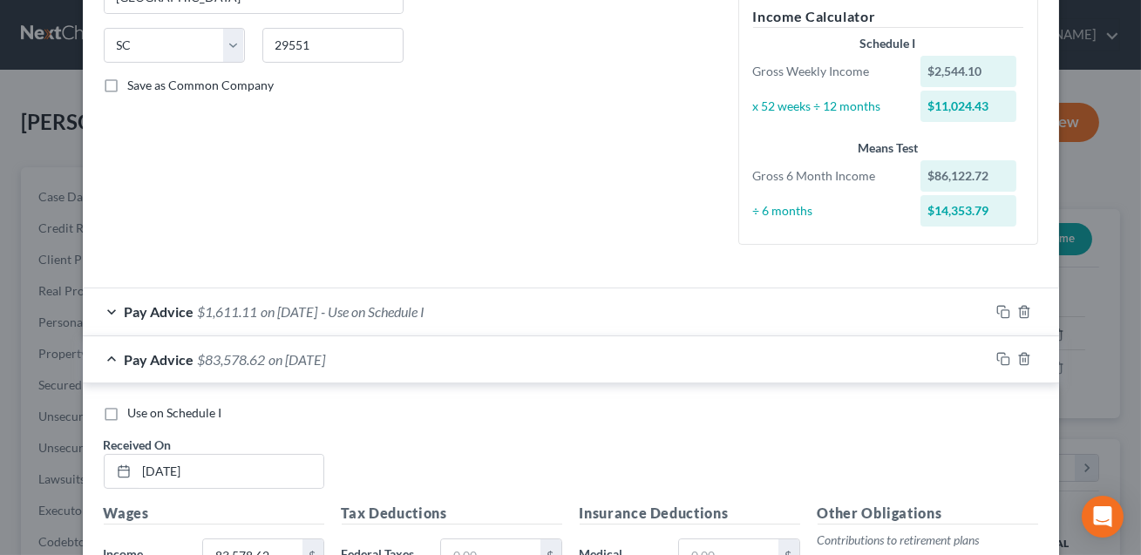
click at [388, 307] on span "- Use on Schedule I" at bounding box center [374, 311] width 104 height 17
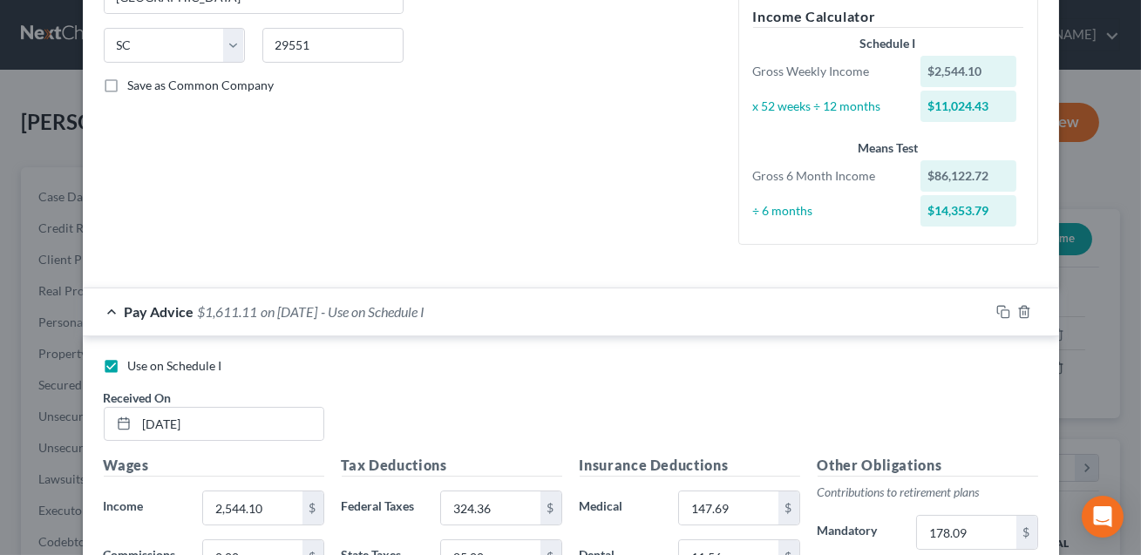
scroll to position [243, 0]
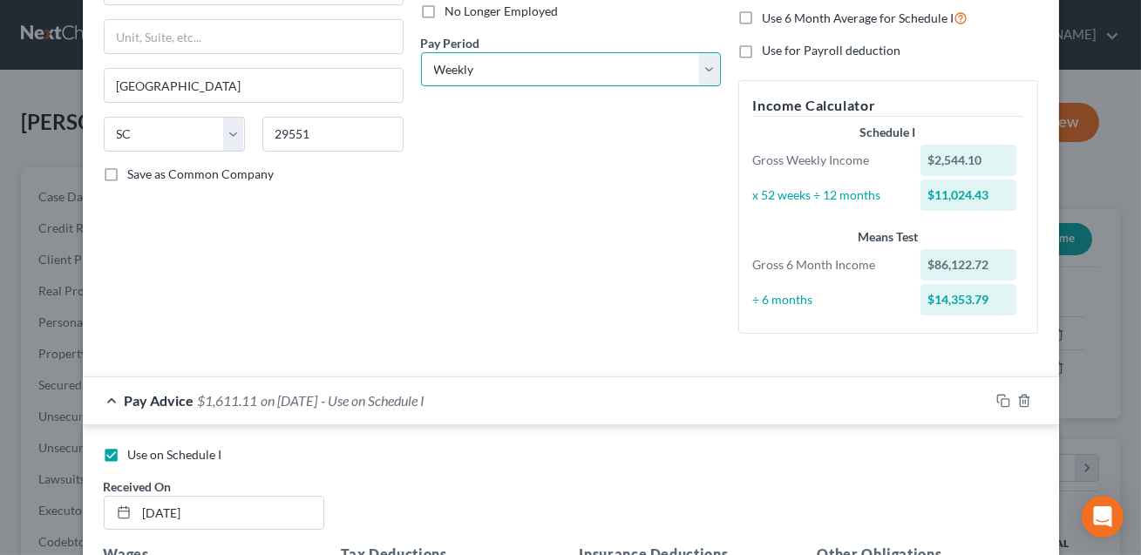
click at [512, 66] on select "Select Monthly Twice Monthly Every Other Week Weekly" at bounding box center [571, 69] width 300 height 35
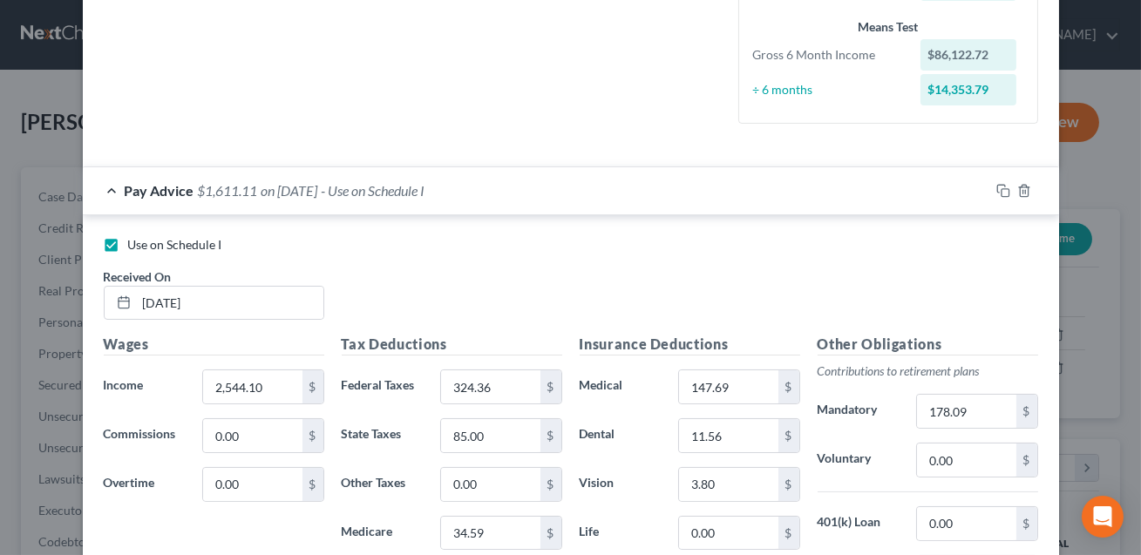
scroll to position [479, 0]
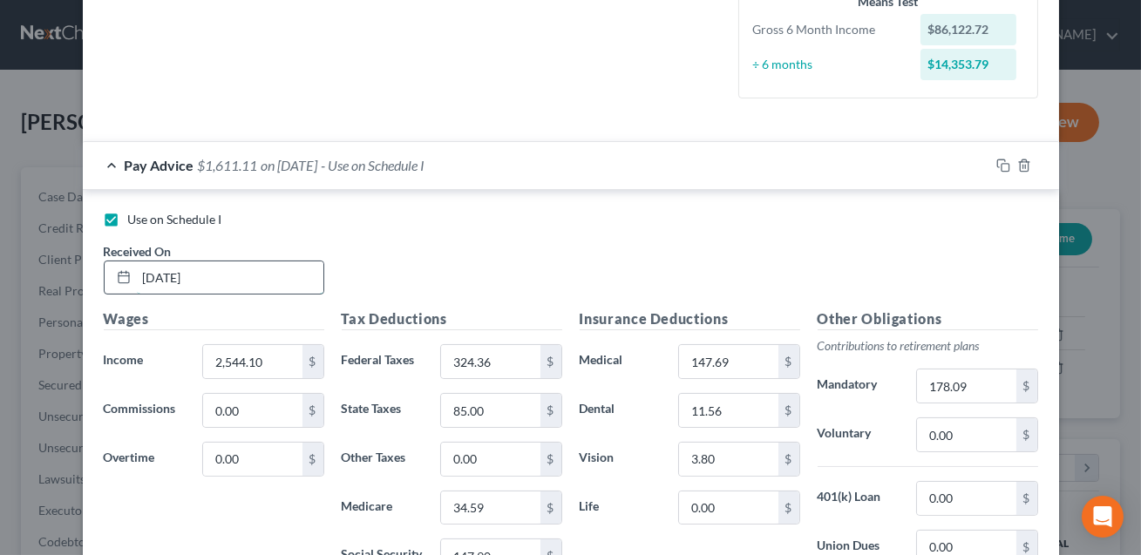
click at [221, 269] on input "[DATE]" at bounding box center [230, 278] width 187 height 33
drag, startPoint x: 221, startPoint y: 269, endPoint x: 139, endPoint y: 276, distance: 82.2
click at [139, 276] on input "[DATE]" at bounding box center [230, 278] width 187 height 33
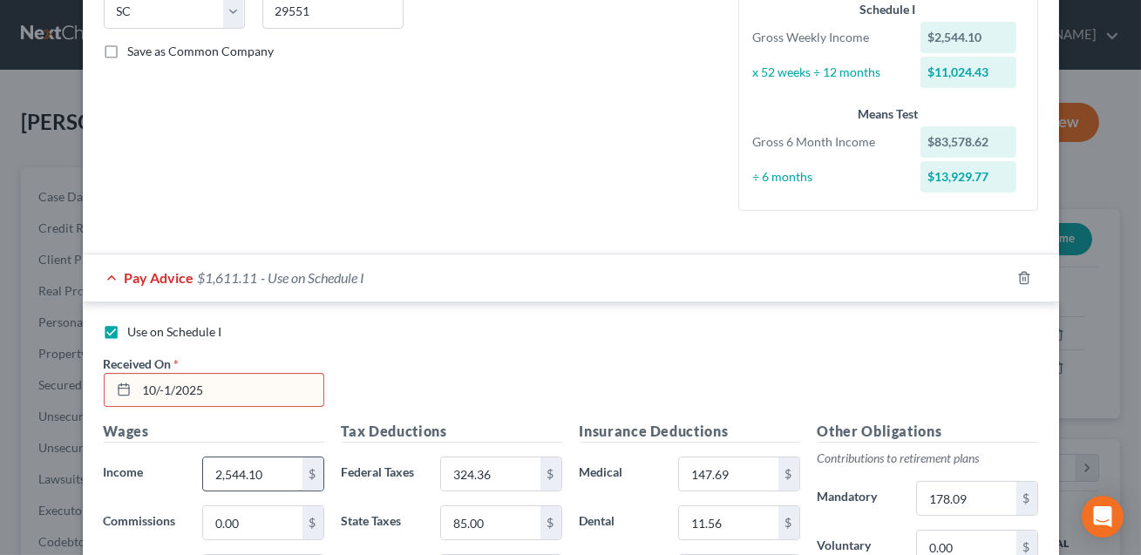
scroll to position [505, 0]
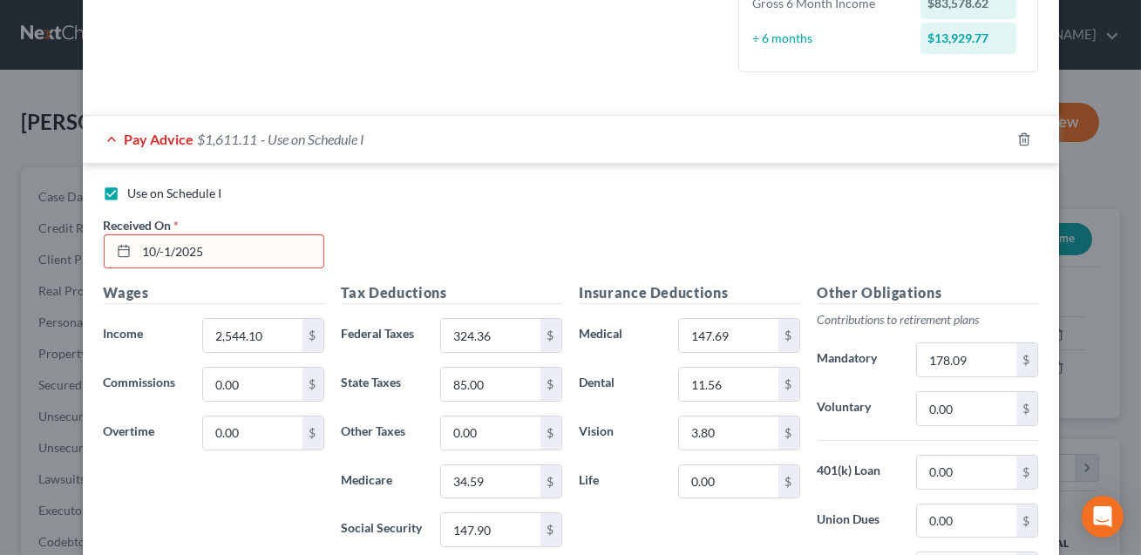
click at [165, 253] on input "10/-1/2025" at bounding box center [230, 251] width 187 height 33
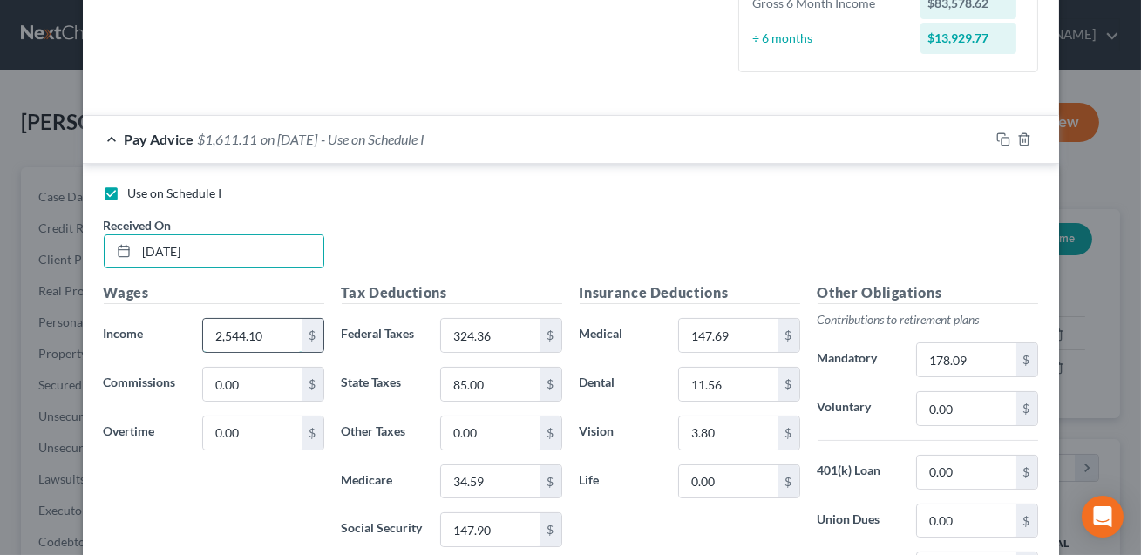
click at [255, 332] on input "2,544.10" at bounding box center [252, 335] width 99 height 33
click at [482, 331] on input "324.36" at bounding box center [490, 335] width 99 height 33
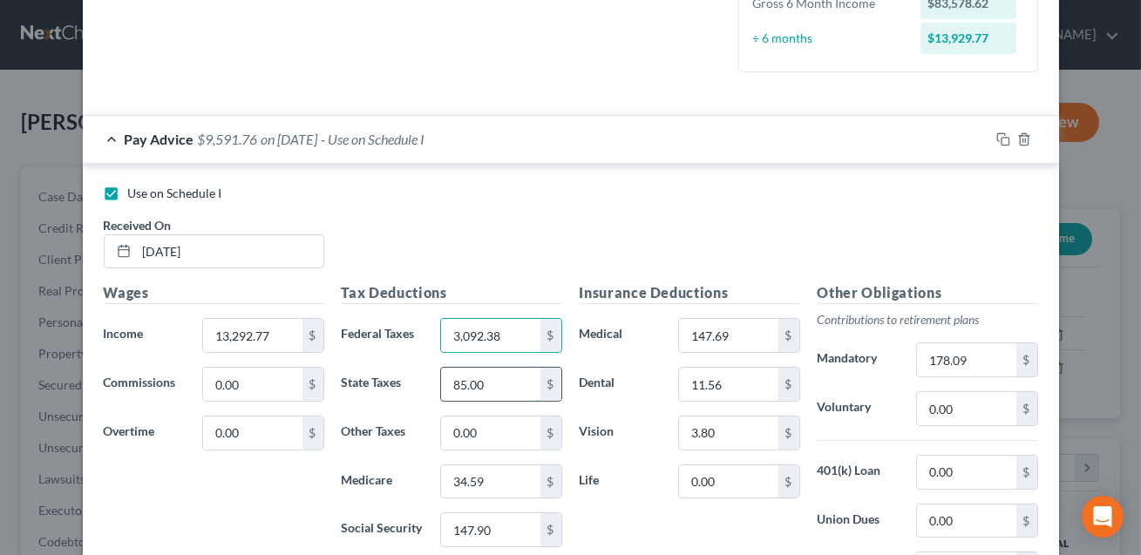
click at [485, 376] on input "85.00" at bounding box center [490, 384] width 99 height 33
click at [491, 481] on input "34.59" at bounding box center [490, 482] width 99 height 33
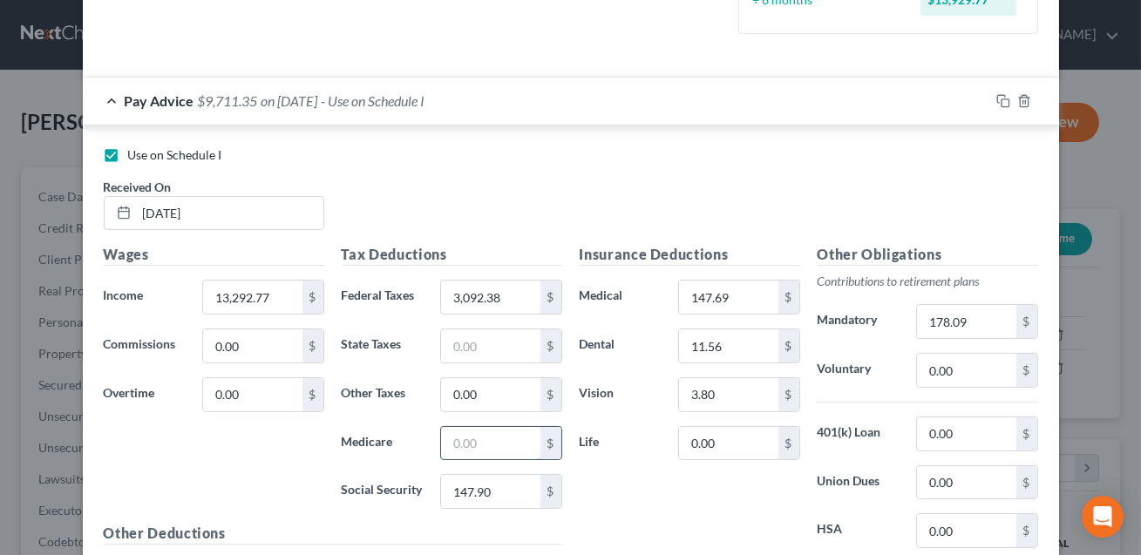
scroll to position [551, 0]
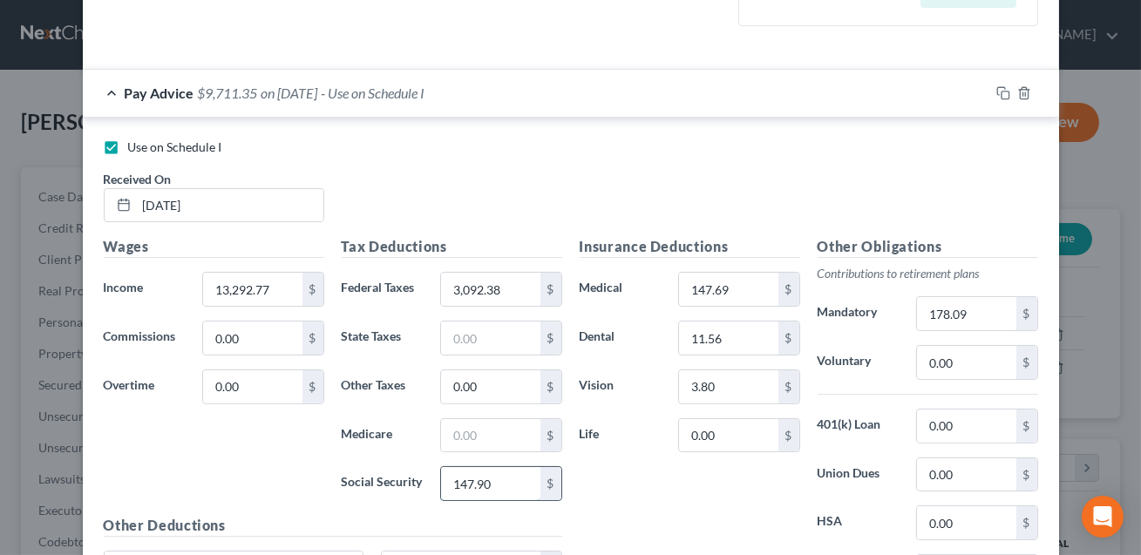
click at [502, 478] on input "147.90" at bounding box center [490, 483] width 99 height 33
click at [726, 303] on input "147.69" at bounding box center [728, 289] width 99 height 33
click at [734, 340] on input "11.56" at bounding box center [728, 338] width 99 height 33
click at [746, 378] on input "3.80" at bounding box center [728, 387] width 99 height 33
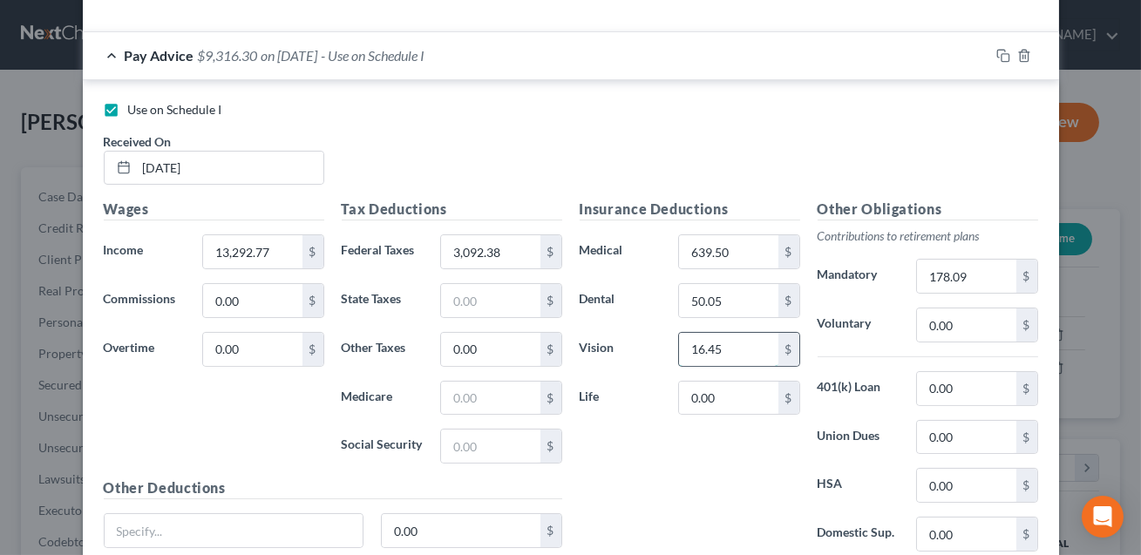
scroll to position [593, 0]
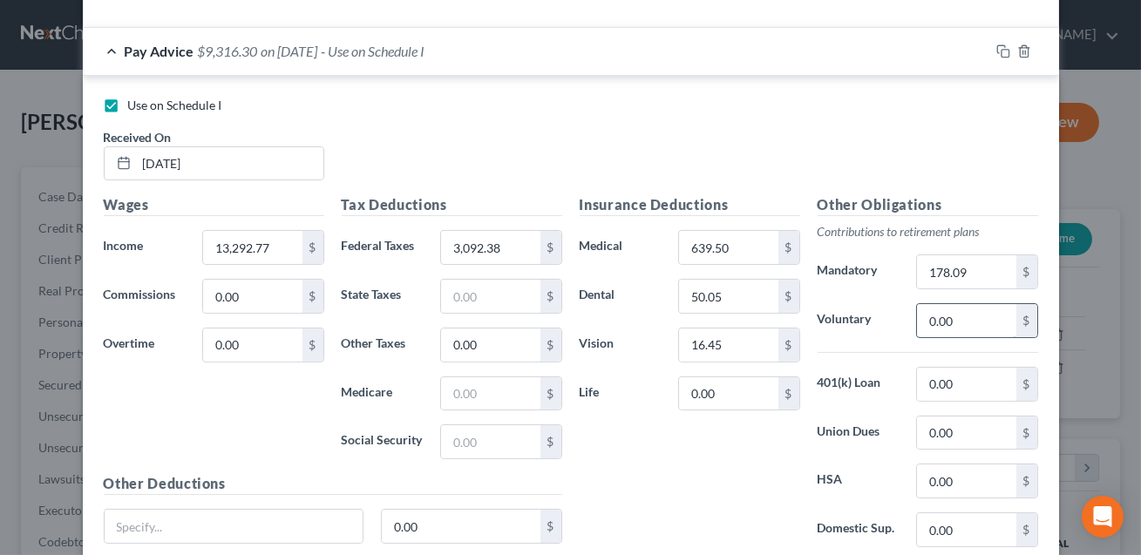
click at [973, 323] on input "0.00" at bounding box center [966, 320] width 99 height 33
click at [984, 289] on div "Other Obligations Contributions to retirement plans Mandatory 178.09 $ Voluntar…" at bounding box center [928, 377] width 238 height 367
click at [979, 262] on input "178.09" at bounding box center [966, 271] width 99 height 33
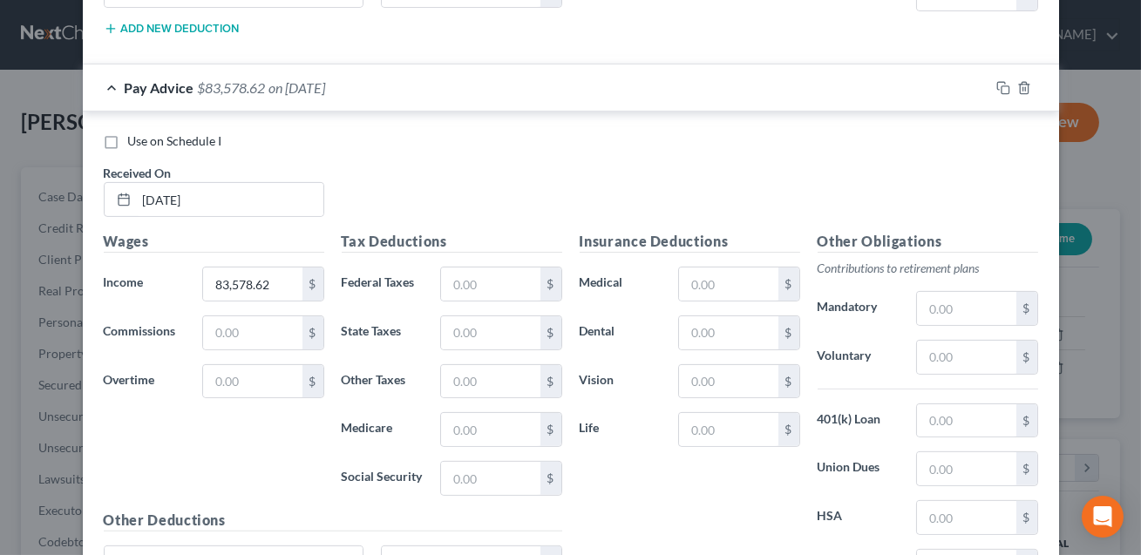
scroll to position [1269, 0]
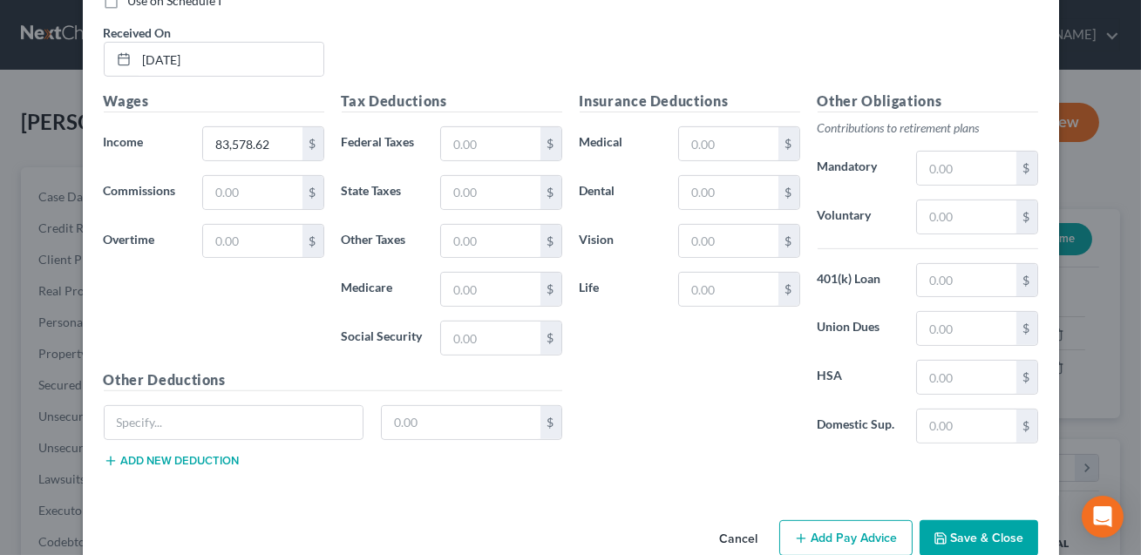
click at [998, 530] on button "Save & Close" at bounding box center [979, 538] width 119 height 37
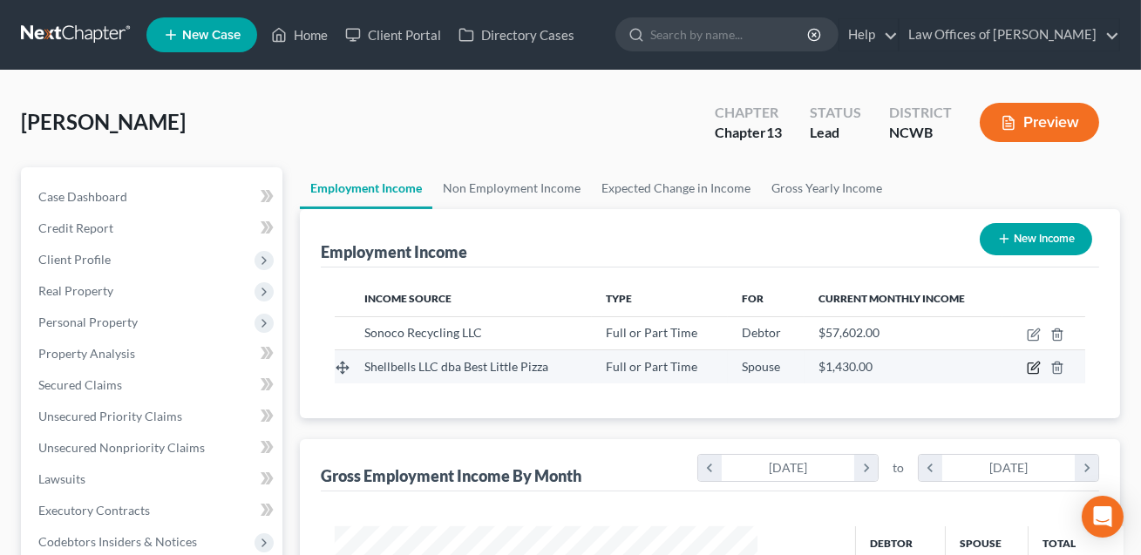
click at [1034, 365] on icon "button" at bounding box center [1035, 367] width 8 height 8
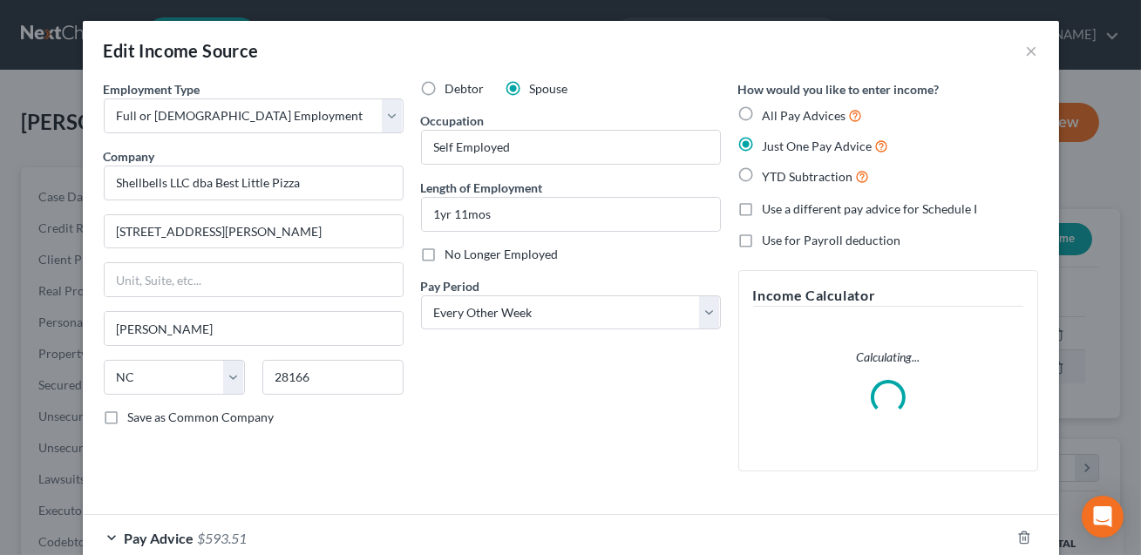
scroll to position [101, 0]
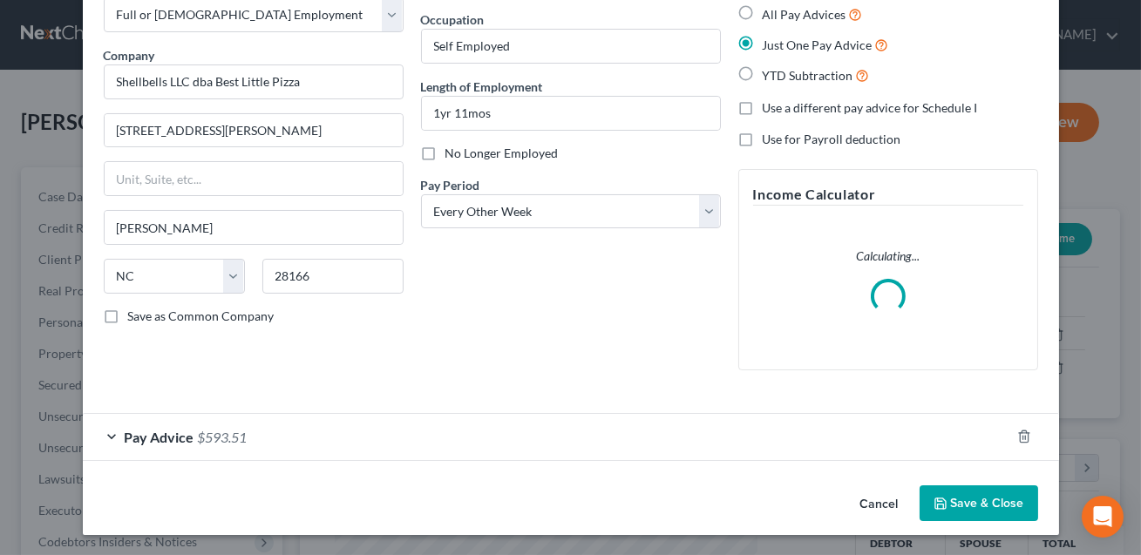
click at [763, 12] on label "All Pay Advices" at bounding box center [813, 14] width 100 height 20
click at [770, 12] on input "All Pay Advices" at bounding box center [775, 9] width 11 height 11
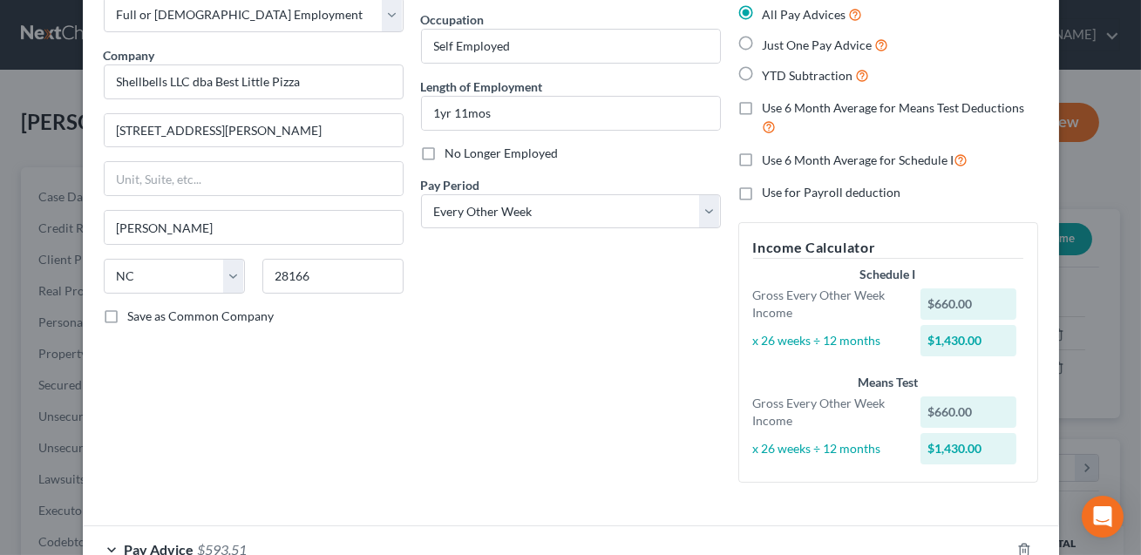
scroll to position [214, 0]
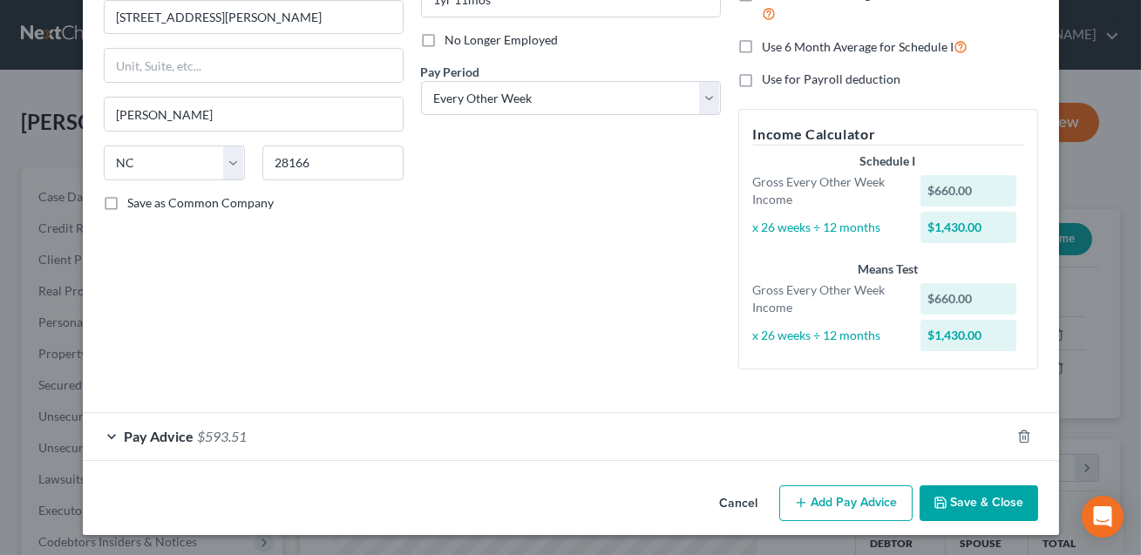
click at [829, 510] on button "Add Pay Advice" at bounding box center [845, 504] width 133 height 37
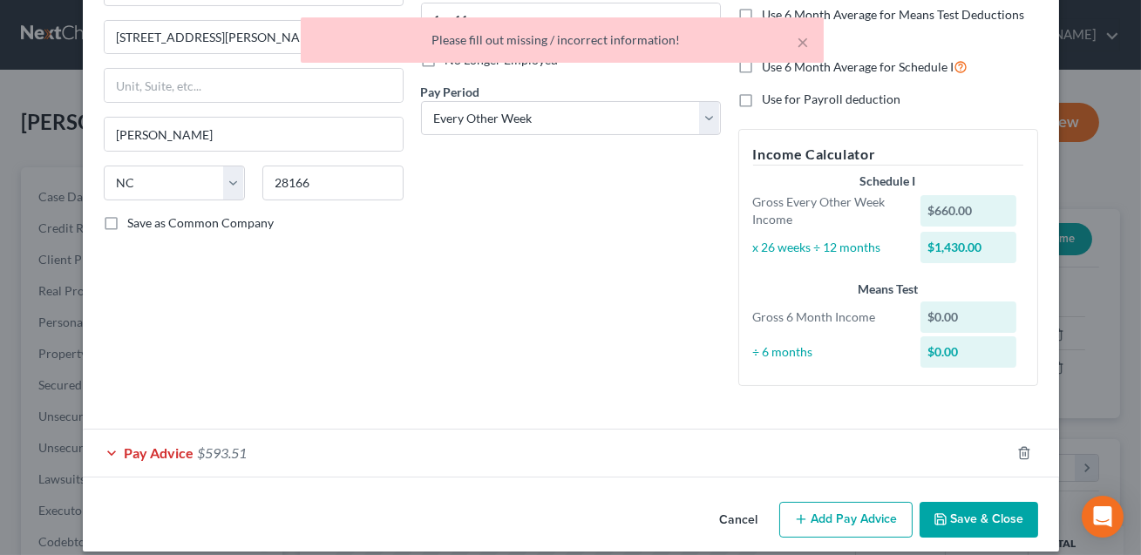
scroll to position [194, 0]
click at [417, 455] on div "Pay Advice $593.51" at bounding box center [547, 454] width 928 height 46
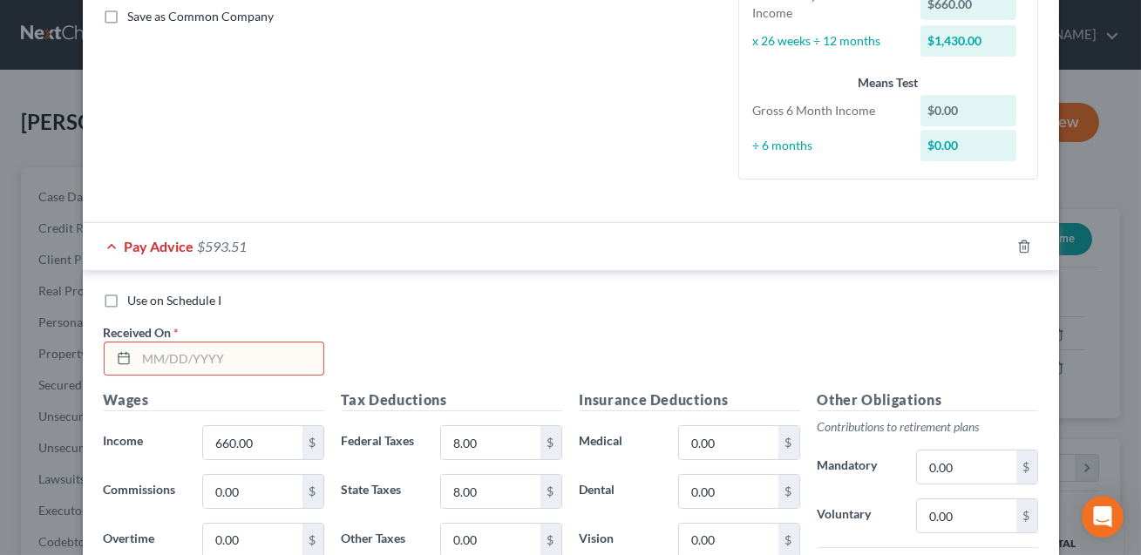
scroll to position [405, 0]
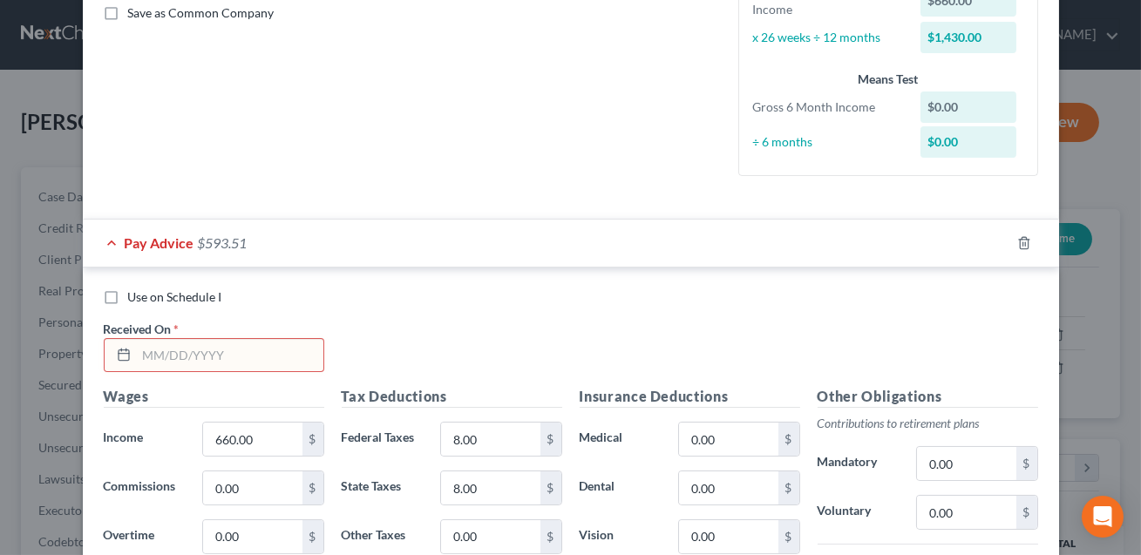
click at [165, 352] on input "text" at bounding box center [230, 355] width 187 height 33
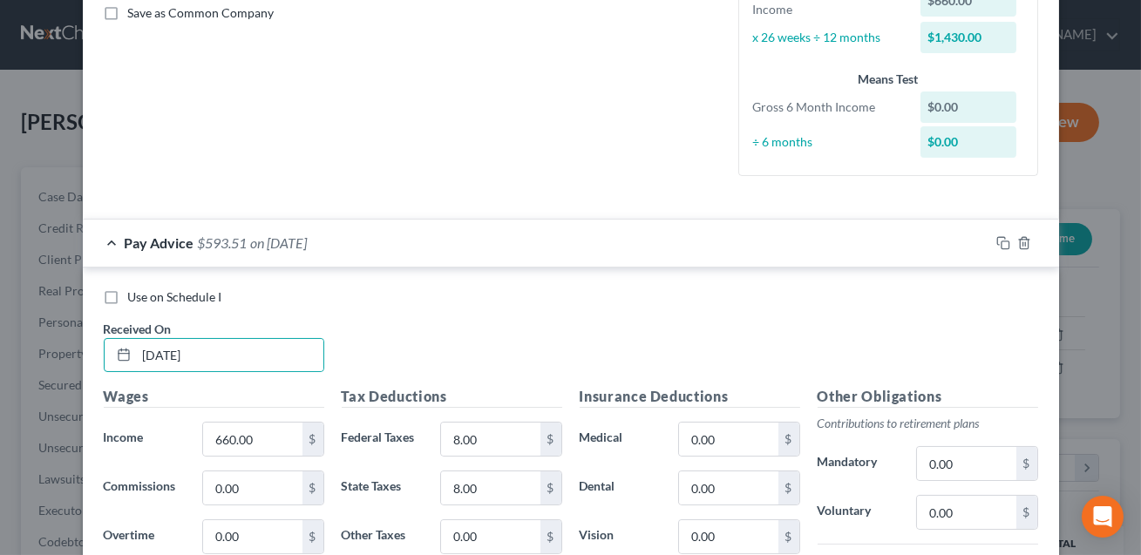
click at [128, 296] on label "Use on Schedule I" at bounding box center [175, 297] width 94 height 17
click at [135, 296] on input "Use on Schedule I" at bounding box center [140, 294] width 11 height 11
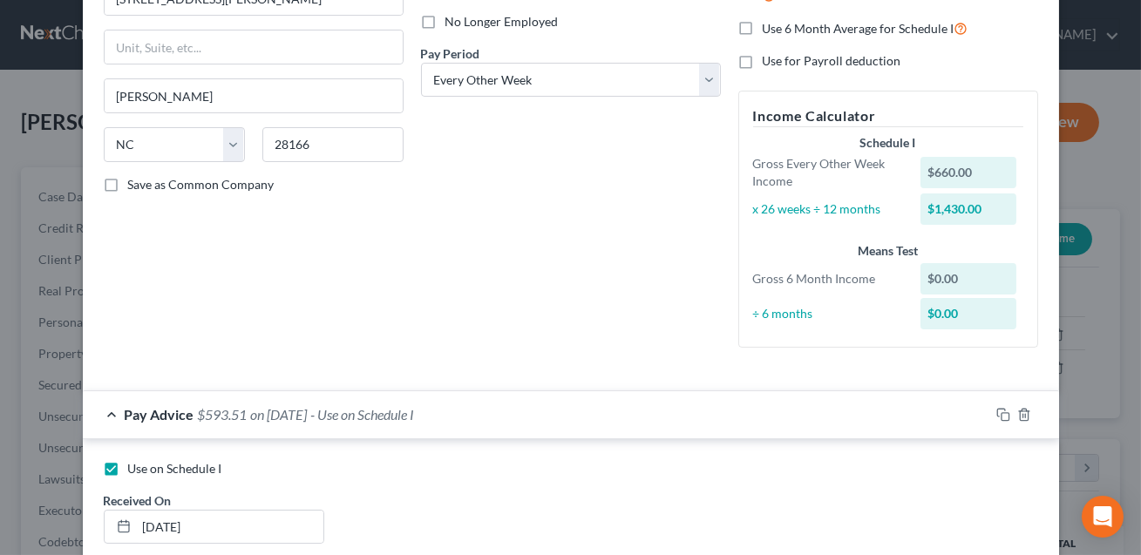
scroll to position [179, 0]
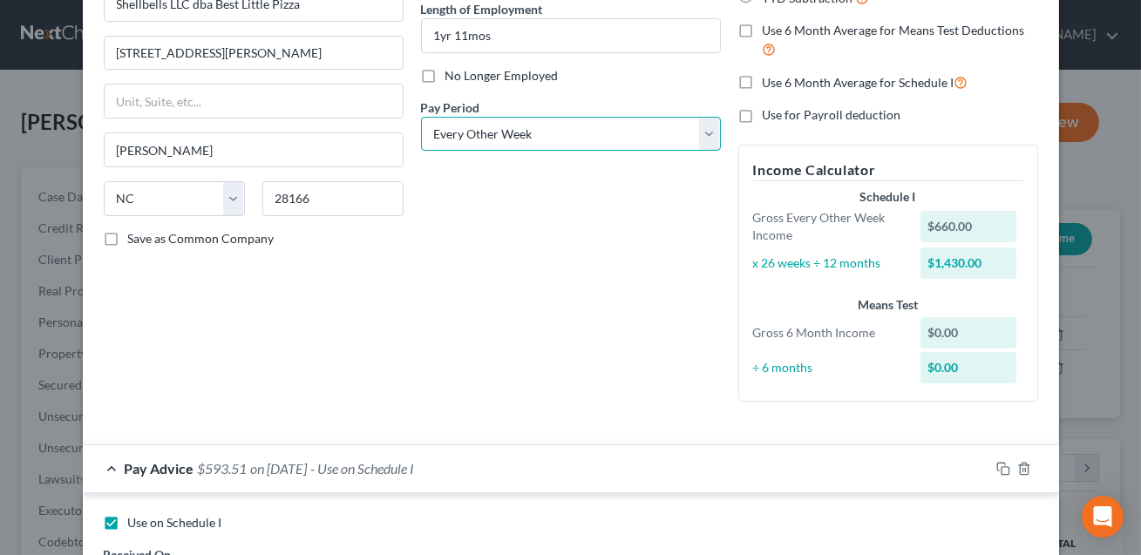
click at [520, 125] on select "Select Monthly Twice Monthly Every Other Week Weekly" at bounding box center [571, 134] width 300 height 35
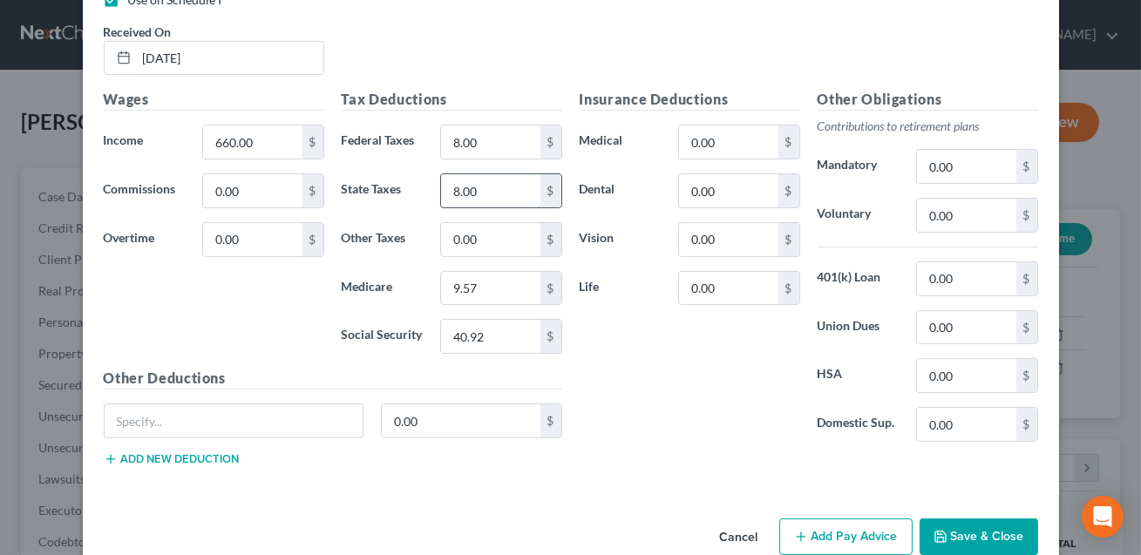
scroll to position [733, 0]
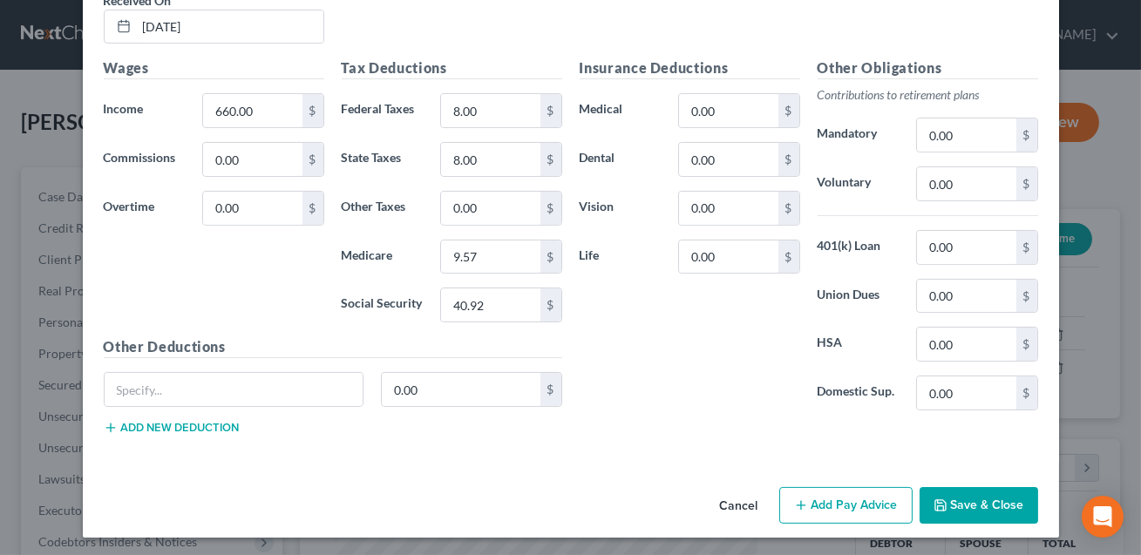
click at [858, 494] on button "Add Pay Advice" at bounding box center [845, 505] width 133 height 37
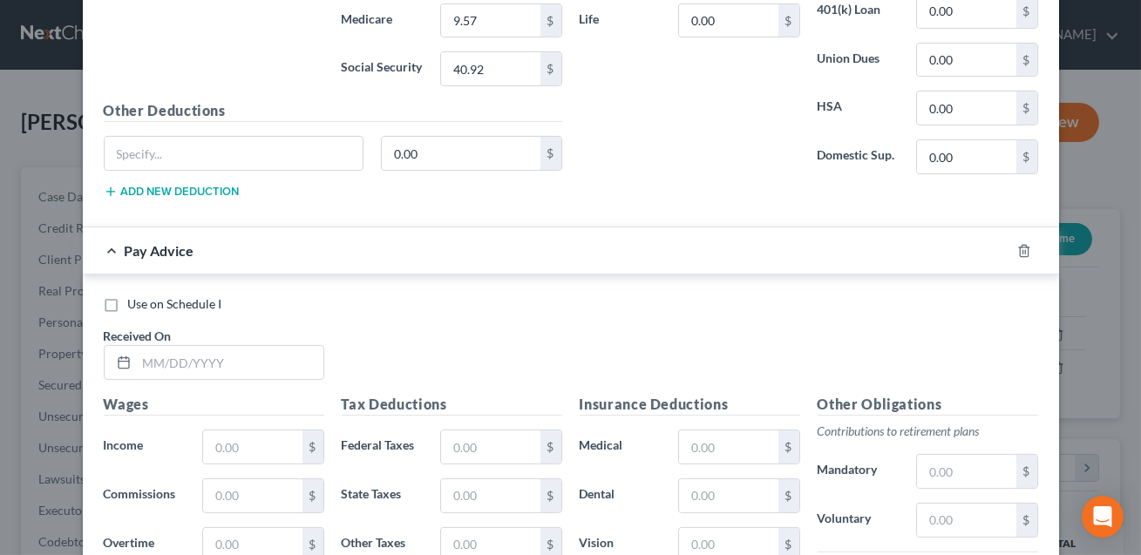
scroll to position [1057, 0]
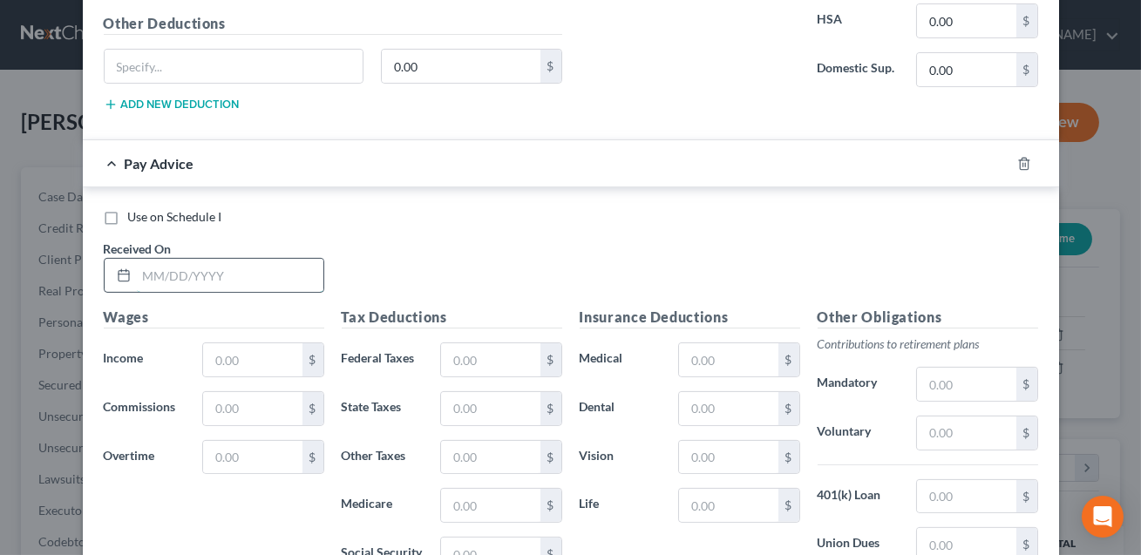
click at [227, 274] on input "text" at bounding box center [230, 275] width 187 height 33
click at [262, 346] on input "text" at bounding box center [252, 359] width 99 height 33
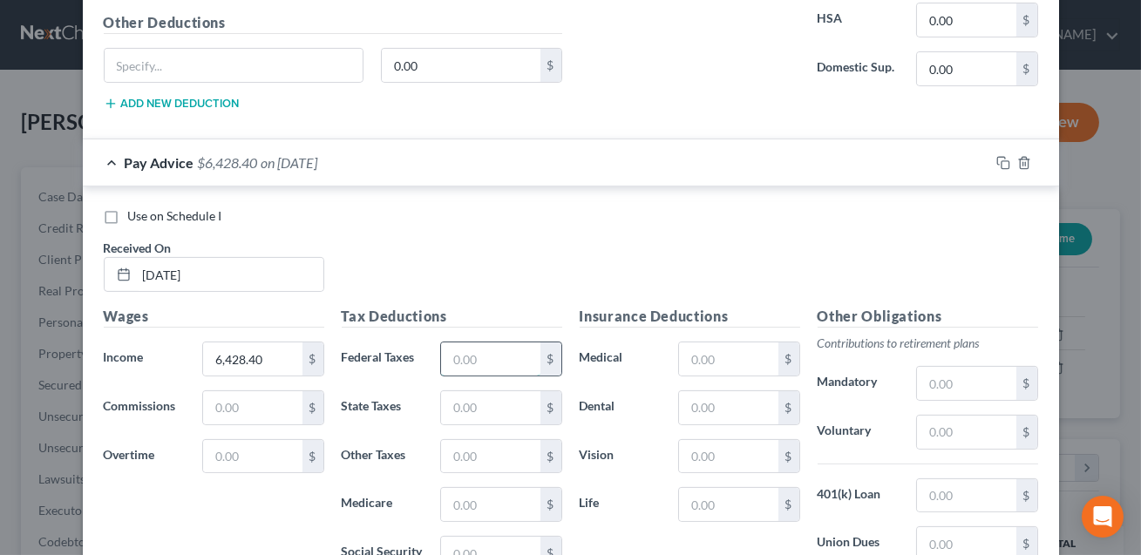
click at [486, 351] on input "text" at bounding box center [490, 359] width 99 height 33
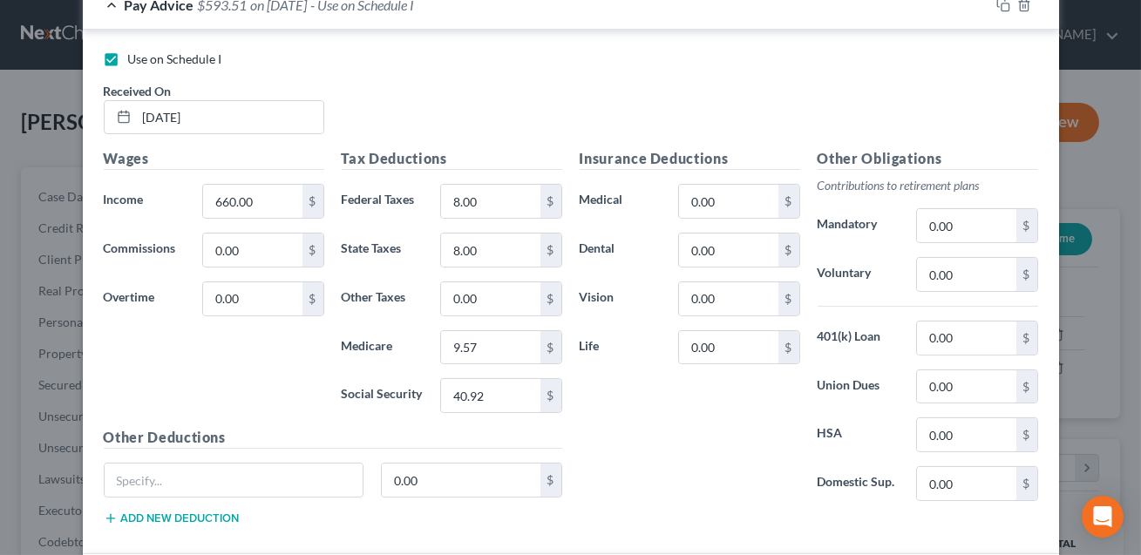
scroll to position [577, 0]
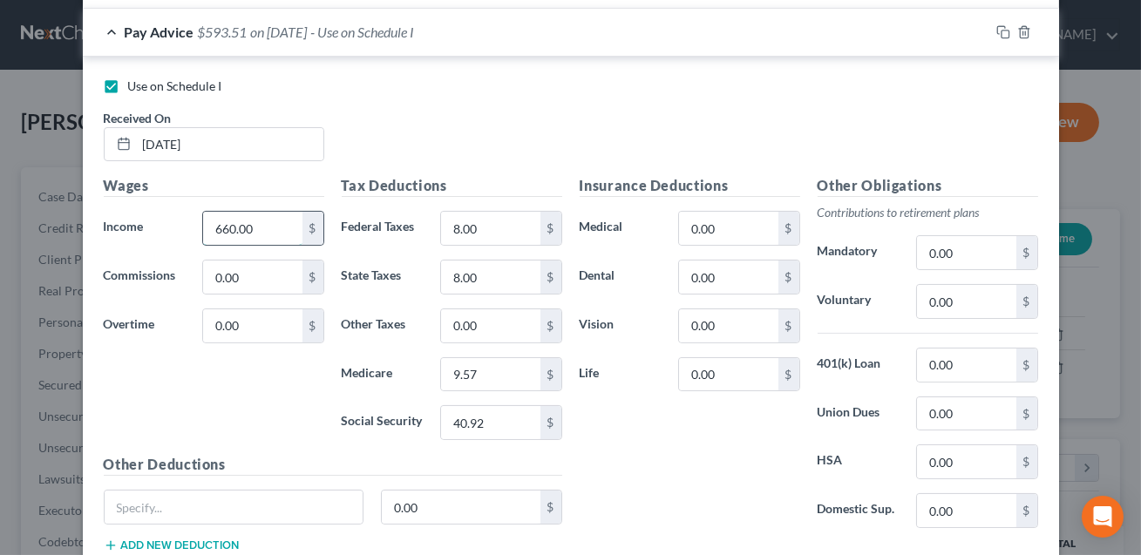
click at [273, 230] on input "660.00" at bounding box center [252, 228] width 99 height 33
click at [486, 426] on input "40.92" at bounding box center [490, 422] width 99 height 33
click at [487, 242] on input "8.00" at bounding box center [490, 228] width 99 height 33
click at [491, 282] on input "8.00" at bounding box center [490, 277] width 99 height 33
click at [488, 374] on input "9.57" at bounding box center [490, 374] width 99 height 33
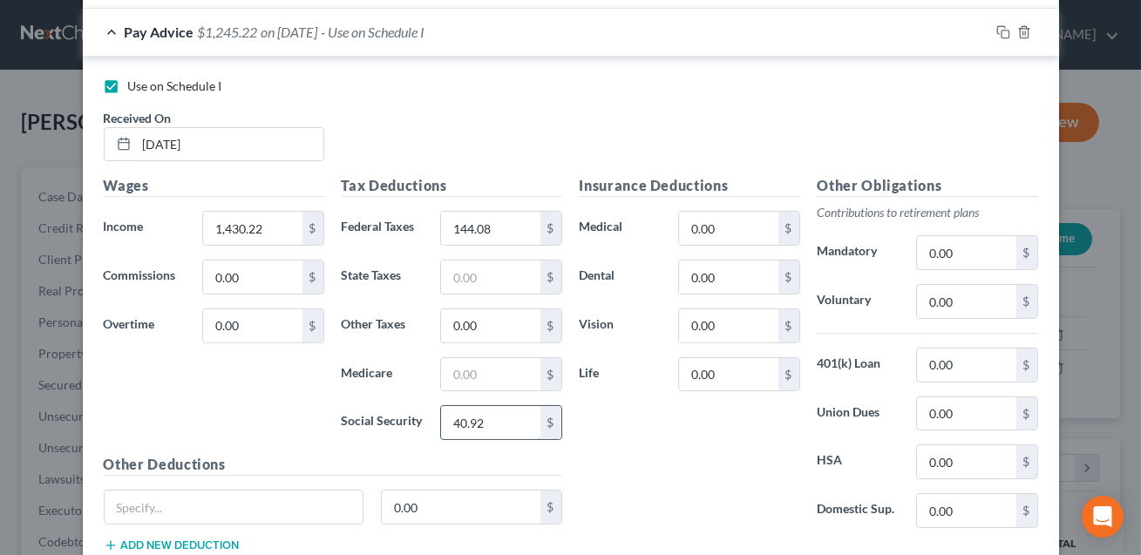
click at [500, 413] on input "40.92" at bounding box center [490, 422] width 99 height 33
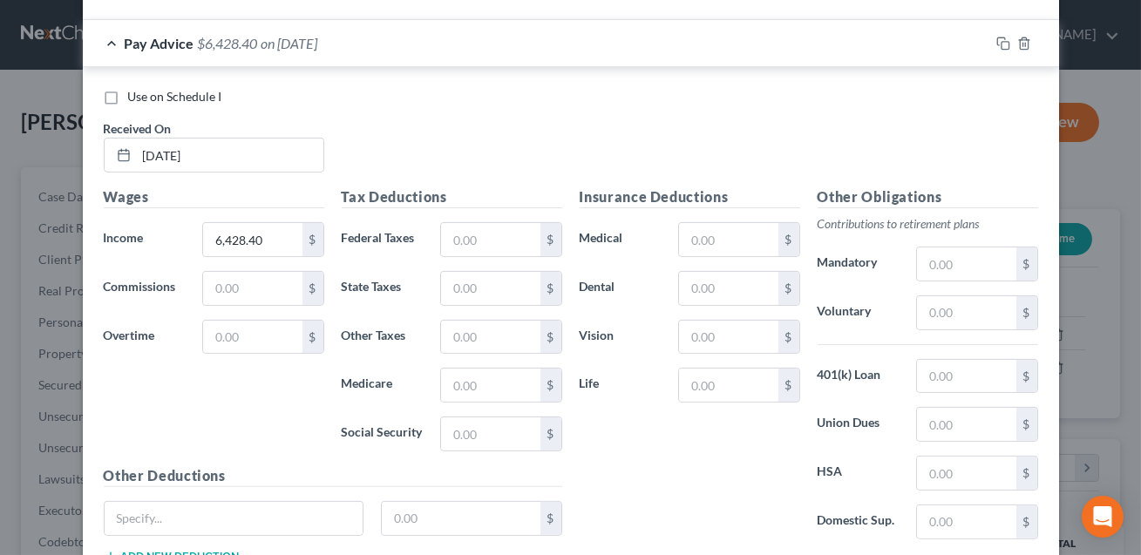
scroll to position [1266, 0]
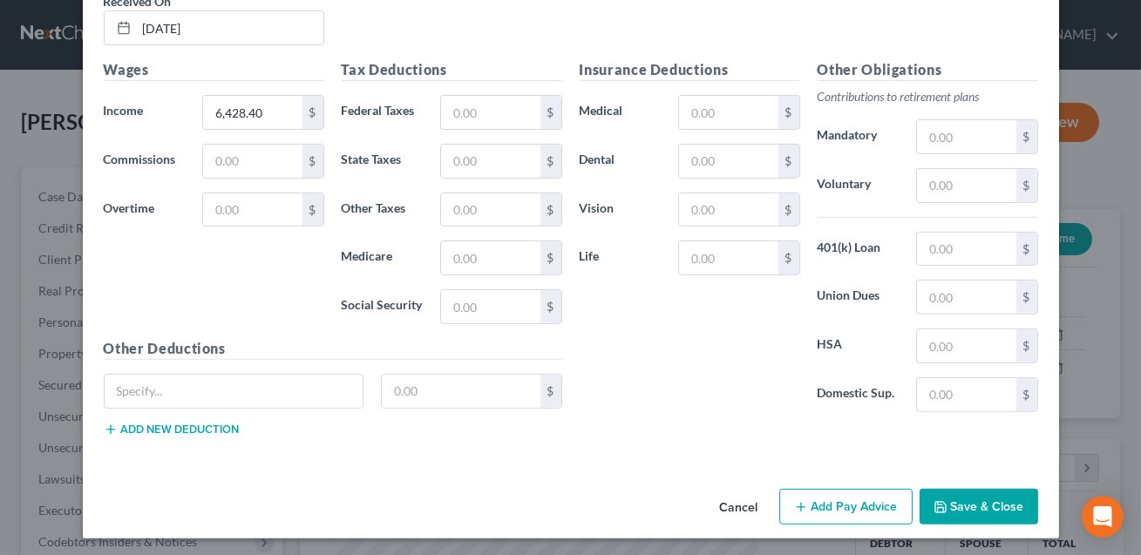
click at [986, 507] on button "Save & Close" at bounding box center [979, 507] width 119 height 37
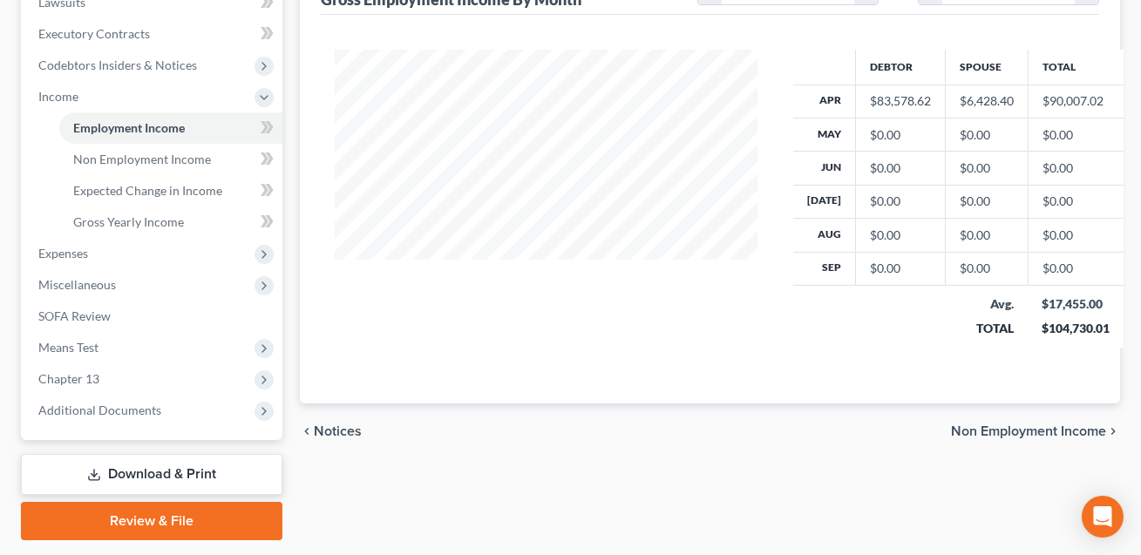
scroll to position [526, 0]
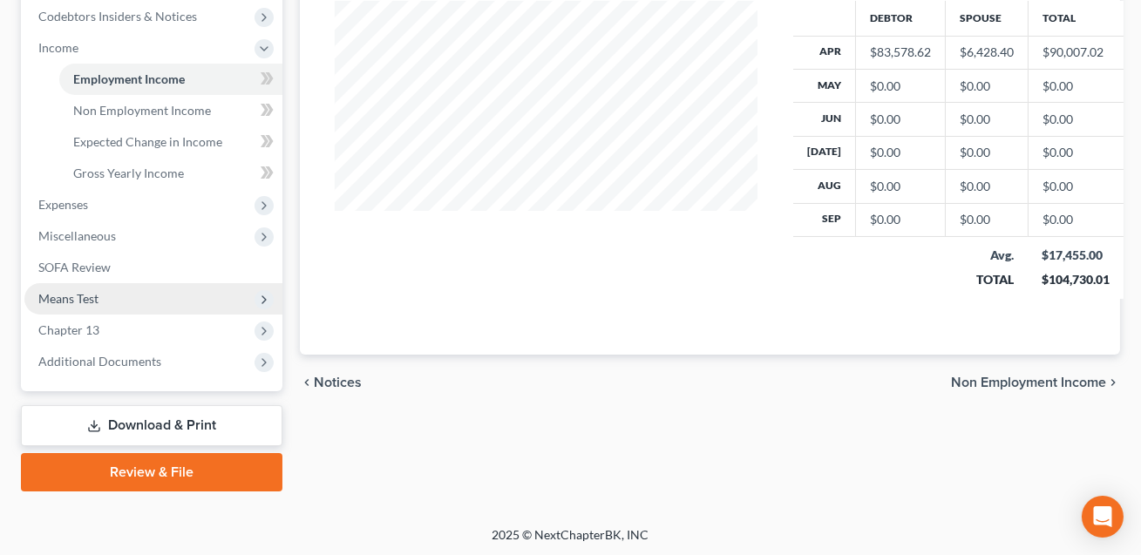
click at [74, 297] on span "Means Test" at bounding box center [68, 298] width 60 height 15
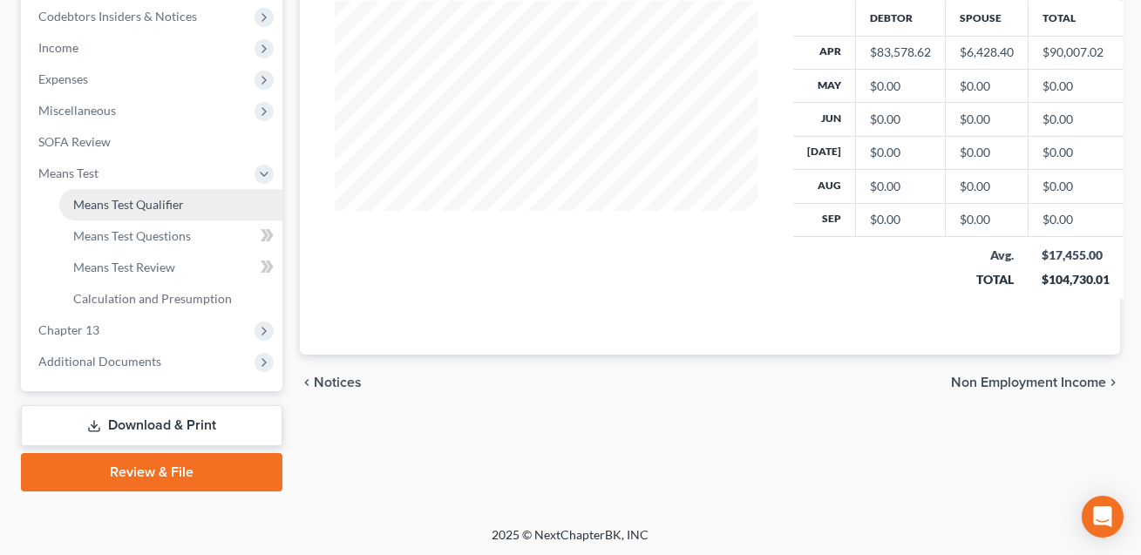
click at [105, 213] on link "Means Test Qualifier" at bounding box center [170, 204] width 223 height 31
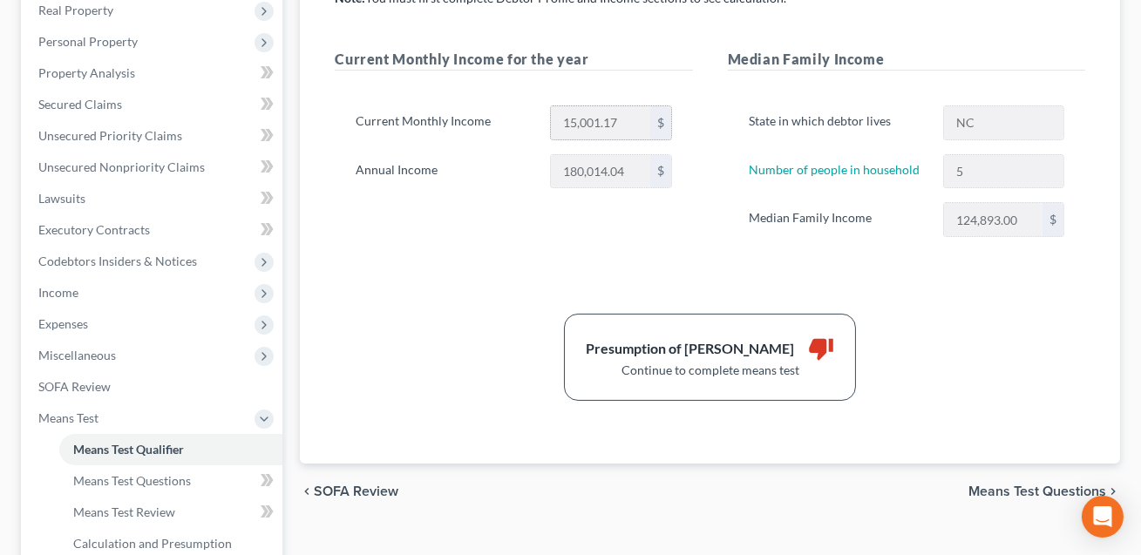
scroll to position [310, 0]
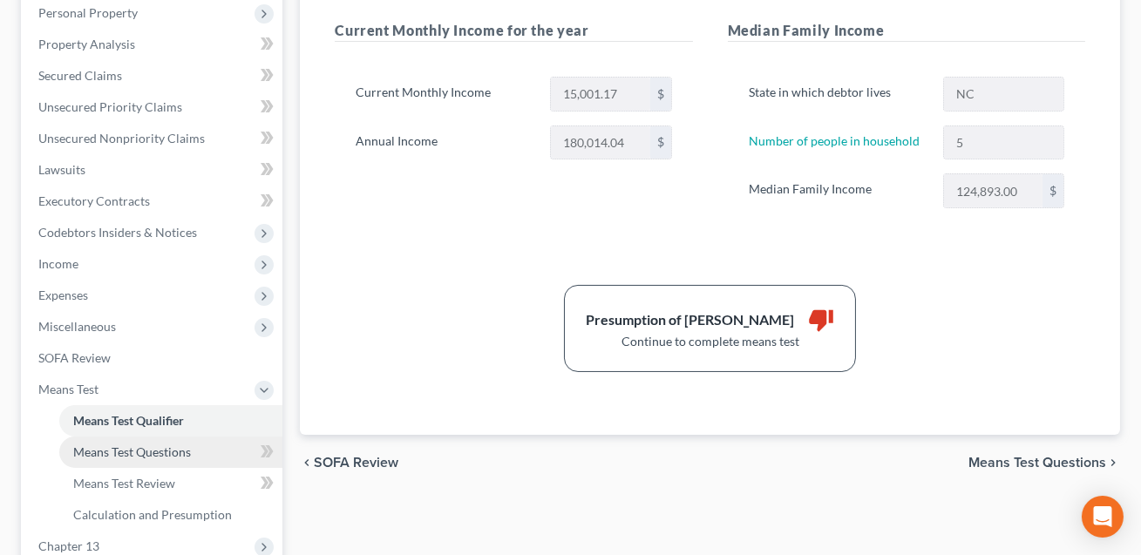
click at [145, 448] on span "Means Test Questions" at bounding box center [132, 452] width 118 height 15
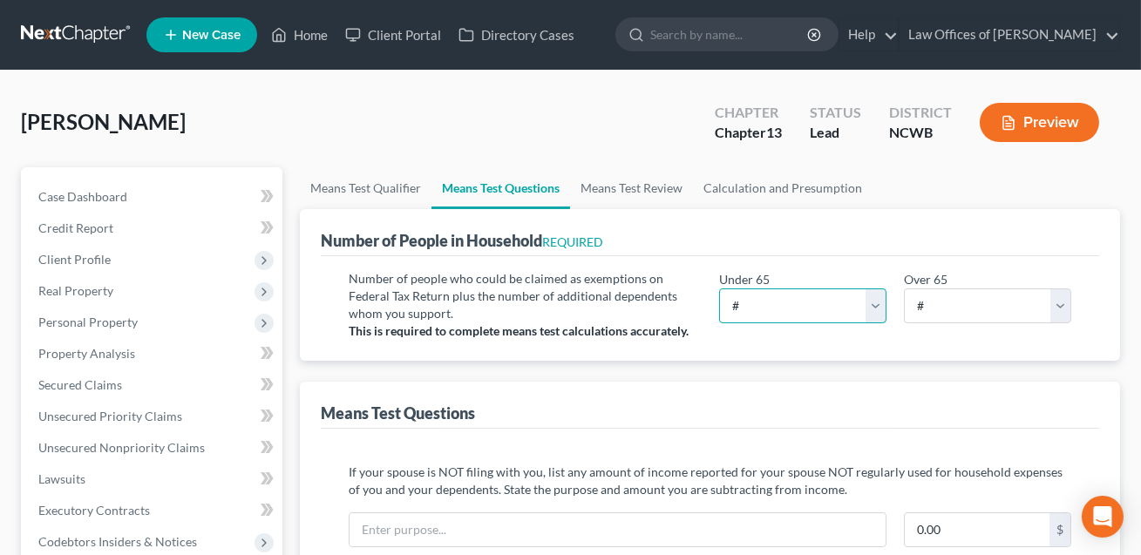
click at [813, 311] on select "# 0 1 2 3 4 5 6 7 8 9 10" at bounding box center [802, 306] width 167 height 35
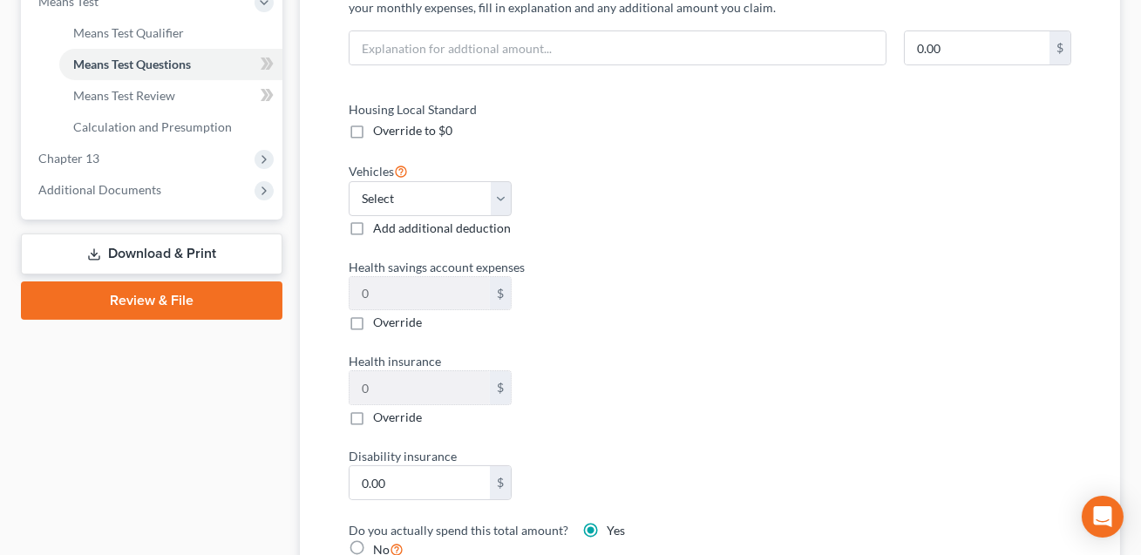
scroll to position [714, 0]
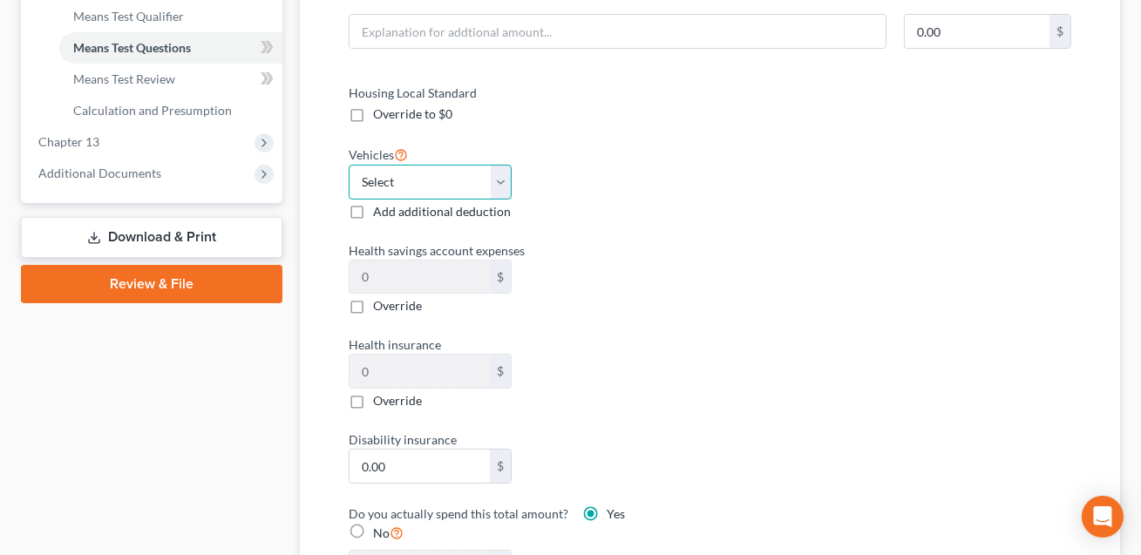
click at [498, 180] on select "Select 0 1 2 3 4 5" at bounding box center [430, 182] width 163 height 35
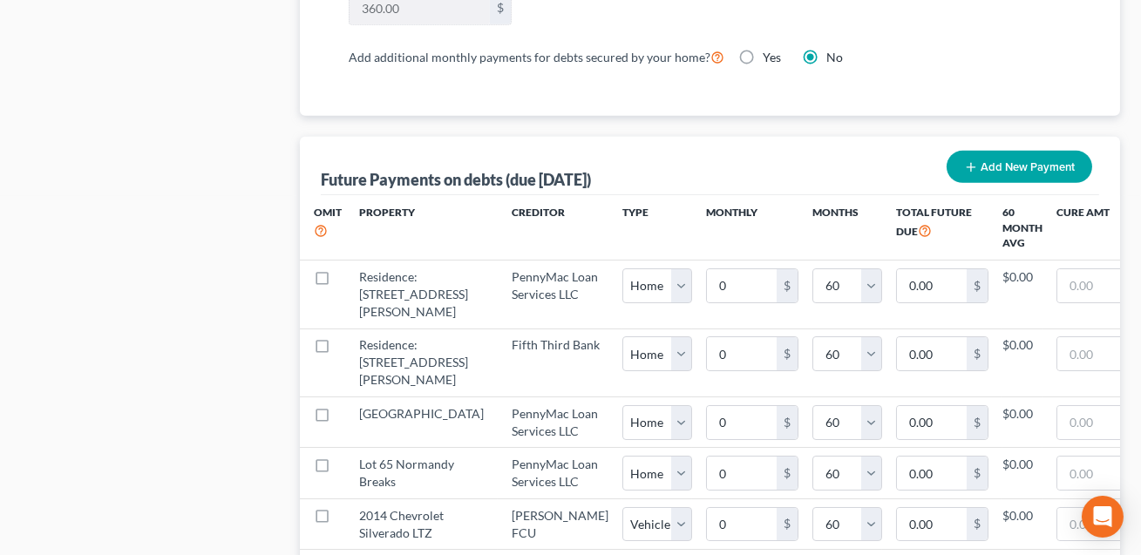
scroll to position [1760, 0]
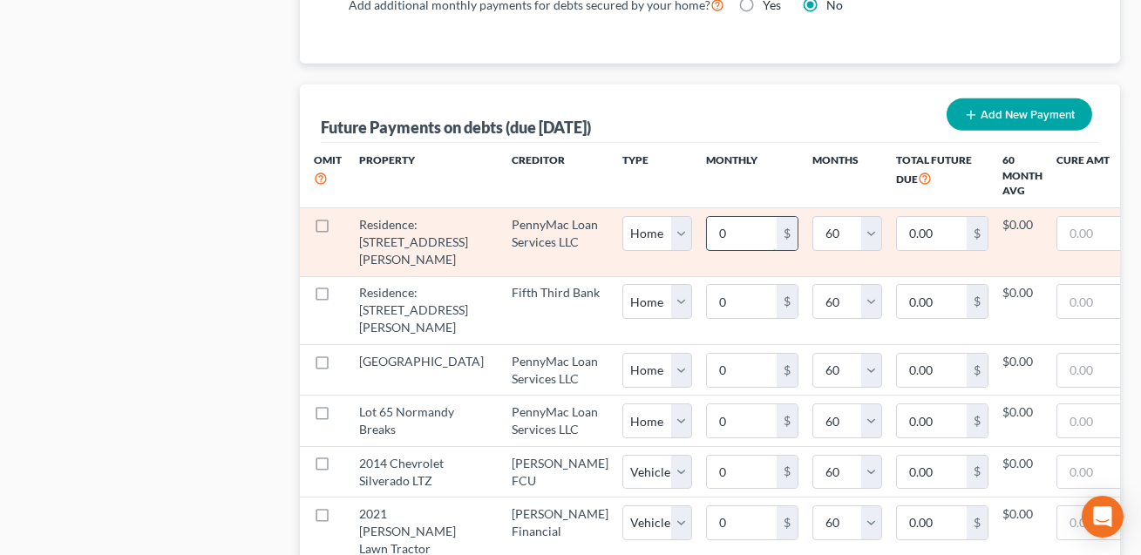
click at [707, 238] on input "0" at bounding box center [742, 233] width 70 height 33
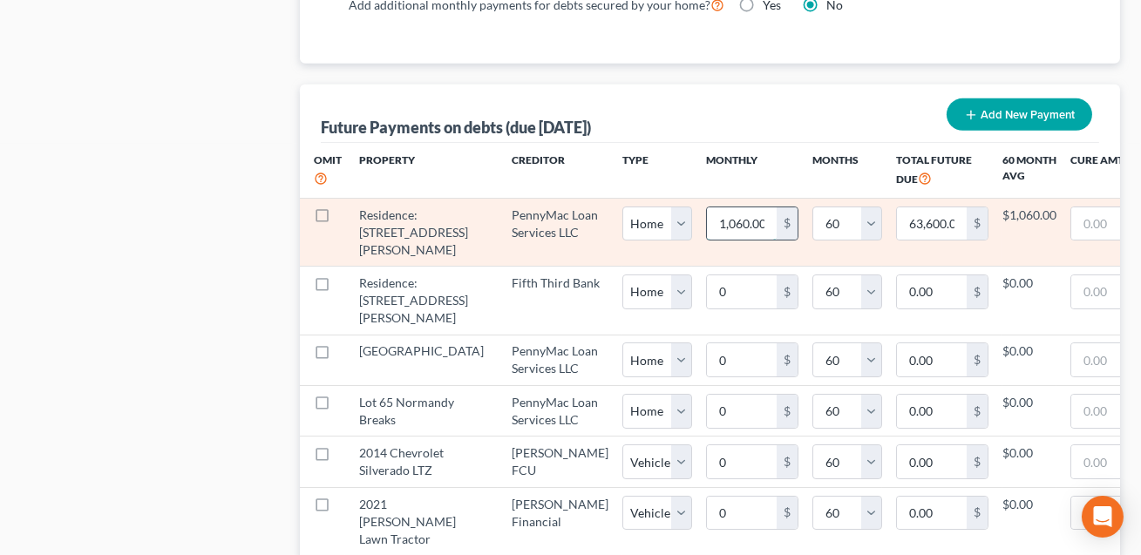
click at [707, 222] on input "1,060.00" at bounding box center [742, 224] width 70 height 33
click at [707, 220] on input "1,060.90" at bounding box center [742, 224] width 70 height 33
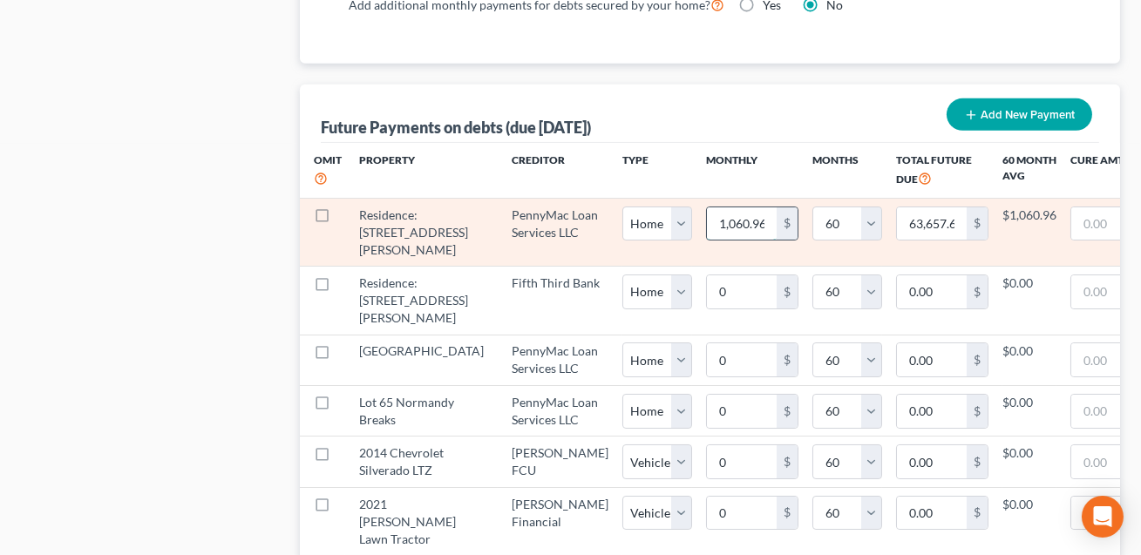
click at [707, 219] on input "1,060.96" at bounding box center [742, 224] width 70 height 33
click at [813, 249] on td "0 1 2 3 4 5 6 7 8 9 10 11 12 13 14 15 16 17 18 19 20 21 22 23 24 25 26 27 28 29…" at bounding box center [848, 232] width 70 height 68
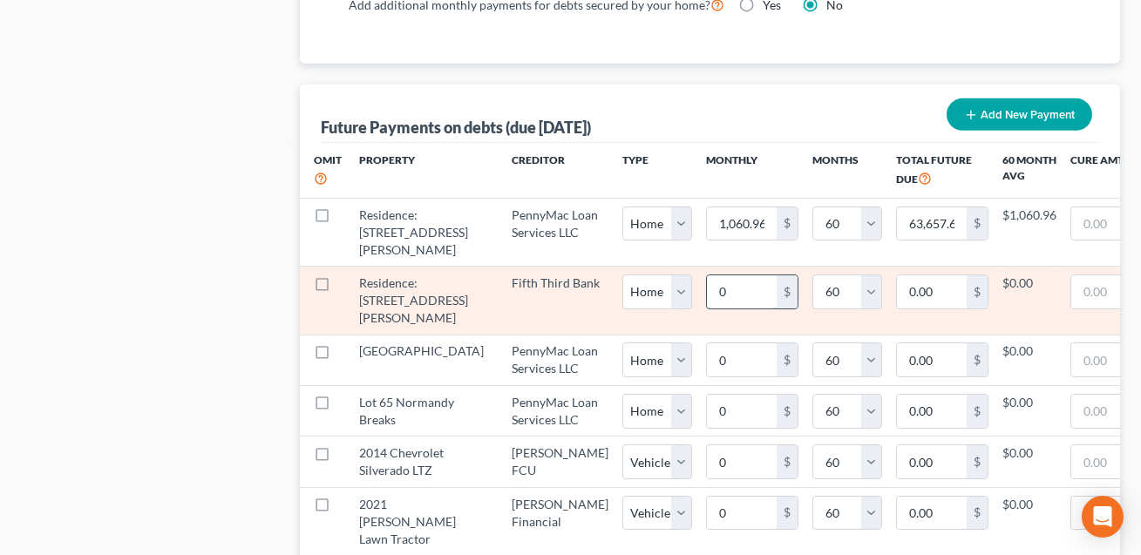
click at [707, 303] on input "0" at bounding box center [742, 292] width 70 height 33
click at [707, 306] on input "760.00" at bounding box center [742, 292] width 70 height 33
click at [707, 307] on input "760.60" at bounding box center [742, 292] width 70 height 33
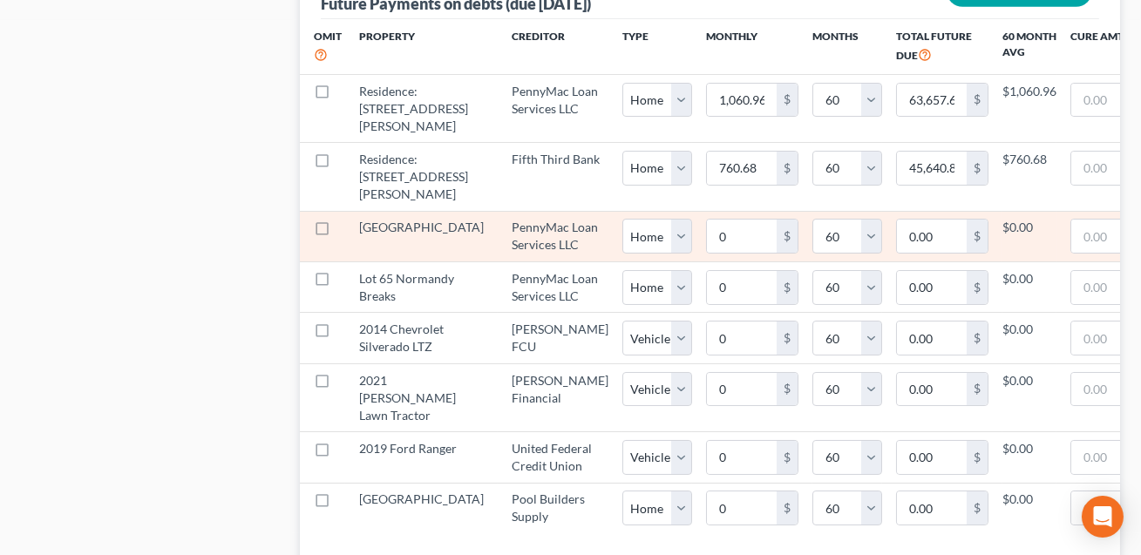
scroll to position [1881, 0]
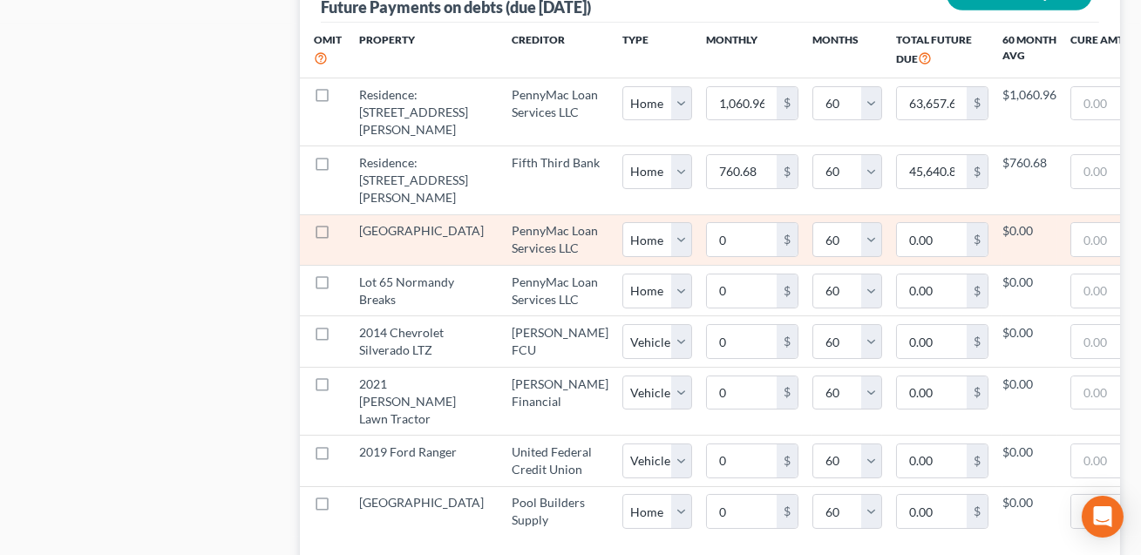
click at [338, 235] on label at bounding box center [338, 235] width 0 height 0
click at [345, 234] on input "checkbox" at bounding box center [350, 227] width 11 height 11
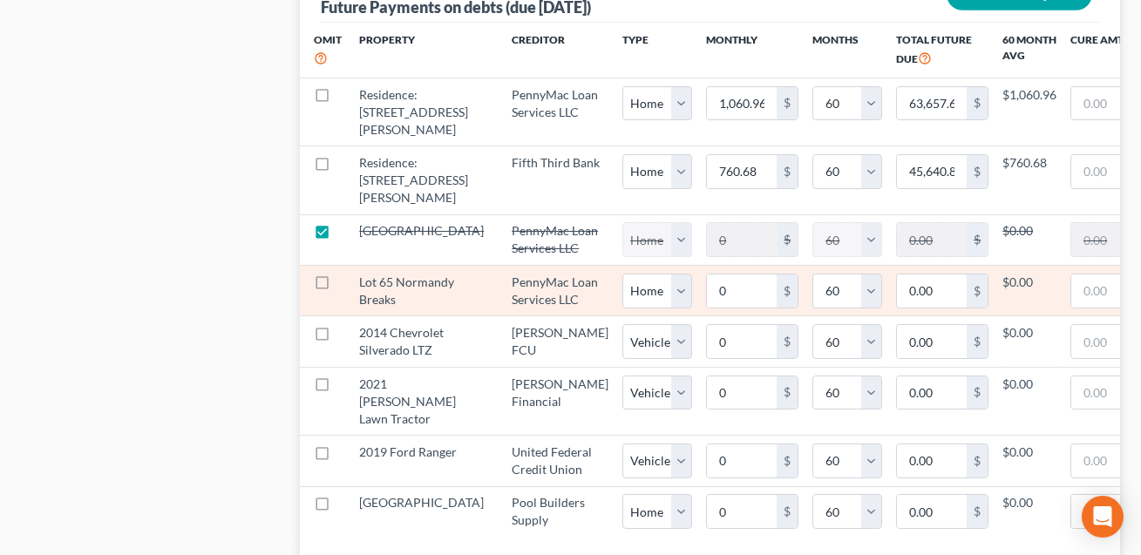
click at [338, 287] on label at bounding box center [338, 287] width 0 height 0
click at [345, 285] on input "checkbox" at bounding box center [350, 279] width 11 height 11
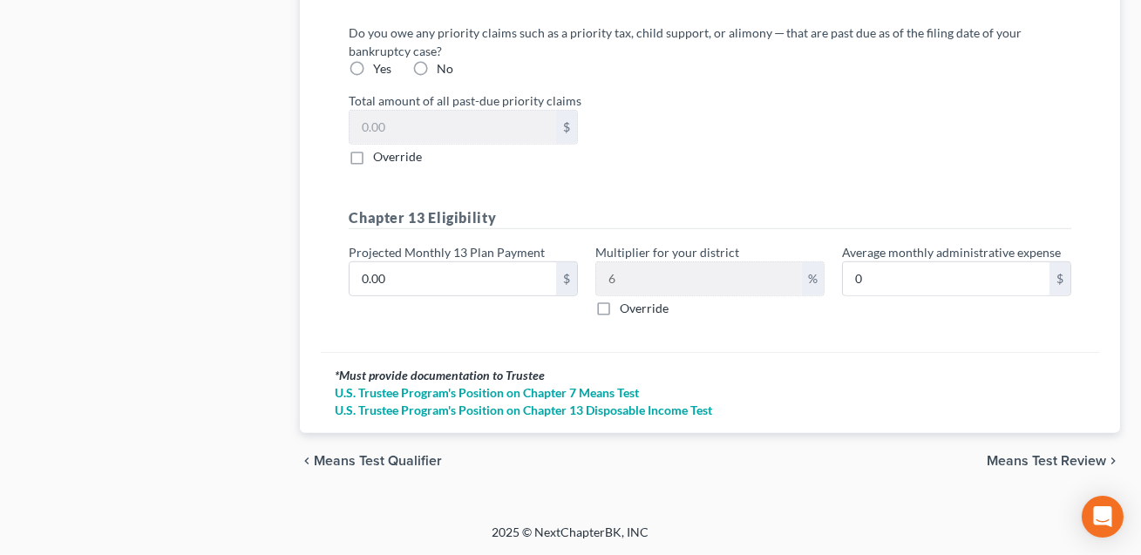
scroll to position [2500, 0]
click at [417, 296] on input "0.00" at bounding box center [453, 278] width 207 height 33
click at [373, 78] on label "Yes" at bounding box center [382, 68] width 18 height 17
click at [380, 71] on input "Yes" at bounding box center [385, 65] width 11 height 11
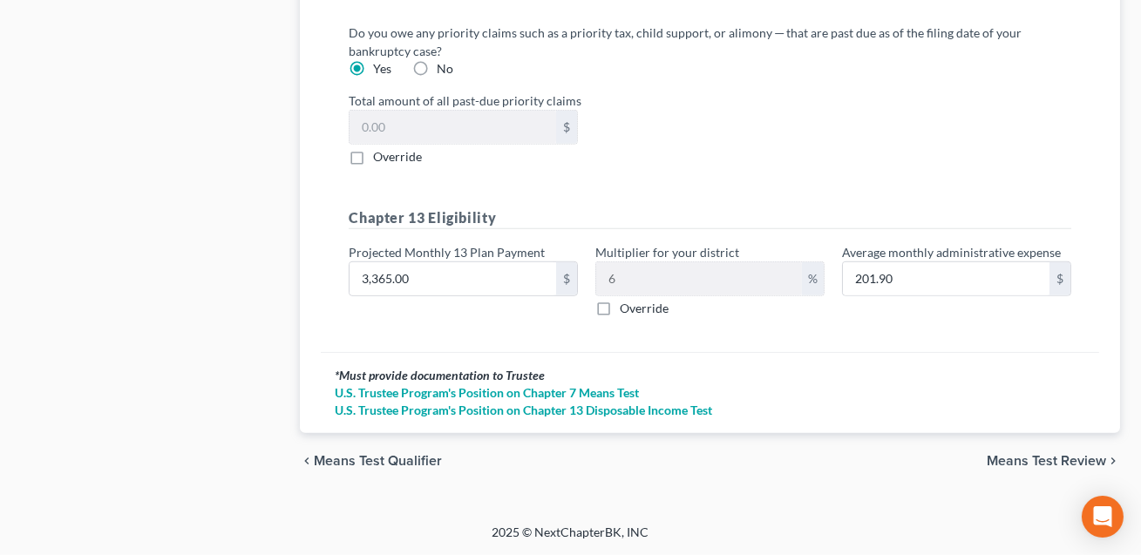
click at [373, 78] on label "Yes" at bounding box center [382, 68] width 18 height 17
click at [380, 71] on input "Yes" at bounding box center [385, 65] width 11 height 11
click at [437, 78] on label "No" at bounding box center [445, 68] width 17 height 17
click at [444, 71] on input "No" at bounding box center [449, 65] width 11 height 11
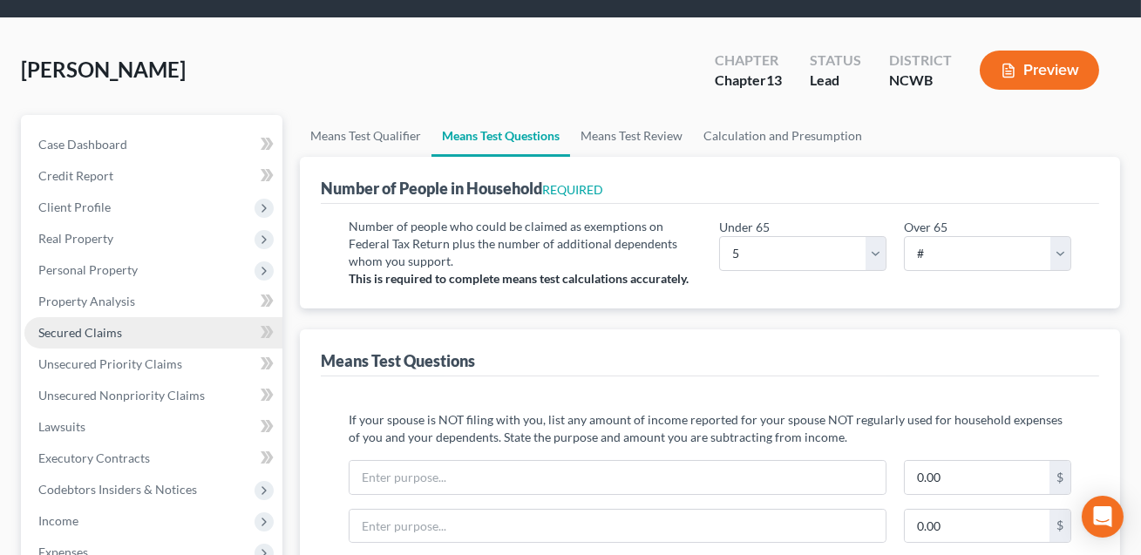
scroll to position [68, 0]
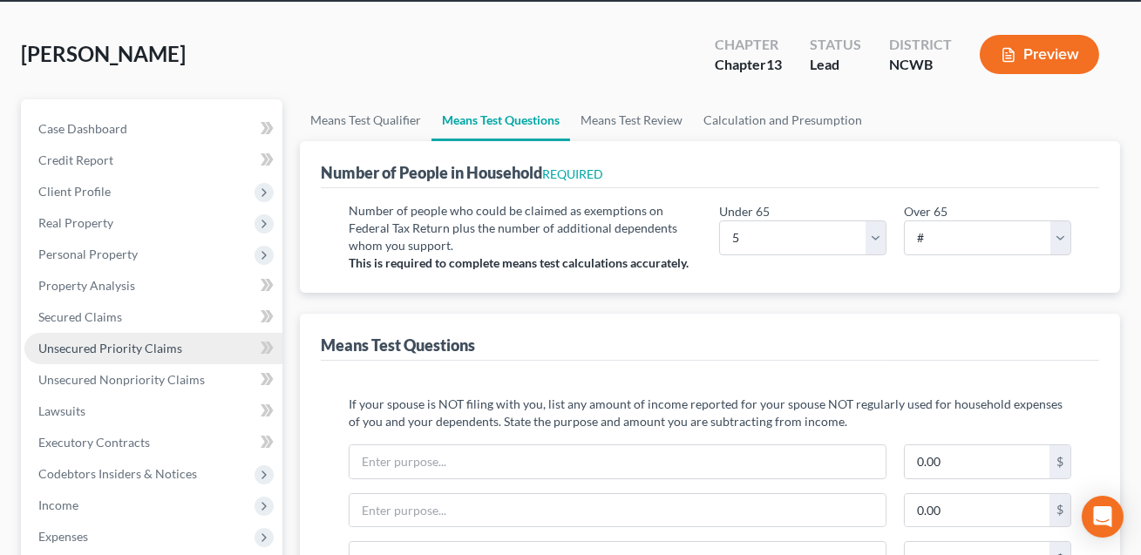
click at [146, 345] on span "Unsecured Priority Claims" at bounding box center [110, 348] width 144 height 15
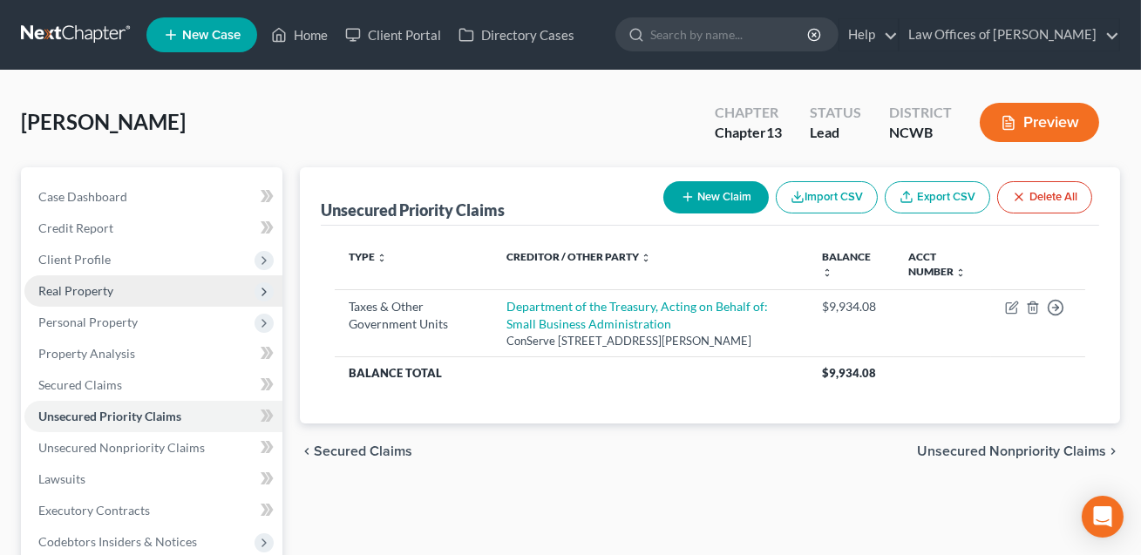
click at [88, 292] on span "Real Property" at bounding box center [75, 290] width 75 height 15
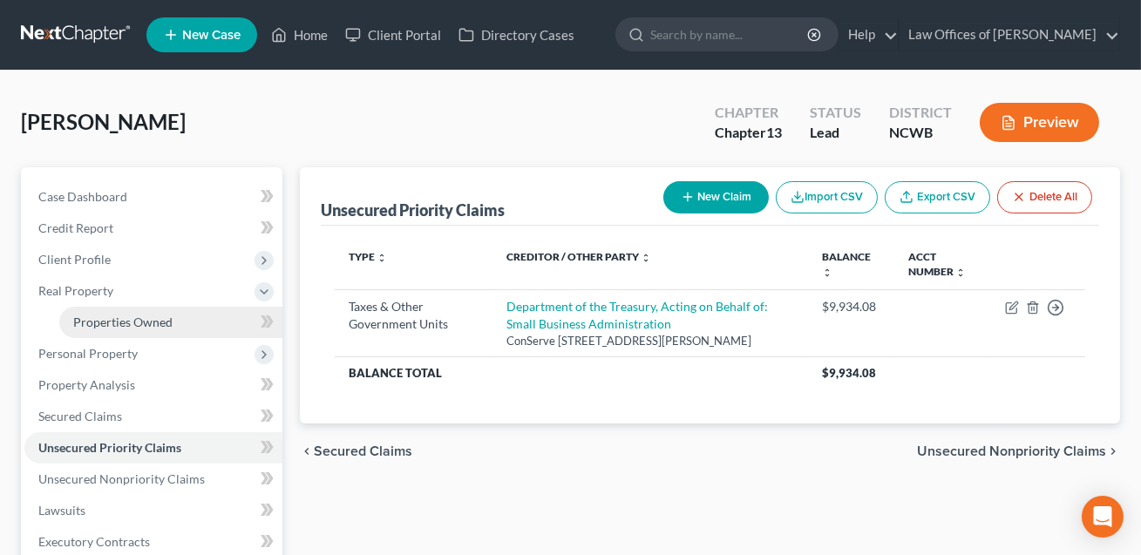
click at [104, 319] on span "Properties Owned" at bounding box center [122, 322] width 99 height 15
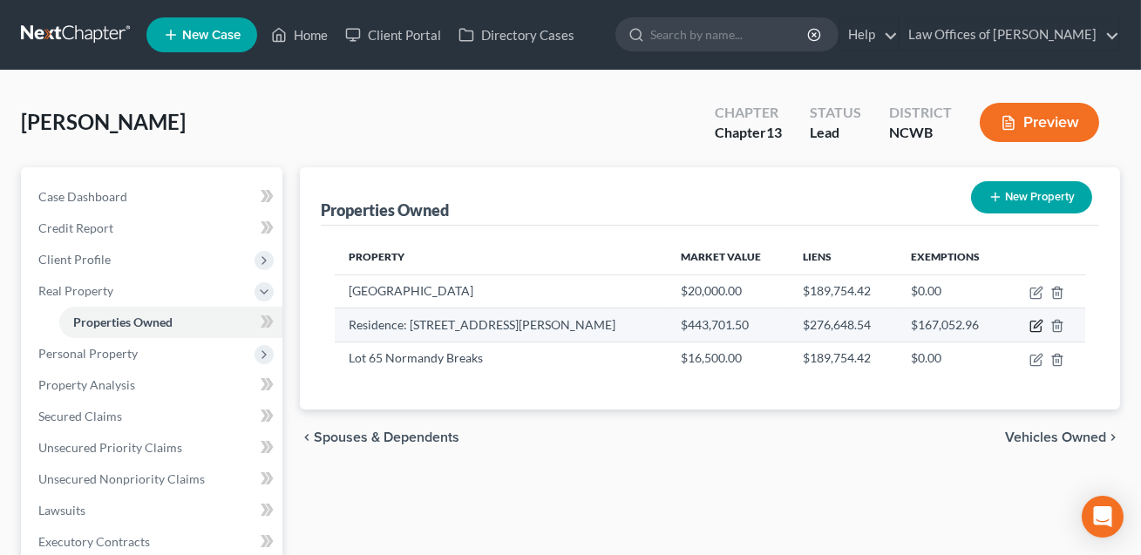
click at [1038, 325] on icon "button" at bounding box center [1038, 325] width 8 height 8
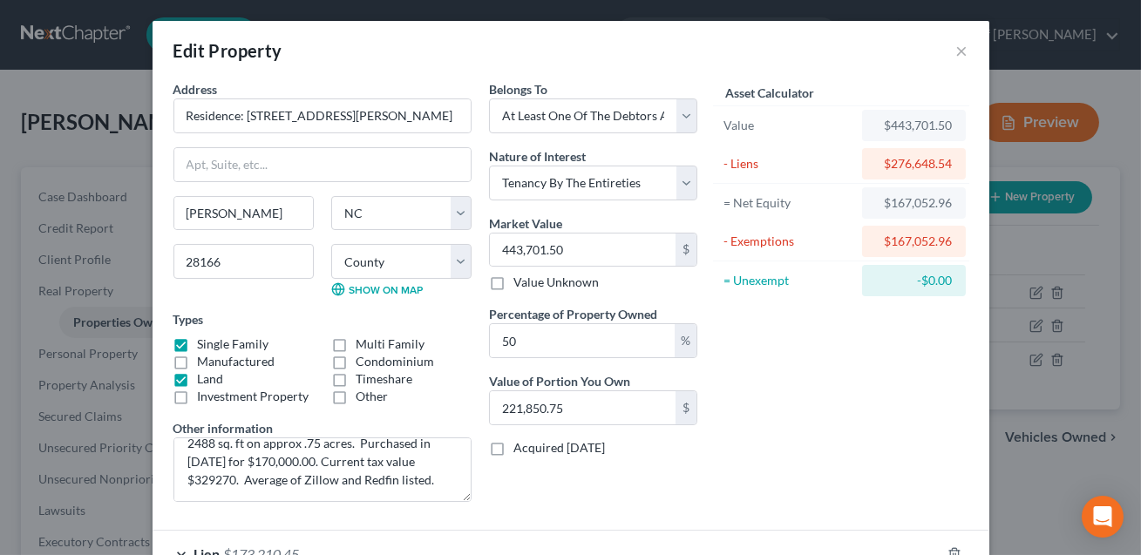
scroll to position [259, 0]
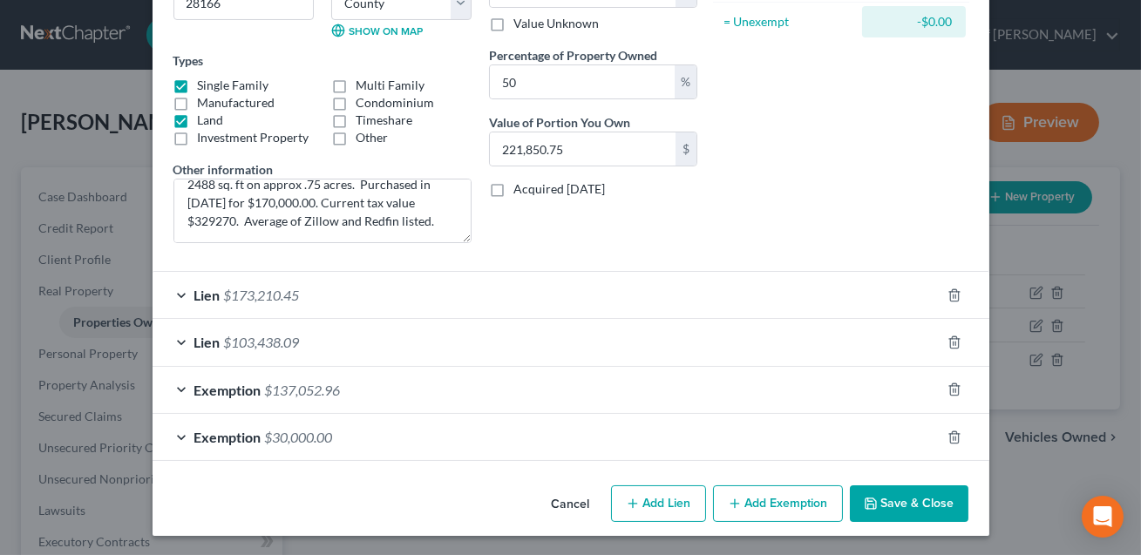
click at [895, 493] on button "Save & Close" at bounding box center [909, 504] width 119 height 37
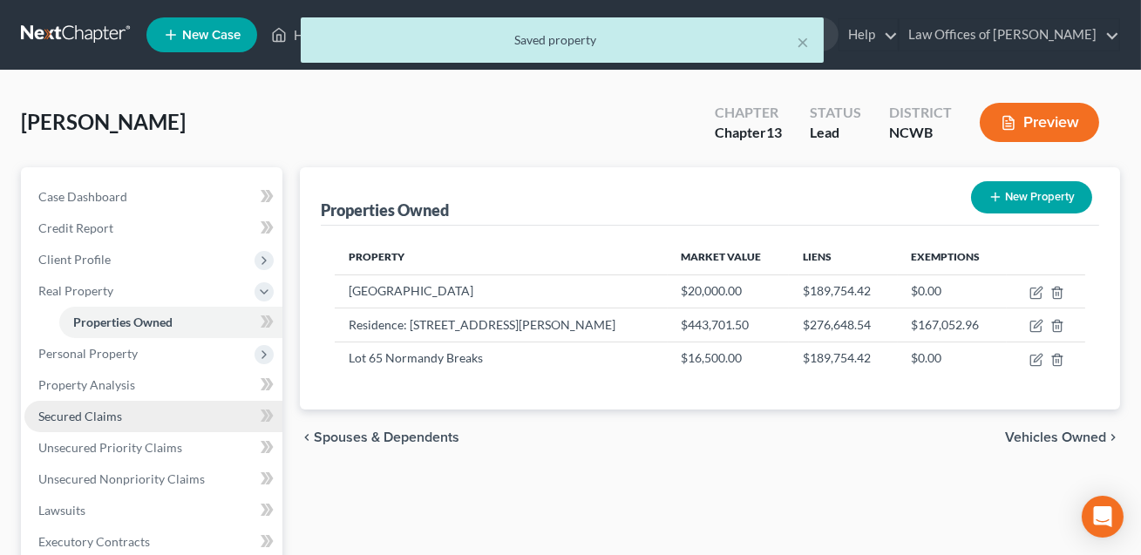
click at [104, 418] on span "Secured Claims" at bounding box center [80, 416] width 84 height 15
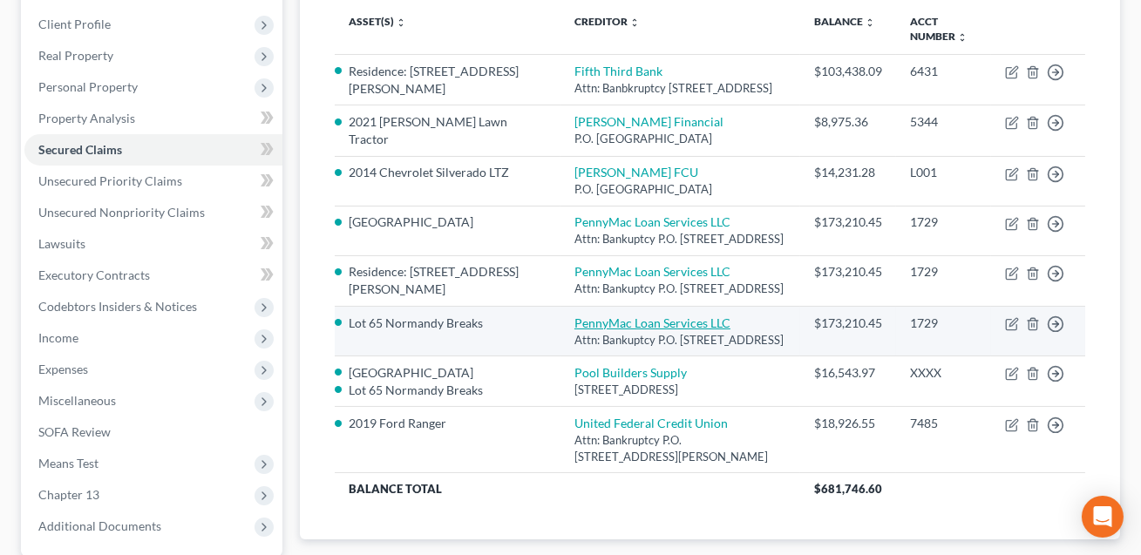
scroll to position [237, 0]
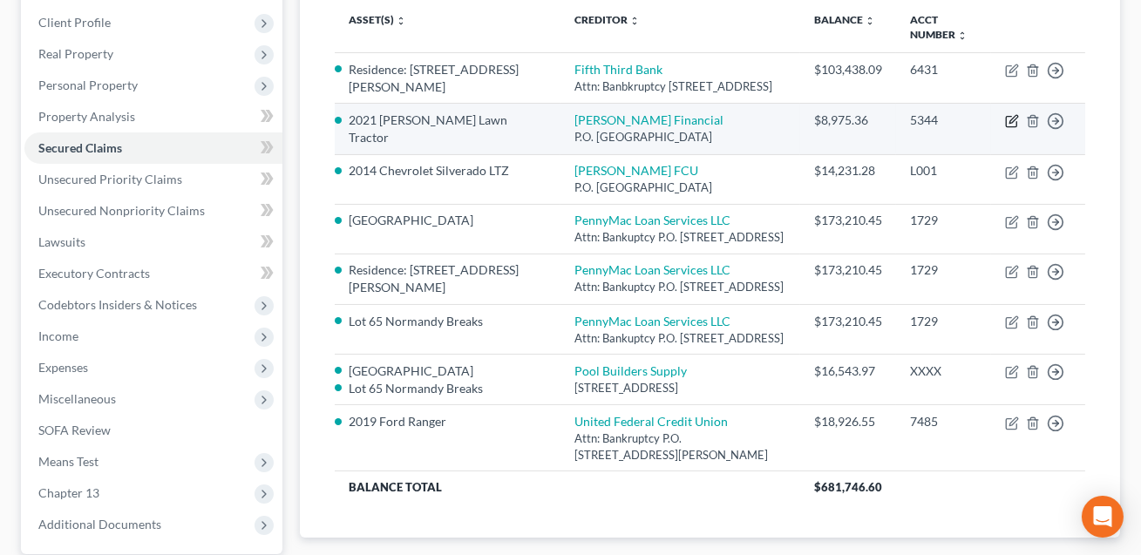
click at [1011, 128] on icon "button" at bounding box center [1012, 121] width 14 height 14
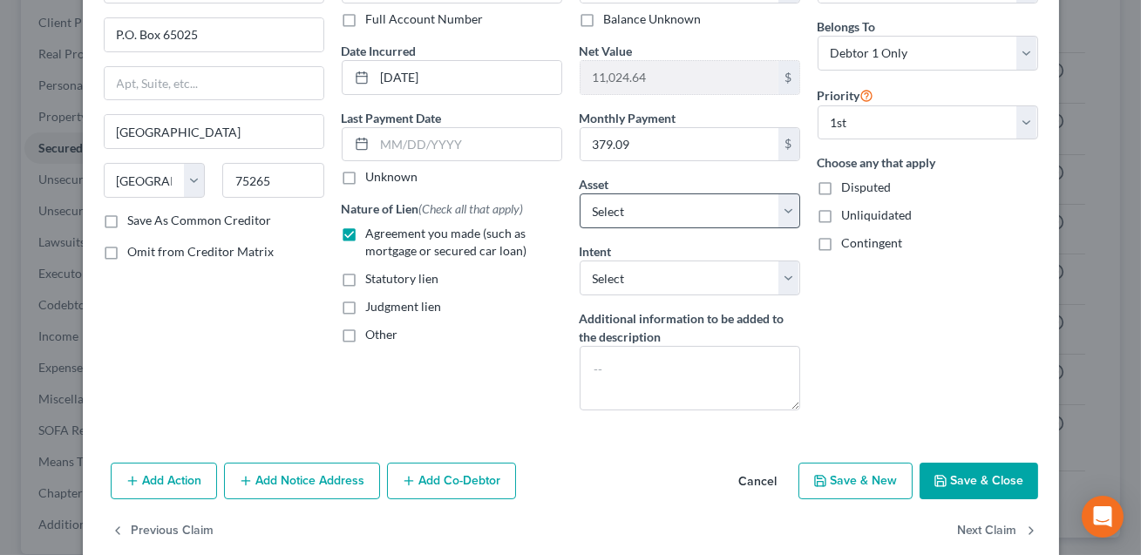
scroll to position [157, 0]
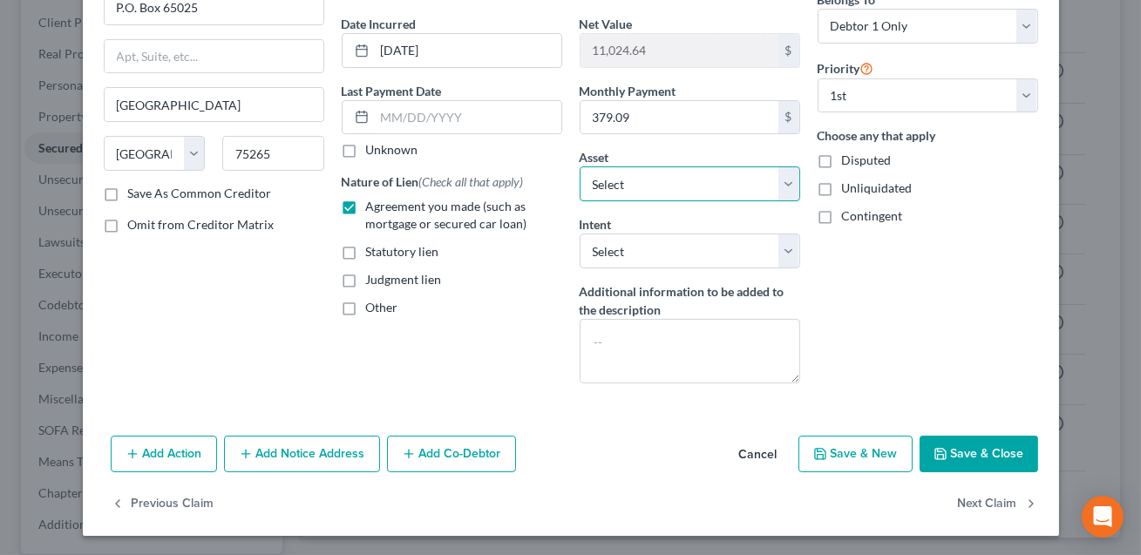
click at [700, 182] on select "Select Other Multiple Assets 2002 Ford F350 - $7108.0 Electronics - 5 TVs, XBox…" at bounding box center [690, 184] width 221 height 35
click at [986, 457] on button "Save & Close" at bounding box center [979, 454] width 119 height 37
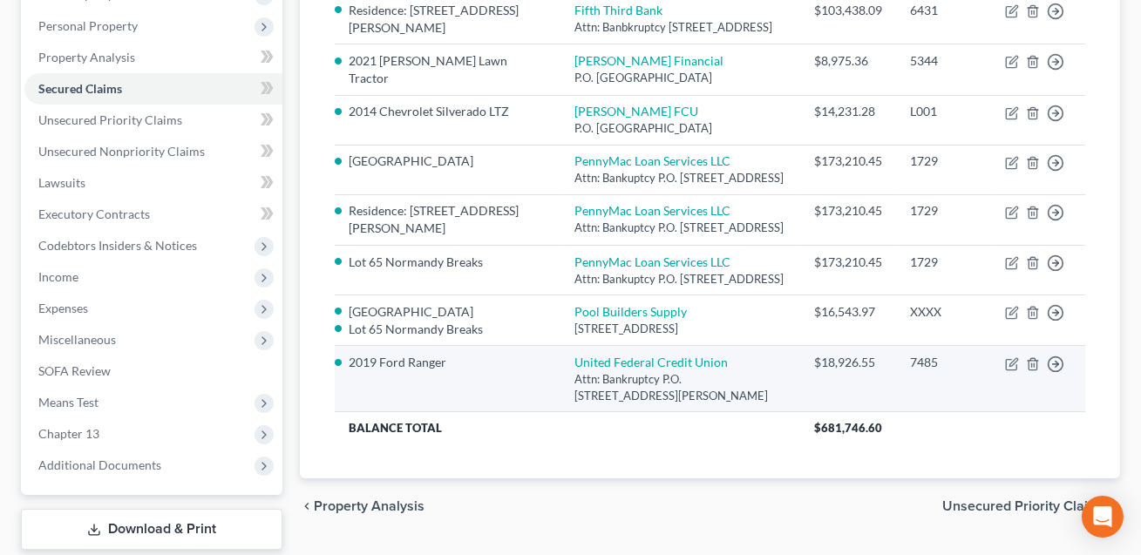
scroll to position [307, 0]
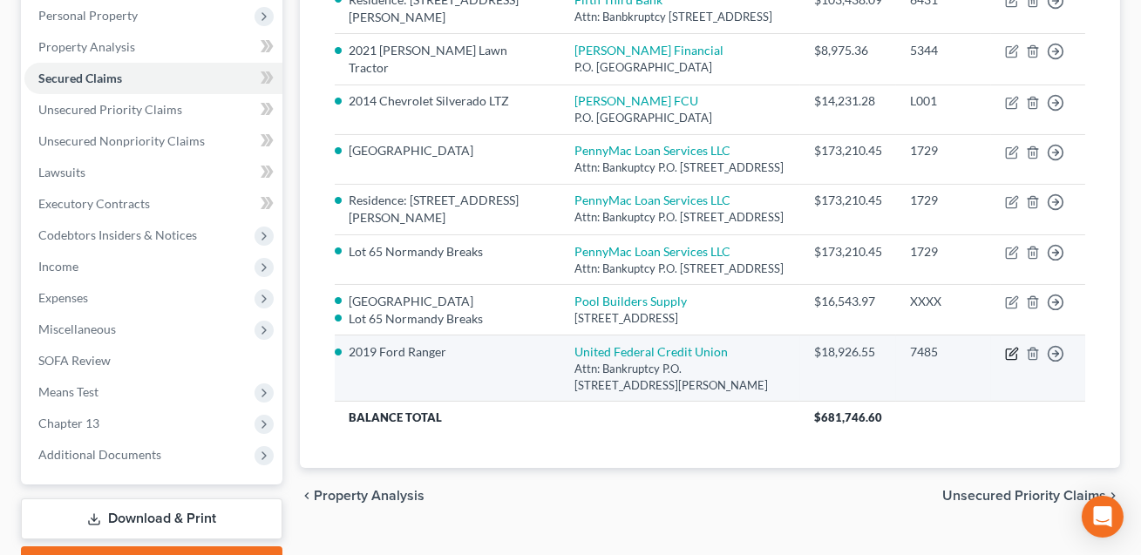
click at [1009, 361] on icon "button" at bounding box center [1012, 354] width 14 height 14
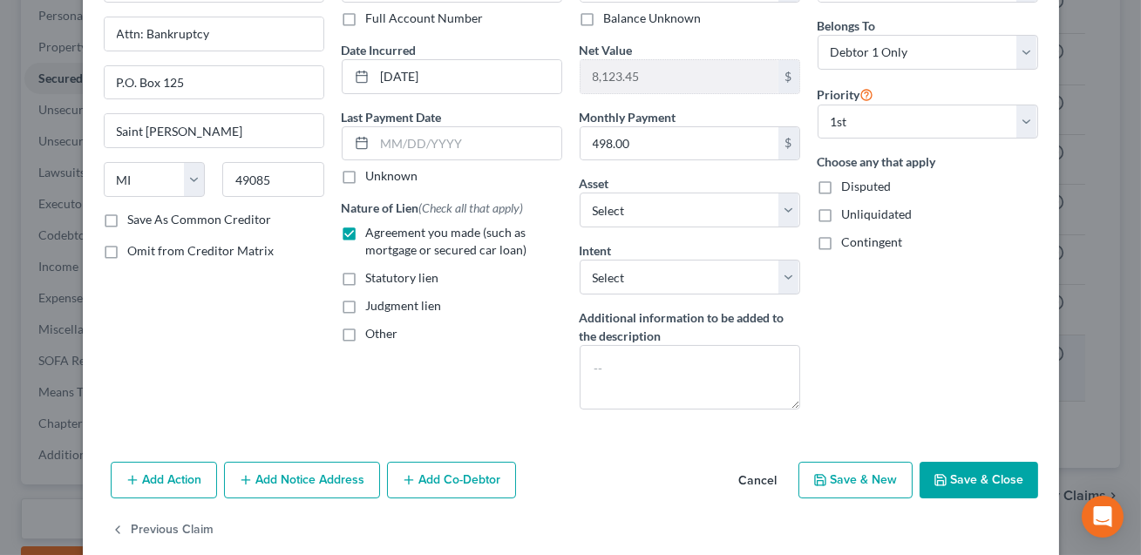
scroll to position [157, 0]
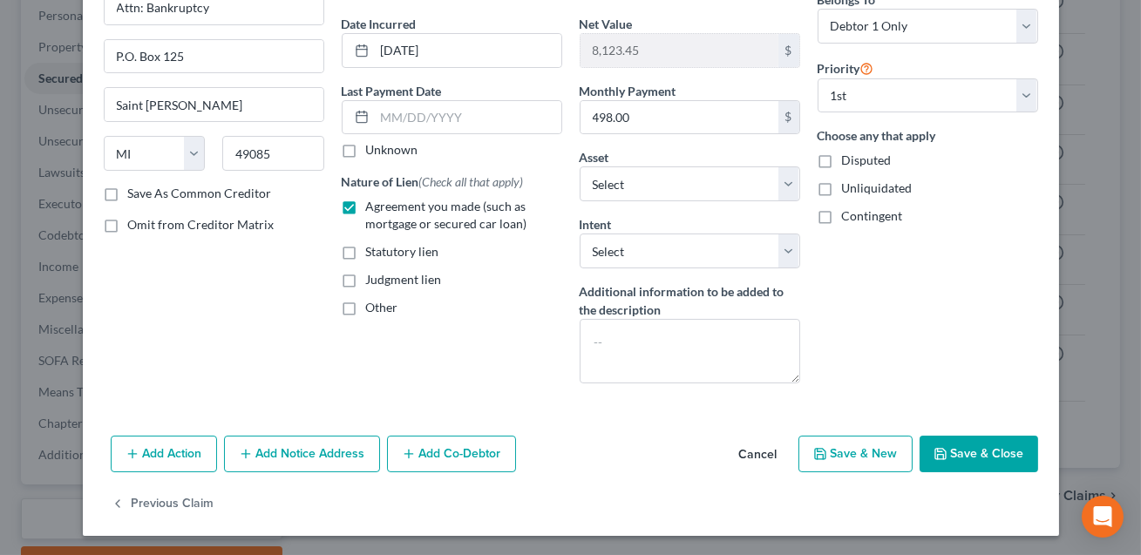
click at [990, 455] on button "Save & Close" at bounding box center [979, 454] width 119 height 37
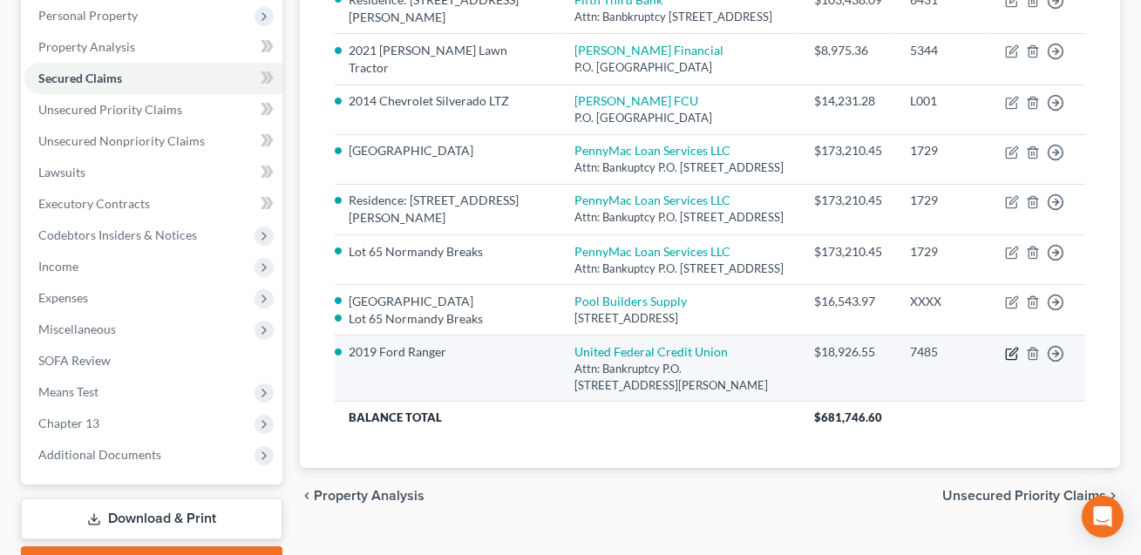
click at [1012, 356] on icon "button" at bounding box center [1014, 352] width 8 height 8
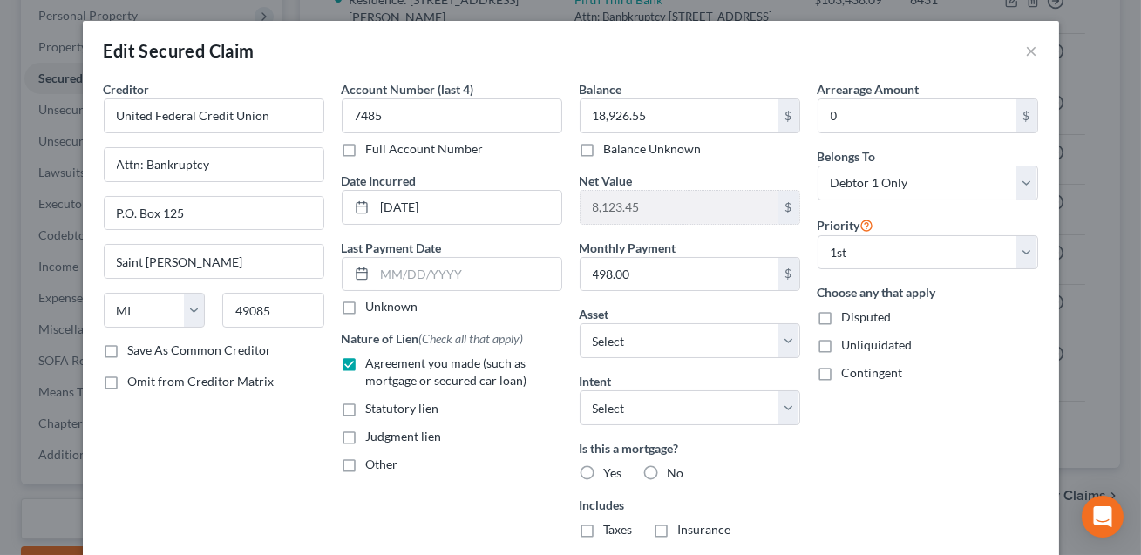
scroll to position [270, 0]
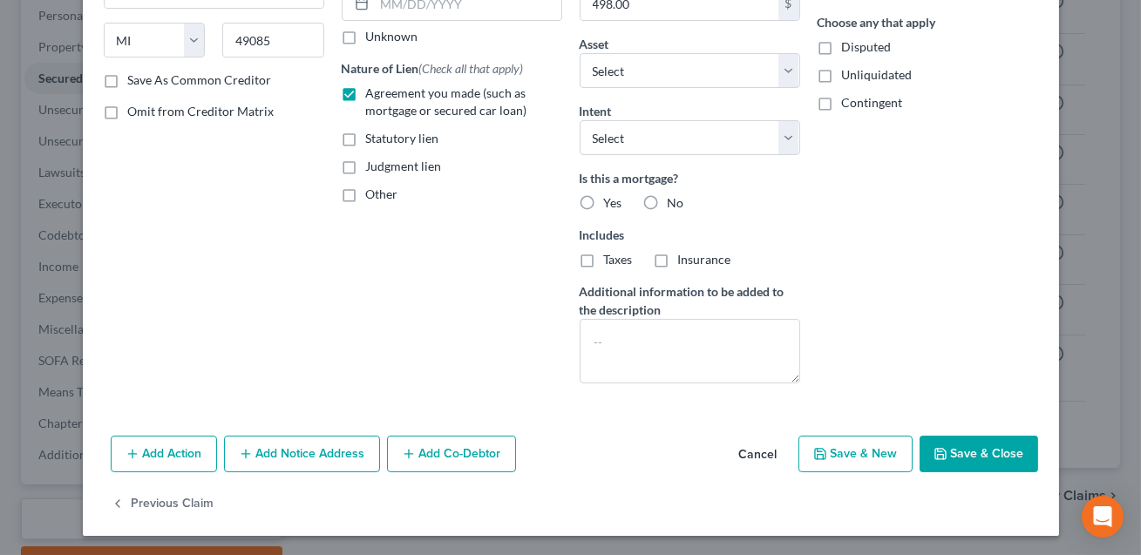
click at [954, 450] on button "Save & Close" at bounding box center [979, 454] width 119 height 37
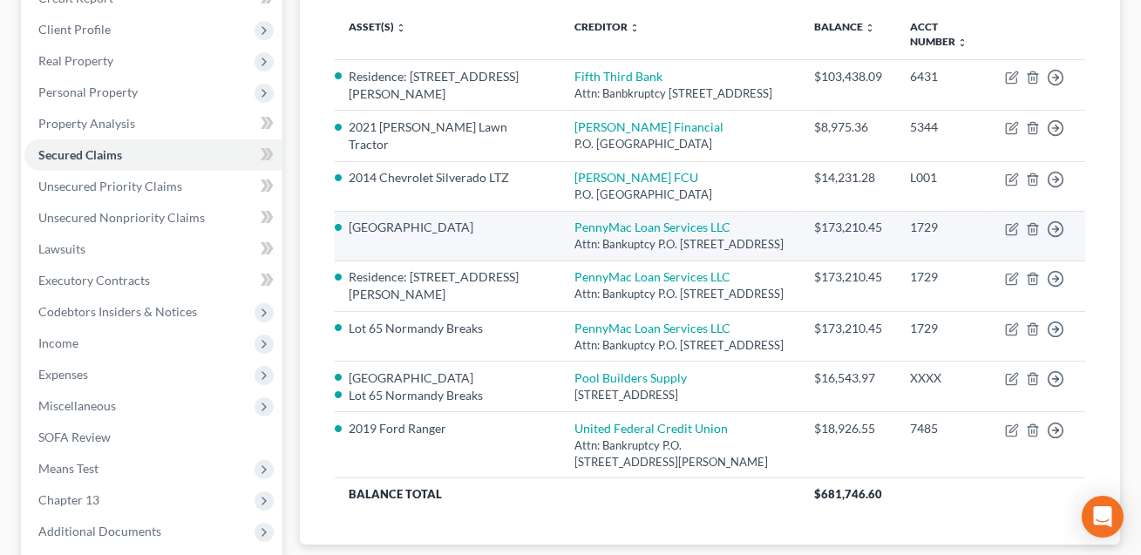
scroll to position [231, 0]
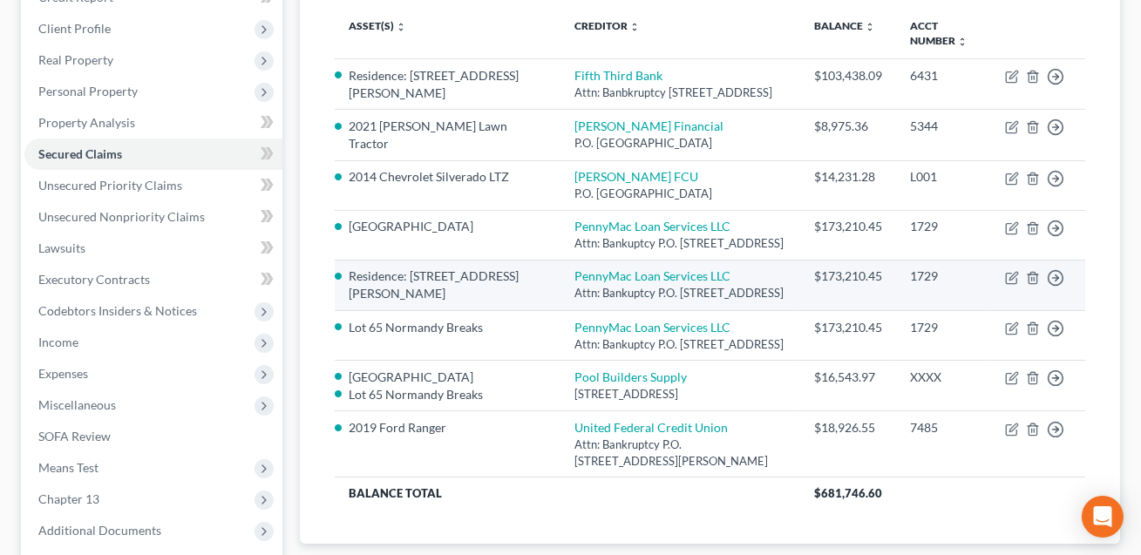
click at [679, 302] on div "Attn: Bankuptcy P.O. [STREET_ADDRESS]" at bounding box center [681, 293] width 212 height 17
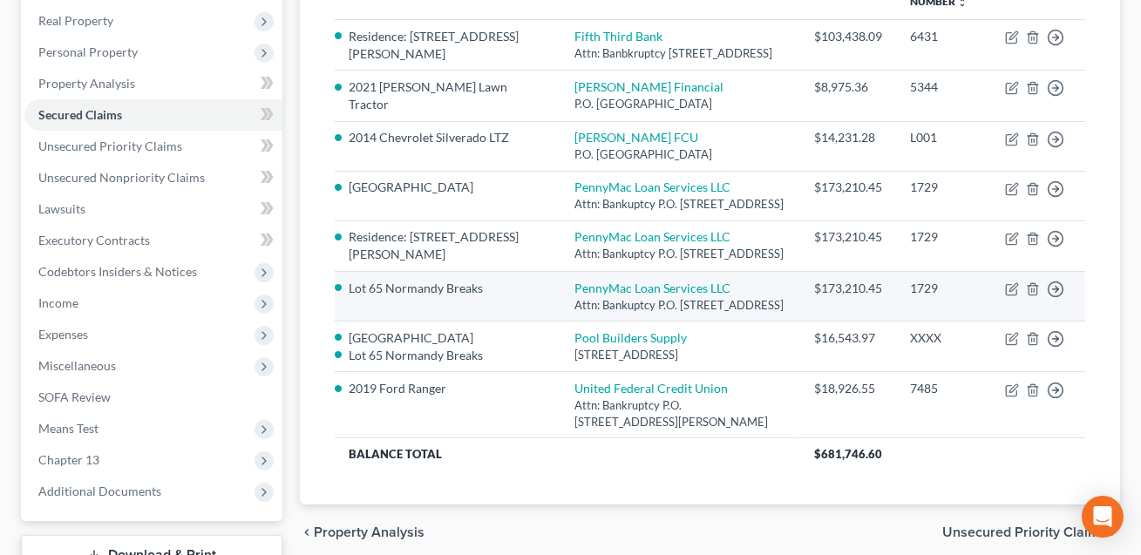
scroll to position [287, 0]
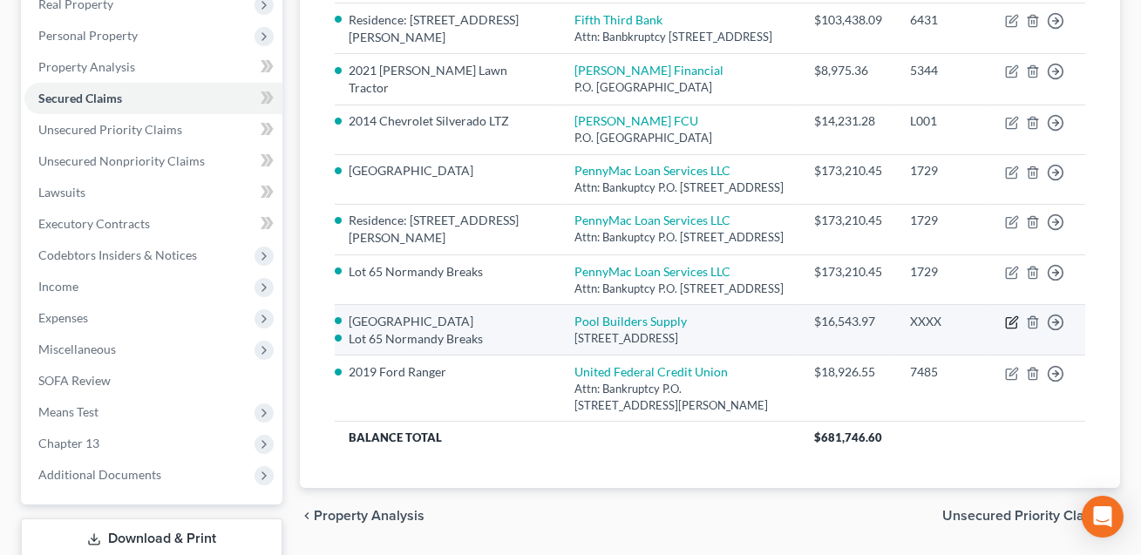
click at [1014, 330] on icon "button" at bounding box center [1012, 323] width 14 height 14
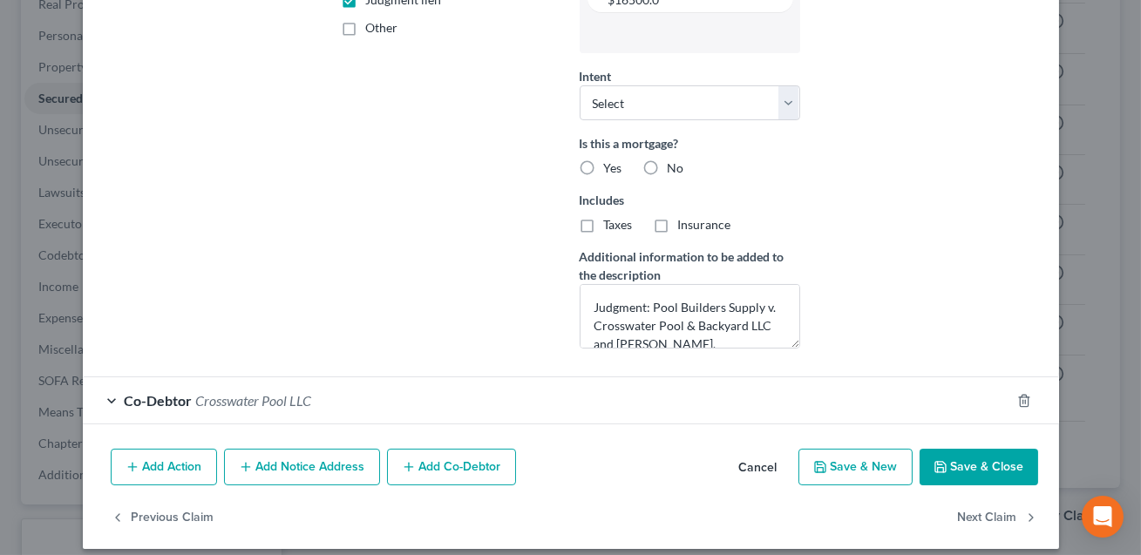
scroll to position [450, 0]
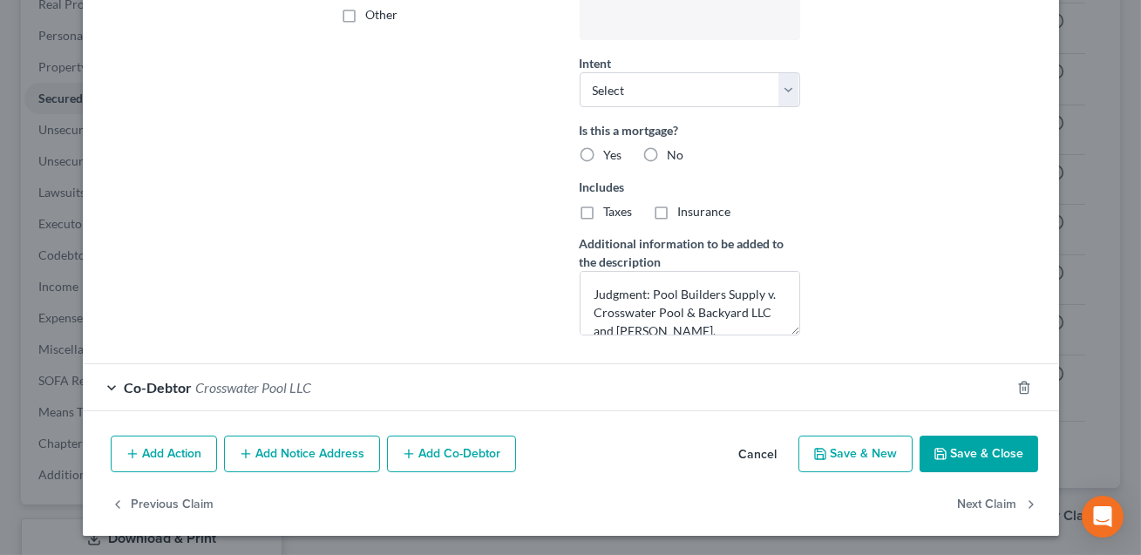
click at [978, 458] on button "Save & Close" at bounding box center [979, 454] width 119 height 37
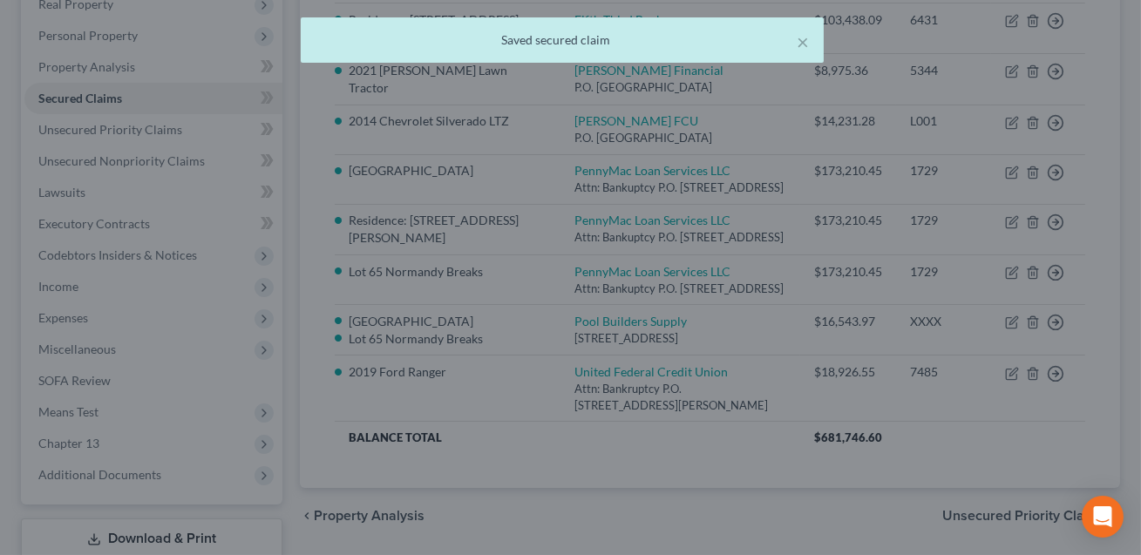
scroll to position [0, 0]
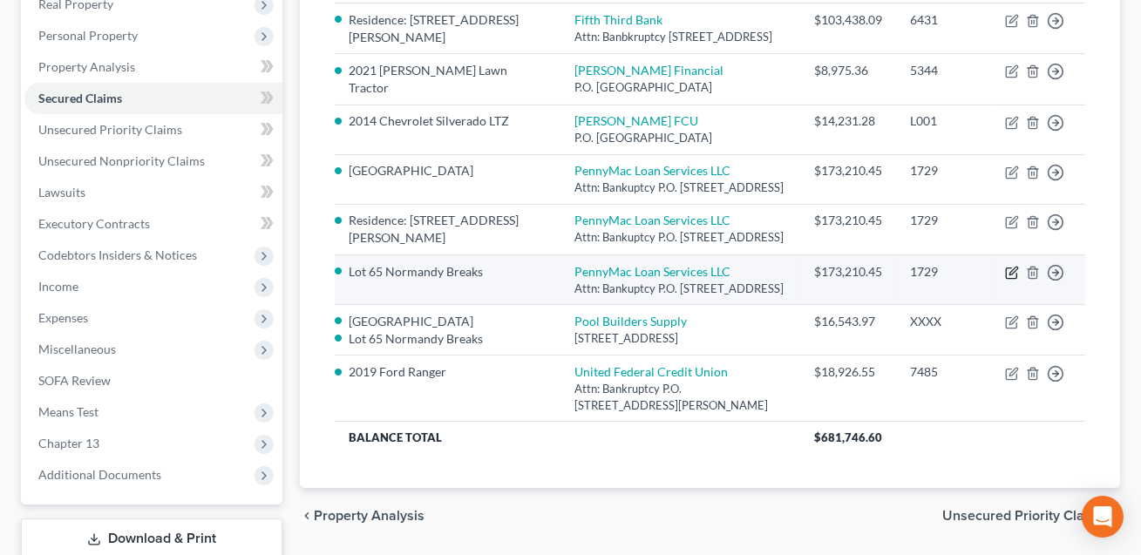
click at [1012, 275] on icon "button" at bounding box center [1014, 271] width 8 height 8
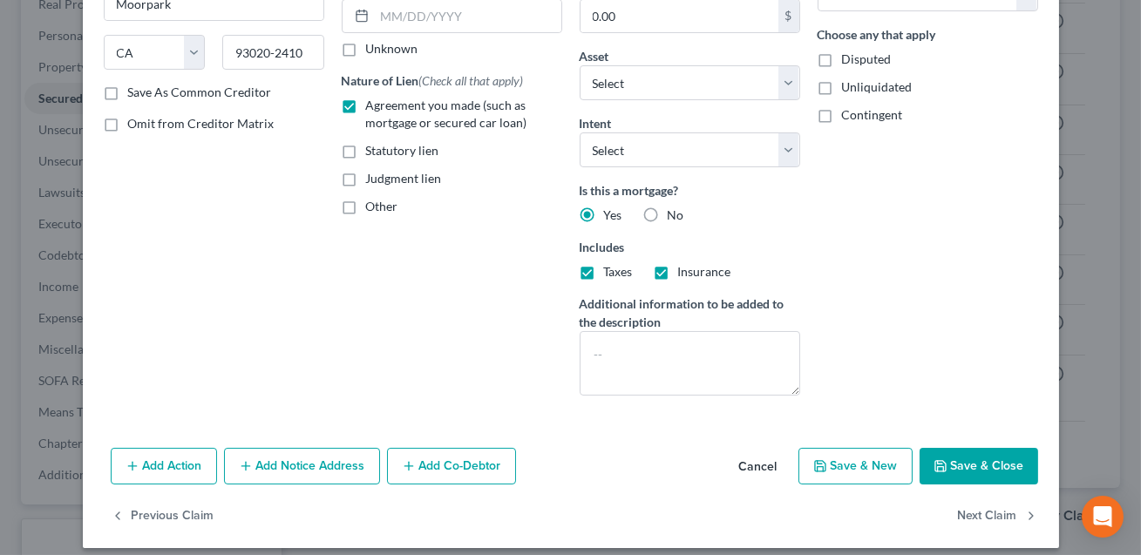
scroll to position [270, 0]
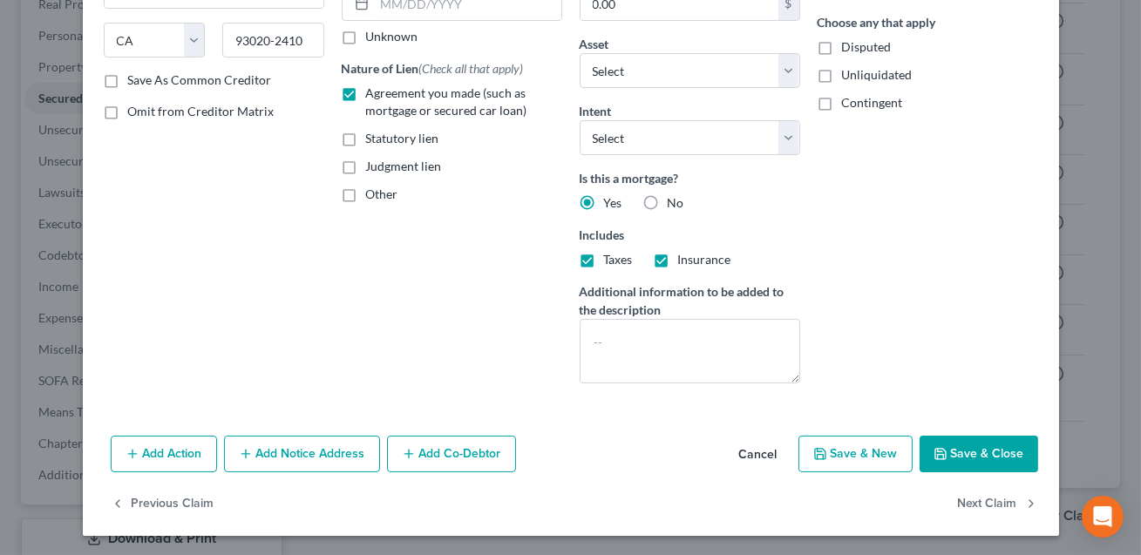
click at [983, 442] on button "Save & Close" at bounding box center [979, 454] width 119 height 37
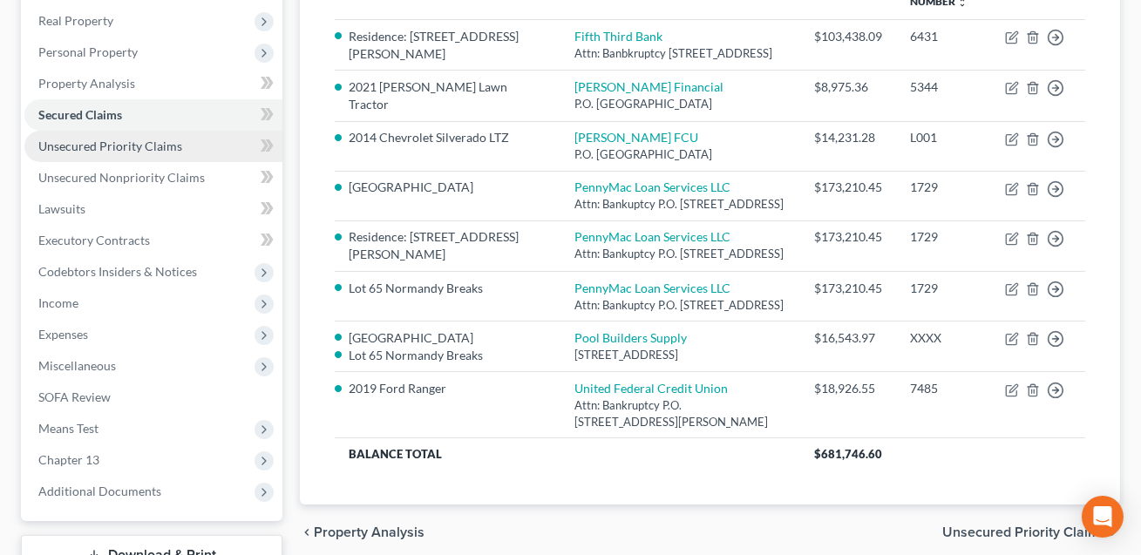
click at [87, 144] on span "Unsecured Priority Claims" at bounding box center [110, 146] width 144 height 15
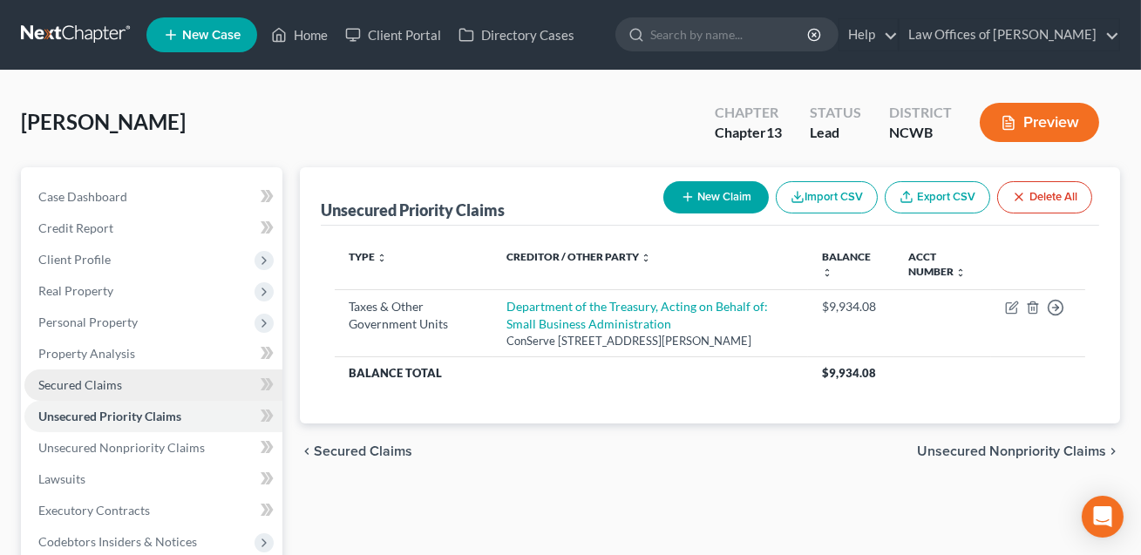
click at [86, 375] on link "Secured Claims" at bounding box center [153, 385] width 258 height 31
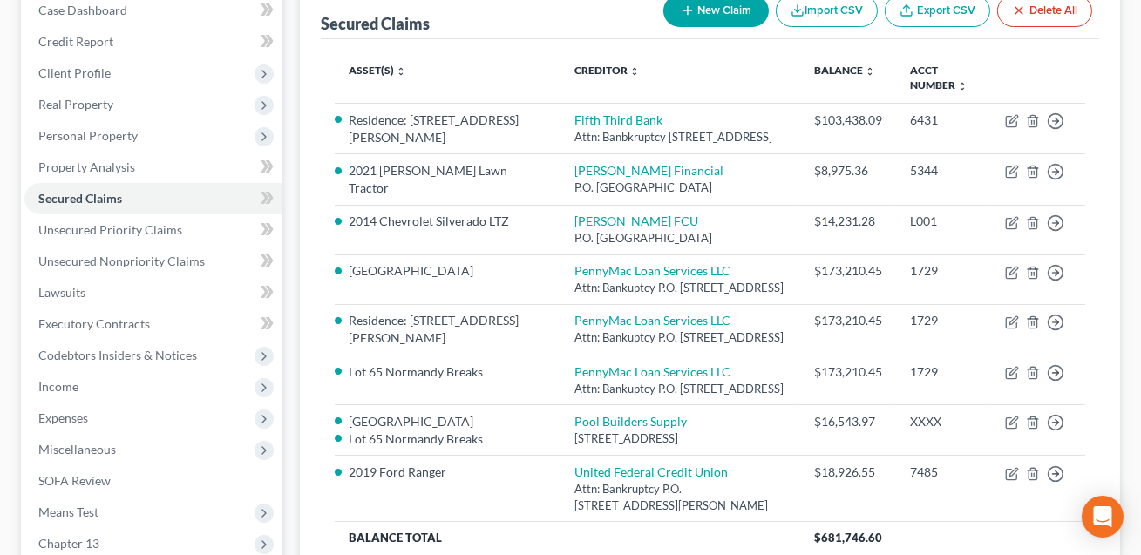
scroll to position [213, 0]
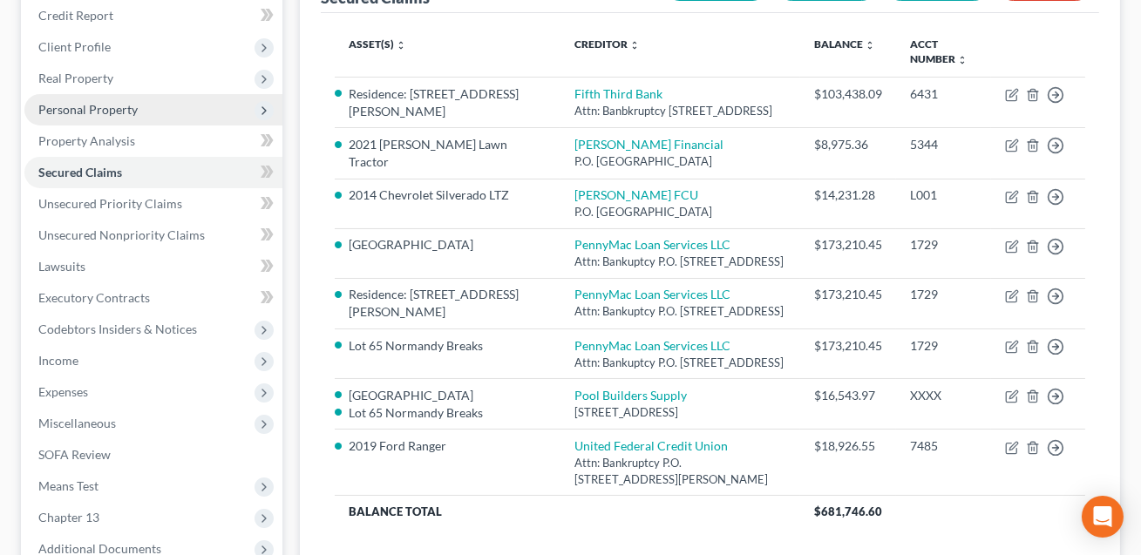
click at [94, 107] on span "Personal Property" at bounding box center [87, 109] width 99 height 15
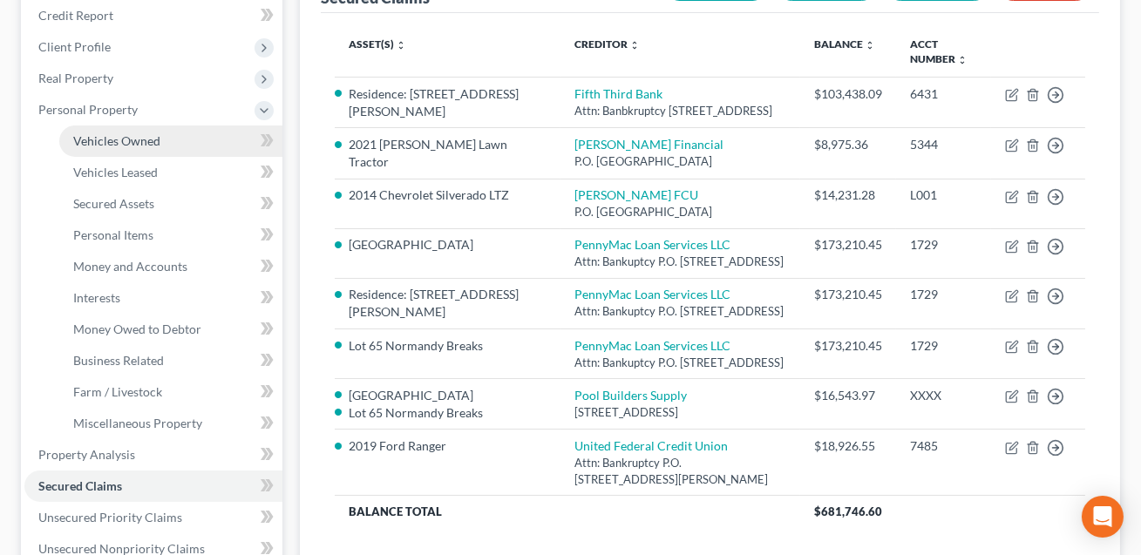
click at [103, 145] on span "Vehicles Owned" at bounding box center [116, 140] width 87 height 15
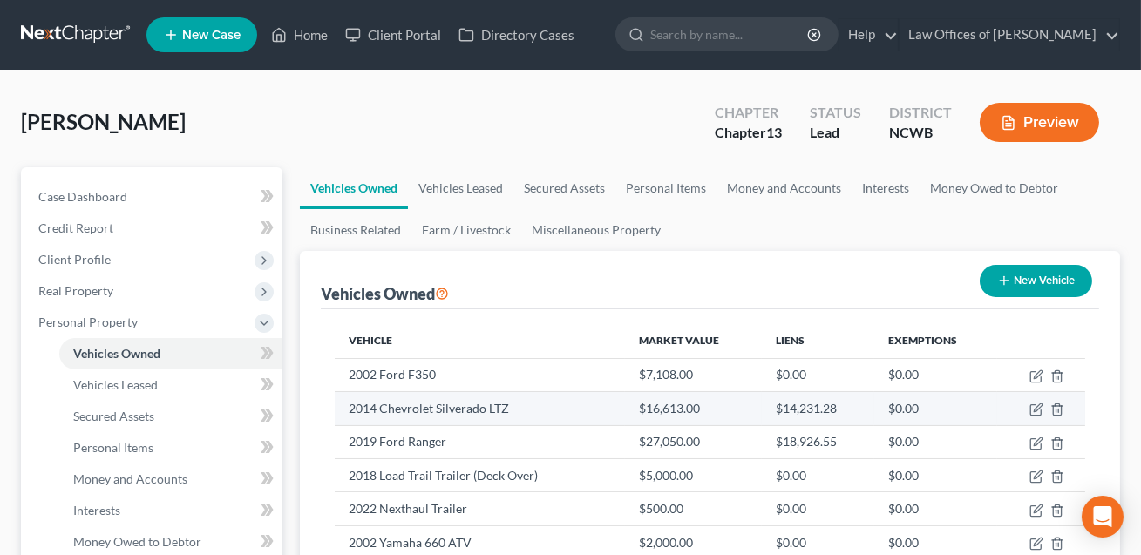
scroll to position [225, 0]
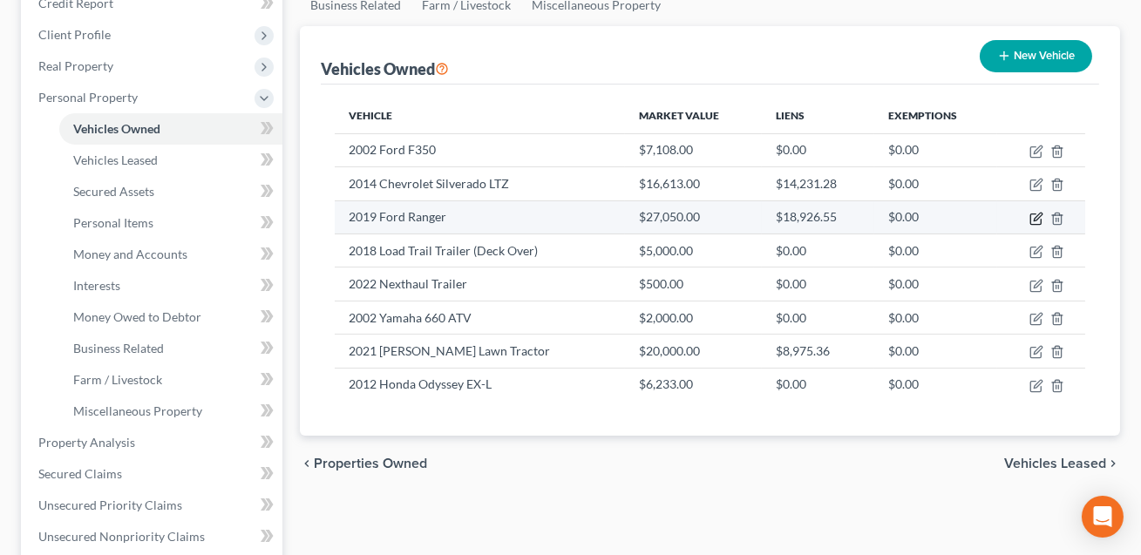
click at [1037, 218] on icon "button" at bounding box center [1038, 217] width 8 height 8
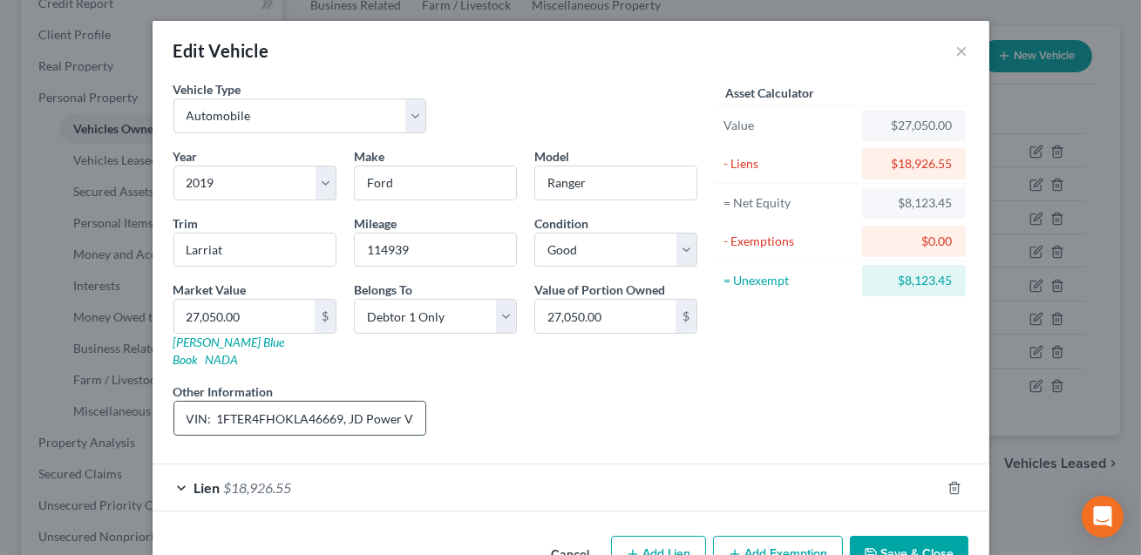
drag, startPoint x: 341, startPoint y: 398, endPoint x: 215, endPoint y: 402, distance: 125.6
click at [215, 402] on input "VIN: 1FTER4FHOKLA46669, JD Power Value" at bounding box center [300, 418] width 252 height 33
click at [898, 536] on button "Save & Close" at bounding box center [909, 554] width 119 height 37
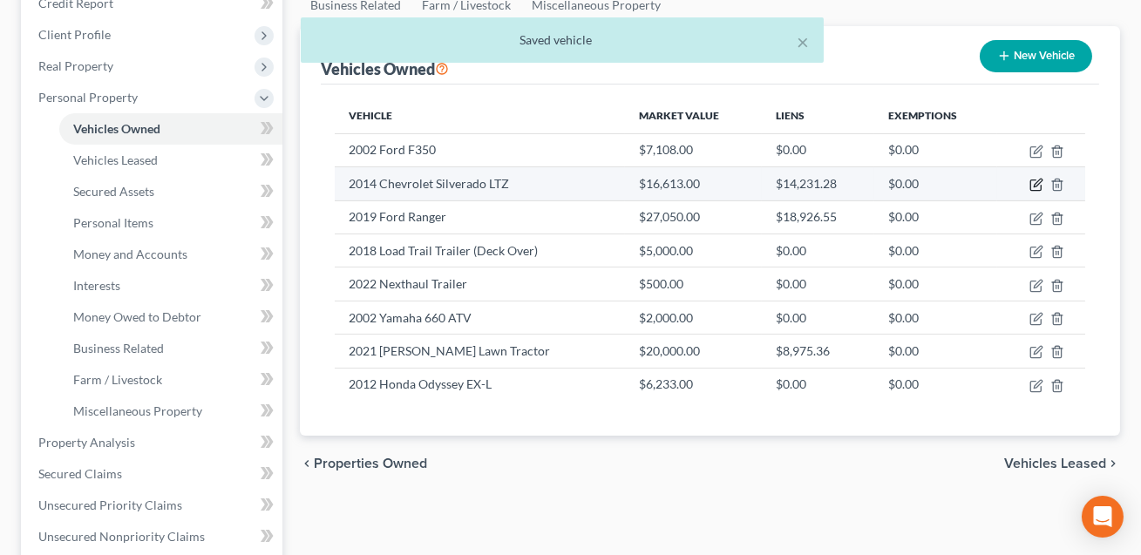
click at [1036, 180] on icon "button" at bounding box center [1037, 185] width 14 height 14
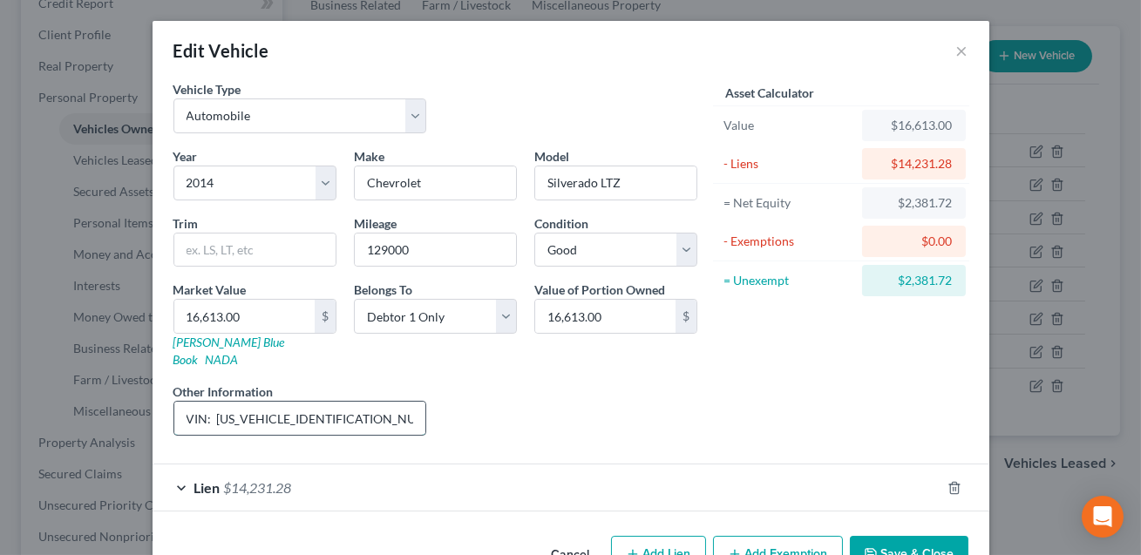
click at [344, 403] on input "VIN: [US_VEHICLE_IDENTIFICATION_NUMBER], JD Power Value listed" at bounding box center [300, 418] width 252 height 33
drag, startPoint x: 339, startPoint y: 400, endPoint x: 218, endPoint y: 408, distance: 121.4
click at [218, 408] on input "VIN: [US_VEHICLE_IDENTIFICATION_NUMBER]. JD Power Value listed" at bounding box center [300, 418] width 252 height 33
click at [917, 536] on button "Save & Close" at bounding box center [909, 554] width 119 height 37
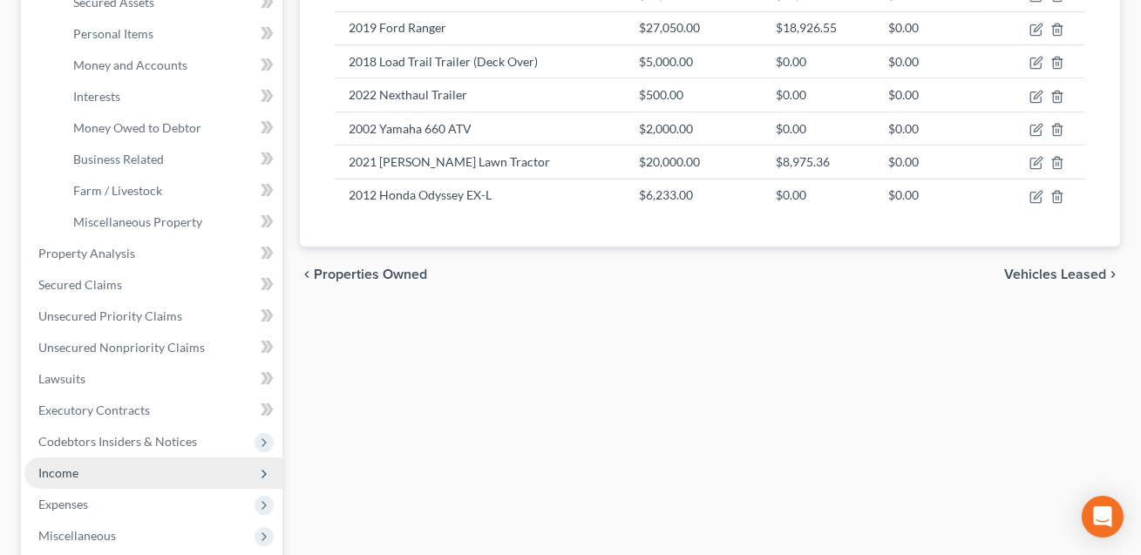
scroll to position [0, 0]
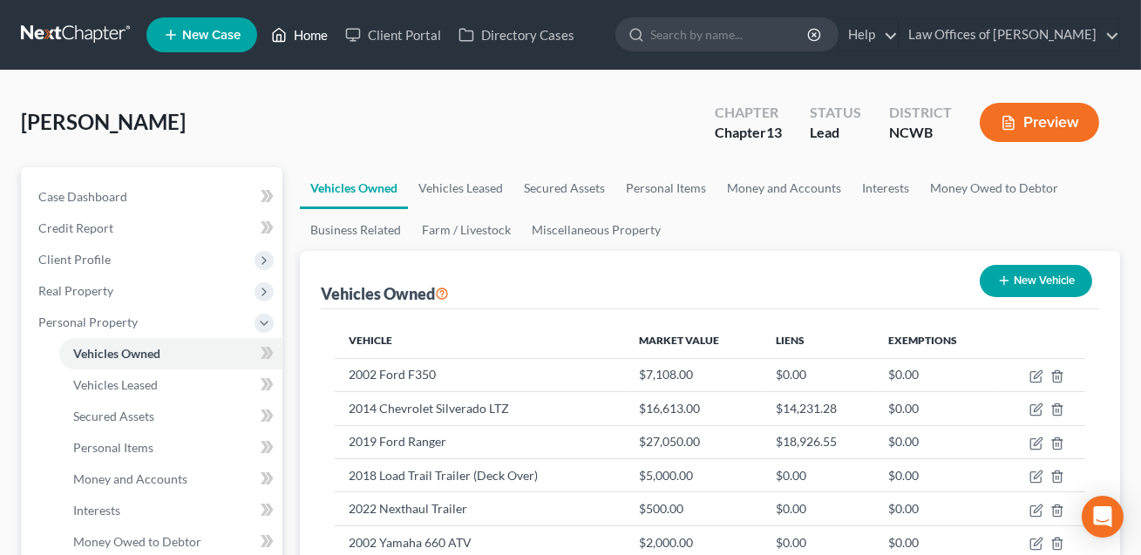
click at [310, 39] on link "Home" at bounding box center [299, 34] width 74 height 31
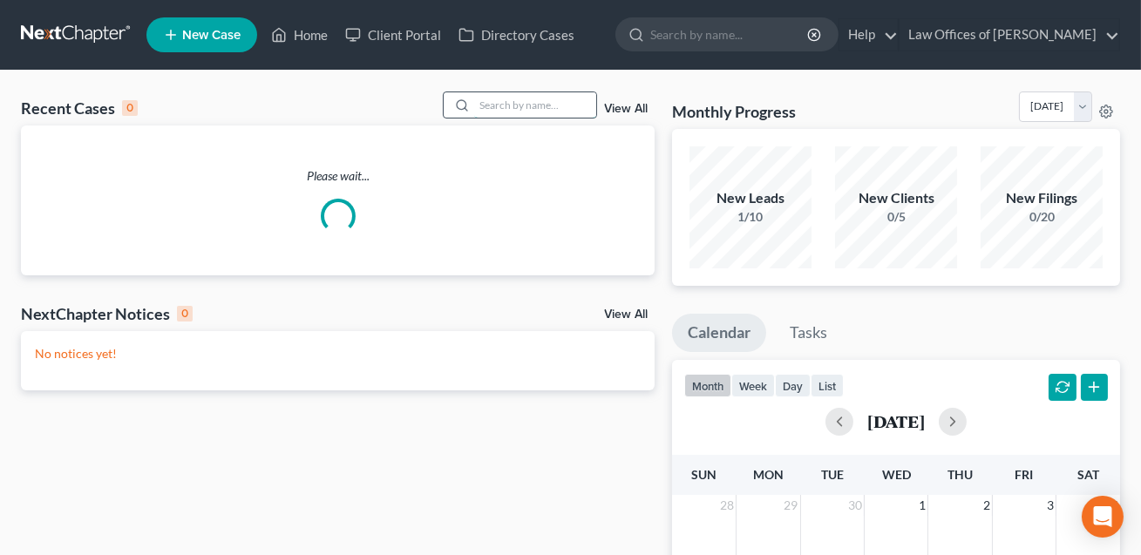
click at [505, 111] on input "search" at bounding box center [535, 104] width 122 height 25
